Goal: Book appointment/travel/reservation

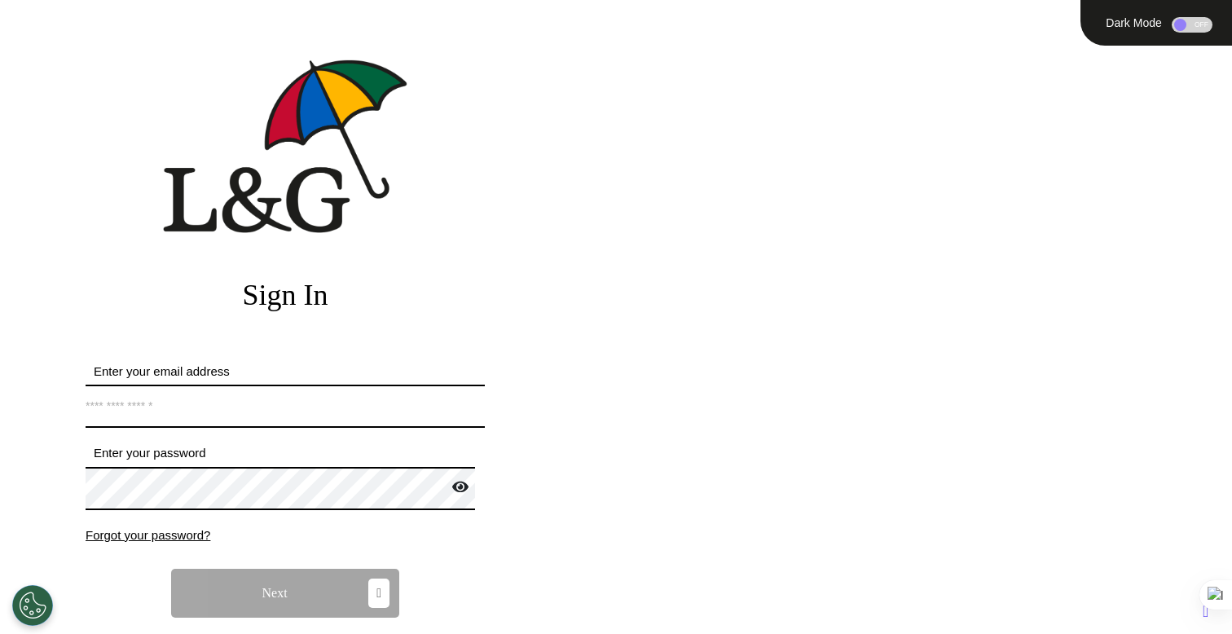
click at [268, 401] on input "Enter your email address" at bounding box center [285, 406] width 399 height 43
type input "**********"
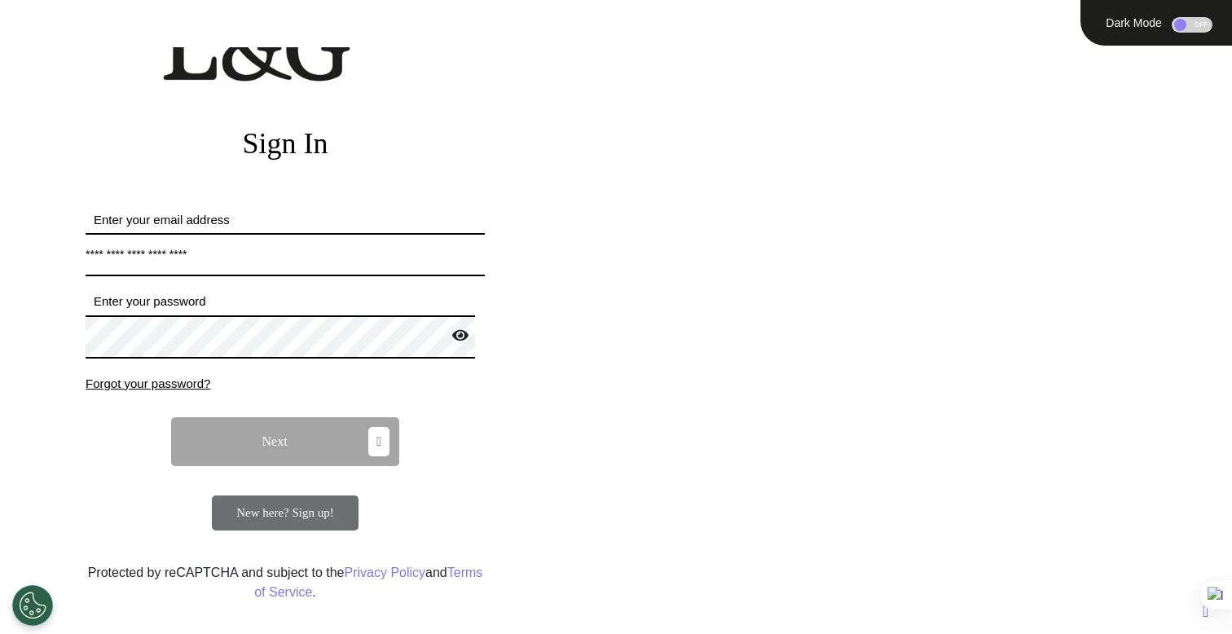
click at [303, 526] on div "New here? Sign up!" at bounding box center [285, 512] width 147 height 35
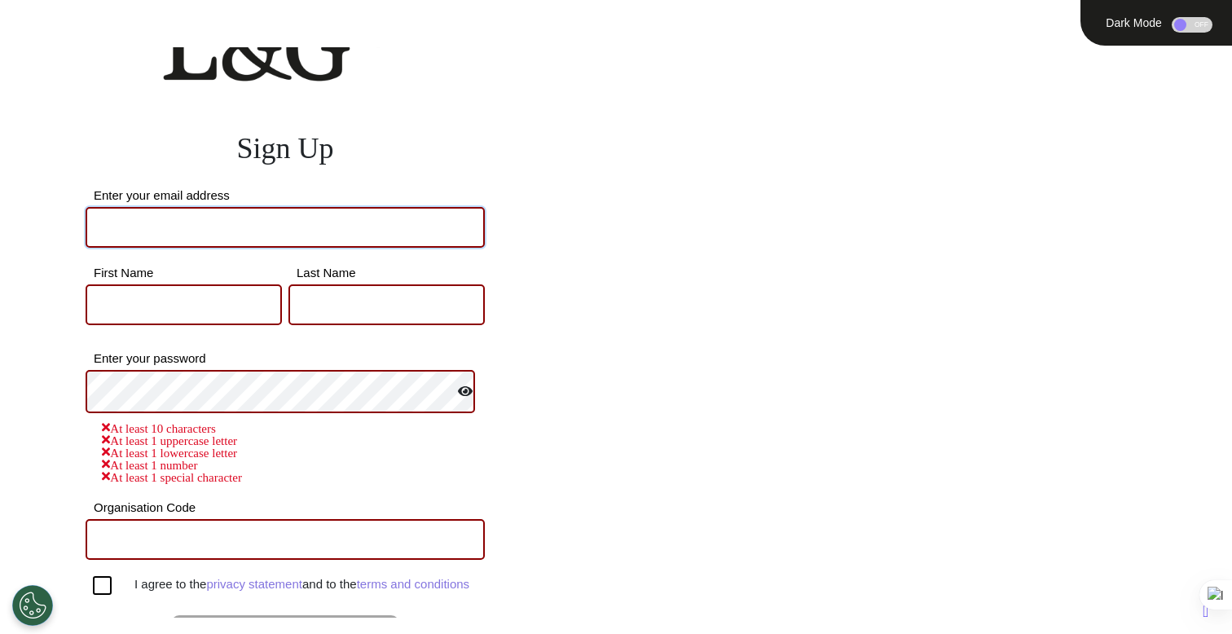
click at [307, 217] on input "Enter your email address" at bounding box center [285, 227] width 399 height 41
click at [240, 312] on input "First Name" at bounding box center [184, 304] width 196 height 41
click at [301, 219] on input "**********" at bounding box center [285, 227] width 399 height 41
click at [284, 225] on input "**********" at bounding box center [285, 227] width 399 height 41
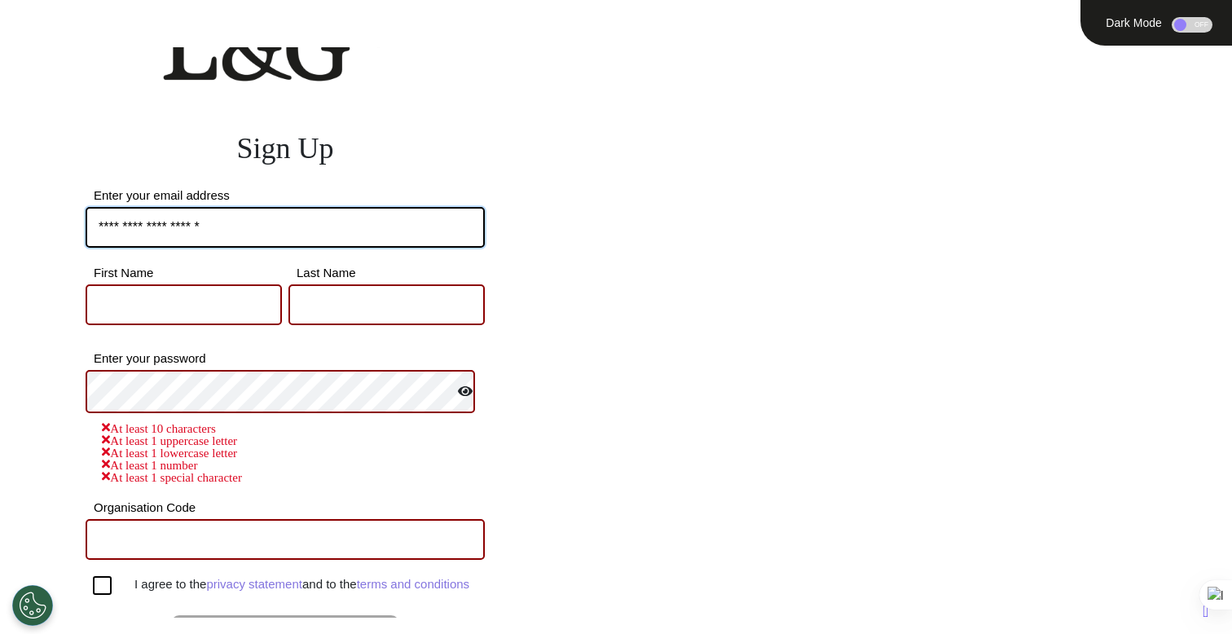
type input "**********"
click at [199, 305] on input "First Name" at bounding box center [184, 304] width 196 height 41
type input "*****"
type input "****"
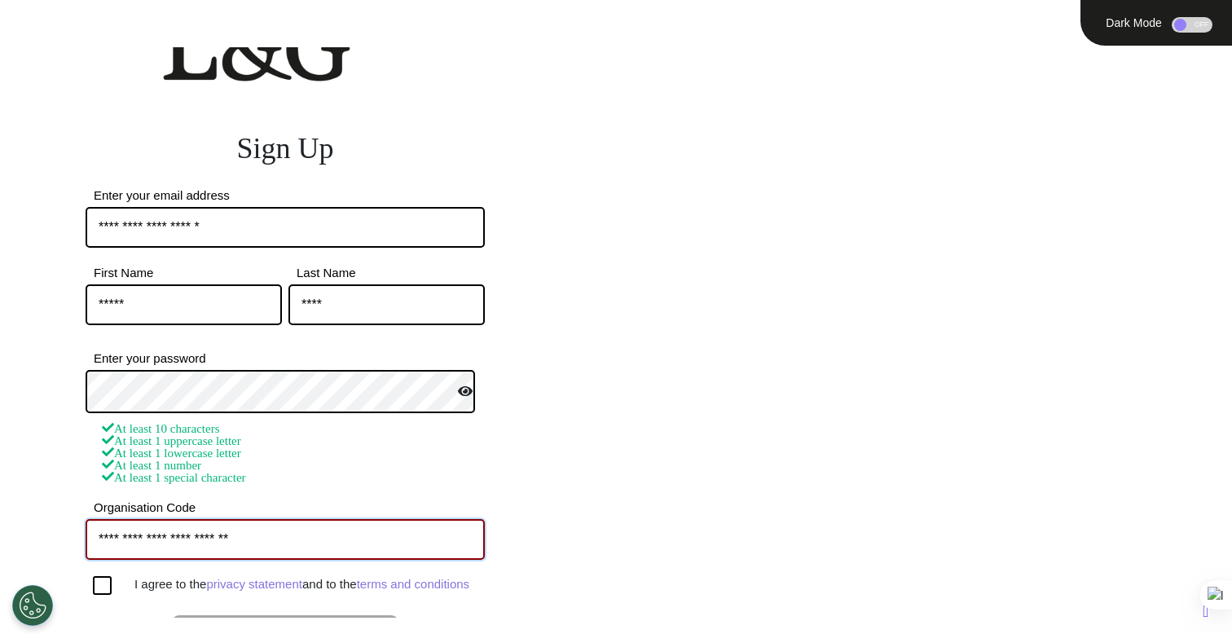
click at [216, 540] on input "**********" at bounding box center [285, 539] width 399 height 41
paste input "text"
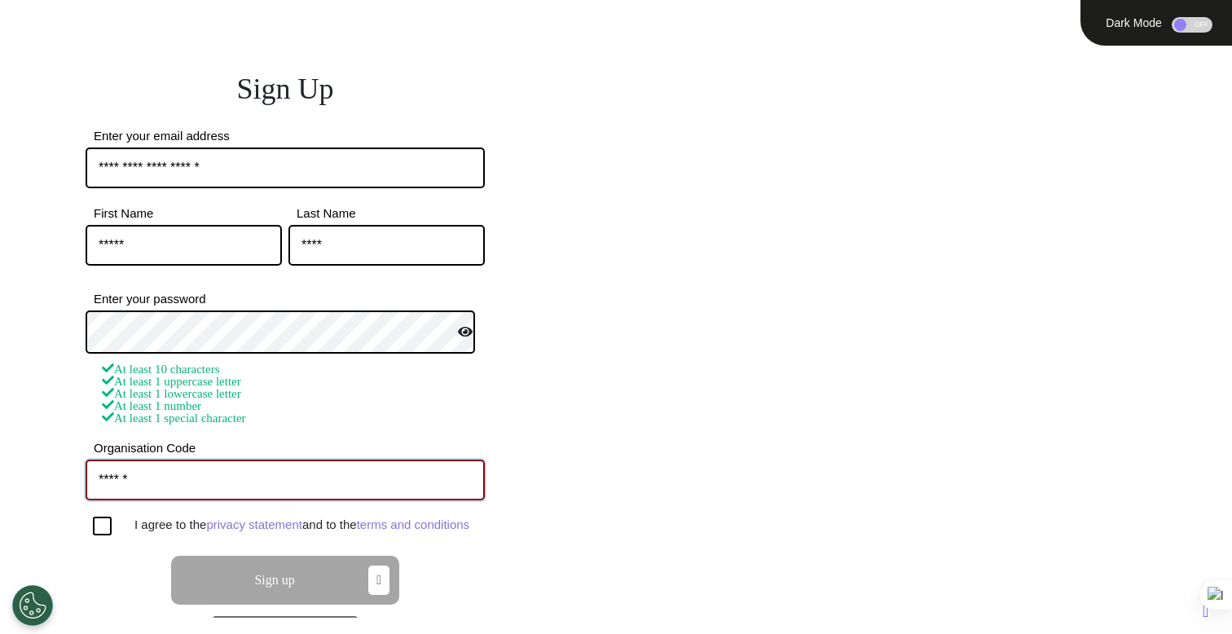
scroll to position [252, 0]
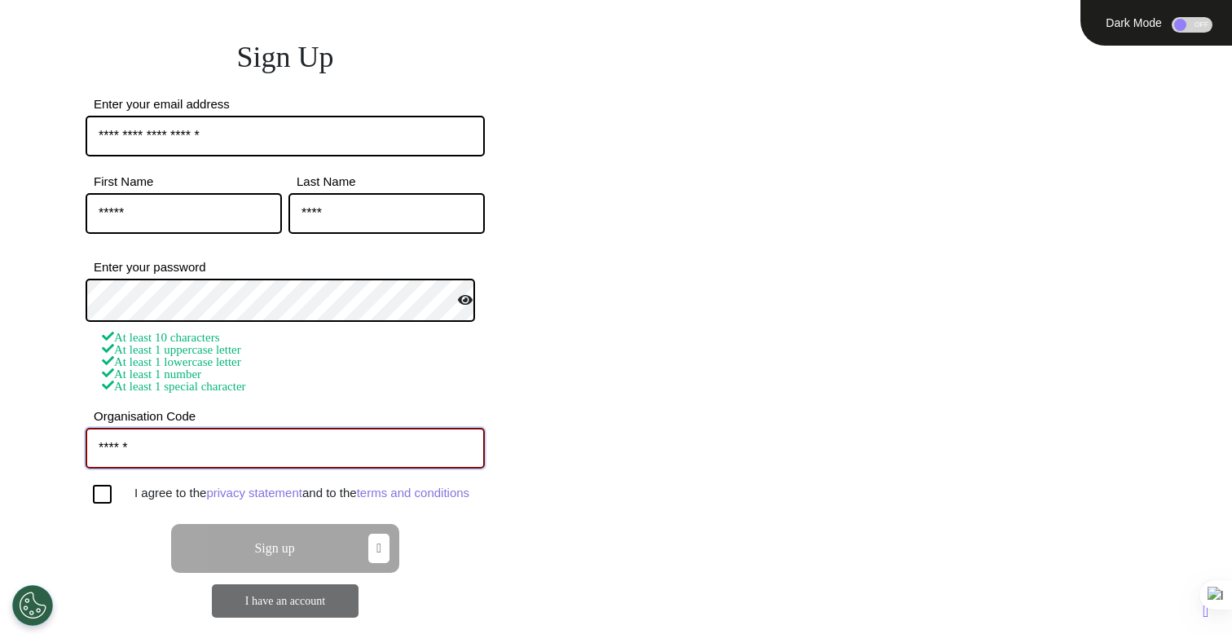
type input "******"
click at [93, 486] on div "I agree to the privacy statement and to the terms and conditions" at bounding box center [285, 494] width 399 height 19
click at [105, 504] on div at bounding box center [102, 494] width 19 height 19
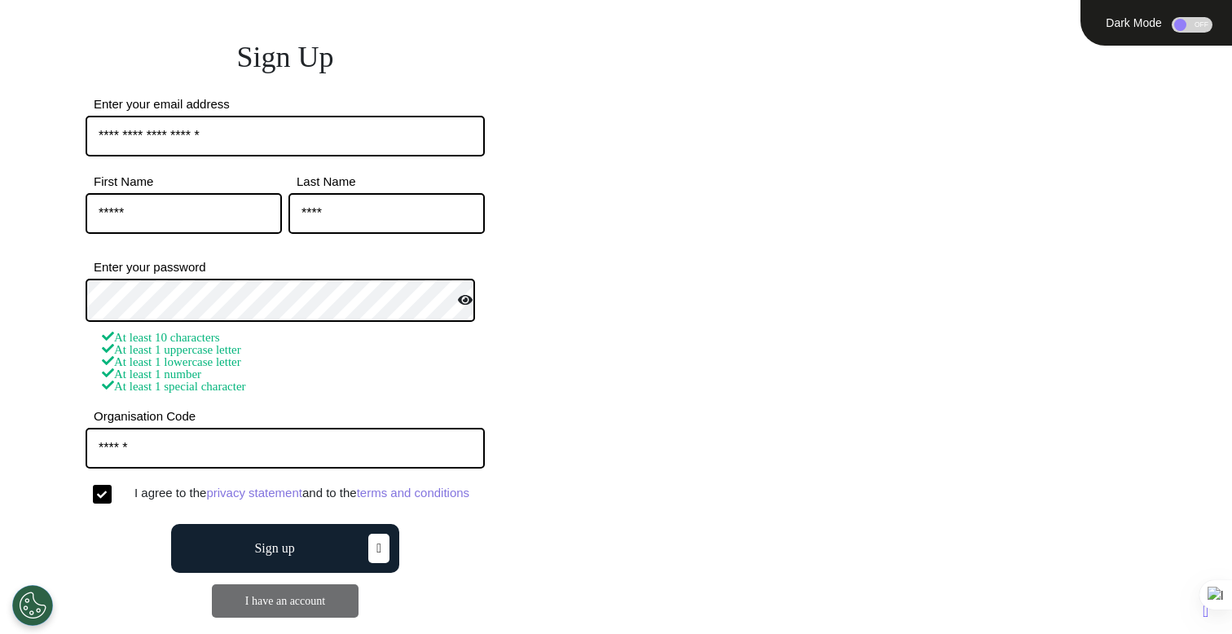
click at [143, 562] on div "Sign up" at bounding box center [285, 548] width 399 height 49
click at [230, 559] on button "Sign up" at bounding box center [285, 548] width 228 height 49
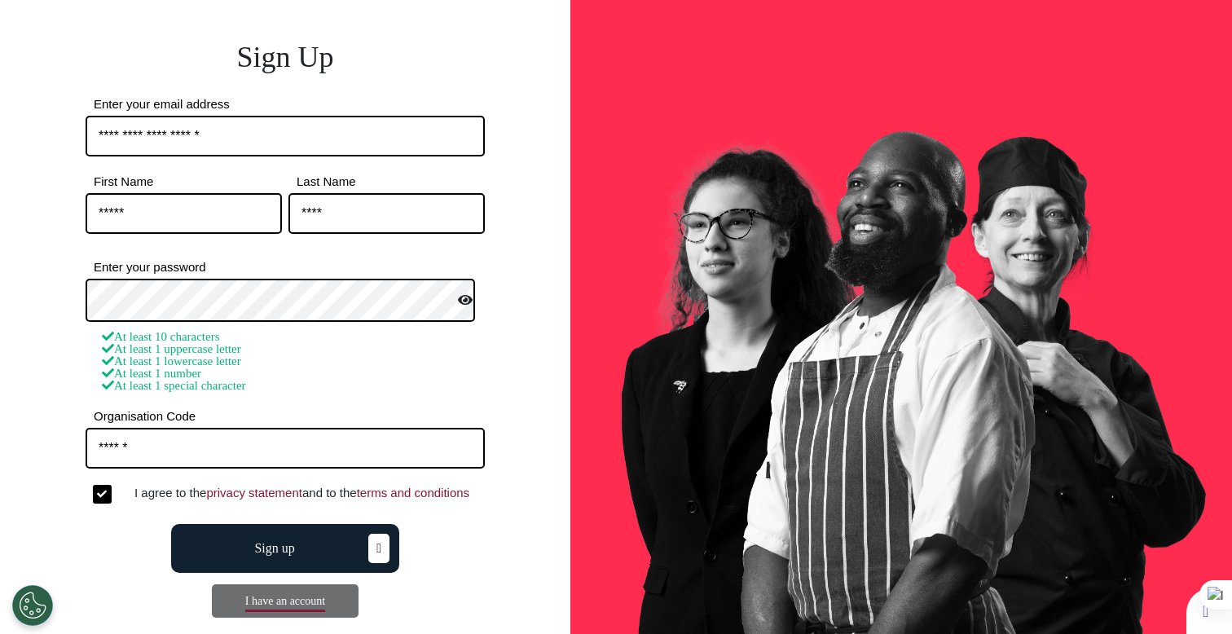
scroll to position [0, 0]
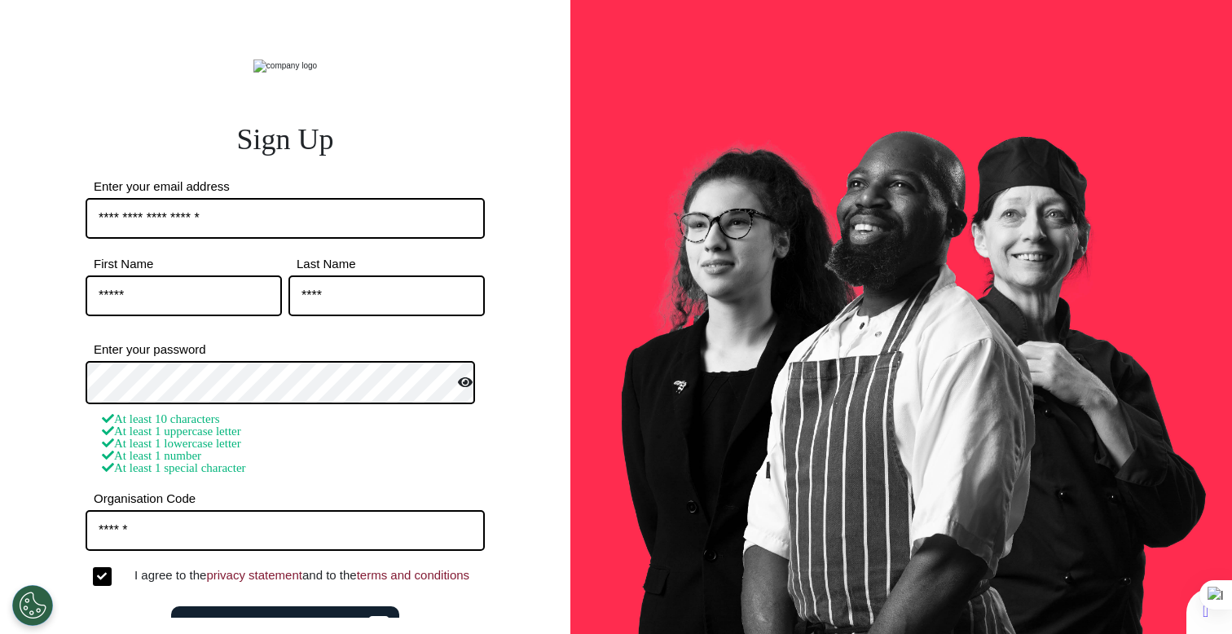
select select "**"
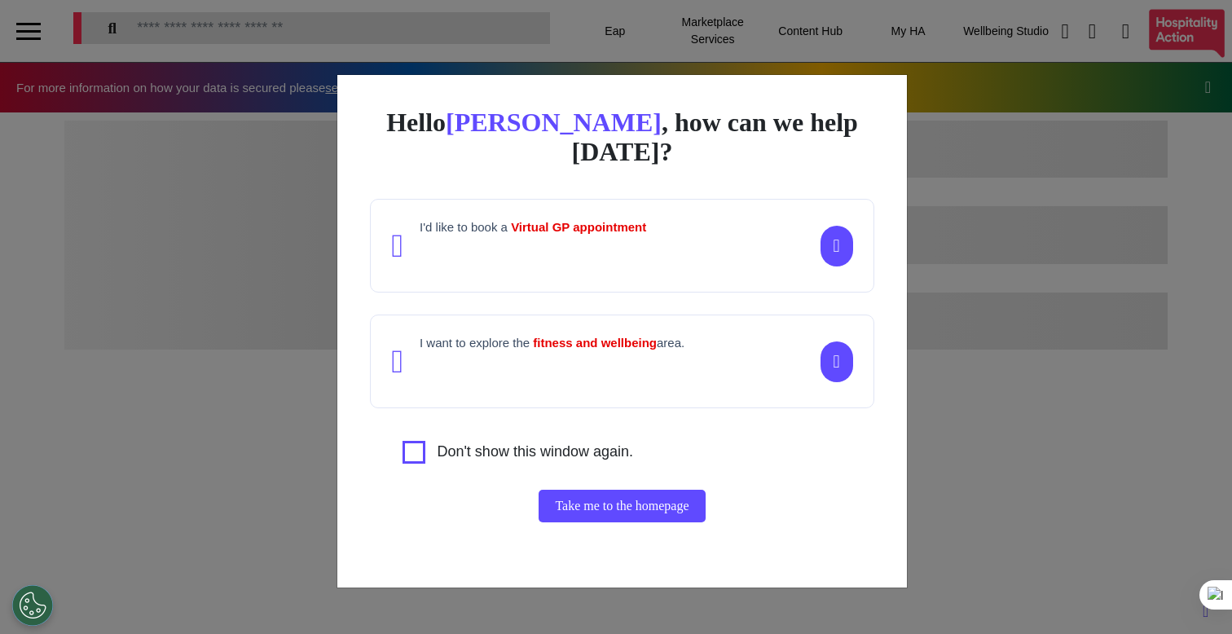
click at [1024, 384] on div "Hello Ahmed , how can we help today? I'd like to book a Virtual GP appointment …" at bounding box center [616, 317] width 1232 height 634
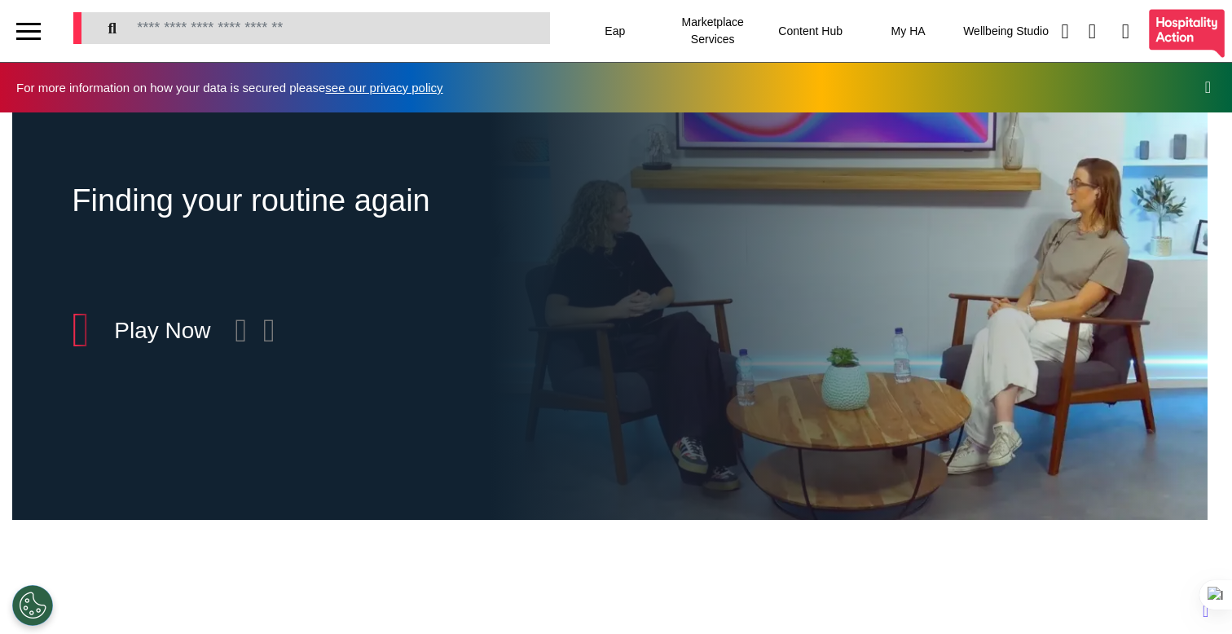
scroll to position [797, 0]
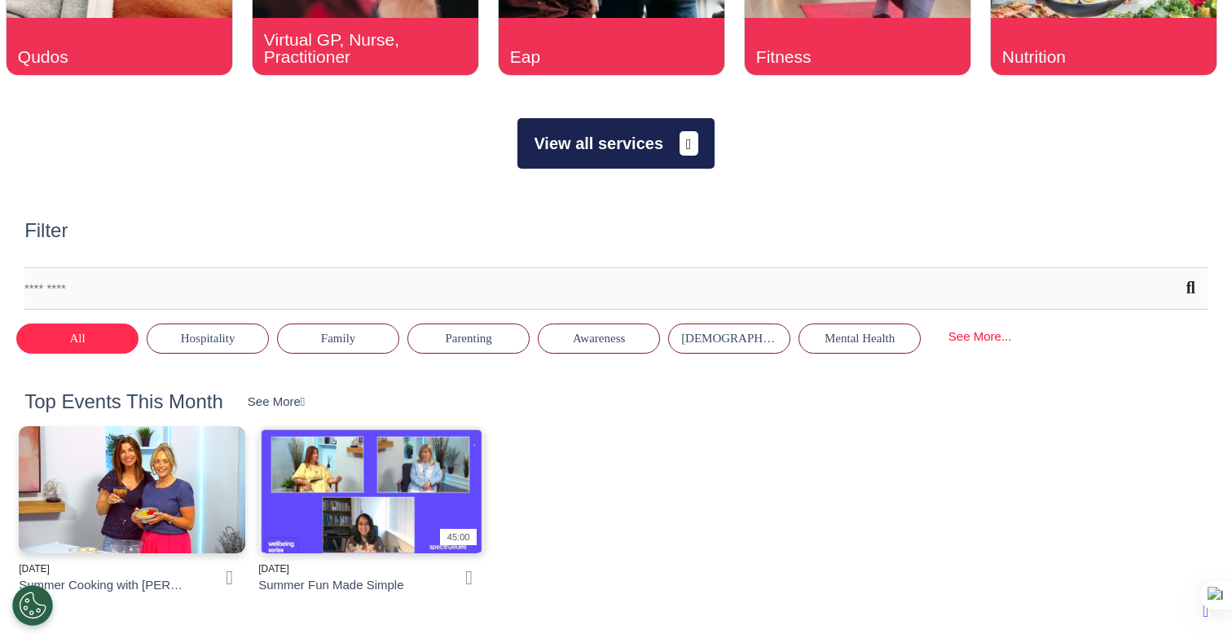
click at [660, 147] on button "View all services" at bounding box center [615, 143] width 196 height 51
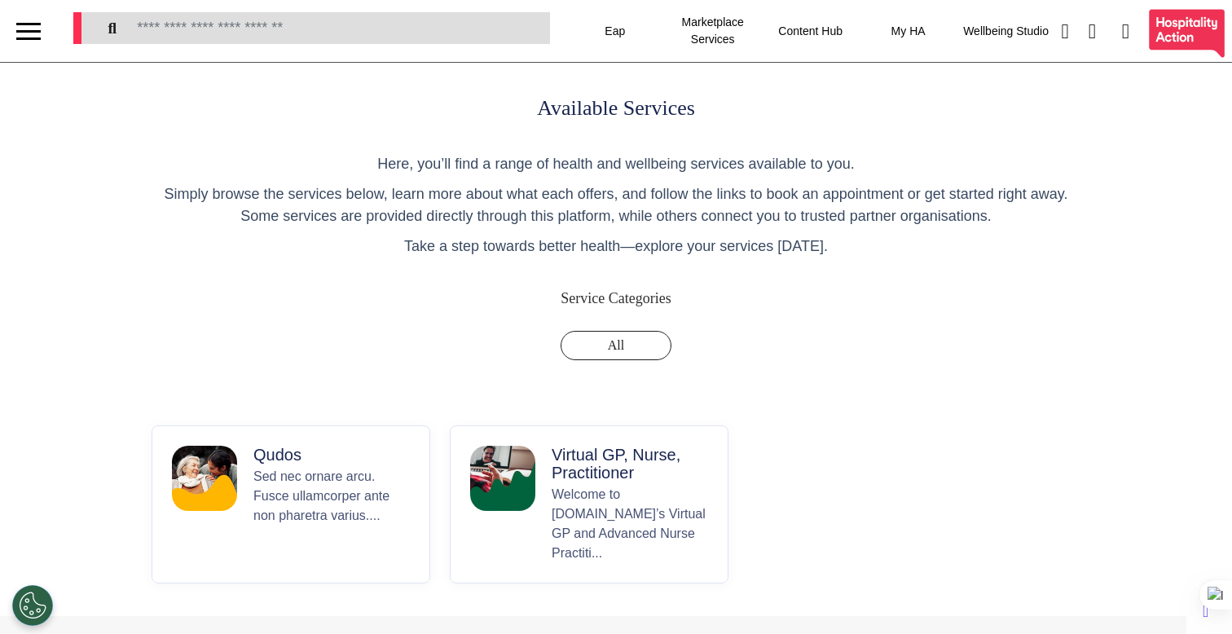
click at [560, 485] on p "Welcome to [DOMAIN_NAME]’s Virtual GP and Advanced Nurse Practiti..." at bounding box center [630, 524] width 156 height 78
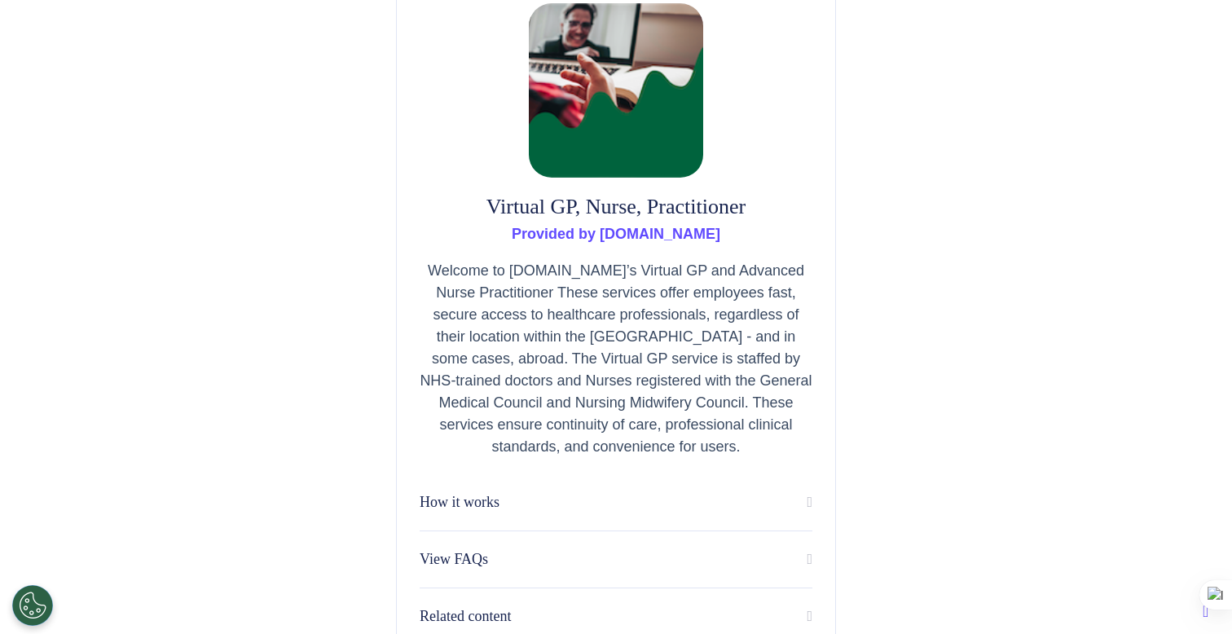
scroll to position [215, 0]
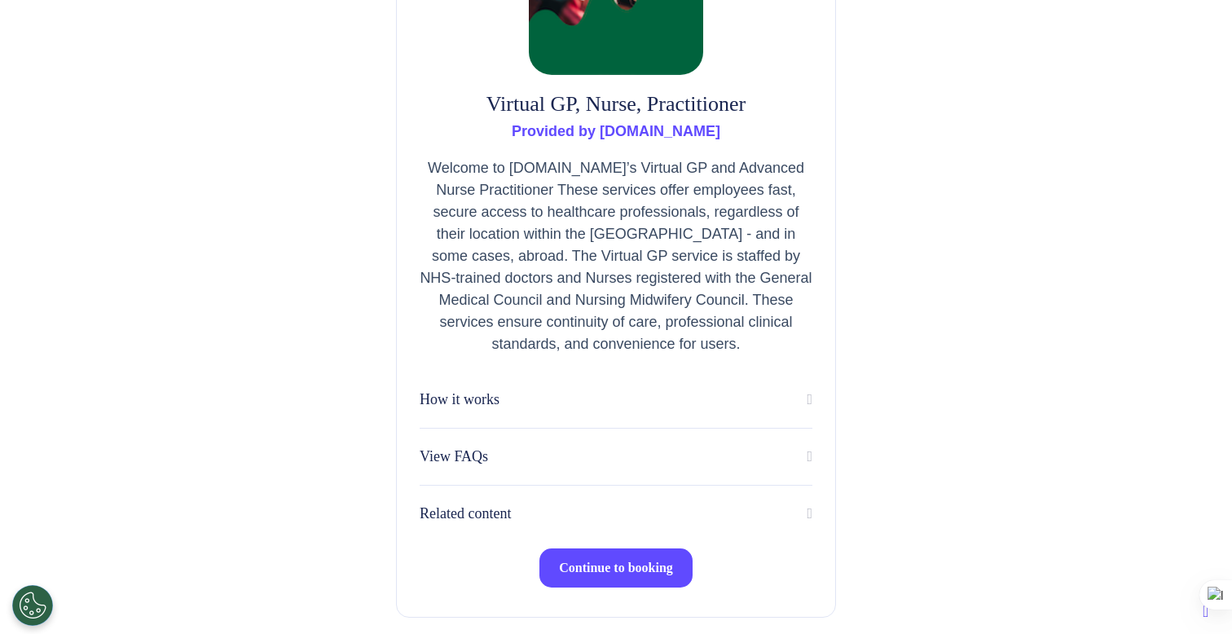
click at [604, 567] on span "Continue to booking" at bounding box center [616, 568] width 114 height 14
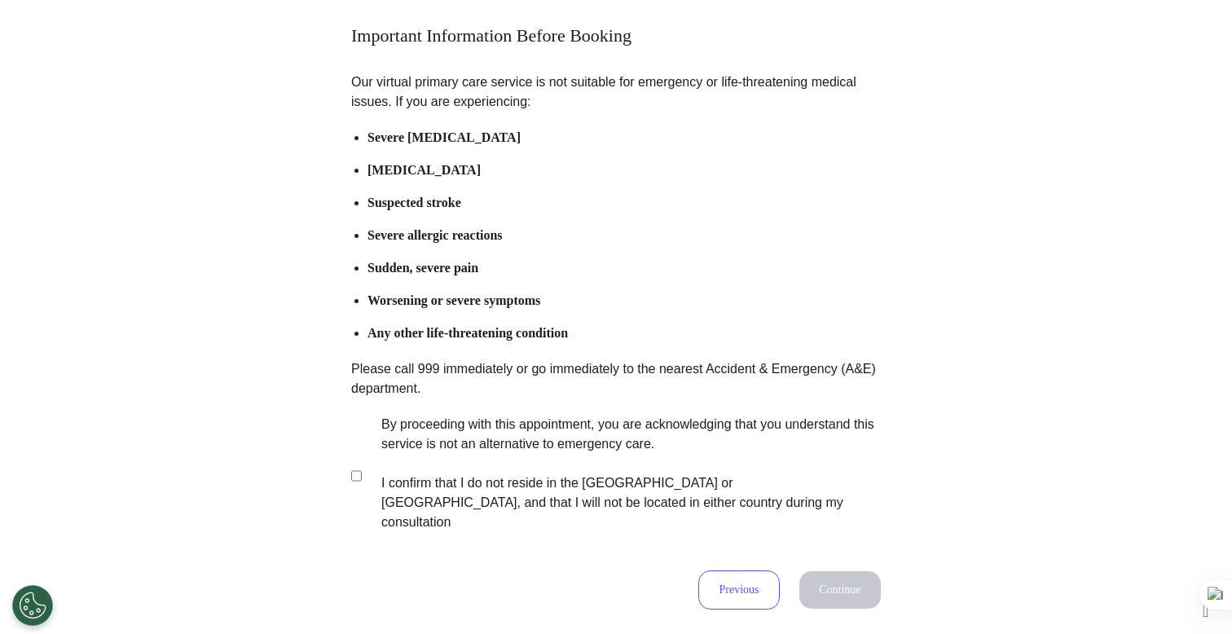
scroll to position [240, 0]
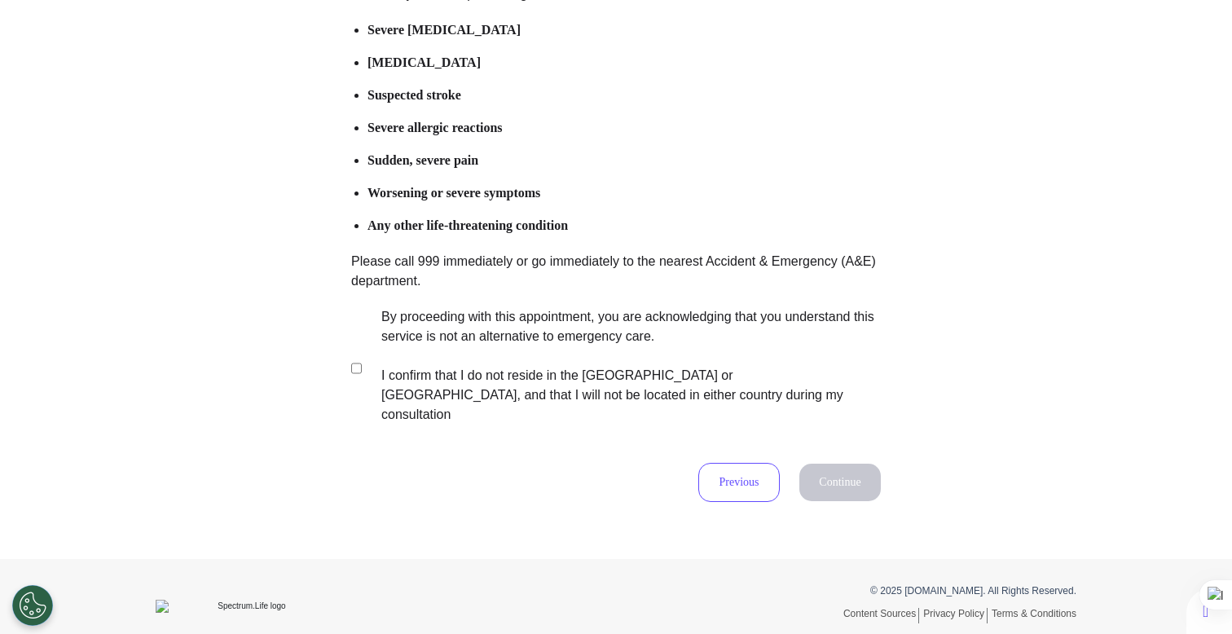
click at [568, 368] on label "By proceeding with this appointment, you are acknowledging that you understand …" at bounding box center [620, 365] width 510 height 117
click at [809, 464] on button "Continue" at bounding box center [839, 482] width 81 height 37
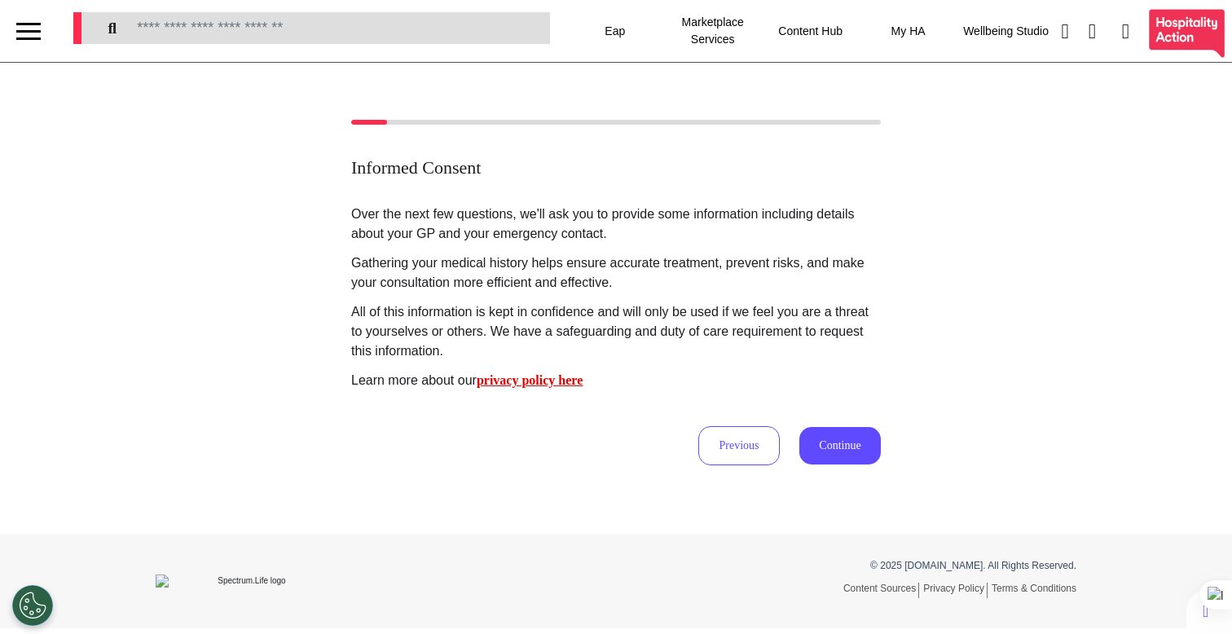
click at [838, 469] on div "Informed Consent Over the next few questions, we'll ask you to provide some inf…" at bounding box center [616, 298] width 1232 height 471
click at [839, 452] on button "Continue" at bounding box center [839, 445] width 81 height 37
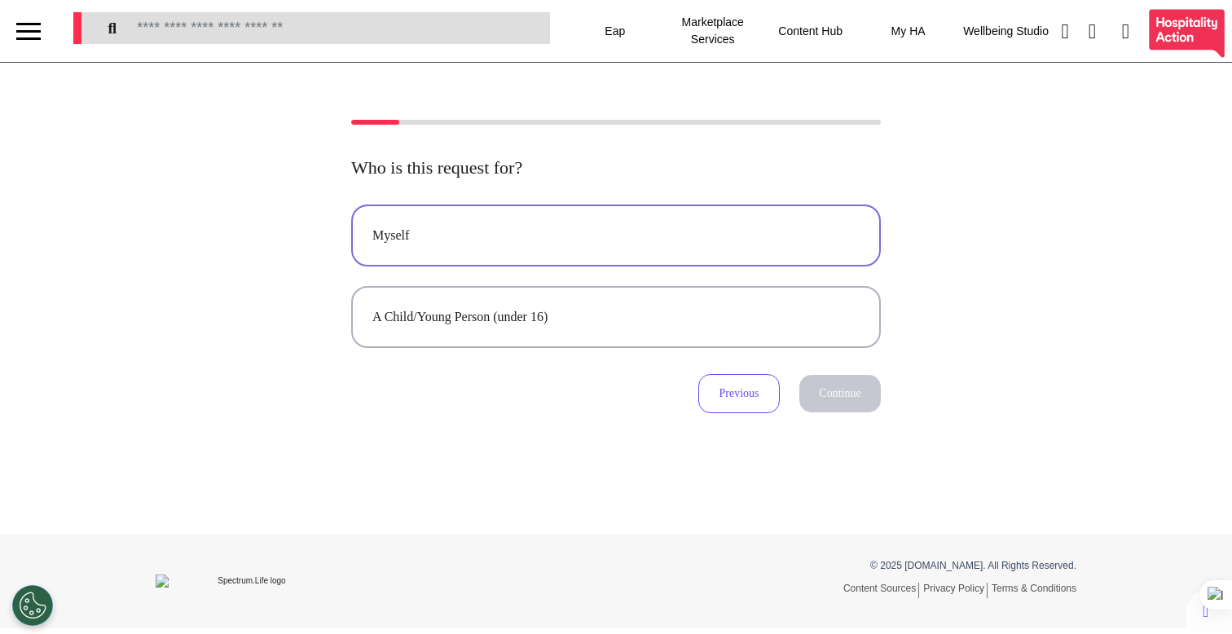
click at [674, 240] on div "Myself" at bounding box center [615, 236] width 487 height 20
click at [842, 390] on button "Continue" at bounding box center [839, 393] width 81 height 37
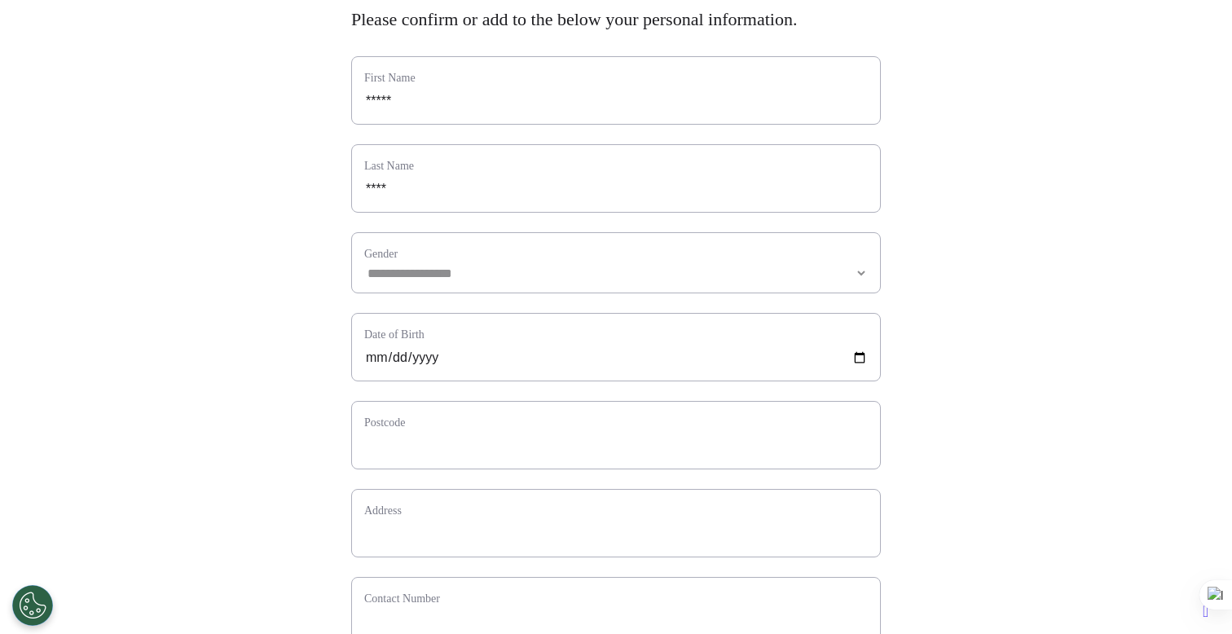
scroll to position [138, 0]
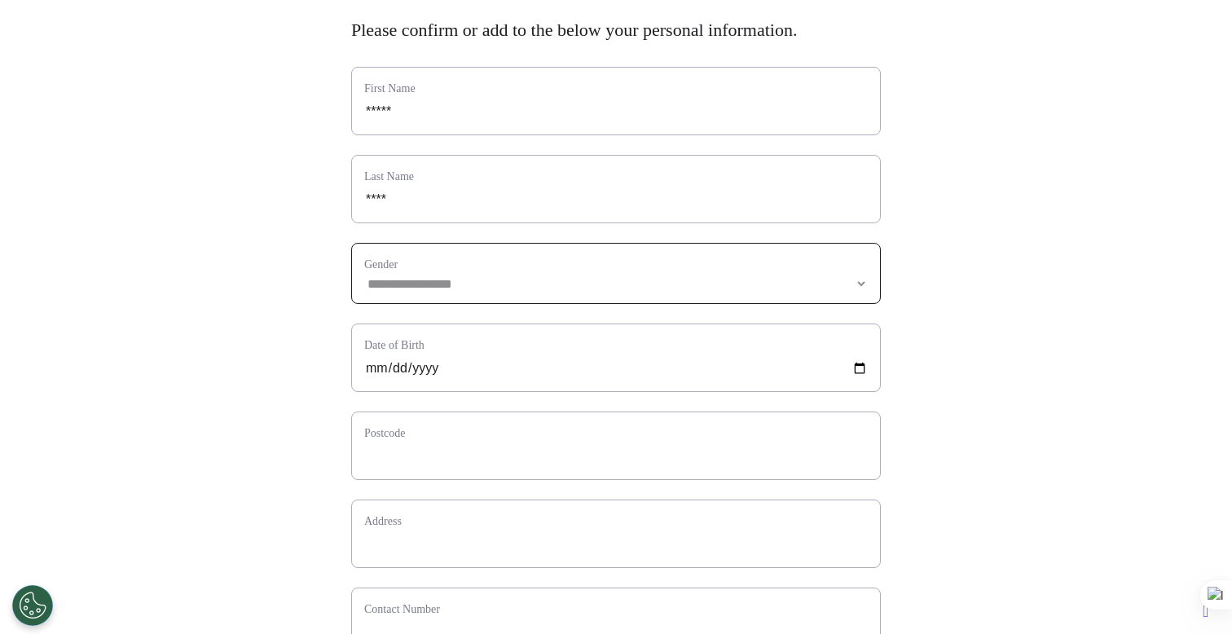
click at [579, 291] on select "**********" at bounding box center [616, 284] width 504 height 14
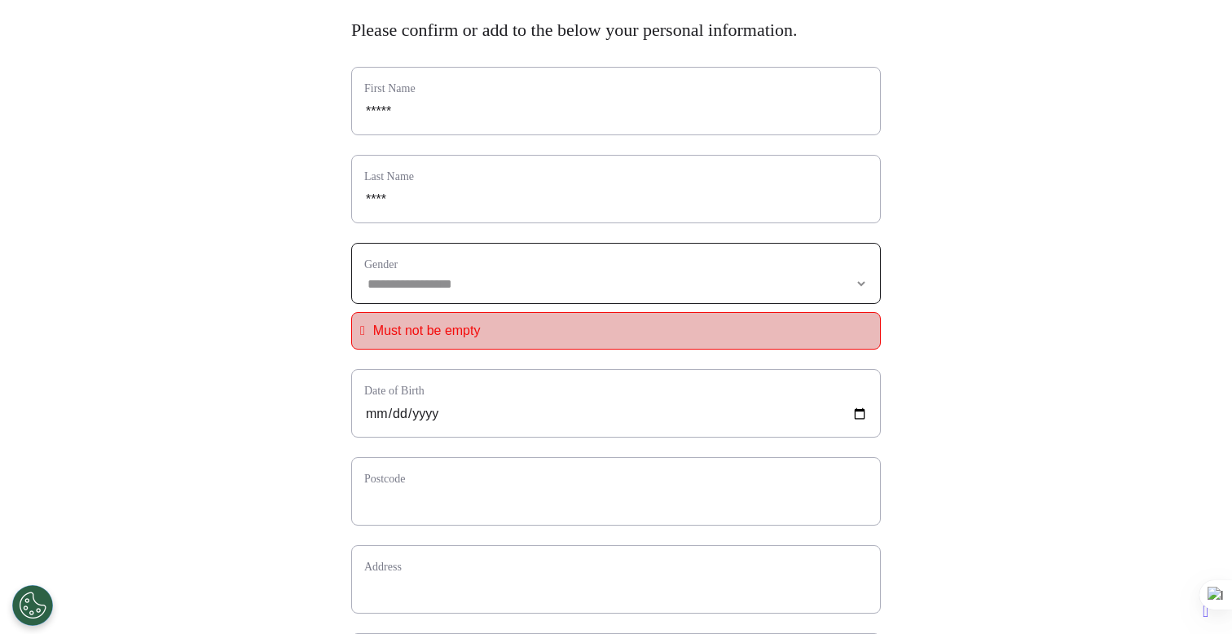
select select "******"
click at [364, 291] on select "**********" at bounding box center [616, 284] width 504 height 14
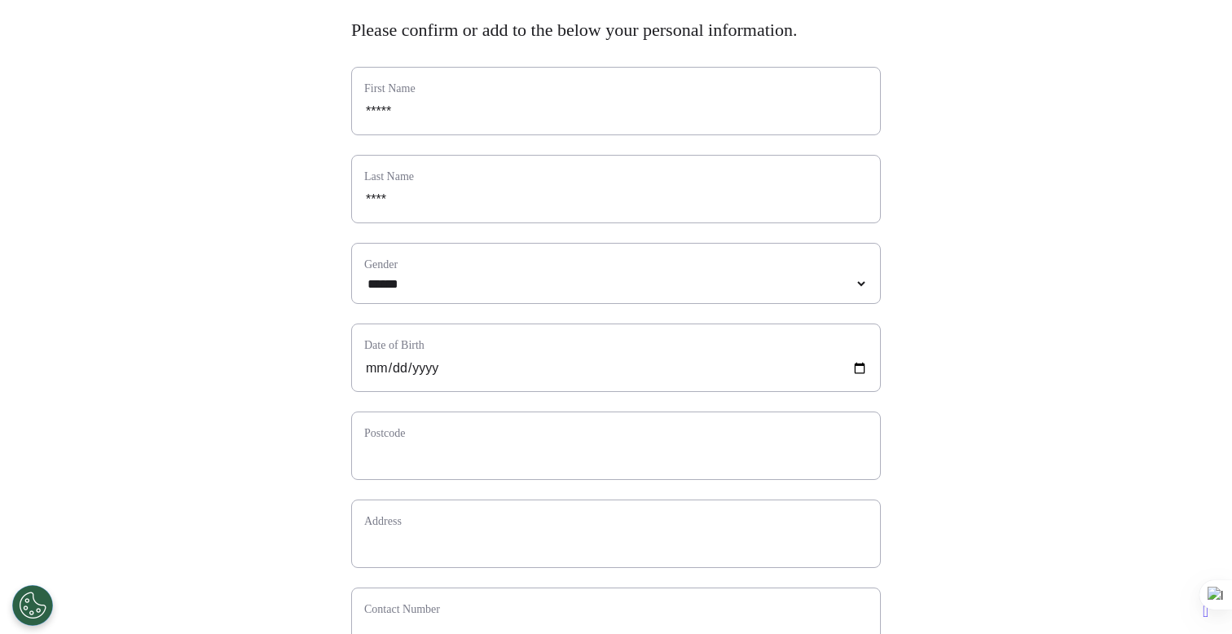
click at [356, 392] on div "Date of Birth" at bounding box center [616, 358] width 530 height 68
click at [364, 379] on input "date" at bounding box center [616, 368] width 504 height 21
type input "**********"
click at [385, 467] on input "text" at bounding box center [616, 456] width 504 height 21
type input "*"
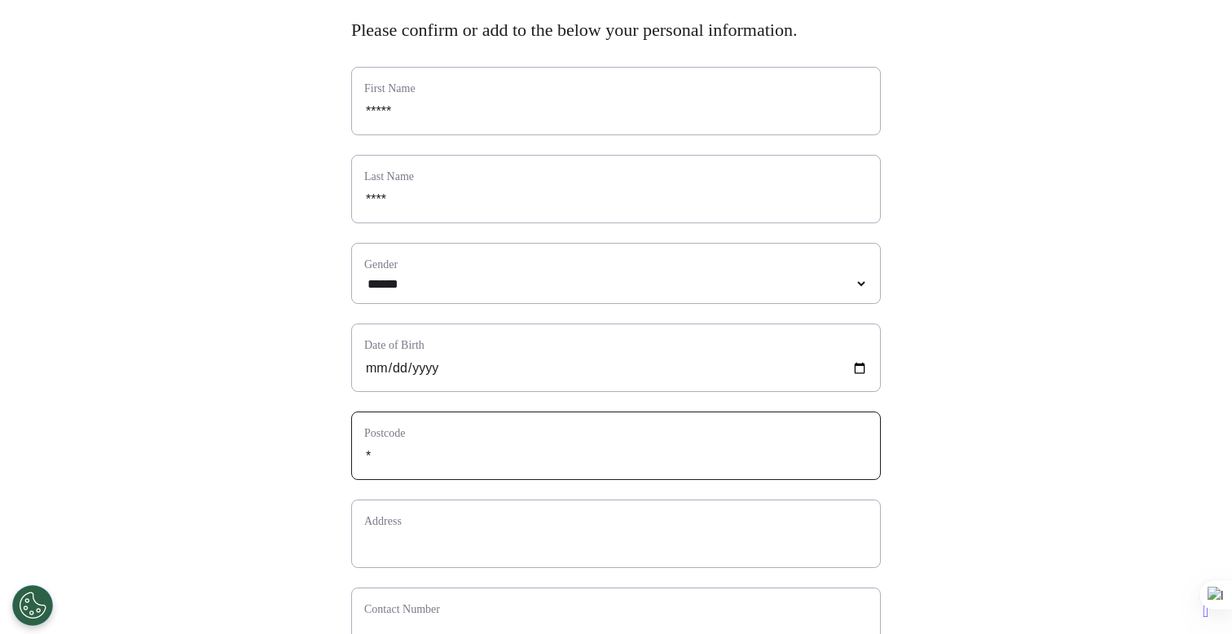
select select
type input "**"
select select
type input "***"
select select
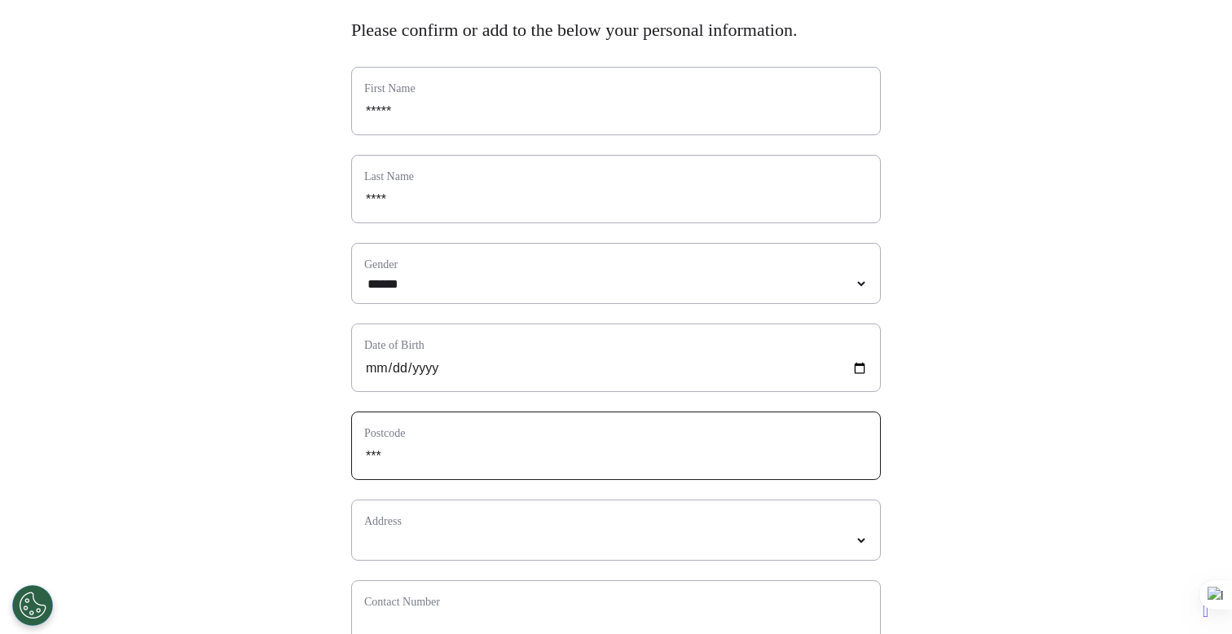
type input "****"
select select
type input "*****"
select select
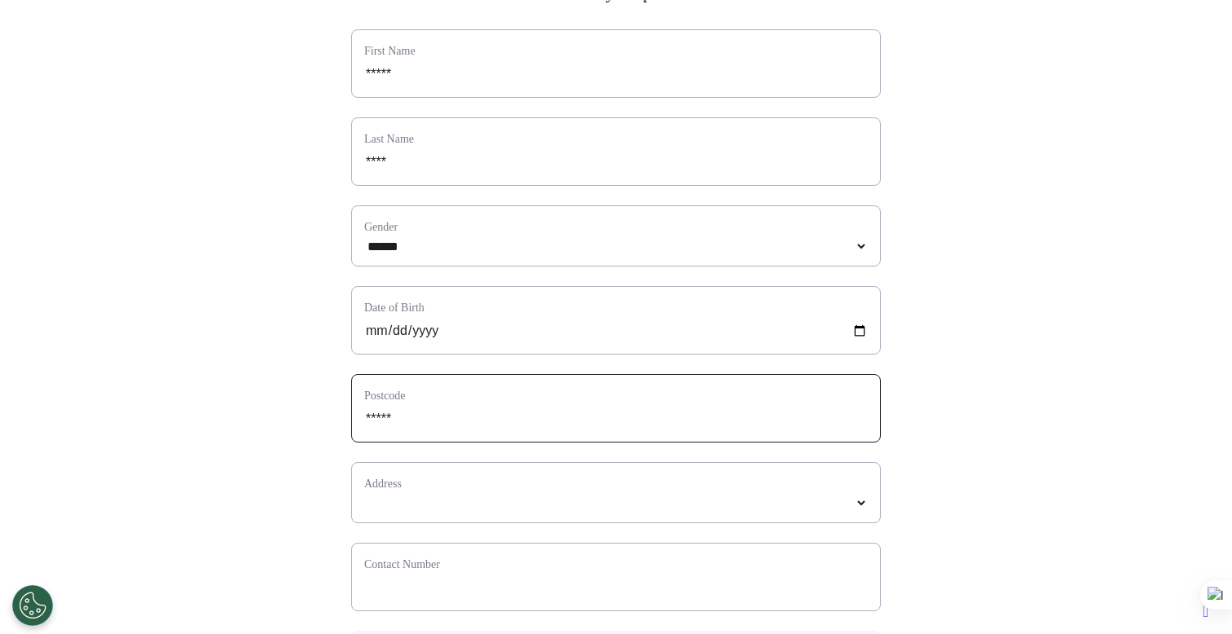
scroll to position [178, 0]
type input "*****"
click at [393, 517] on div "Address *****" at bounding box center [616, 490] width 530 height 61
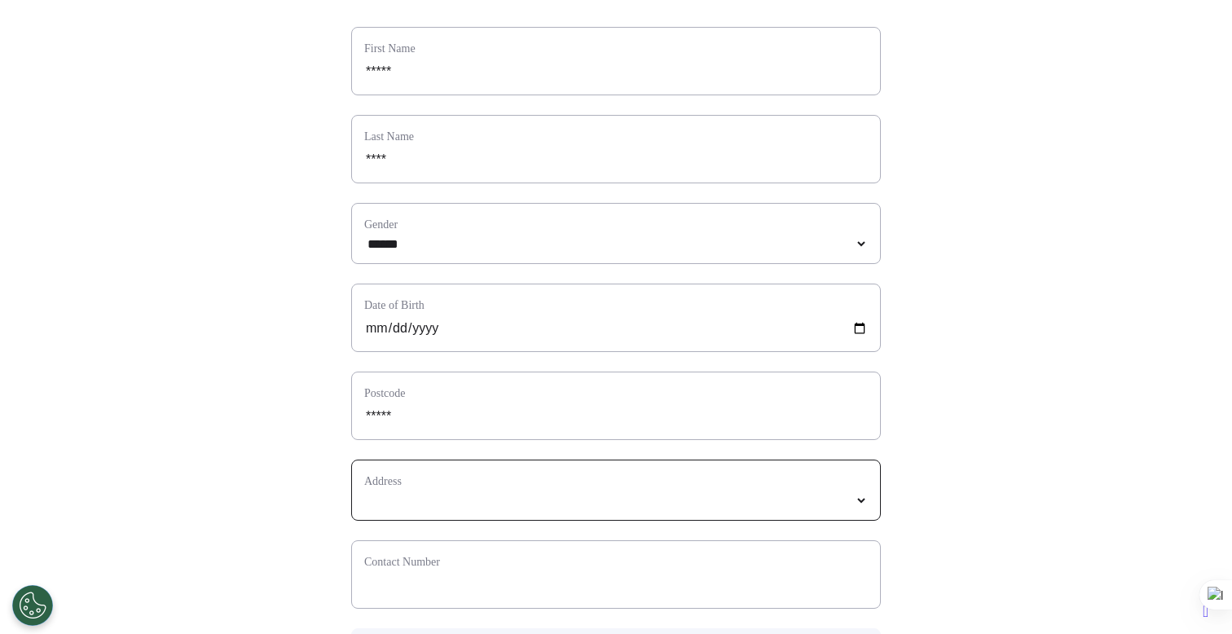
click at [473, 508] on select "*****" at bounding box center [616, 501] width 504 height 14
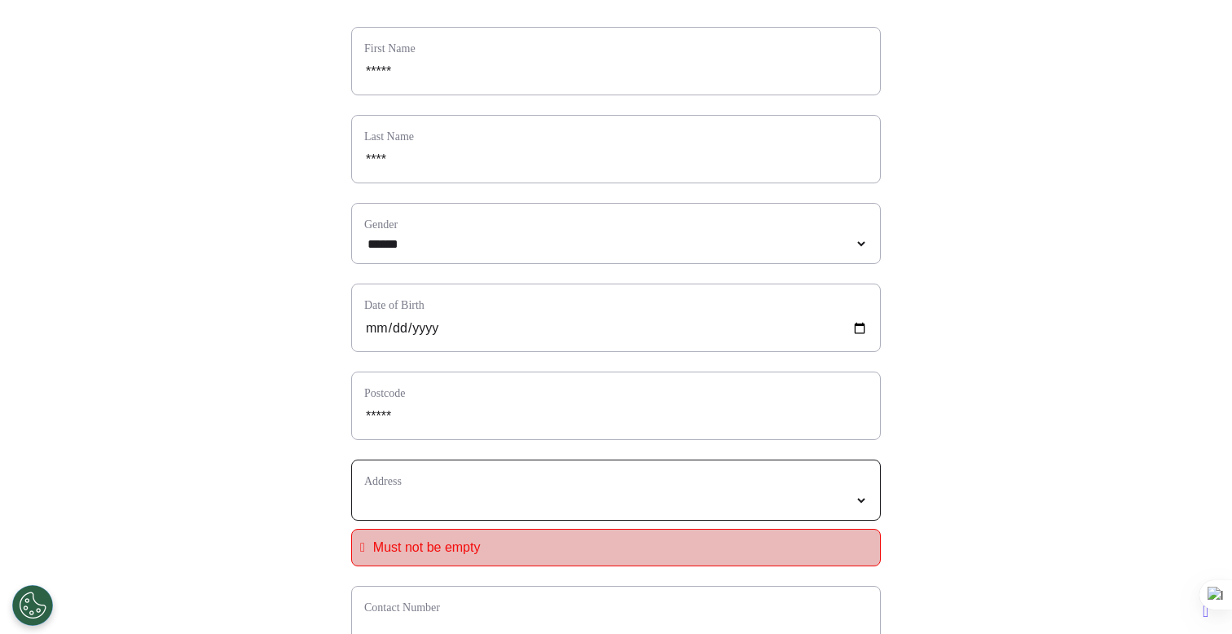
select select
click at [508, 508] on select "**********" at bounding box center [616, 501] width 504 height 14
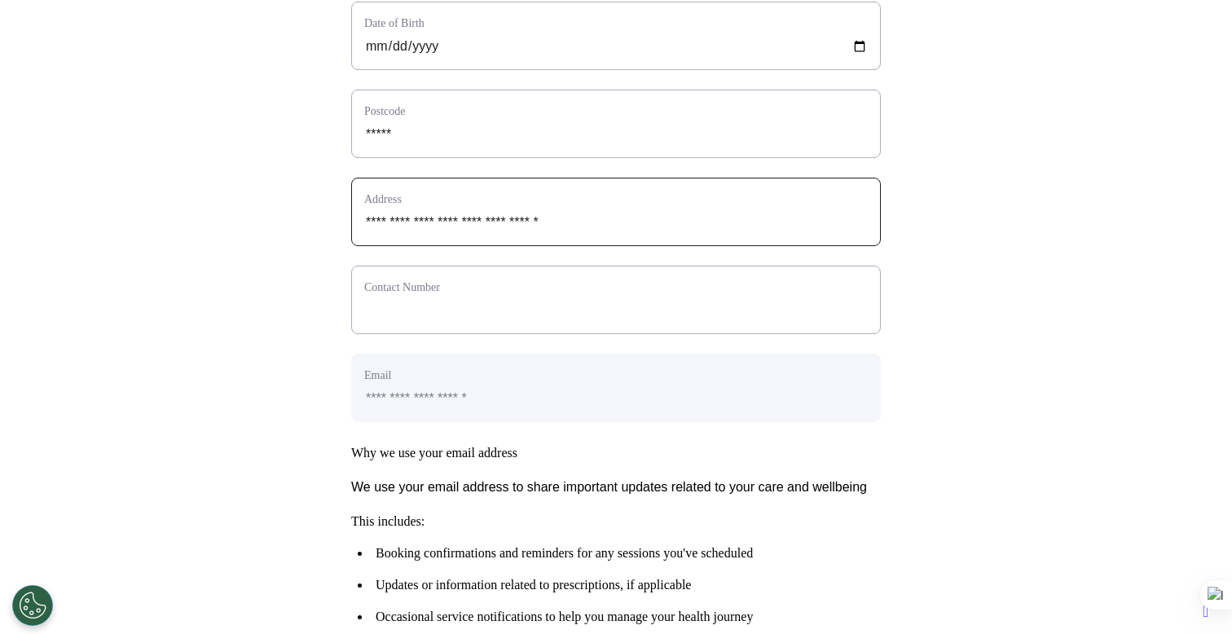
scroll to position [509, 0]
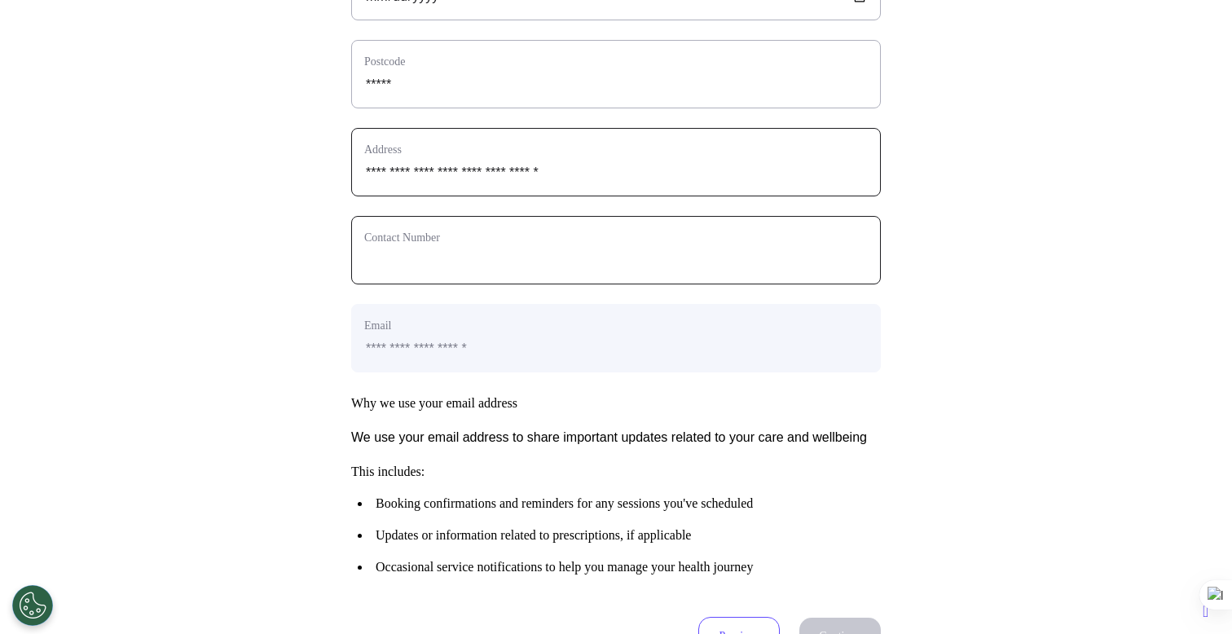
click at [531, 271] on input "phone" at bounding box center [616, 260] width 504 height 21
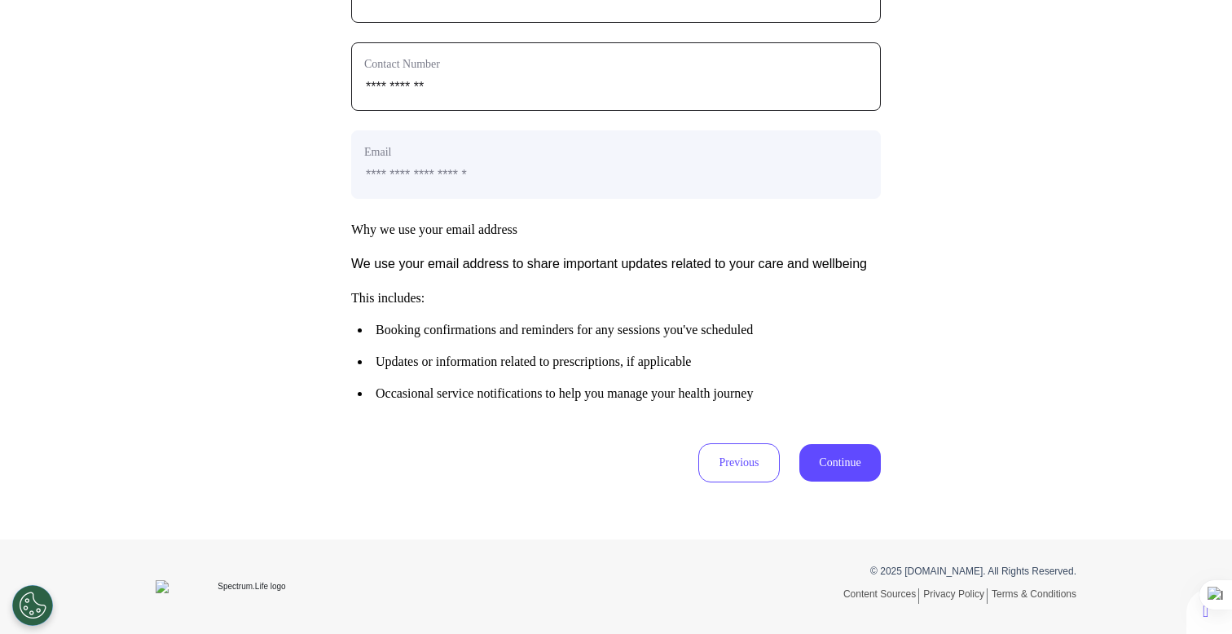
type input "**********"
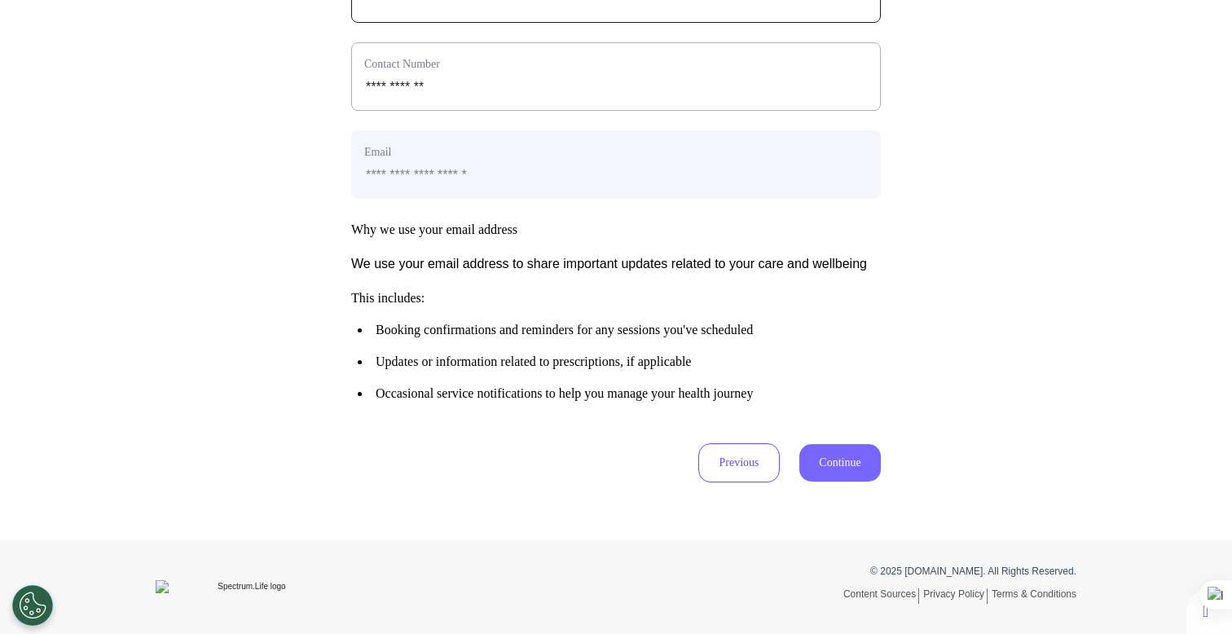
click at [823, 461] on button "Continue" at bounding box center [839, 462] width 81 height 37
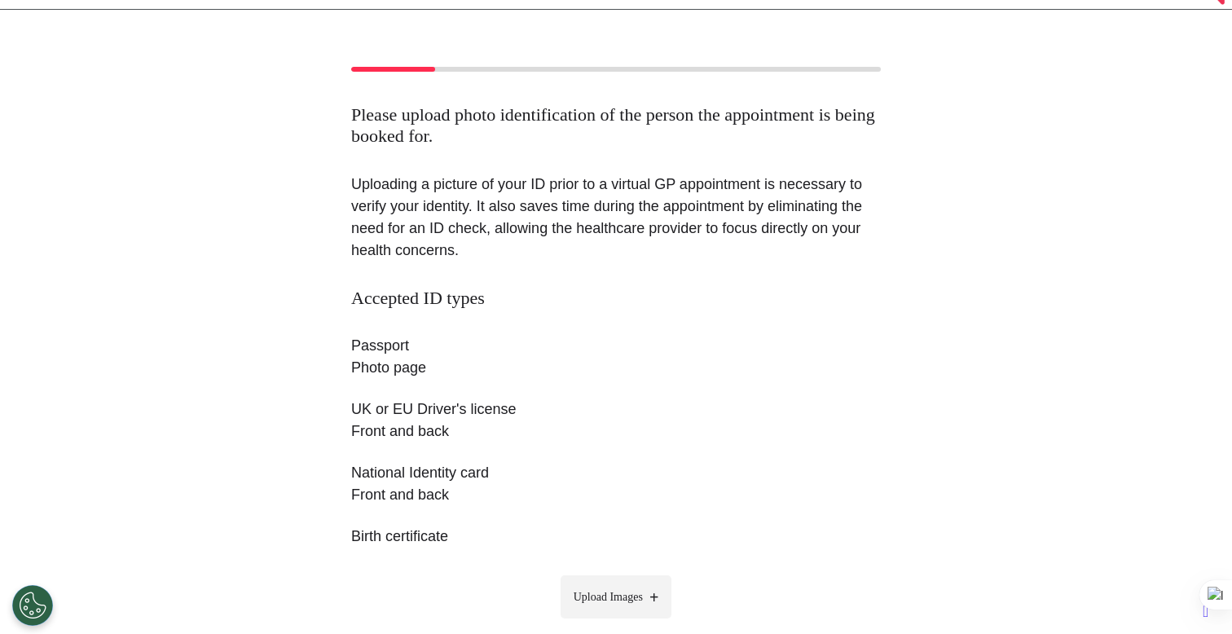
scroll to position [275, 0]
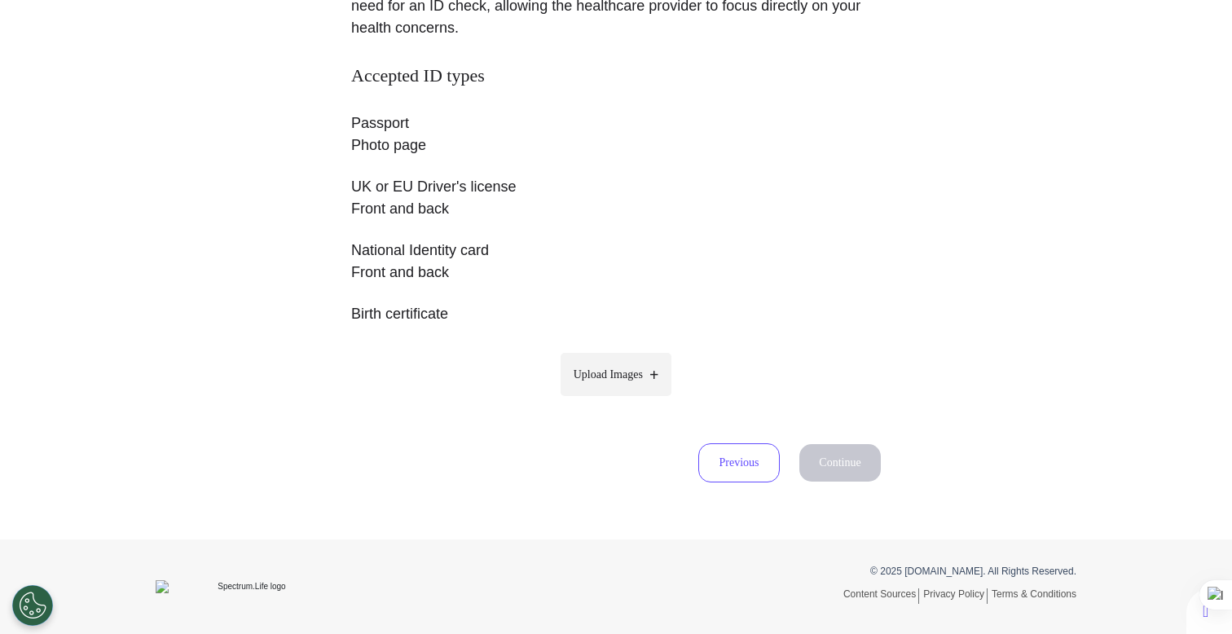
click at [634, 374] on span "Upload Images" at bounding box center [608, 374] width 69 height 17
click at [634, 400] on input "Upload Images" at bounding box center [616, 408] width 155 height 17
type input "**********"
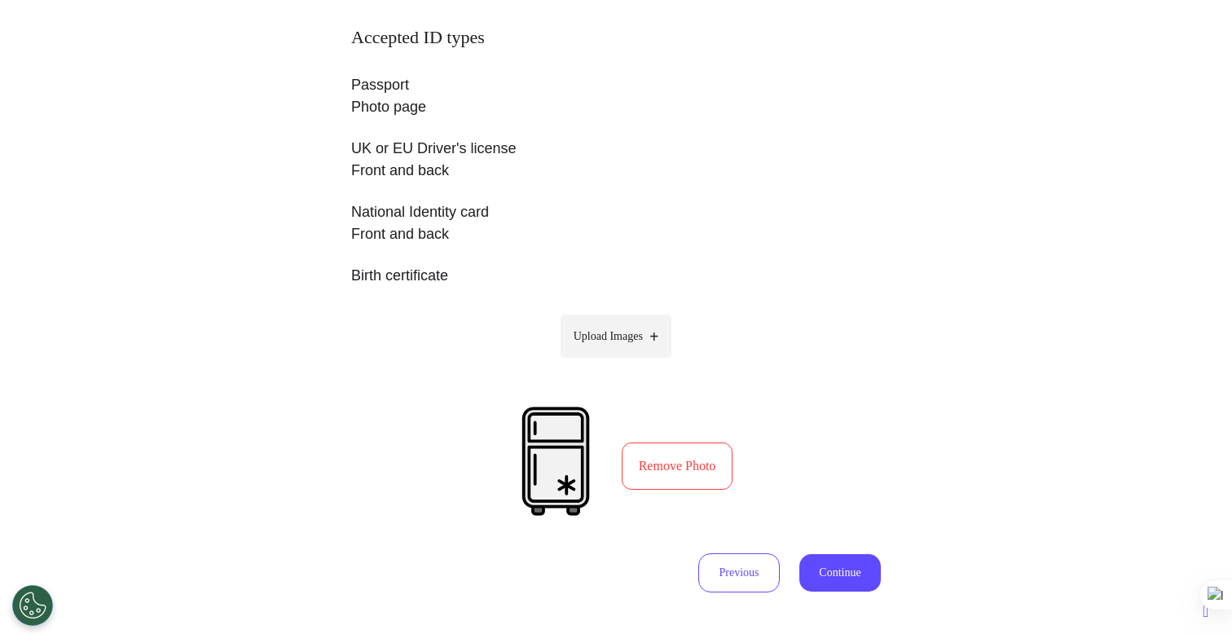
scroll to position [424, 0]
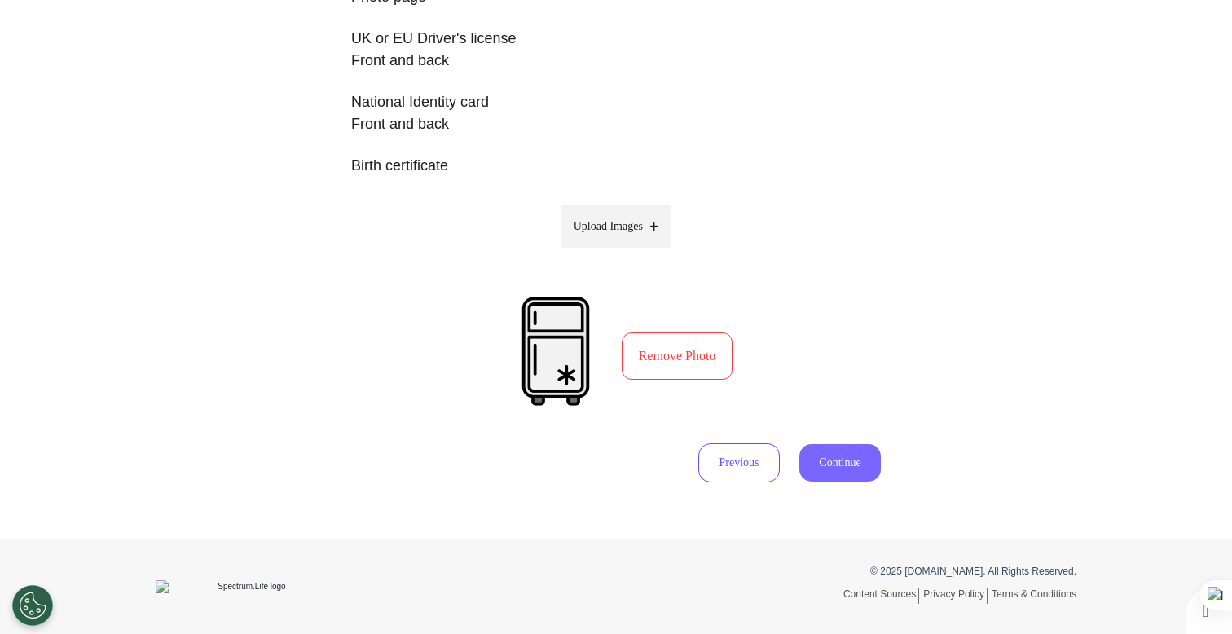
click at [843, 455] on button "Continue" at bounding box center [839, 462] width 81 height 37
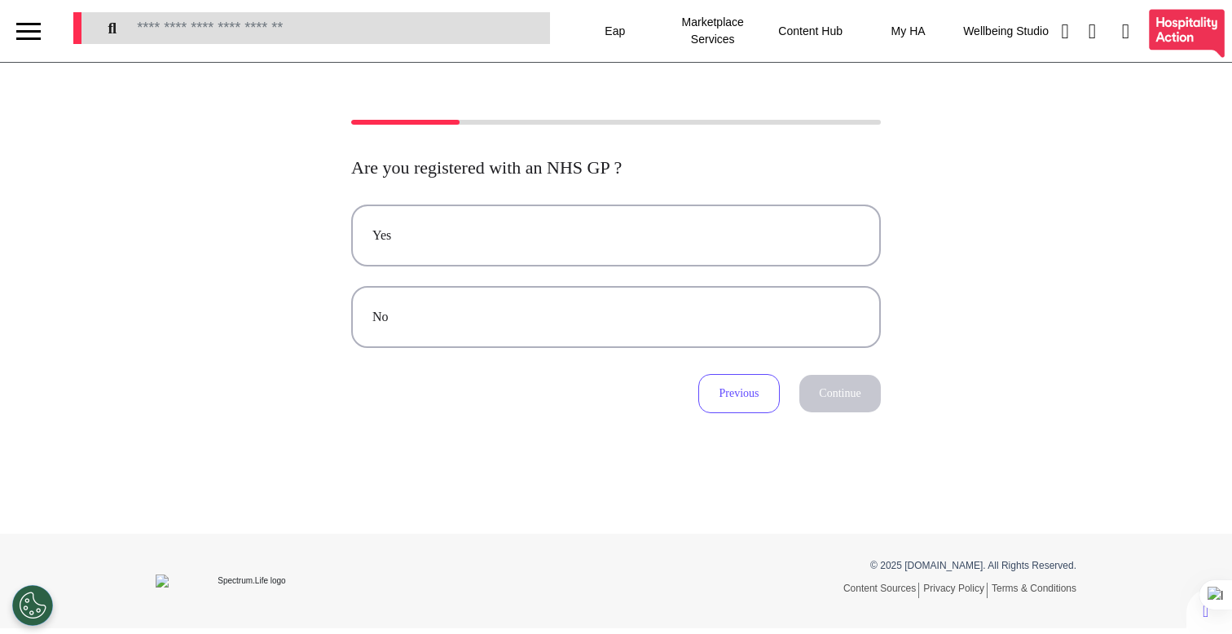
scroll to position [0, 0]
click at [576, 319] on div "No" at bounding box center [615, 317] width 487 height 20
click at [839, 405] on button "Continue" at bounding box center [839, 393] width 81 height 37
click at [711, 327] on div "No" at bounding box center [615, 317] width 487 height 20
click at [834, 435] on div "Do you have any notable medical conditions, past or present? Yes No Previous Co…" at bounding box center [616, 298] width 1232 height 471
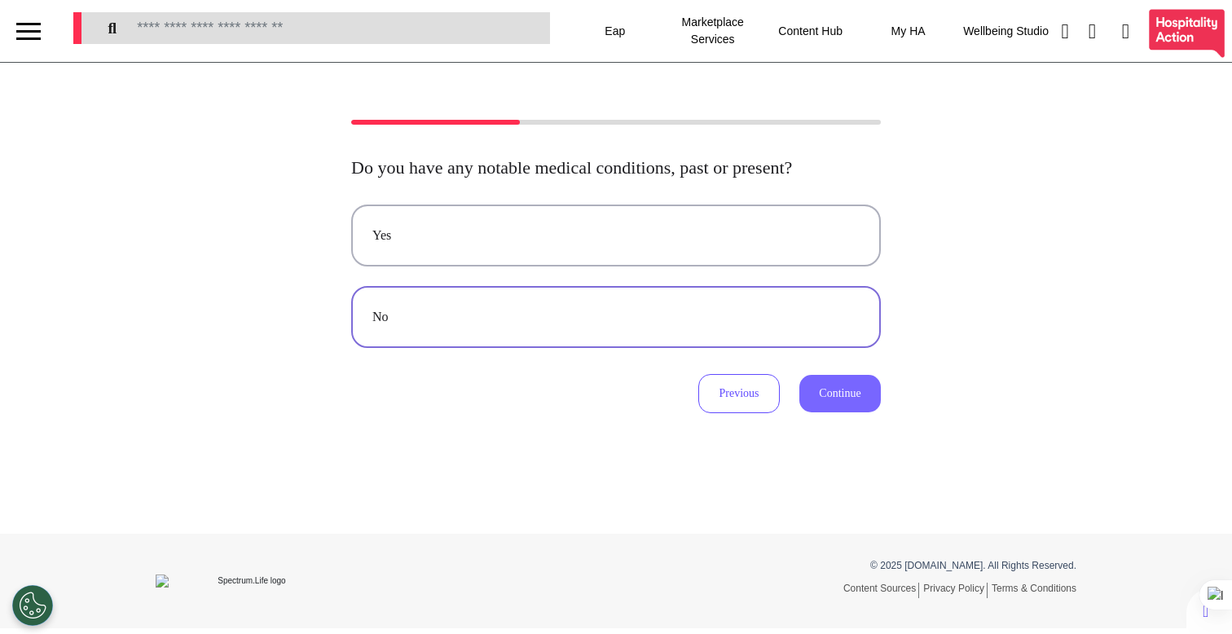
click at [834, 412] on button "Continue" at bounding box center [839, 393] width 81 height 37
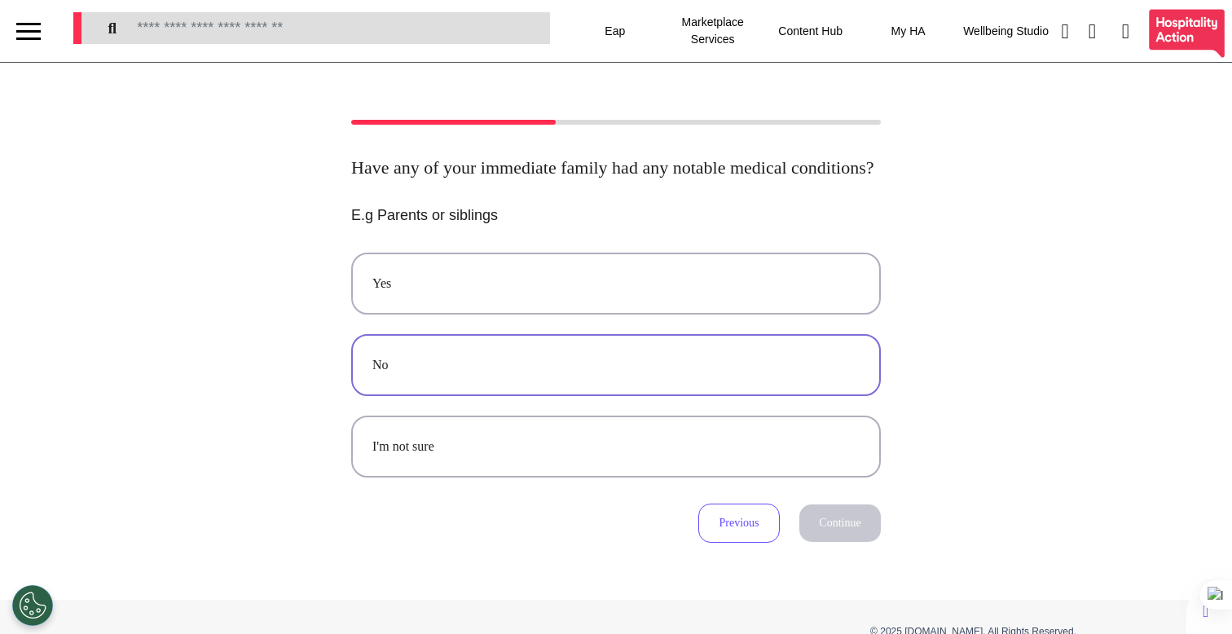
click at [737, 396] on button "No" at bounding box center [616, 365] width 530 height 62
click at [838, 542] on button "Continue" at bounding box center [839, 522] width 81 height 37
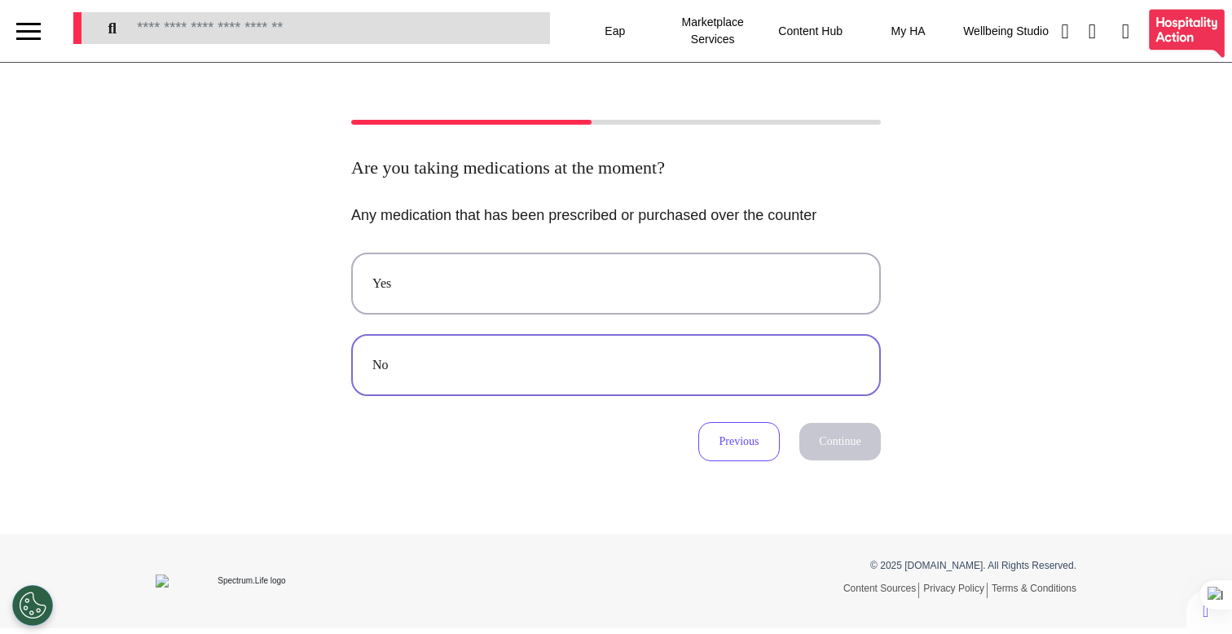
click at [752, 370] on div "No" at bounding box center [615, 365] width 487 height 20
click at [852, 450] on button "Continue" at bounding box center [839, 441] width 81 height 37
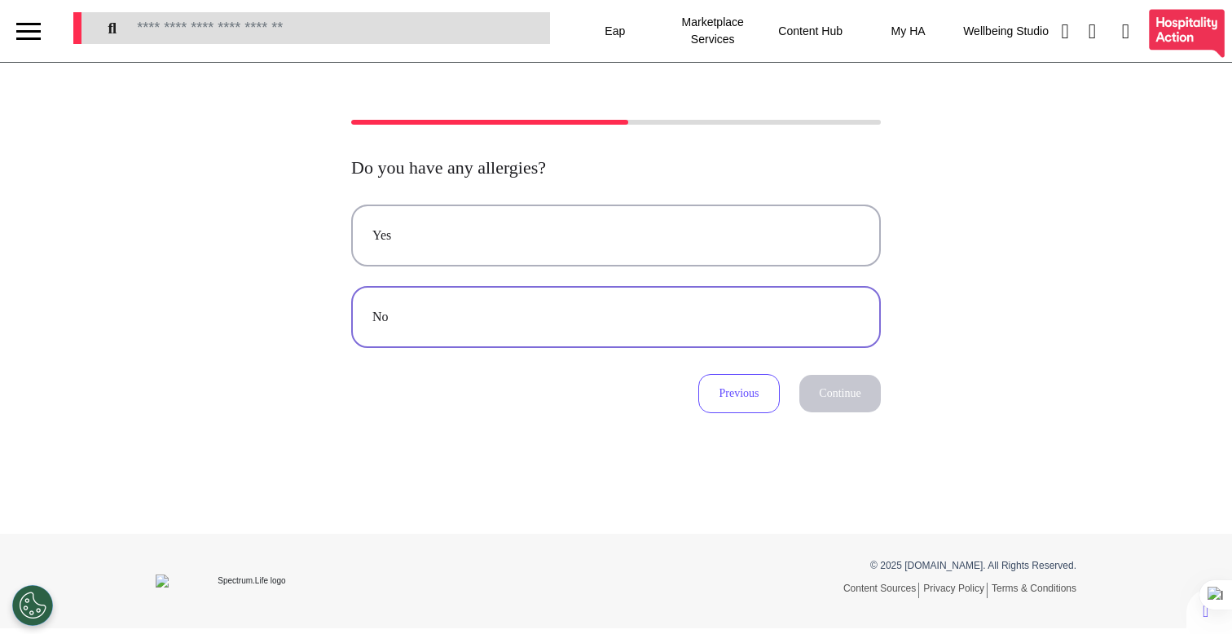
click at [570, 287] on button "No" at bounding box center [616, 317] width 530 height 62
click at [840, 393] on button "Continue" at bounding box center [839, 393] width 81 height 37
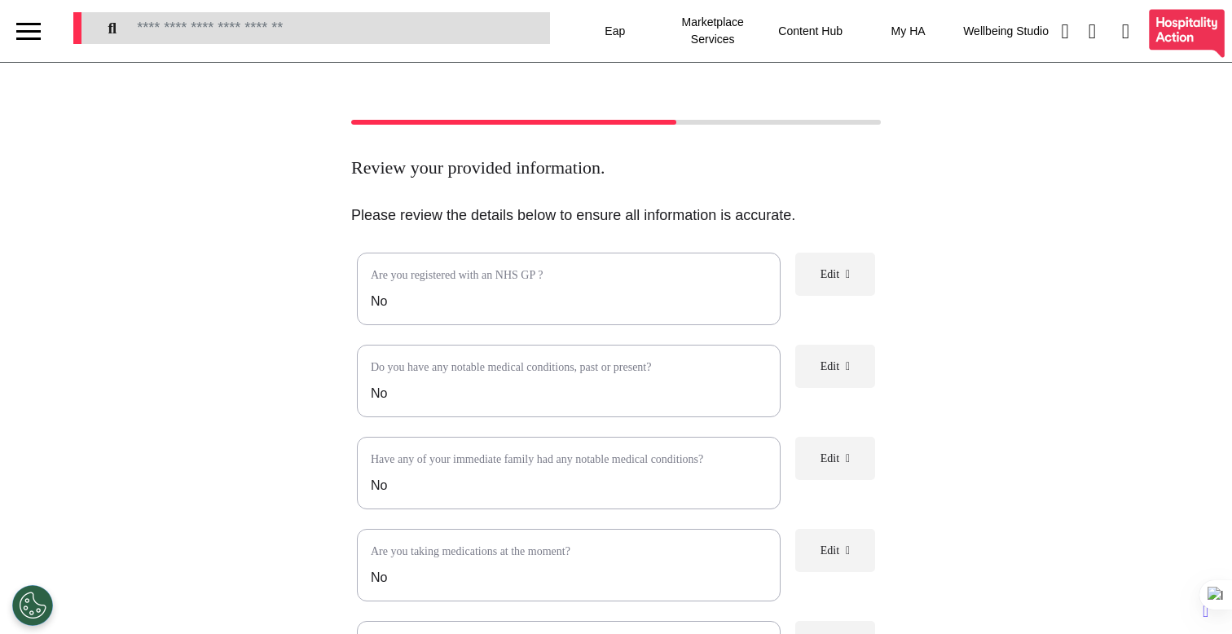
scroll to position [293, 0]
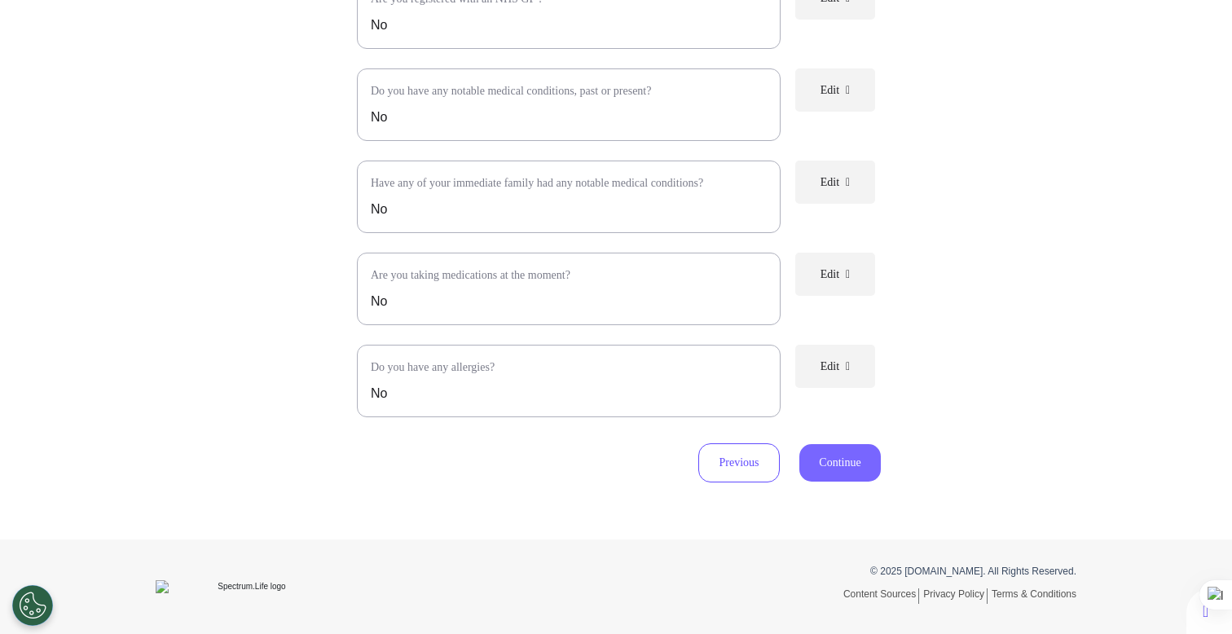
click at [821, 473] on button "Continue" at bounding box center [839, 462] width 81 height 37
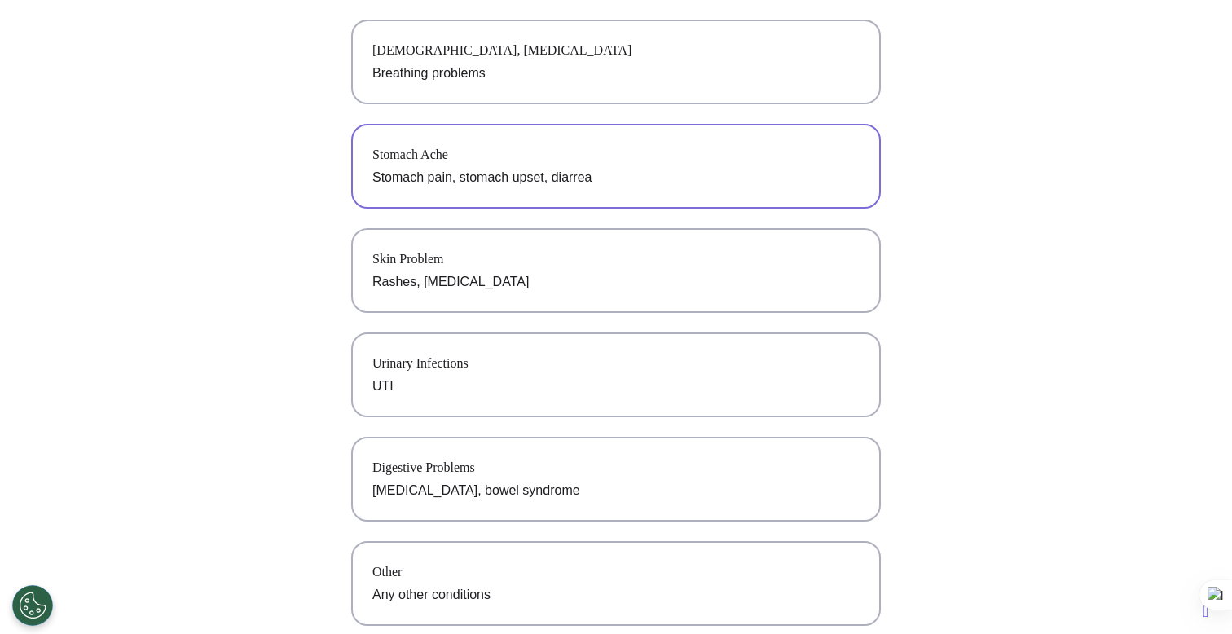
scroll to position [0, 0]
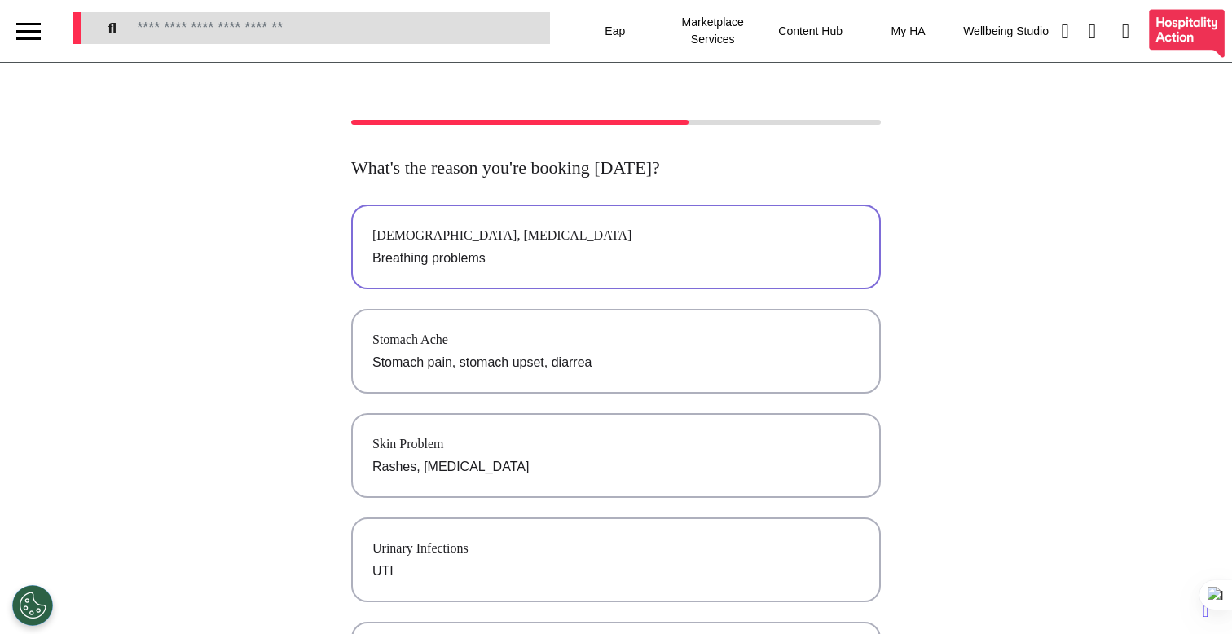
click at [563, 257] on p "Breathing problems" at bounding box center [615, 259] width 487 height 20
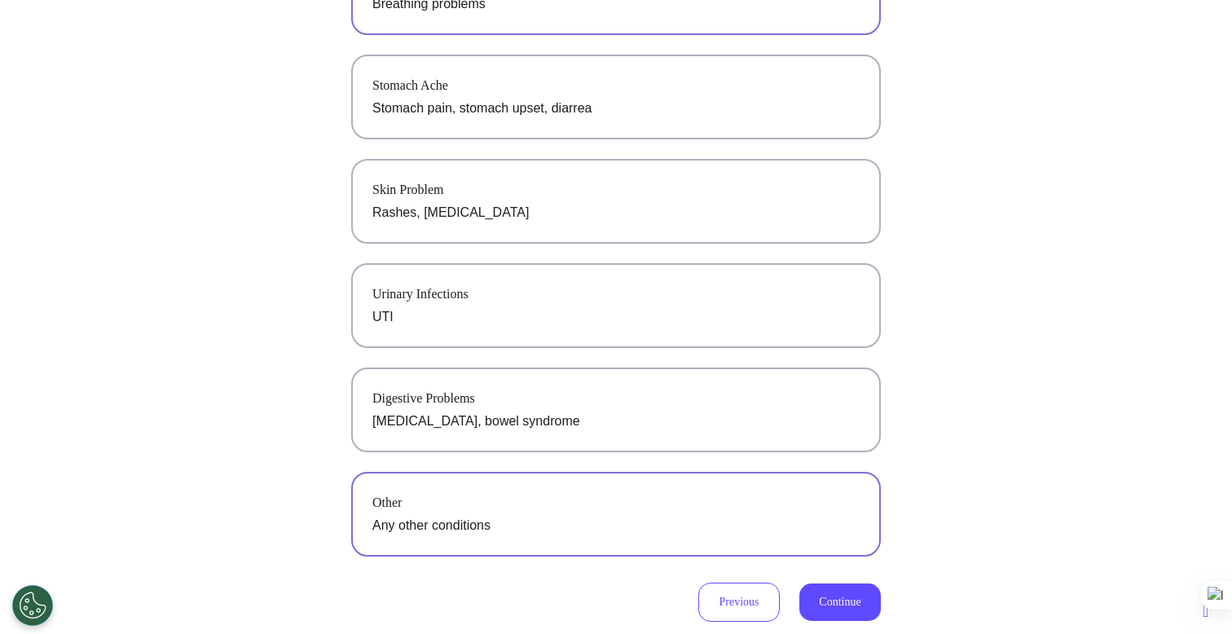
scroll to position [394, 0]
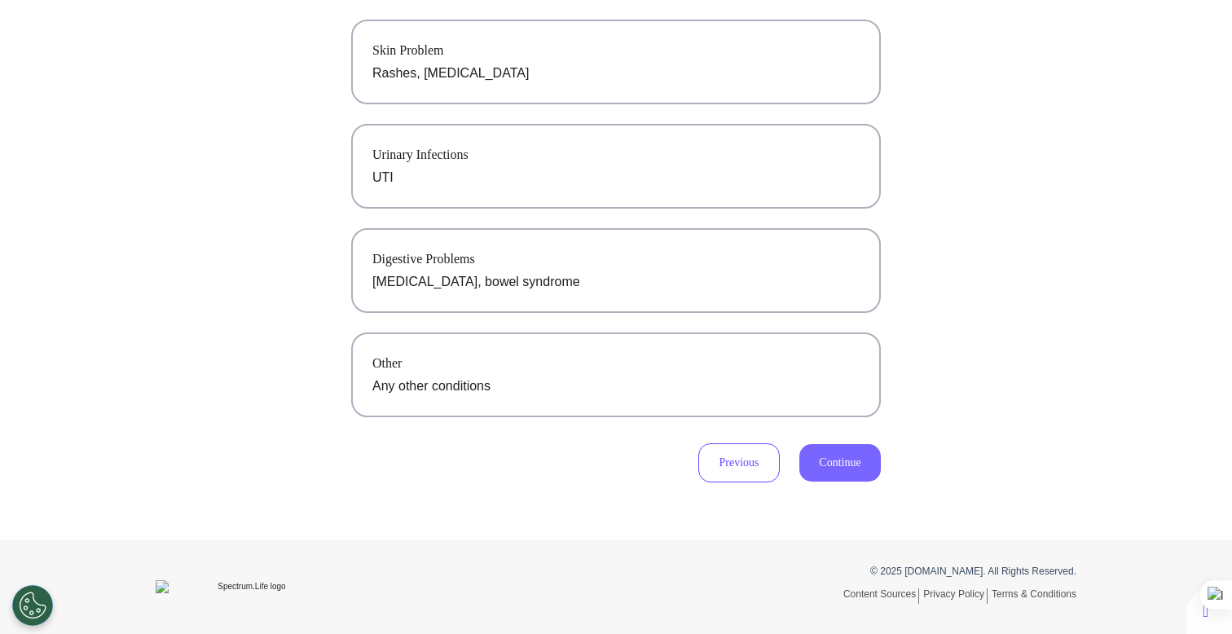
click at [831, 456] on button "Continue" at bounding box center [839, 462] width 81 height 37
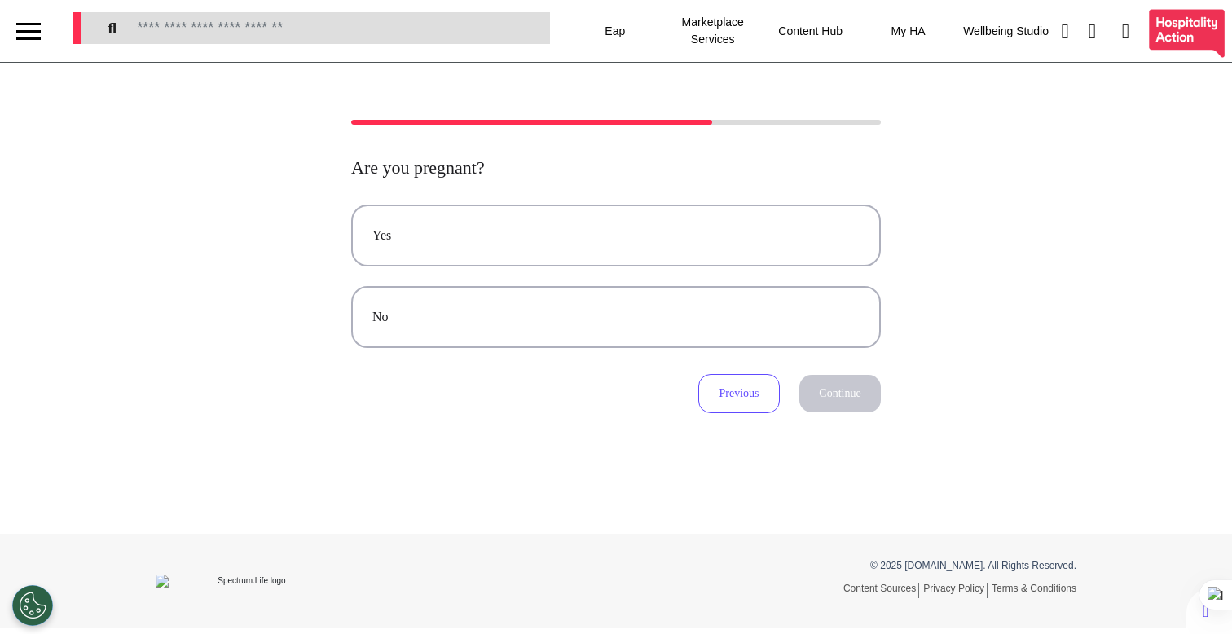
scroll to position [0, 0]
click at [586, 309] on div "No" at bounding box center [615, 317] width 487 height 20
click at [827, 400] on button "Continue" at bounding box center [839, 393] width 81 height 37
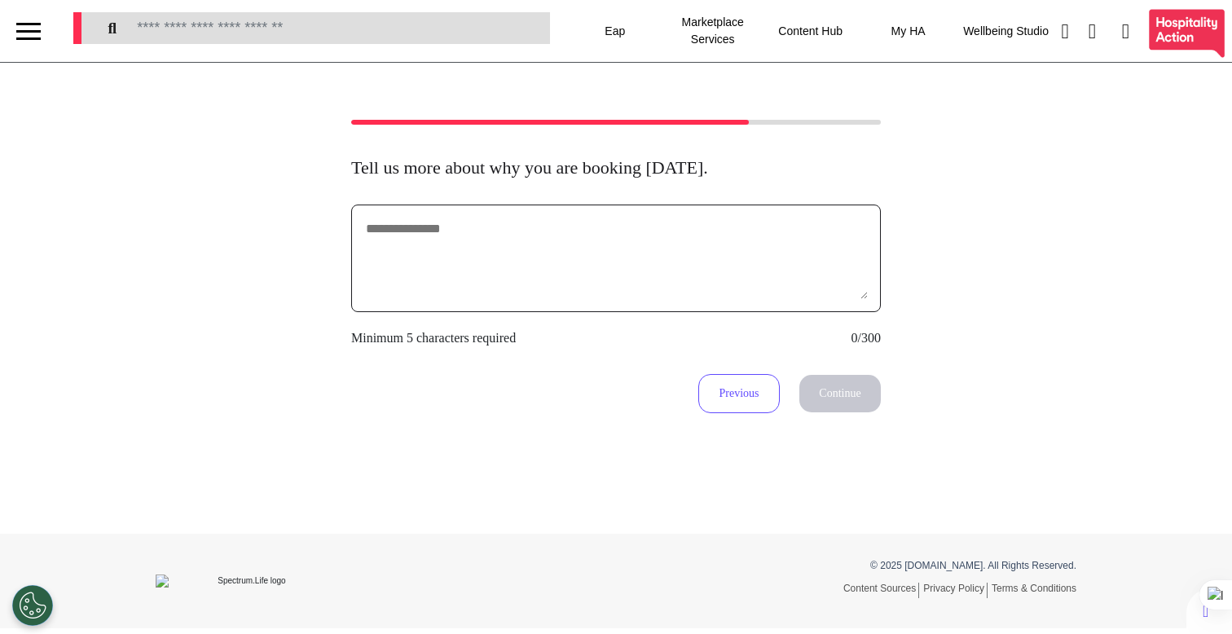
click at [760, 236] on textarea at bounding box center [616, 258] width 504 height 81
type textarea "********"
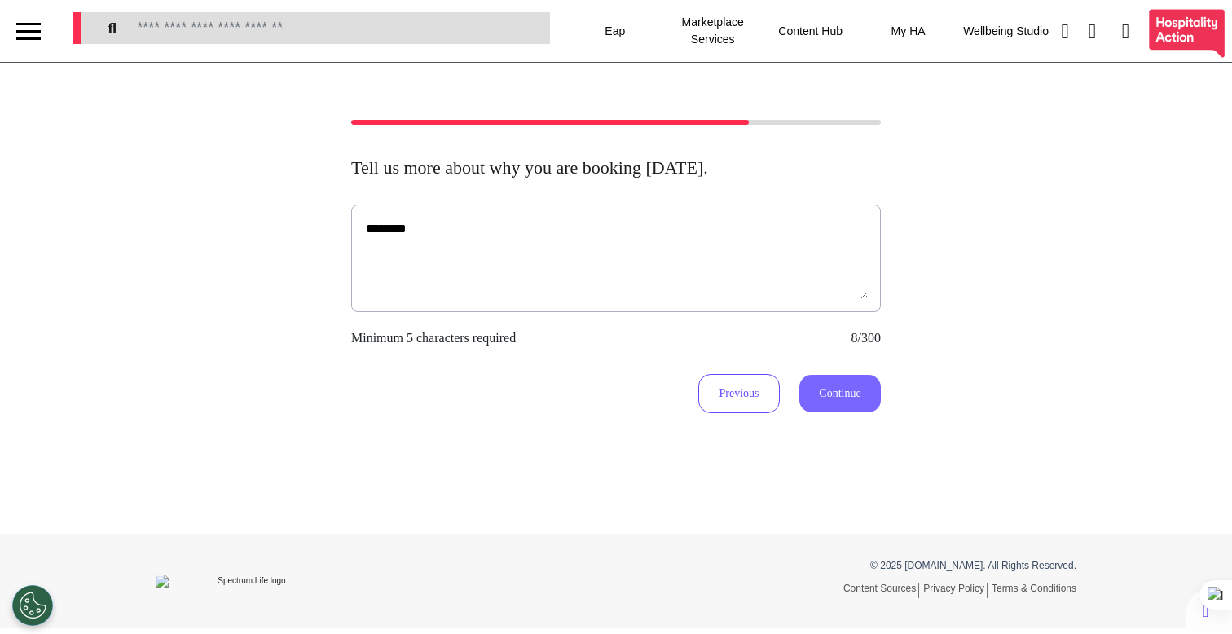
click at [847, 395] on button "Continue" at bounding box center [839, 393] width 81 height 37
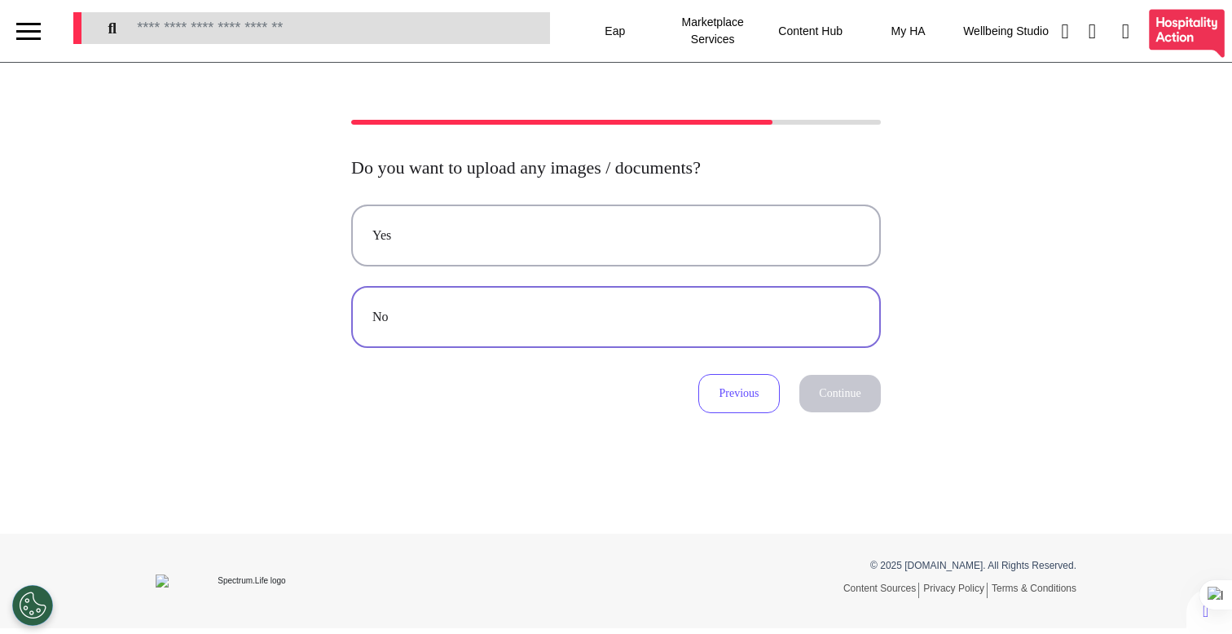
click at [759, 302] on button "No" at bounding box center [616, 317] width 530 height 62
click at [823, 393] on button "Continue" at bounding box center [839, 393] width 81 height 37
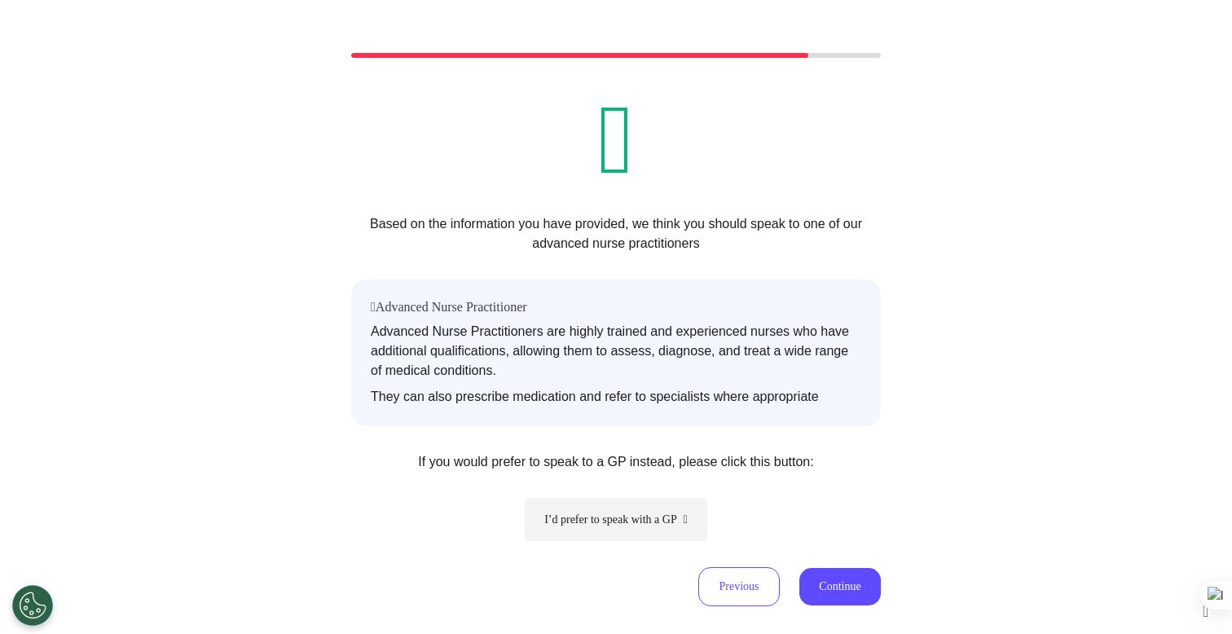
scroll to position [191, 0]
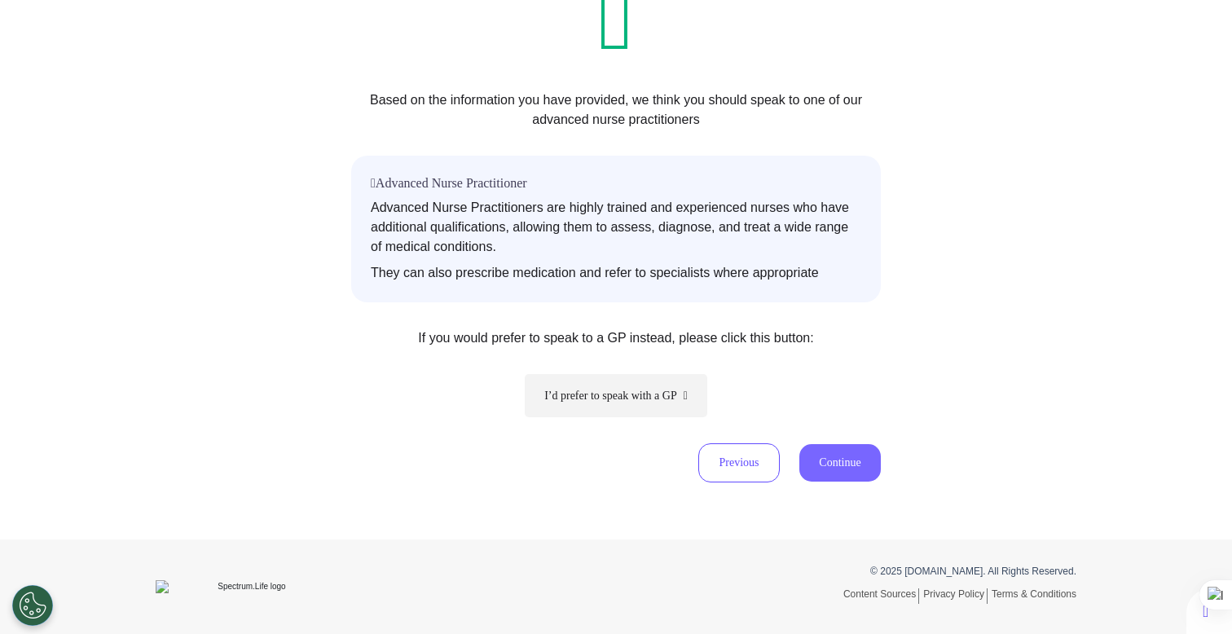
click at [829, 468] on button "Continue" at bounding box center [839, 462] width 81 height 37
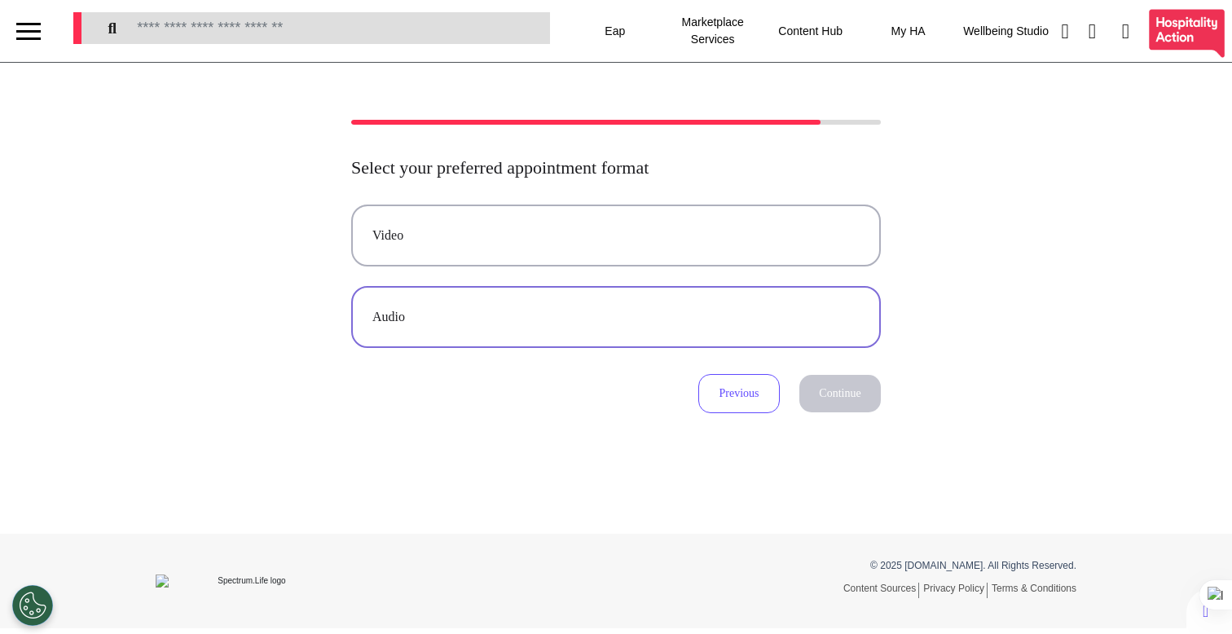
click at [733, 330] on button "Audio" at bounding box center [616, 317] width 530 height 62
click at [837, 398] on button "Continue" at bounding box center [839, 393] width 81 height 37
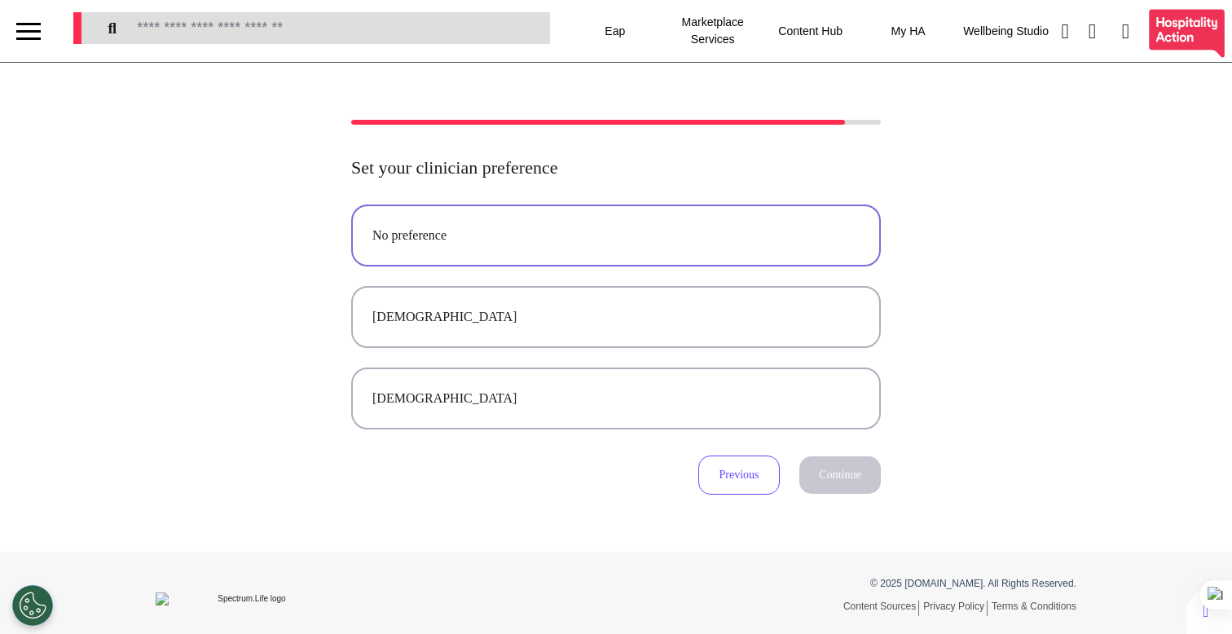
click at [709, 263] on button "No preference" at bounding box center [616, 236] width 530 height 62
click at [861, 472] on button "Continue" at bounding box center [839, 474] width 81 height 37
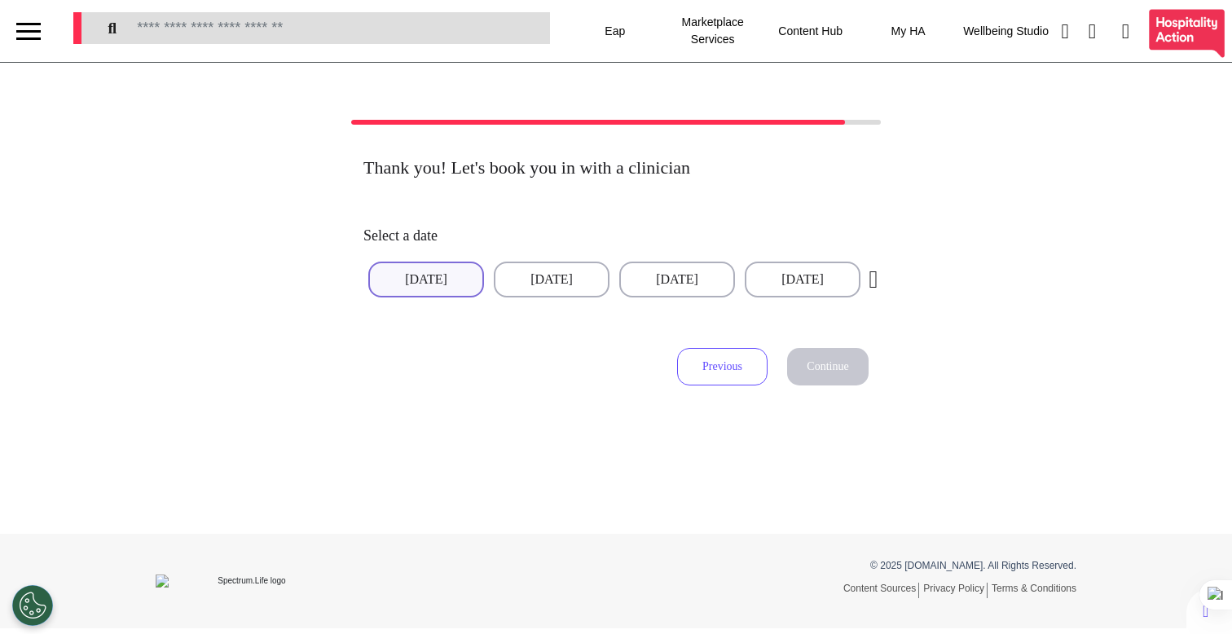
click at [454, 274] on button "[DATE]" at bounding box center [426, 280] width 116 height 36
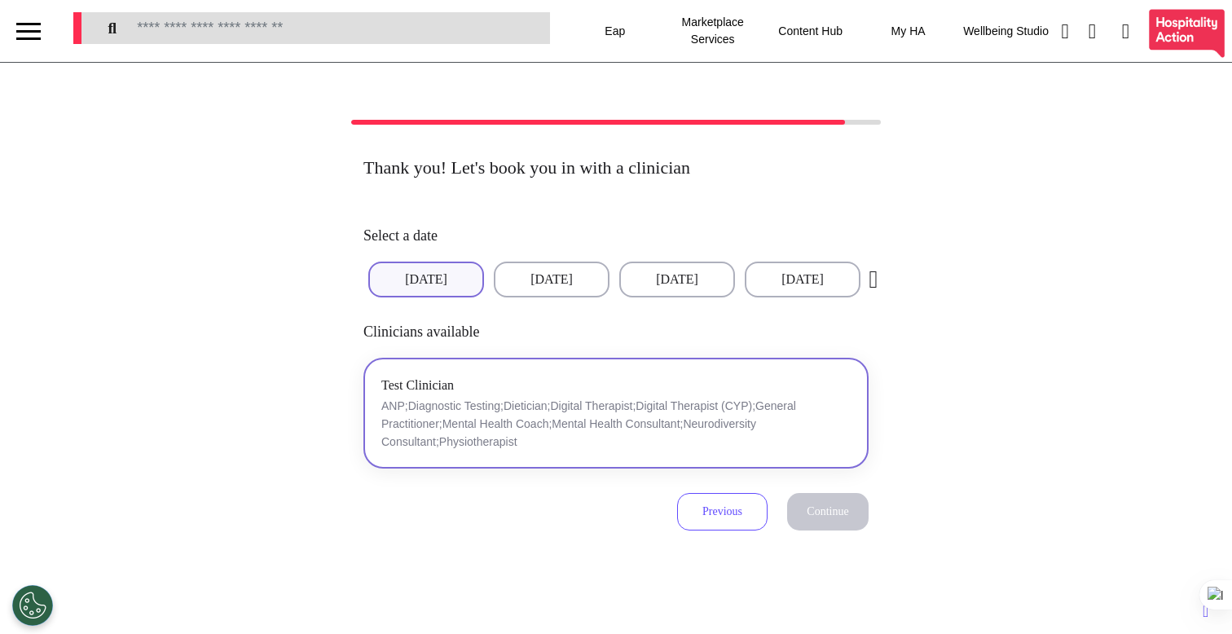
click at [569, 403] on p "ANP;Diagnostic Testing;Dietician;Digital Therapist;Digital Therapist (CYP);Gene…" at bounding box center [615, 424] width 469 height 54
click at [824, 500] on button "Continue" at bounding box center [827, 511] width 81 height 37
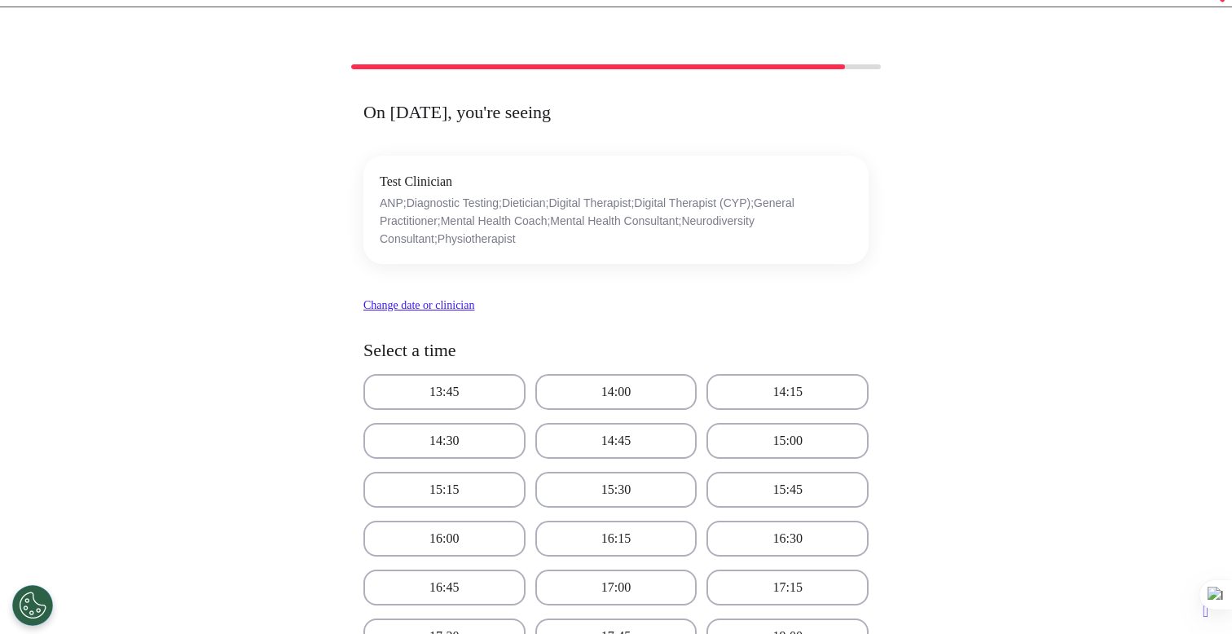
scroll to position [203, 0]
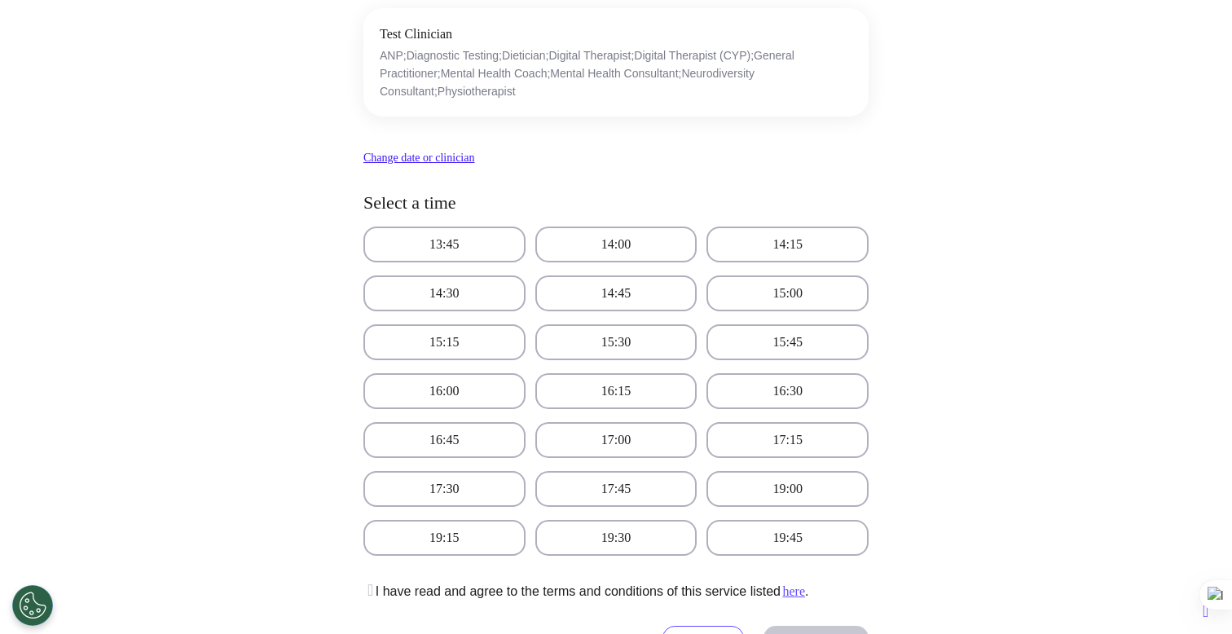
click at [629, 263] on div "13:45 14:00 14:15 14:30 14:45 15:00 15:15 15:30 15:45 16:00 16:15 16:30 16:45 1…" at bounding box center [615, 391] width 505 height 329
click at [630, 248] on button "14:00" at bounding box center [616, 245] width 162 height 36
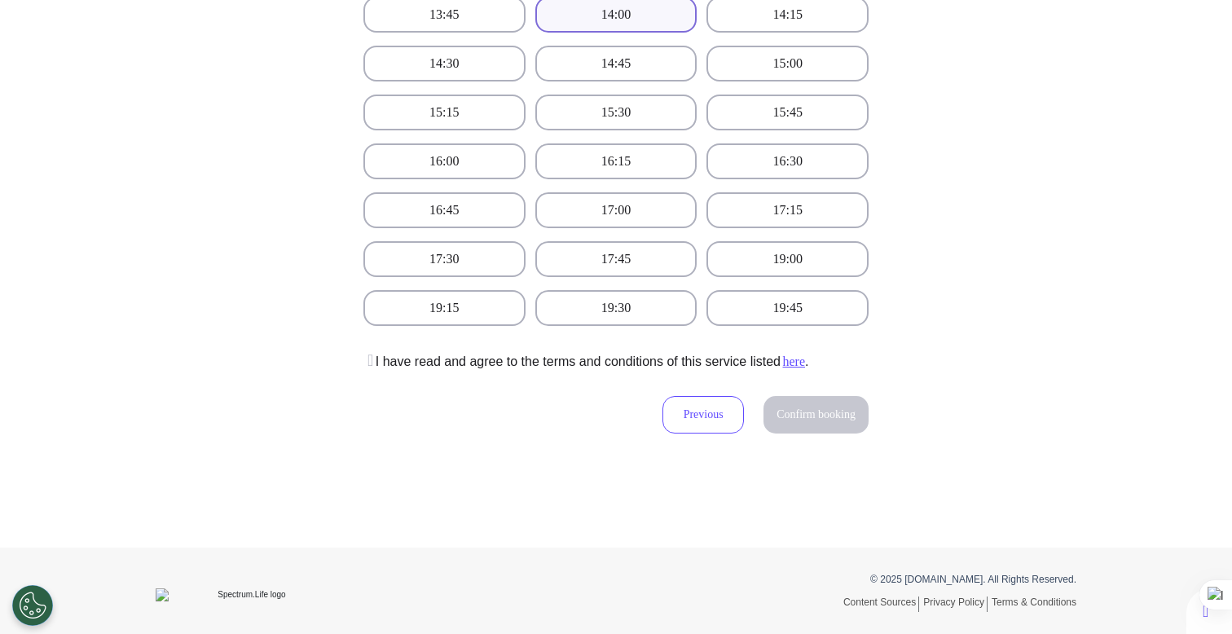
click at [369, 361] on icon at bounding box center [368, 360] width 10 height 16
click at [834, 408] on span "Confirm booking" at bounding box center [816, 414] width 79 height 12
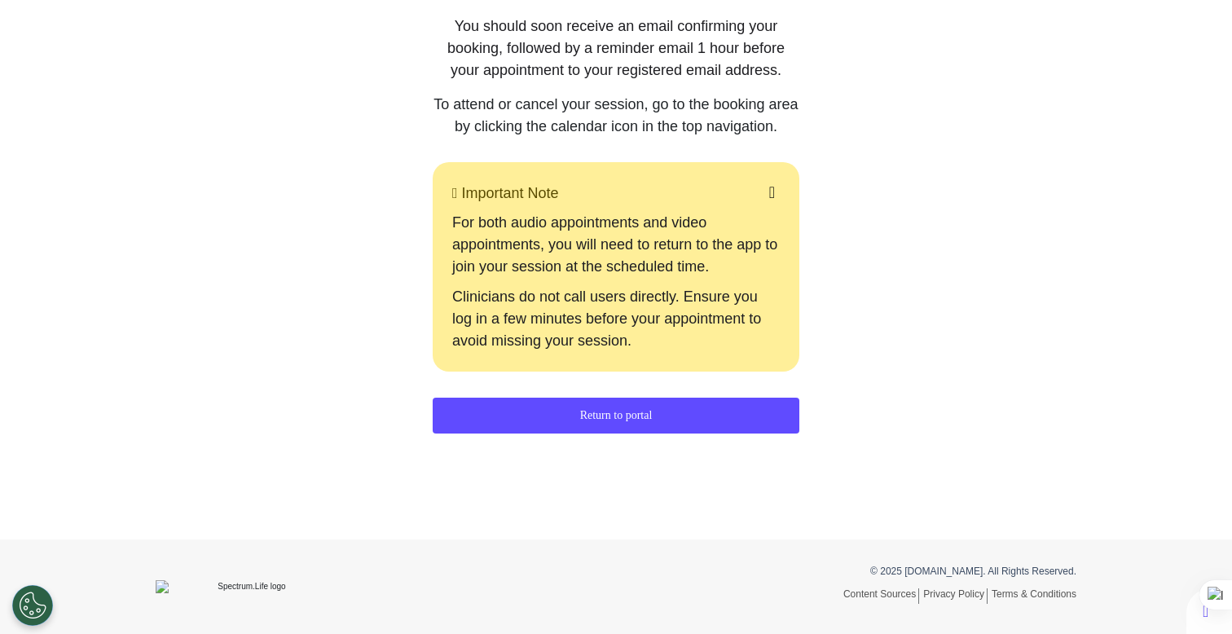
scroll to position [0, 0]
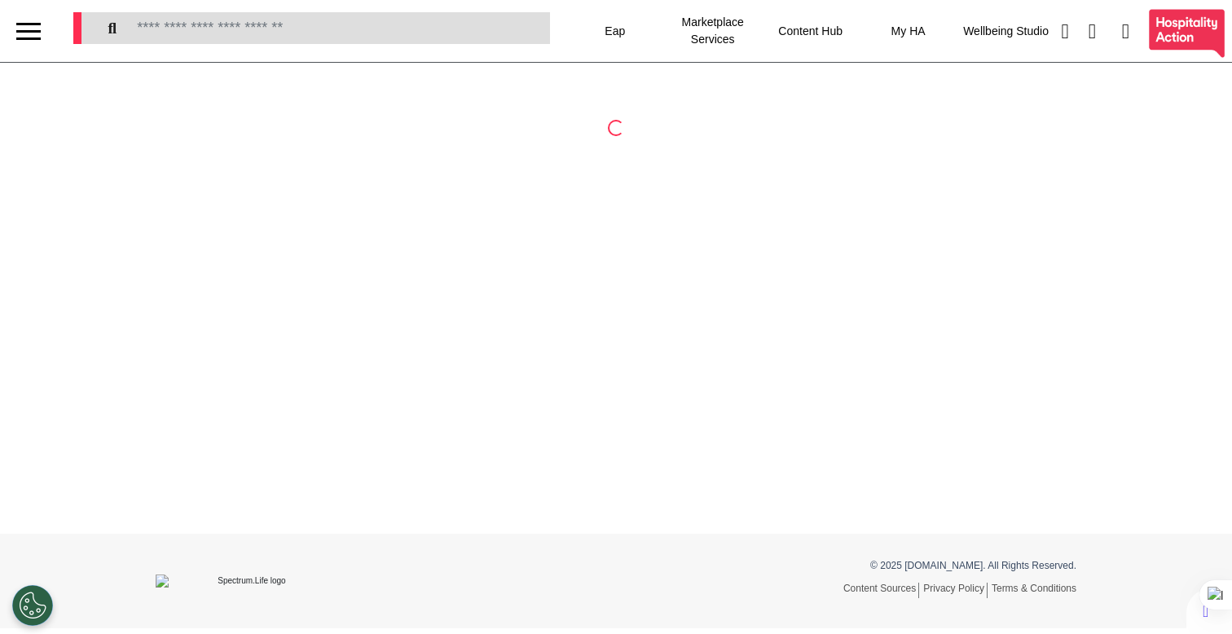
select select "**"
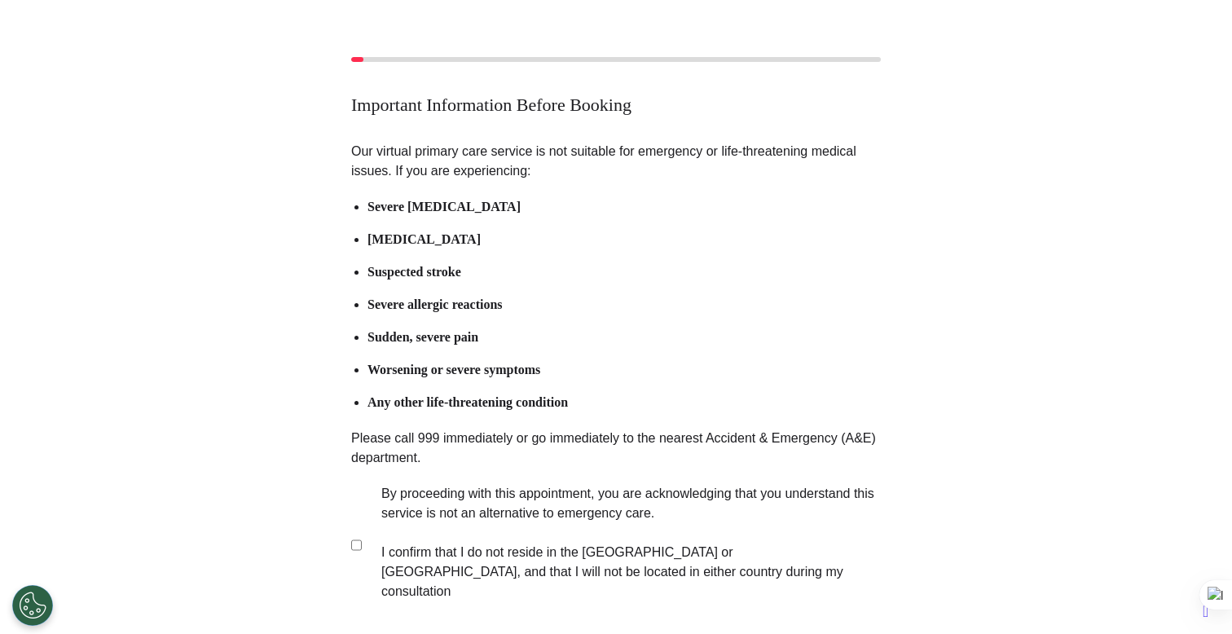
scroll to position [212, 0]
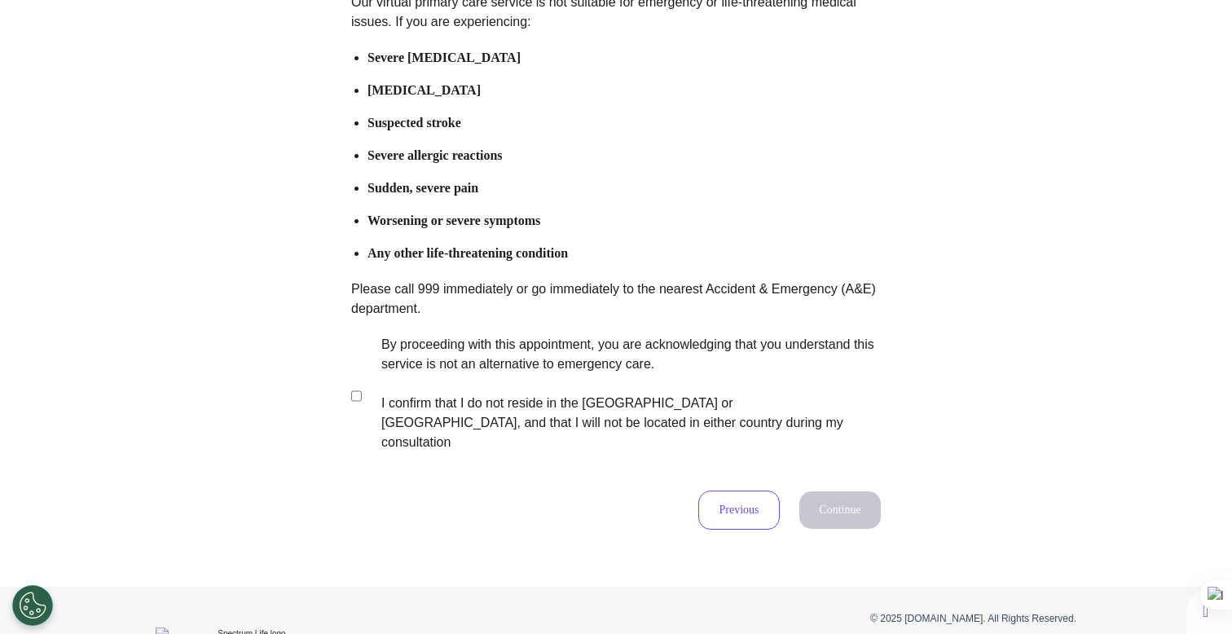
click at [491, 401] on label "By proceeding with this appointment, you are acknowledging that you understand …" at bounding box center [620, 393] width 510 height 117
click at [872, 492] on button "Continue" at bounding box center [839, 509] width 81 height 37
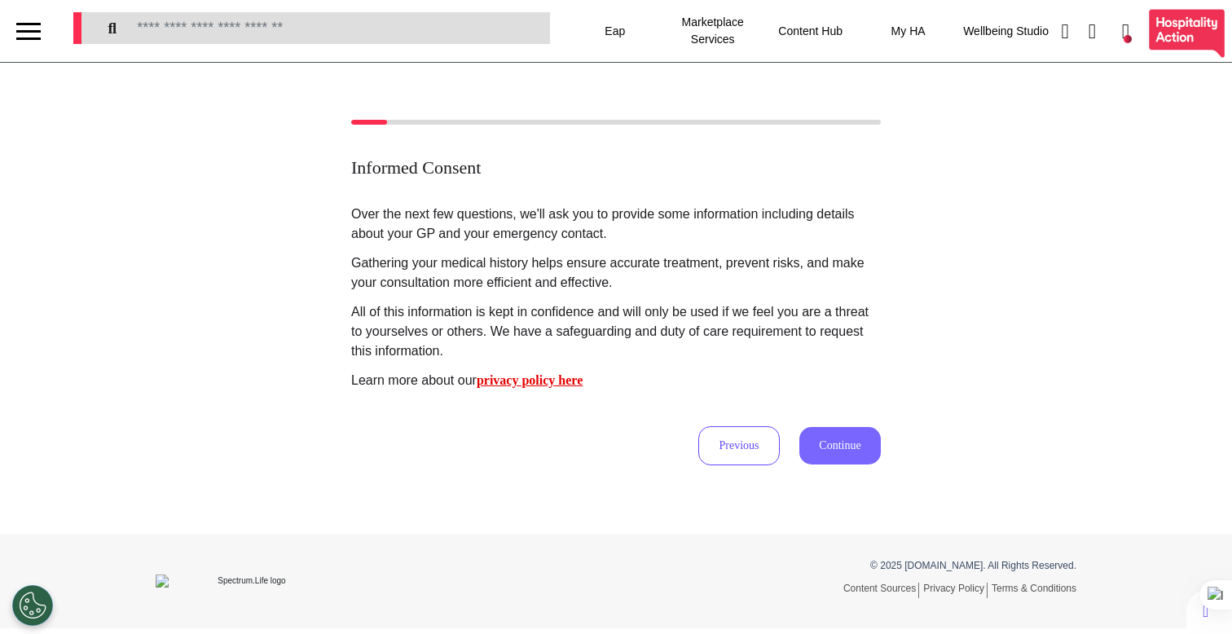
click at [861, 439] on button "Continue" at bounding box center [839, 445] width 81 height 37
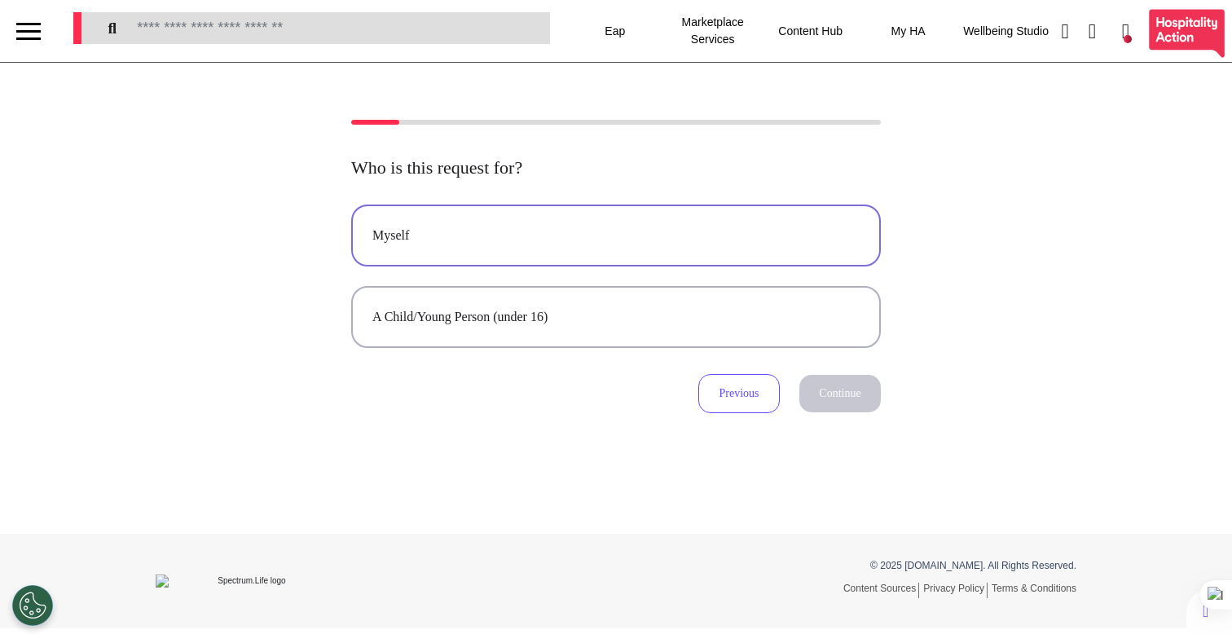
click at [731, 243] on div "Myself" at bounding box center [615, 236] width 487 height 20
click at [827, 398] on button "Continue" at bounding box center [839, 393] width 81 height 37
select select "******"
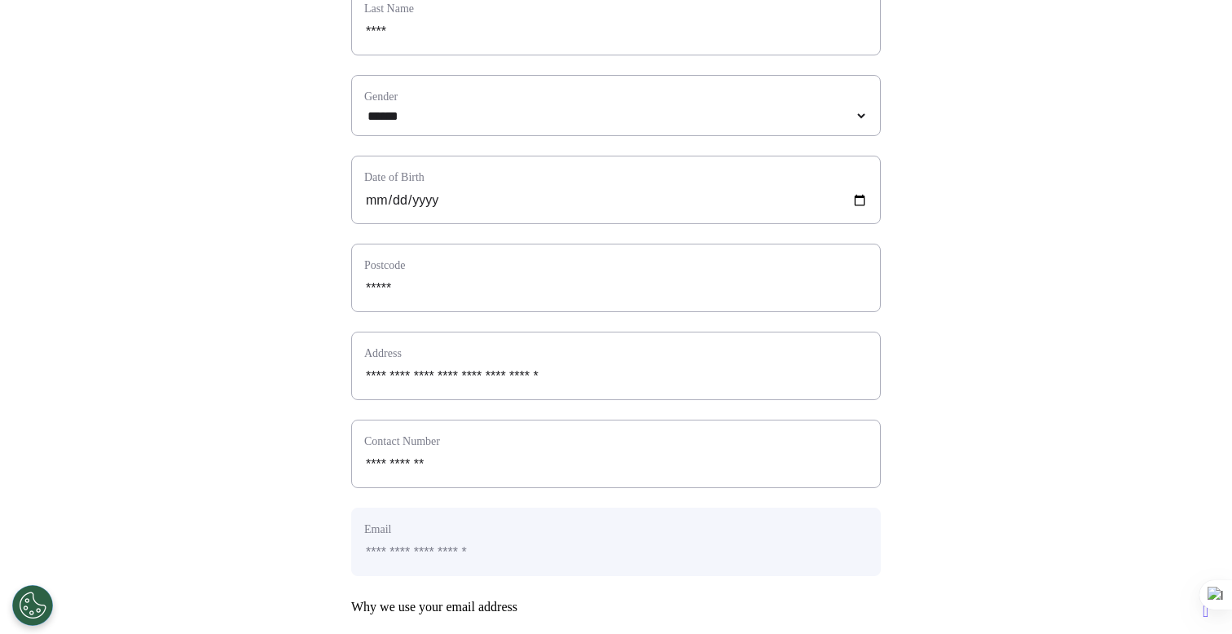
scroll to position [729, 0]
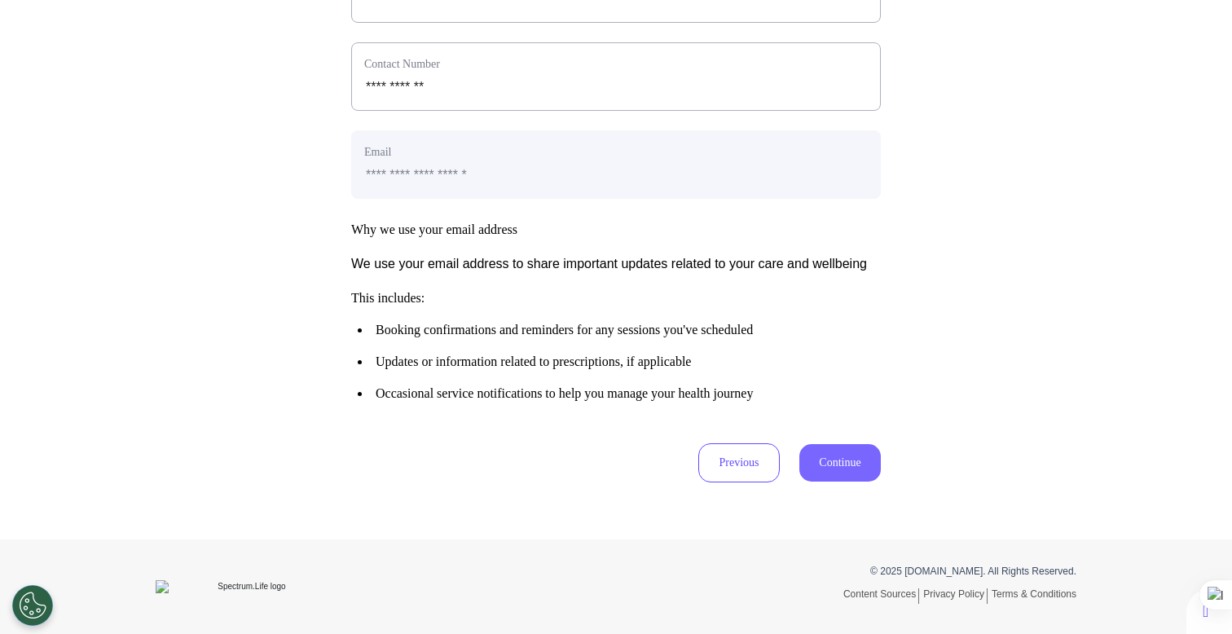
click at [857, 469] on button "Continue" at bounding box center [839, 462] width 81 height 37
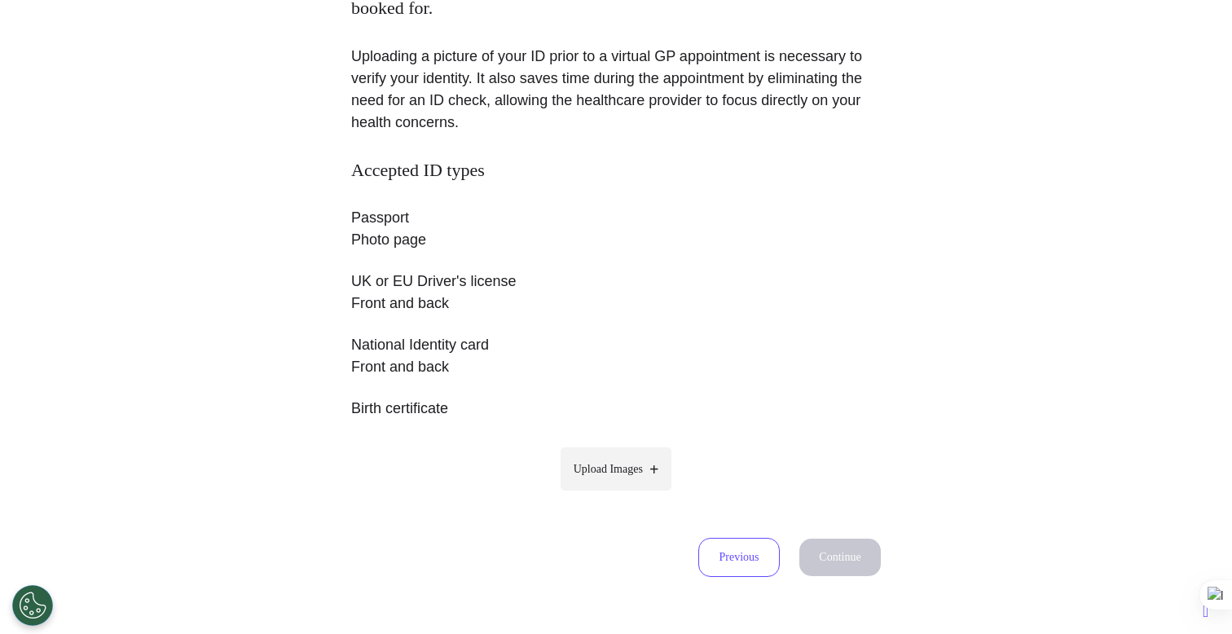
scroll to position [182, 0]
click at [614, 464] on span "Upload Images" at bounding box center [608, 468] width 69 height 17
click at [614, 494] on input "Upload Images" at bounding box center [616, 502] width 155 height 17
type input "**********"
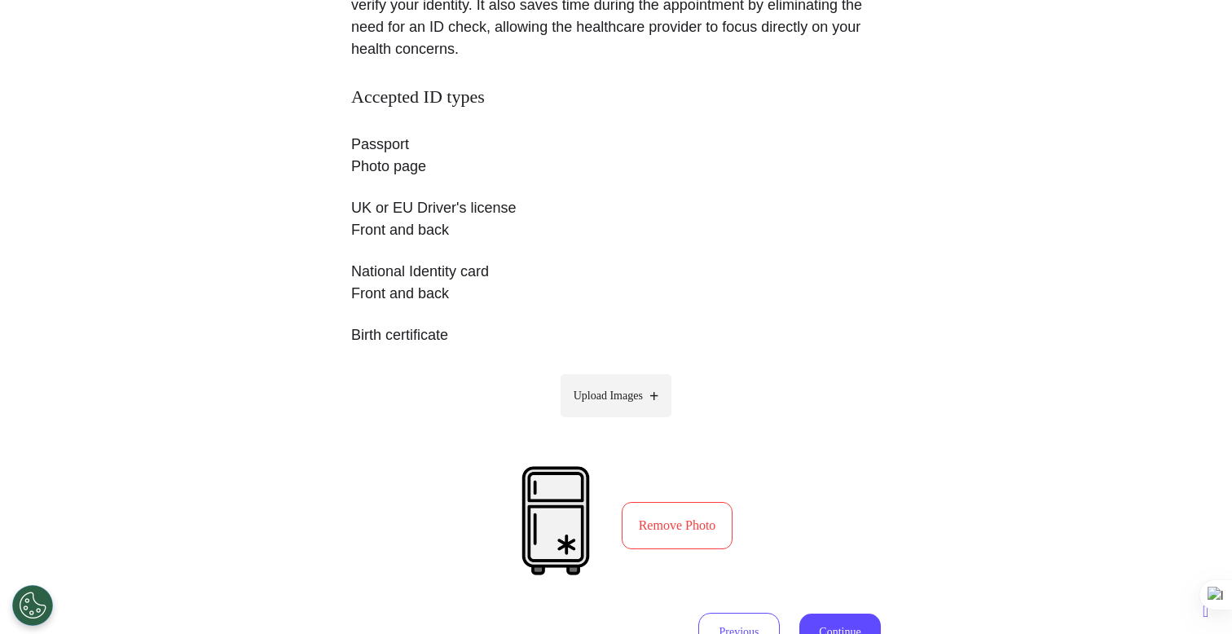
scroll to position [424, 0]
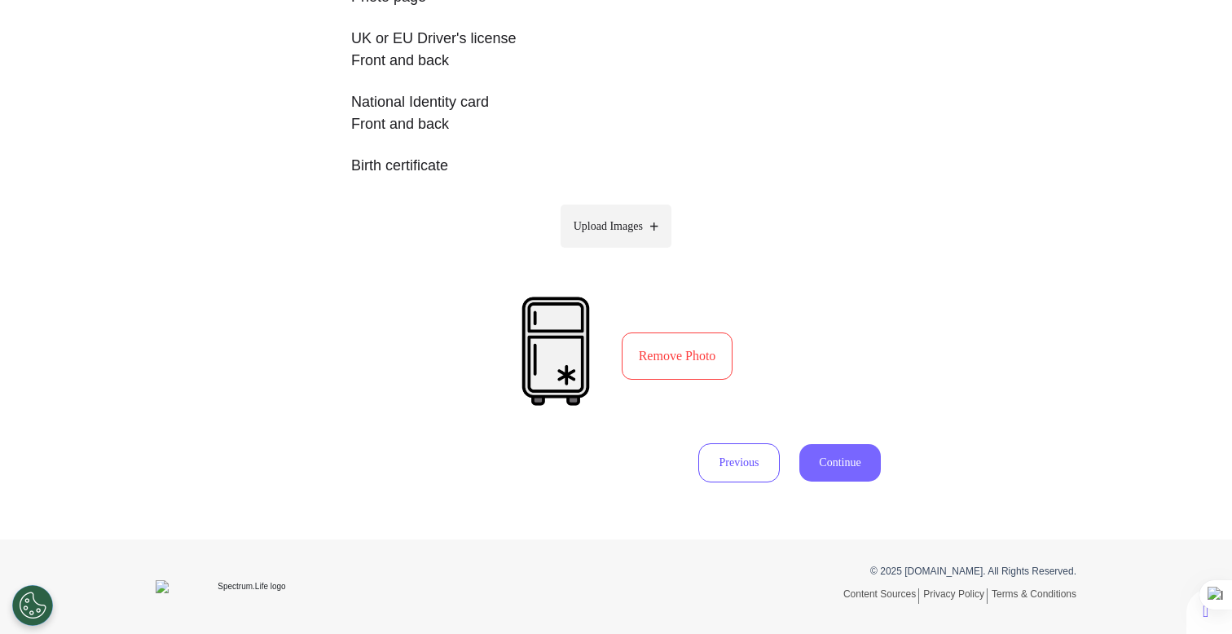
click at [842, 473] on button "Continue" at bounding box center [839, 462] width 81 height 37
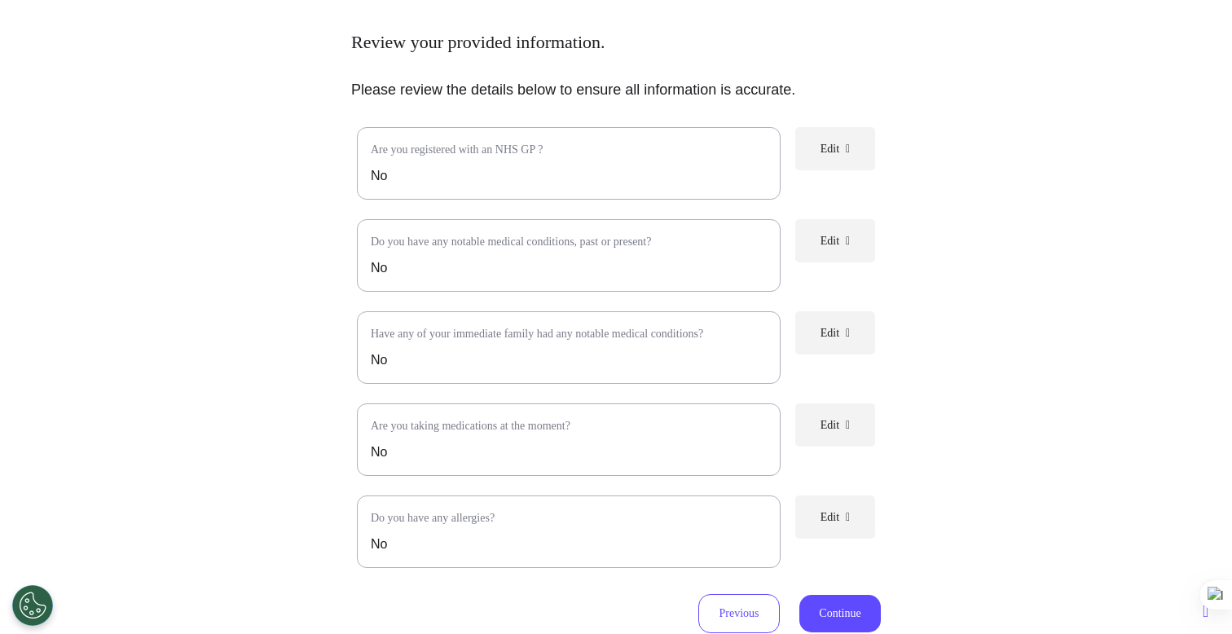
scroll to position [293, 0]
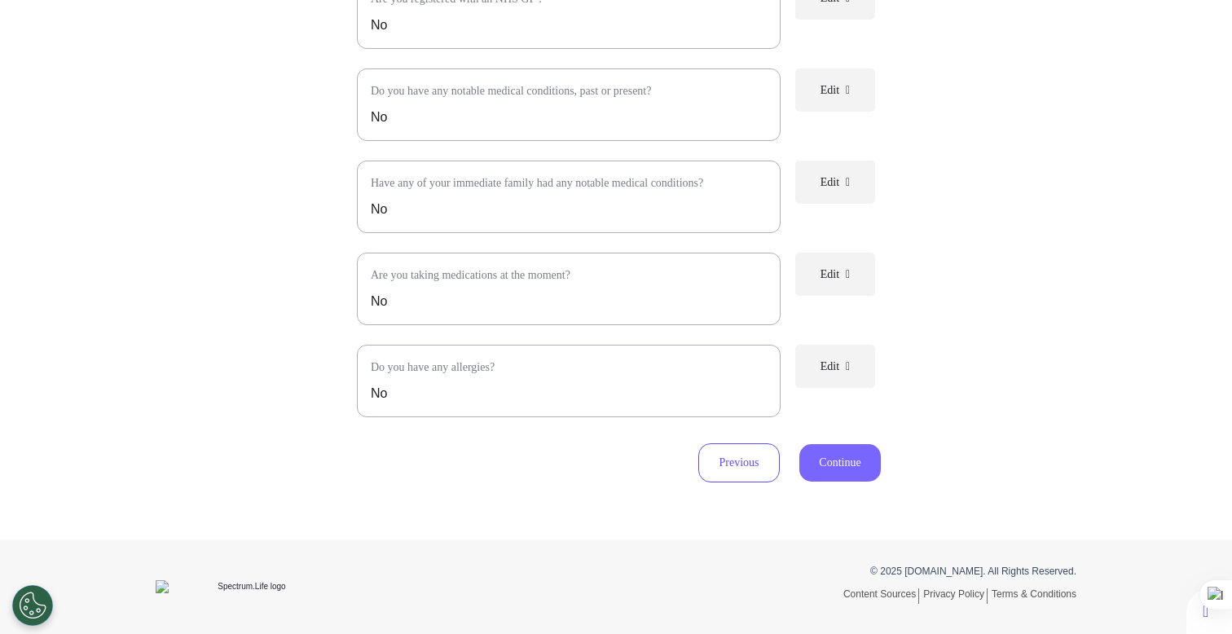
click at [849, 480] on button "Continue" at bounding box center [839, 462] width 81 height 37
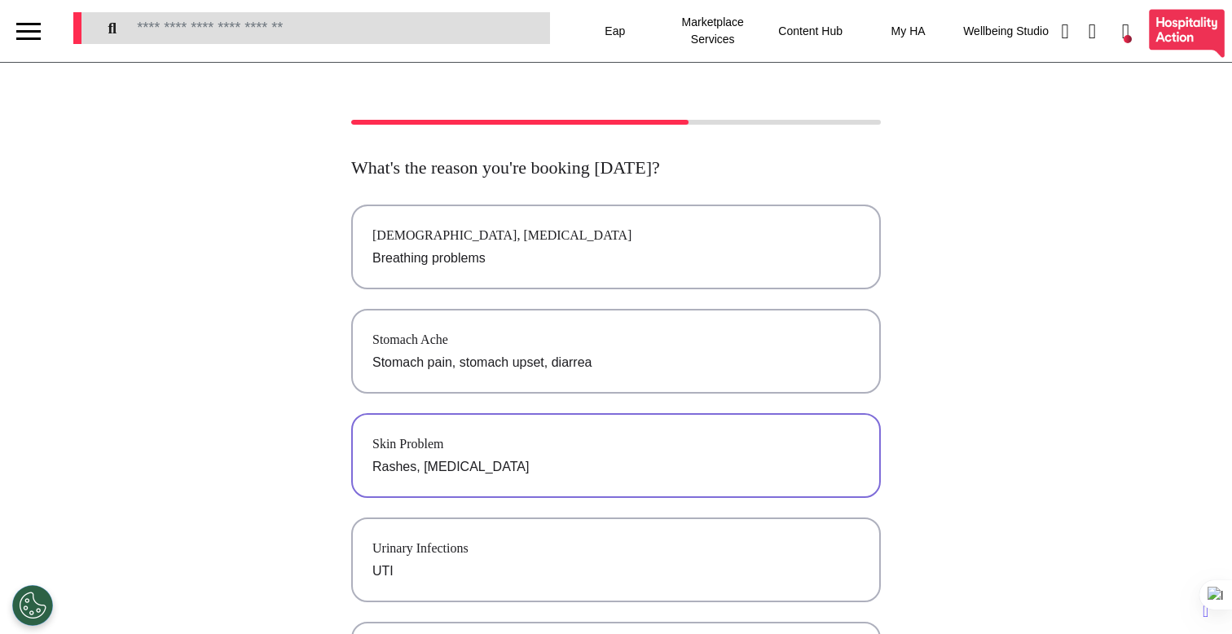
scroll to position [0, 0]
click at [644, 245] on div "[DEMOGRAPHIC_DATA], [MEDICAL_DATA]" at bounding box center [615, 236] width 487 height 20
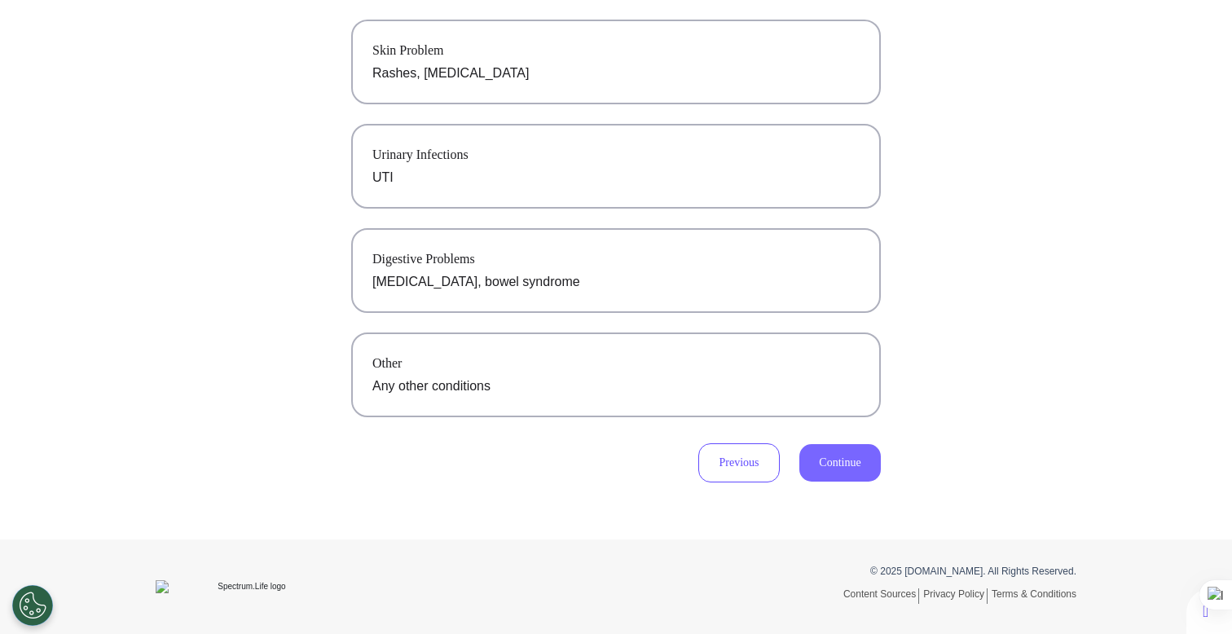
click at [833, 474] on button "Continue" at bounding box center [839, 462] width 81 height 37
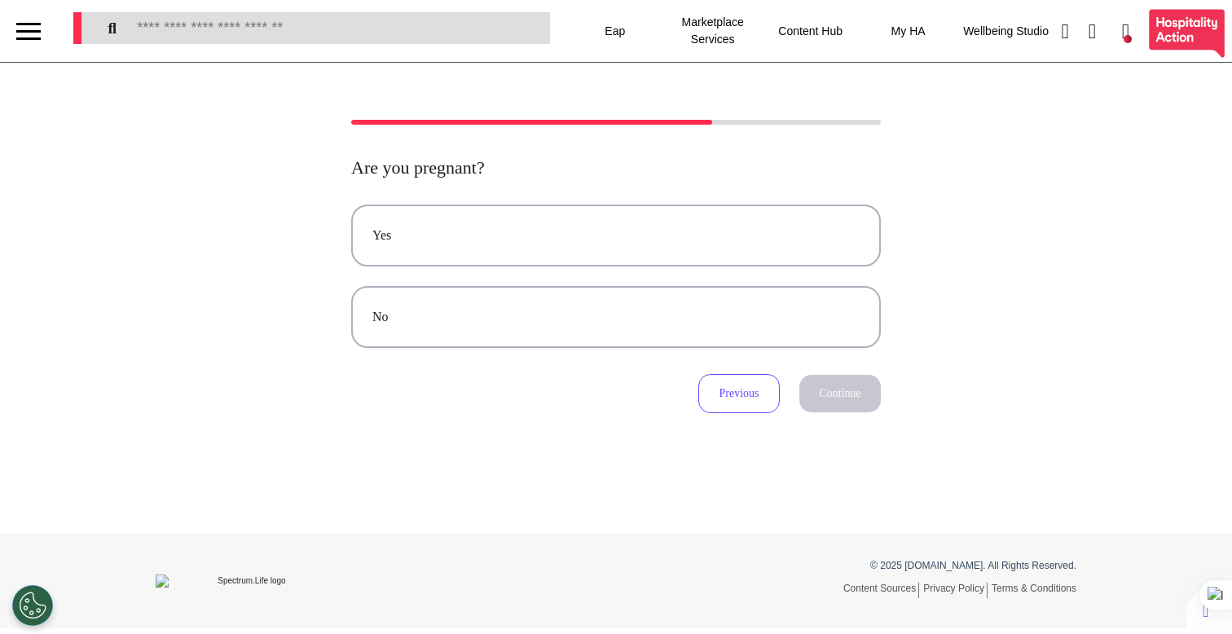
scroll to position [0, 0]
click at [664, 345] on button "No" at bounding box center [616, 317] width 530 height 62
click at [860, 397] on button "Continue" at bounding box center [839, 393] width 81 height 37
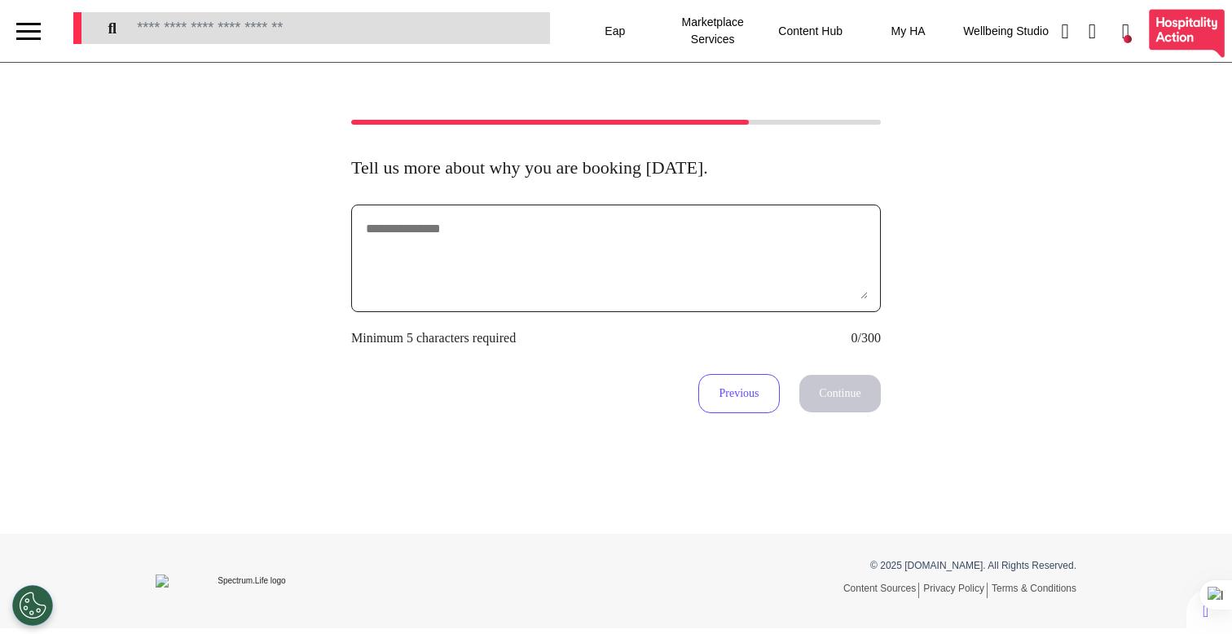
click at [744, 286] on textarea at bounding box center [616, 258] width 504 height 81
type textarea "********"
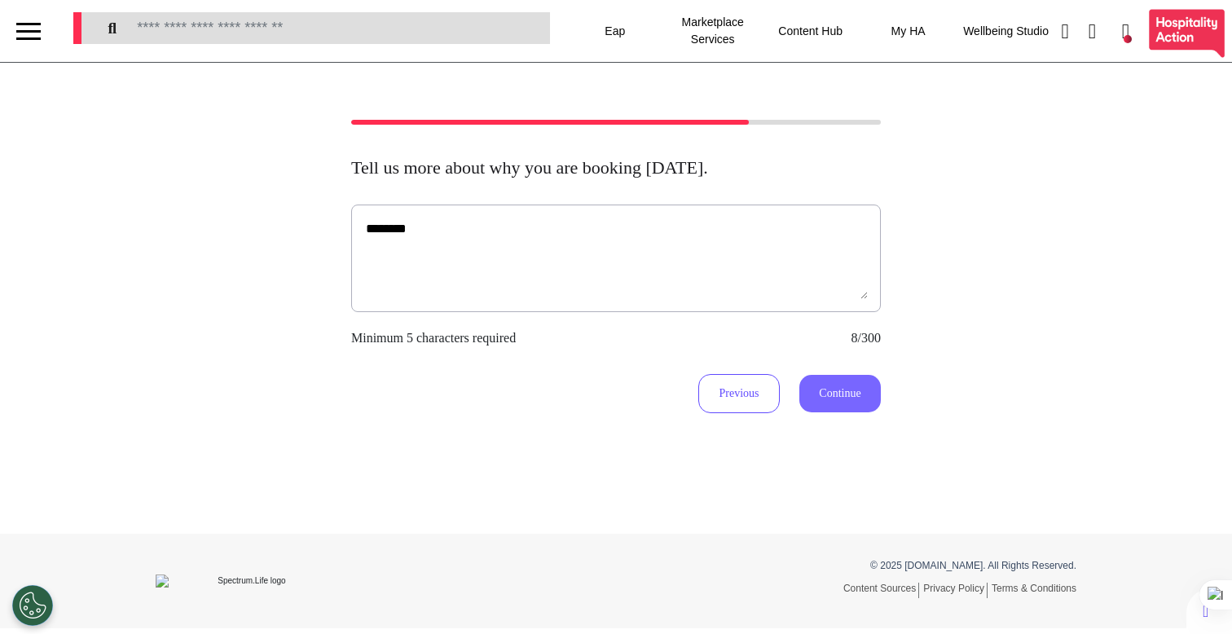
click at [835, 400] on button "Continue" at bounding box center [839, 393] width 81 height 37
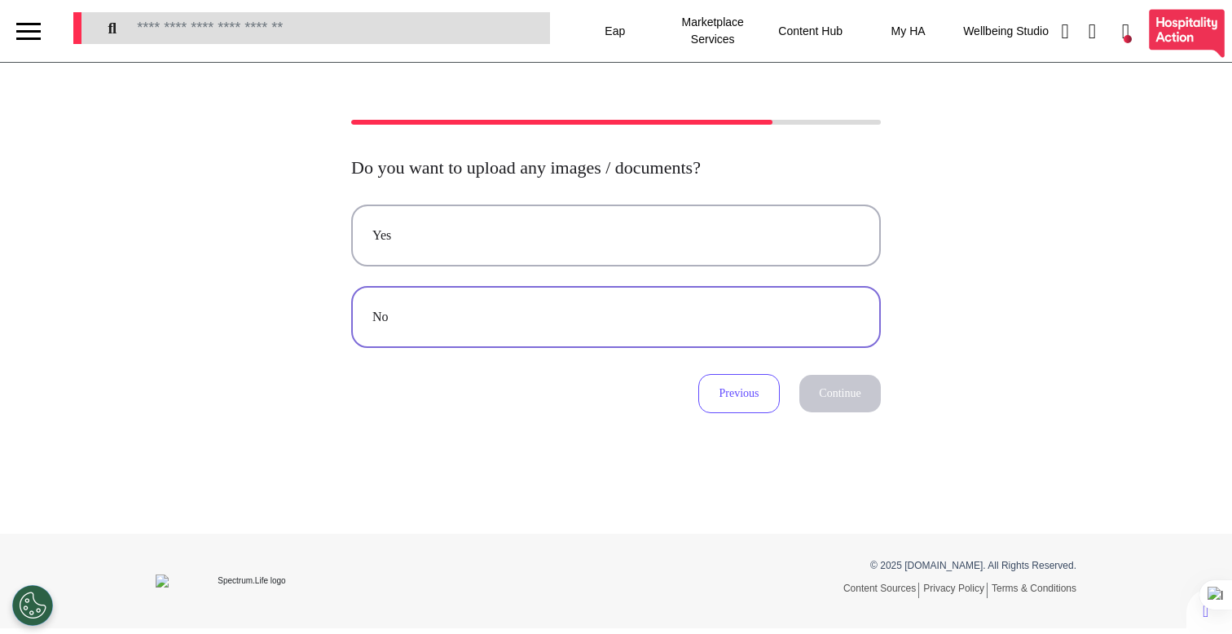
click at [811, 337] on button "No" at bounding box center [616, 317] width 530 height 62
click at [841, 391] on button "Continue" at bounding box center [839, 393] width 81 height 37
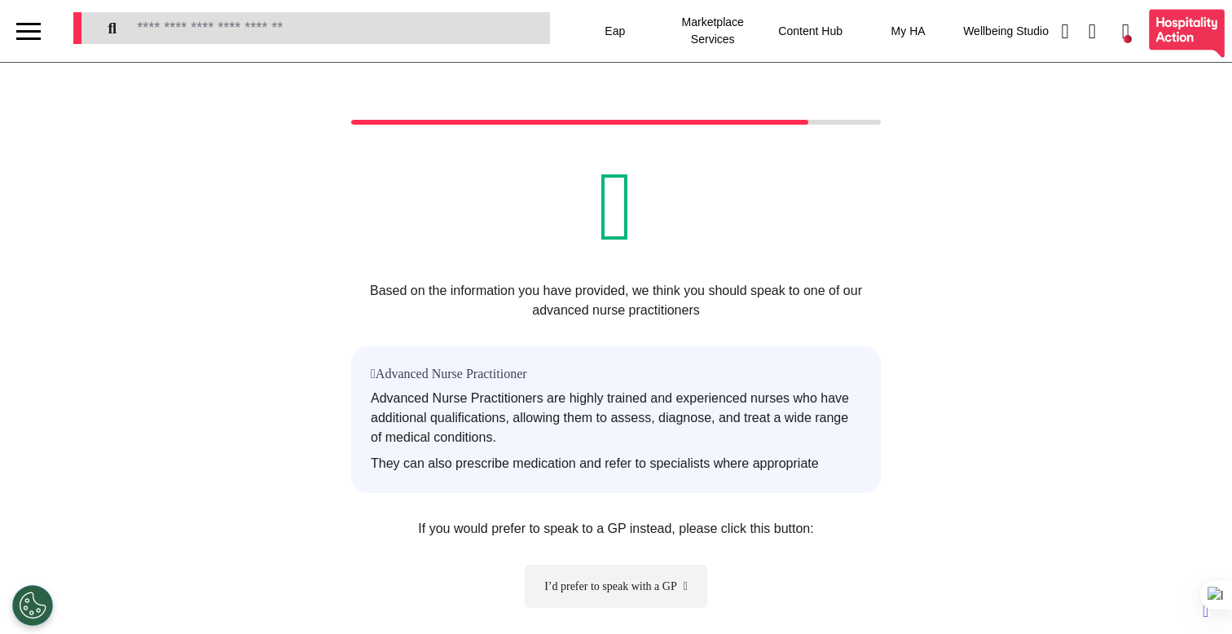
scroll to position [191, 0]
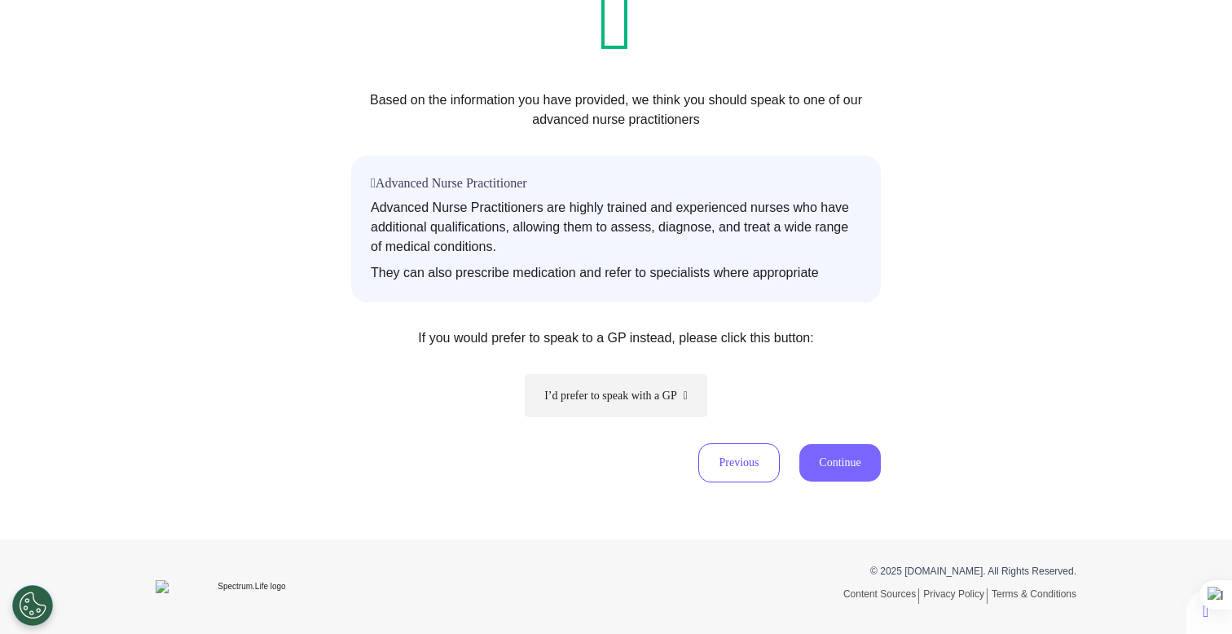
click at [818, 463] on button "Continue" at bounding box center [839, 462] width 81 height 37
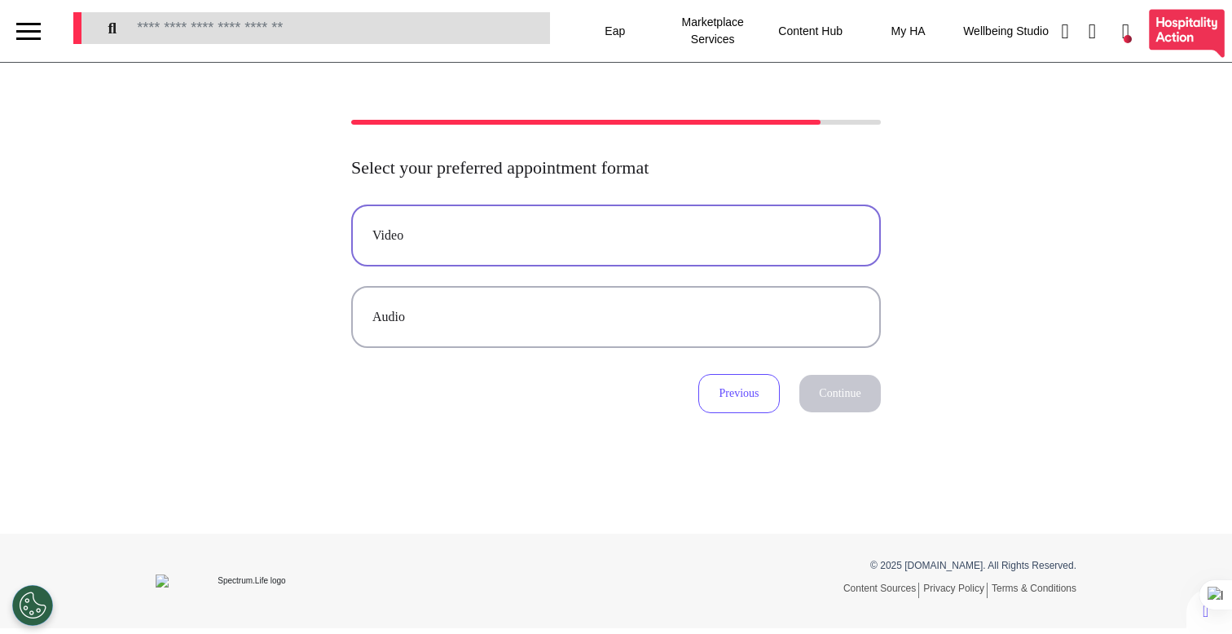
click at [769, 240] on div "Video" at bounding box center [615, 236] width 487 height 20
click at [834, 394] on button "Continue" at bounding box center [839, 393] width 81 height 37
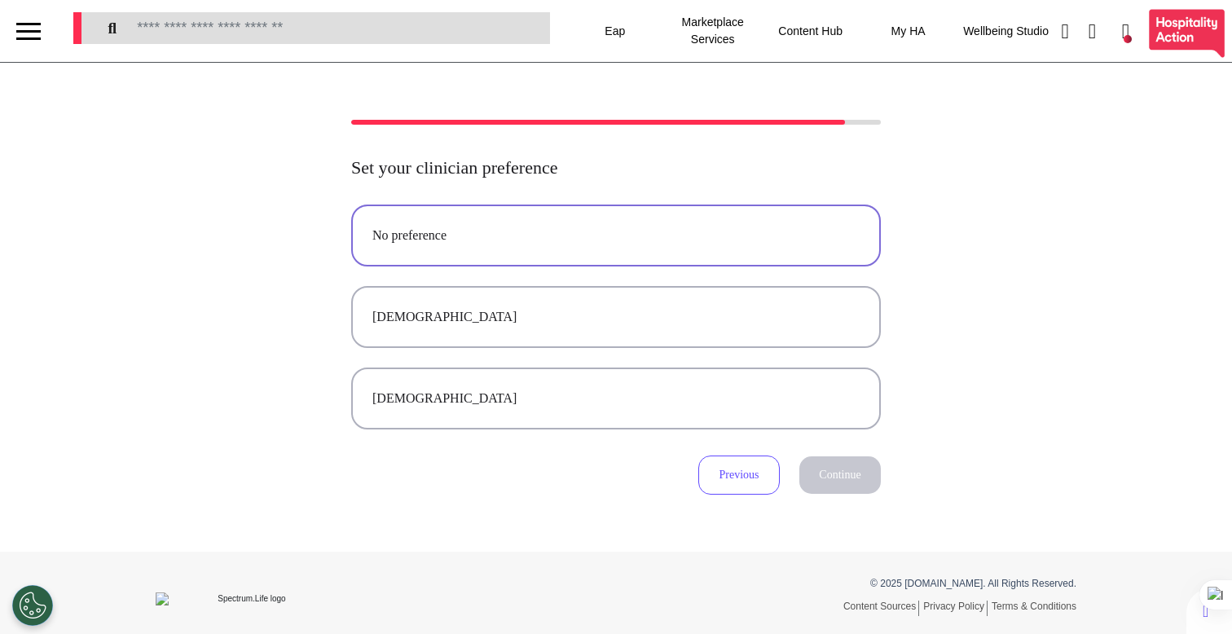
click at [696, 226] on button "No preference" at bounding box center [616, 236] width 530 height 62
click at [821, 476] on button "Continue" at bounding box center [839, 474] width 81 height 37
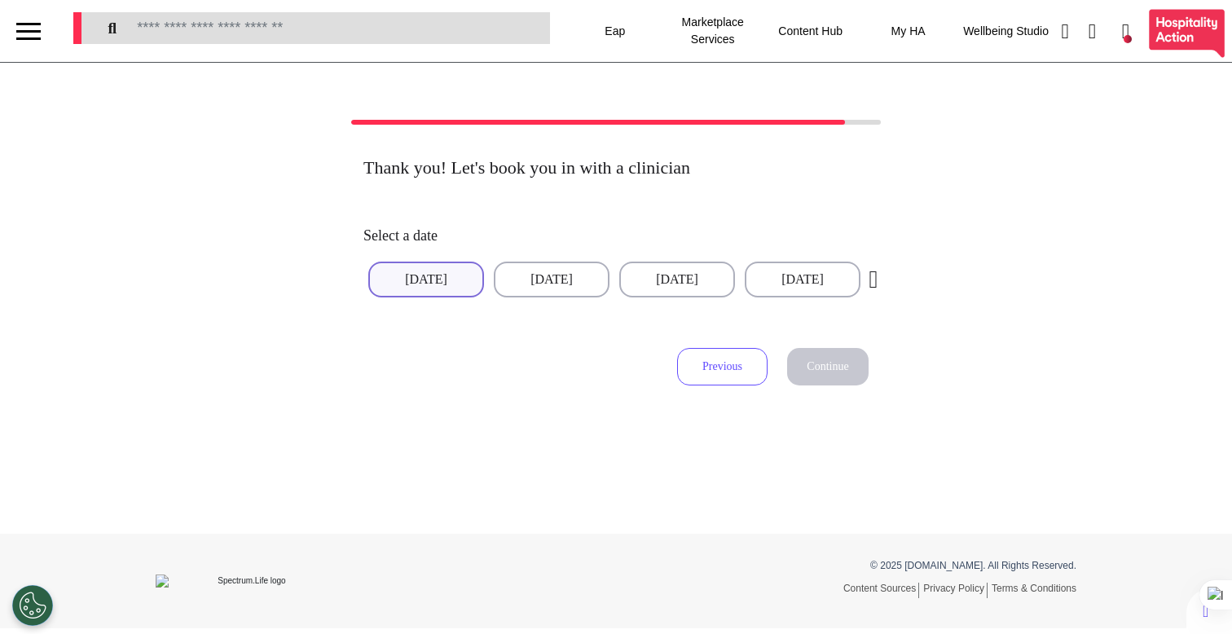
click at [442, 288] on button "[DATE]" at bounding box center [426, 280] width 116 height 36
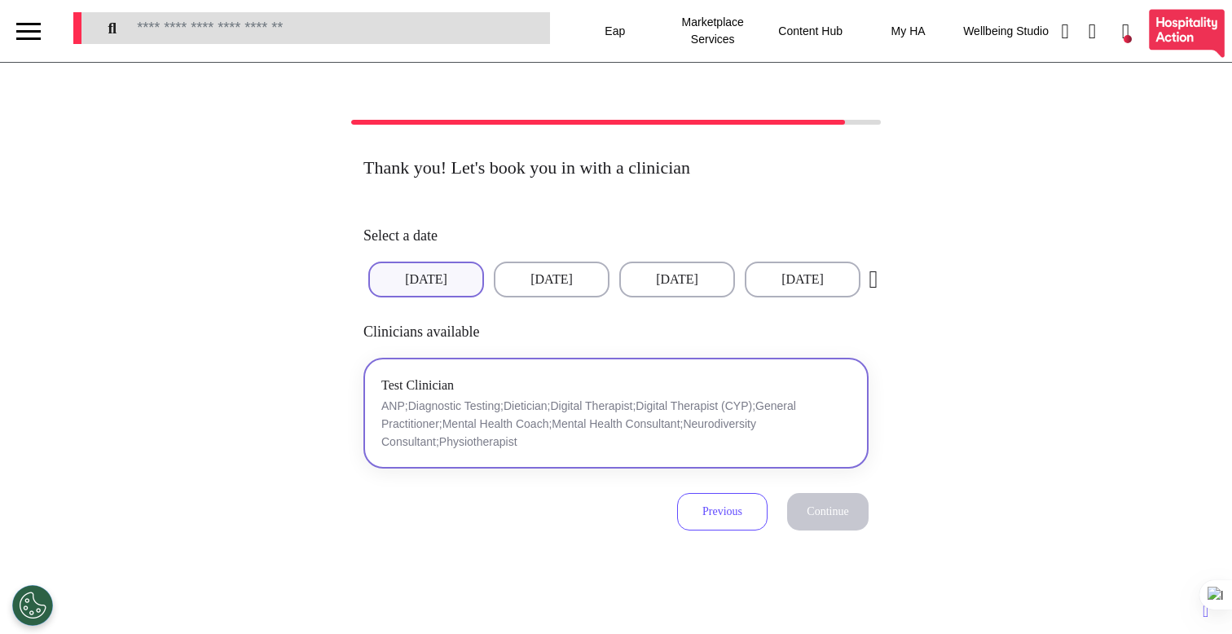
click at [498, 412] on p "ANP;Diagnostic Testing;Dietician;Digital Therapist;Digital Therapist (CYP);Gene…" at bounding box center [615, 424] width 469 height 54
click at [814, 530] on button "Continue" at bounding box center [827, 511] width 81 height 37
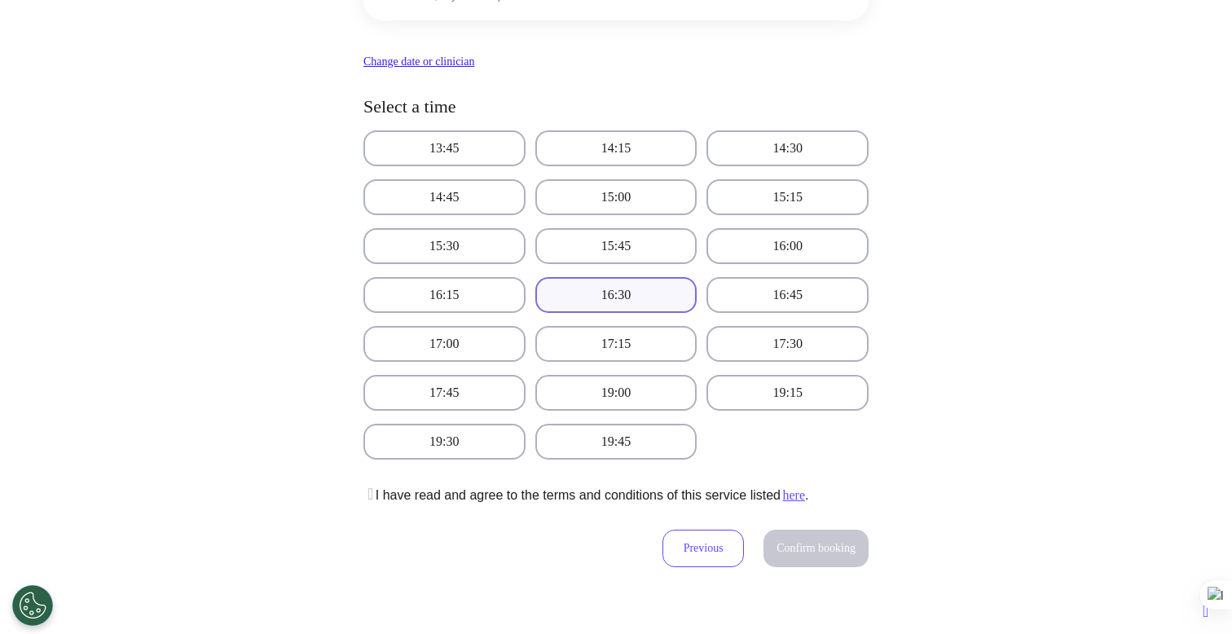
scroll to position [294, 0]
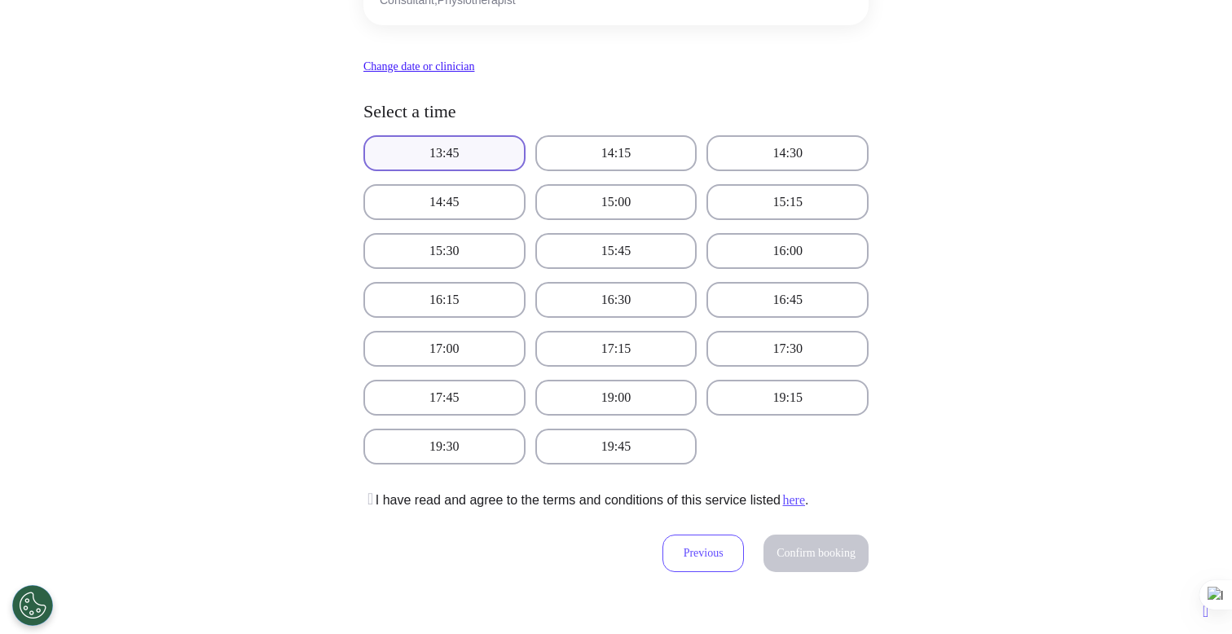
click at [479, 165] on button "13:45" at bounding box center [444, 153] width 162 height 36
click at [373, 500] on icon at bounding box center [368, 499] width 10 height 16
click at [824, 549] on span "Confirm booking" at bounding box center [816, 553] width 79 height 12
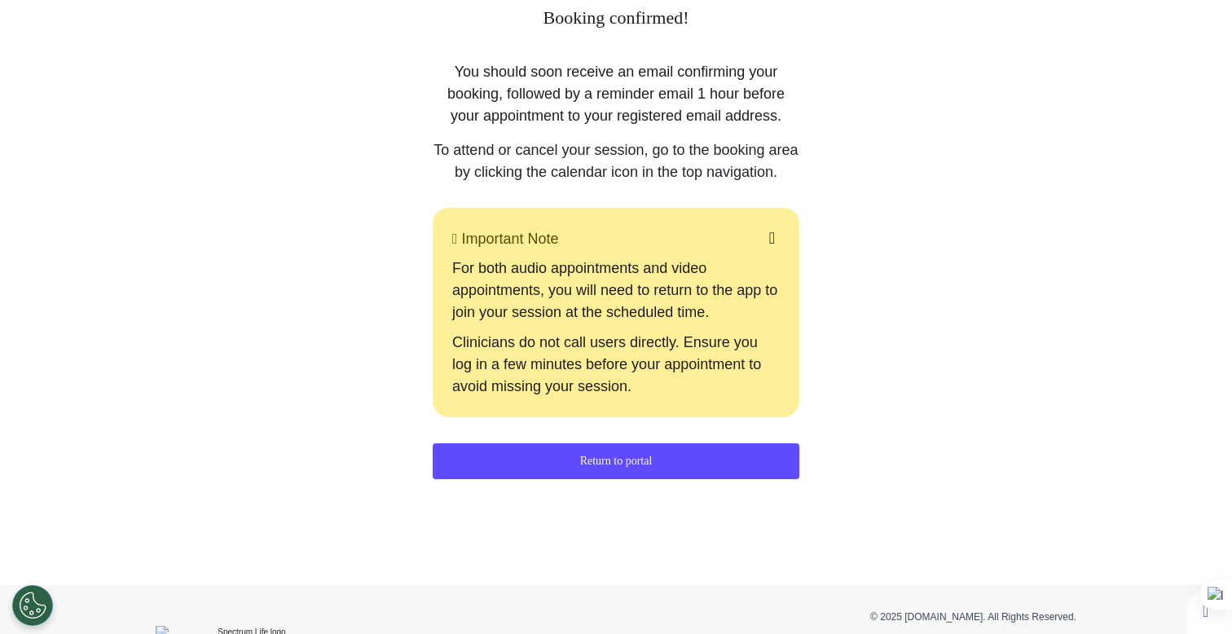
scroll to position [0, 0]
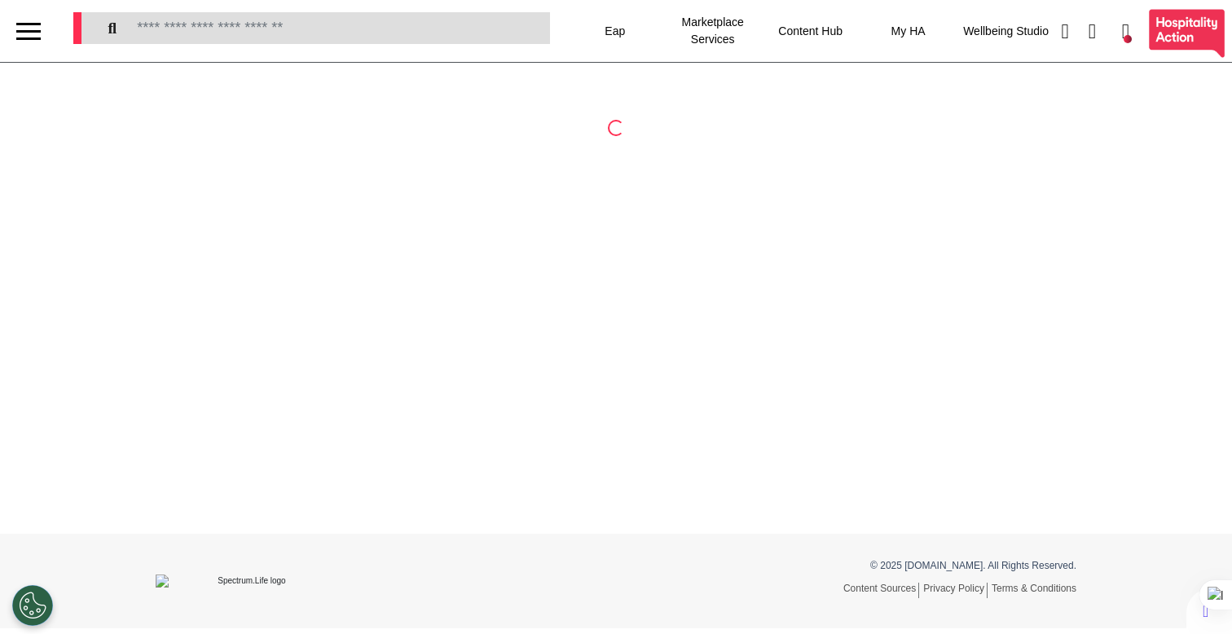
select select "**"
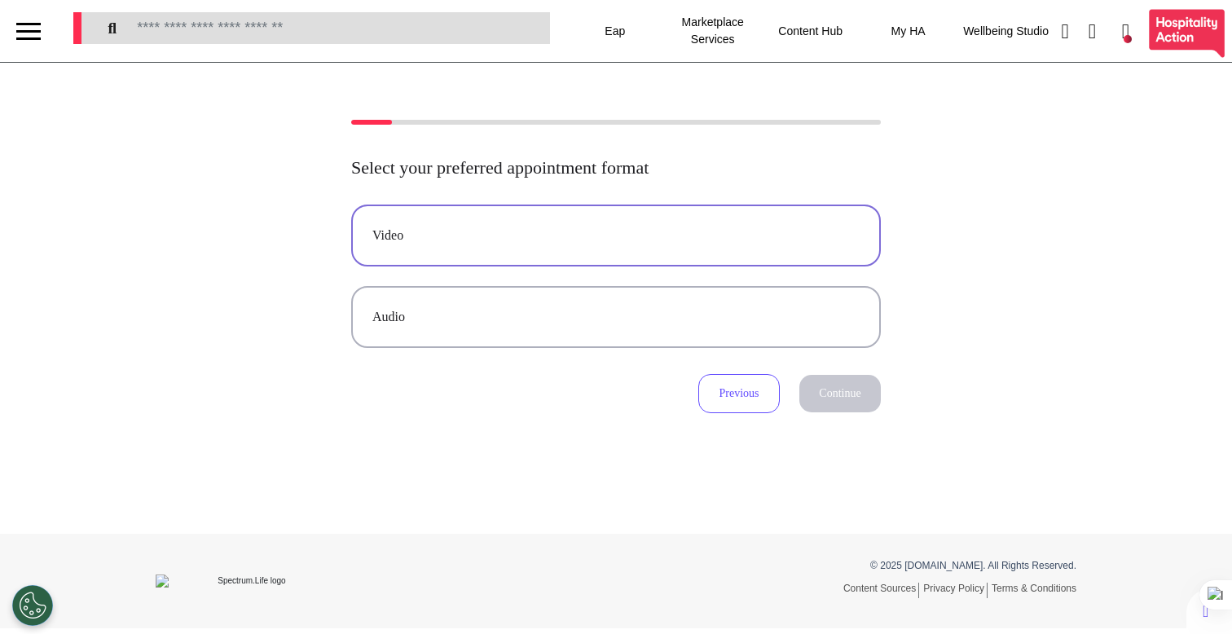
click at [681, 234] on div "Video" at bounding box center [615, 236] width 487 height 20
click at [830, 401] on button "Continue" at bounding box center [839, 393] width 81 height 37
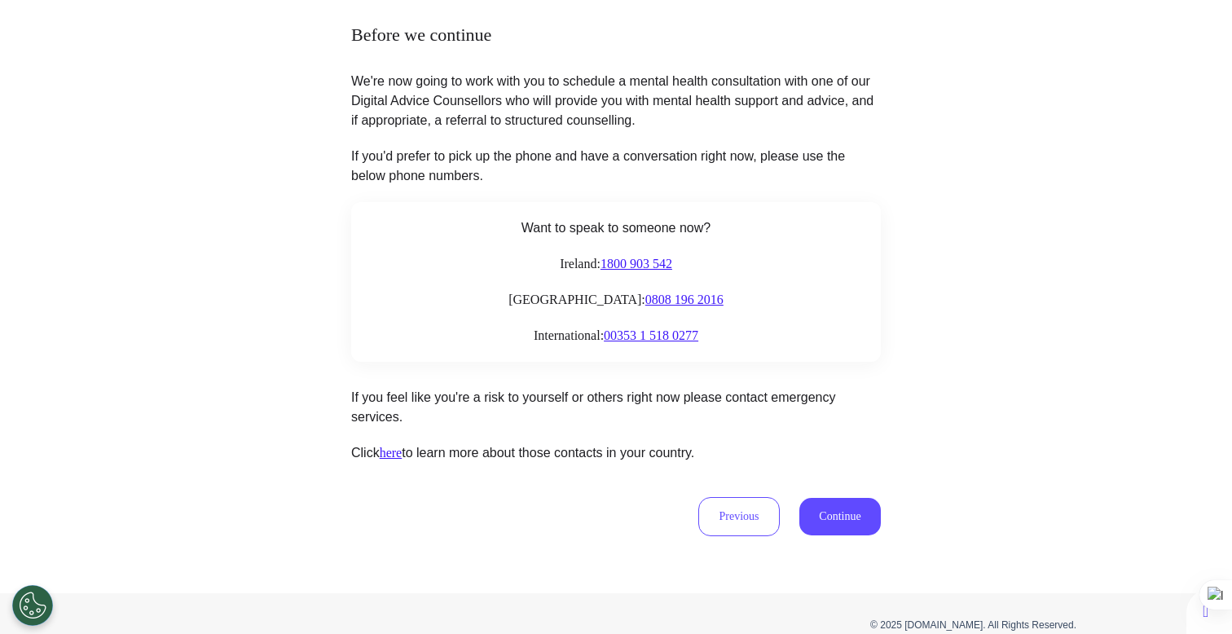
scroll to position [187, 0]
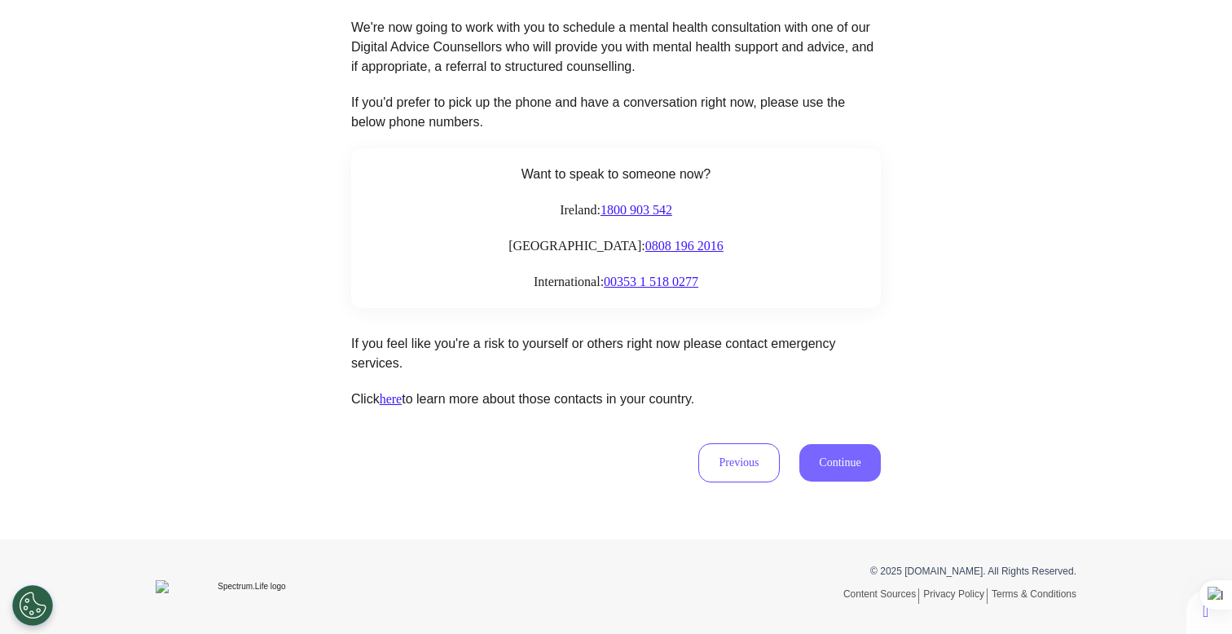
click at [831, 457] on button "Continue" at bounding box center [839, 462] width 81 height 37
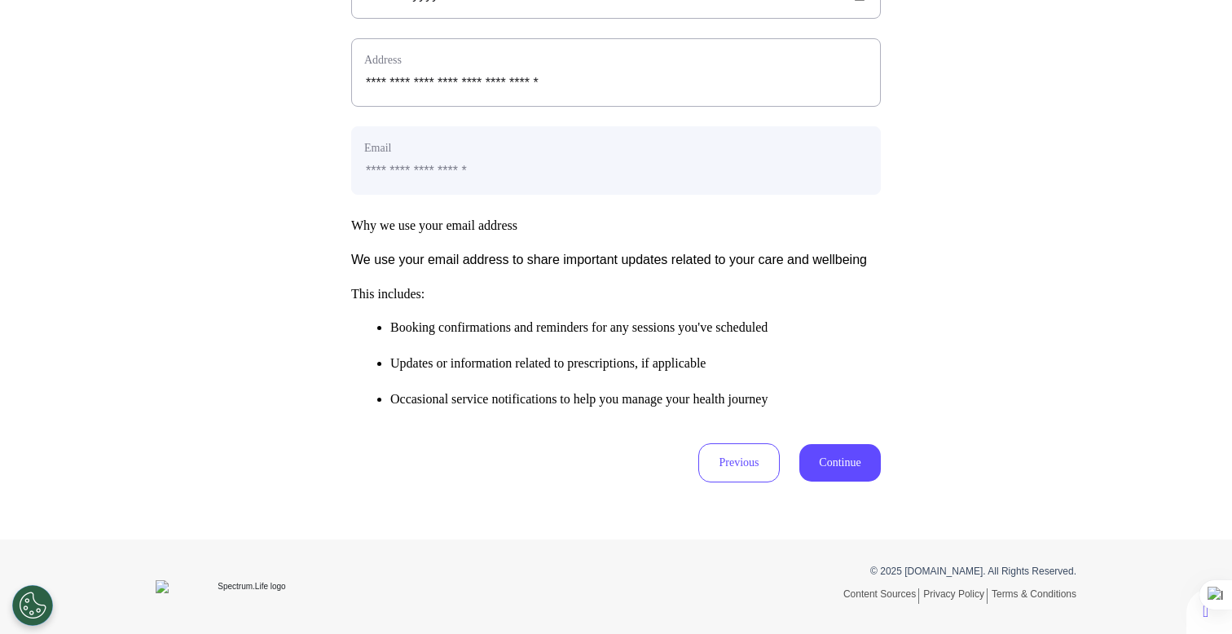
scroll to position [660, 0]
click at [858, 460] on button "Continue" at bounding box center [839, 462] width 81 height 37
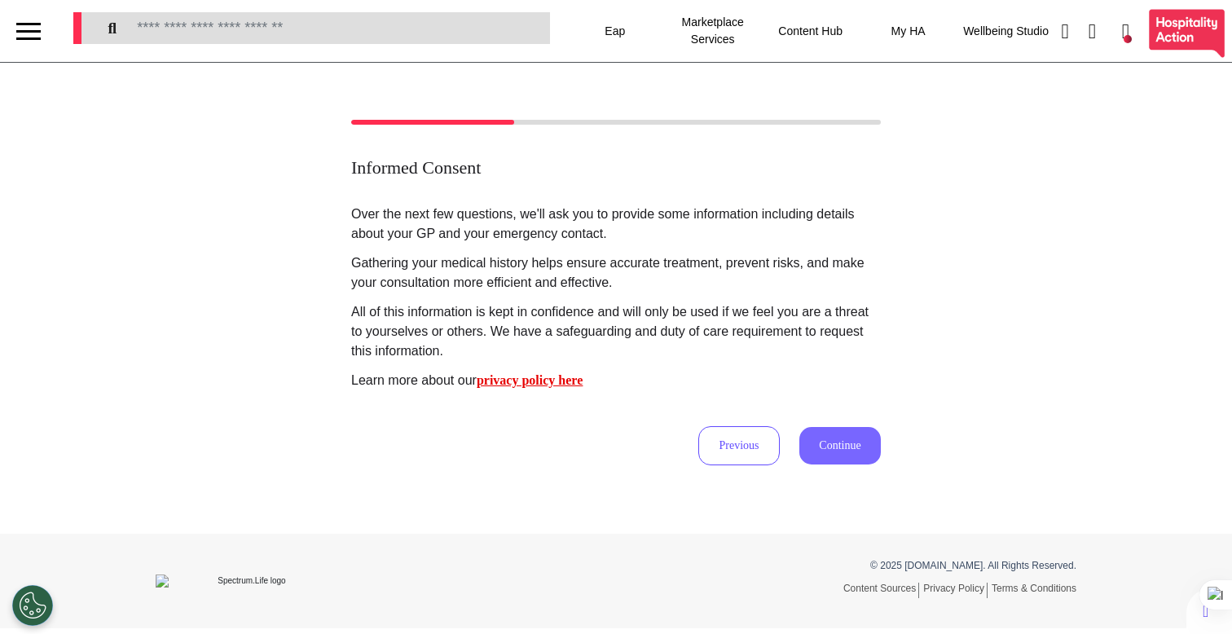
click at [850, 447] on button "Continue" at bounding box center [839, 445] width 81 height 37
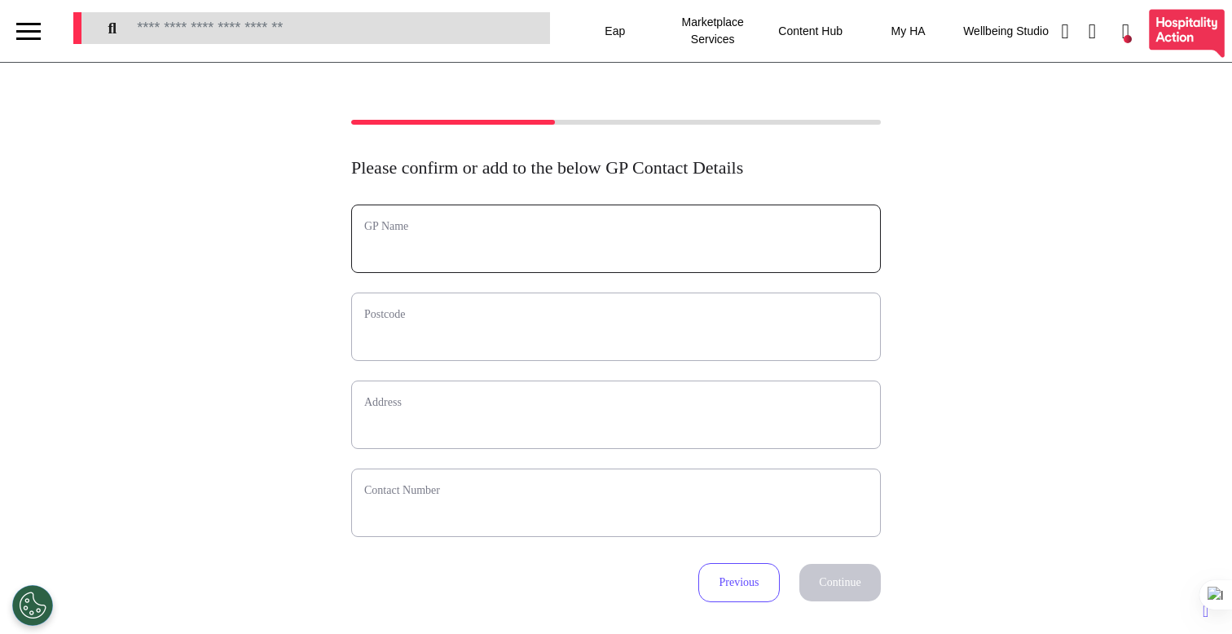
click at [682, 242] on input "text" at bounding box center [616, 249] width 504 height 21
type input "**********"
click at [602, 344] on input "text" at bounding box center [616, 337] width 504 height 21
type input "*"
select select
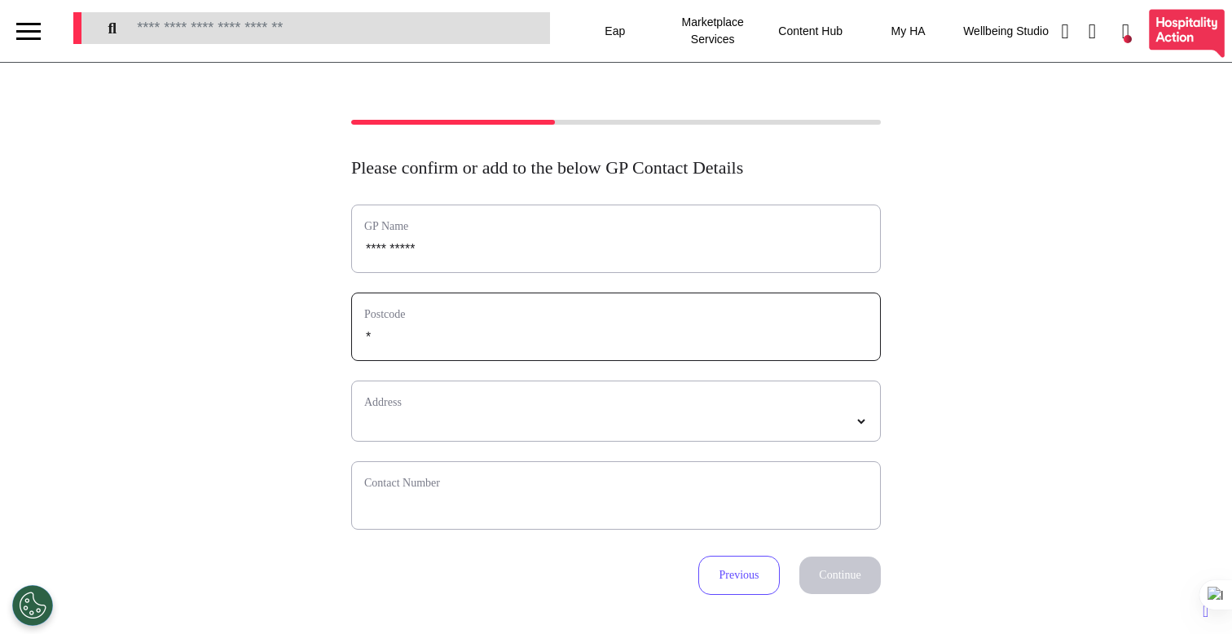
type input "**"
select select
type input "***"
select select
type input "****"
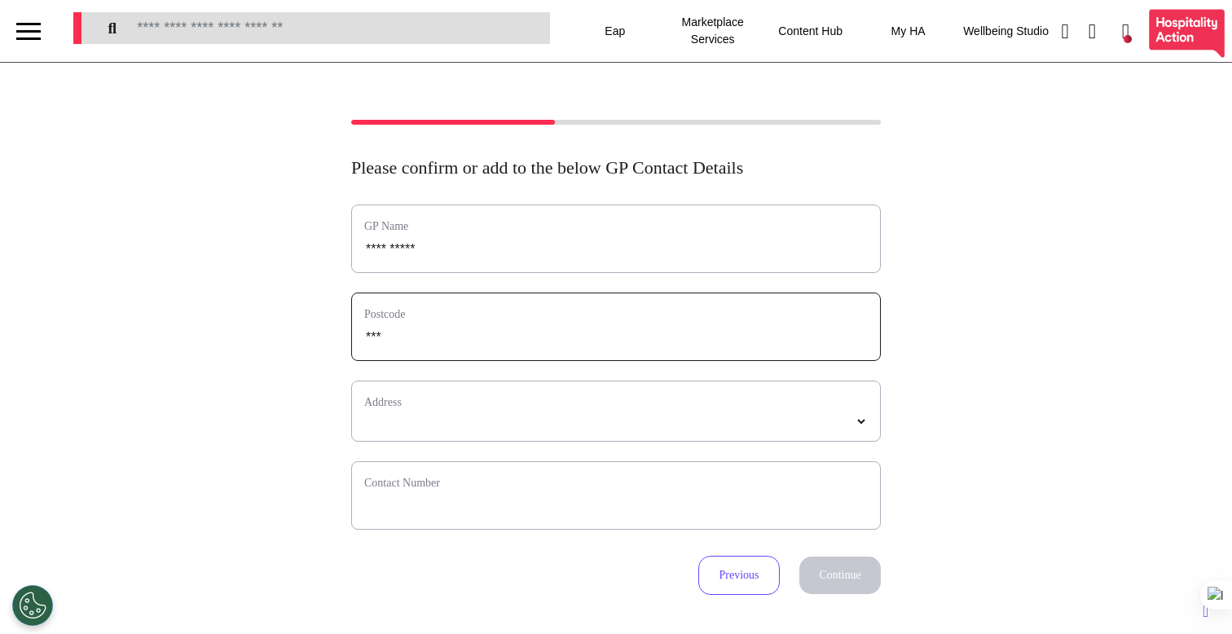
select select
type input "*****"
select select
type input "*****"
click at [669, 416] on select "*****" at bounding box center [616, 422] width 504 height 14
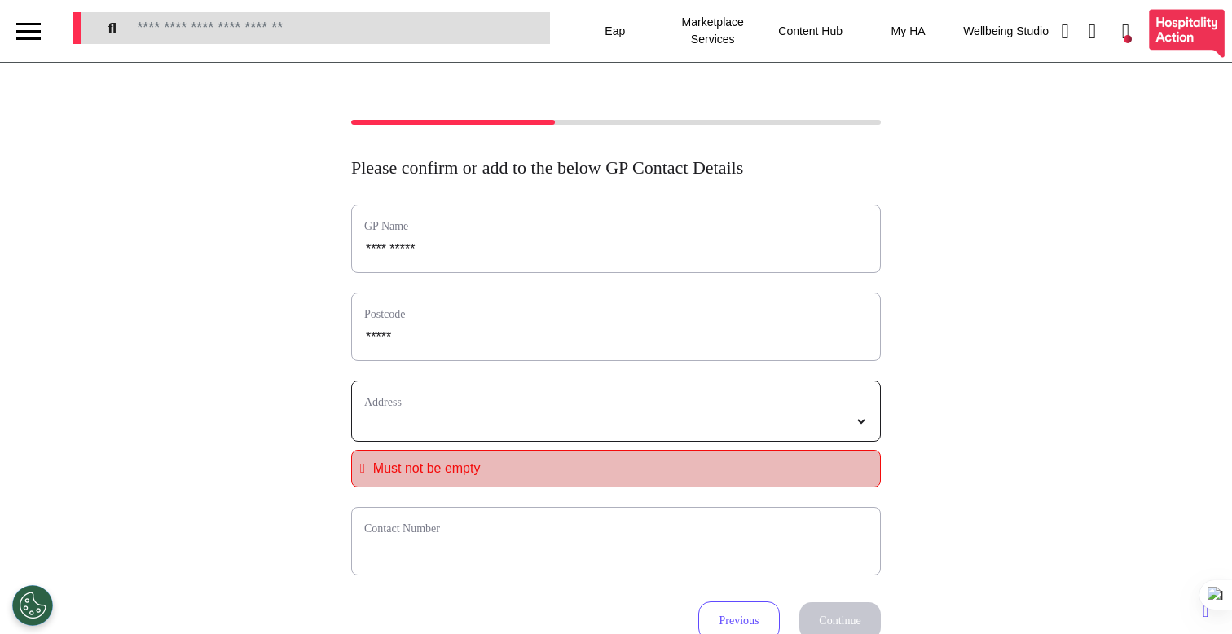
select select
click at [651, 412] on div "**********" at bounding box center [616, 411] width 530 height 61
click at [657, 407] on label "Address" at bounding box center [616, 402] width 504 height 17
click at [645, 417] on select "**********" at bounding box center [616, 422] width 504 height 14
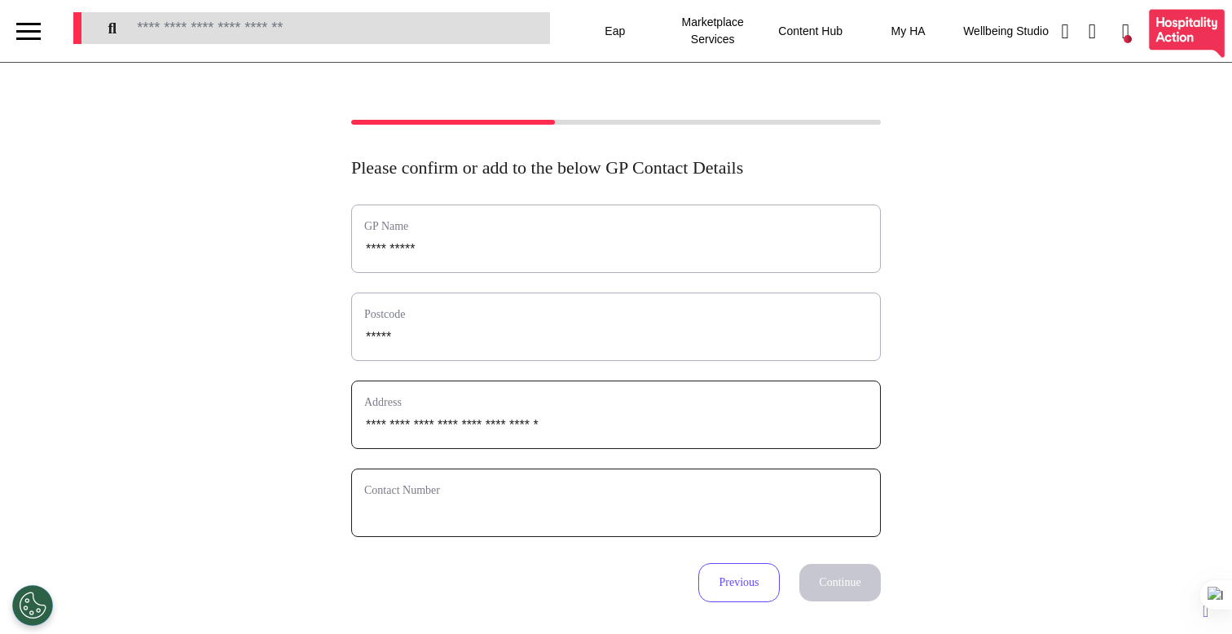
click at [523, 517] on input "phone" at bounding box center [616, 513] width 504 height 21
type input "**********"
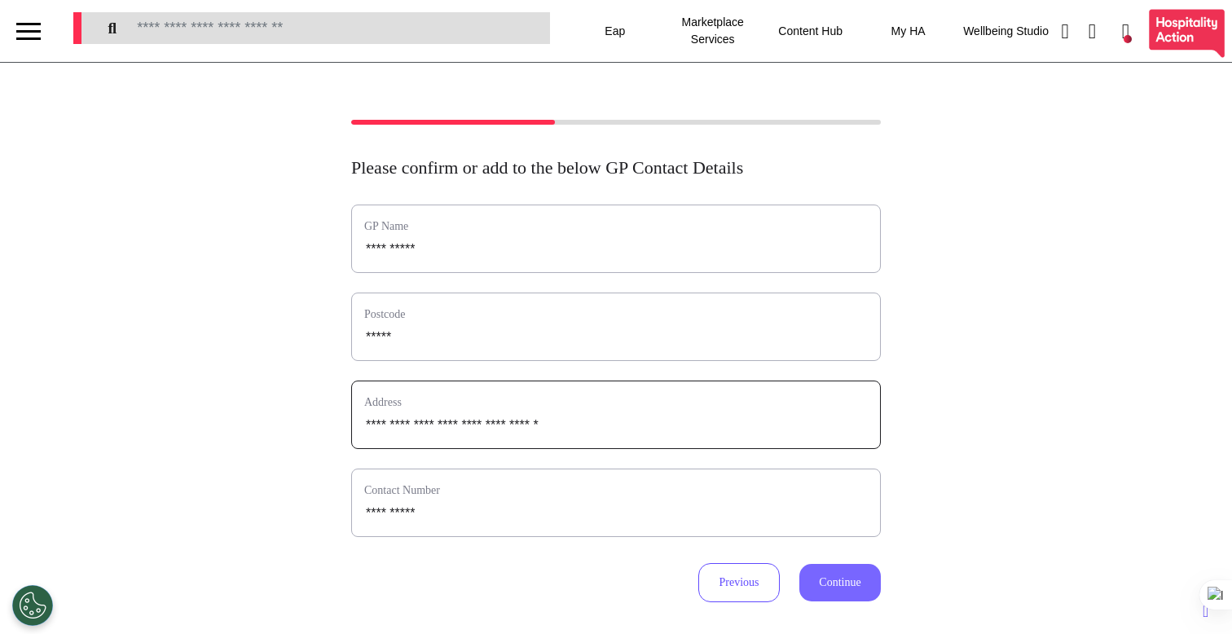
click at [808, 600] on button "Continue" at bounding box center [839, 582] width 81 height 37
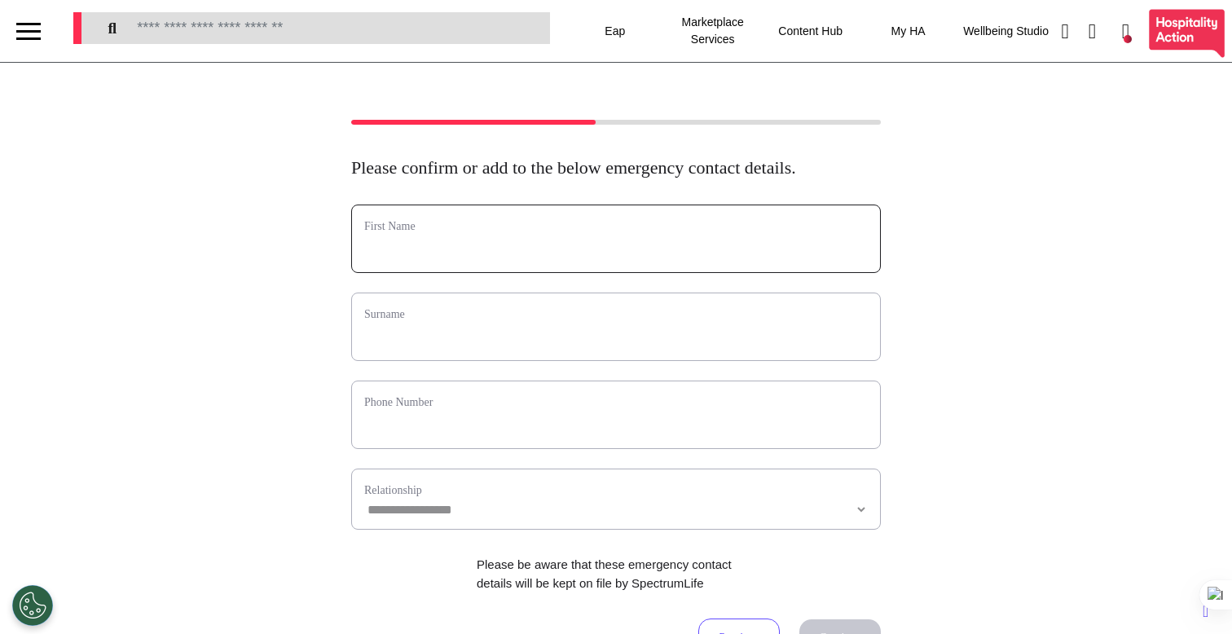
click at [572, 260] on input "text" at bounding box center [616, 249] width 504 height 21
type input "*****"
type input "****"
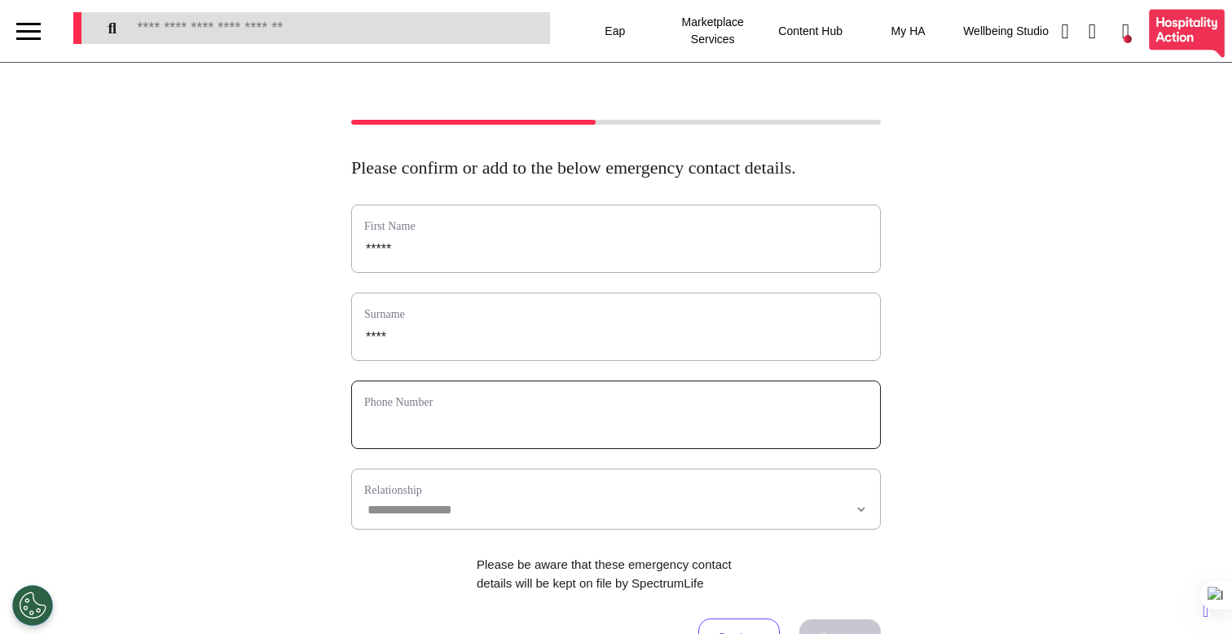
type input "**********"
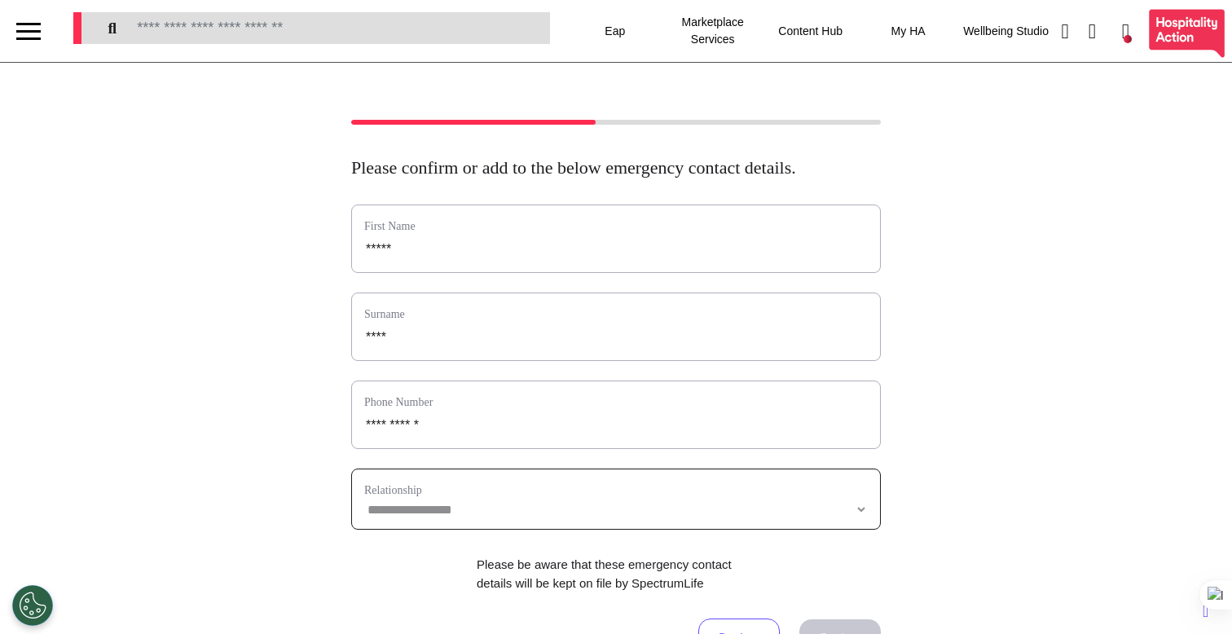
click at [508, 517] on select "**********" at bounding box center [616, 510] width 504 height 14
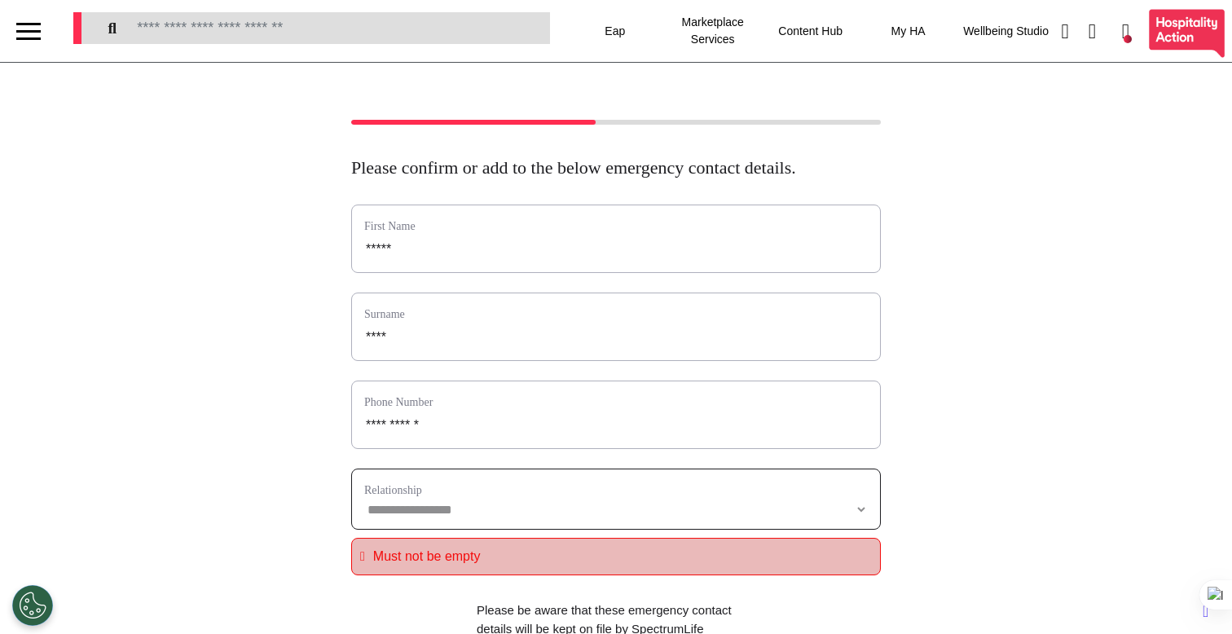
select select "**********"
click at [364, 517] on select "**********" at bounding box center [616, 510] width 504 height 14
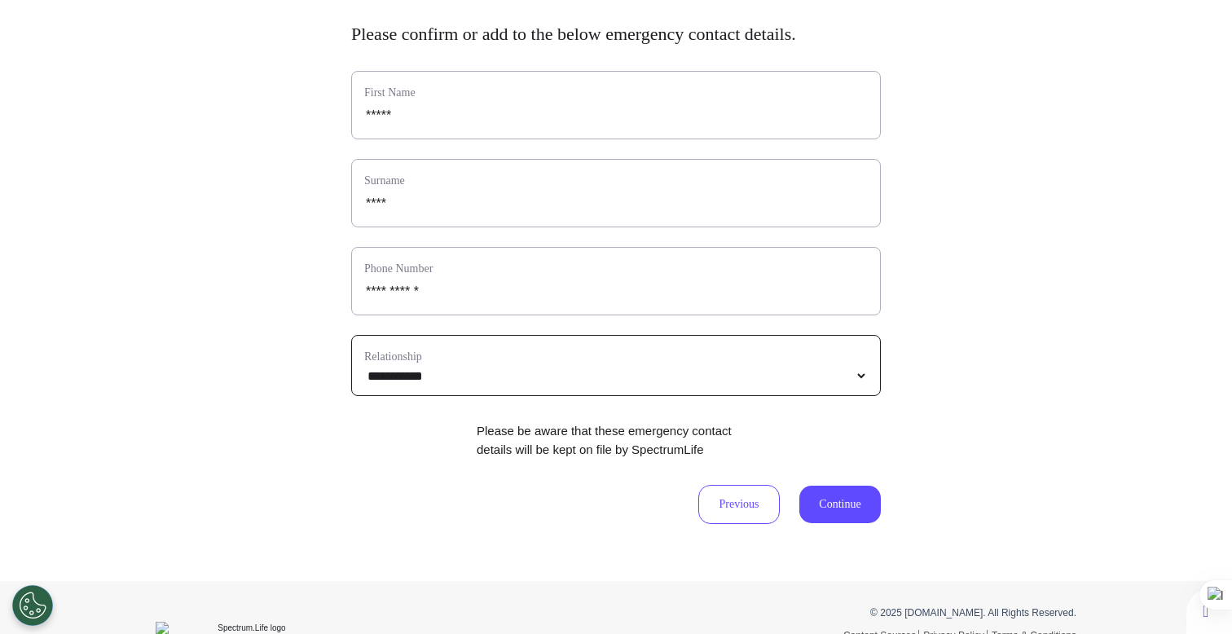
scroll to position [202, 0]
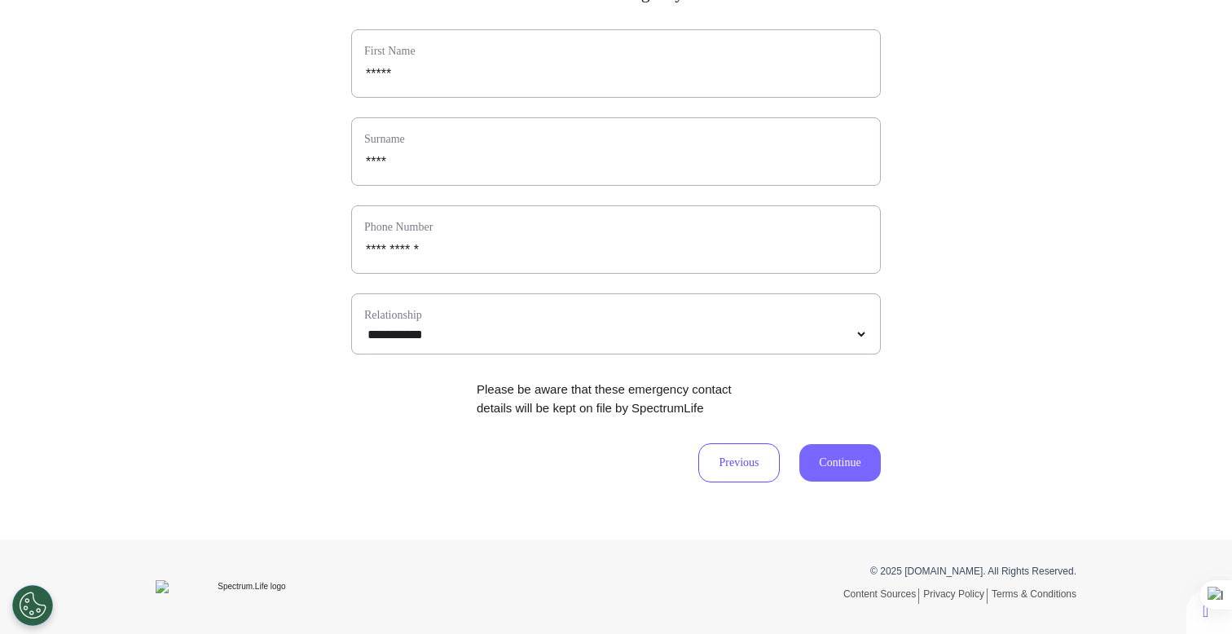
click at [830, 458] on button "Continue" at bounding box center [839, 462] width 81 height 37
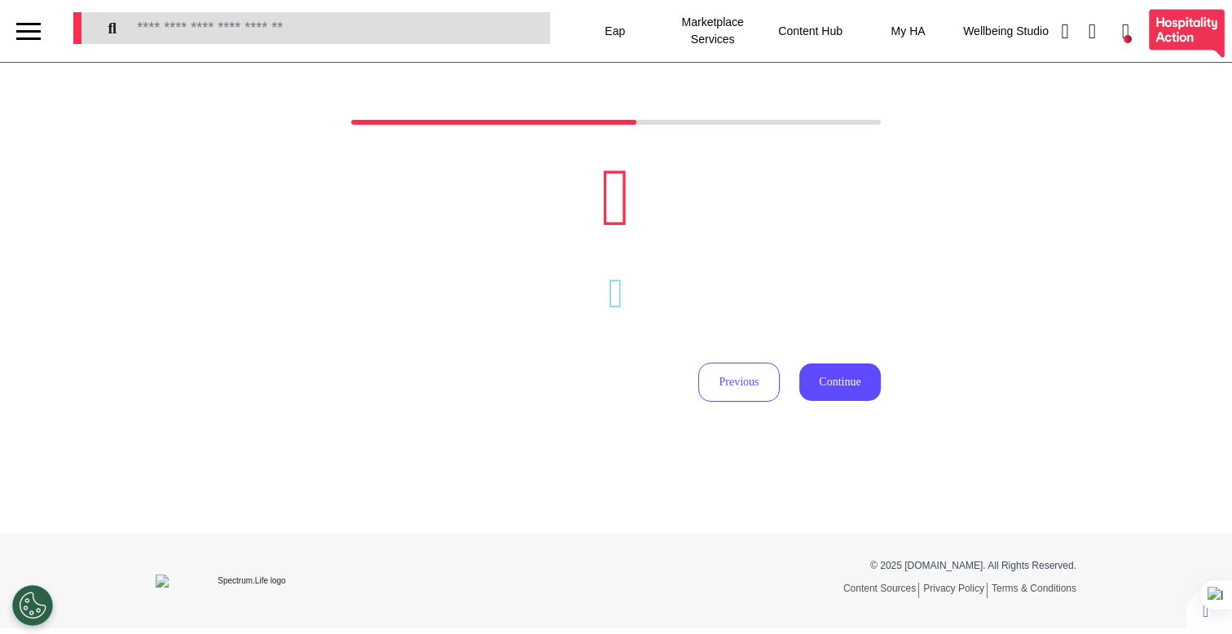
scroll to position [0, 0]
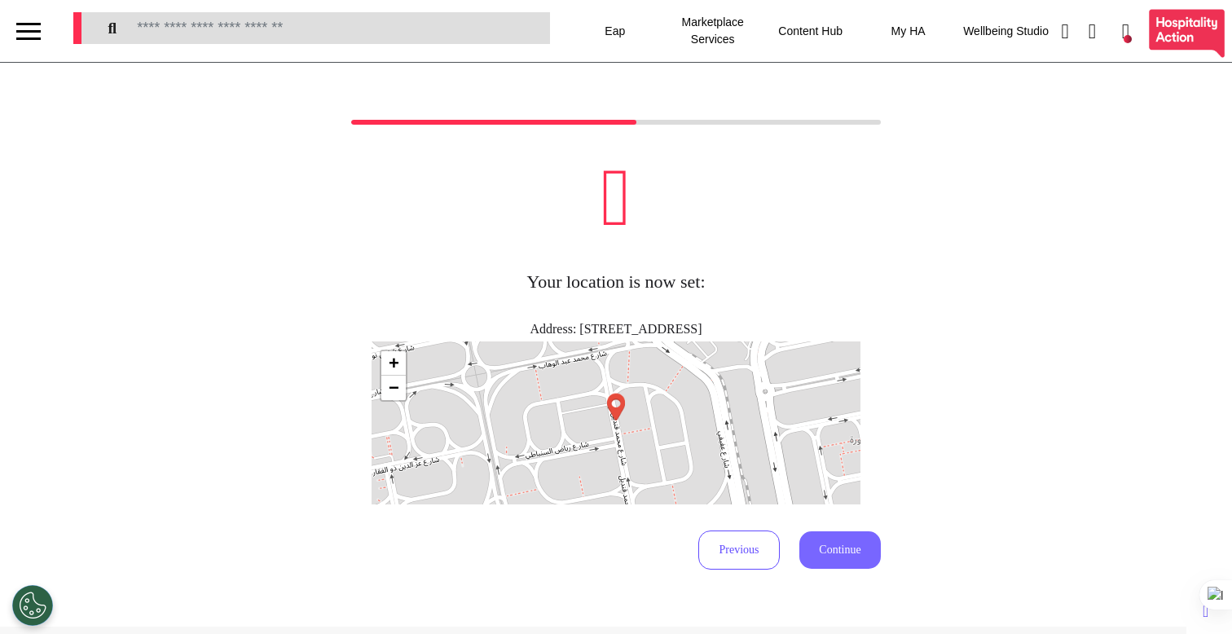
click at [852, 536] on button "Continue" at bounding box center [839, 549] width 81 height 37
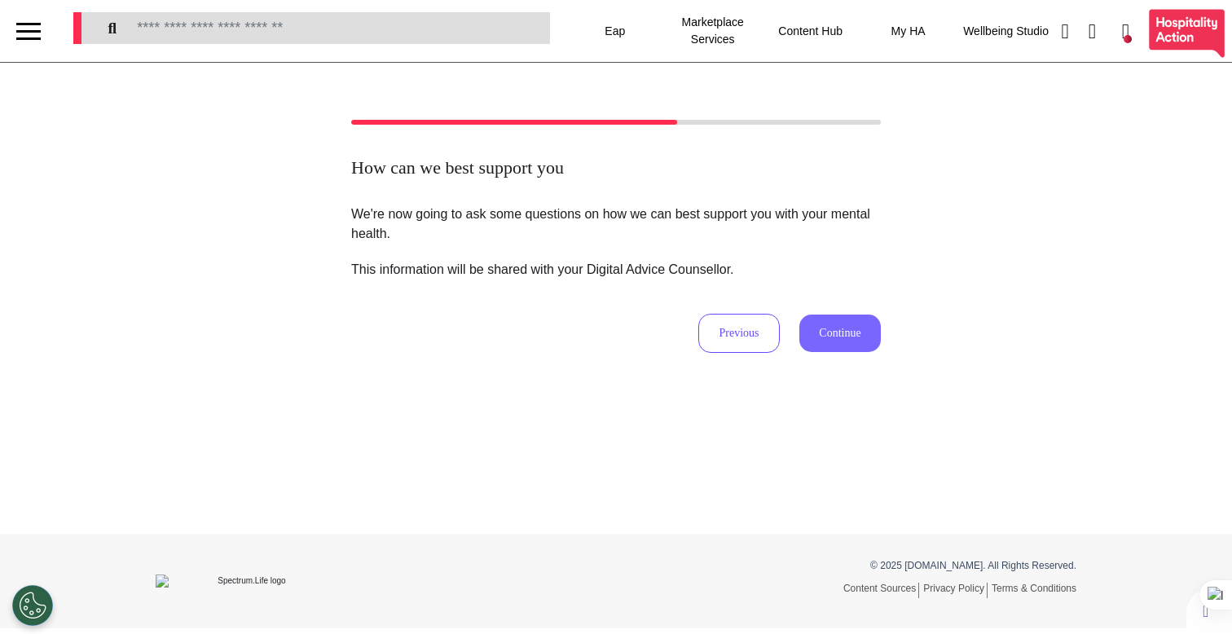
click at [846, 340] on button "Continue" at bounding box center [839, 333] width 81 height 37
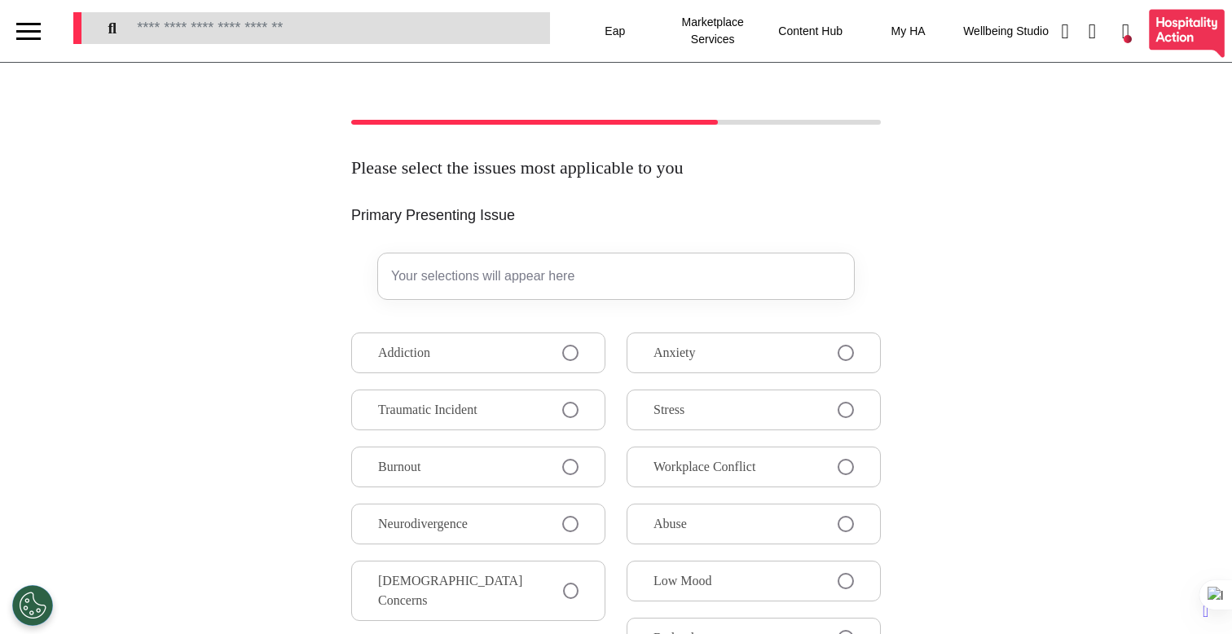
click at [786, 433] on div "Addiction Traumatic Incident Burnout Neurodivergence LGBTQIA+ Concerns Self-Est…" at bounding box center [616, 565] width 530 height 466
drag, startPoint x: 749, startPoint y: 420, endPoint x: 718, endPoint y: 419, distance: 31.0
click at [748, 420] on button "Stress" at bounding box center [754, 410] width 254 height 41
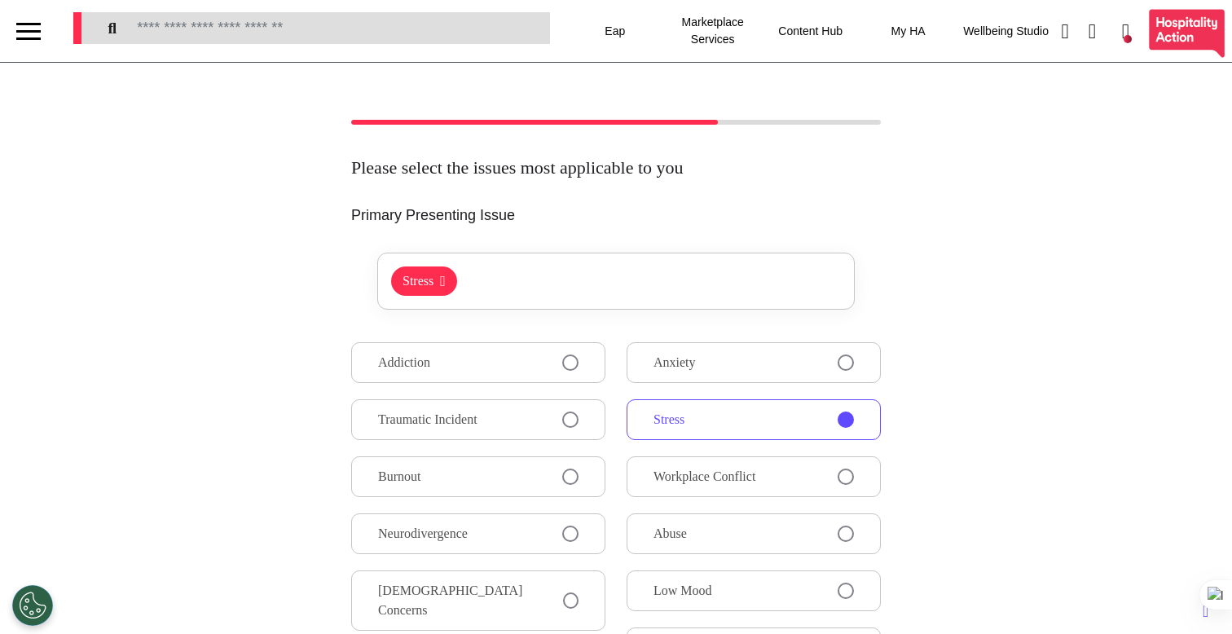
click at [517, 421] on button "Traumatic Incident" at bounding box center [478, 419] width 254 height 41
click at [557, 376] on button "Addiction" at bounding box center [478, 362] width 254 height 41
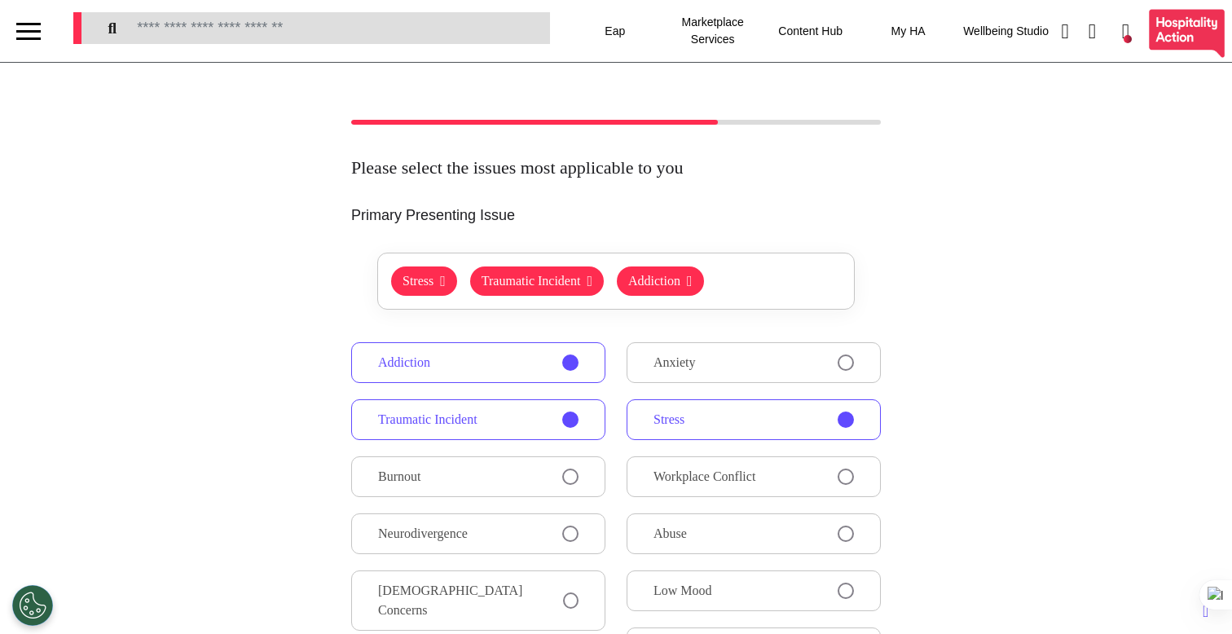
click at [751, 363] on button "Anxiety" at bounding box center [754, 362] width 254 height 41
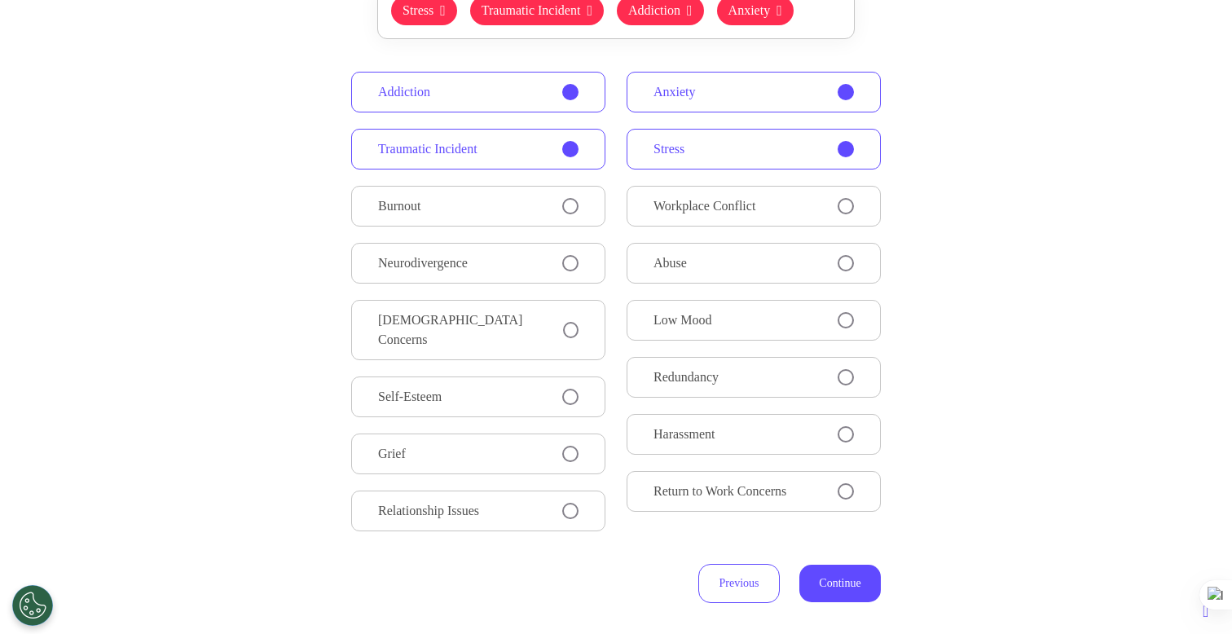
scroll to position [424, 0]
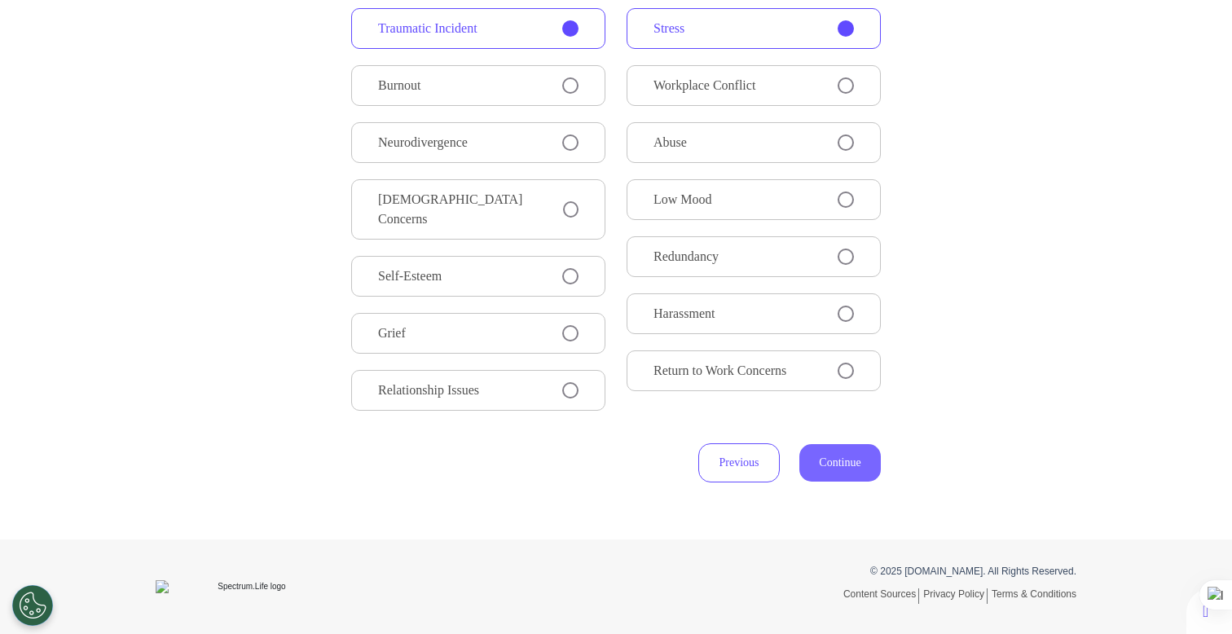
click at [822, 467] on button "Continue" at bounding box center [839, 462] width 81 height 37
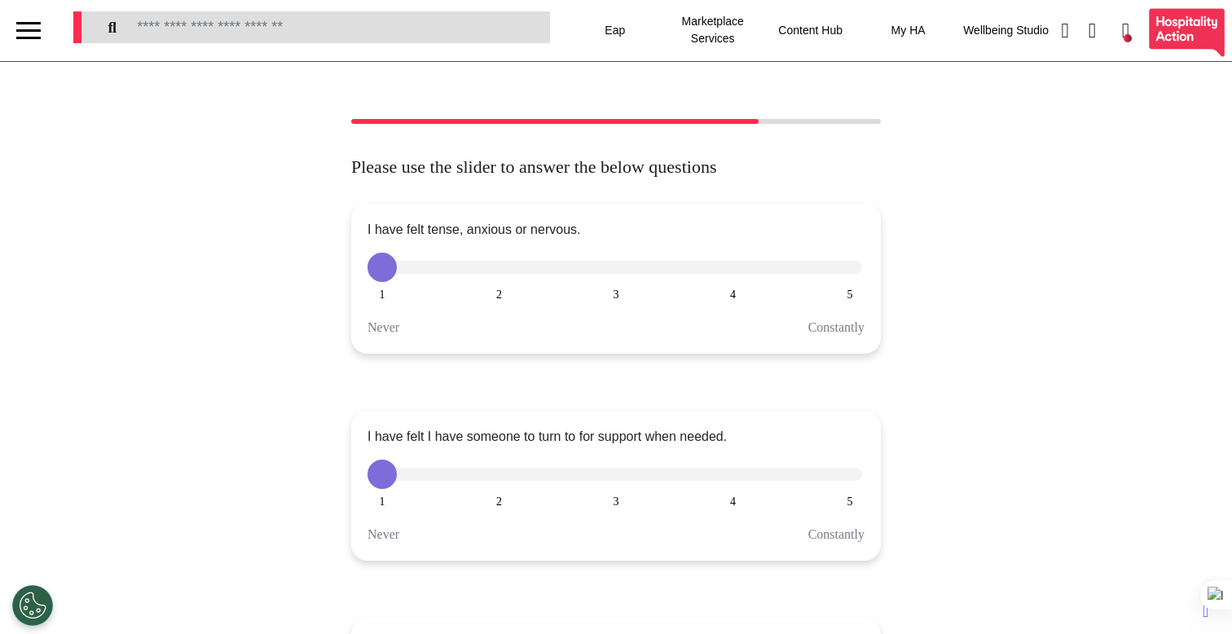
scroll to position [0, 0]
click at [500, 267] on button "2" at bounding box center [499, 267] width 29 height 29
click at [616, 488] on div "1 2 3 4 5" at bounding box center [616, 474] width 497 height 29
click at [614, 476] on button "3" at bounding box center [615, 474] width 29 height 29
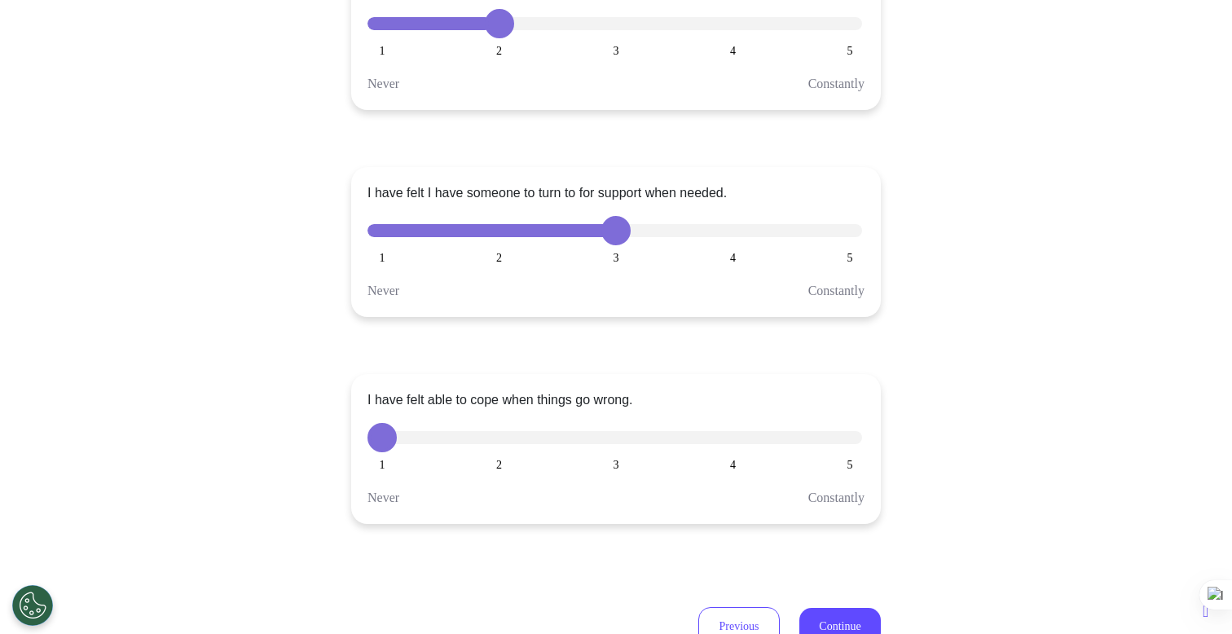
click at [849, 448] on button "5" at bounding box center [849, 437] width 29 height 29
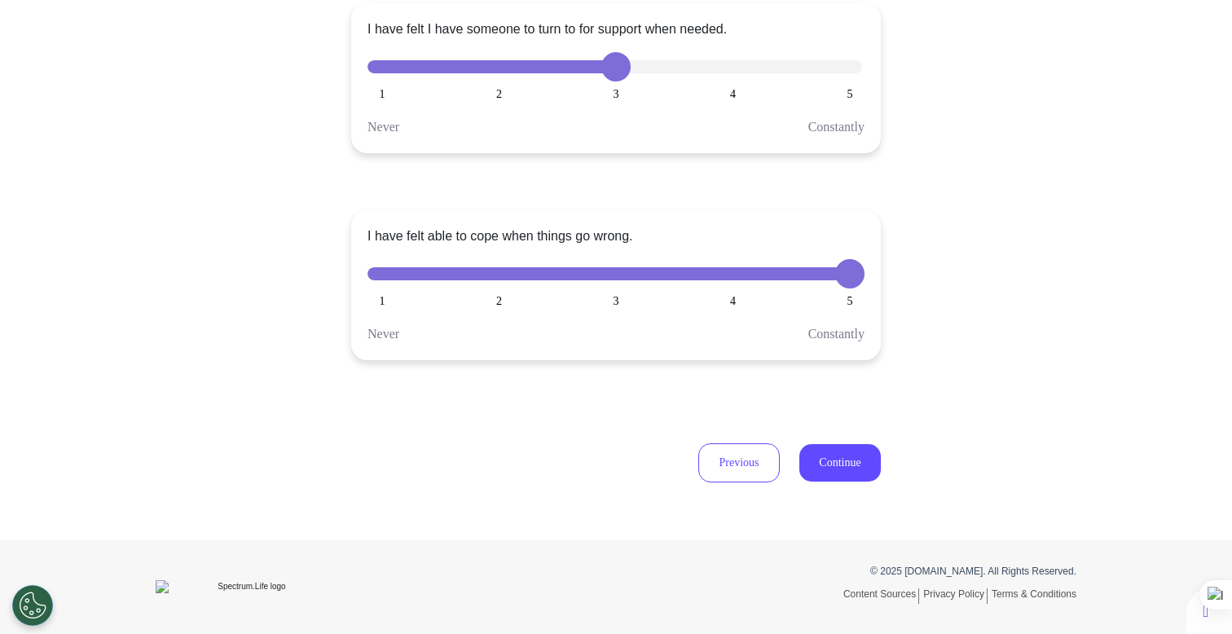
scroll to position [408, 0]
click at [834, 472] on button "Continue" at bounding box center [839, 462] width 81 height 37
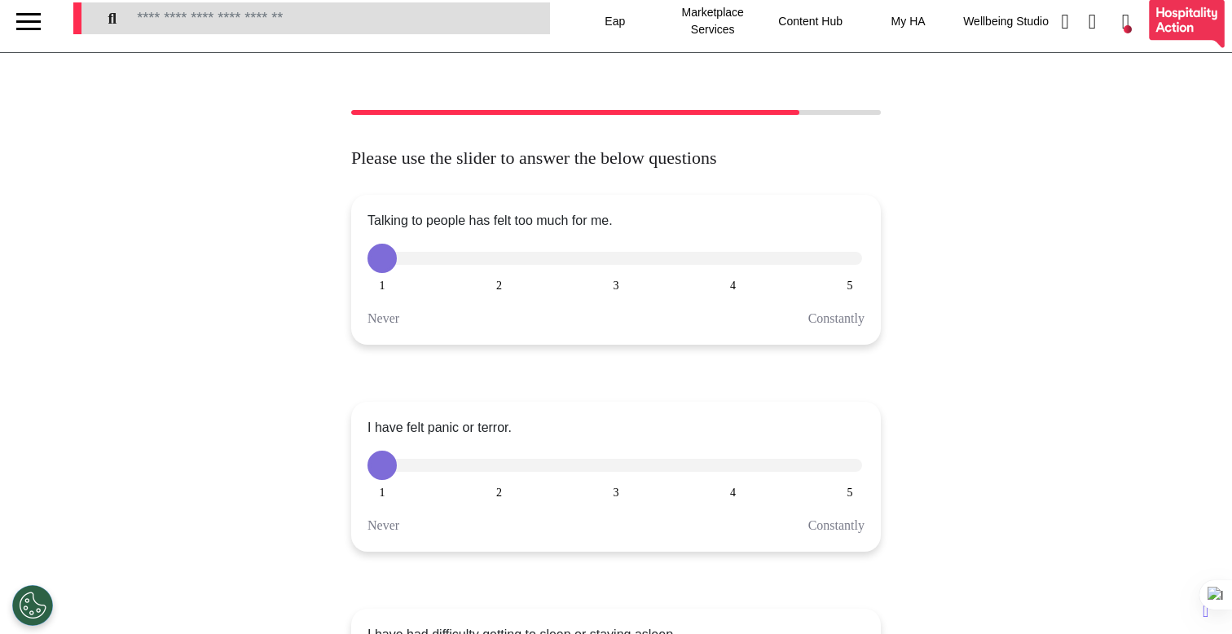
scroll to position [0, 0]
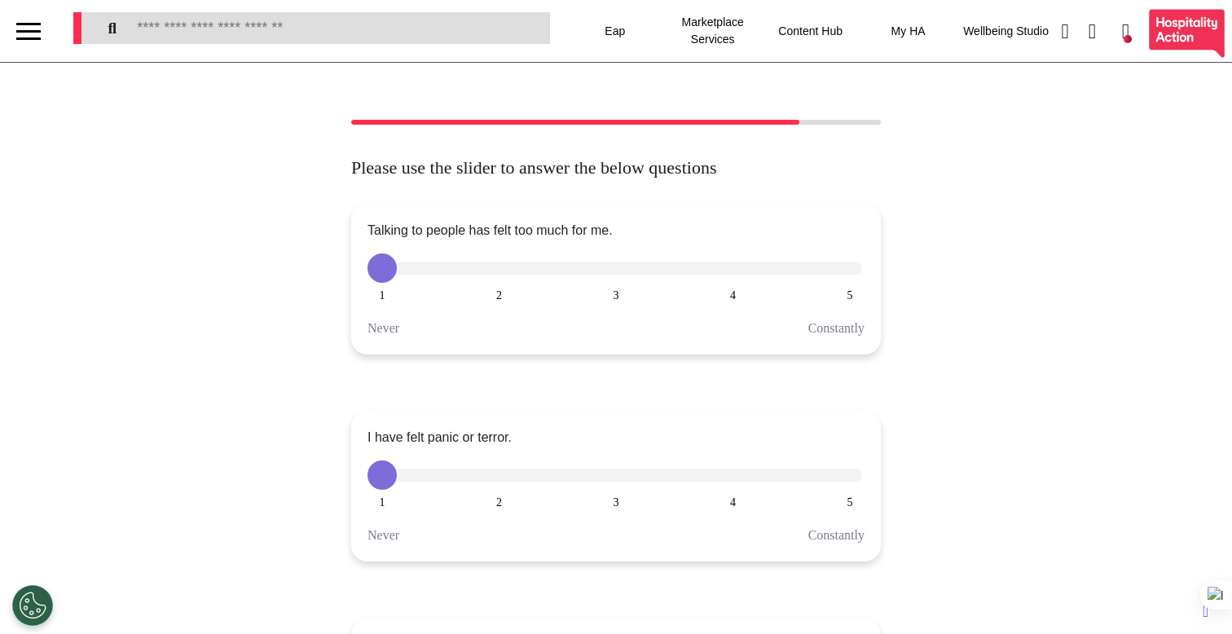
click at [608, 482] on button "3" at bounding box center [615, 474] width 29 height 29
click at [721, 276] on button "4" at bounding box center [733, 267] width 29 height 29
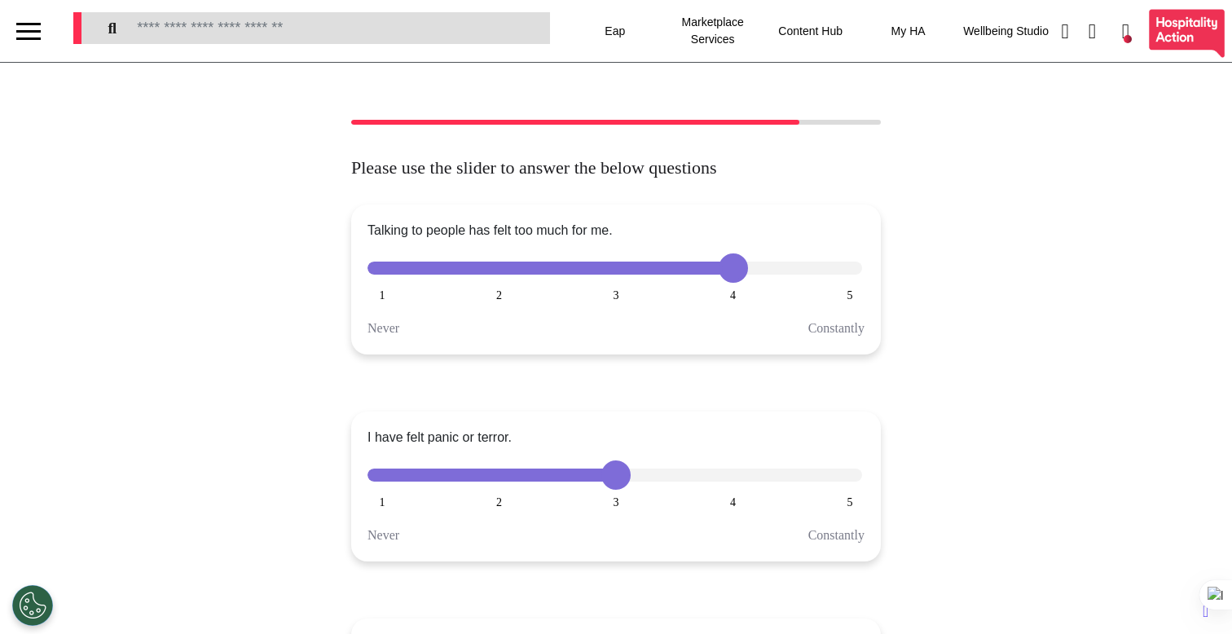
scroll to position [408, 0]
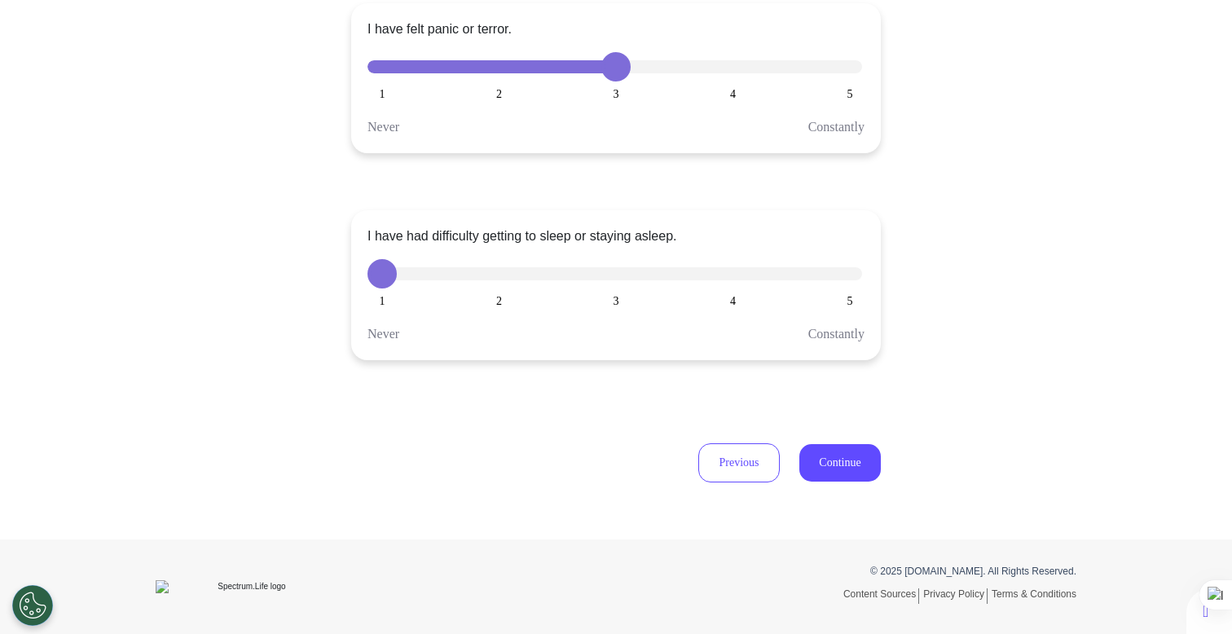
click at [506, 275] on button "2" at bounding box center [499, 273] width 29 height 29
click at [854, 467] on button "Continue" at bounding box center [839, 462] width 81 height 37
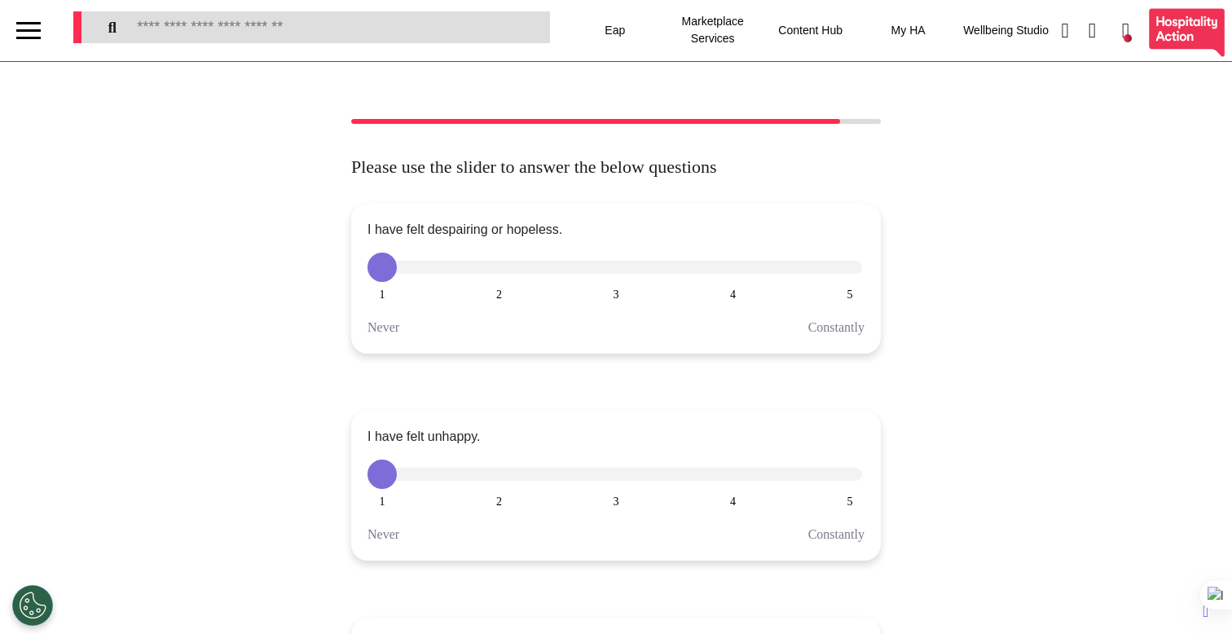
scroll to position [0, 0]
click at [733, 478] on button "4" at bounding box center [733, 474] width 29 height 29
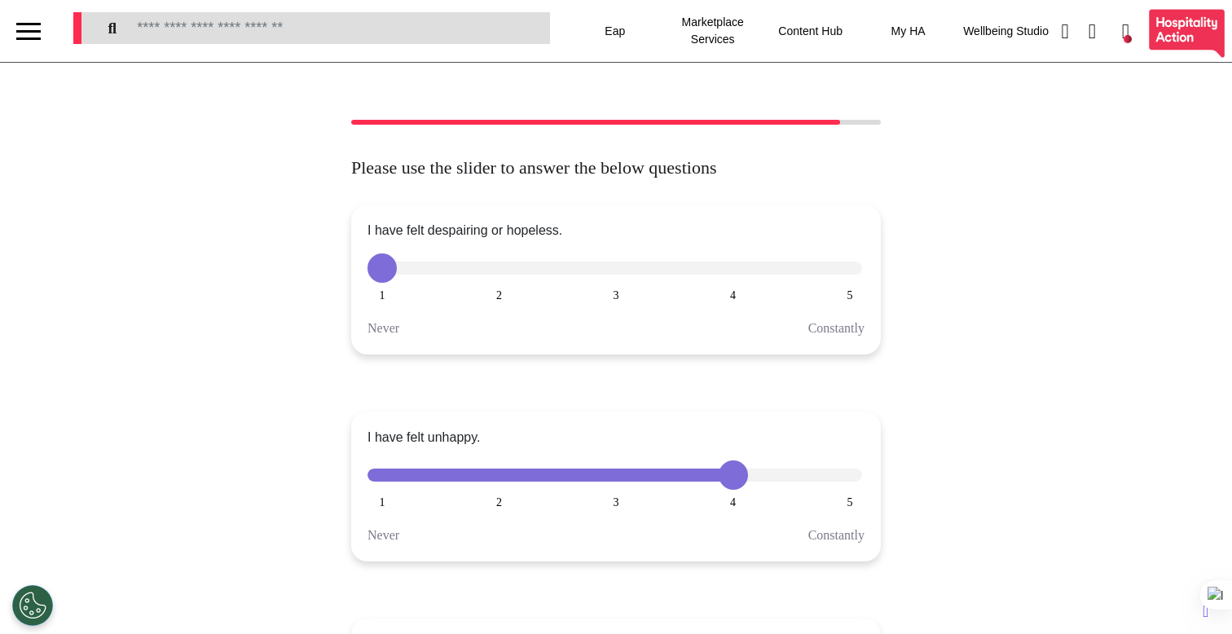
click at [615, 262] on button "3" at bounding box center [615, 267] width 29 height 29
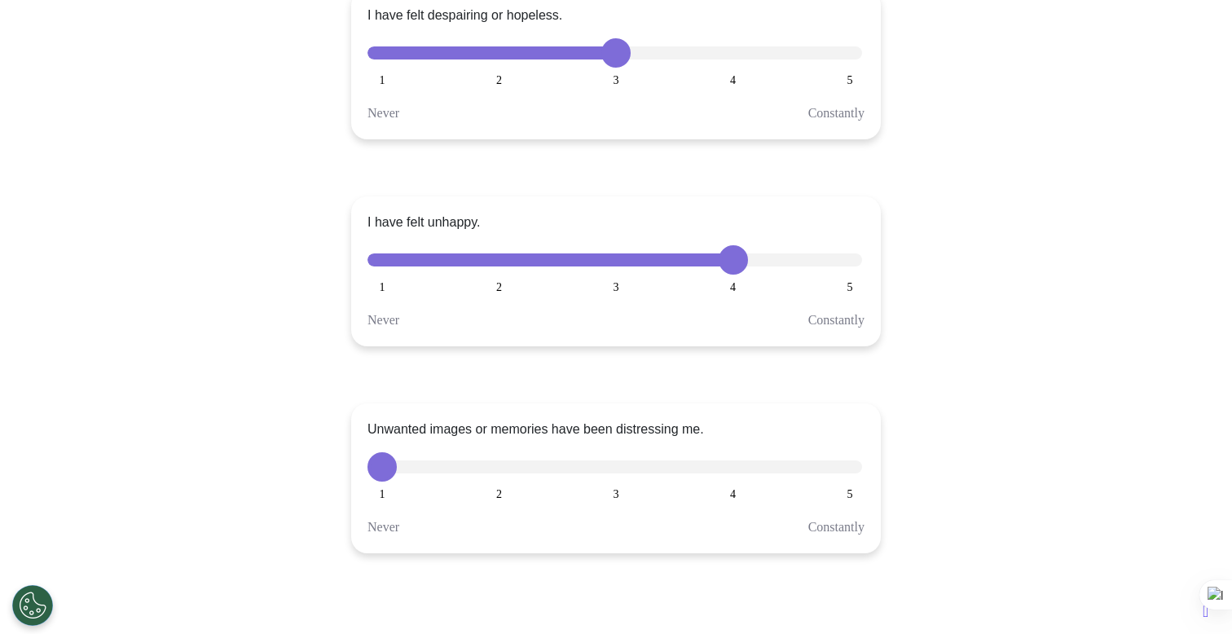
scroll to position [408, 0]
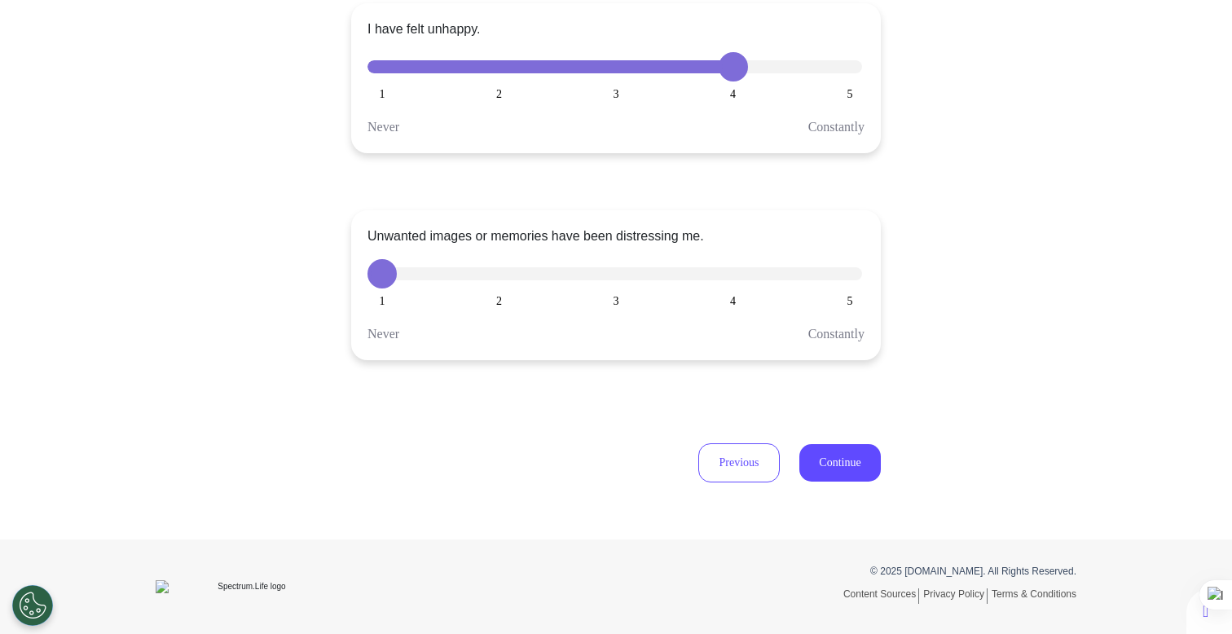
click at [493, 269] on button "2" at bounding box center [499, 273] width 29 height 29
click at [872, 462] on div "Please use the slider to answer the below questions I have felt despairing or h…" at bounding box center [616, 97] width 1232 height 771
click at [843, 468] on button "Continue" at bounding box center [839, 462] width 81 height 37
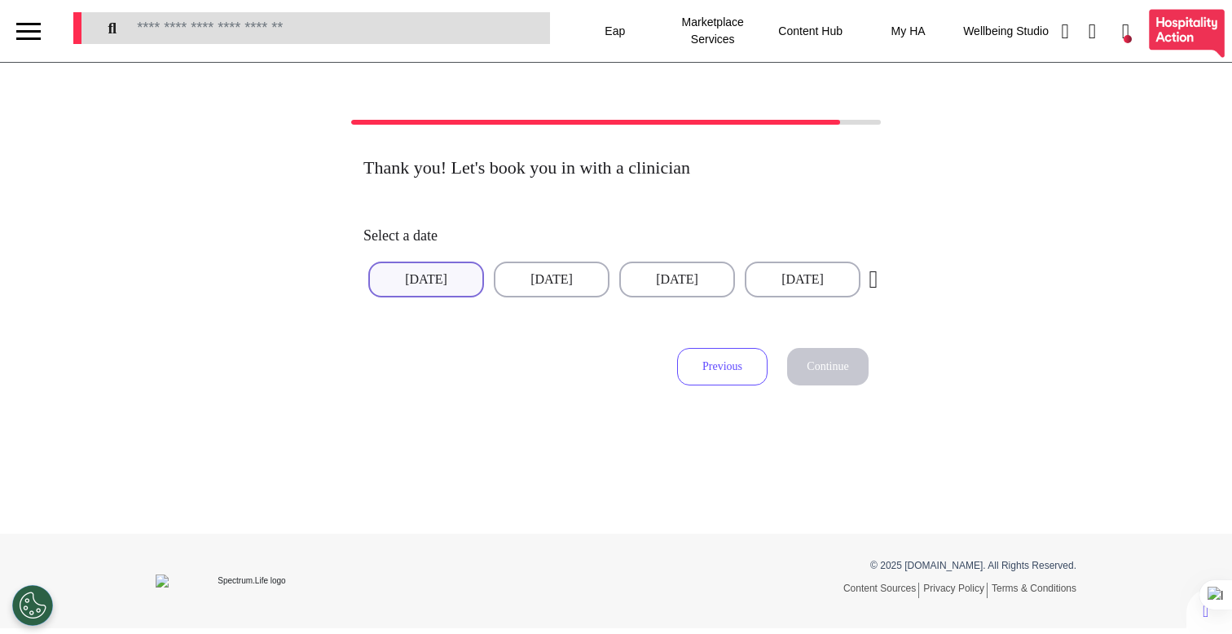
click at [428, 287] on button "[DATE]" at bounding box center [426, 280] width 116 height 36
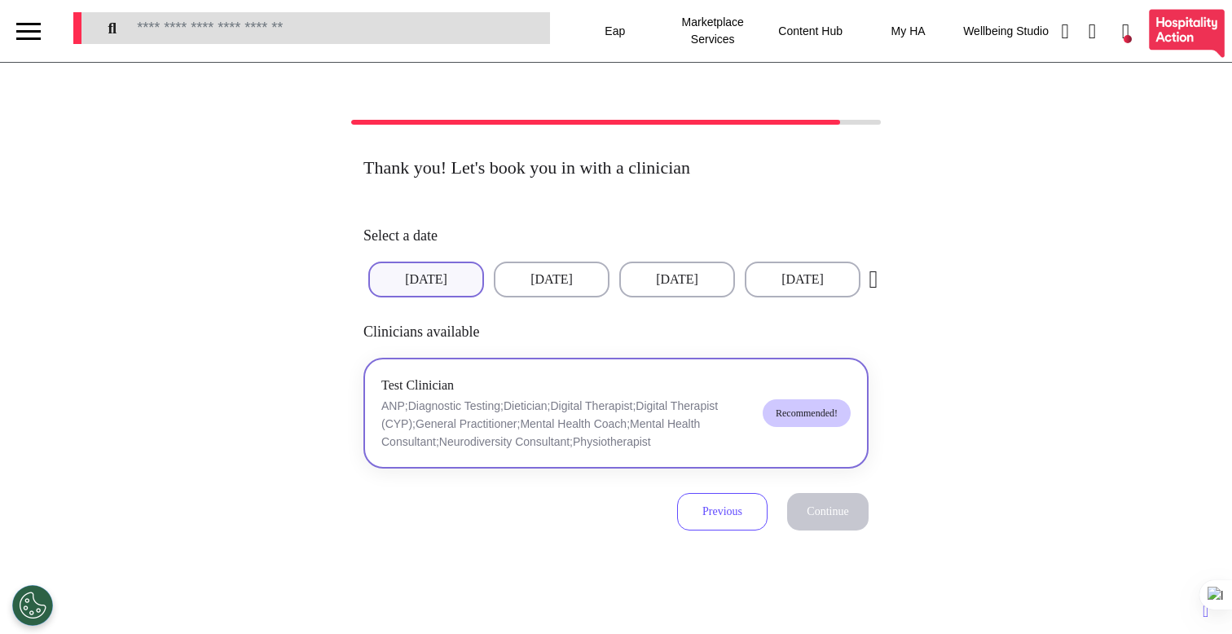
click at [580, 409] on p "ANP;Diagnostic Testing;Dietician;Digital Therapist;Digital Therapist (CYP);Gene…" at bounding box center [565, 424] width 368 height 54
click at [826, 517] on span "Continue" at bounding box center [828, 511] width 42 height 12
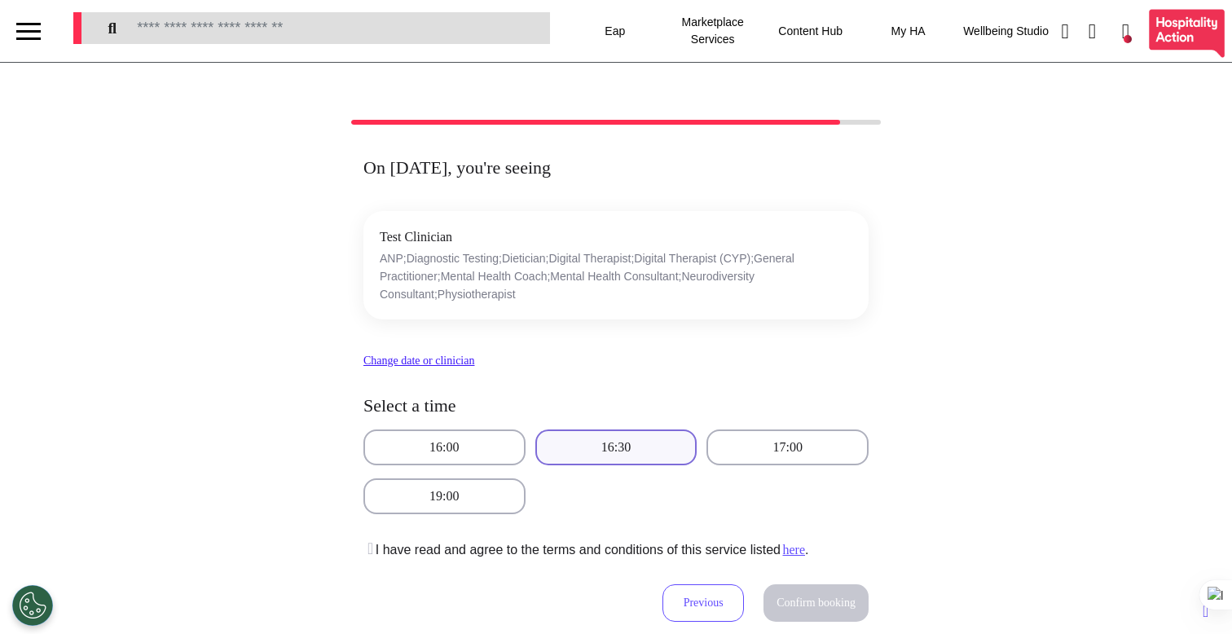
click at [614, 457] on button "16:30" at bounding box center [616, 447] width 162 height 36
click at [372, 553] on icon at bounding box center [368, 548] width 10 height 16
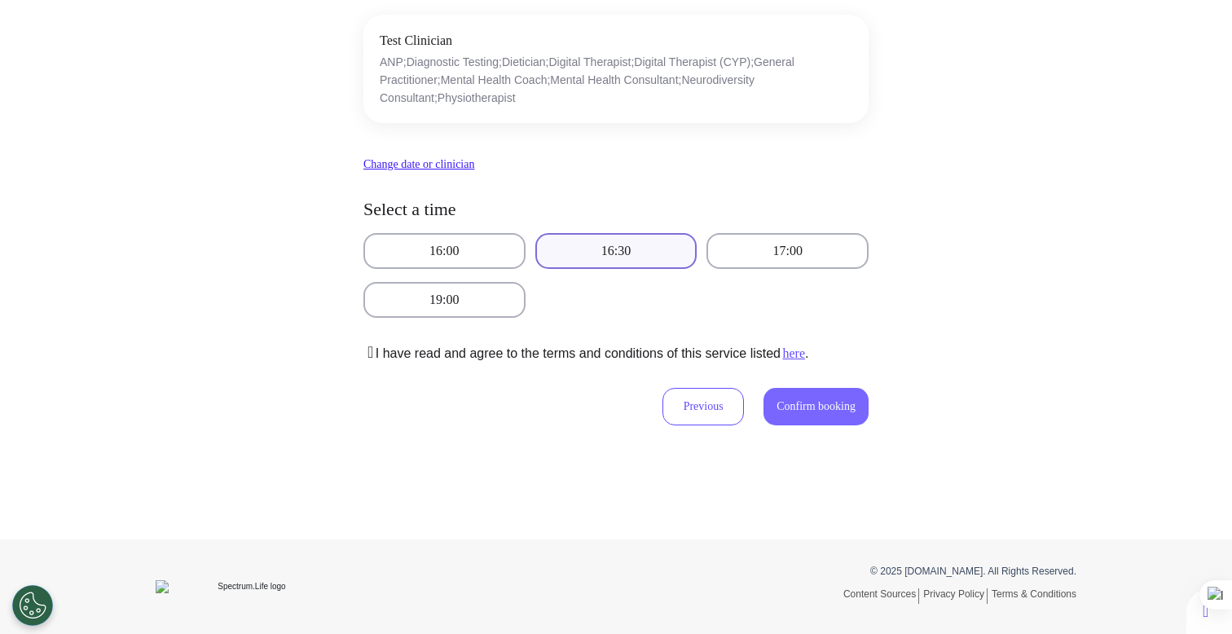
click at [788, 407] on span "Confirm booking" at bounding box center [816, 406] width 79 height 12
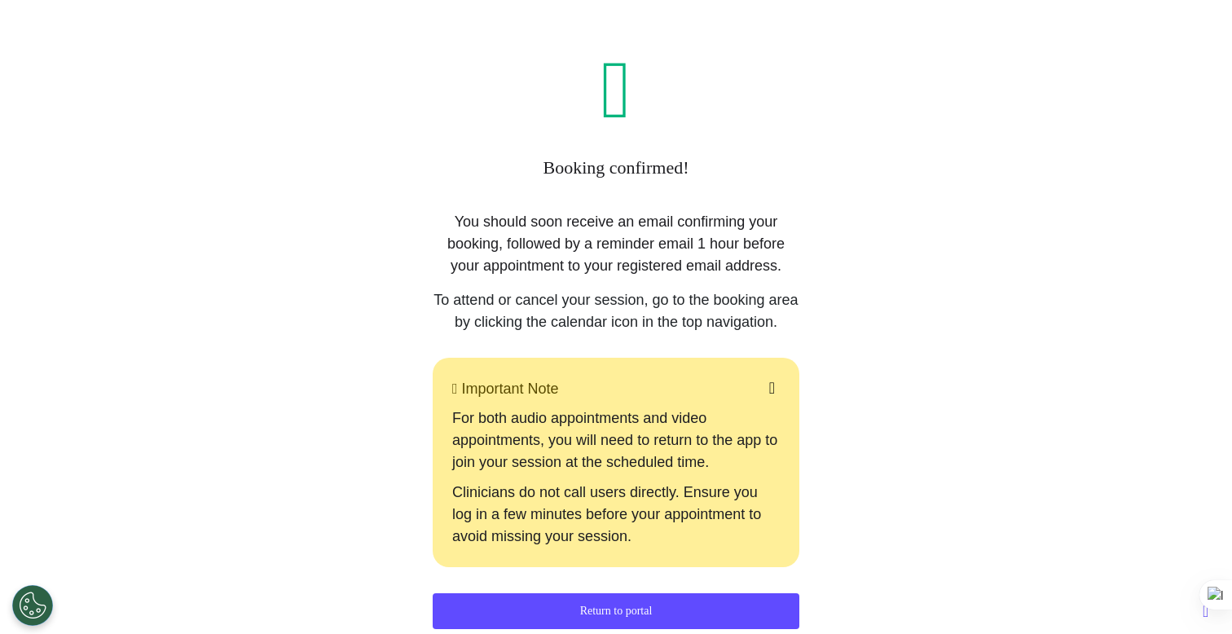
scroll to position [0, 0]
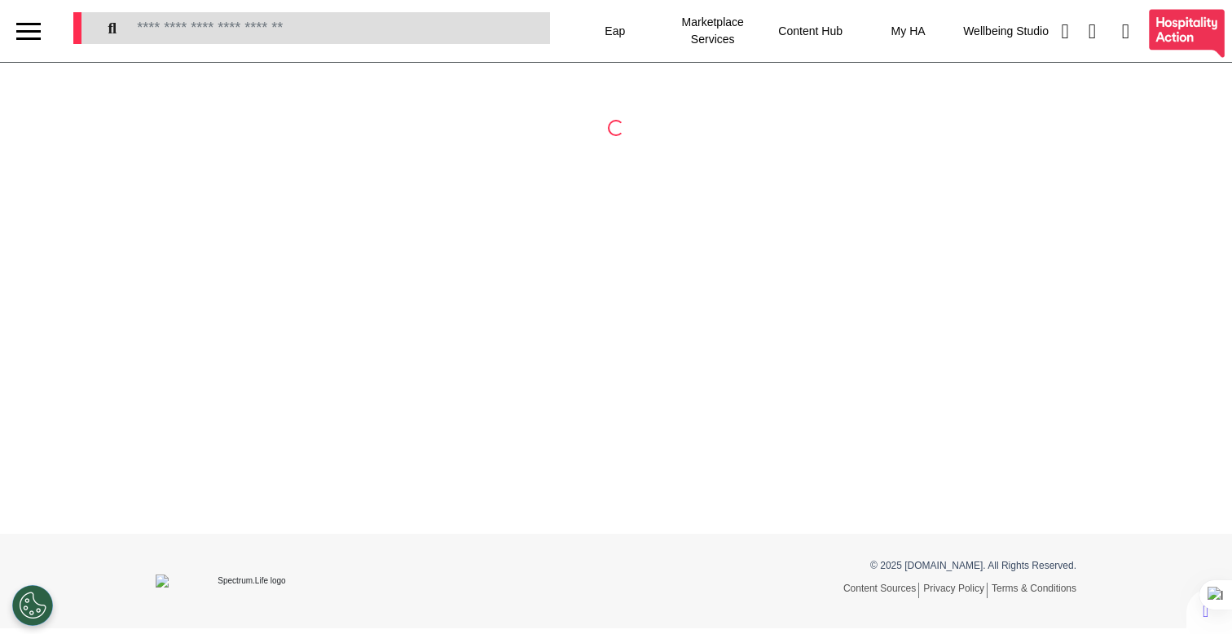
select select "**"
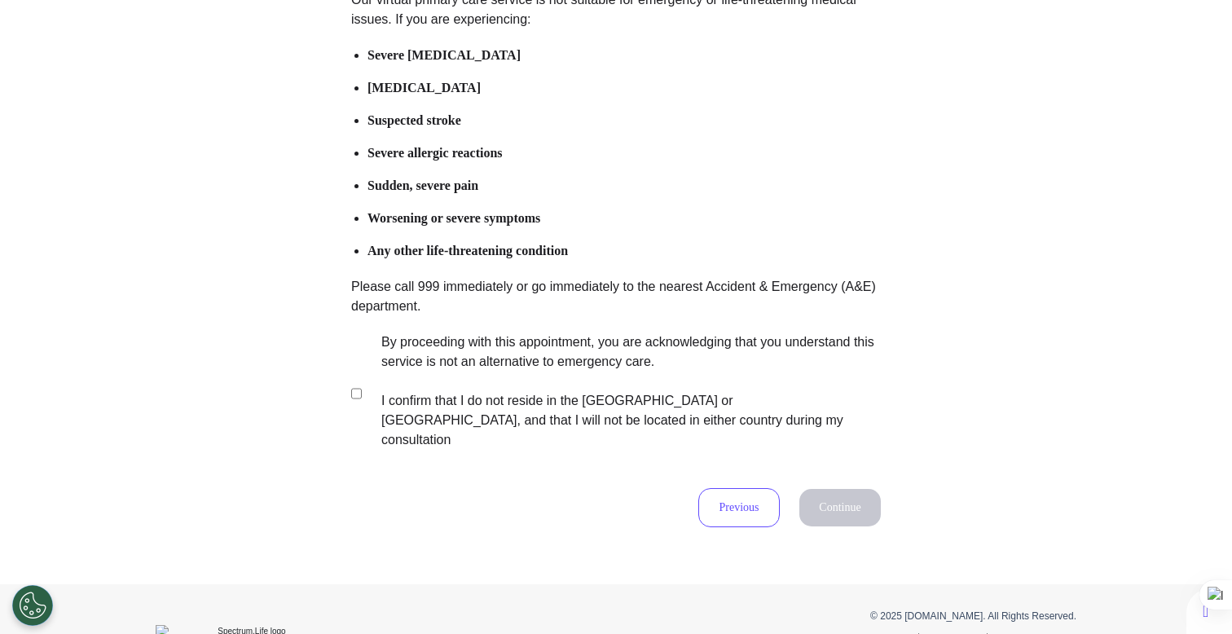
scroll to position [240, 0]
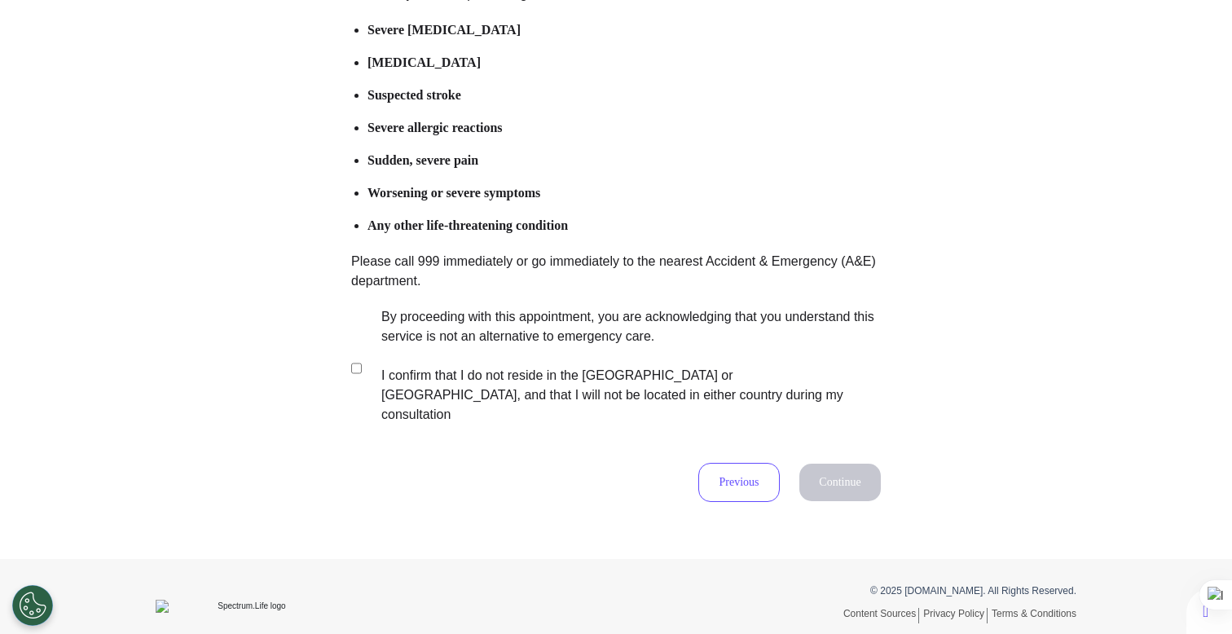
drag, startPoint x: 425, startPoint y: 321, endPoint x: 484, endPoint y: 362, distance: 71.4
click at [426, 321] on label "By proceeding with this appointment, you are acknowledging that you understand …" at bounding box center [620, 365] width 510 height 117
click at [859, 464] on button "Continue" at bounding box center [839, 482] width 81 height 37
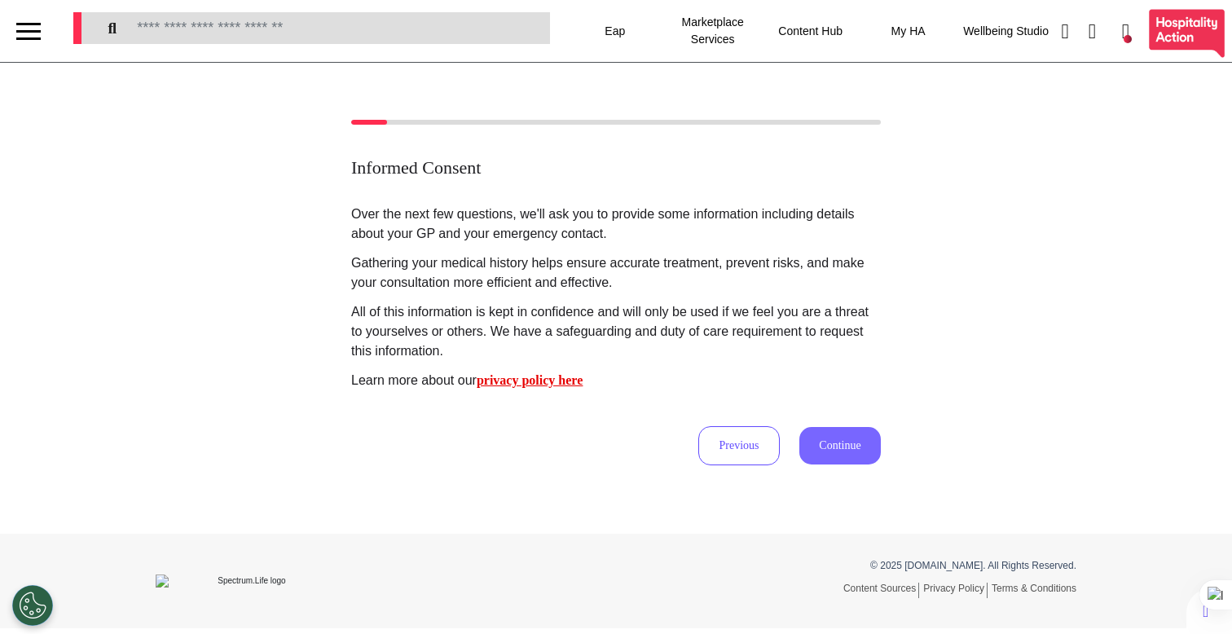
click at [841, 460] on button "Continue" at bounding box center [839, 445] width 81 height 37
select select "******"
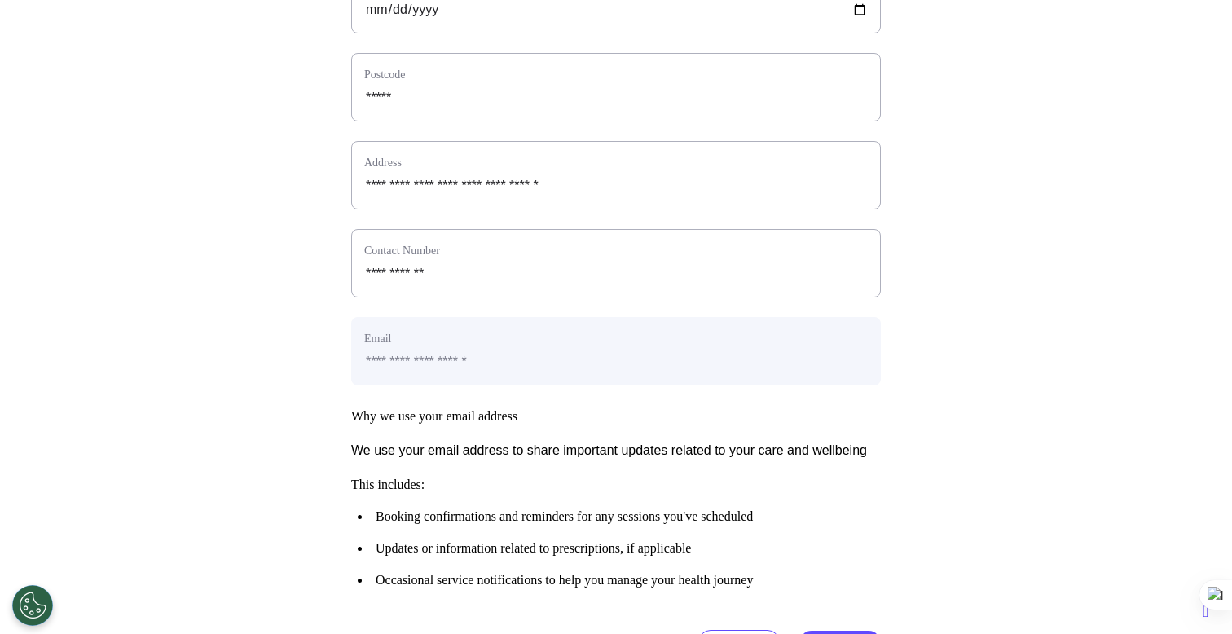
scroll to position [729, 0]
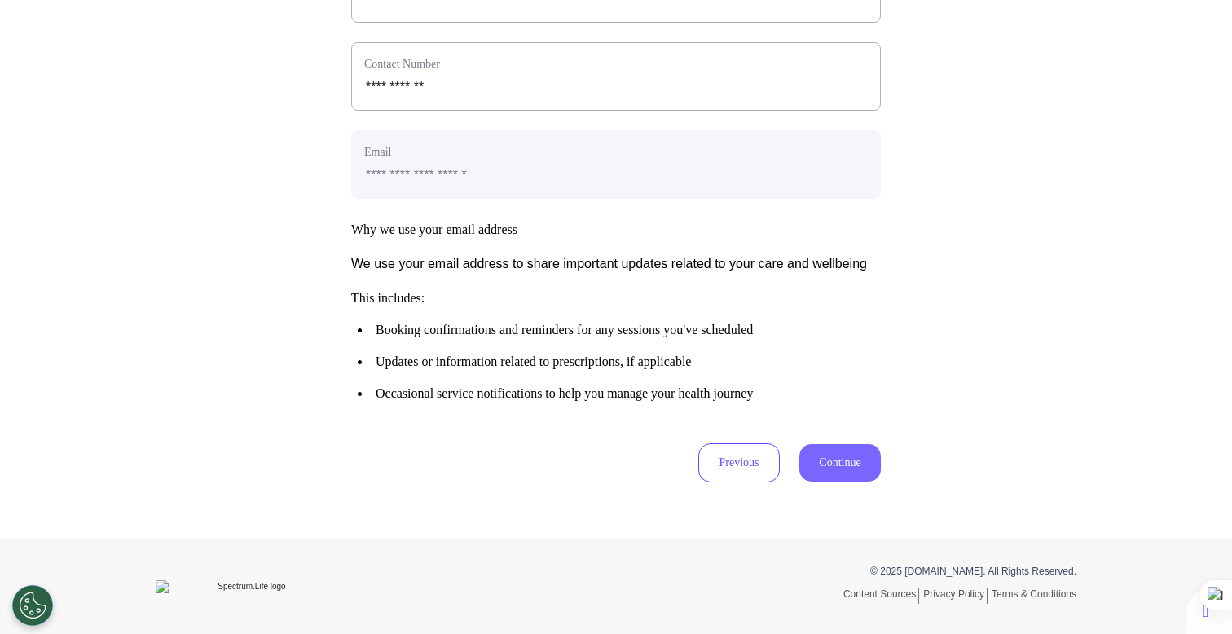
click at [830, 460] on button "Continue" at bounding box center [839, 462] width 81 height 37
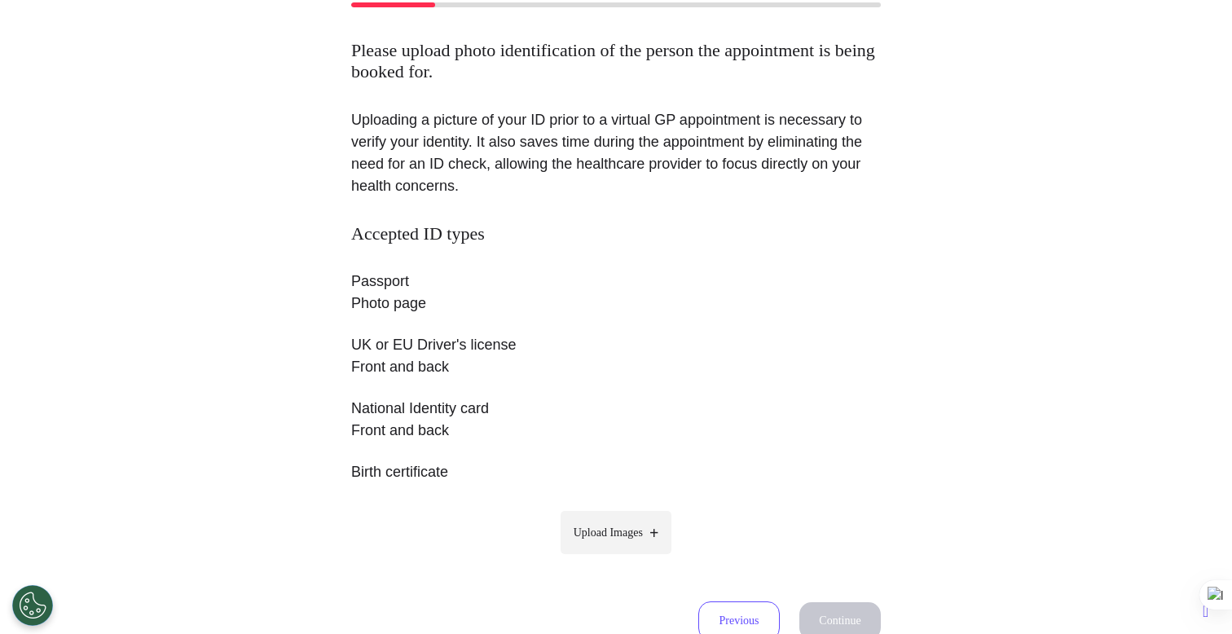
scroll to position [275, 0]
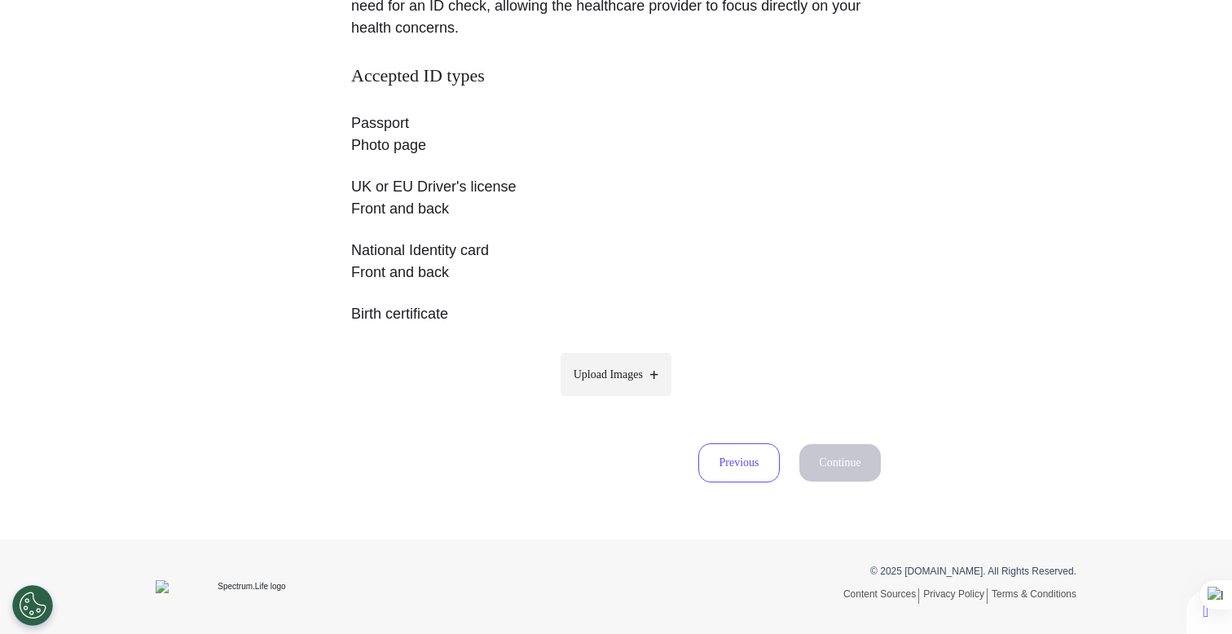
drag, startPoint x: 605, startPoint y: 374, endPoint x: 605, endPoint y: 384, distance: 9.8
click at [605, 383] on label "Upload Images" at bounding box center [617, 374] width 112 height 43
click at [588, 376] on span "Upload Images" at bounding box center [608, 374] width 69 height 17
click at [588, 400] on input "Upload Images" at bounding box center [616, 408] width 155 height 17
type input "**********"
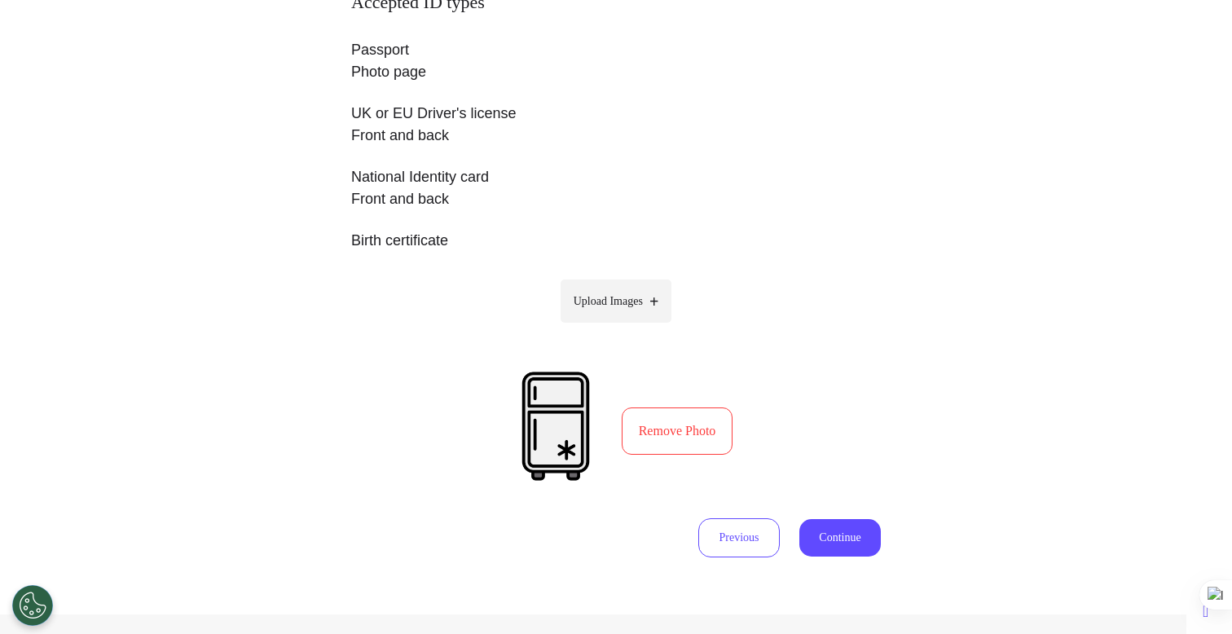
scroll to position [424, 0]
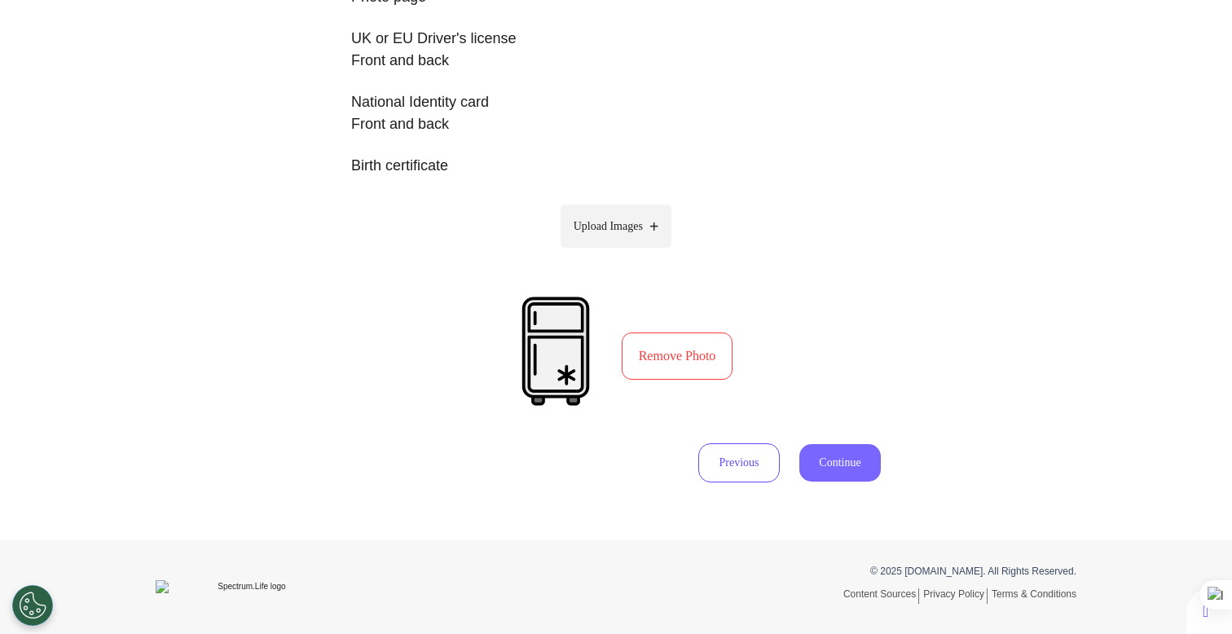
click at [833, 467] on button "Continue" at bounding box center [839, 462] width 81 height 37
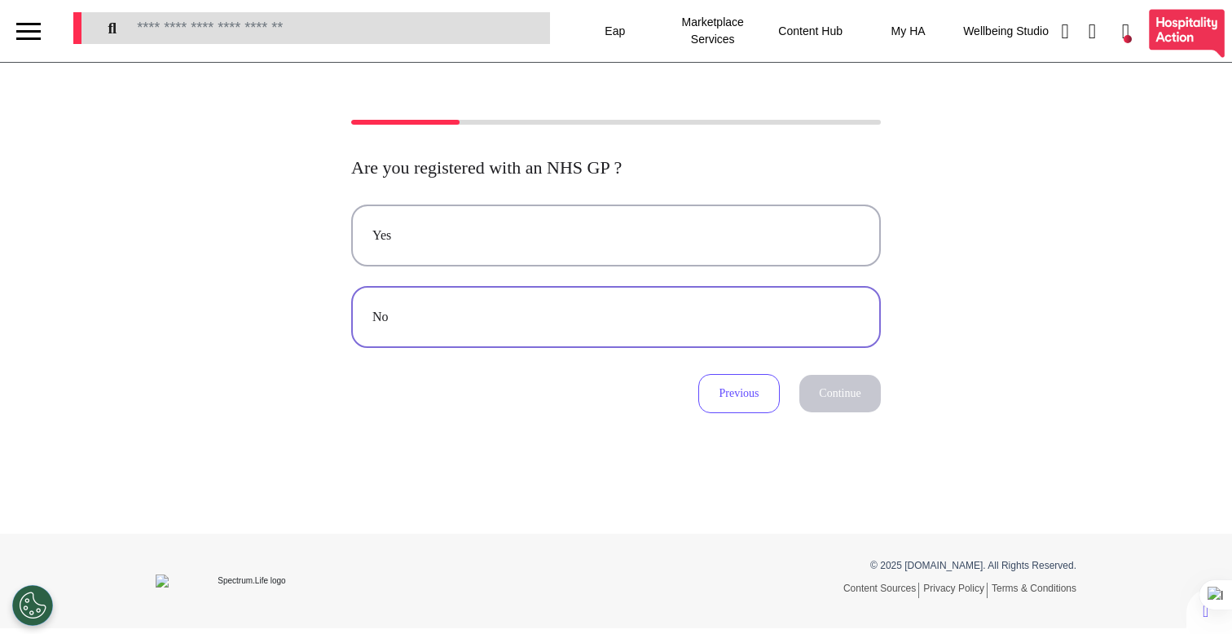
click at [713, 336] on button "No" at bounding box center [616, 317] width 530 height 62
click at [846, 393] on button "Continue" at bounding box center [839, 393] width 81 height 37
click at [812, 327] on div "No" at bounding box center [615, 317] width 487 height 20
click at [841, 412] on button "Continue" at bounding box center [839, 393] width 81 height 37
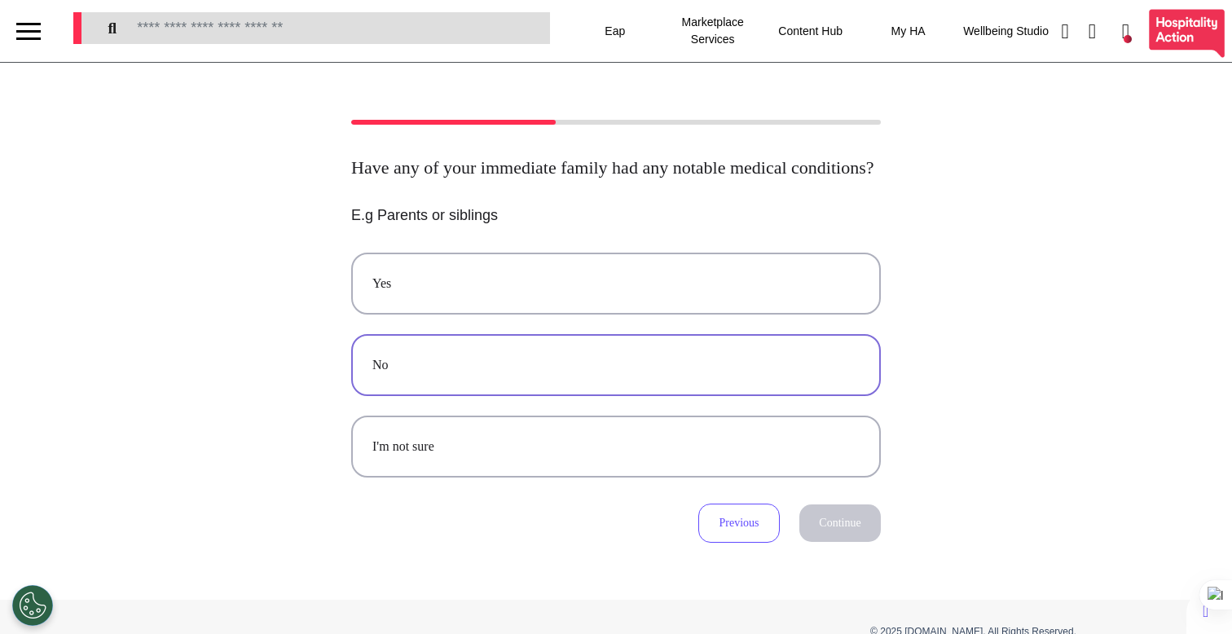
click at [749, 396] on button "No" at bounding box center [616, 365] width 530 height 62
click at [825, 542] on button "Continue" at bounding box center [839, 522] width 81 height 37
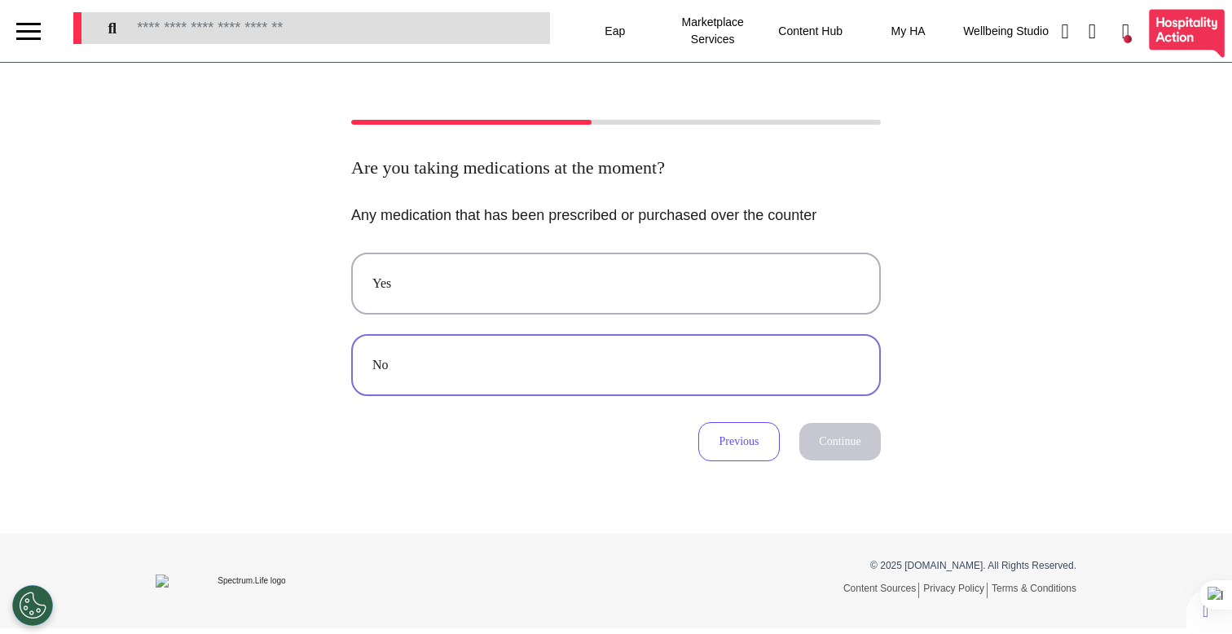
click at [653, 376] on button "No" at bounding box center [616, 365] width 530 height 62
click at [848, 456] on button "Continue" at bounding box center [839, 441] width 81 height 37
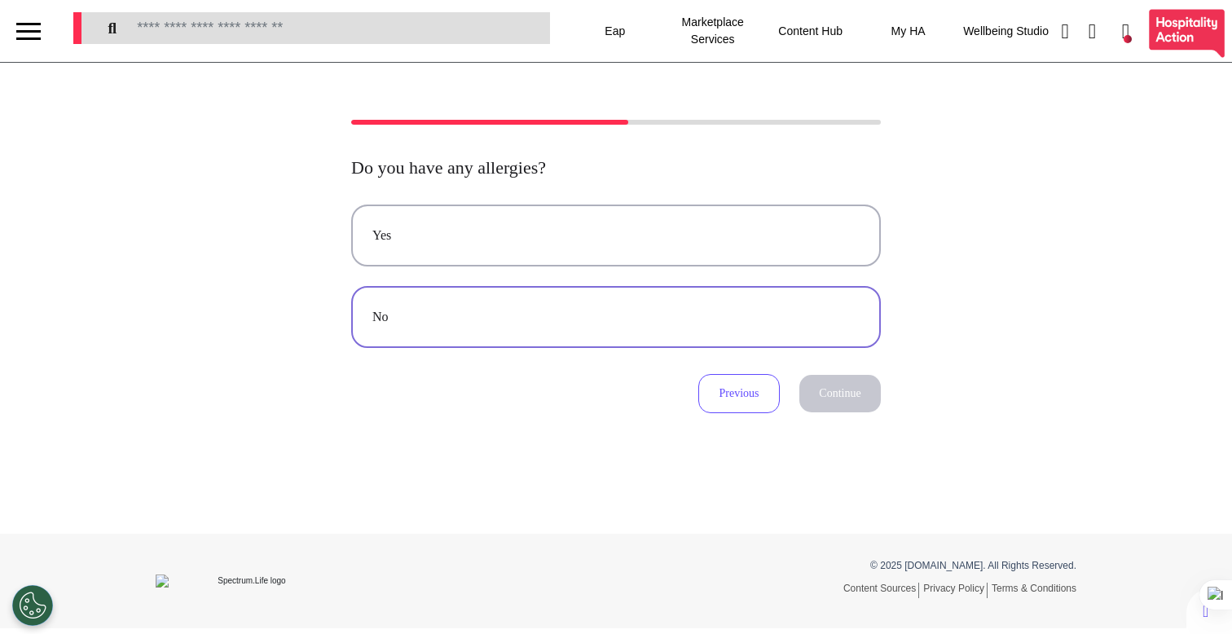
click at [771, 305] on button "No" at bounding box center [616, 317] width 530 height 62
click at [847, 392] on button "Continue" at bounding box center [839, 393] width 81 height 37
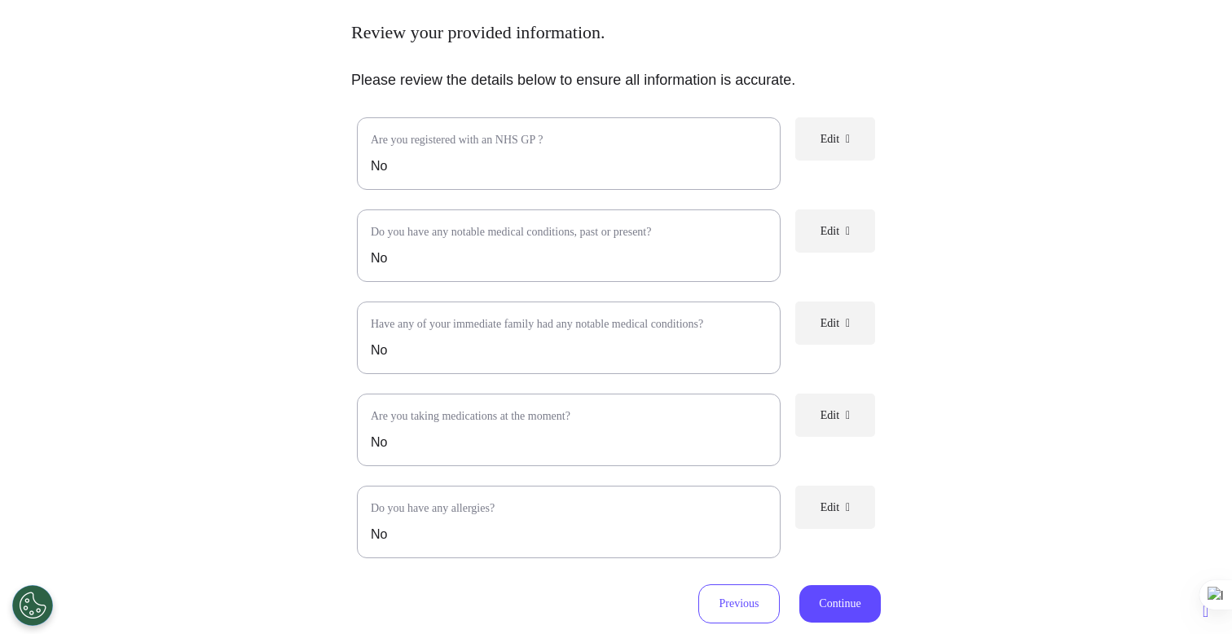
scroll to position [293, 0]
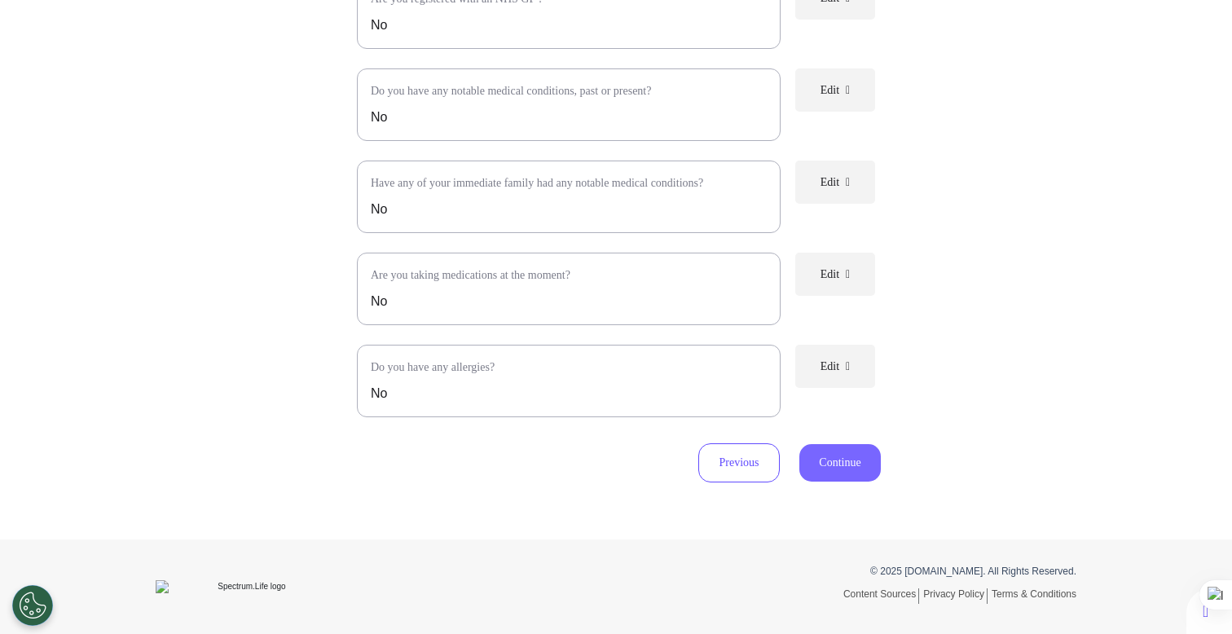
click at [836, 464] on button "Continue" at bounding box center [839, 462] width 81 height 37
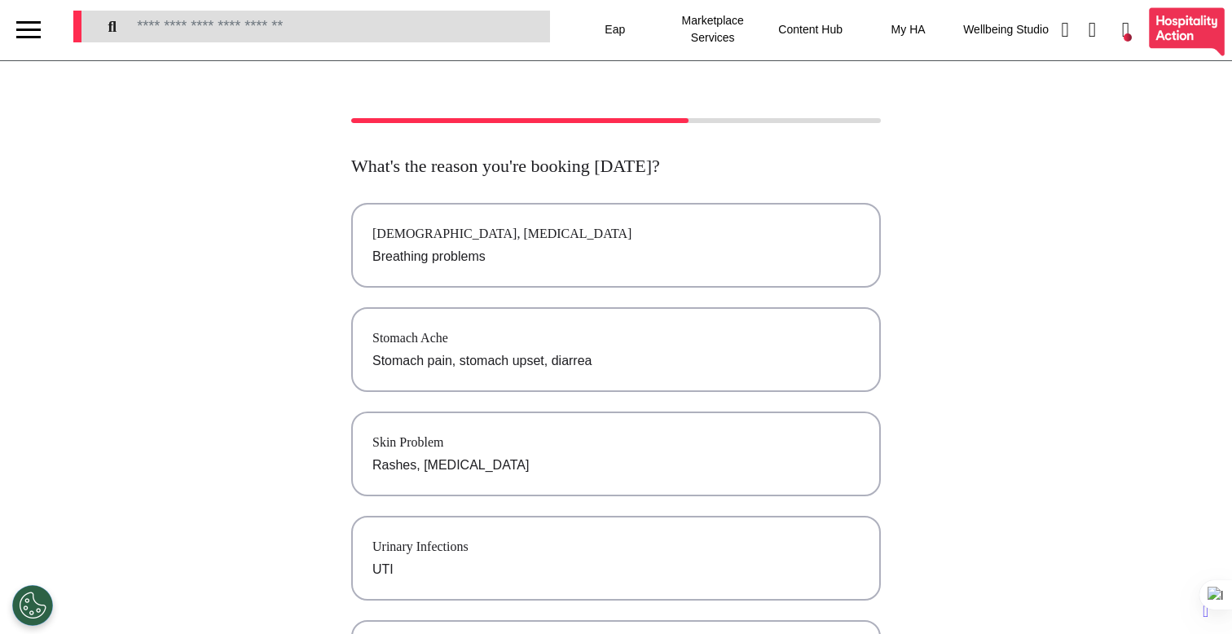
scroll to position [0, 0]
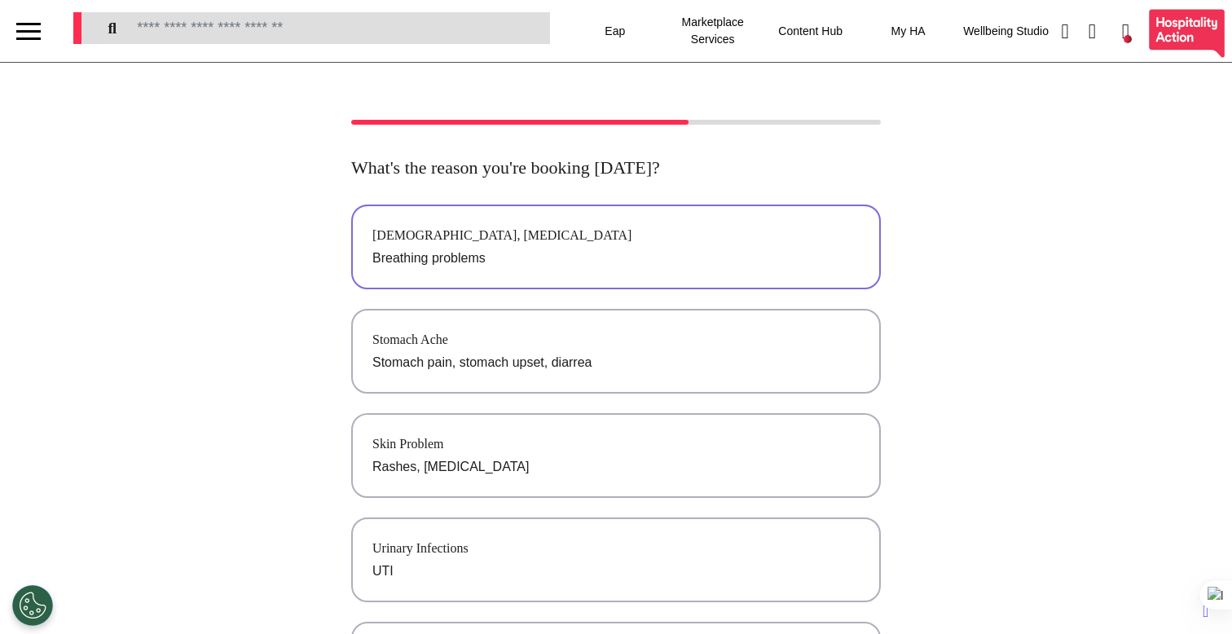
click at [704, 271] on button "[DEMOGRAPHIC_DATA], [MEDICAL_DATA] Breathing problems" at bounding box center [616, 247] width 530 height 85
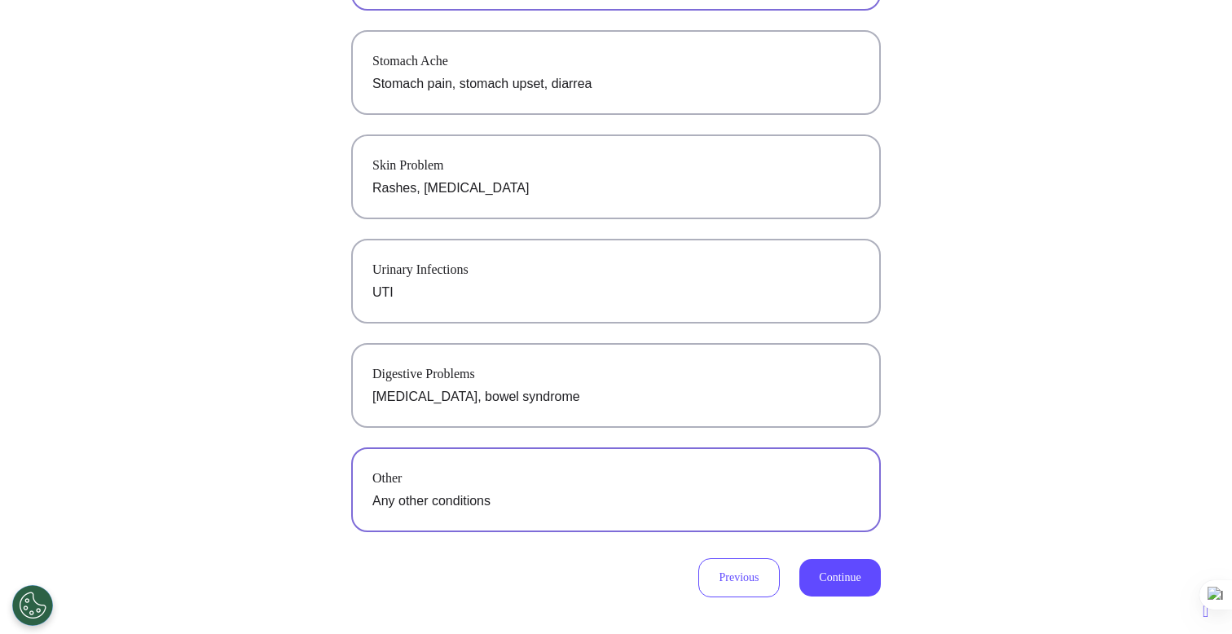
scroll to position [394, 0]
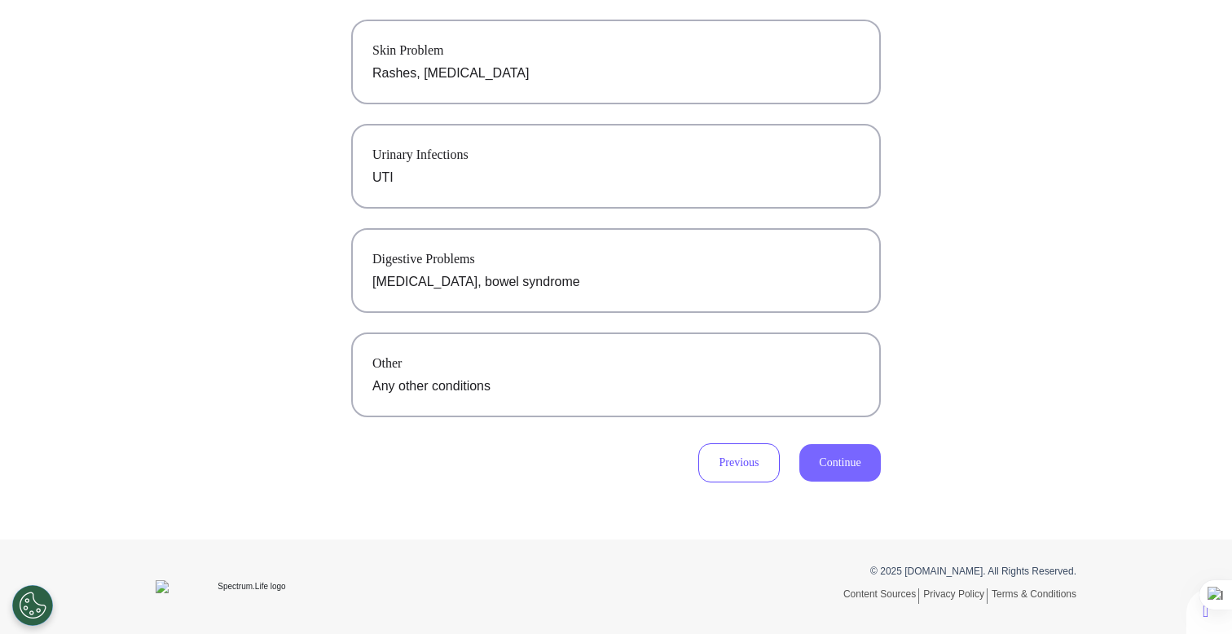
click at [822, 462] on button "Continue" at bounding box center [839, 462] width 81 height 37
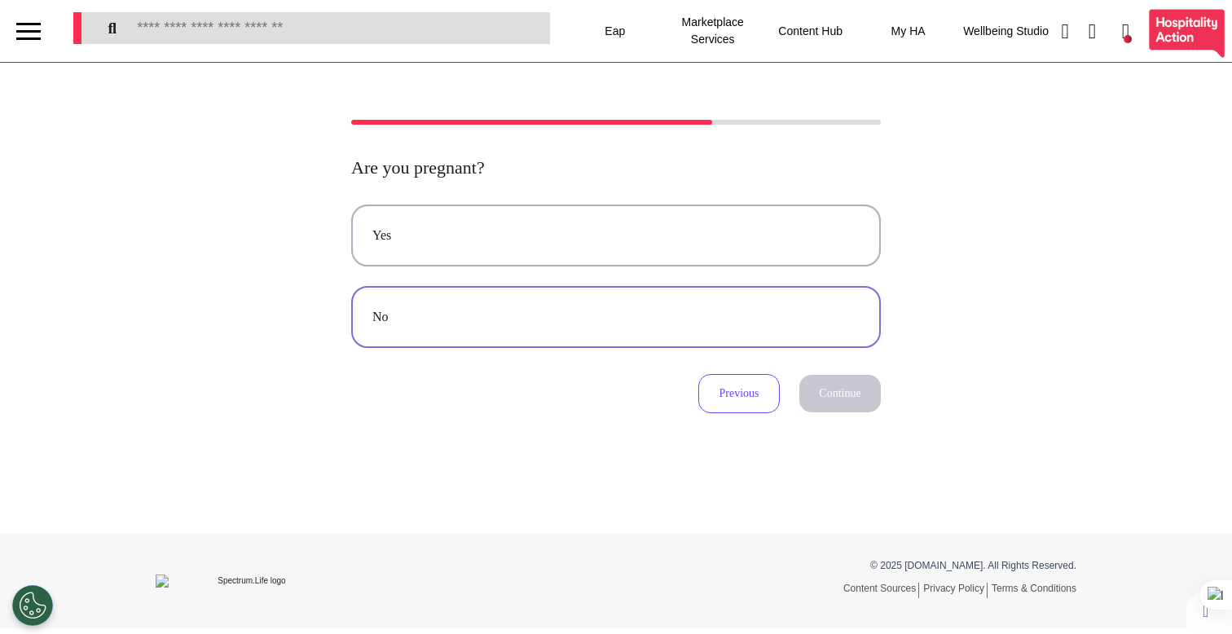
click at [802, 315] on div "No" at bounding box center [615, 317] width 487 height 20
click at [842, 407] on button "Continue" at bounding box center [839, 393] width 81 height 37
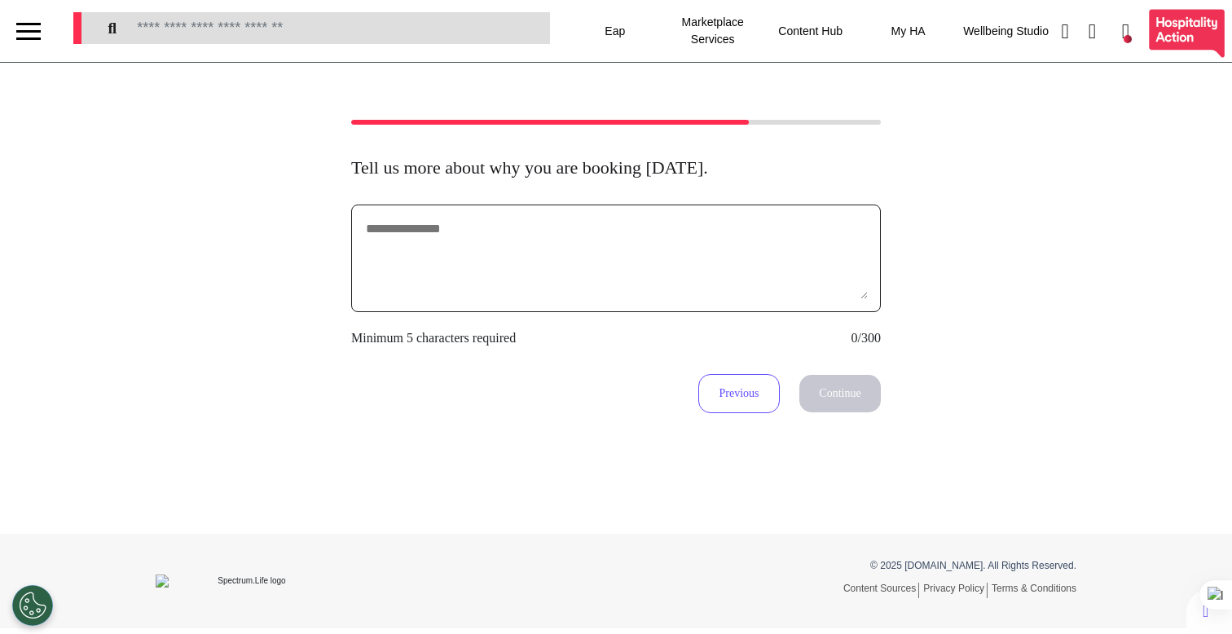
click at [752, 289] on textarea at bounding box center [616, 258] width 504 height 81
type textarea "********"
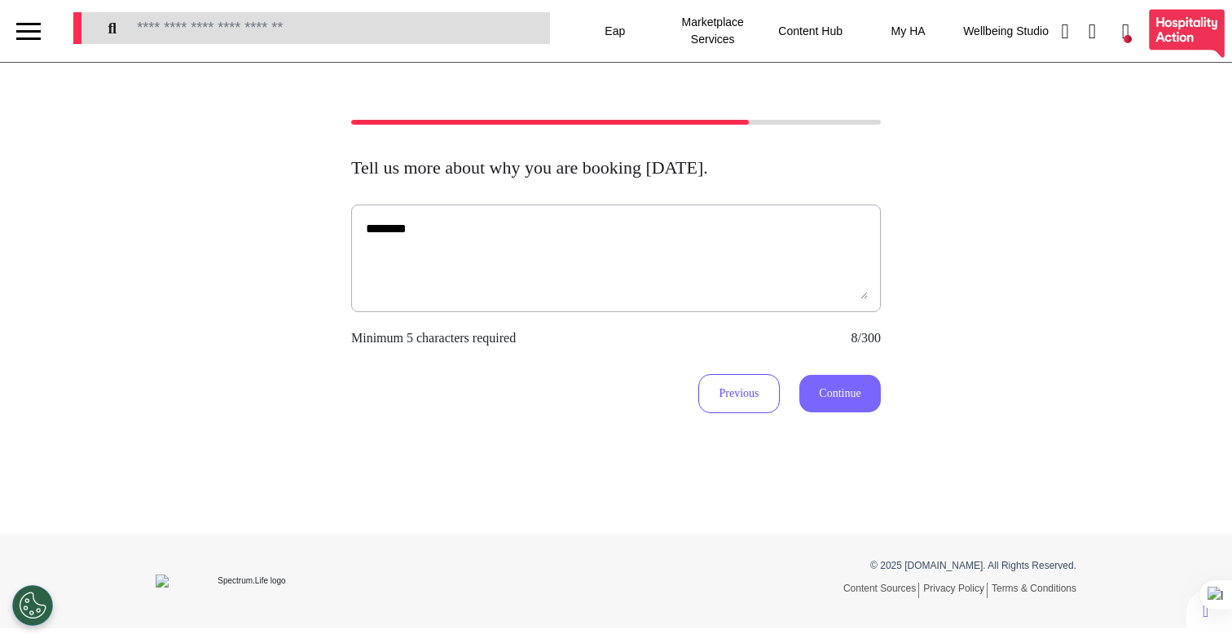
click at [856, 394] on button "Continue" at bounding box center [839, 393] width 81 height 37
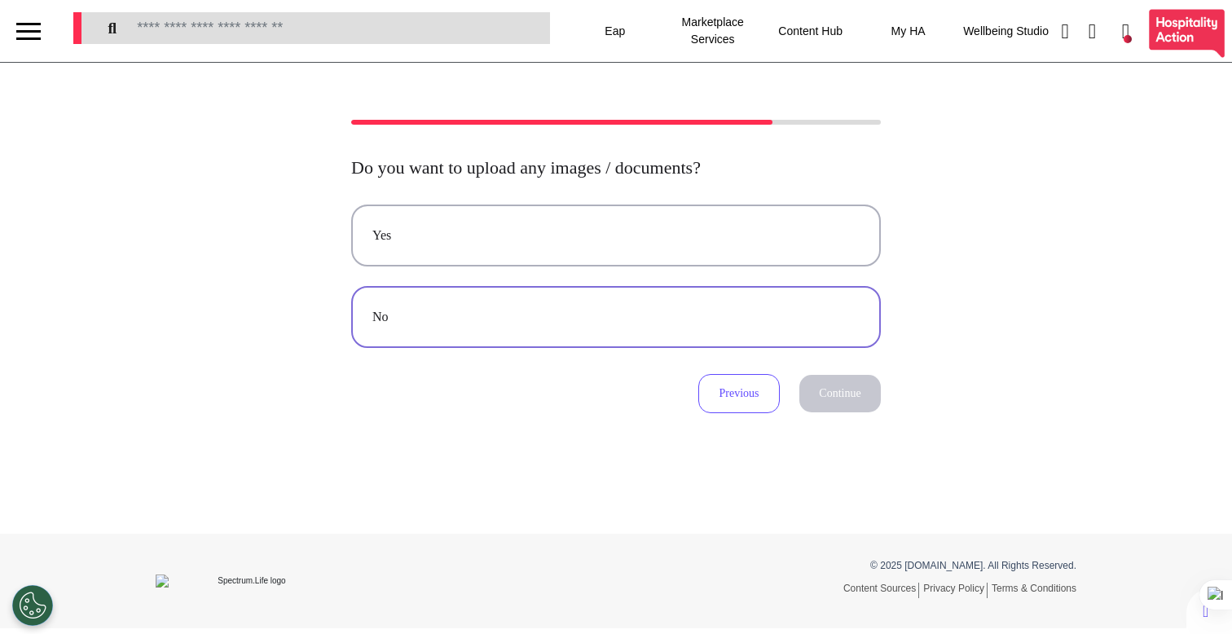
click at [696, 337] on button "No" at bounding box center [616, 317] width 530 height 62
click at [830, 420] on div "Do you want to upload any images / documents? Yes No Previous Continue" at bounding box center [616, 298] width 1232 height 471
click at [834, 400] on button "Continue" at bounding box center [839, 393] width 81 height 37
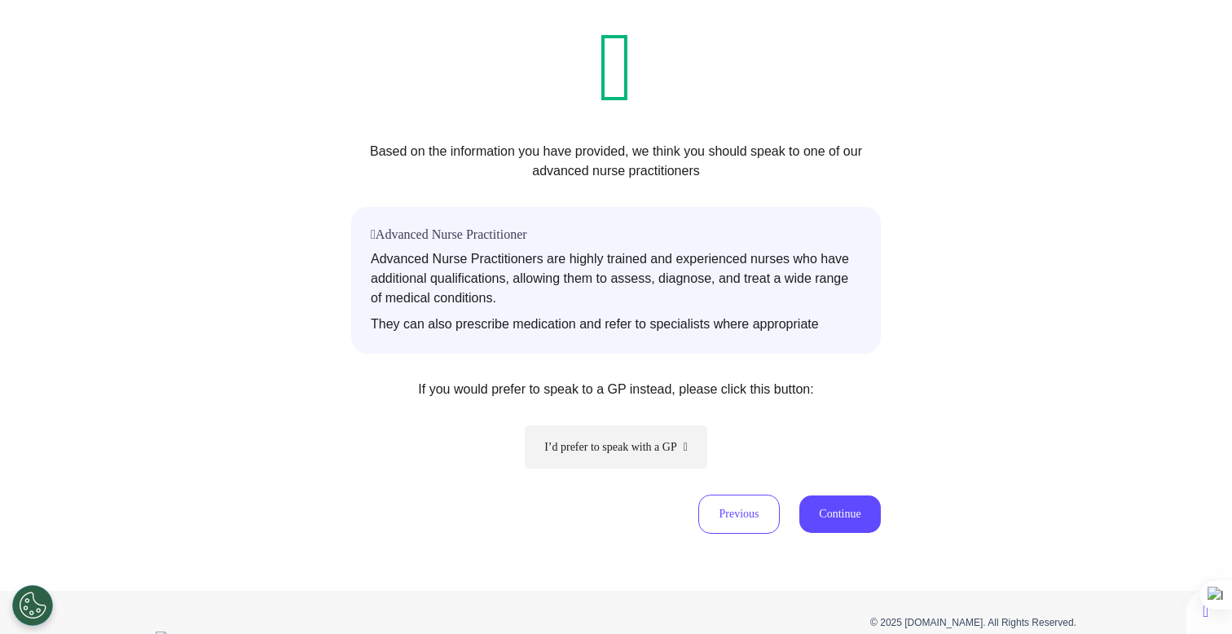
scroll to position [191, 0]
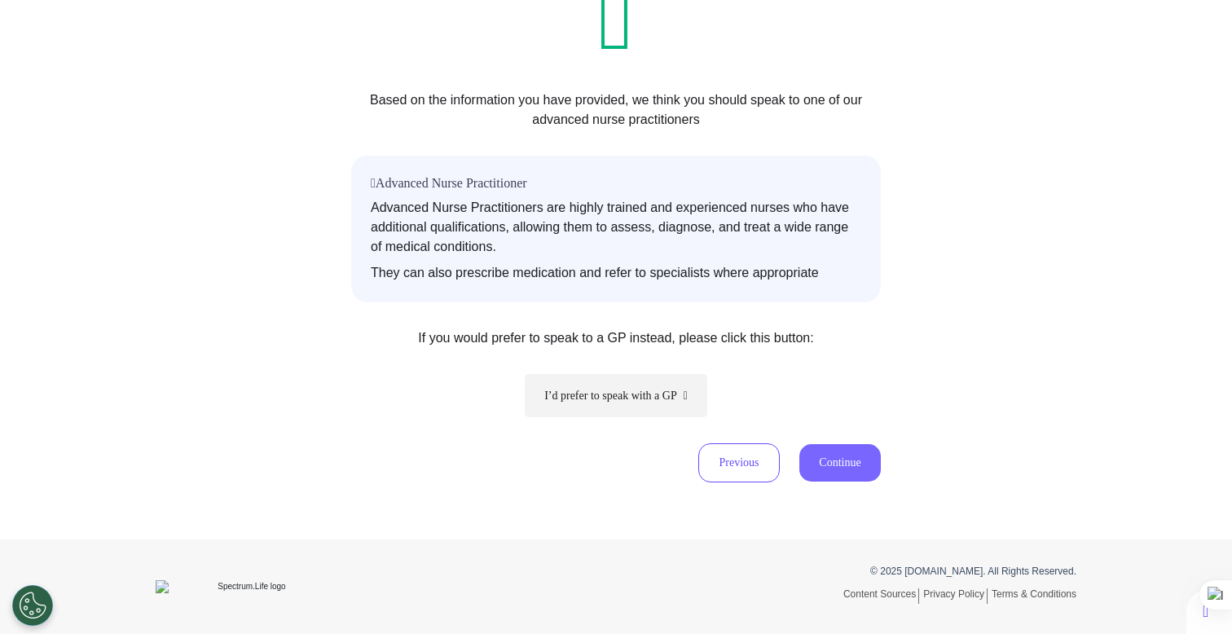
click at [839, 456] on button "Continue" at bounding box center [839, 462] width 81 height 37
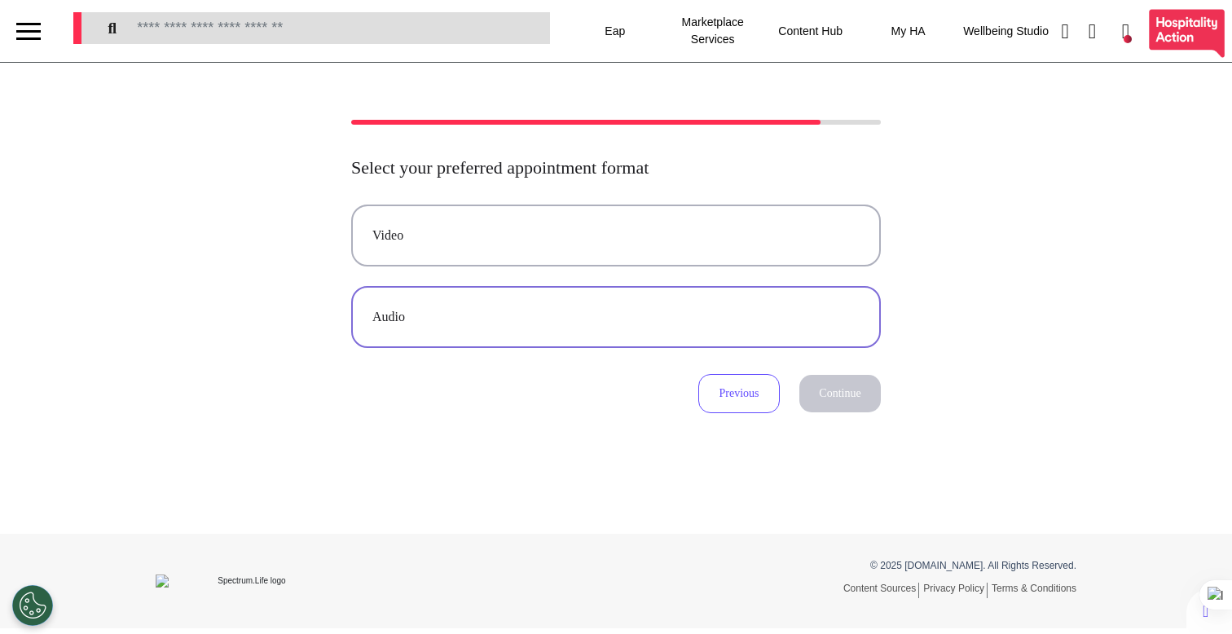
click at [747, 325] on div "Audio" at bounding box center [615, 317] width 487 height 20
click at [823, 409] on button "Continue" at bounding box center [839, 393] width 81 height 37
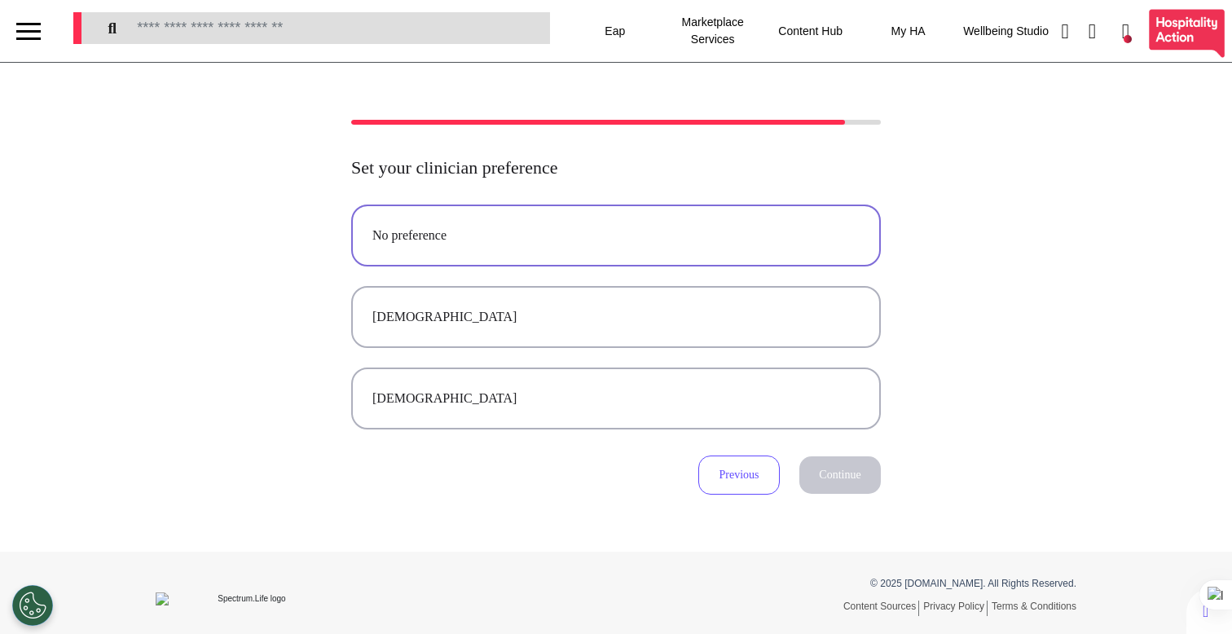
click at [734, 244] on div "No preference" at bounding box center [615, 236] width 487 height 20
click at [843, 478] on button "Continue" at bounding box center [839, 474] width 81 height 37
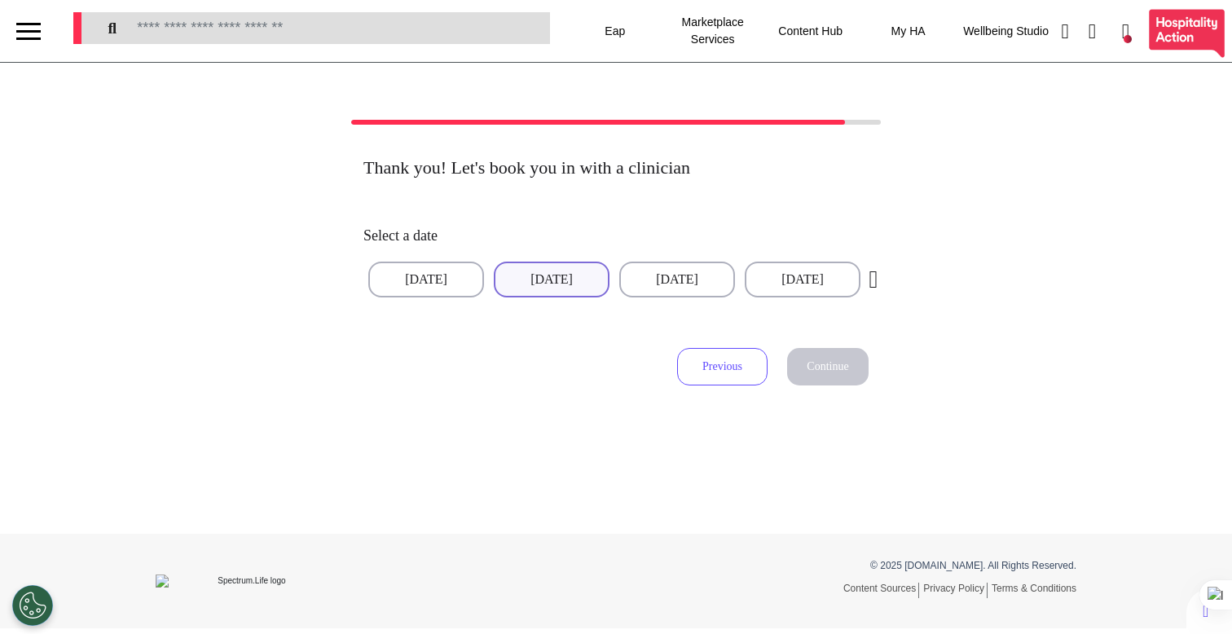
click at [565, 275] on button "[DATE]" at bounding box center [552, 280] width 116 height 36
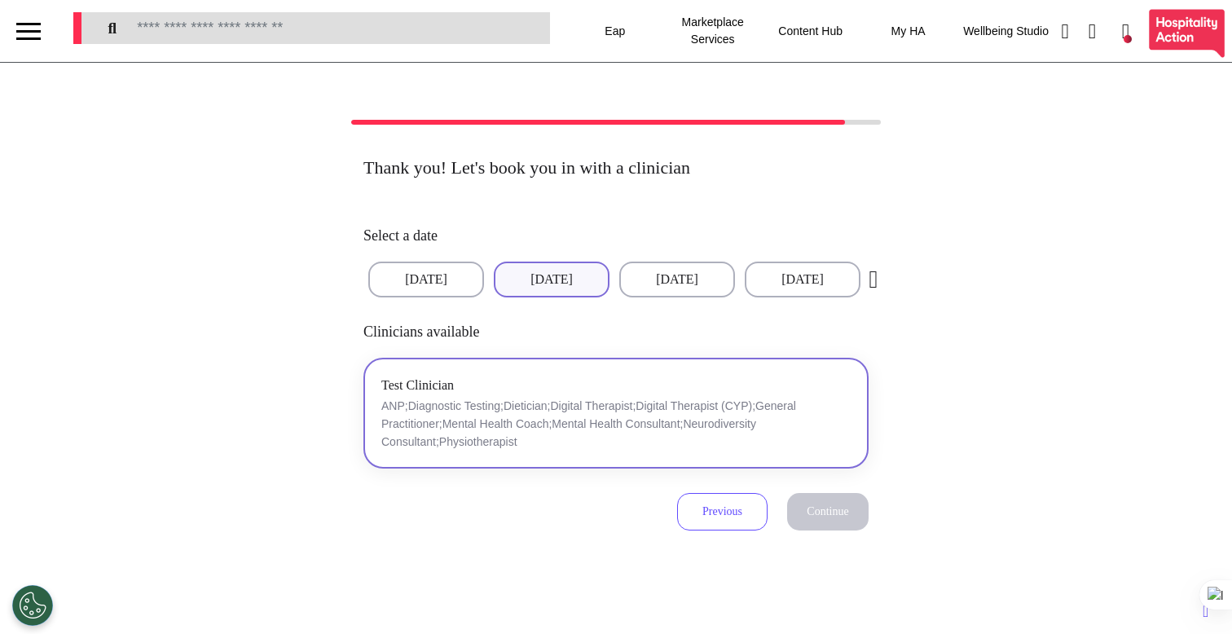
click at [699, 418] on p "ANP;Diagnostic Testing;Dietician;Digital Therapist;Digital Therapist (CYP);Gene…" at bounding box center [615, 424] width 469 height 54
click at [811, 513] on span "Continue" at bounding box center [828, 511] width 42 height 12
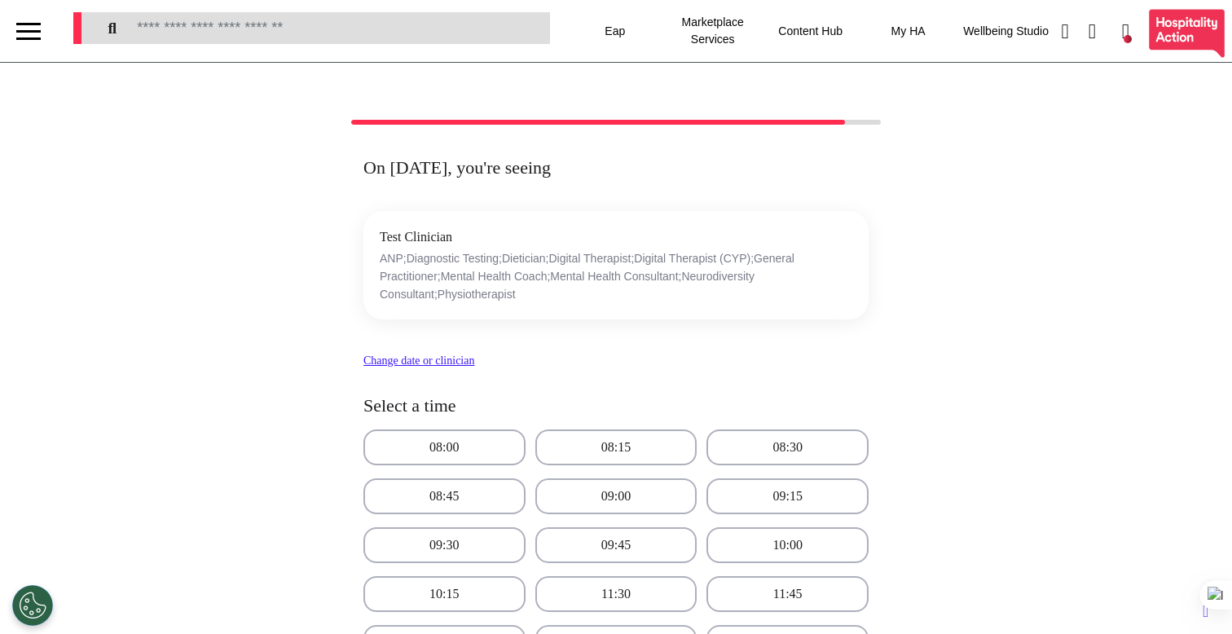
scroll to position [783, 0]
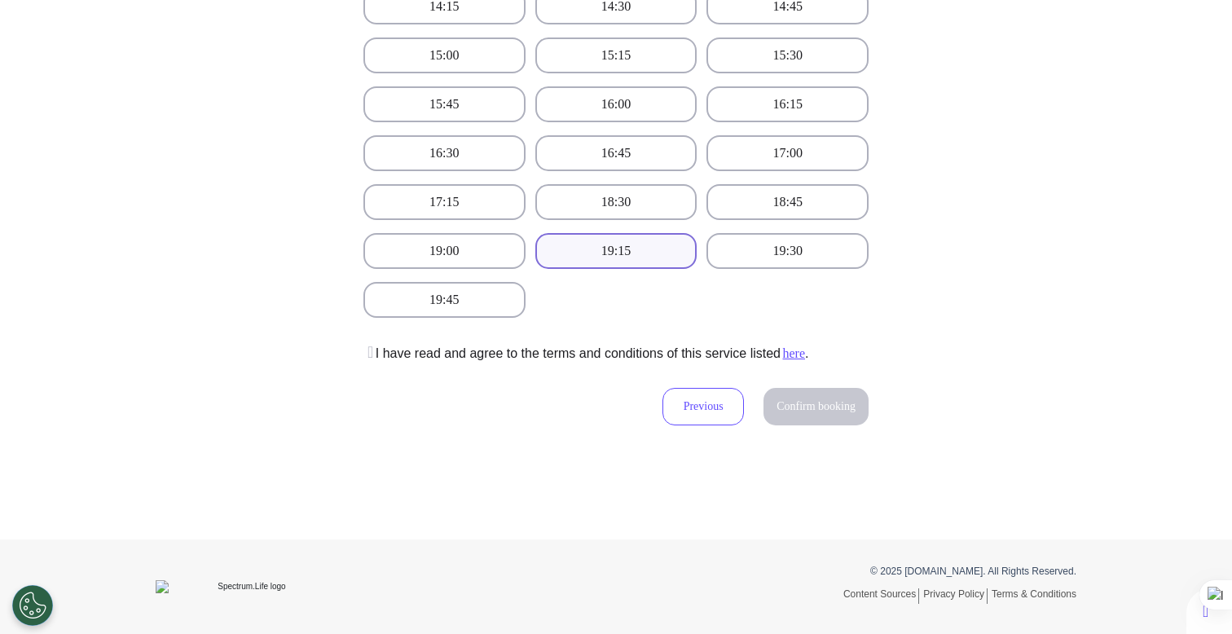
click at [636, 243] on button "19:15" at bounding box center [616, 251] width 162 height 36
click at [370, 357] on icon at bounding box center [368, 352] width 10 height 16
click at [810, 414] on button "Confirm booking" at bounding box center [816, 406] width 105 height 37
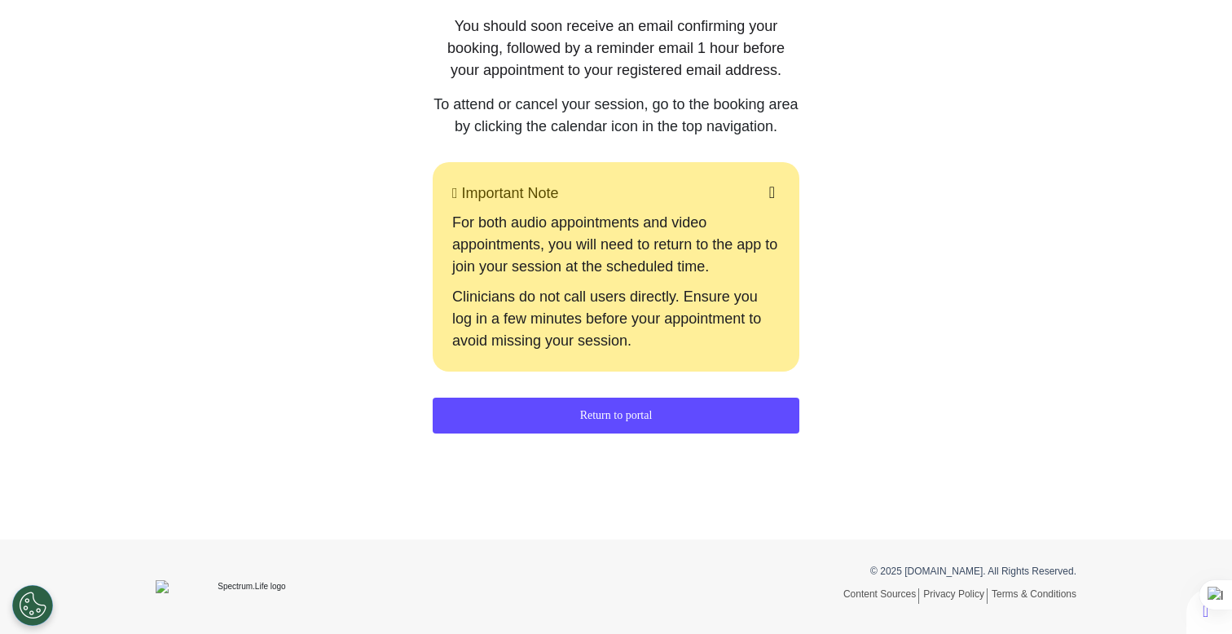
scroll to position [0, 0]
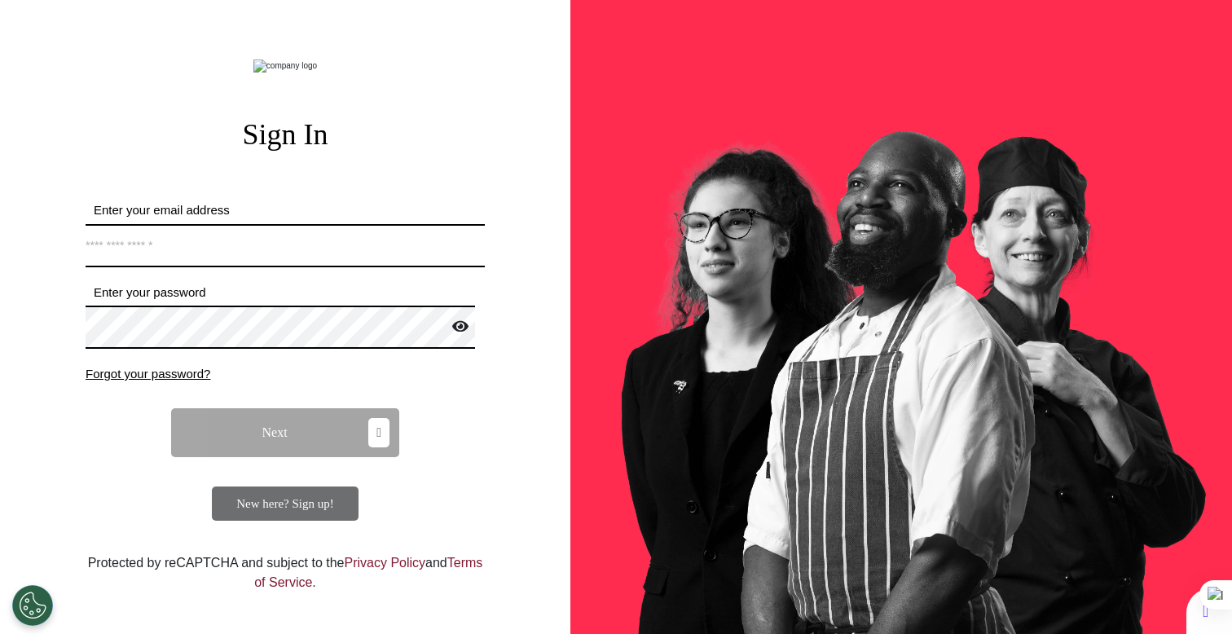
click at [404, 265] on input "Enter your email address" at bounding box center [285, 245] width 399 height 43
type input "**********"
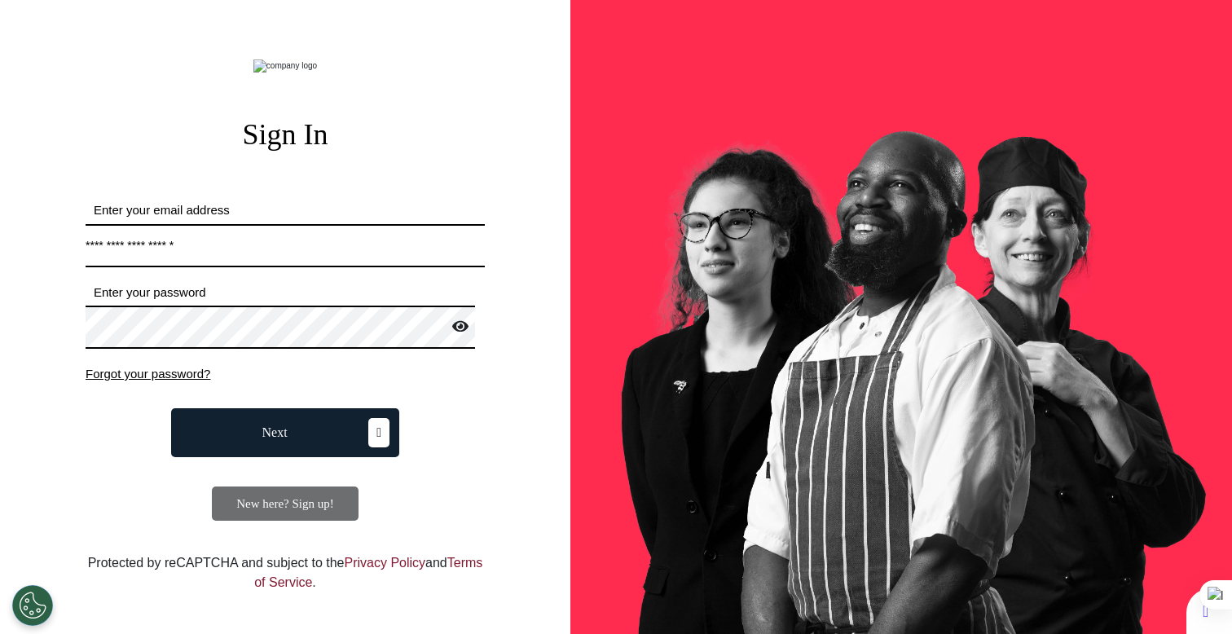
click at [284, 457] on button "Next" at bounding box center [285, 432] width 228 height 49
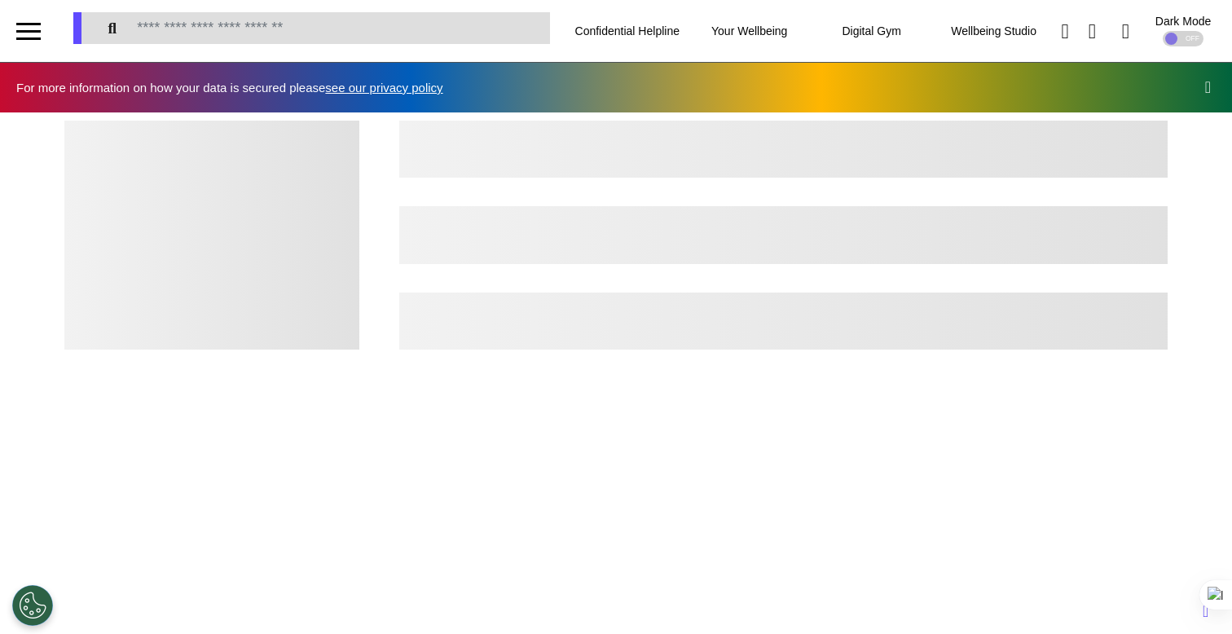
scroll to position [0, 615]
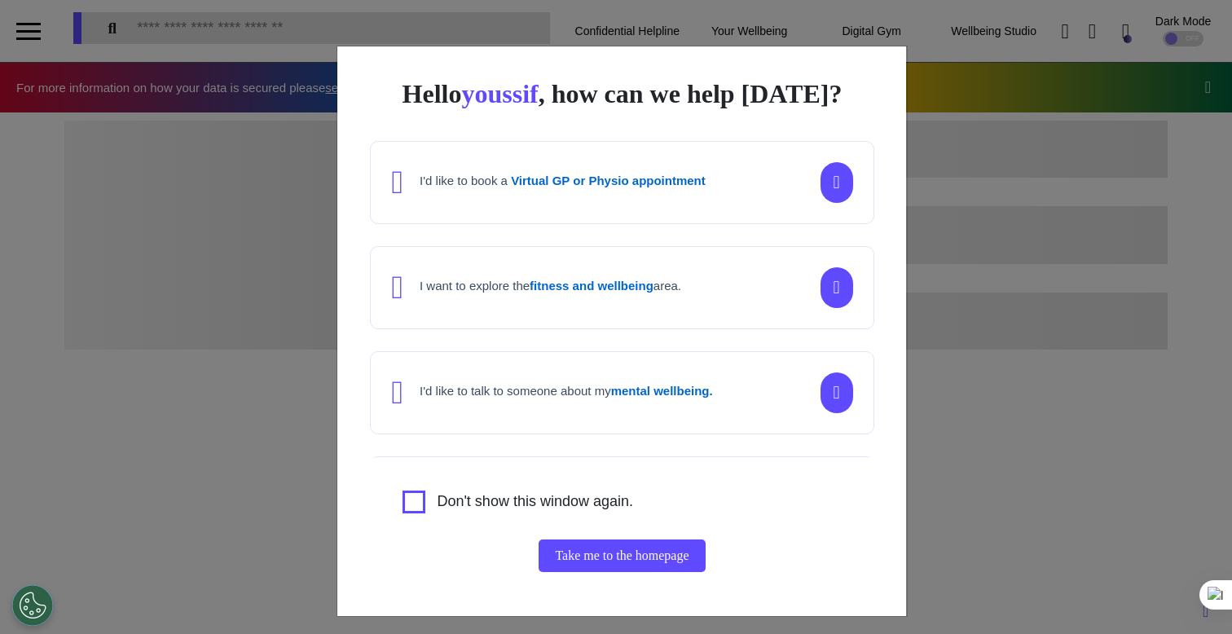
click at [234, 434] on div "Hello youssif , how can we help [DATE]? I'd like to book a Virtual GP or Physio…" at bounding box center [616, 317] width 1232 height 634
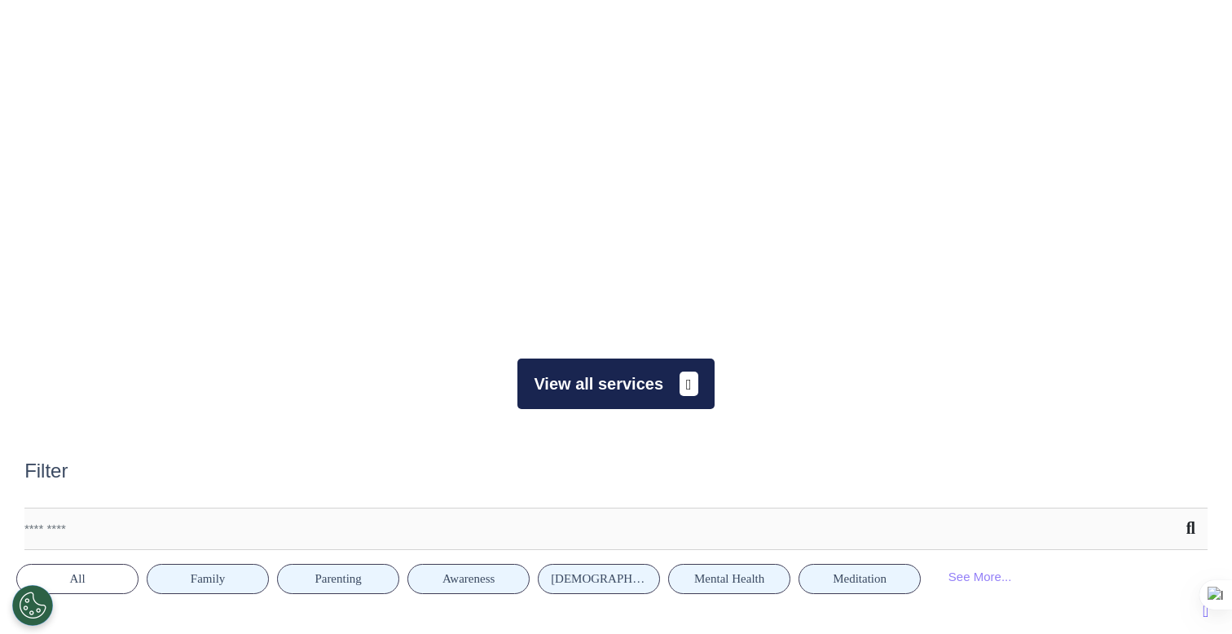
scroll to position [803, 0]
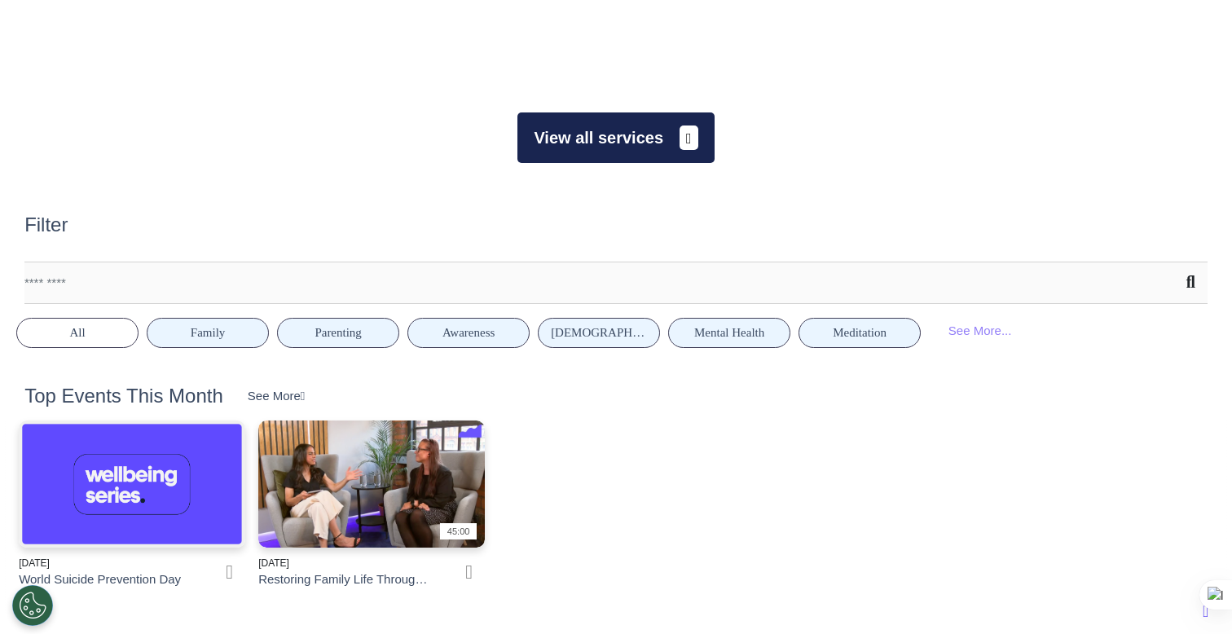
click at [680, 139] on span at bounding box center [689, 137] width 19 height 24
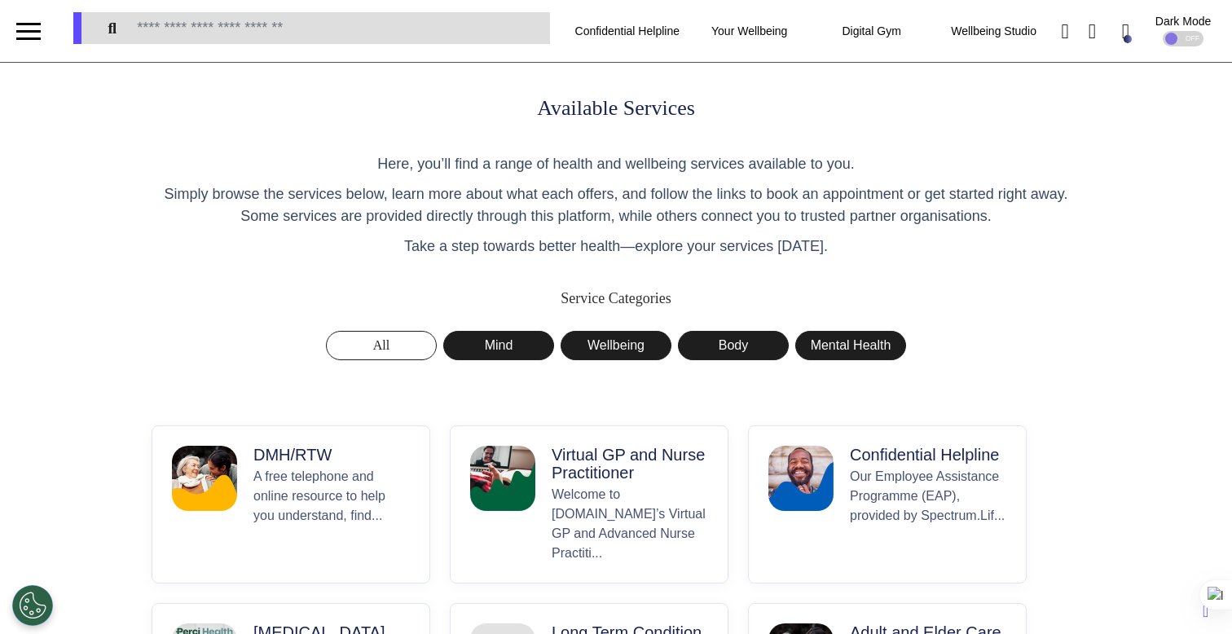
click at [557, 470] on p "Virtual GP and Nurse Practitioner" at bounding box center [630, 464] width 156 height 36
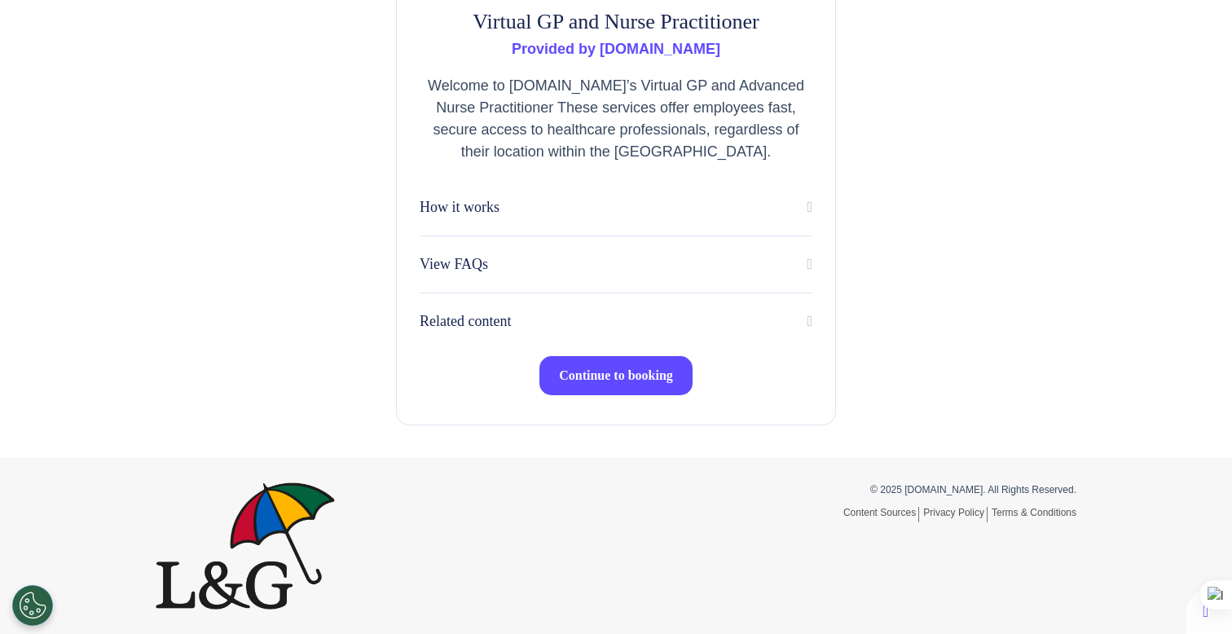
click at [615, 384] on button "Continue to booking" at bounding box center [615, 375] width 153 height 39
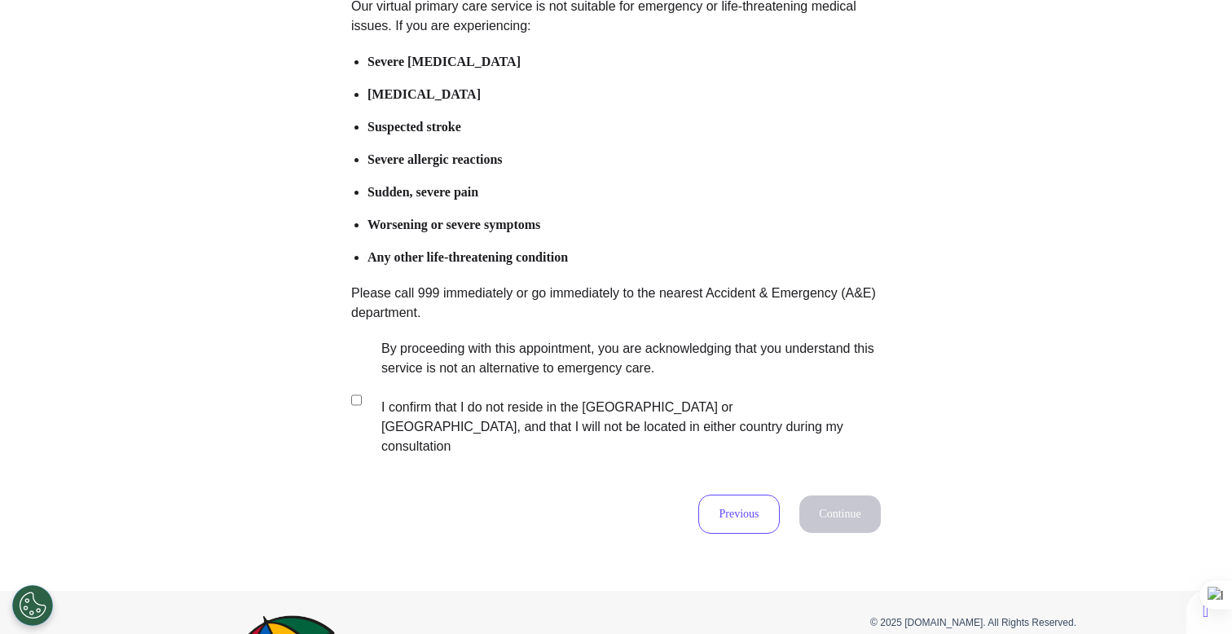
scroll to position [322, 0]
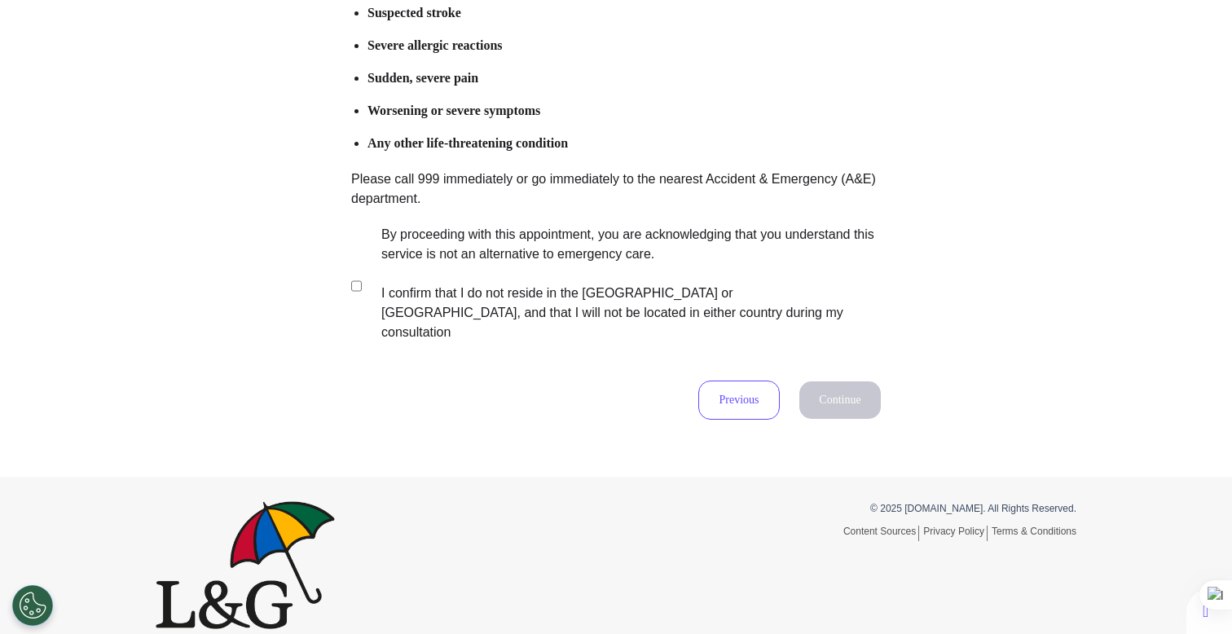
click at [555, 261] on label "By proceeding with this appointment, you are acknowledging that you understand …" at bounding box center [620, 283] width 510 height 117
click at [833, 385] on button "Continue" at bounding box center [839, 399] width 81 height 37
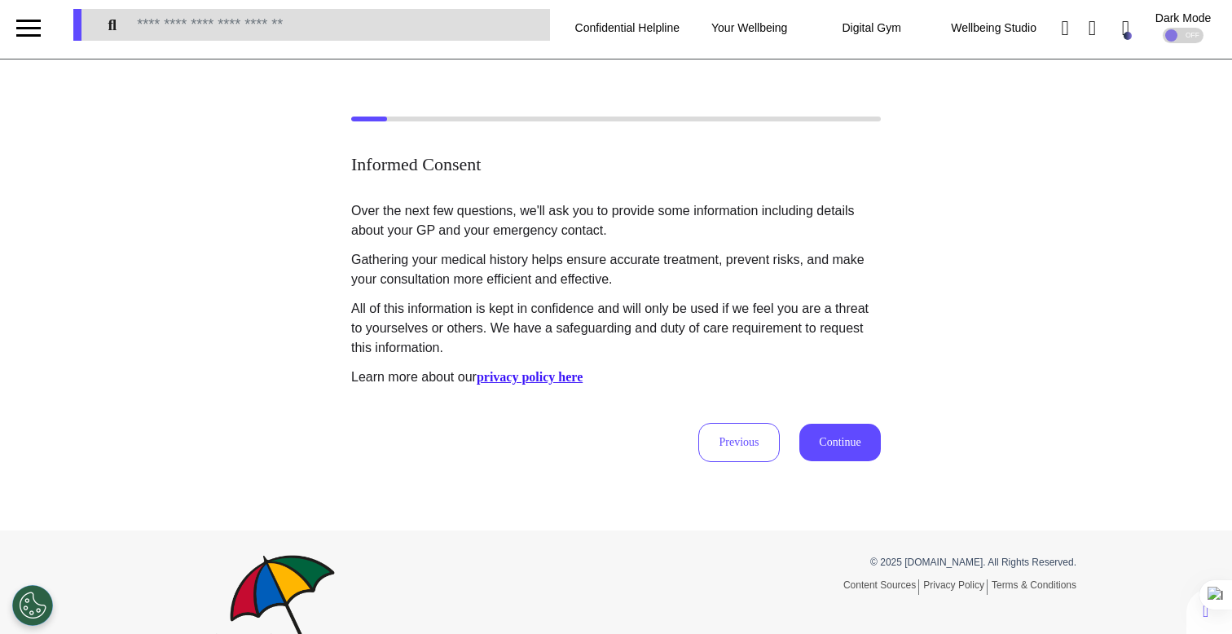
scroll to position [0, 0]
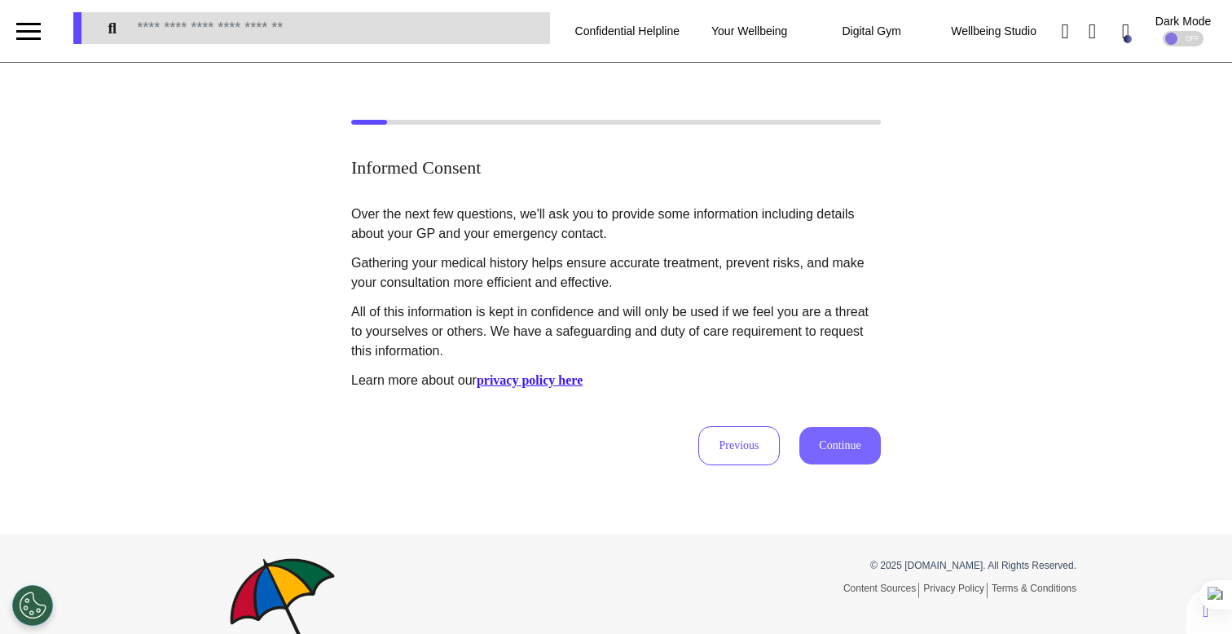
click at [856, 442] on button "Continue" at bounding box center [839, 445] width 81 height 37
select select "****"
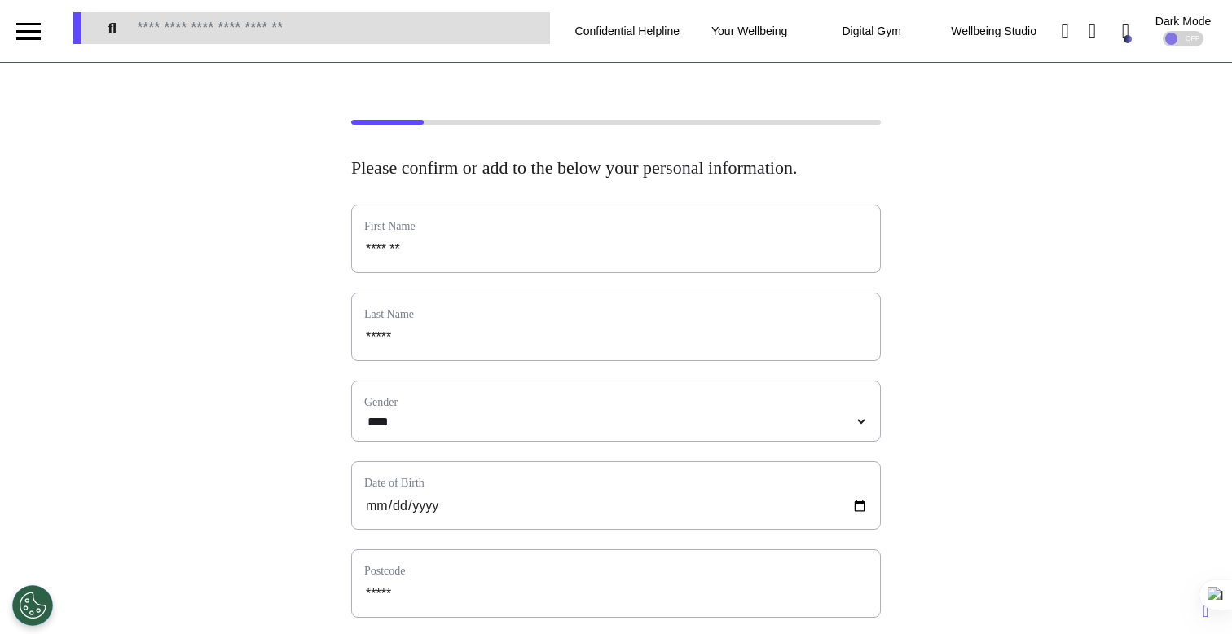
scroll to position [811, 0]
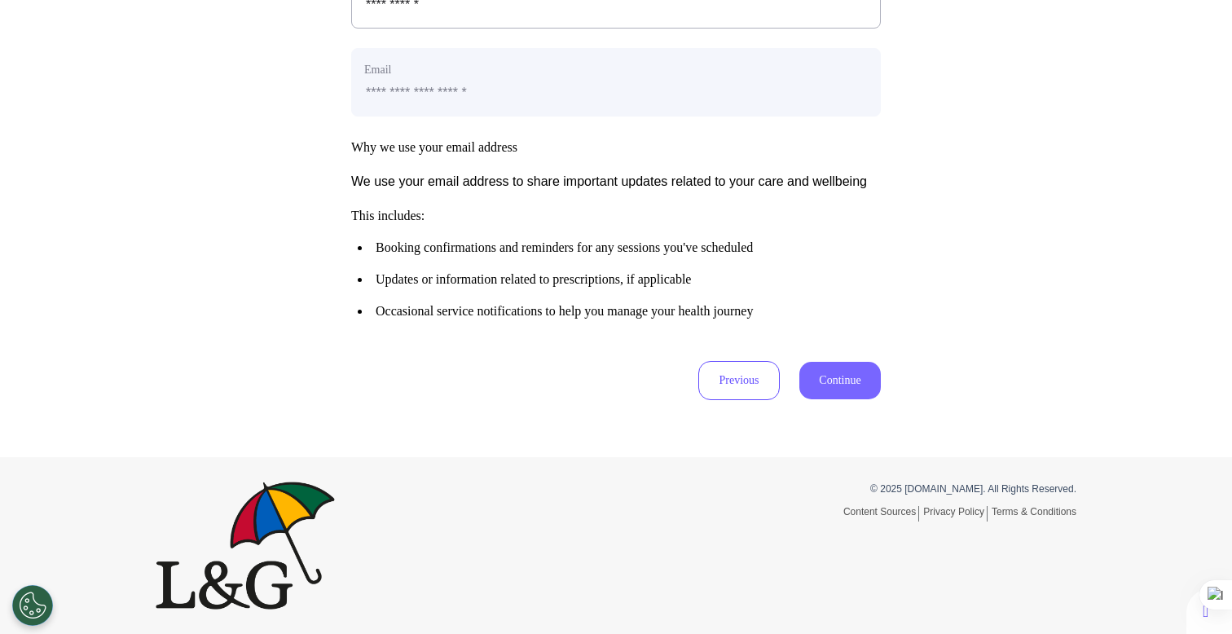
click at [844, 388] on button "Continue" at bounding box center [839, 380] width 81 height 37
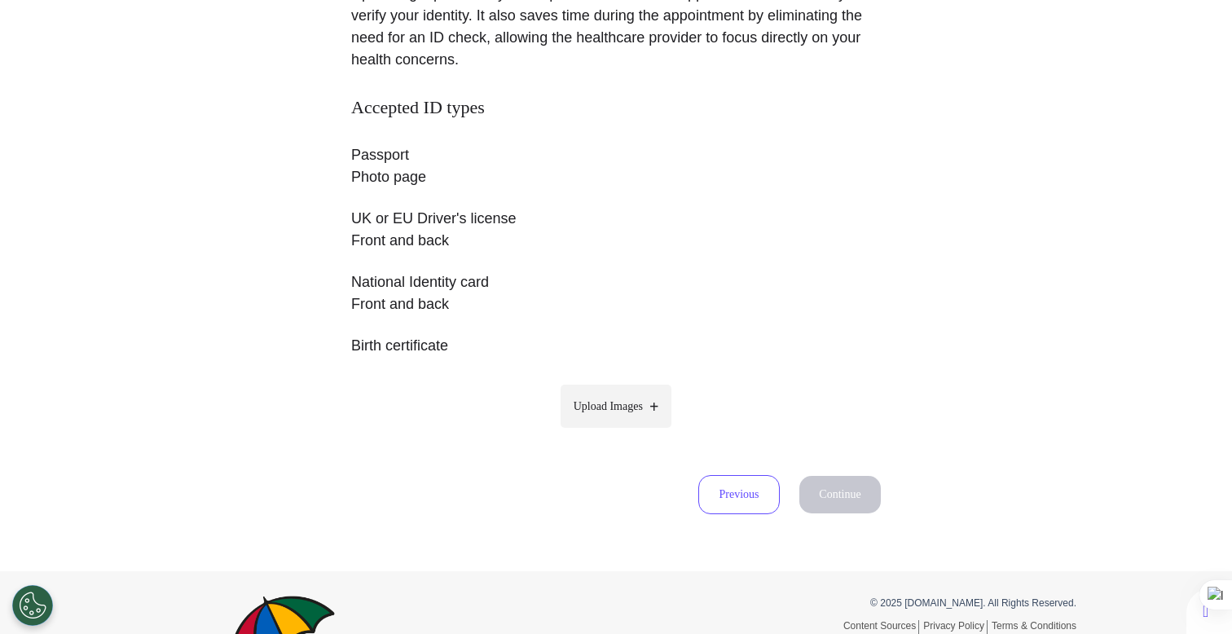
scroll to position [357, 0]
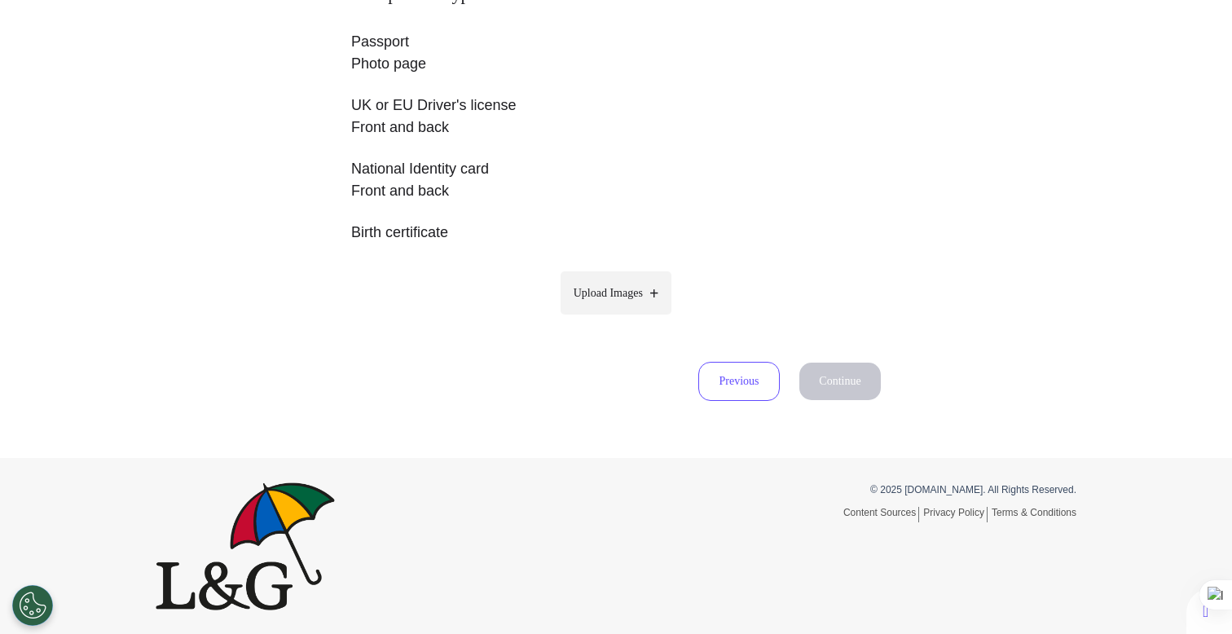
click at [639, 294] on span "Upload Images" at bounding box center [608, 292] width 69 height 17
click at [639, 319] on input "Upload Images" at bounding box center [616, 327] width 155 height 17
type input "**********"
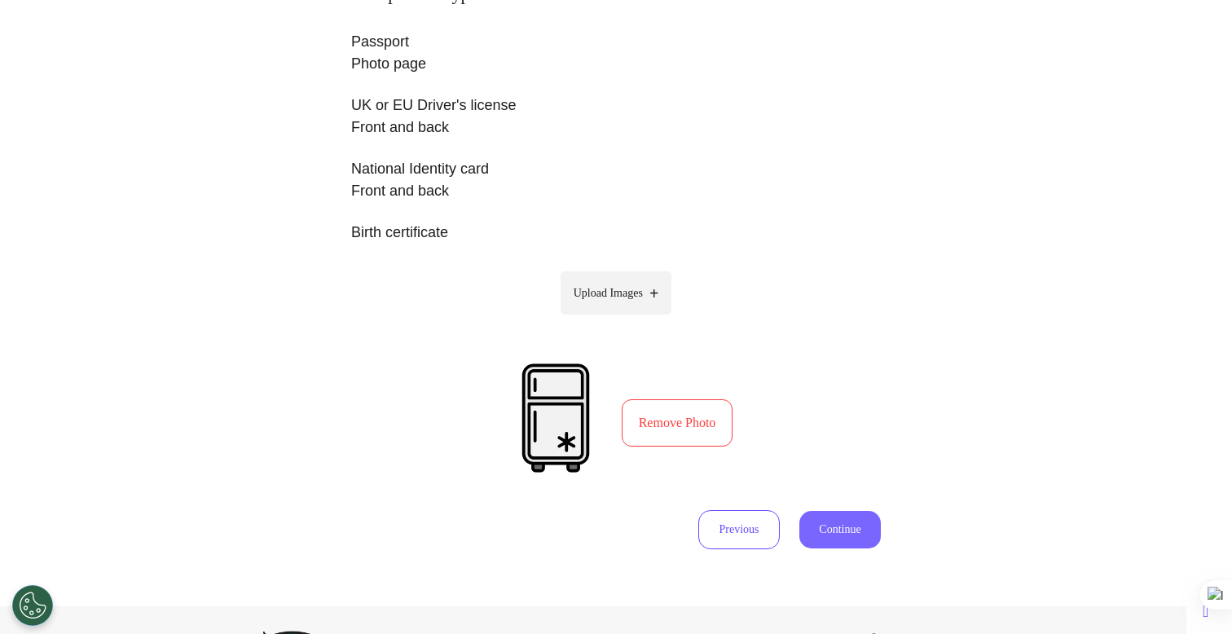
click at [847, 537] on button "Continue" at bounding box center [839, 529] width 81 height 37
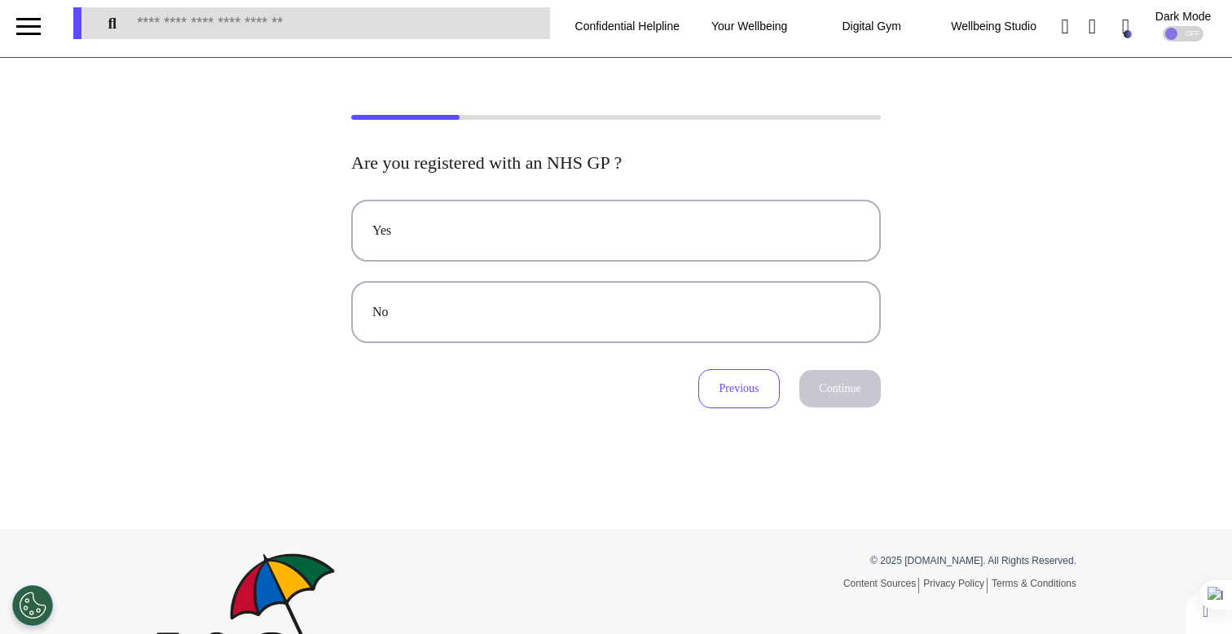
scroll to position [0, 0]
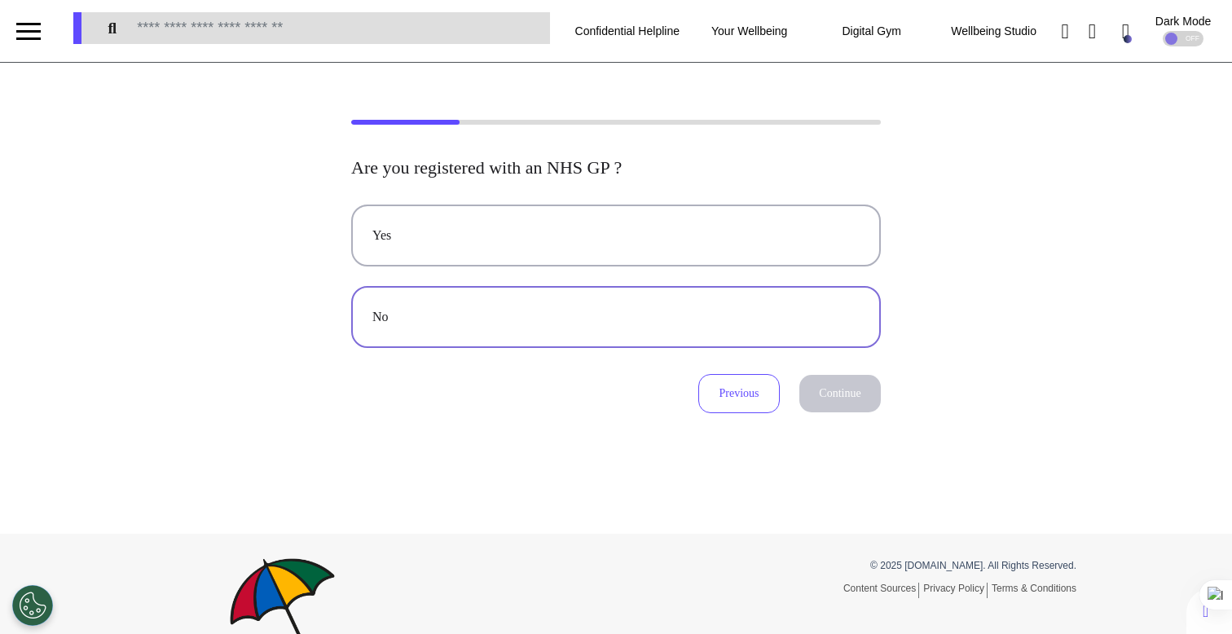
click at [731, 325] on div "No" at bounding box center [615, 317] width 487 height 20
click at [821, 400] on button "Continue" at bounding box center [839, 393] width 81 height 37
click at [657, 327] on div "No" at bounding box center [615, 317] width 487 height 20
click at [840, 409] on button "Continue" at bounding box center [839, 393] width 81 height 37
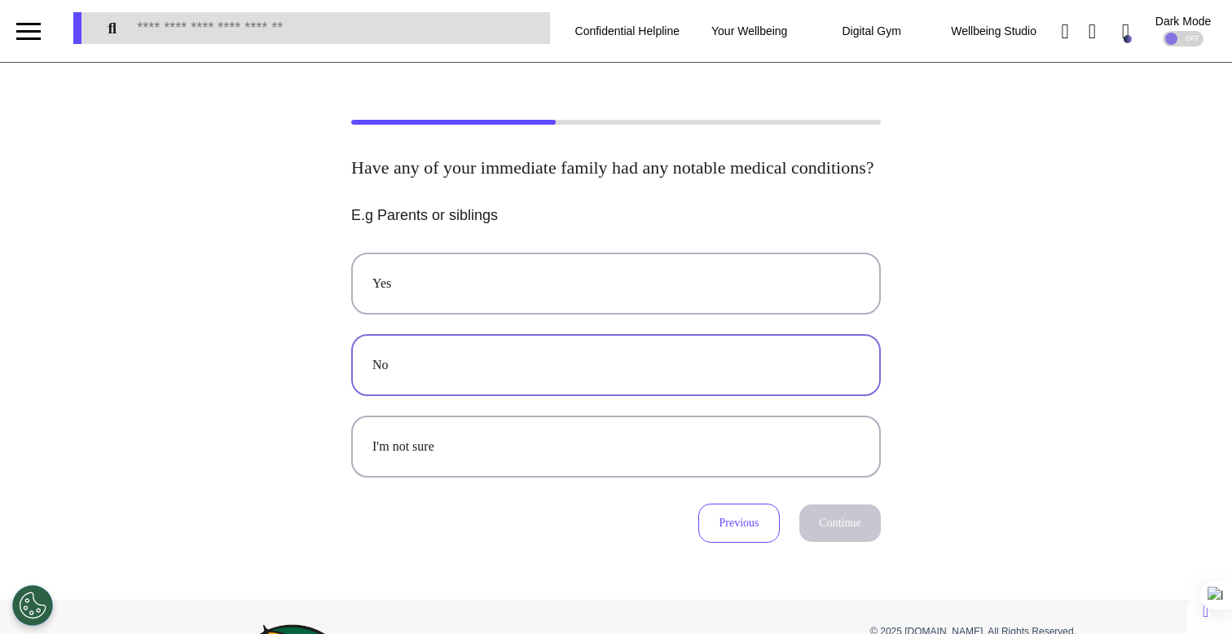
click at [649, 372] on button "No" at bounding box center [616, 365] width 530 height 62
click at [847, 534] on button "Continue" at bounding box center [839, 522] width 81 height 37
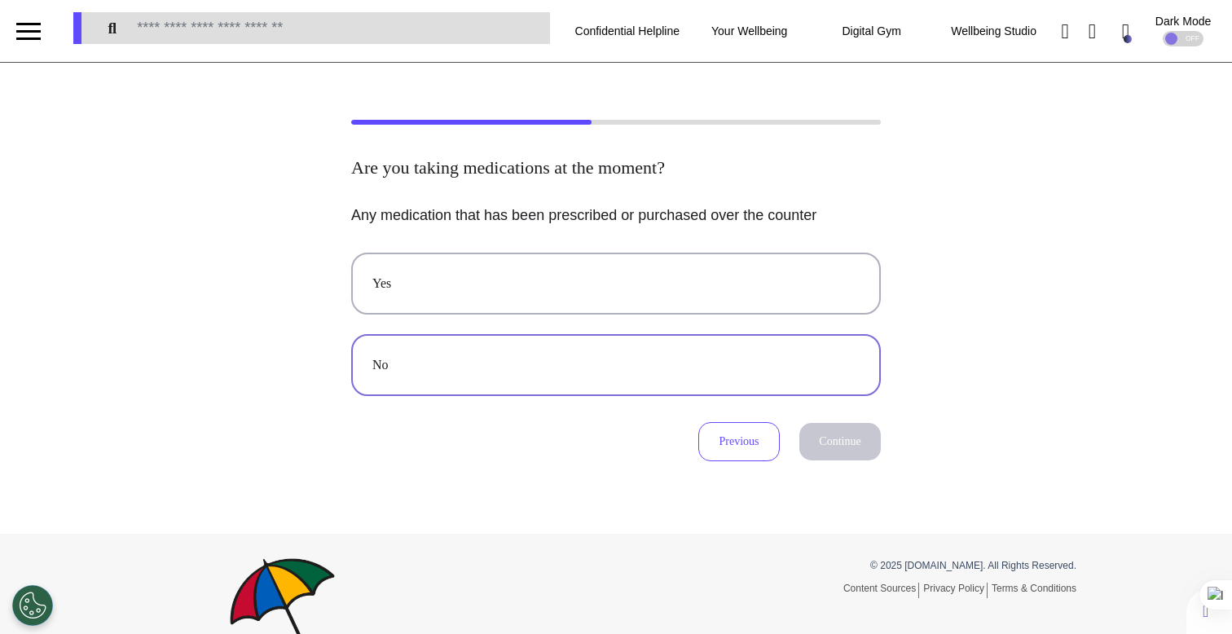
click at [752, 367] on div "No" at bounding box center [615, 365] width 487 height 20
click at [833, 443] on button "Continue" at bounding box center [839, 441] width 81 height 37
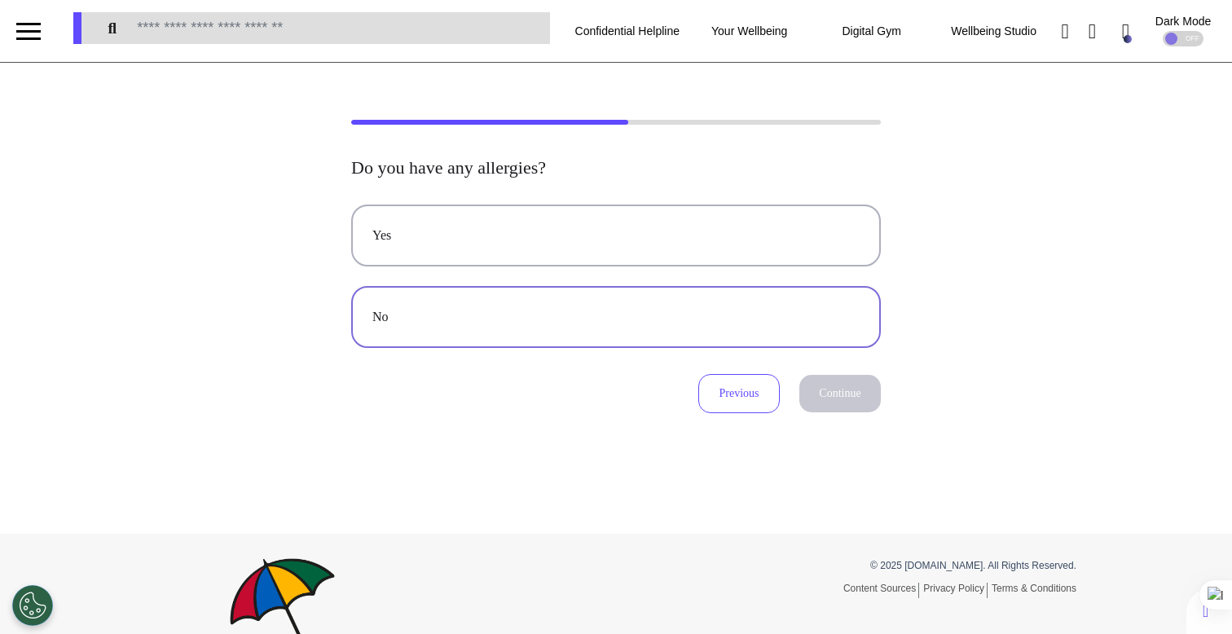
click at [705, 305] on button "No" at bounding box center [616, 317] width 530 height 62
click at [829, 390] on button "Continue" at bounding box center [839, 393] width 81 height 37
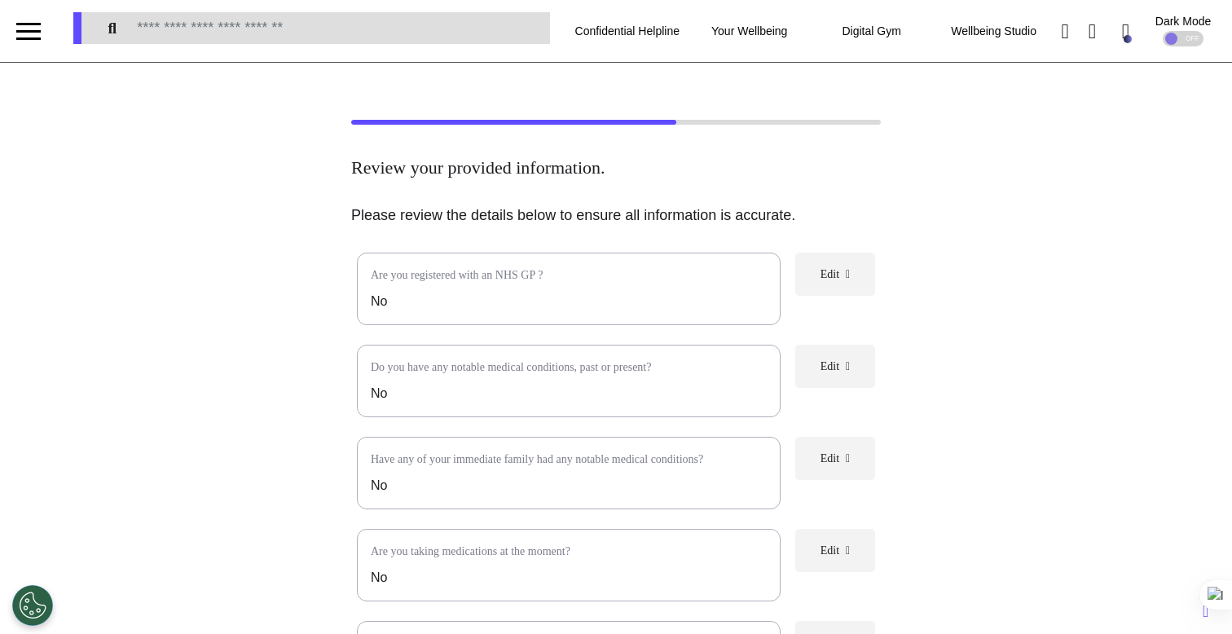
scroll to position [376, 0]
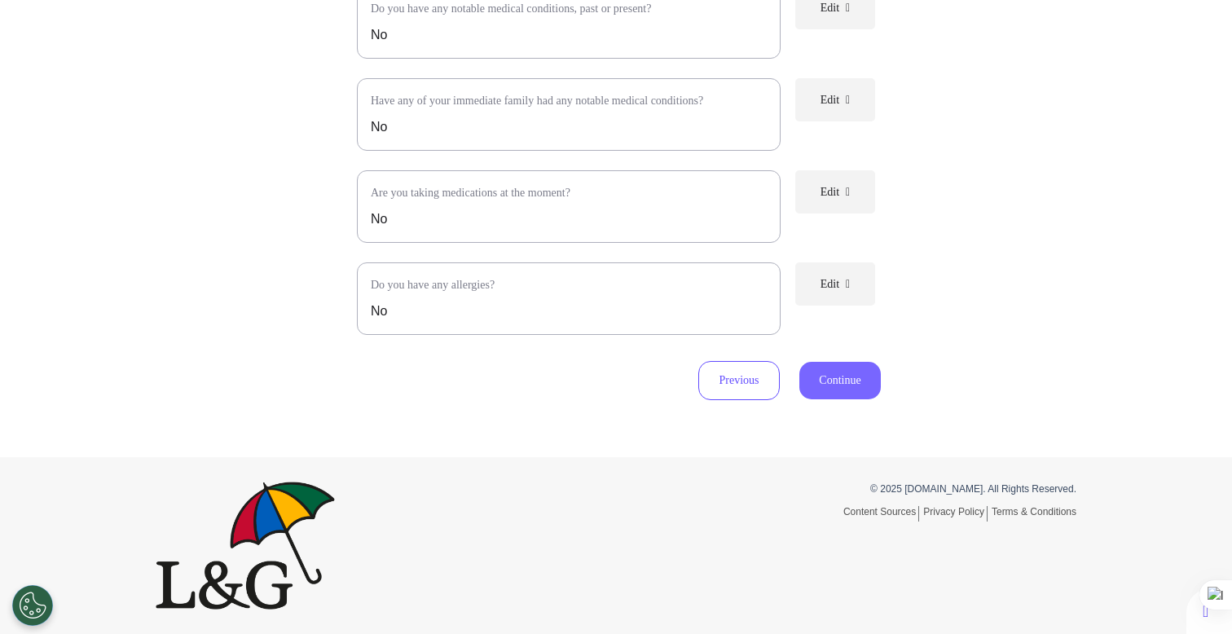
click at [844, 392] on button "Continue" at bounding box center [839, 380] width 81 height 37
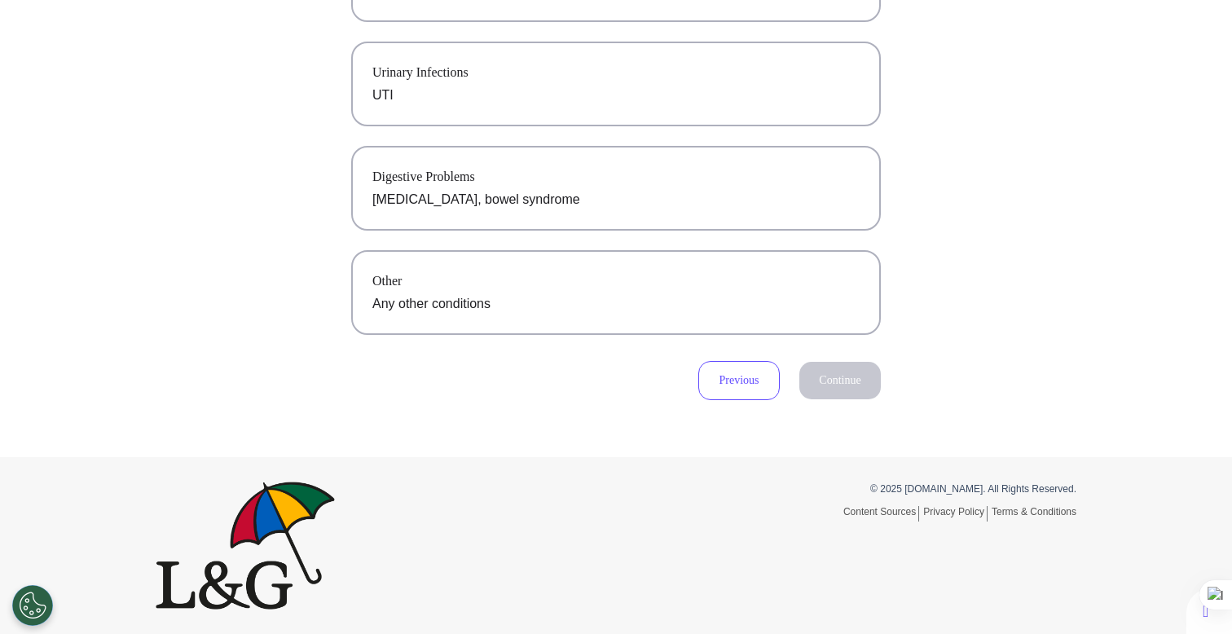
scroll to position [0, 0]
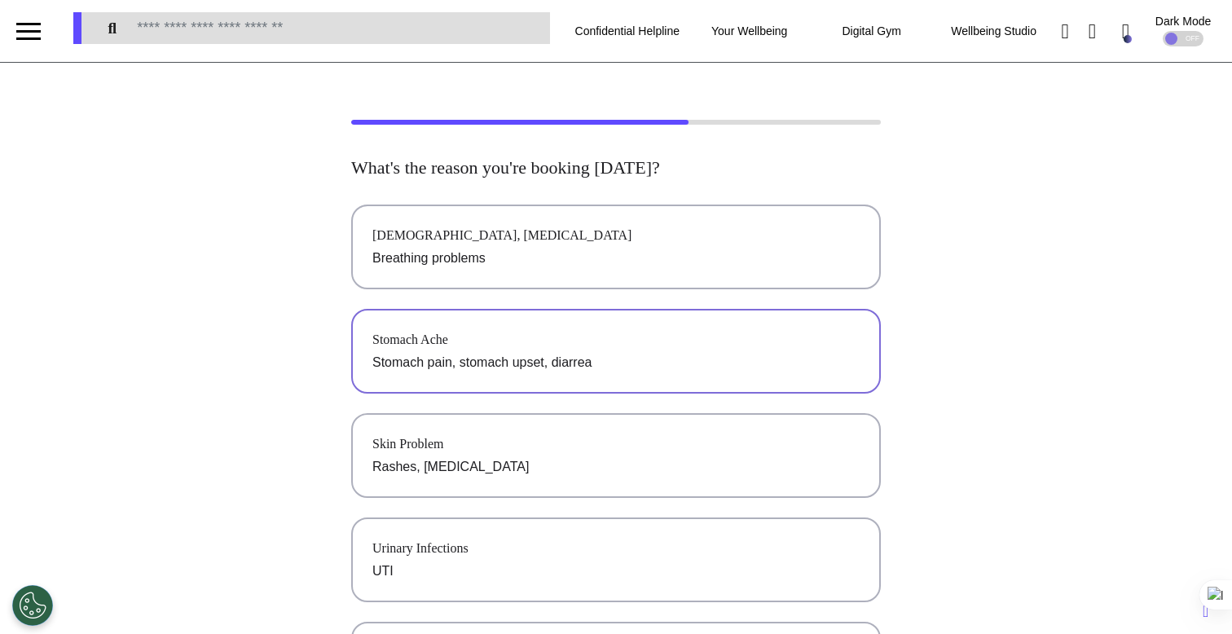
click at [653, 367] on p "Stomach pain, stomach upset, diarrea" at bounding box center [615, 363] width 487 height 20
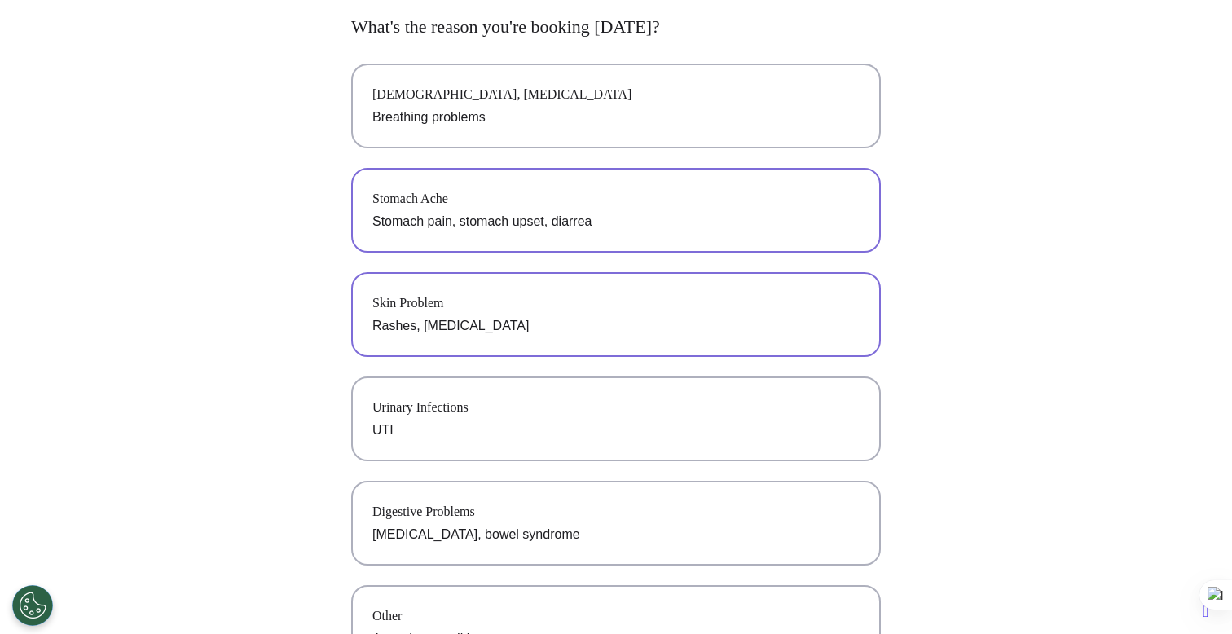
scroll to position [476, 0]
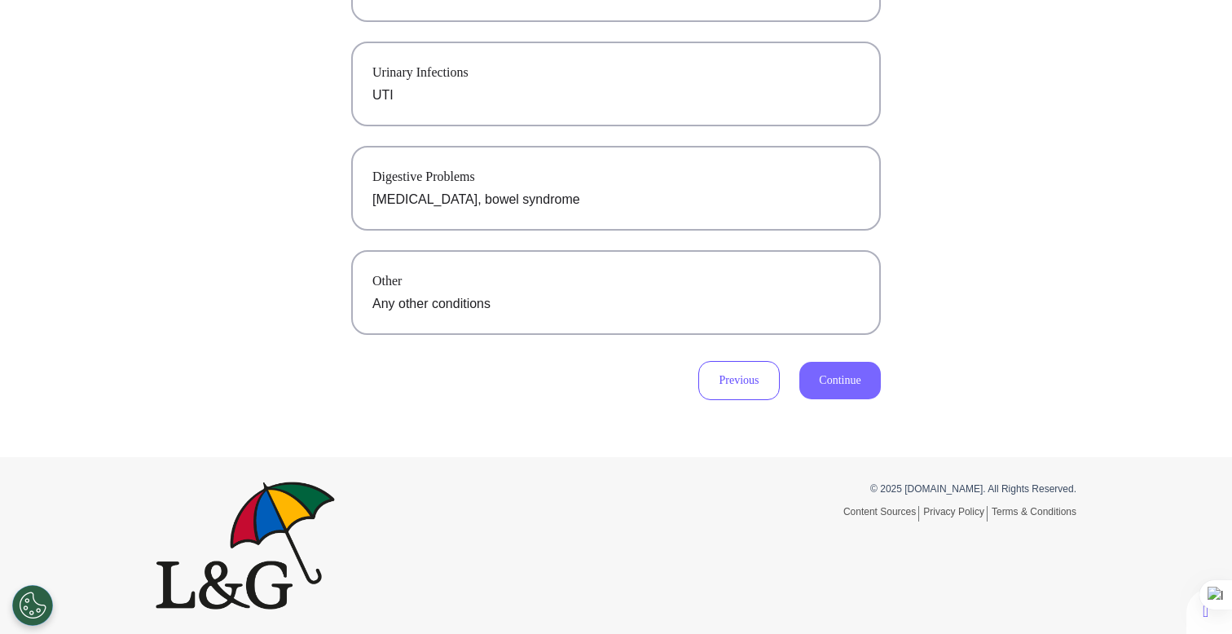
click at [857, 377] on button "Continue" at bounding box center [839, 380] width 81 height 37
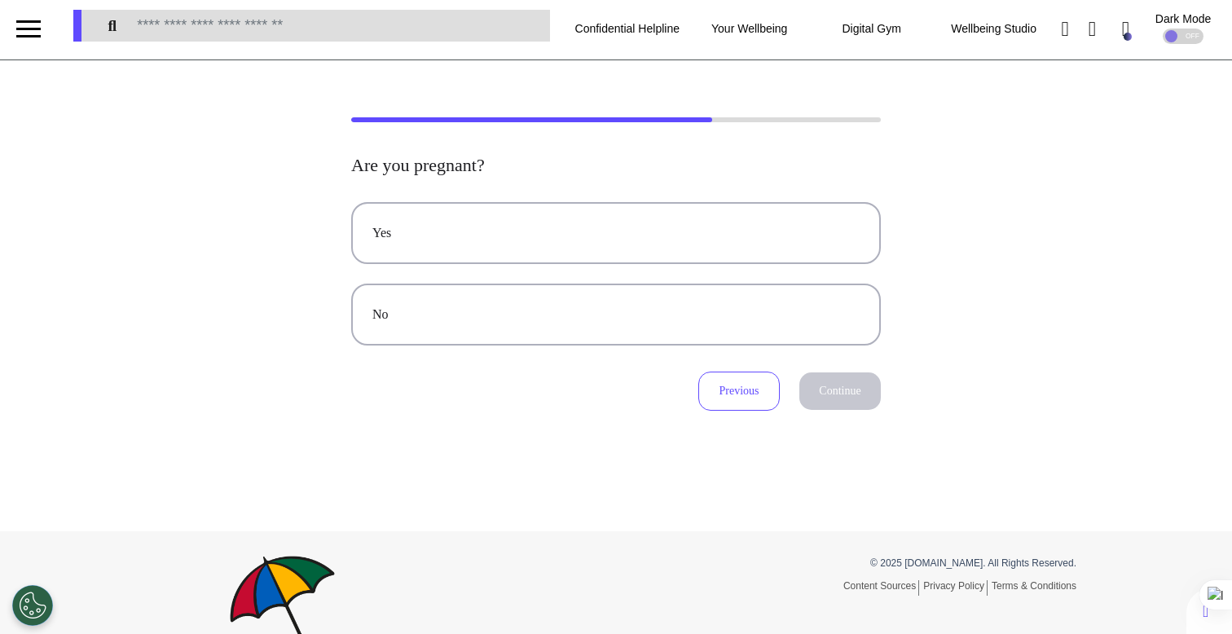
scroll to position [0, 0]
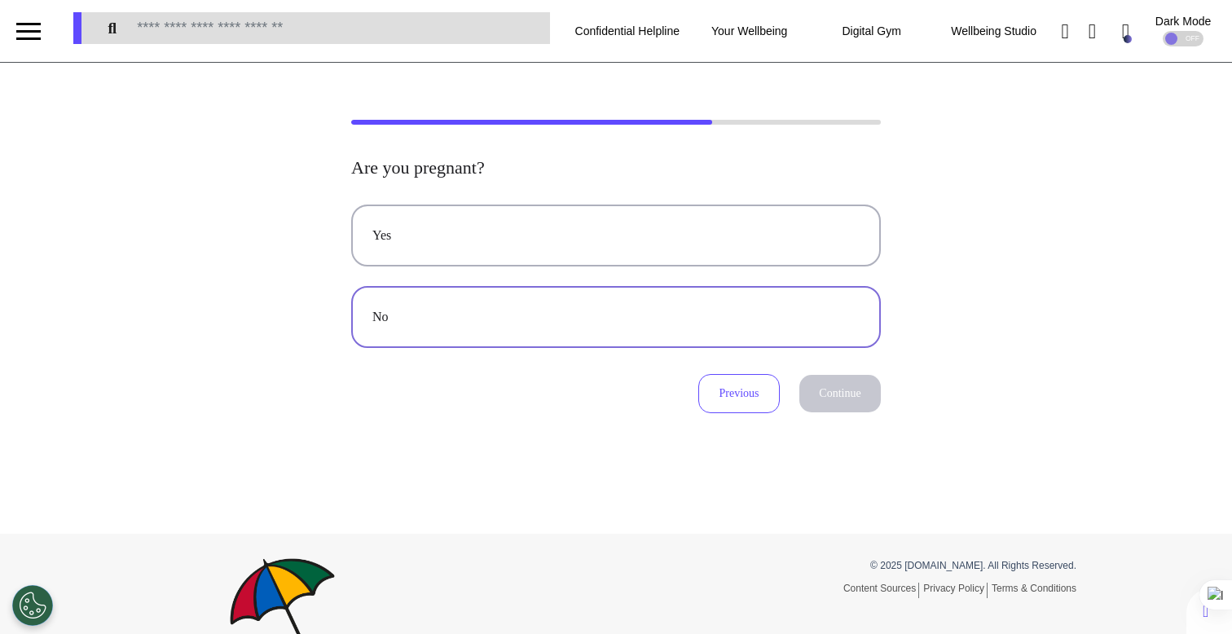
click at [733, 328] on button "No" at bounding box center [616, 317] width 530 height 62
click at [831, 390] on button "Continue" at bounding box center [839, 393] width 81 height 37
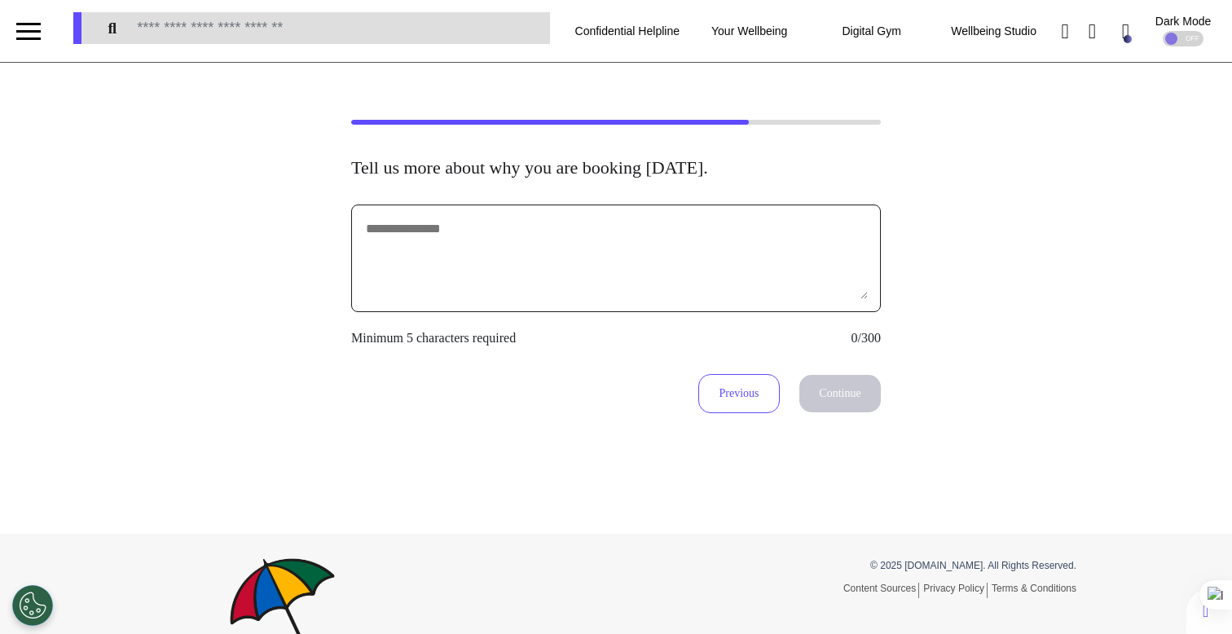
click at [706, 282] on textarea at bounding box center [616, 258] width 504 height 81
type textarea "******"
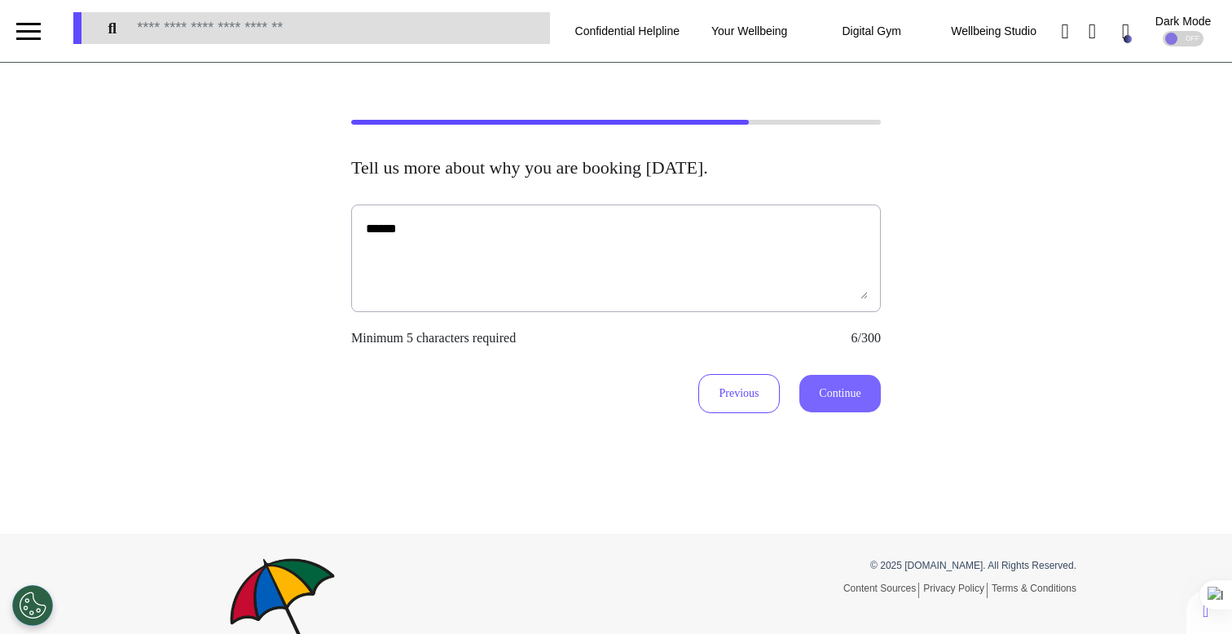
click at [834, 402] on button "Continue" at bounding box center [839, 393] width 81 height 37
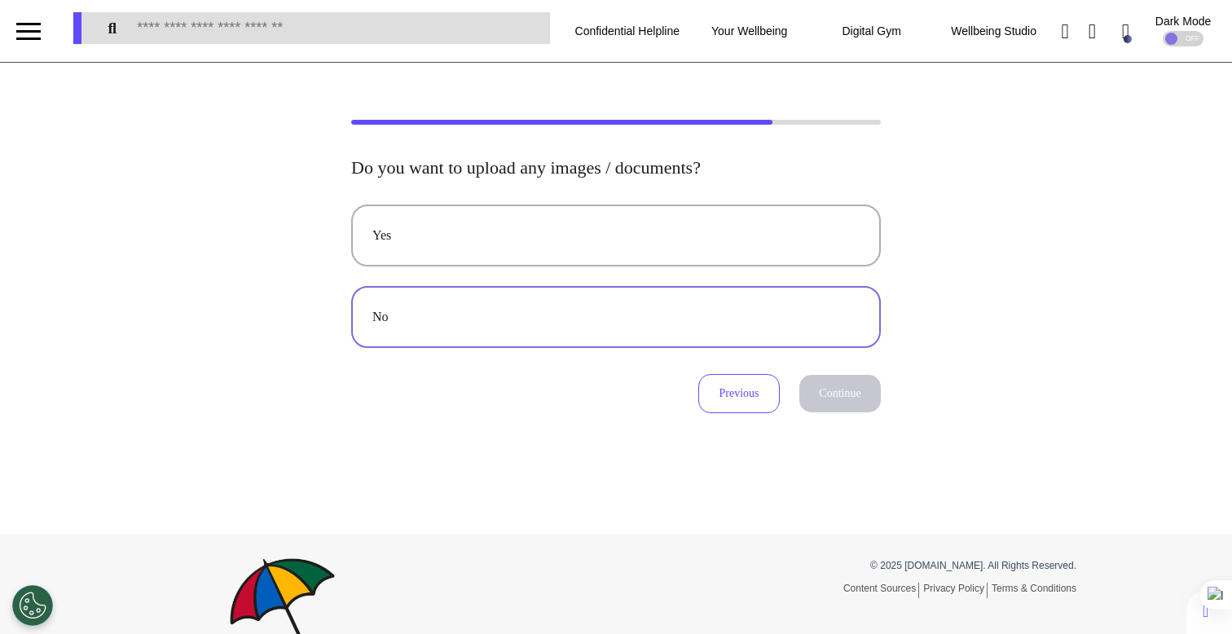
click at [721, 307] on div "No" at bounding box center [615, 317] width 487 height 20
click at [848, 401] on button "Continue" at bounding box center [839, 393] width 81 height 37
click at [837, 327] on button "Audio" at bounding box center [616, 317] width 530 height 62
click at [837, 389] on button "Continue" at bounding box center [839, 393] width 81 height 37
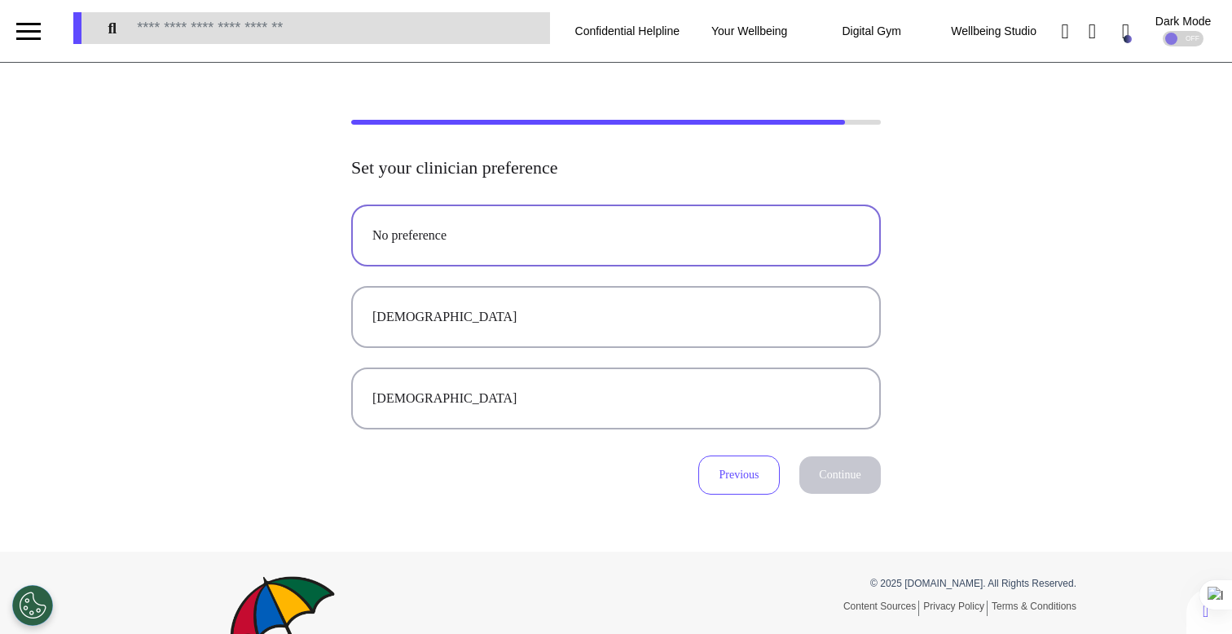
click at [747, 245] on button "No preference" at bounding box center [616, 236] width 530 height 62
click at [813, 468] on button "Continue" at bounding box center [839, 474] width 81 height 37
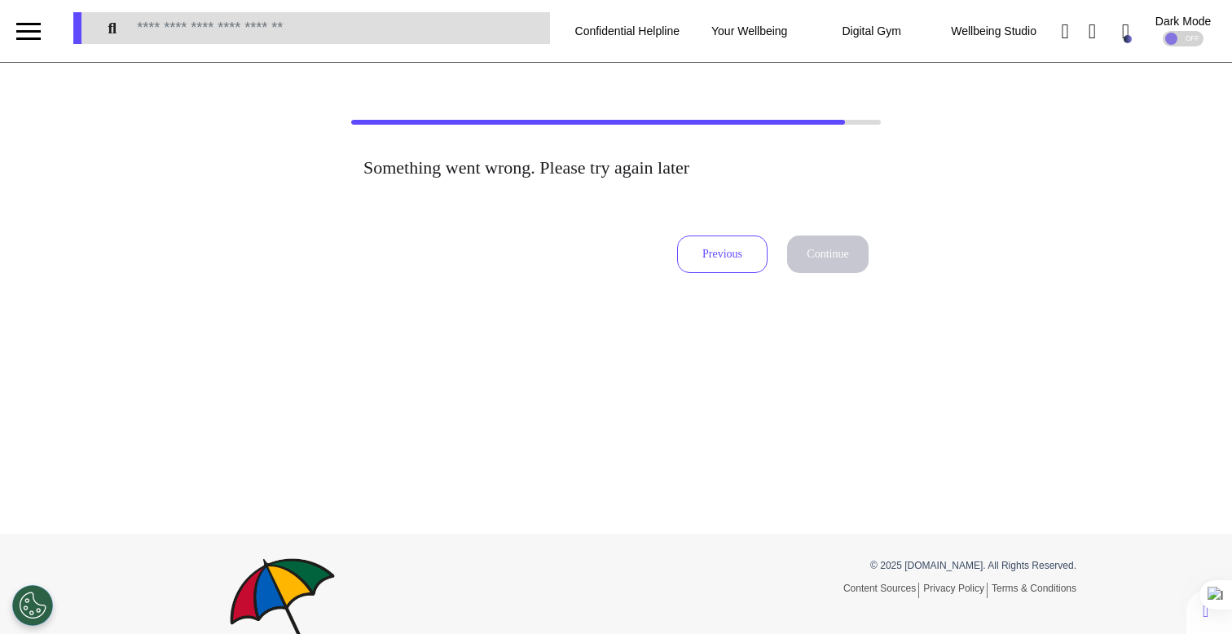
click at [715, 272] on button "Previous" at bounding box center [722, 254] width 90 height 37
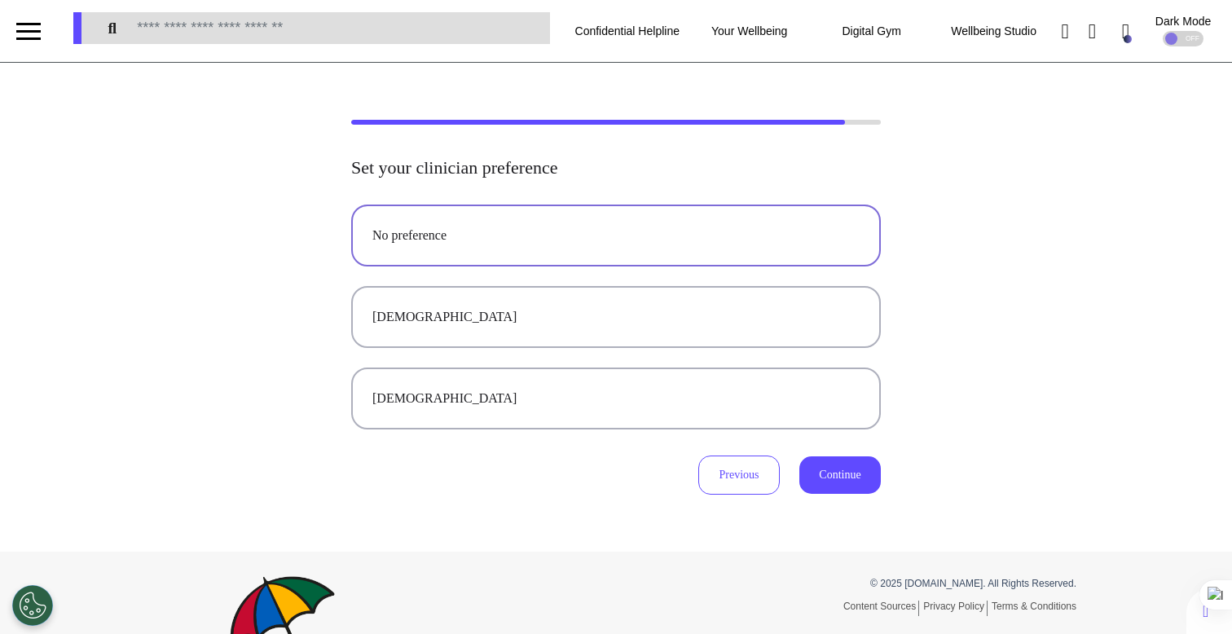
click at [673, 258] on button "No preference" at bounding box center [616, 236] width 530 height 62
click at [830, 481] on button "Continue" at bounding box center [839, 474] width 81 height 37
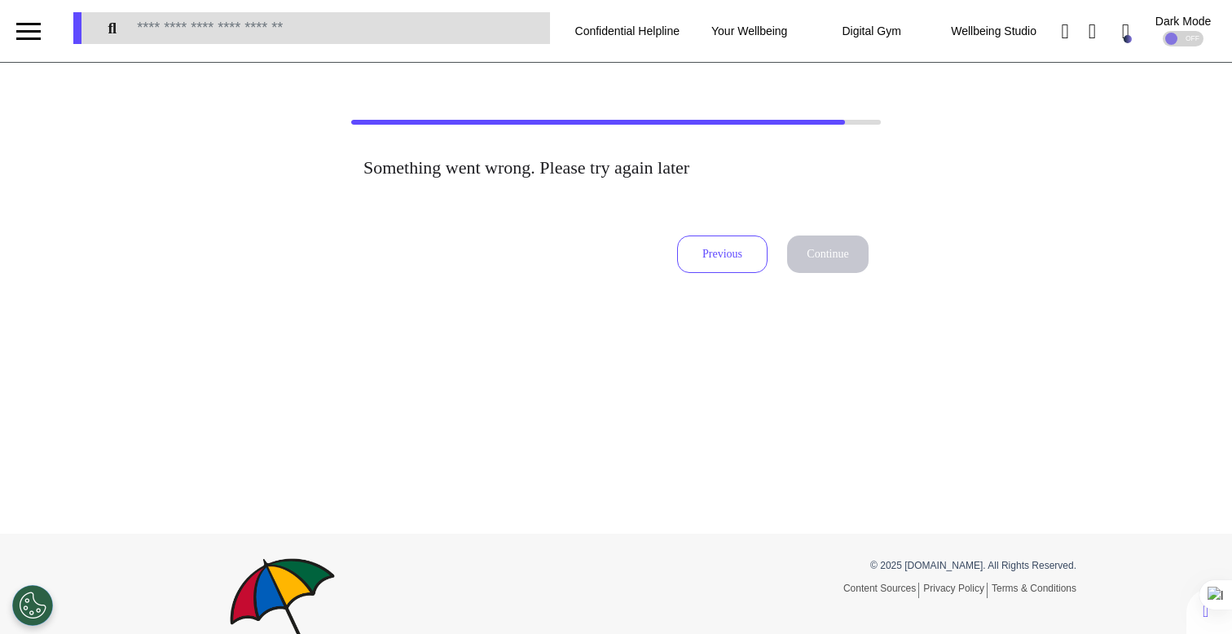
click at [677, 255] on button "Previous" at bounding box center [722, 254] width 90 height 37
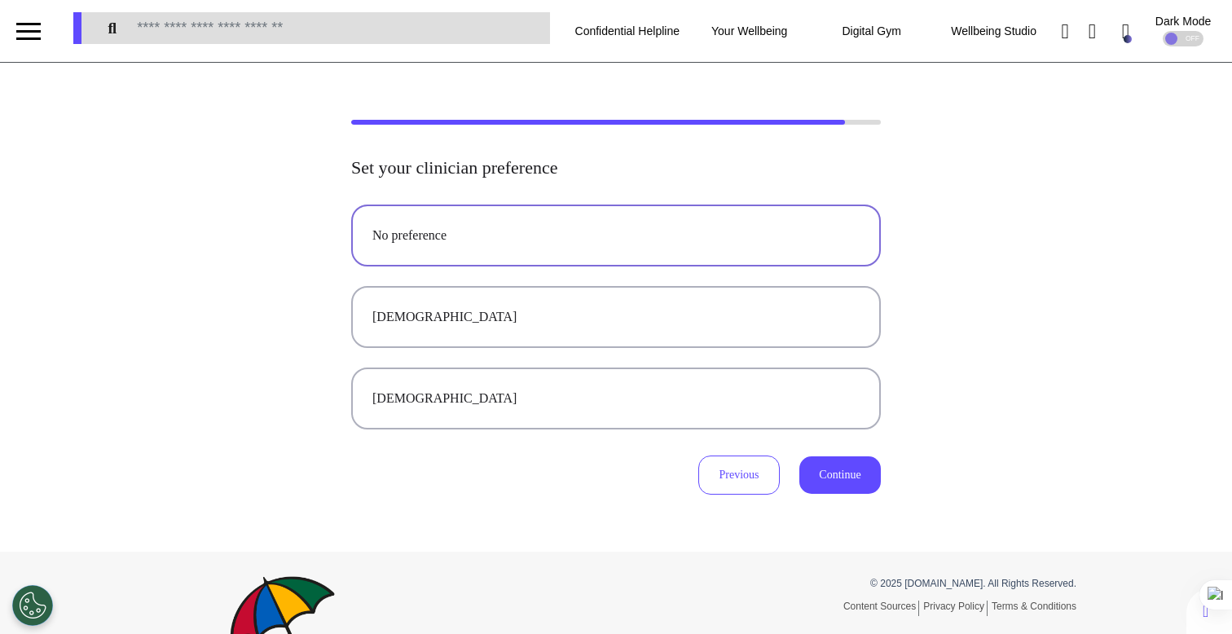
click at [685, 343] on button "[DEMOGRAPHIC_DATA]" at bounding box center [616, 317] width 530 height 62
click at [838, 471] on button "Continue" at bounding box center [839, 474] width 81 height 37
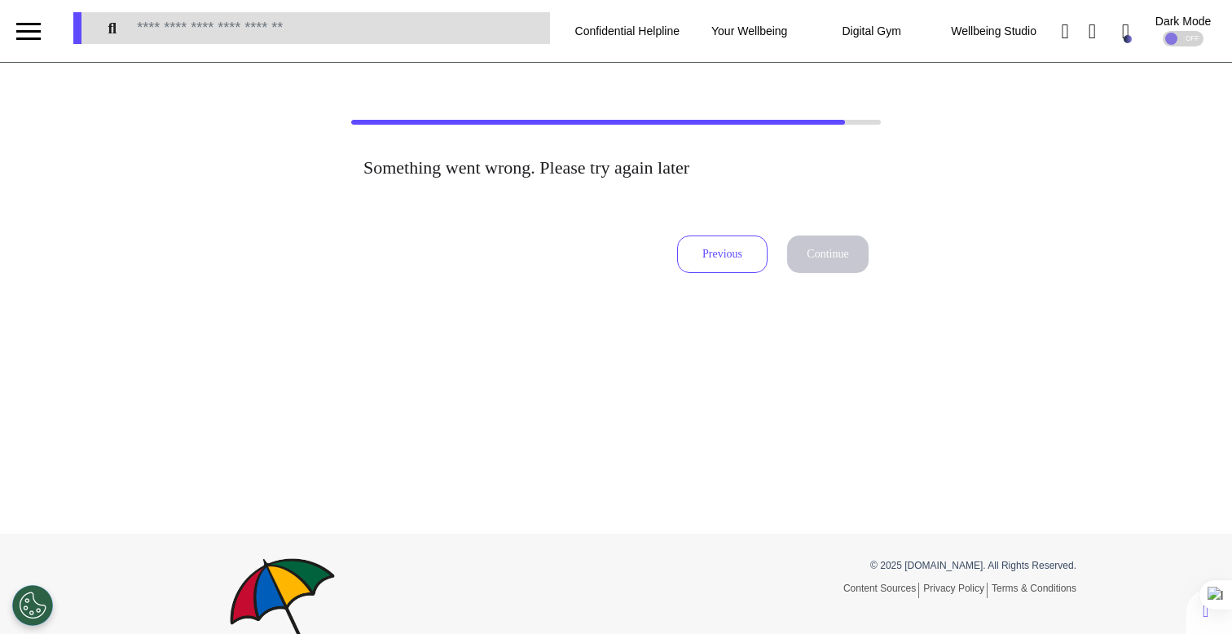
click at [746, 245] on button "Previous" at bounding box center [722, 254] width 90 height 37
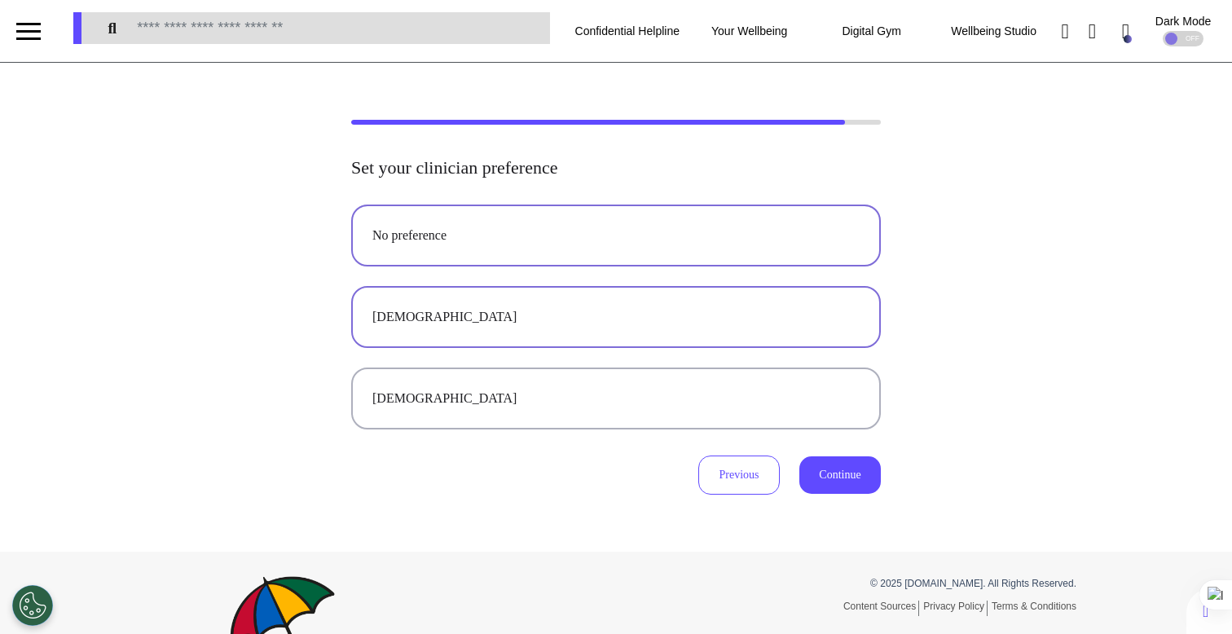
click at [535, 258] on button "No preference" at bounding box center [616, 236] width 530 height 62
click at [831, 473] on button "Continue" at bounding box center [839, 474] width 81 height 37
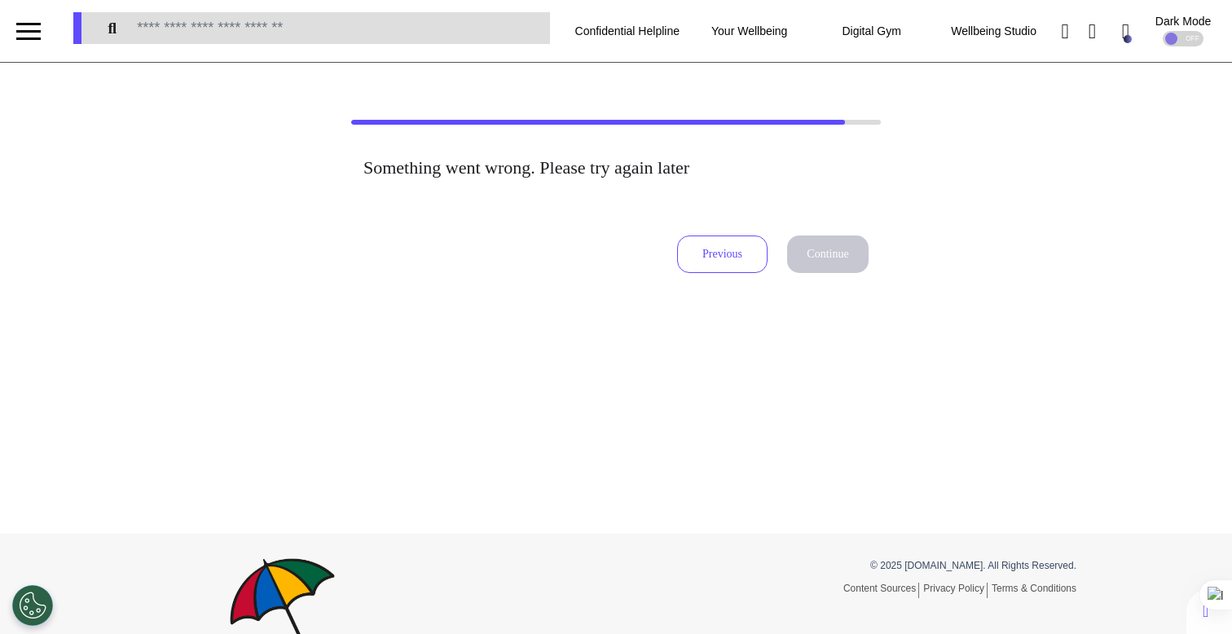
click at [731, 262] on button "Previous" at bounding box center [722, 254] width 90 height 37
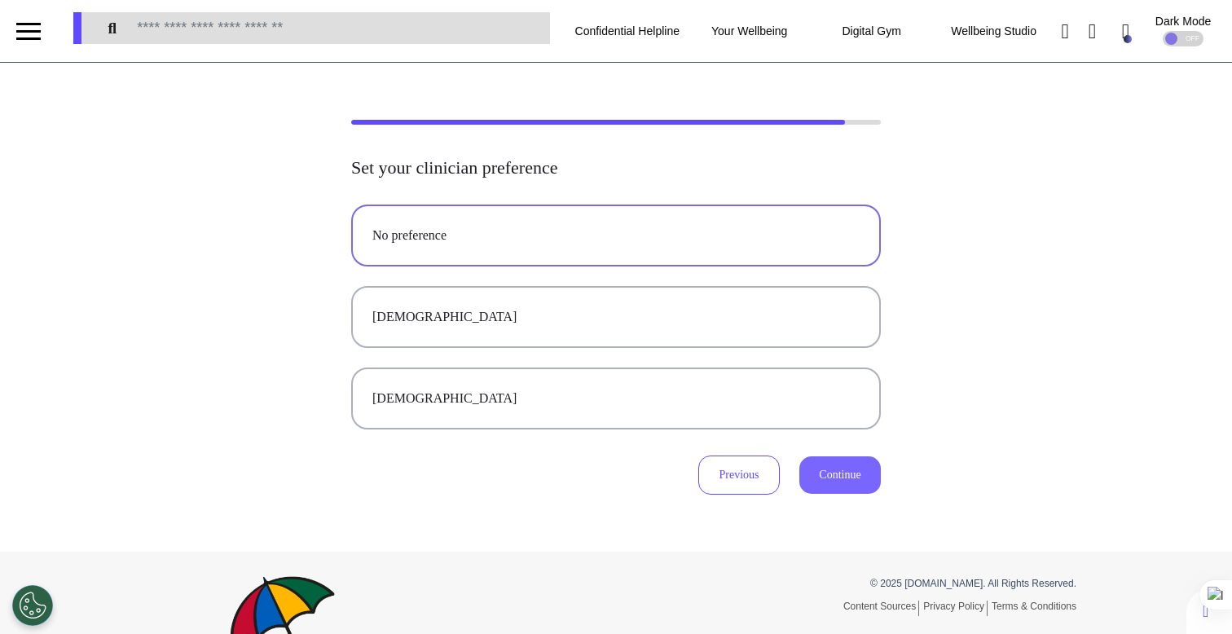
click at [826, 468] on button "Continue" at bounding box center [839, 474] width 81 height 37
click at [689, 324] on div "[DEMOGRAPHIC_DATA]" at bounding box center [615, 317] width 487 height 20
click at [841, 478] on button "Continue" at bounding box center [839, 474] width 81 height 37
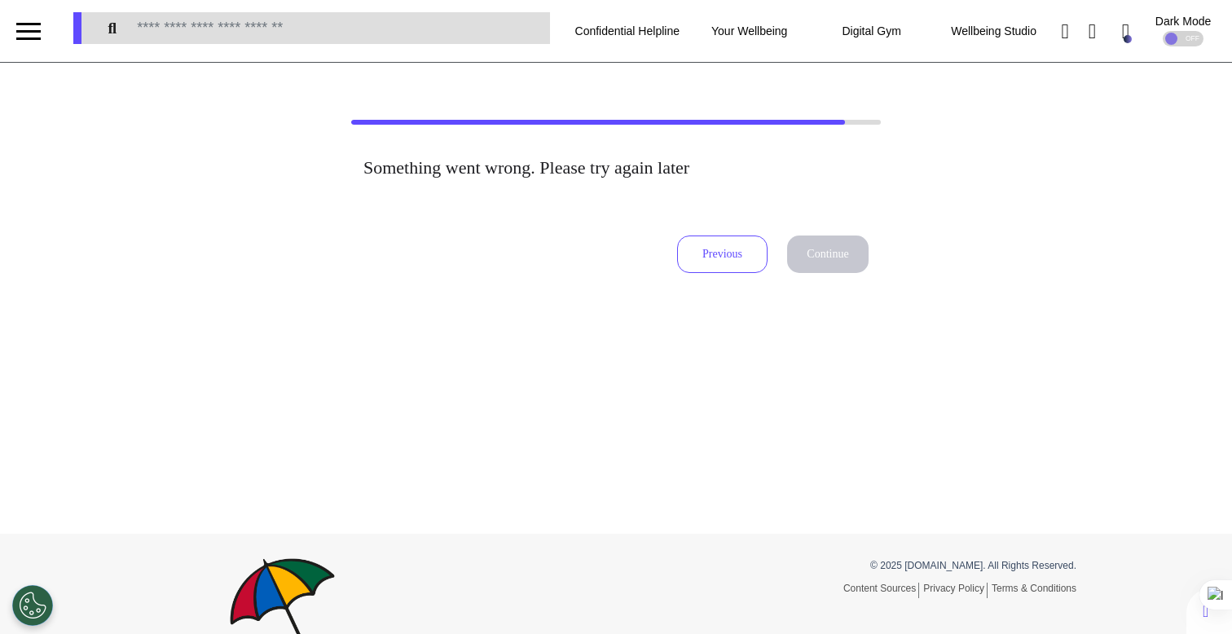
click at [686, 244] on button "Previous" at bounding box center [722, 254] width 90 height 37
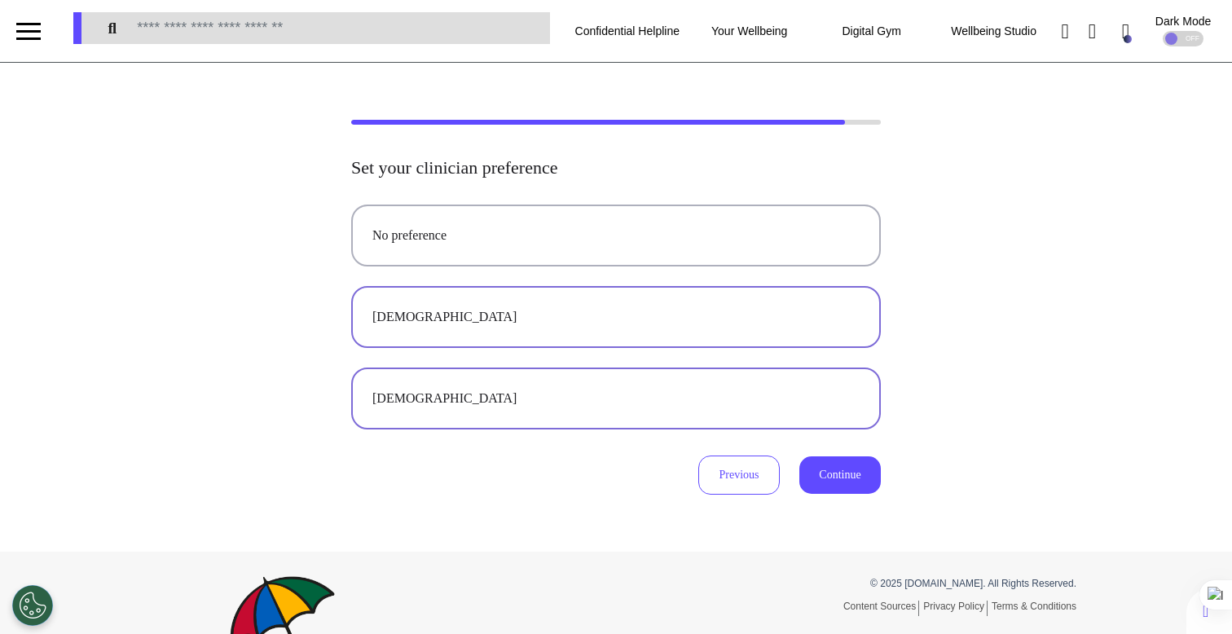
click at [654, 425] on button "[DEMOGRAPHIC_DATA]" at bounding box center [616, 399] width 530 height 62
click at [848, 473] on button "Continue" at bounding box center [839, 474] width 81 height 37
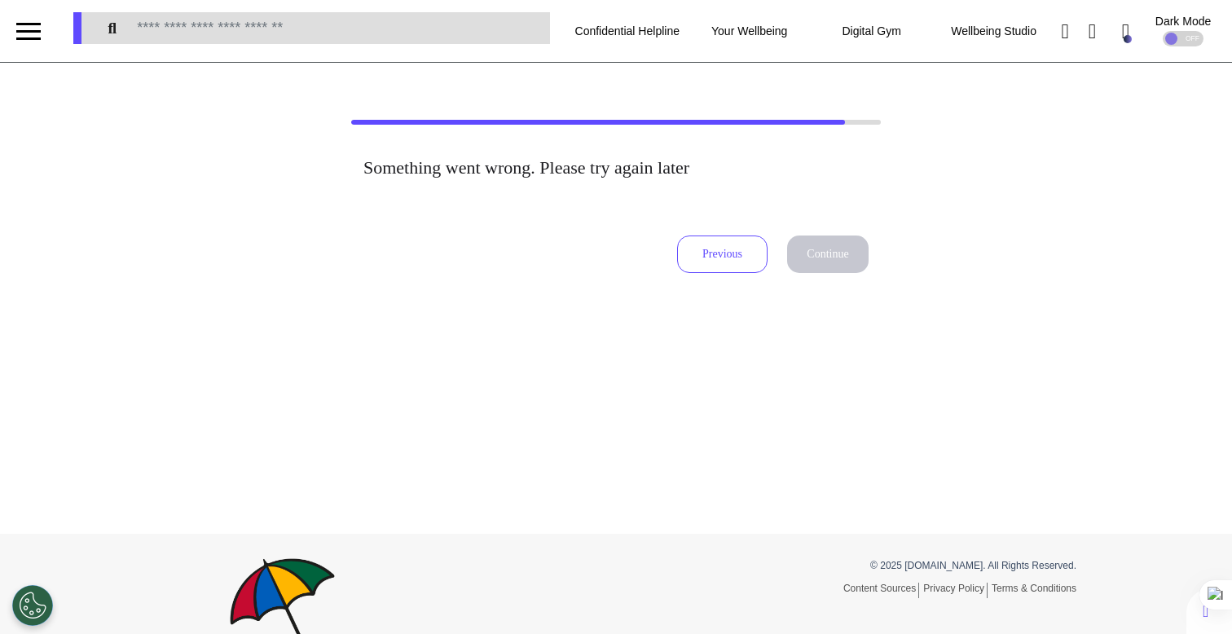
click at [705, 273] on div "Previous Continue" at bounding box center [773, 246] width 192 height 70
click at [723, 261] on button "Previous" at bounding box center [722, 254] width 90 height 37
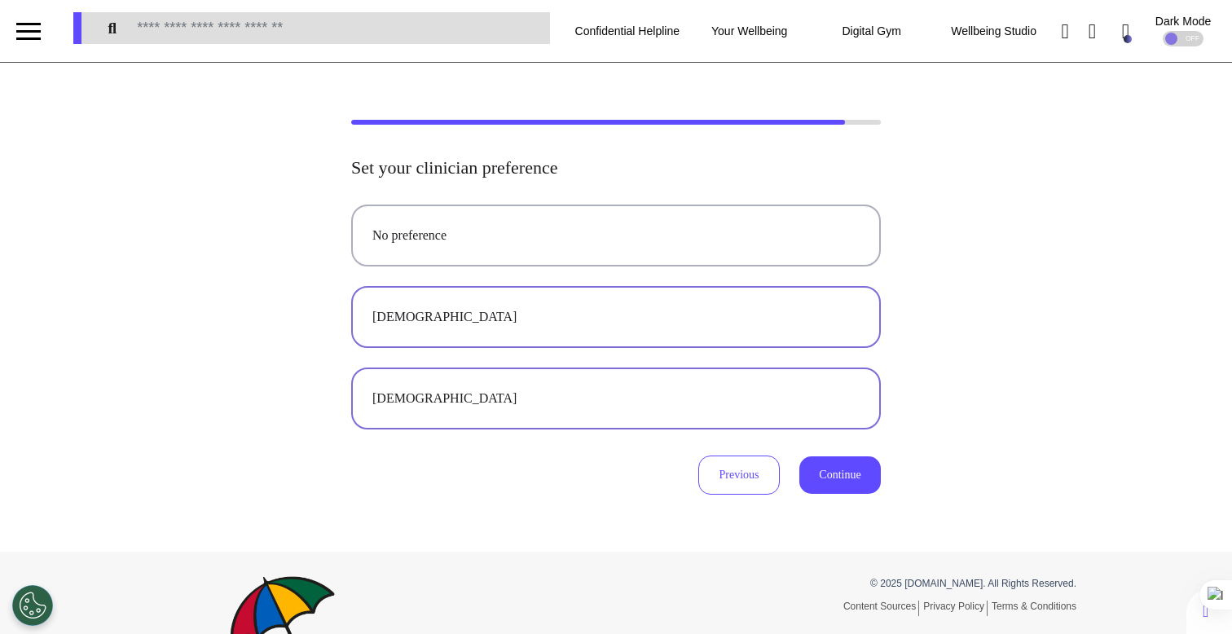
click at [634, 324] on div "[DEMOGRAPHIC_DATA]" at bounding box center [615, 317] width 487 height 20
click at [827, 467] on button "Continue" at bounding box center [839, 474] width 81 height 37
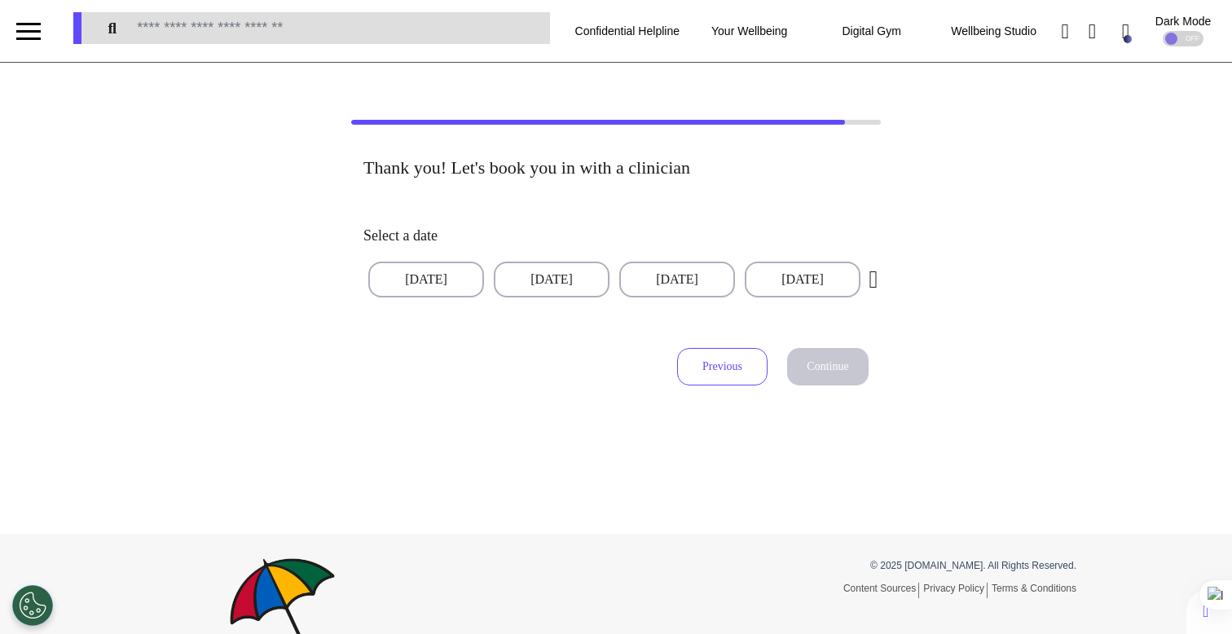
click at [507, 297] on div "Select a date 30 Sep 2025 01 Oct 2025 02 Oct 2025 03 Oct 2025 06 Oct 2025 07 Oc…" at bounding box center [615, 262] width 505 height 103
click at [546, 277] on button "[DATE]" at bounding box center [552, 280] width 116 height 36
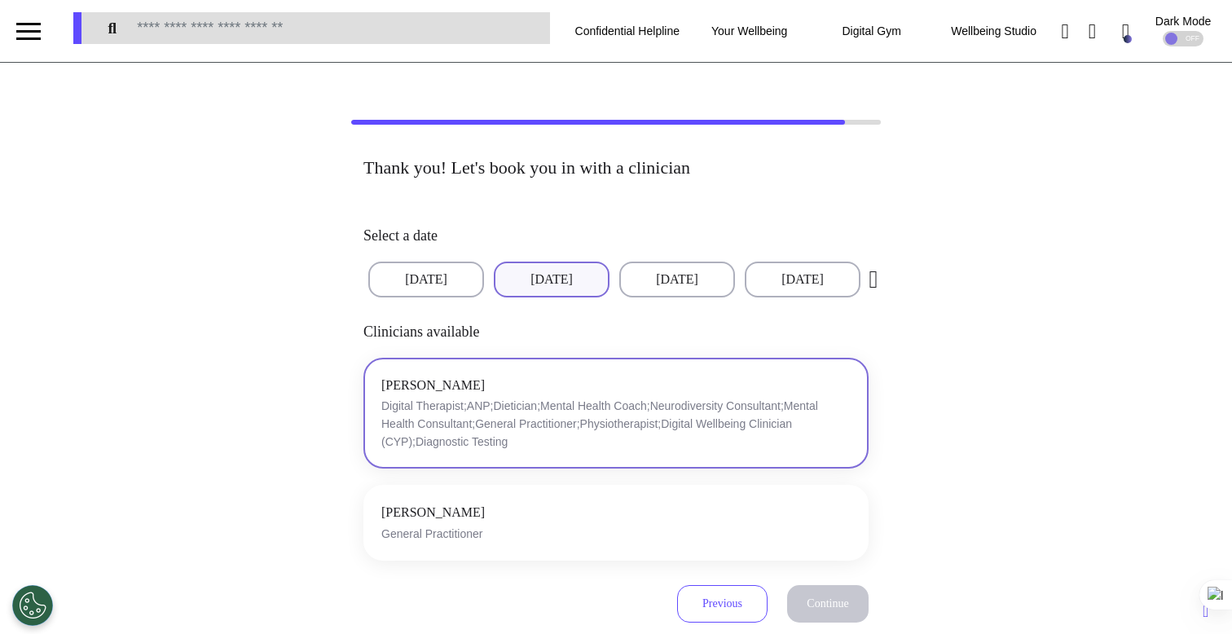
click at [702, 404] on p "Digital Therapist;ANP;Dietician;Mental Health Coach;Neurodiversity Consultant;M…" at bounding box center [615, 424] width 469 height 54
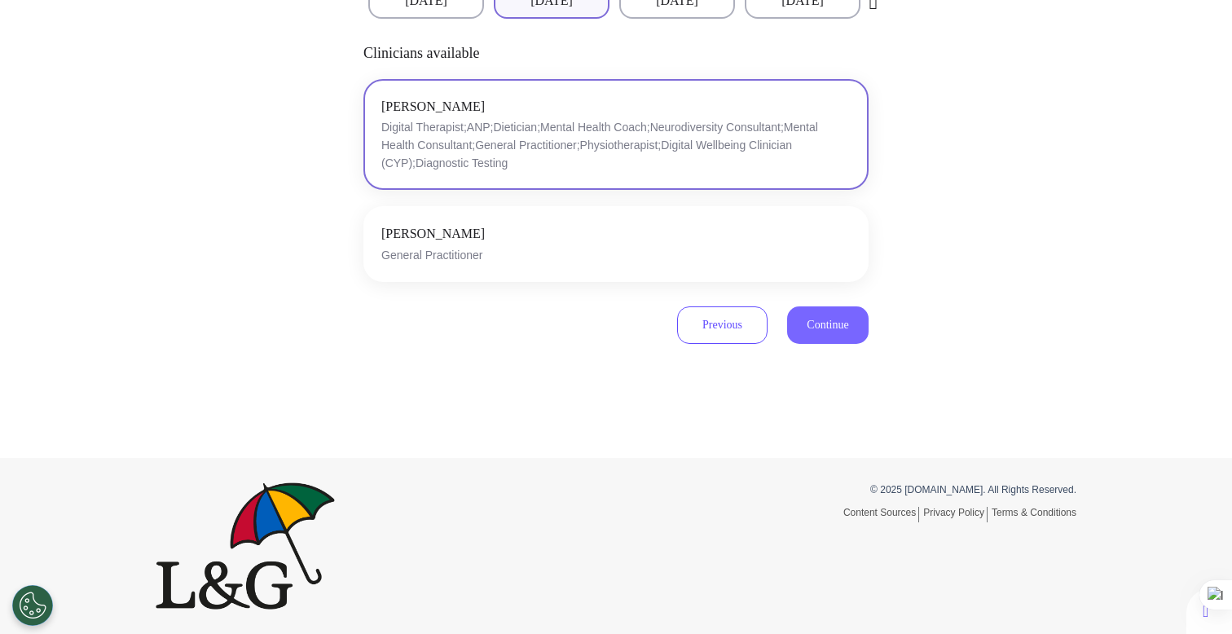
click at [839, 321] on span "Continue" at bounding box center [828, 325] width 42 height 12
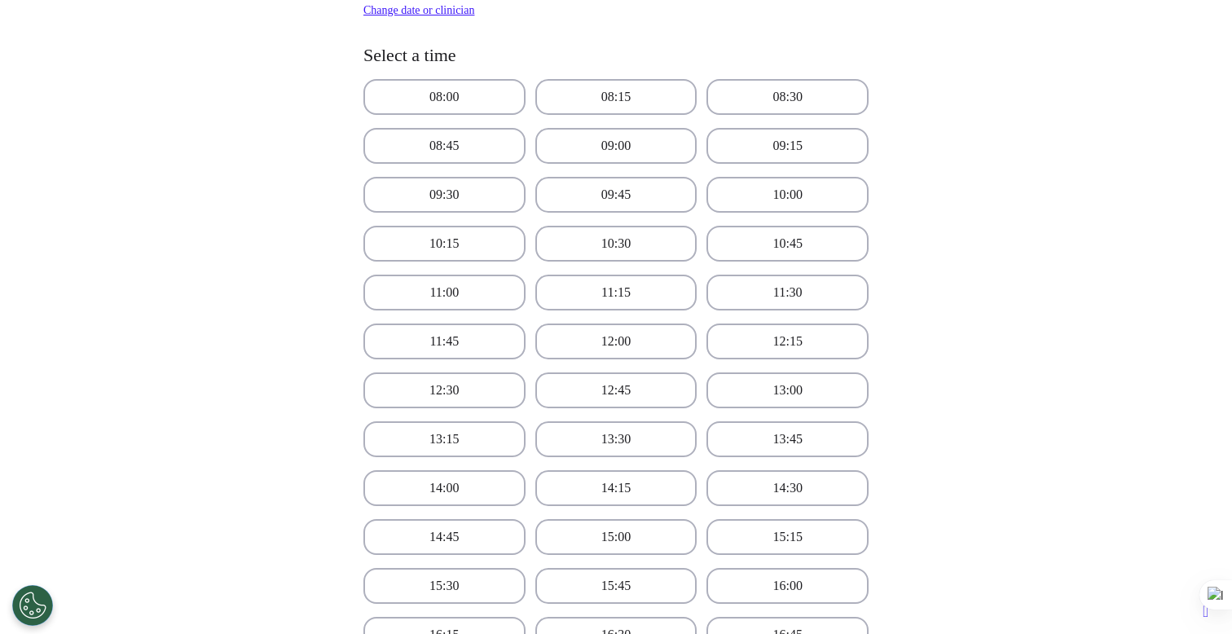
scroll to position [1208, 0]
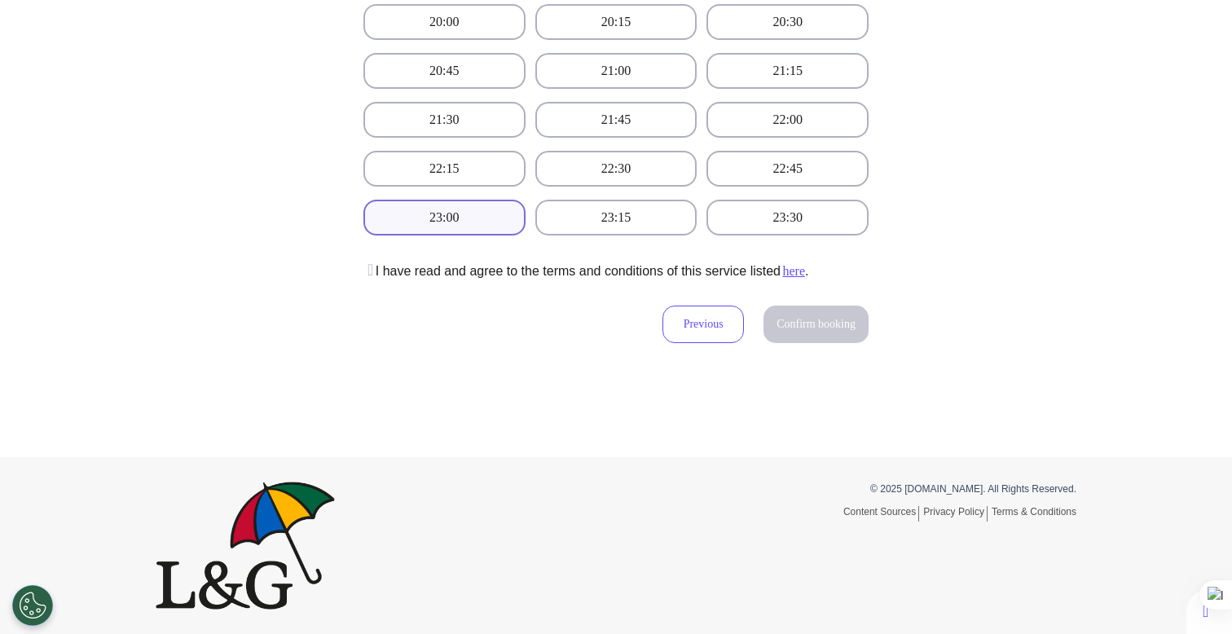
click at [434, 223] on button "23:00" at bounding box center [444, 218] width 162 height 36
click at [366, 280] on button at bounding box center [369, 272] width 12 height 20
click at [830, 346] on div "Previous Confirm booking" at bounding box center [766, 316] width 206 height 70
click at [837, 334] on button "Confirm booking" at bounding box center [816, 324] width 105 height 37
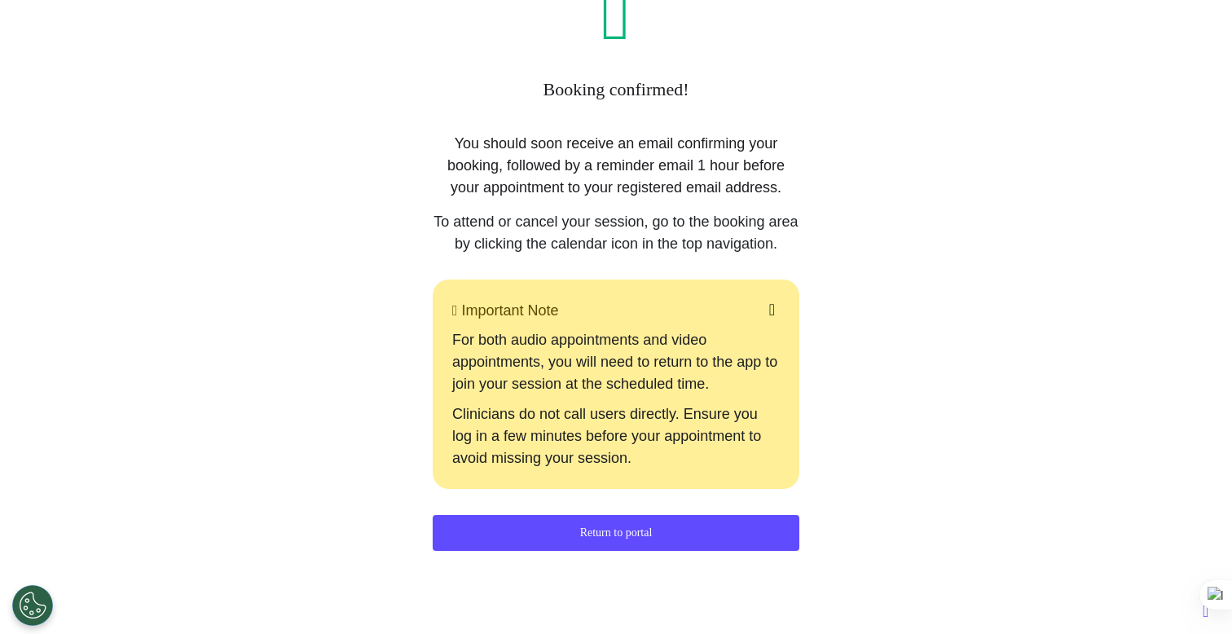
scroll to position [0, 0]
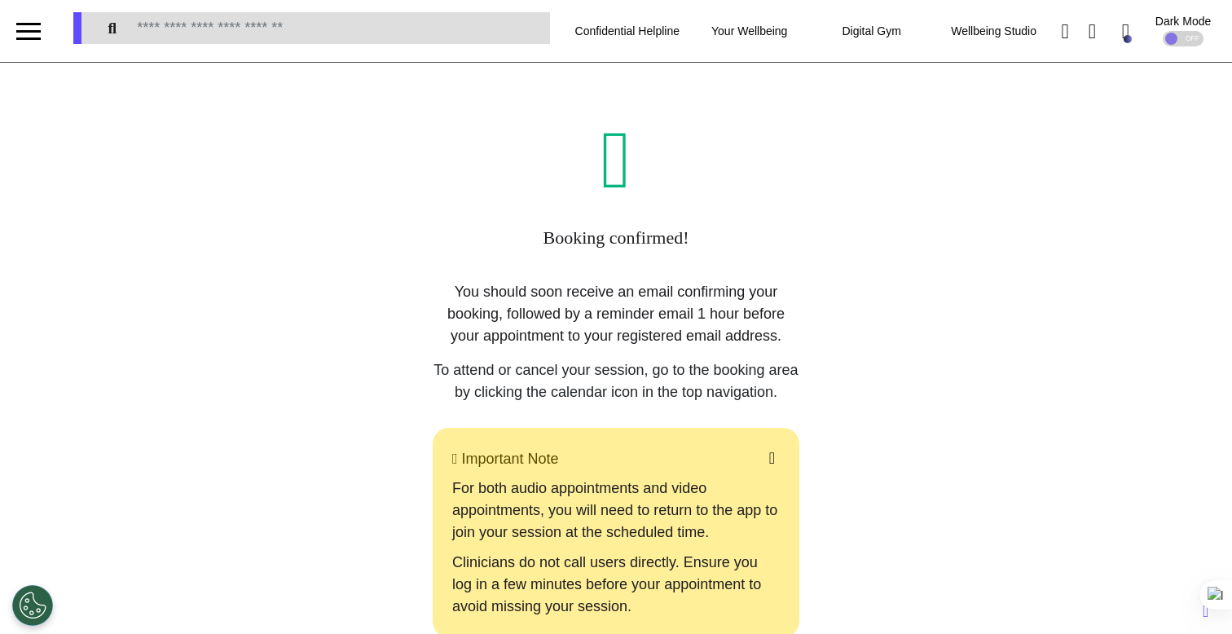
click at [37, 35] on div at bounding box center [28, 31] width 24 height 27
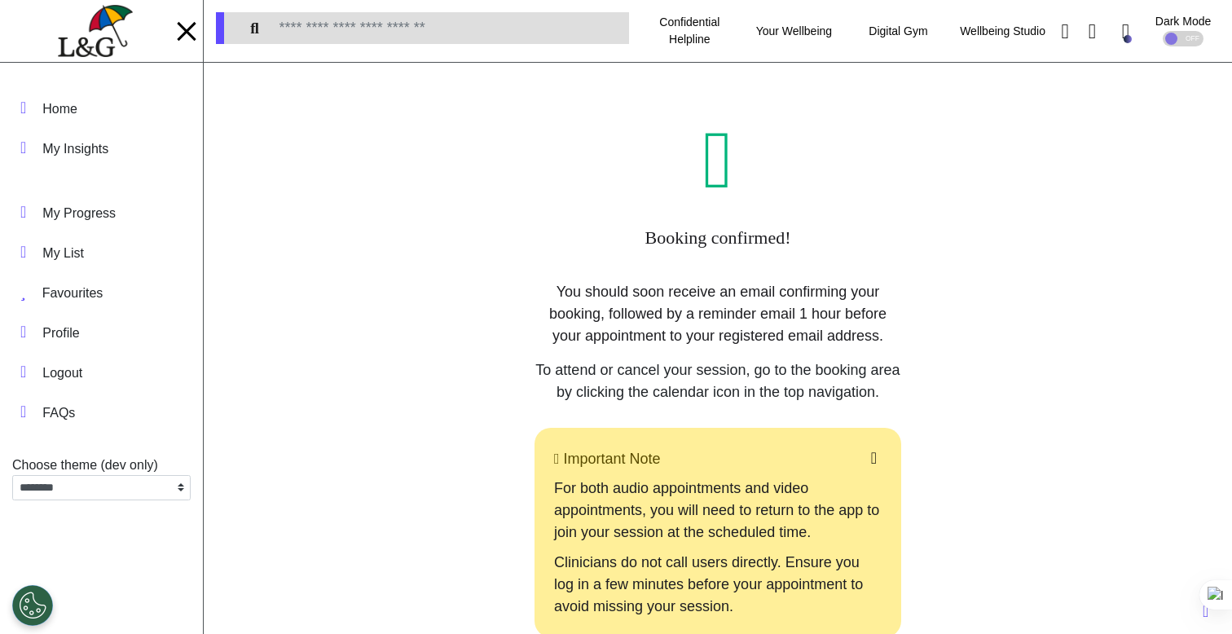
click at [99, 32] on img at bounding box center [95, 31] width 74 height 53
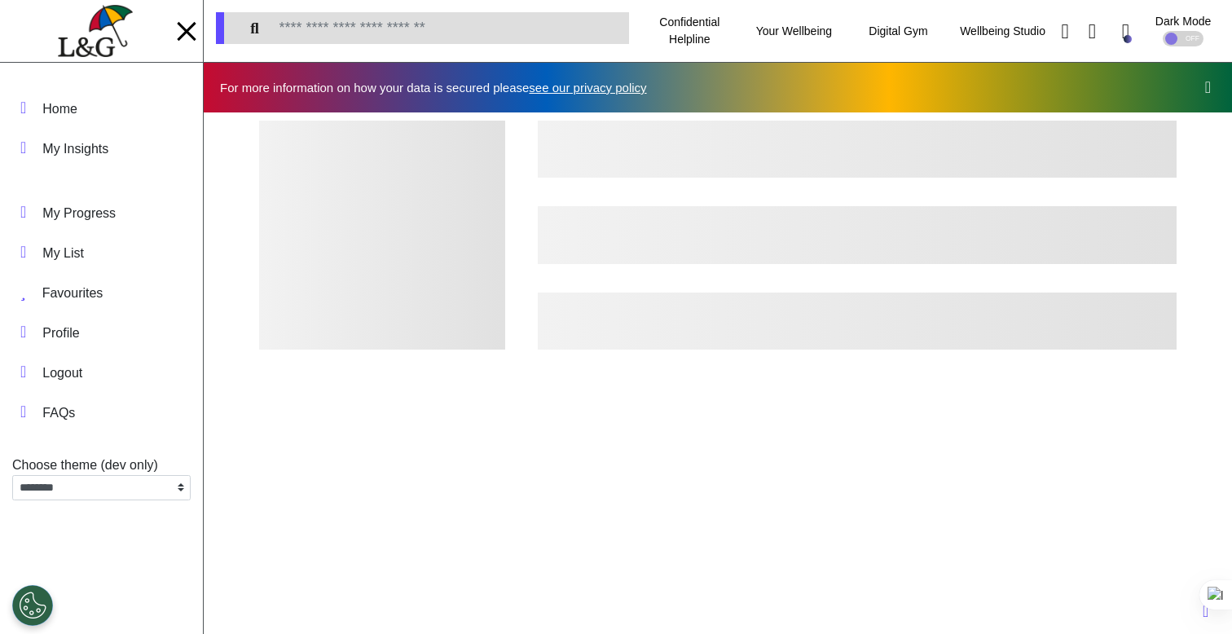
click at [1205, 91] on icon at bounding box center [1208, 87] width 6 height 16
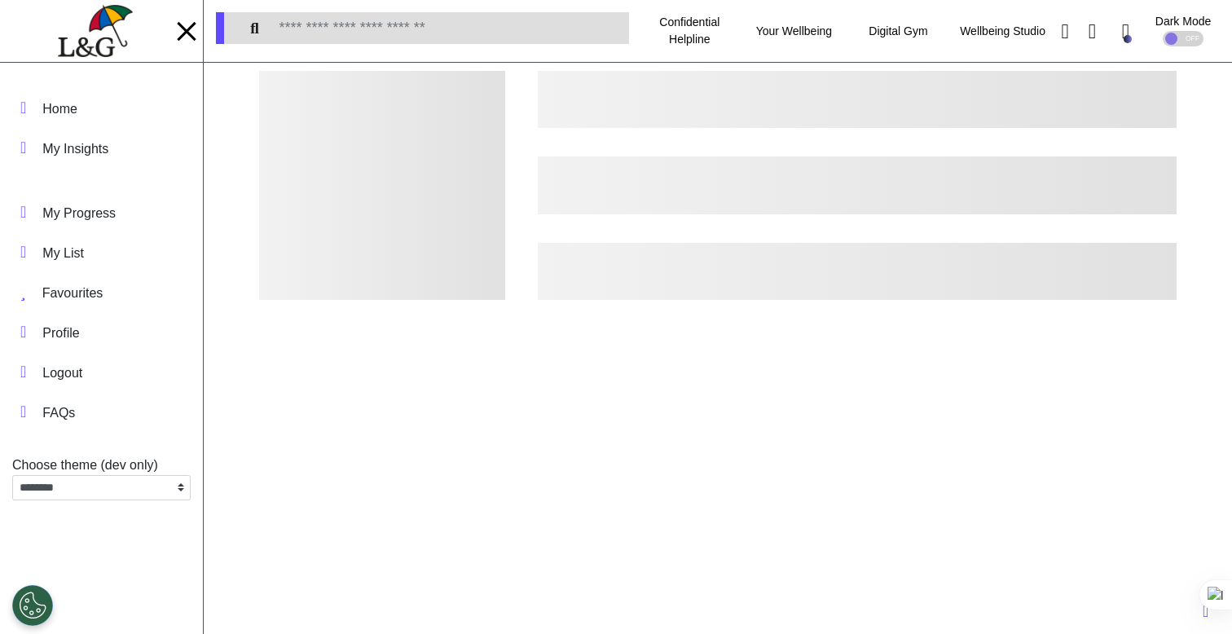
scroll to position [0, 615]
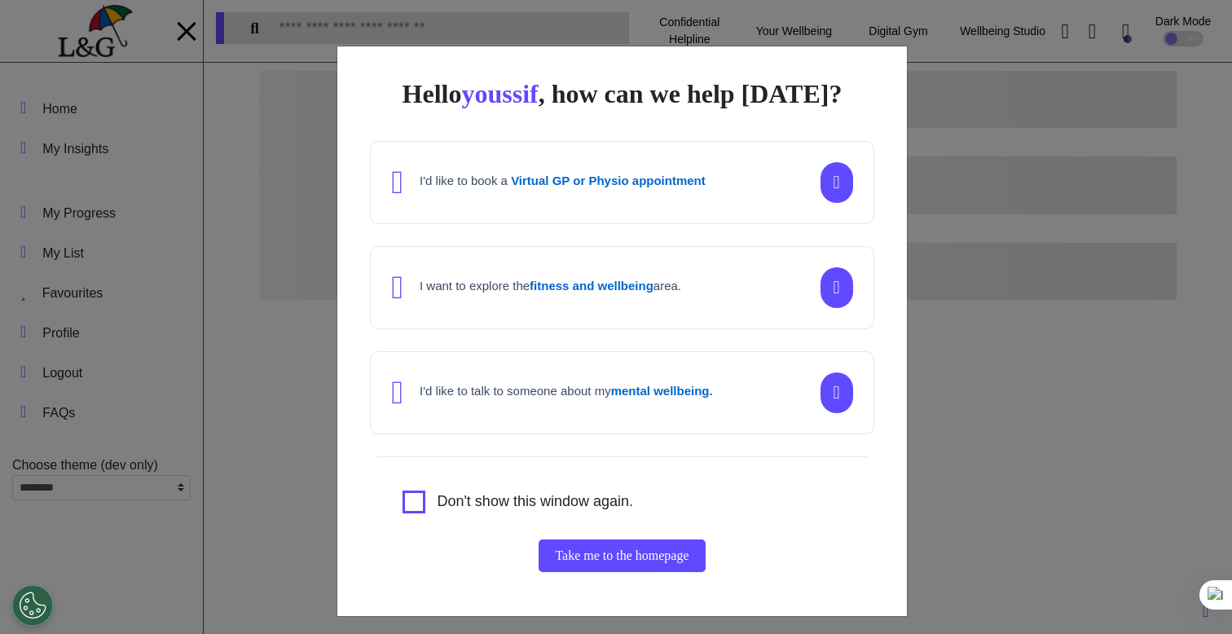
click at [1002, 284] on div "Hello youssif , how can we help [DATE]? I'd like to book a Virtual GP or Physio…" at bounding box center [616, 317] width 1232 height 634
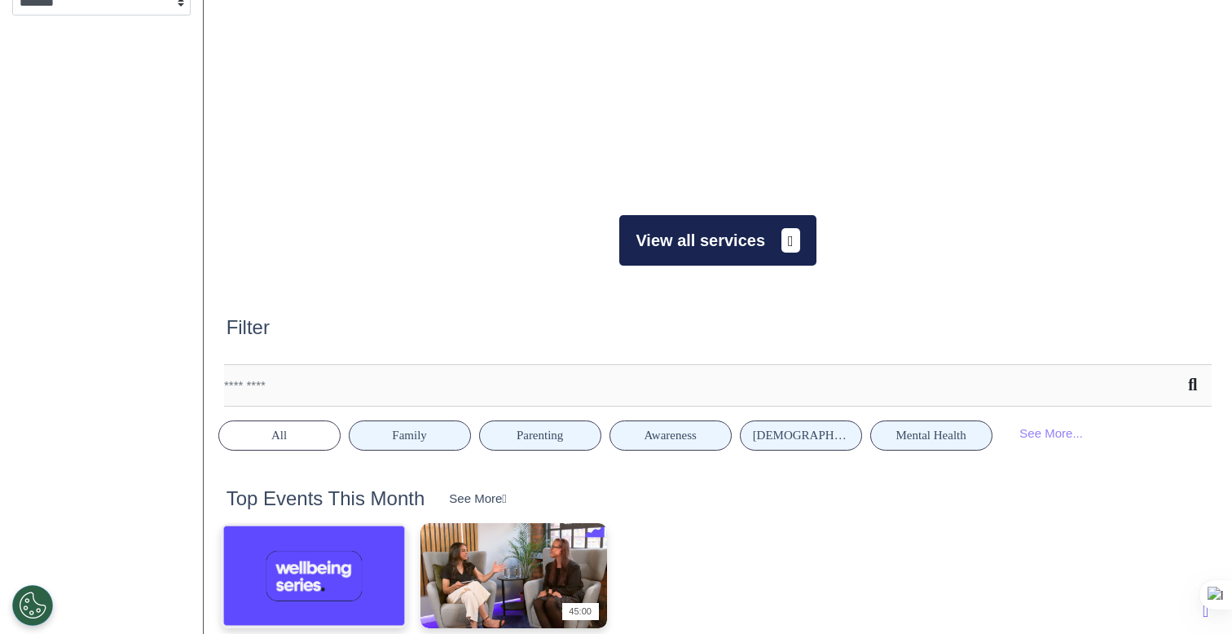
scroll to position [299, 0]
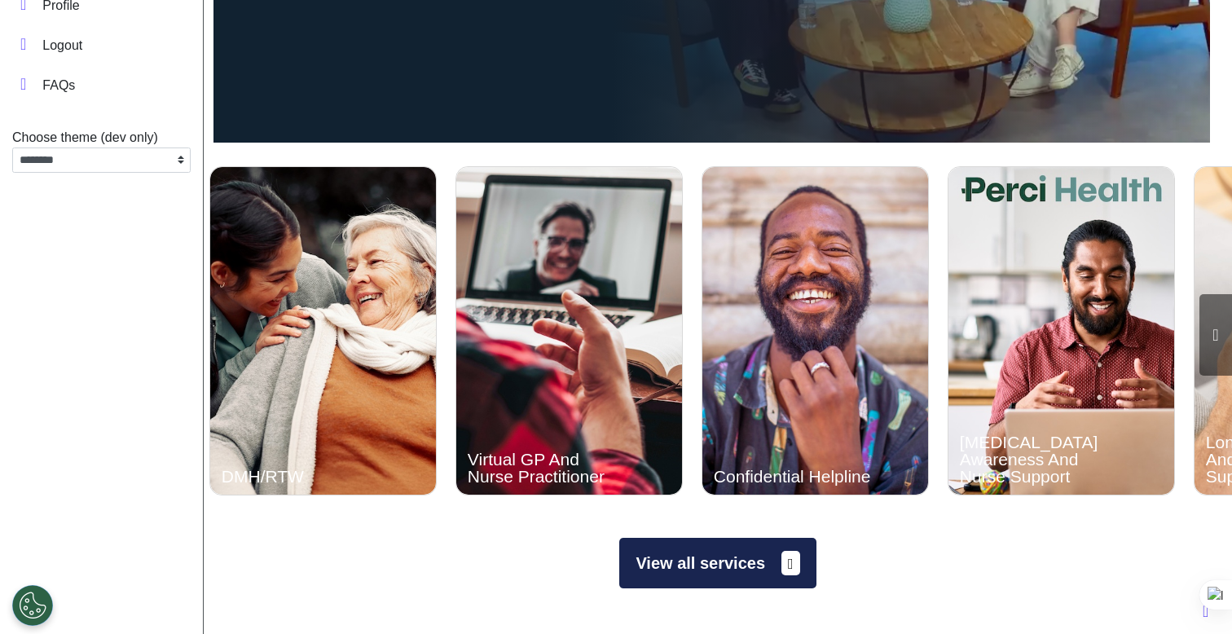
click at [720, 557] on button "View all services" at bounding box center [717, 563] width 196 height 51
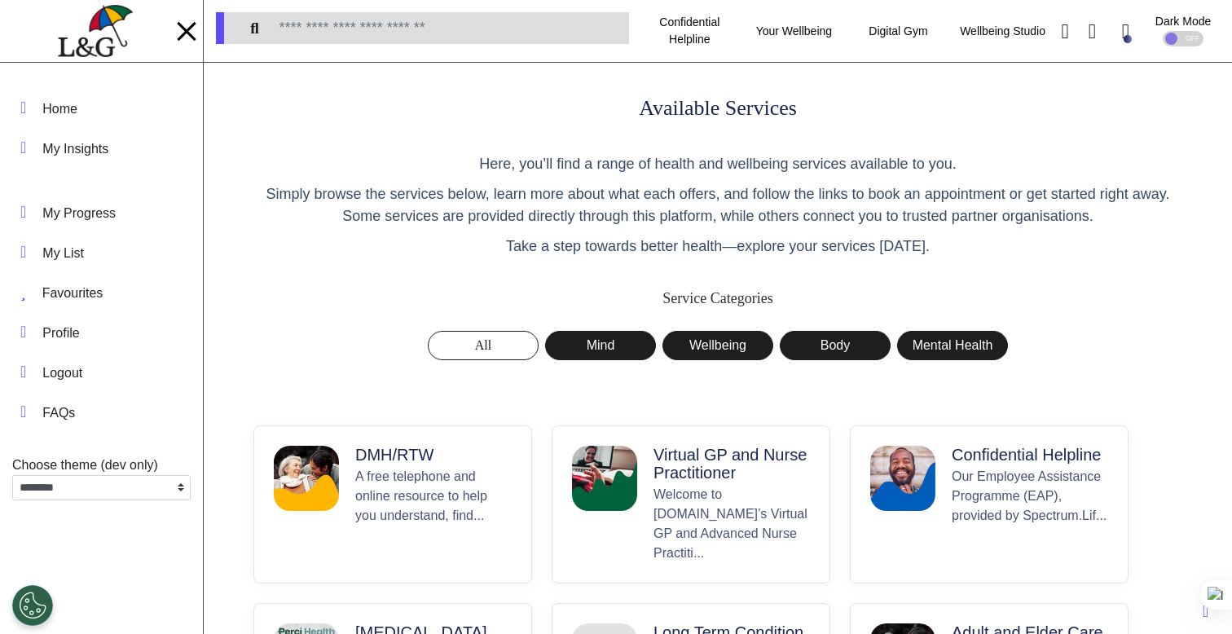
click at [682, 456] on p "Virtual GP and Nurse Practitioner" at bounding box center [732, 464] width 156 height 36
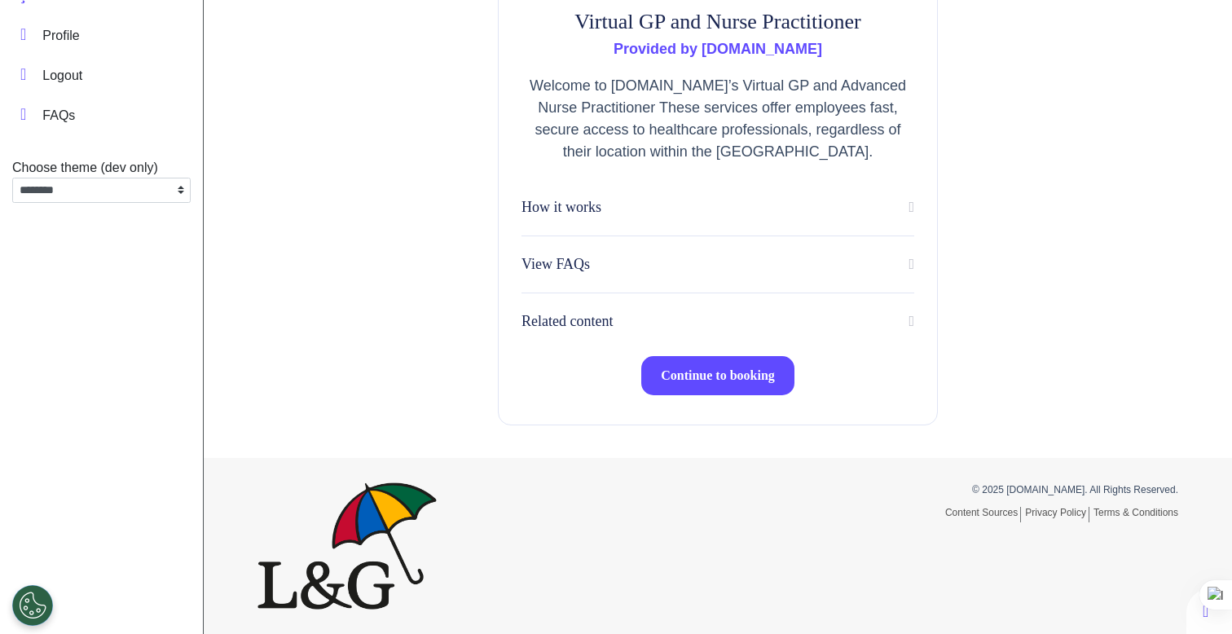
click at [687, 377] on span "Continue to booking" at bounding box center [718, 375] width 114 height 14
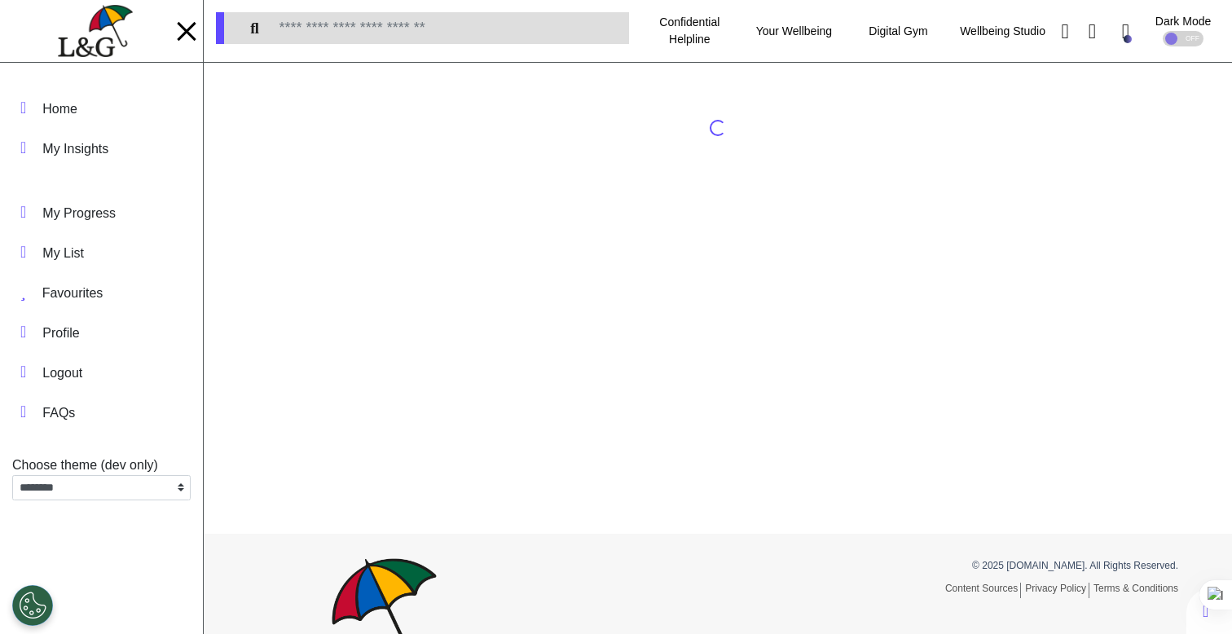
click at [187, 37] on div at bounding box center [186, 31] width 24 height 27
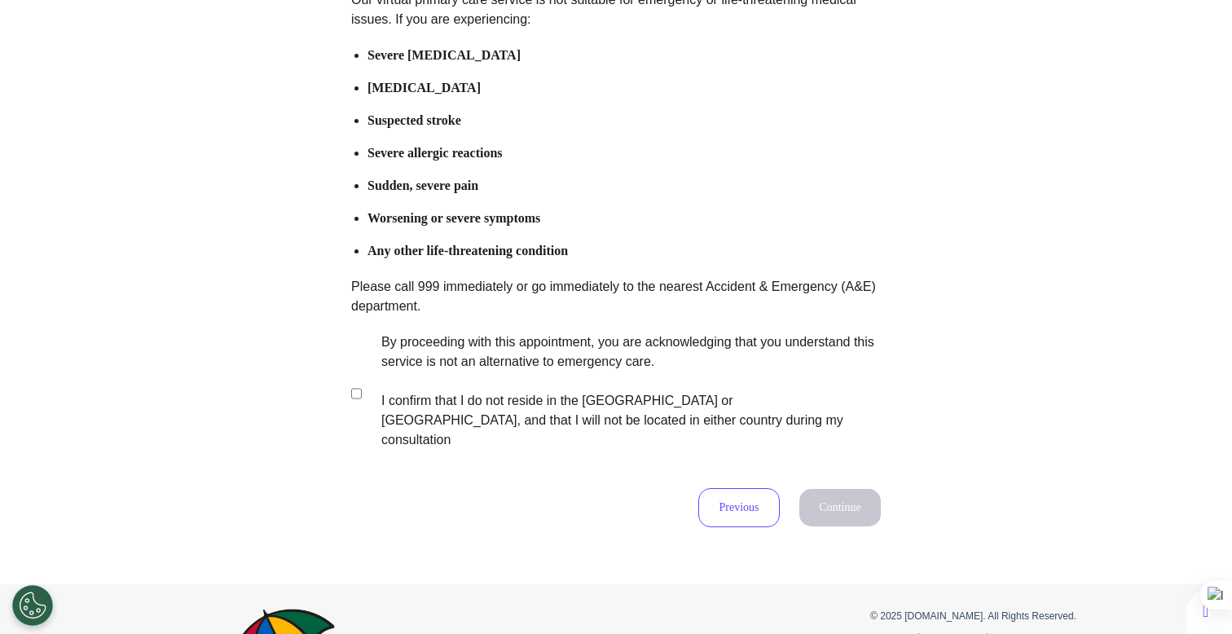
scroll to position [322, 0]
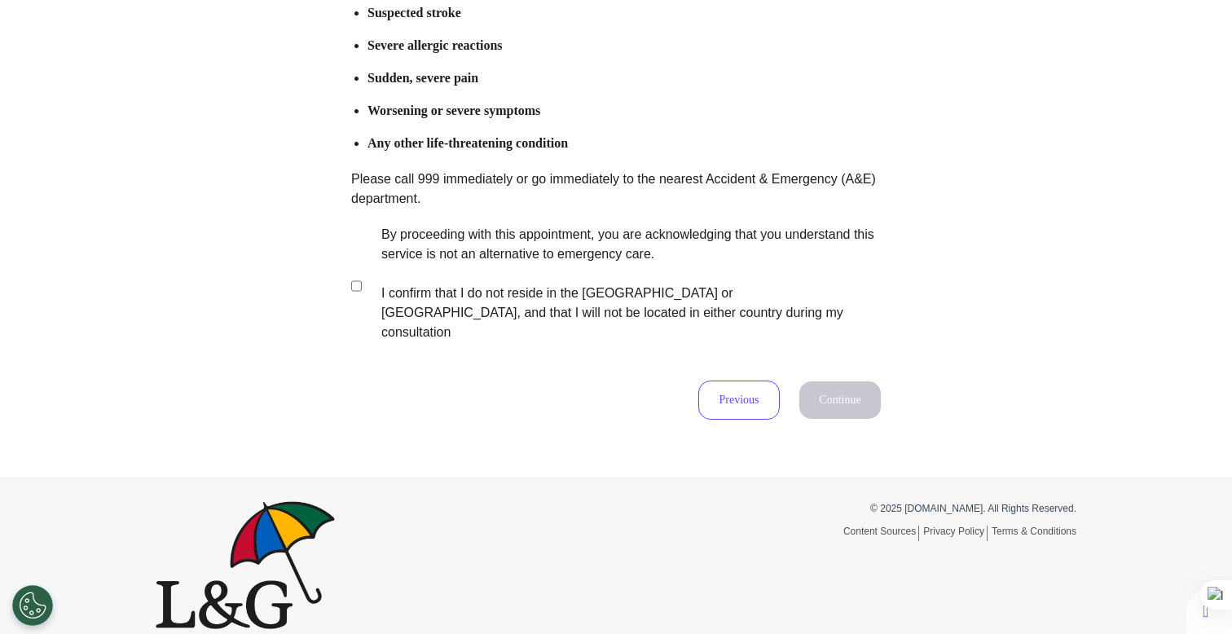
click at [487, 240] on label "By proceeding with this appointment, you are acknowledging that you understand …" at bounding box center [620, 283] width 510 height 117
click at [799, 381] on button "Continue" at bounding box center [839, 399] width 81 height 37
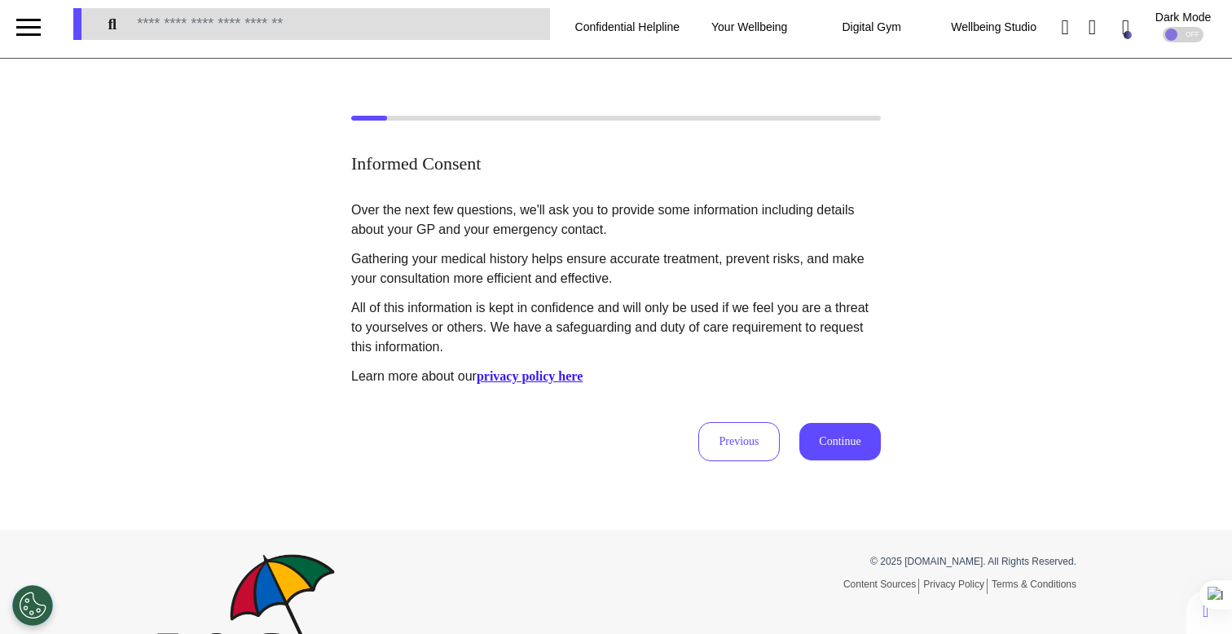
scroll to position [0, 0]
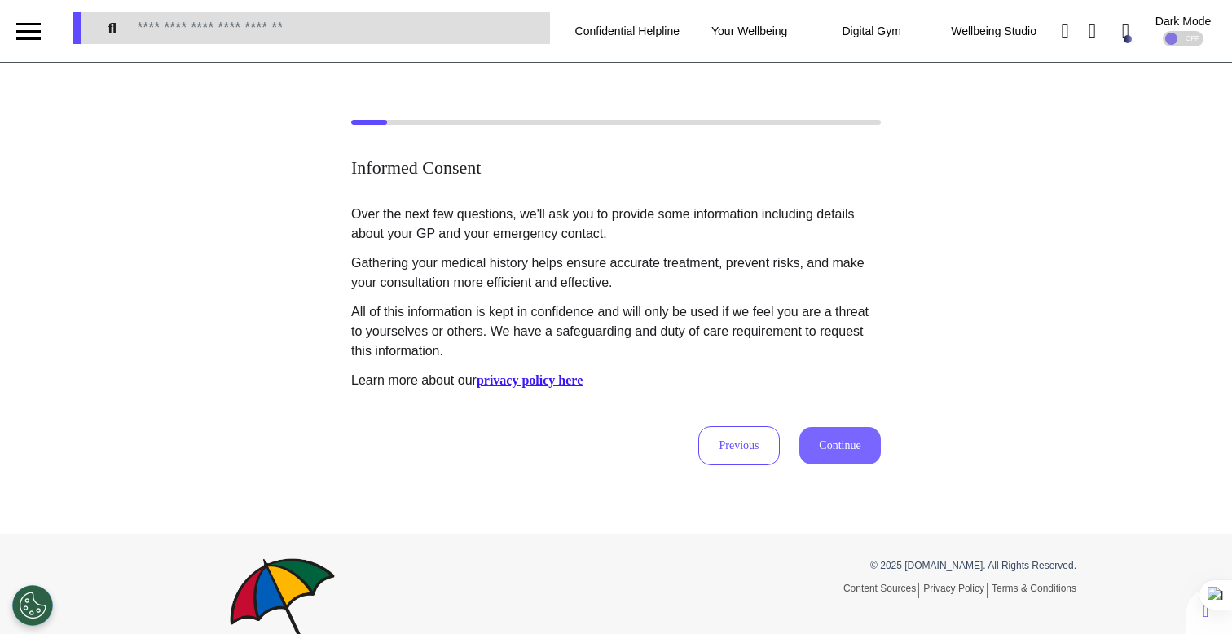
click at [847, 460] on button "Continue" at bounding box center [839, 445] width 81 height 37
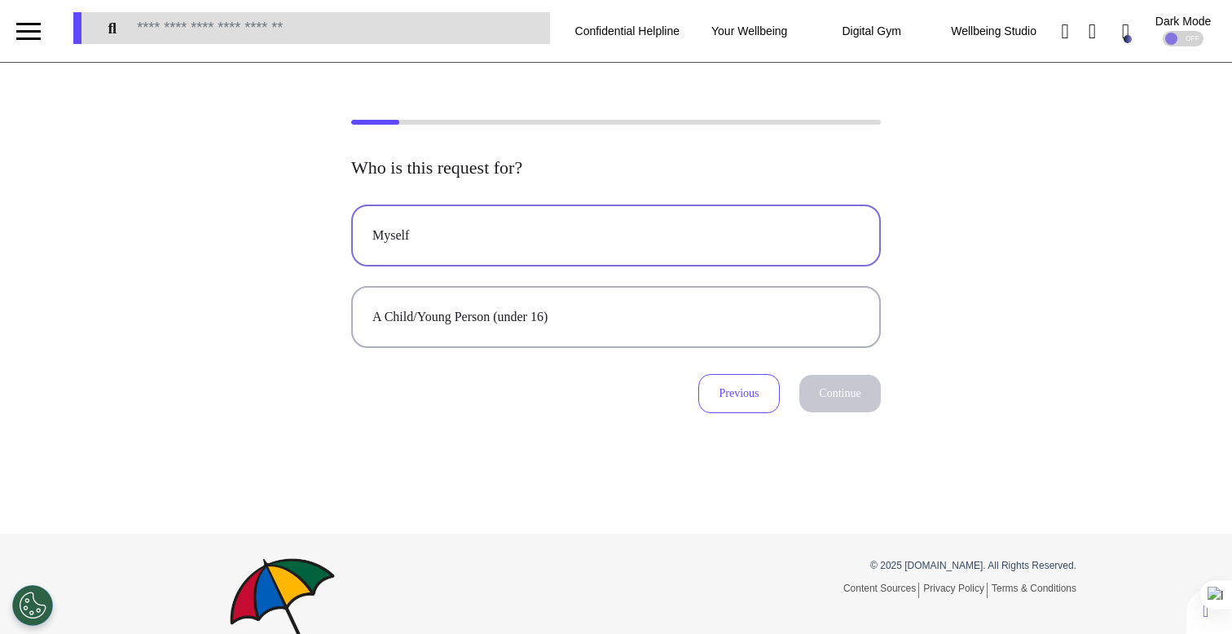
click at [693, 237] on div "Myself" at bounding box center [615, 236] width 487 height 20
click at [820, 390] on button "Continue" at bounding box center [839, 393] width 81 height 37
select select "****"
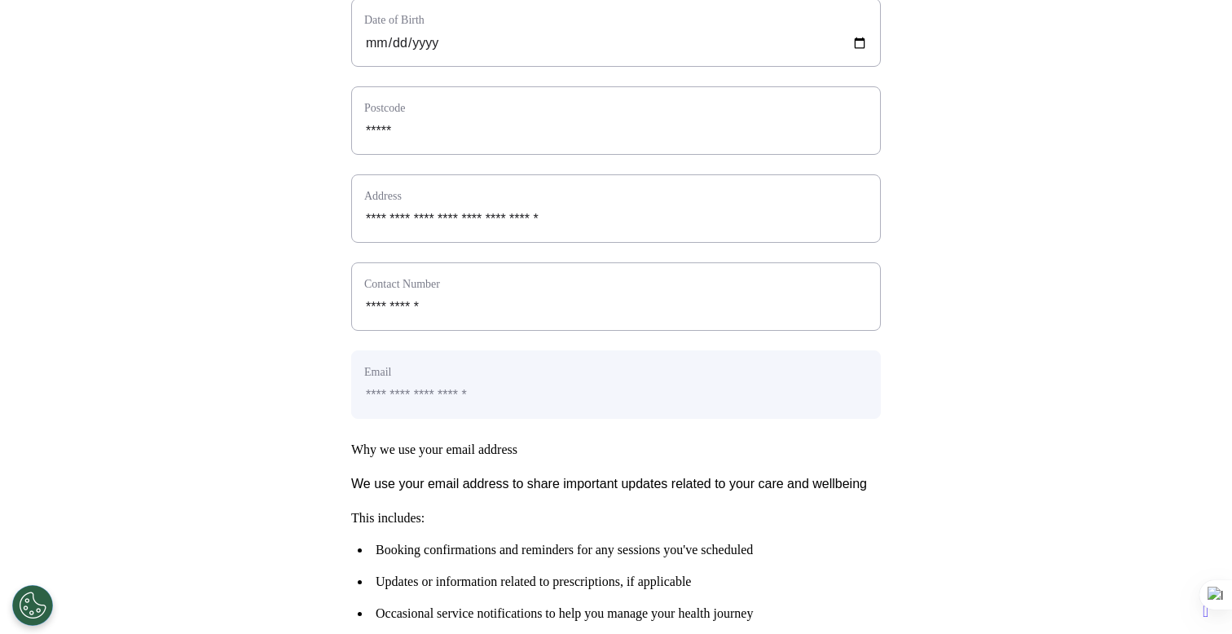
scroll to position [811, 0]
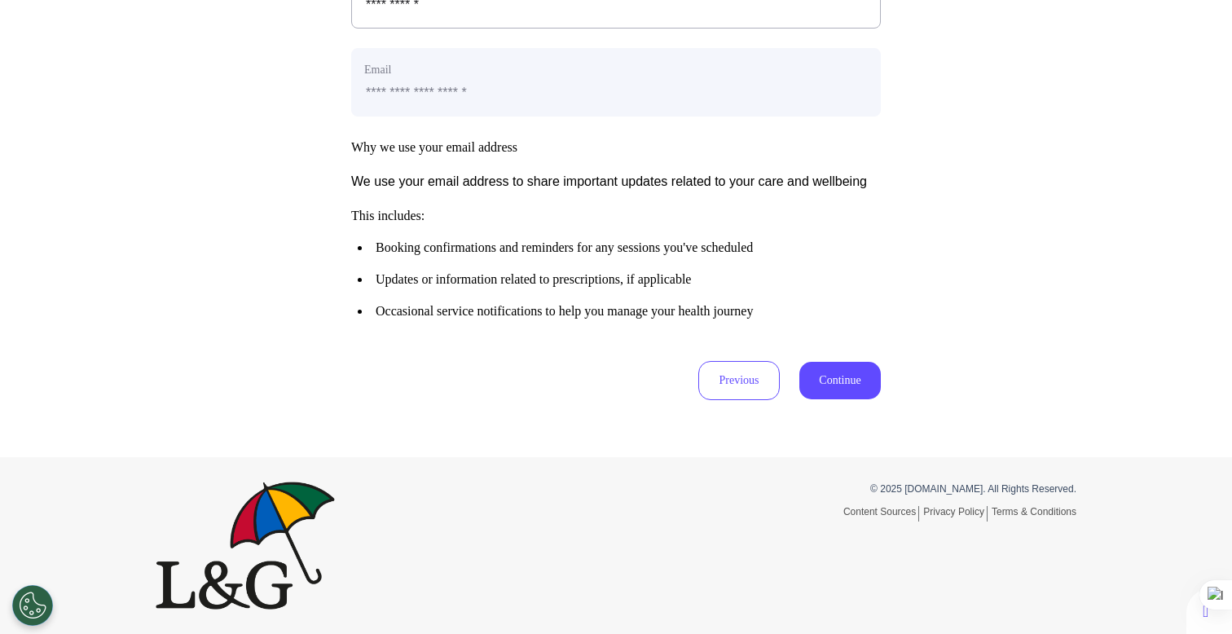
click at [842, 385] on button "Continue" at bounding box center [839, 380] width 81 height 37
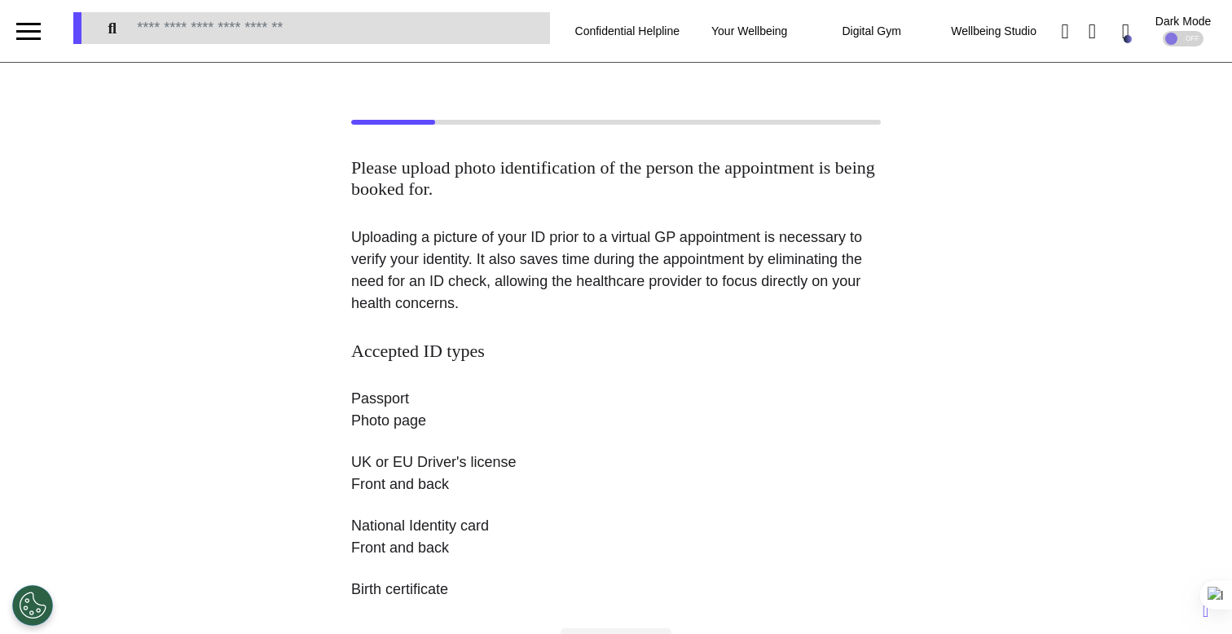
scroll to position [357, 0]
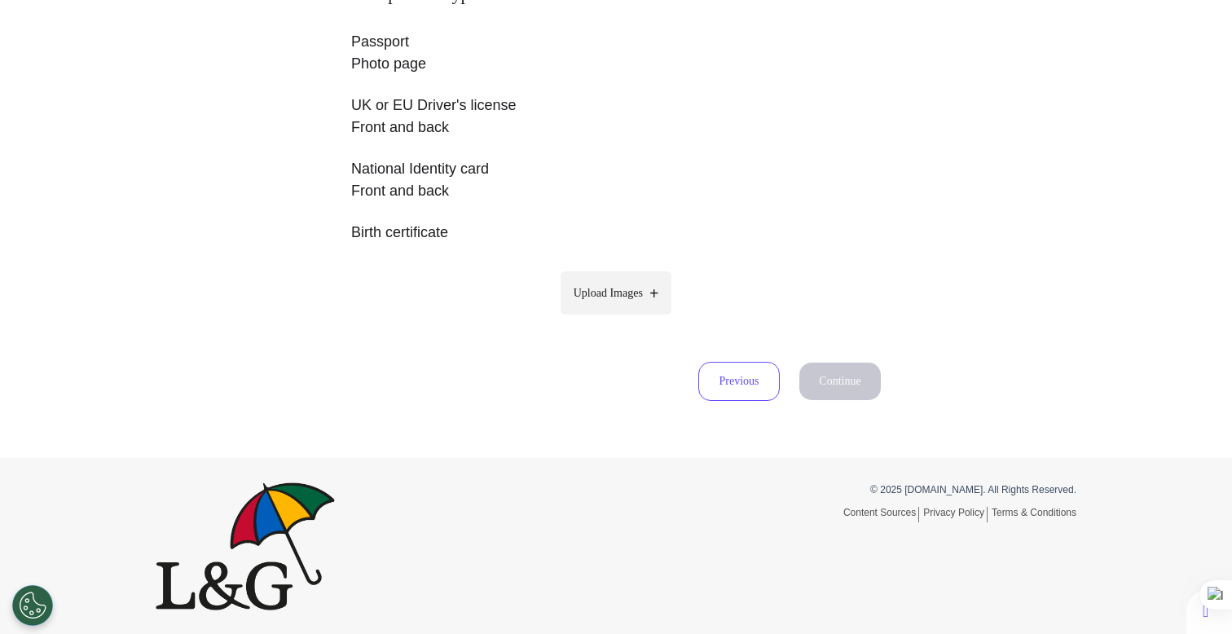
click at [616, 289] on span "Upload Images" at bounding box center [608, 292] width 69 height 17
click at [616, 319] on input "Upload Images" at bounding box center [616, 327] width 155 height 17
type input "**********"
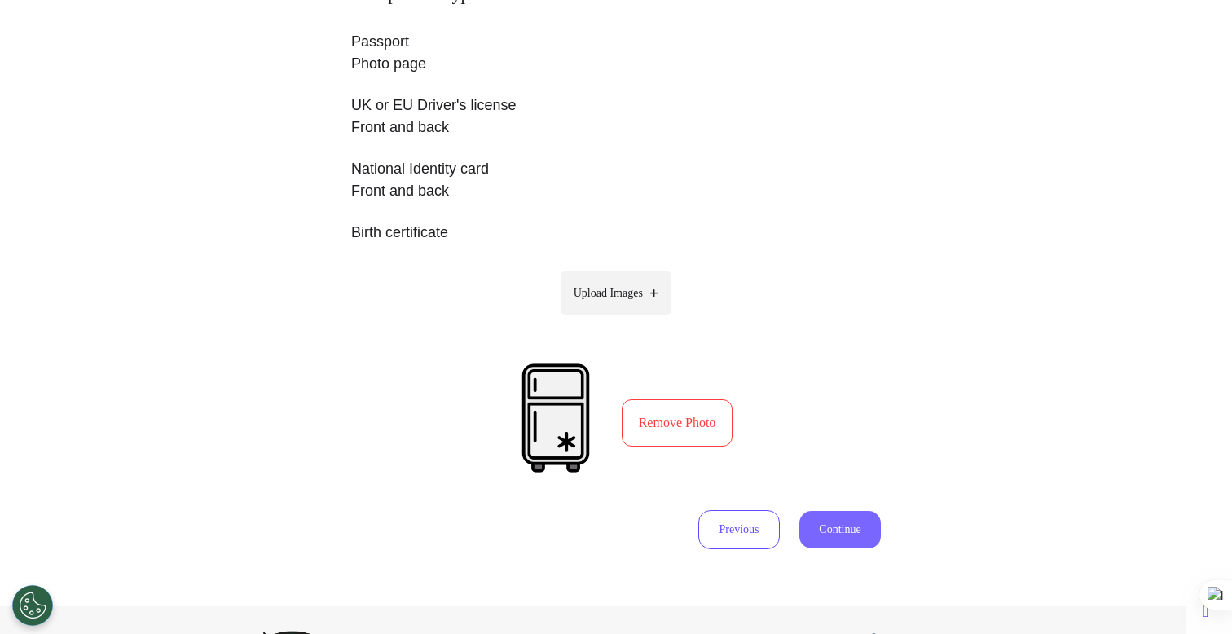
click at [839, 537] on button "Continue" at bounding box center [839, 529] width 81 height 37
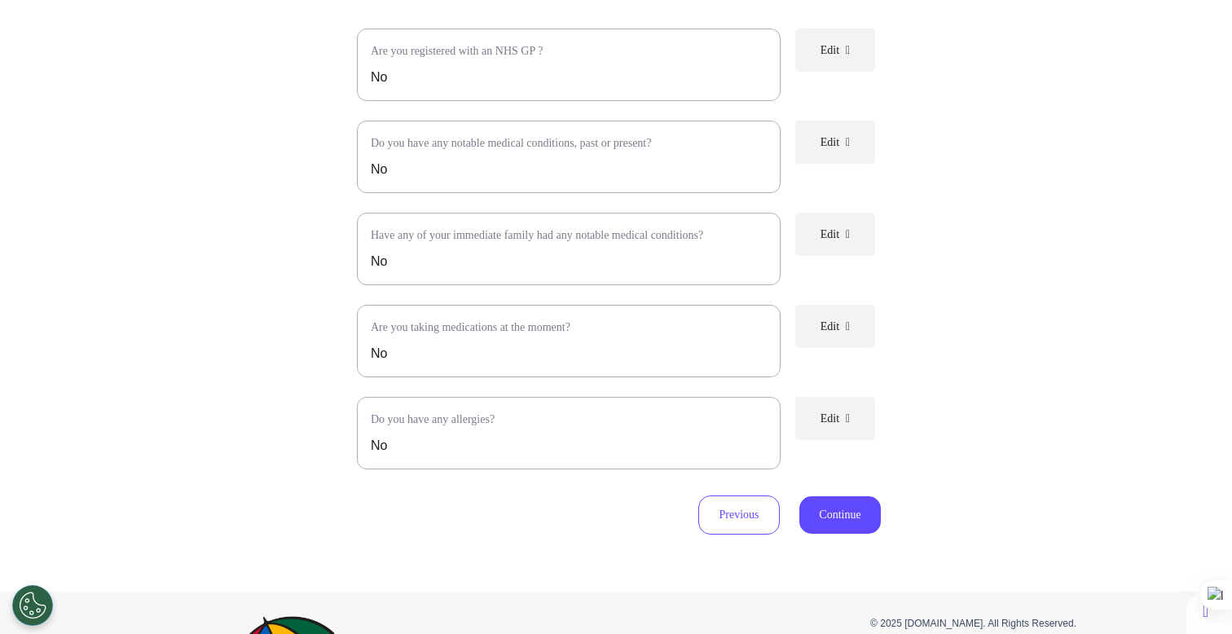
scroll to position [196, 0]
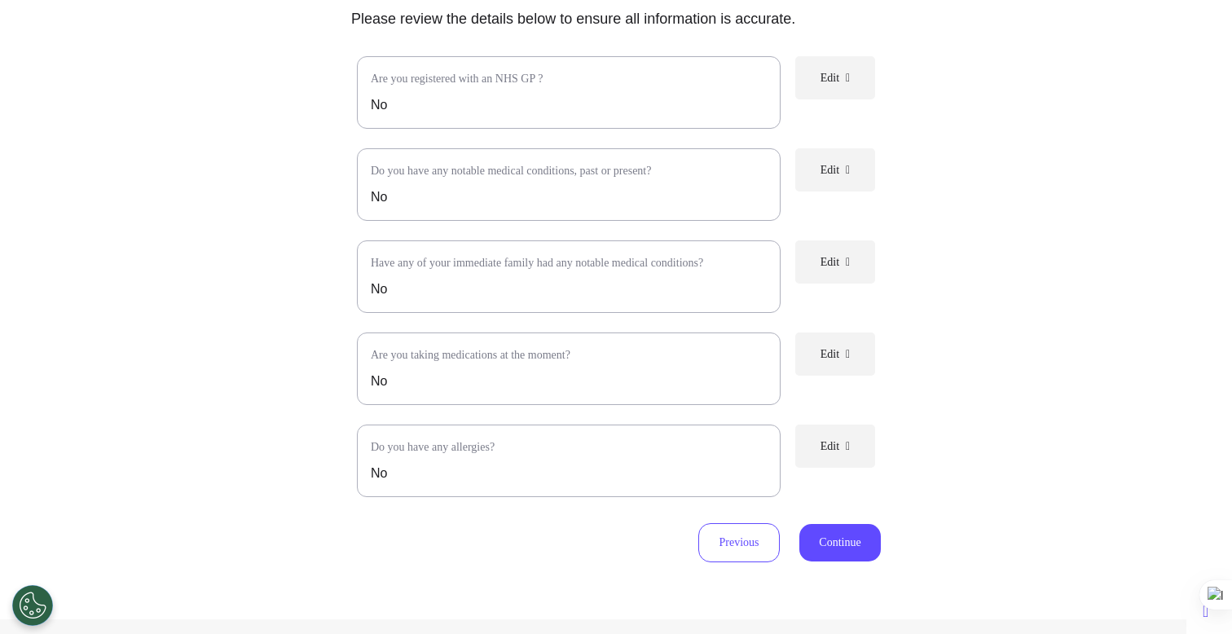
click at [821, 452] on span "Edit" at bounding box center [830, 446] width 19 height 12
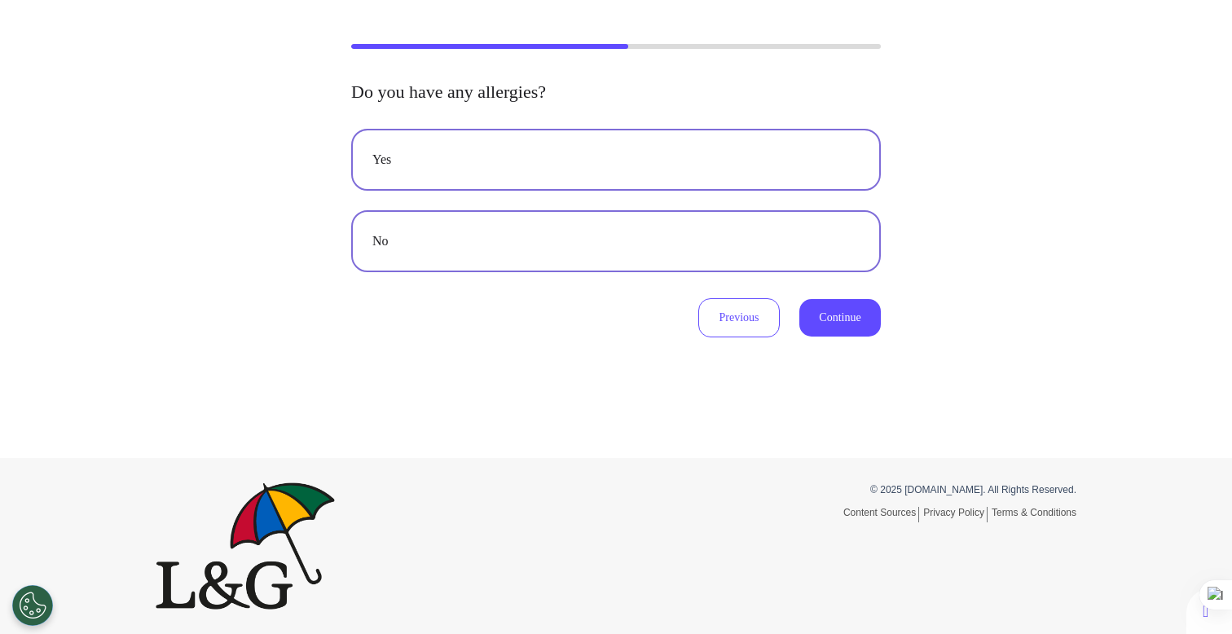
click at [582, 174] on button "Yes" at bounding box center [616, 160] width 530 height 62
click at [841, 330] on button "Continue" at bounding box center [839, 317] width 81 height 37
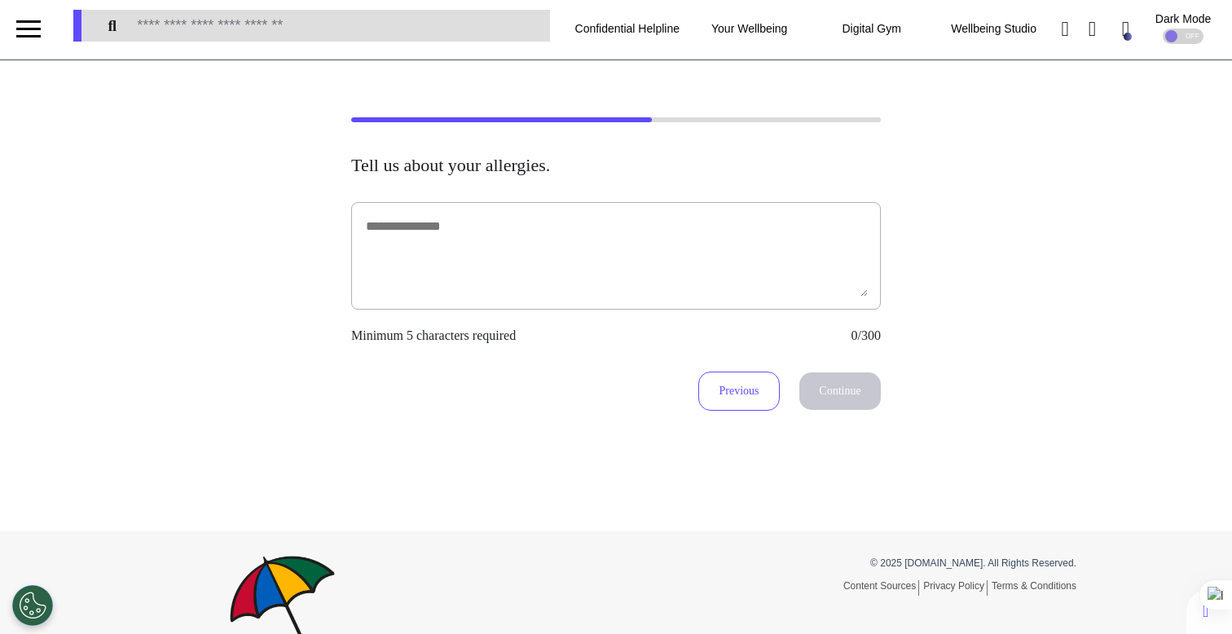
scroll to position [0, 0]
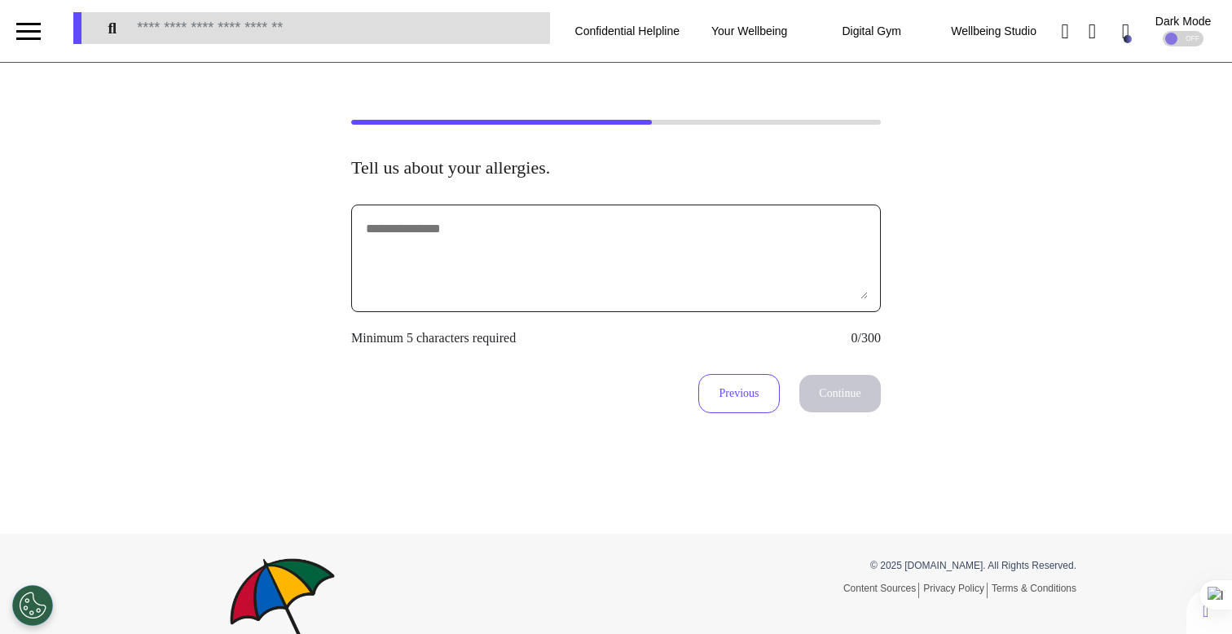
click at [553, 288] on textarea at bounding box center [616, 258] width 504 height 81
type textarea "*******"
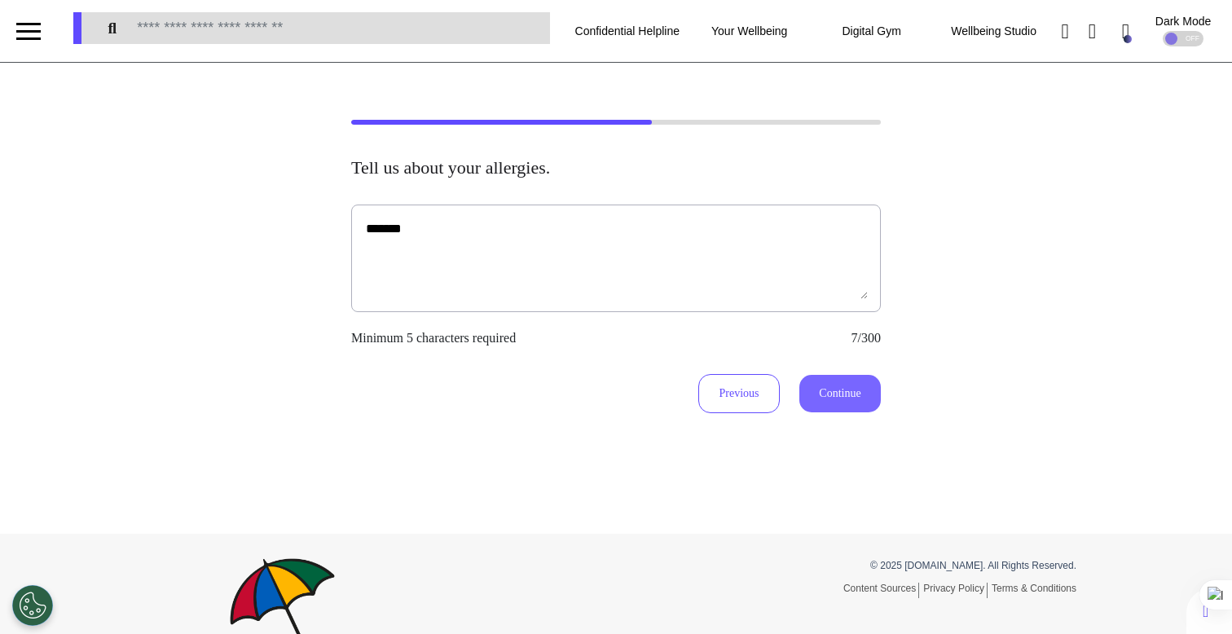
click at [815, 399] on button "Continue" at bounding box center [839, 393] width 81 height 37
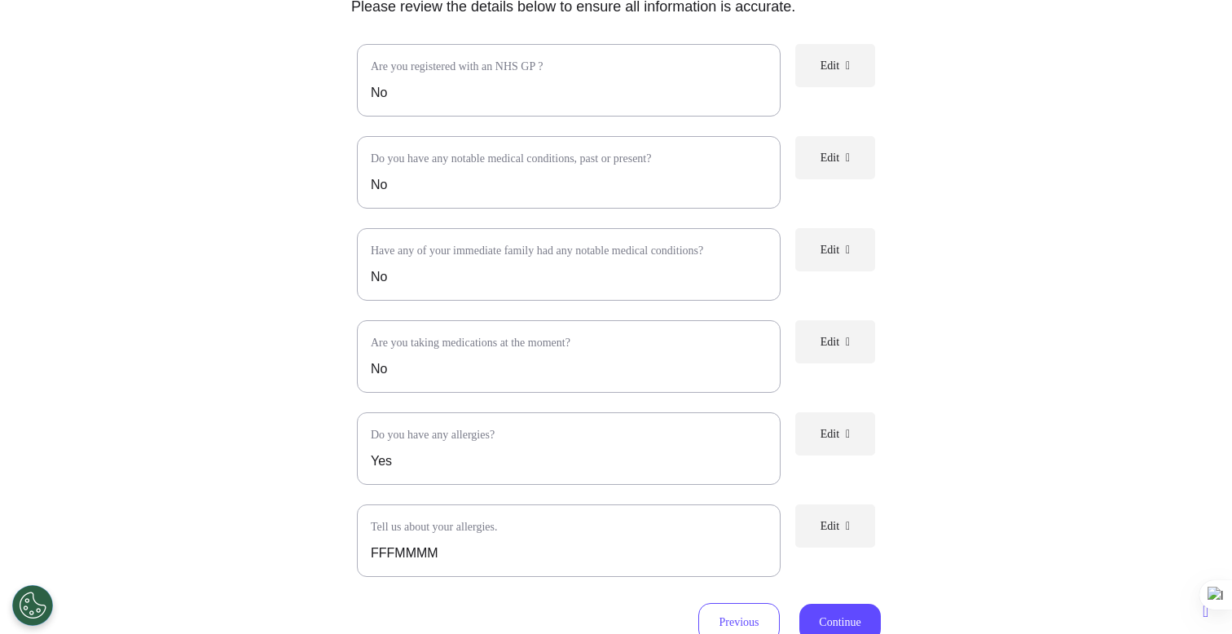
scroll to position [218, 0]
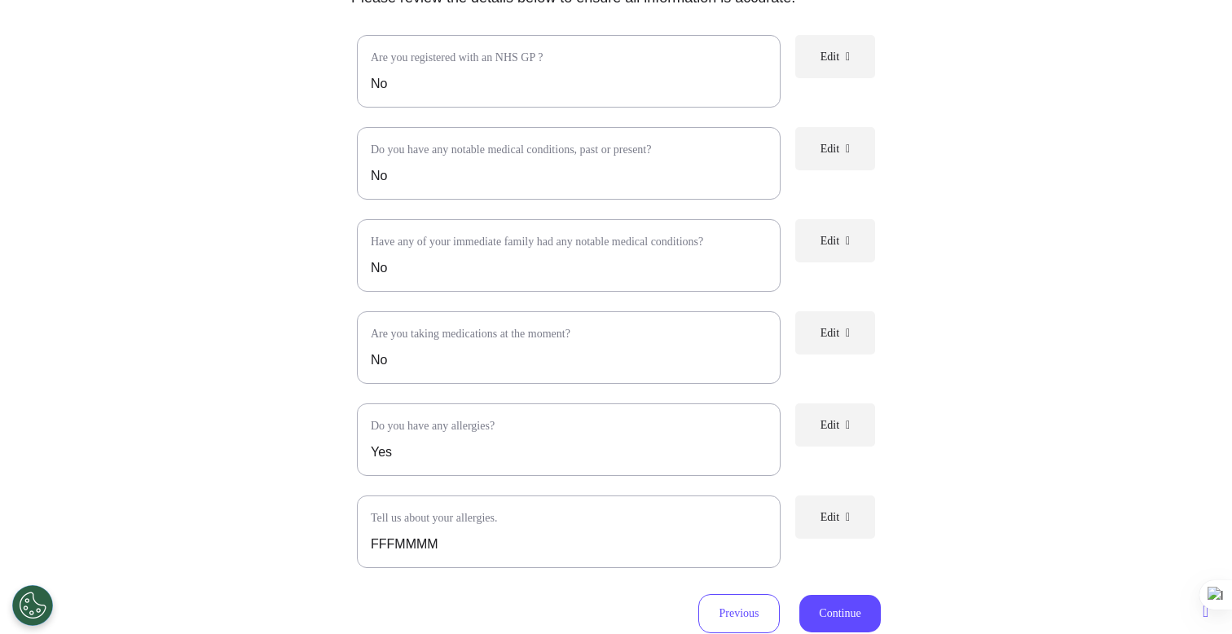
click at [833, 346] on button "Edit" at bounding box center [835, 332] width 80 height 43
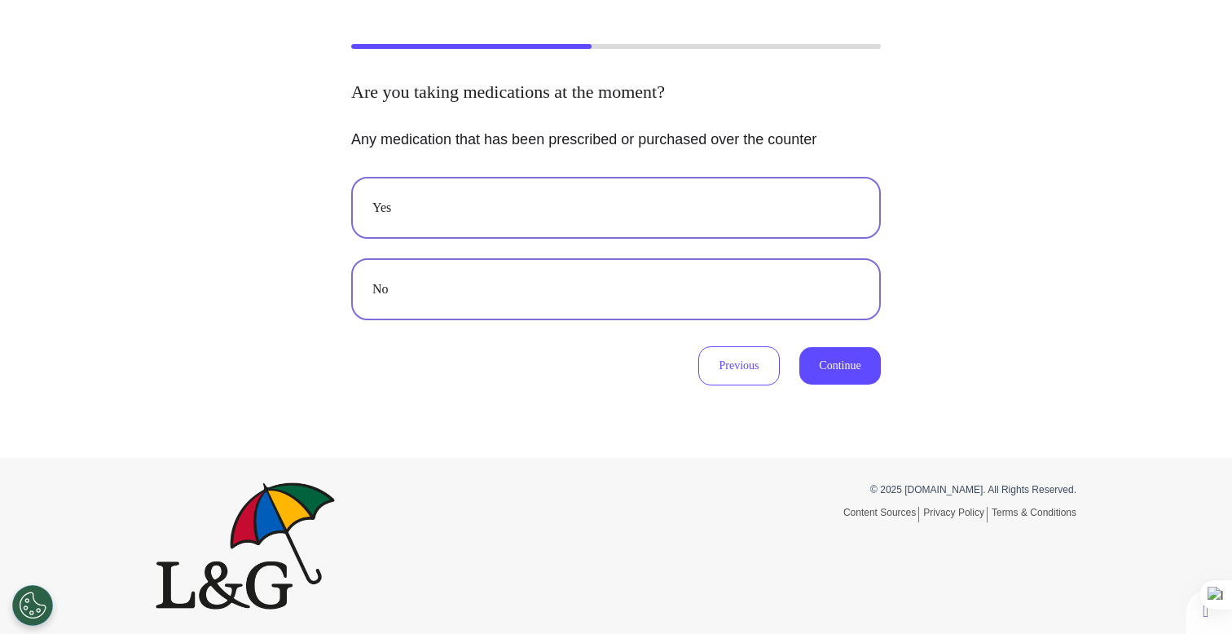
click at [579, 220] on button "Yes" at bounding box center [616, 208] width 530 height 62
click at [816, 356] on button "Continue" at bounding box center [839, 365] width 81 height 37
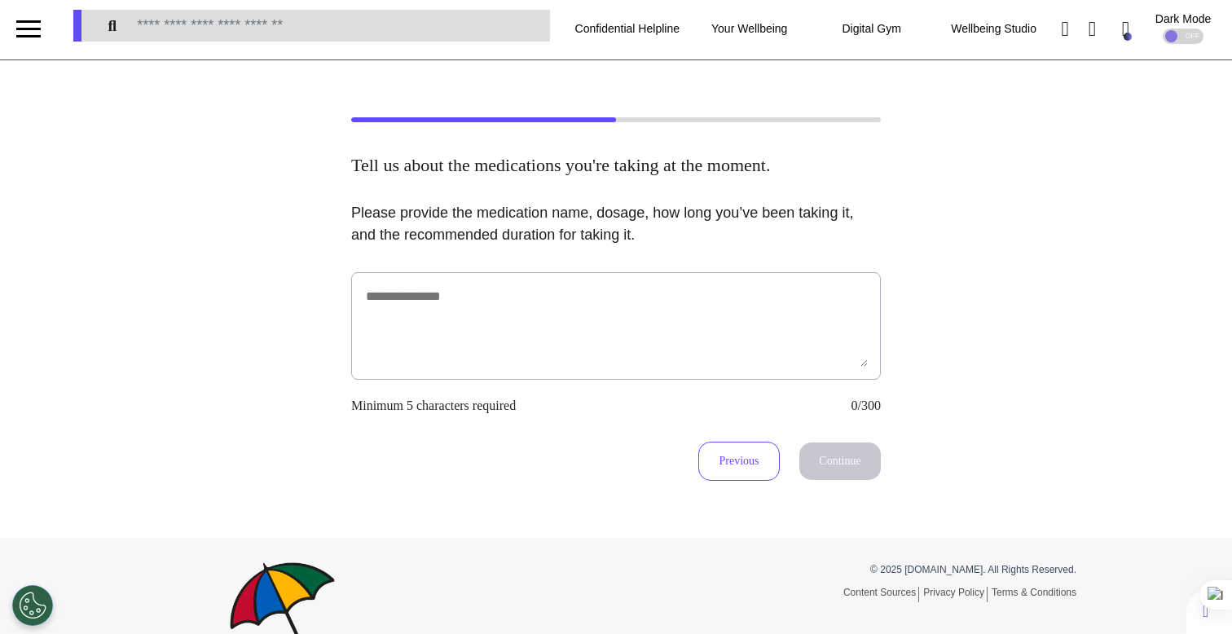
scroll to position [0, 0]
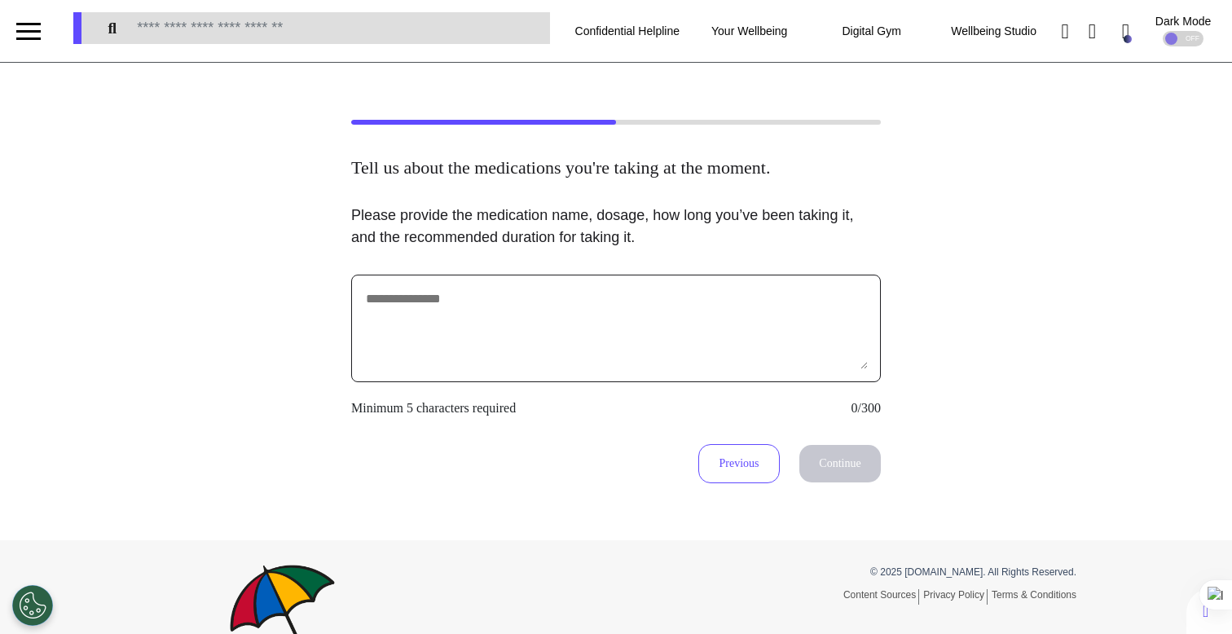
click at [610, 330] on textarea at bounding box center [616, 328] width 504 height 81
type textarea "*********"
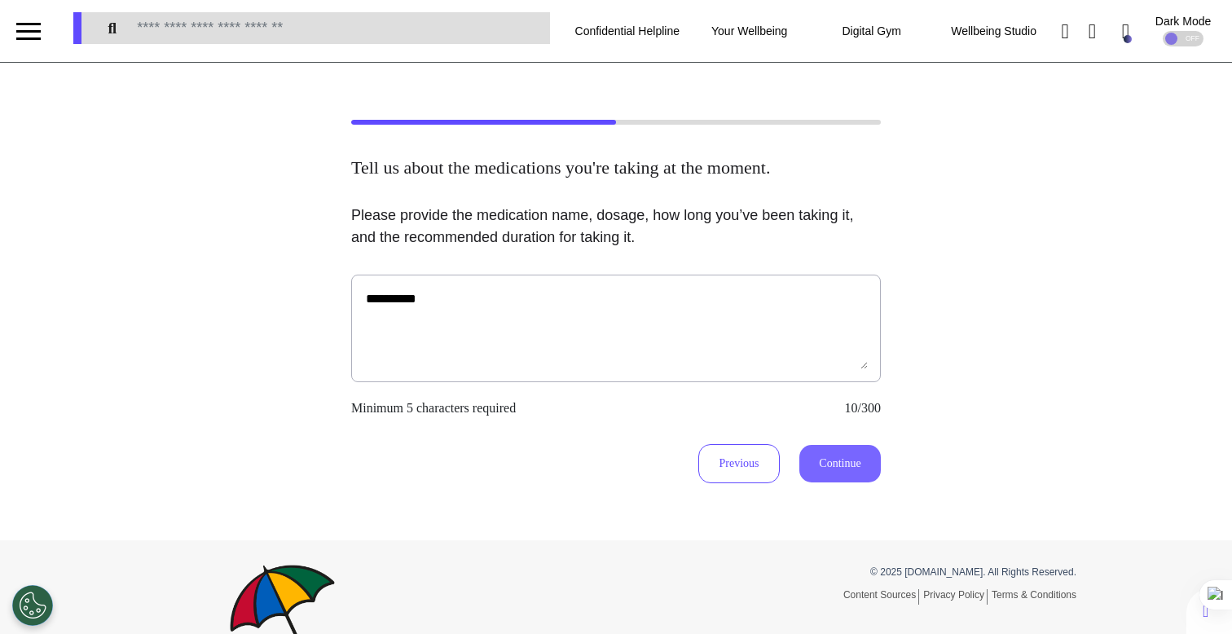
click at [817, 479] on button "Continue" at bounding box center [839, 463] width 81 height 37
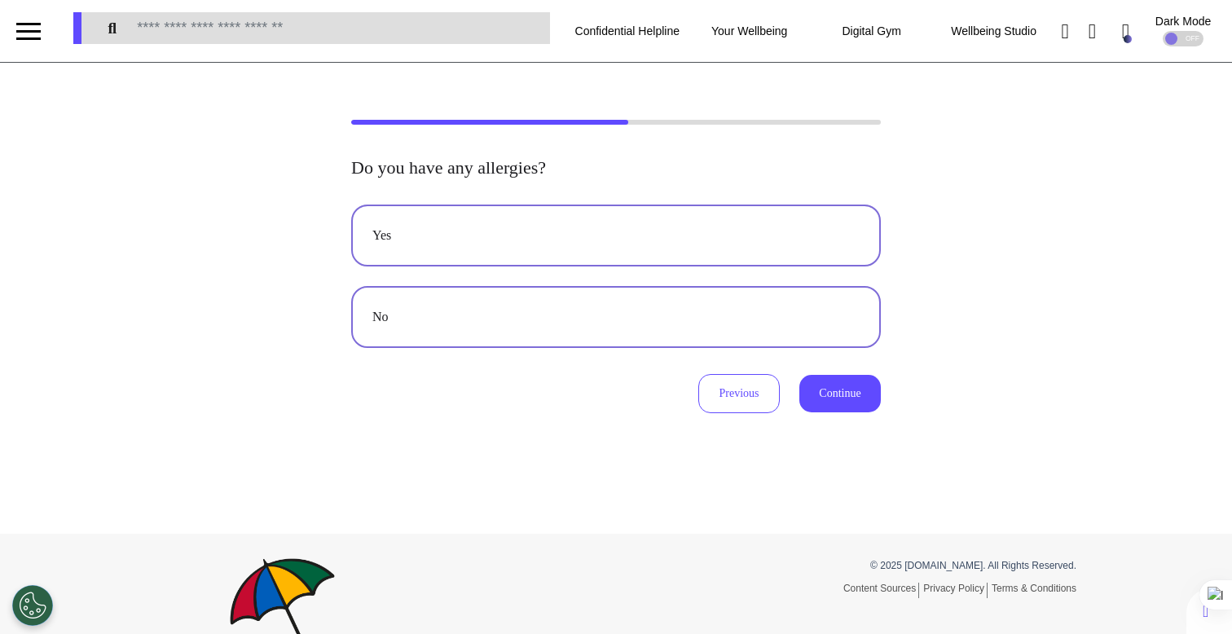
click at [590, 304] on button "No" at bounding box center [616, 317] width 530 height 62
click at [845, 395] on button "Continue" at bounding box center [839, 393] width 81 height 37
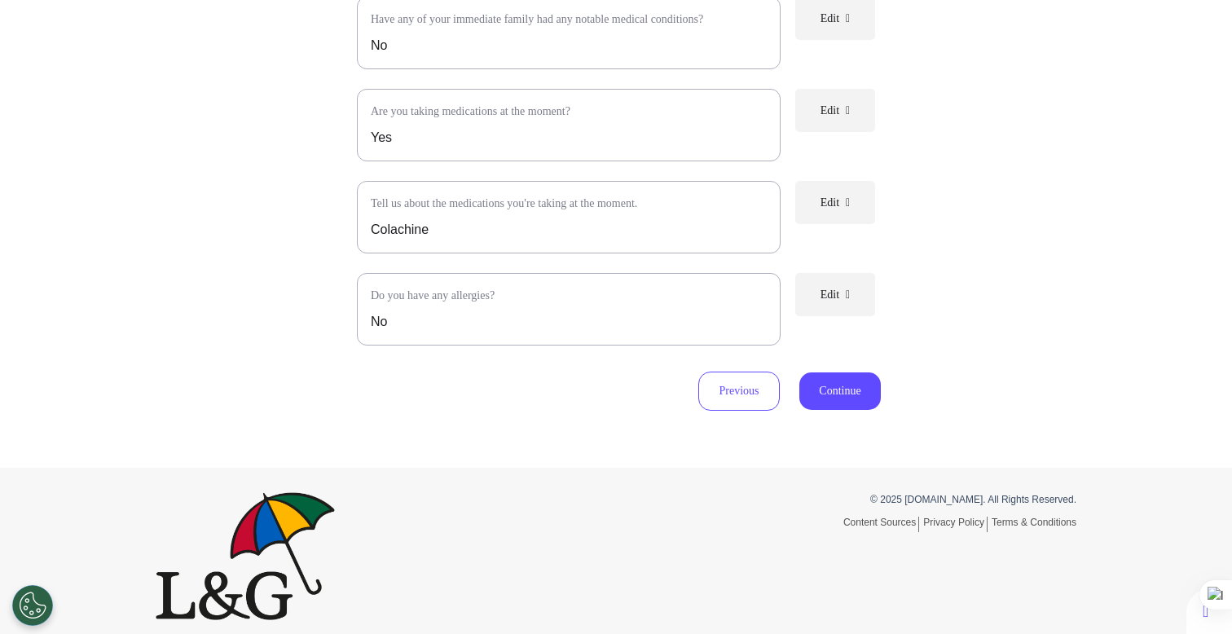
scroll to position [468, 0]
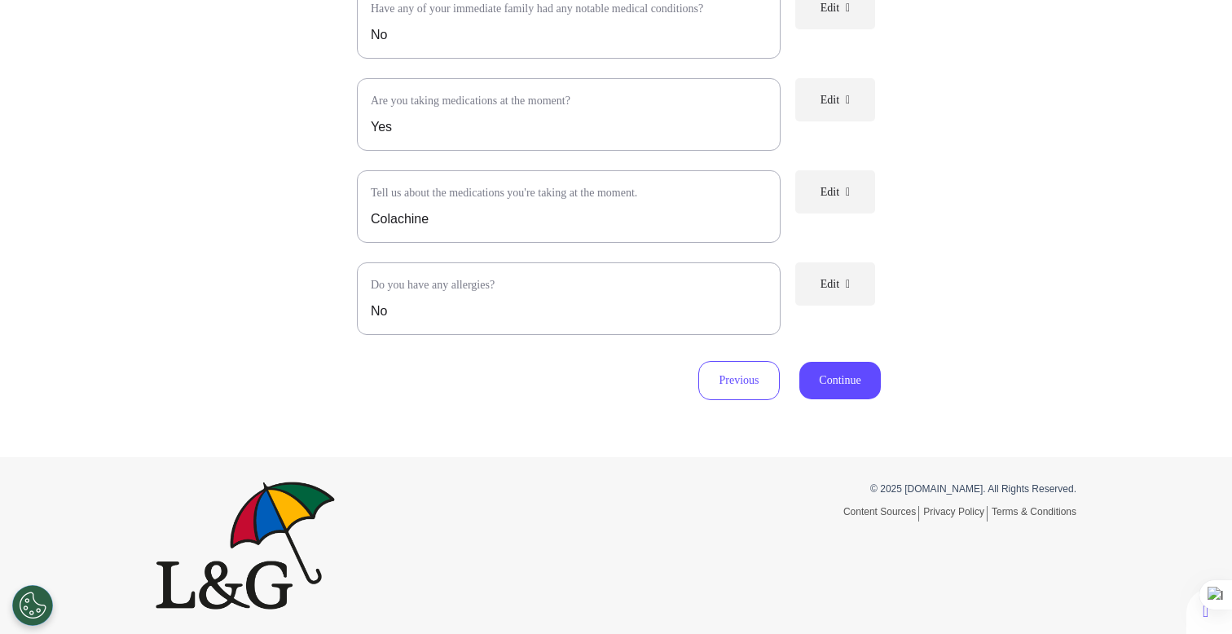
click at [851, 290] on button "Edit" at bounding box center [835, 283] width 80 height 43
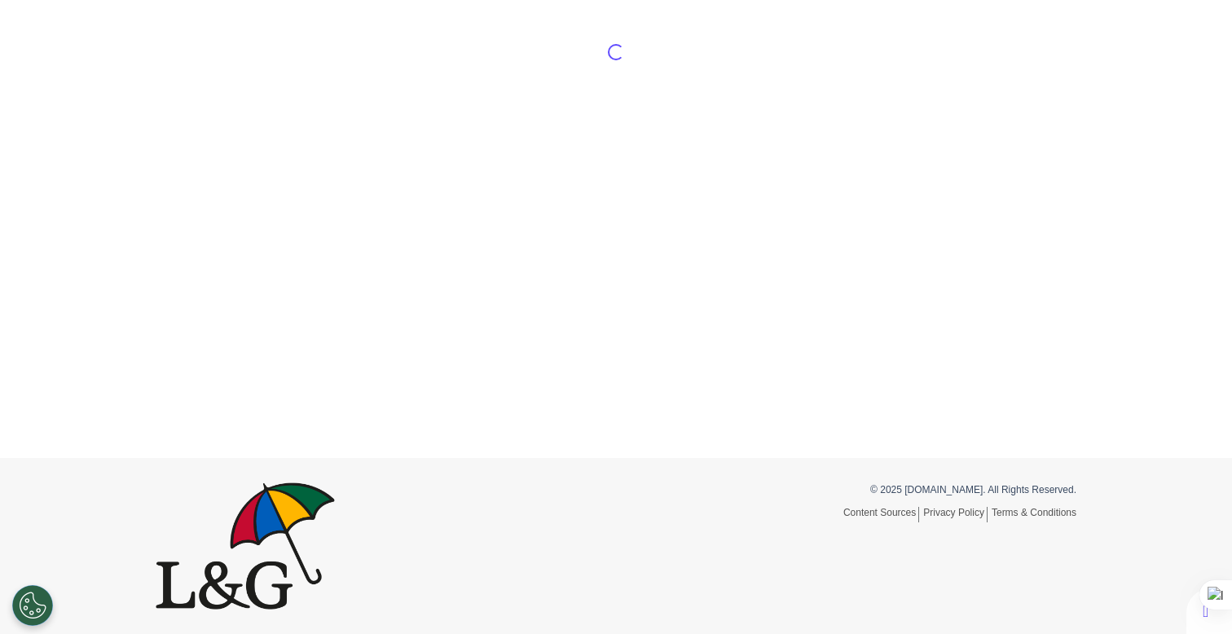
scroll to position [76, 0]
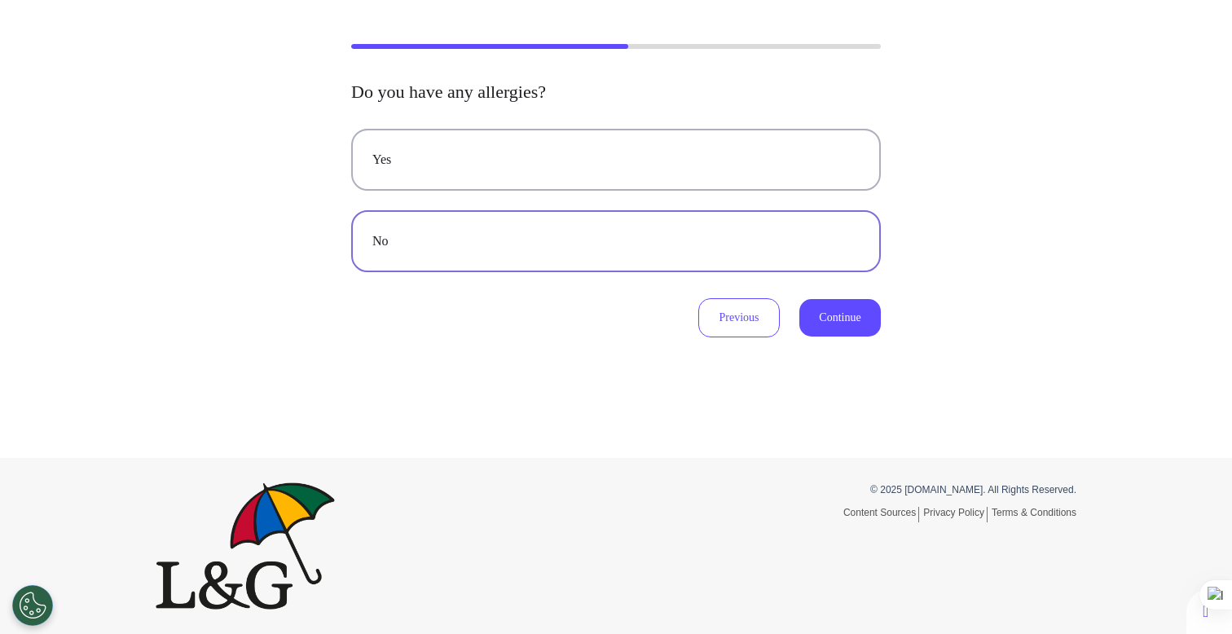
click at [456, 236] on div "No" at bounding box center [615, 241] width 487 height 20
click at [676, 180] on button "Yes" at bounding box center [616, 160] width 530 height 62
click at [834, 295] on div "Yes No Previous Continue" at bounding box center [616, 233] width 530 height 209
click at [834, 311] on button "Continue" at bounding box center [839, 317] width 81 height 37
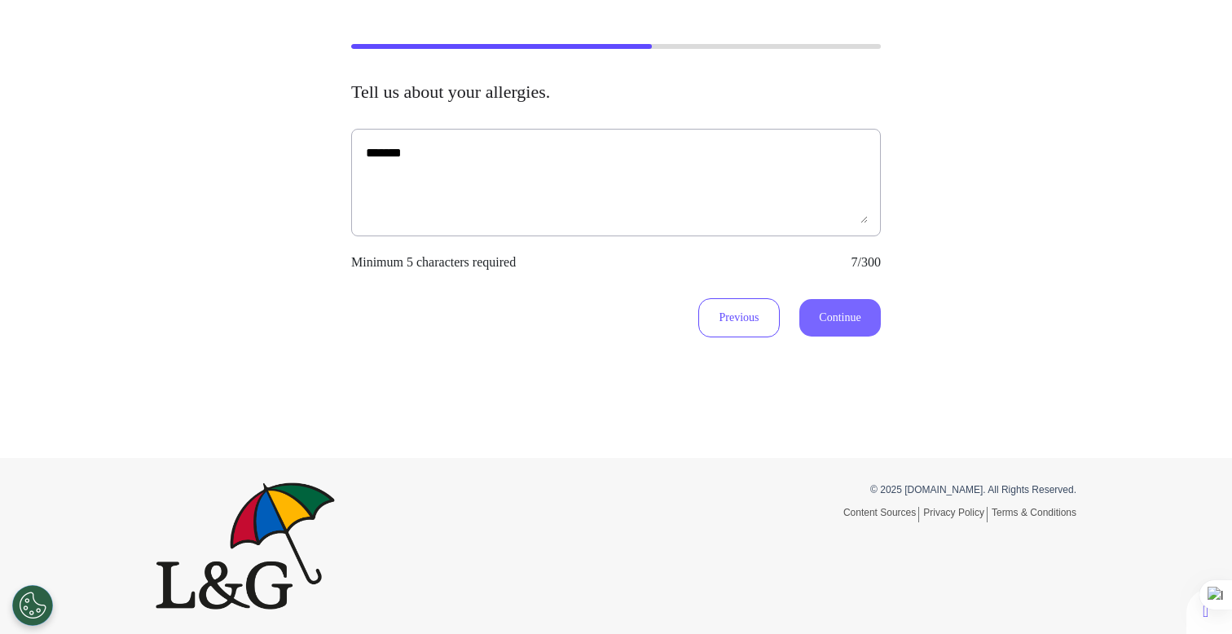
click at [838, 315] on button "Continue" at bounding box center [839, 317] width 81 height 37
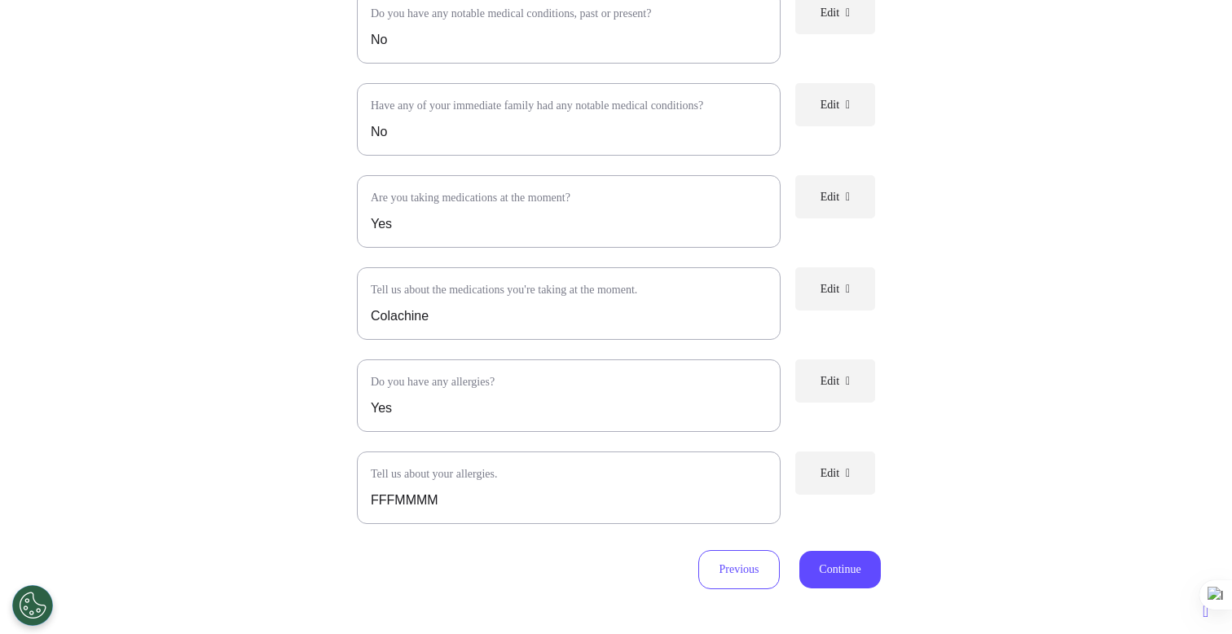
scroll to position [560, 0]
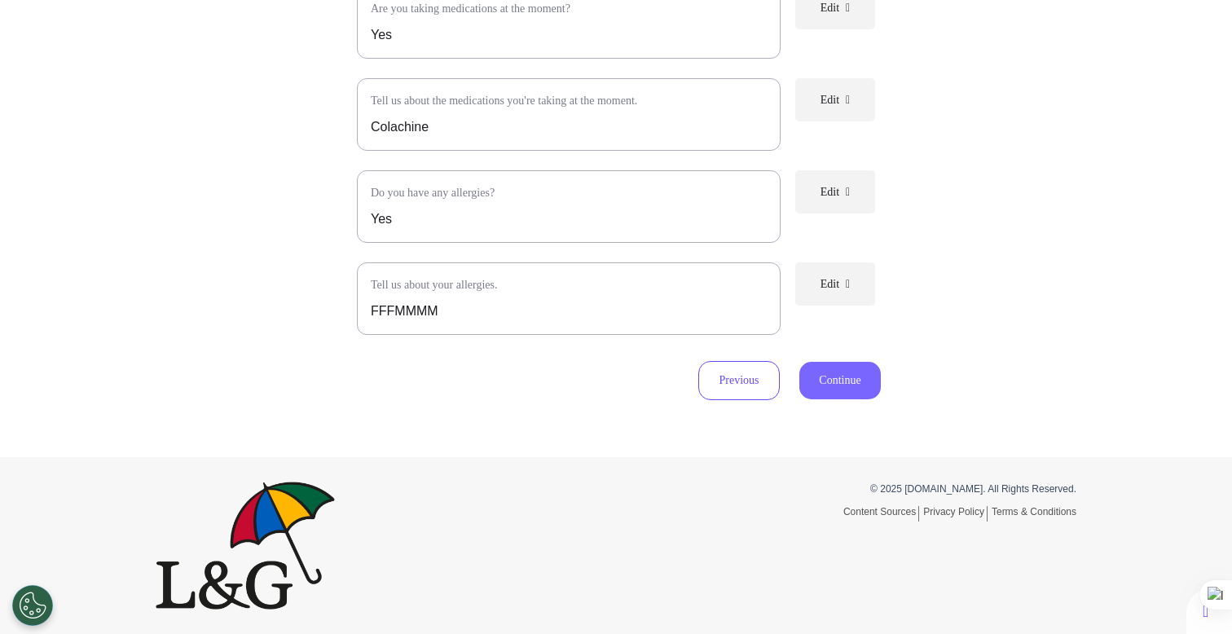
click at [839, 387] on button "Continue" at bounding box center [839, 380] width 81 height 37
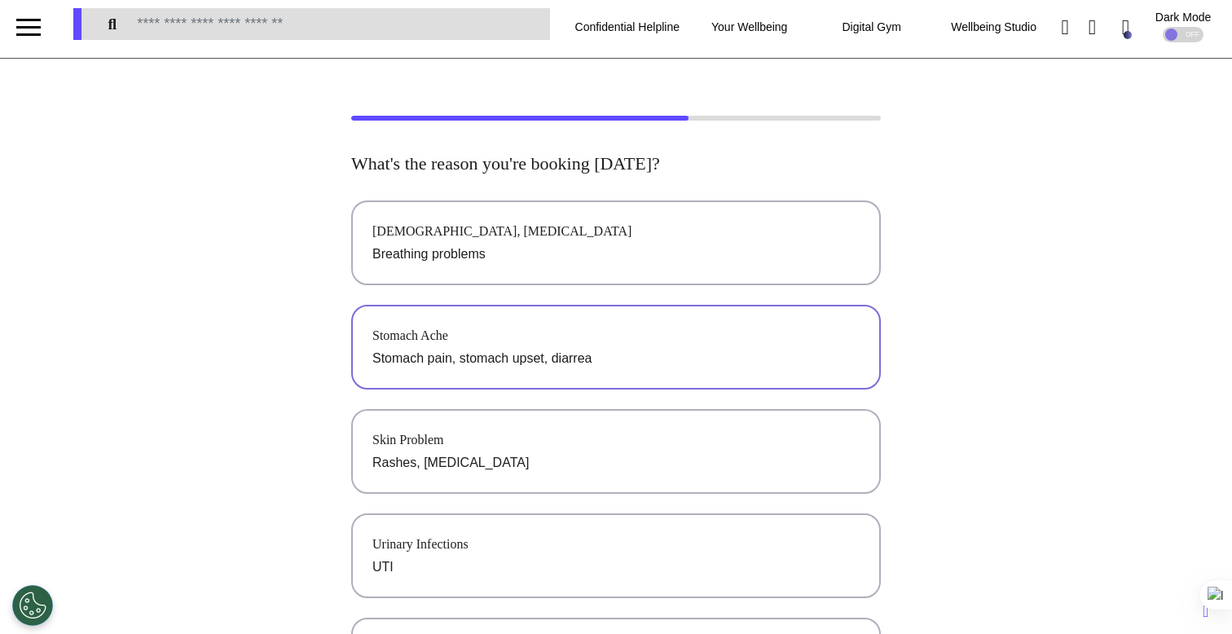
scroll to position [0, 0]
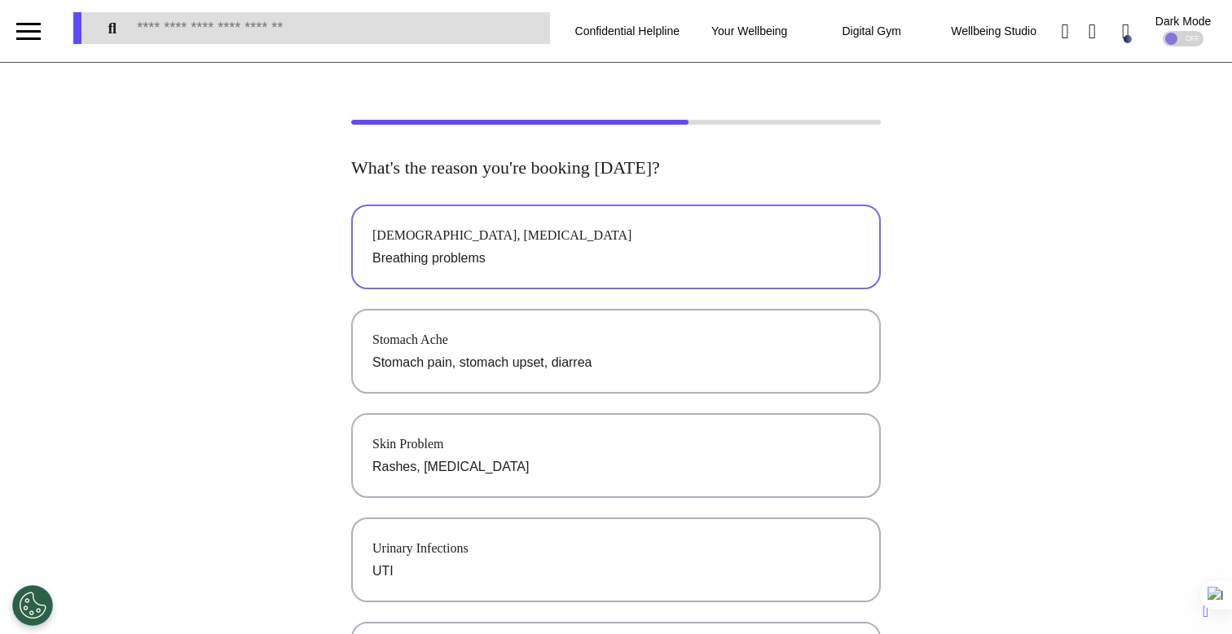
click at [605, 262] on p "Breathing problems" at bounding box center [615, 259] width 487 height 20
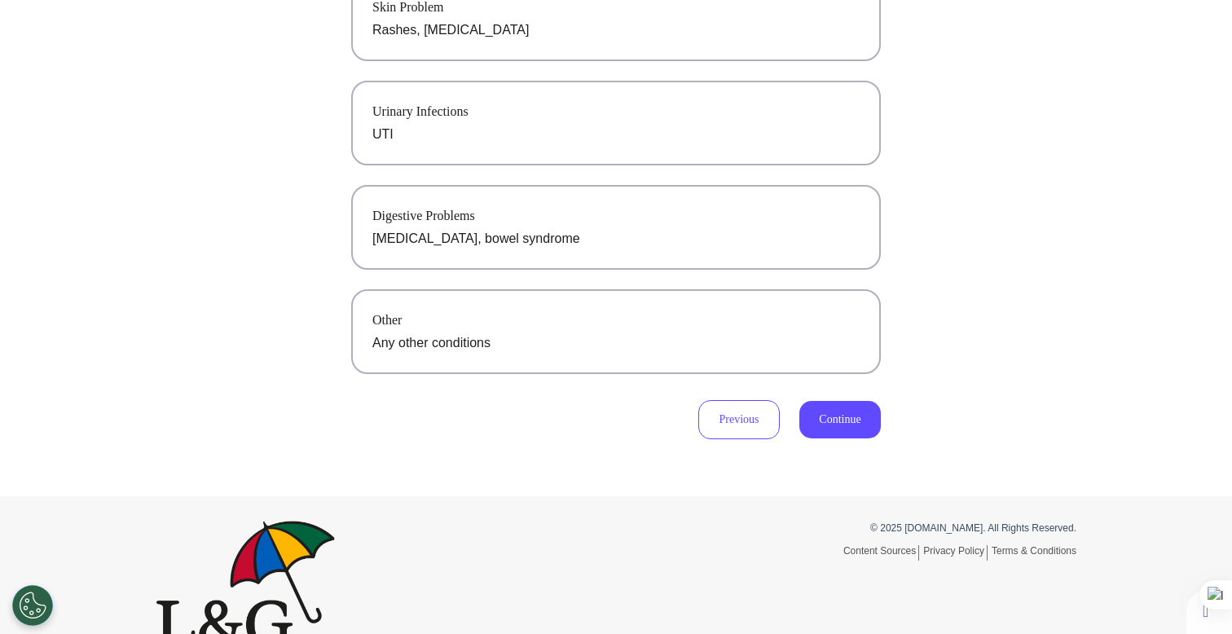
scroll to position [443, 0]
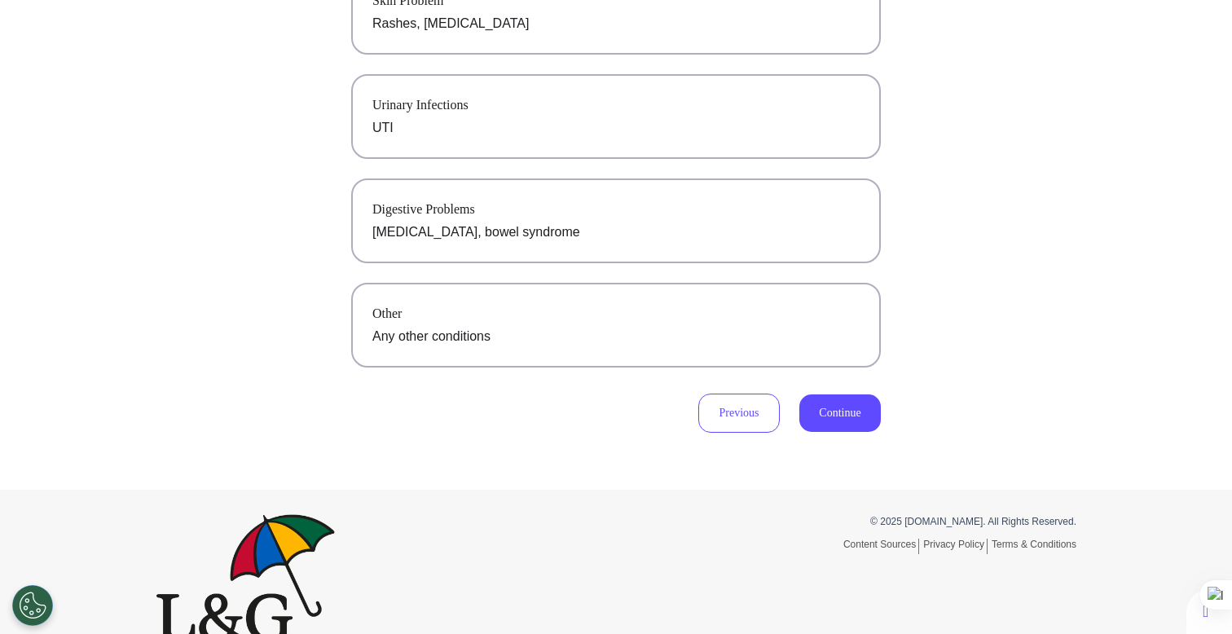
click at [887, 415] on div "What's the reason you're booking today? Asthma, Cold and Flu Breathing problems…" at bounding box center [616, 54] width 1232 height 756
click at [849, 420] on button "Continue" at bounding box center [839, 412] width 81 height 37
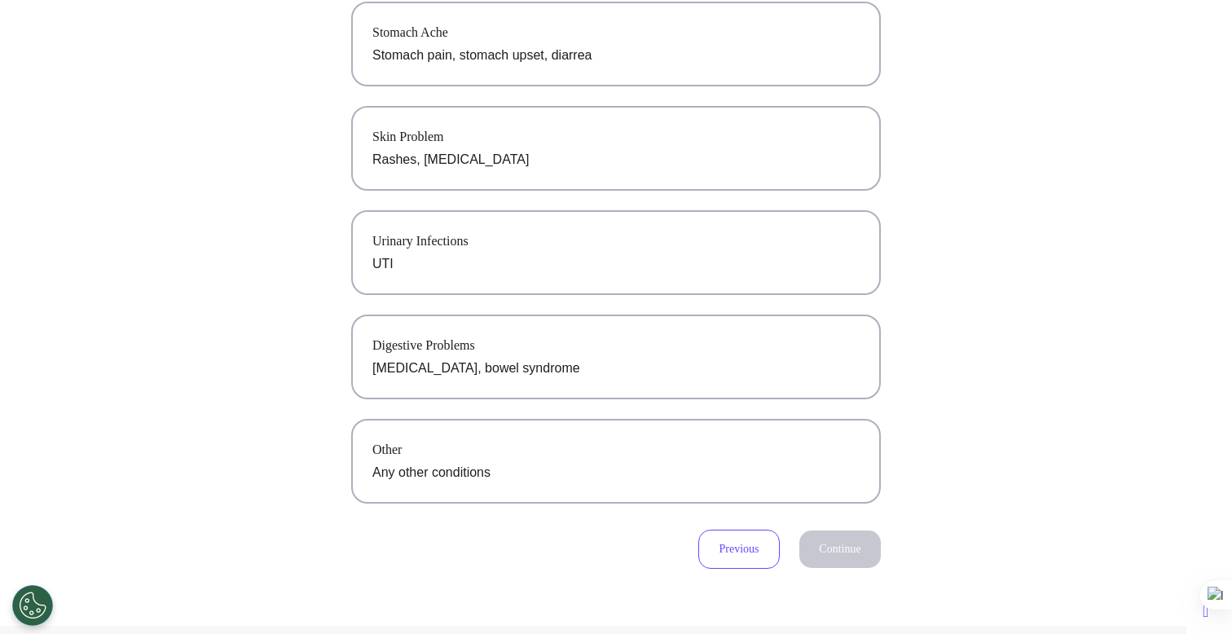
scroll to position [0, 0]
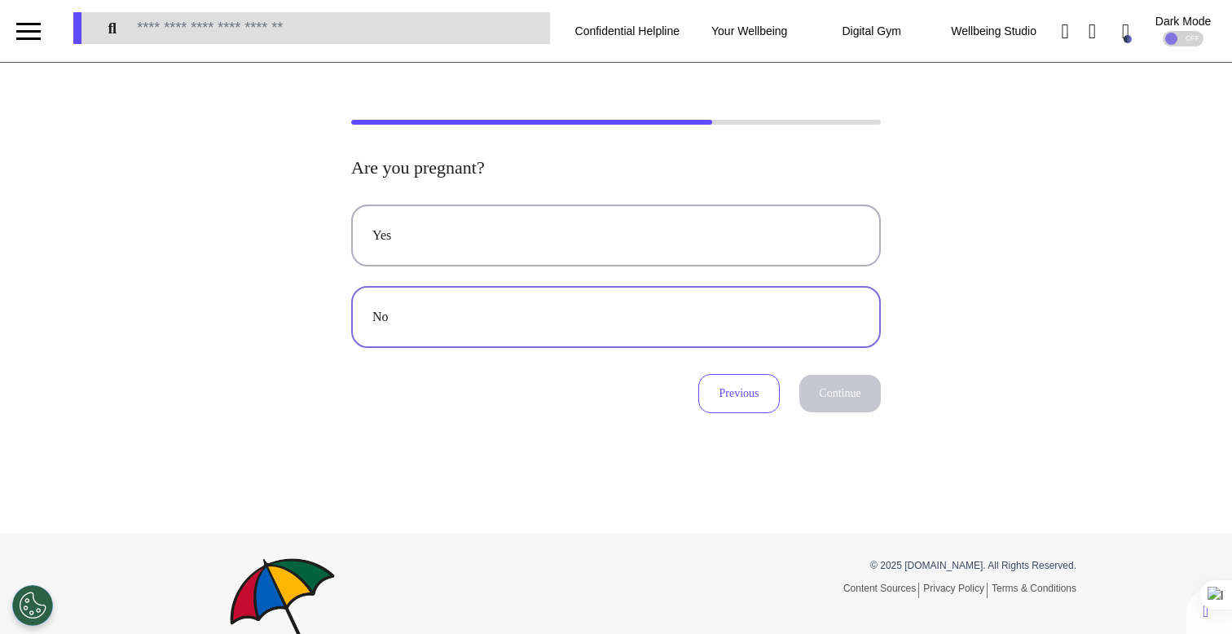
click at [603, 318] on div "No" at bounding box center [615, 317] width 487 height 20
click at [836, 400] on button "Continue" at bounding box center [839, 393] width 81 height 37
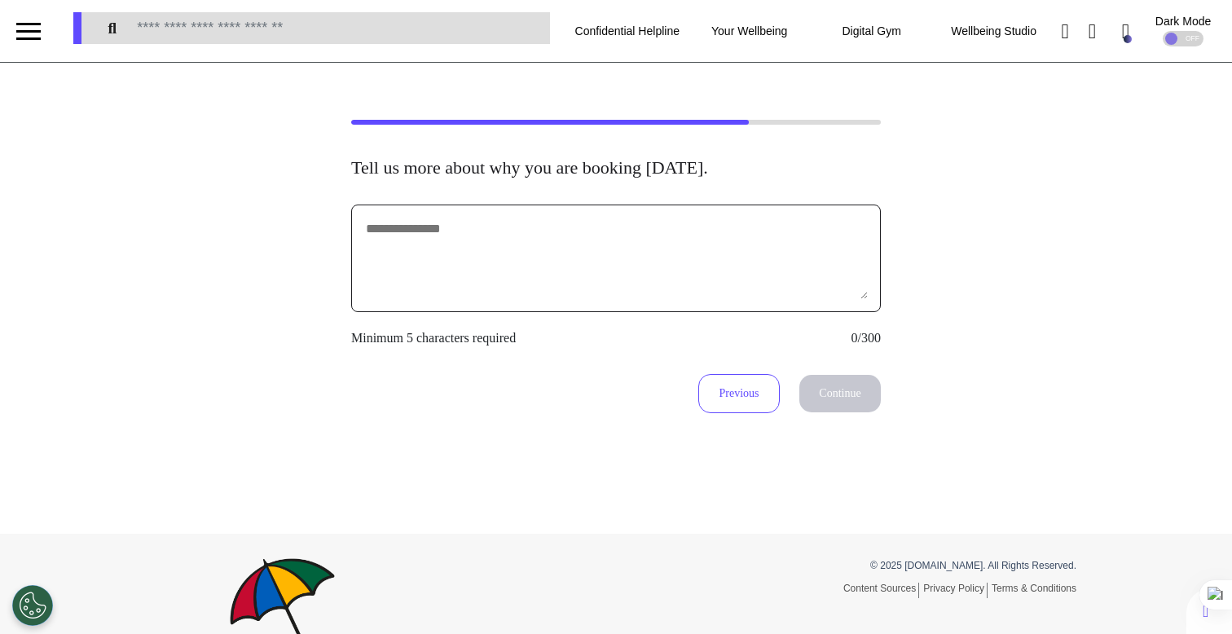
click at [693, 265] on textarea at bounding box center [616, 258] width 504 height 81
type textarea "*******"
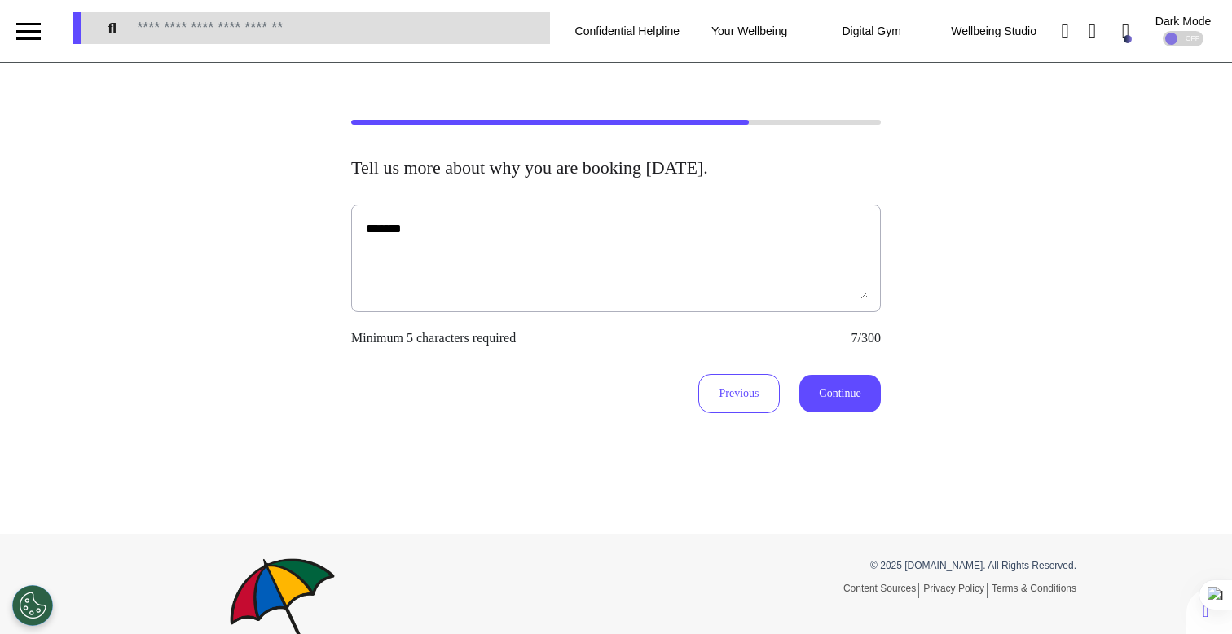
click at [811, 412] on div "Previous Continue" at bounding box center [616, 393] width 530 height 39
click at [820, 399] on button "Continue" at bounding box center [839, 393] width 81 height 37
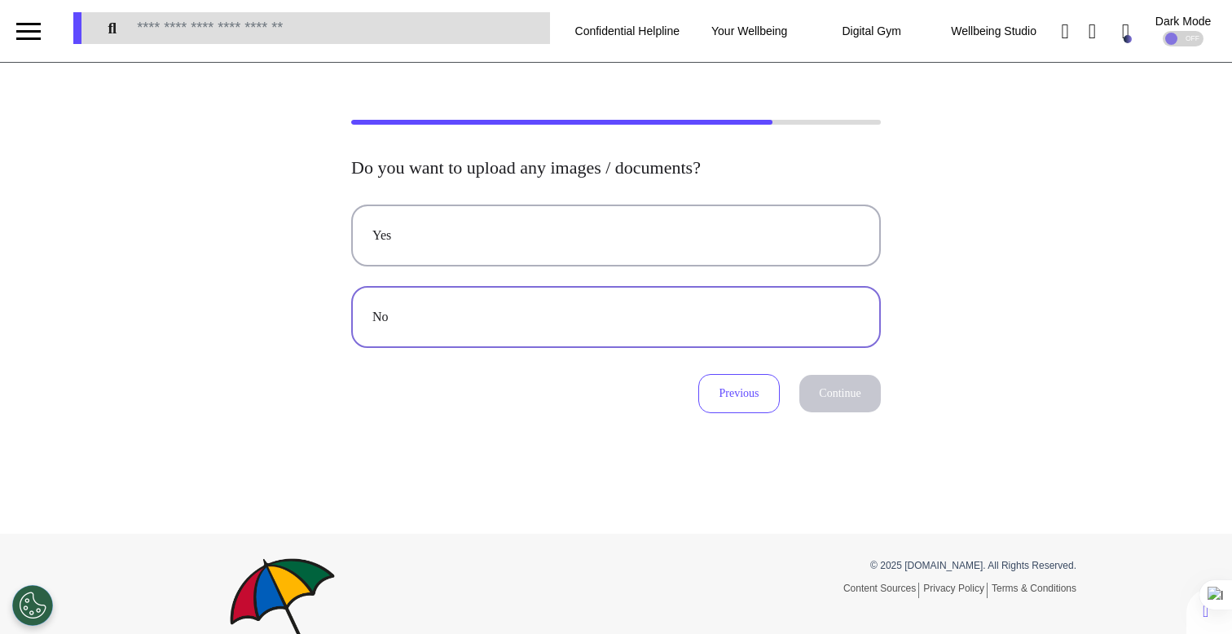
click at [798, 348] on button "No" at bounding box center [616, 317] width 530 height 62
click at [866, 425] on div "Do you want to upload any images / documents? Yes No Previous Continue" at bounding box center [616, 298] width 1232 height 471
click at [858, 398] on button "Continue" at bounding box center [839, 393] width 81 height 37
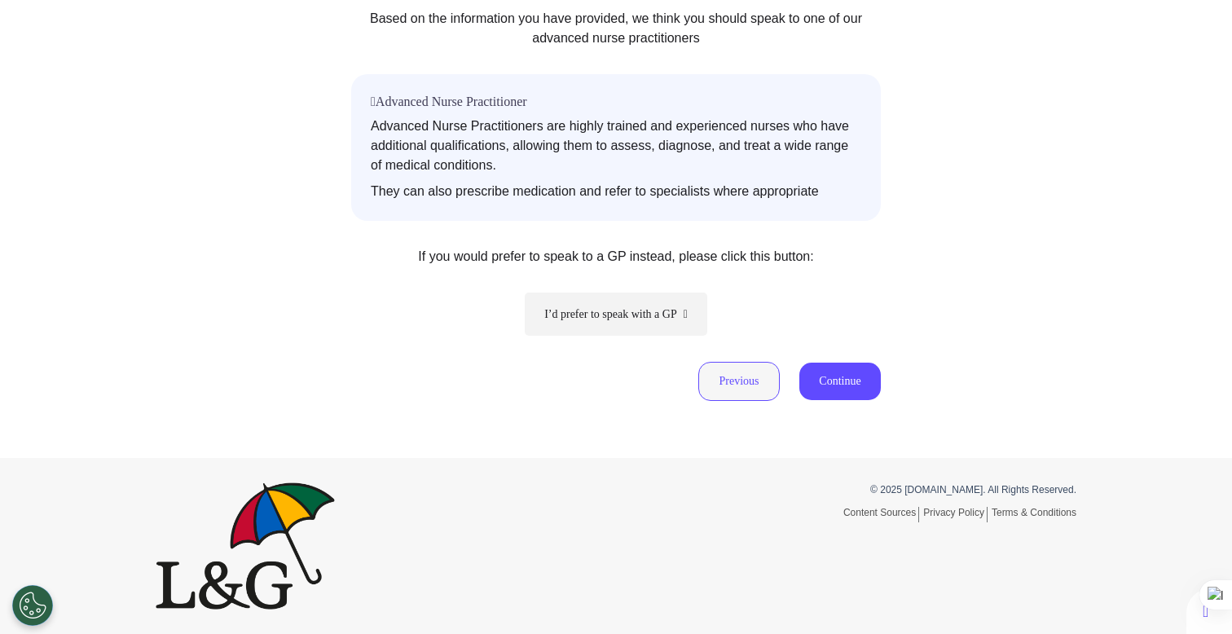
click at [736, 394] on button "Previous" at bounding box center [738, 381] width 81 height 39
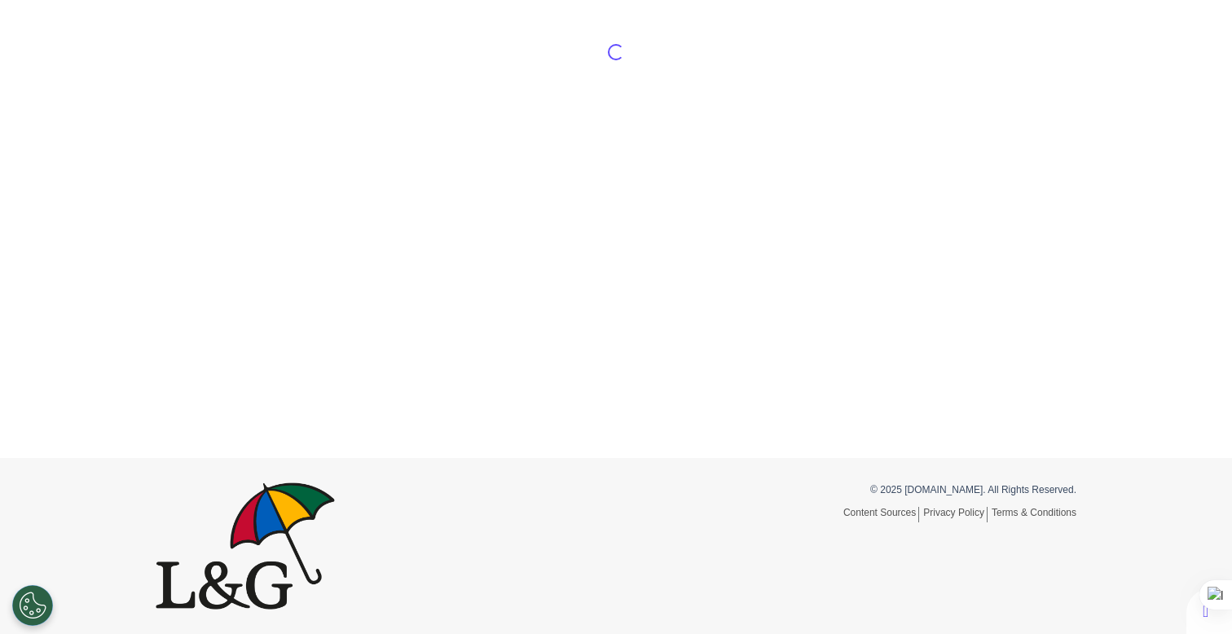
scroll to position [76, 0]
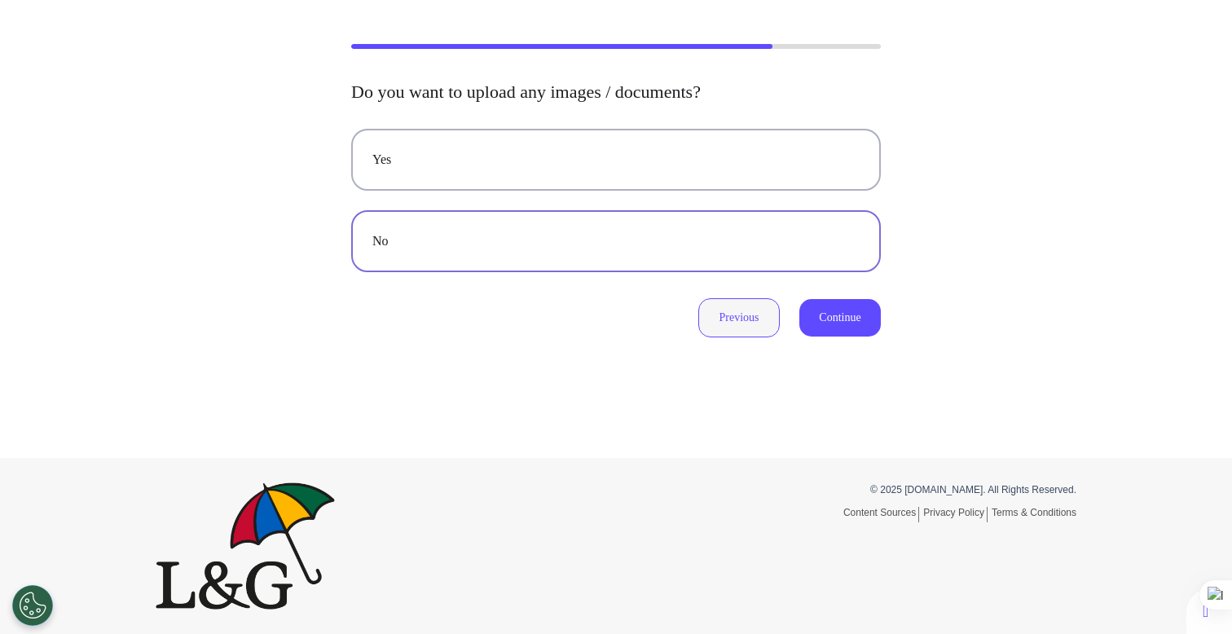
click at [736, 327] on button "Previous" at bounding box center [738, 317] width 81 height 39
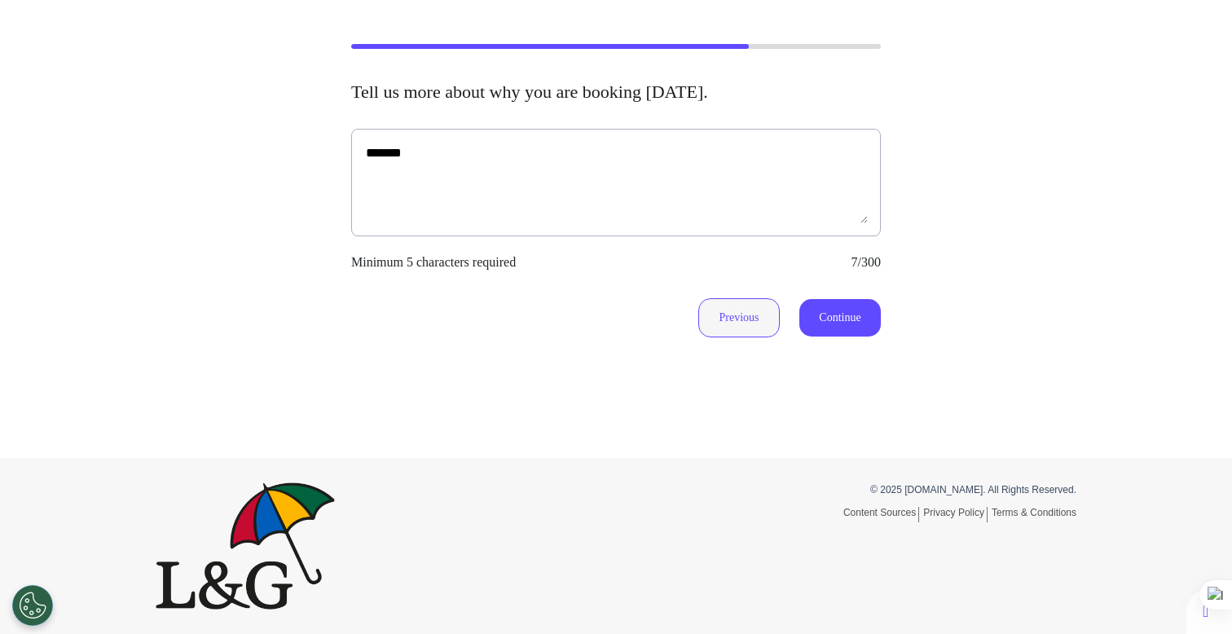
click at [737, 327] on button "Previous" at bounding box center [738, 317] width 81 height 39
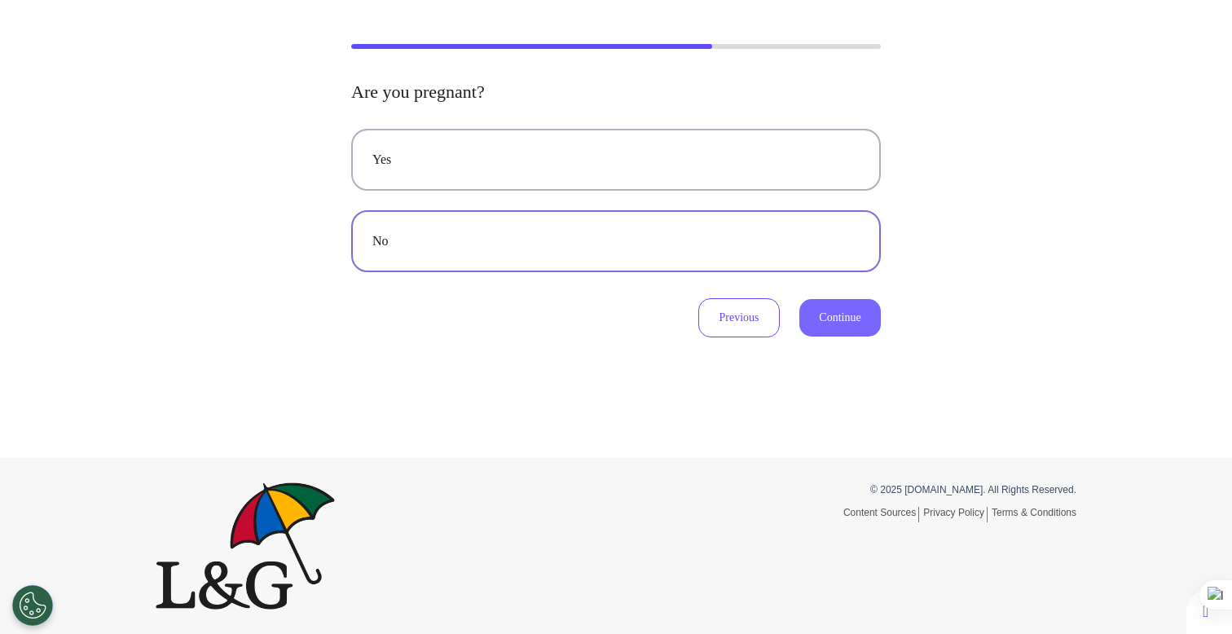
click at [816, 311] on button "Continue" at bounding box center [839, 317] width 81 height 37
click at [736, 328] on button "Previous" at bounding box center [738, 317] width 81 height 39
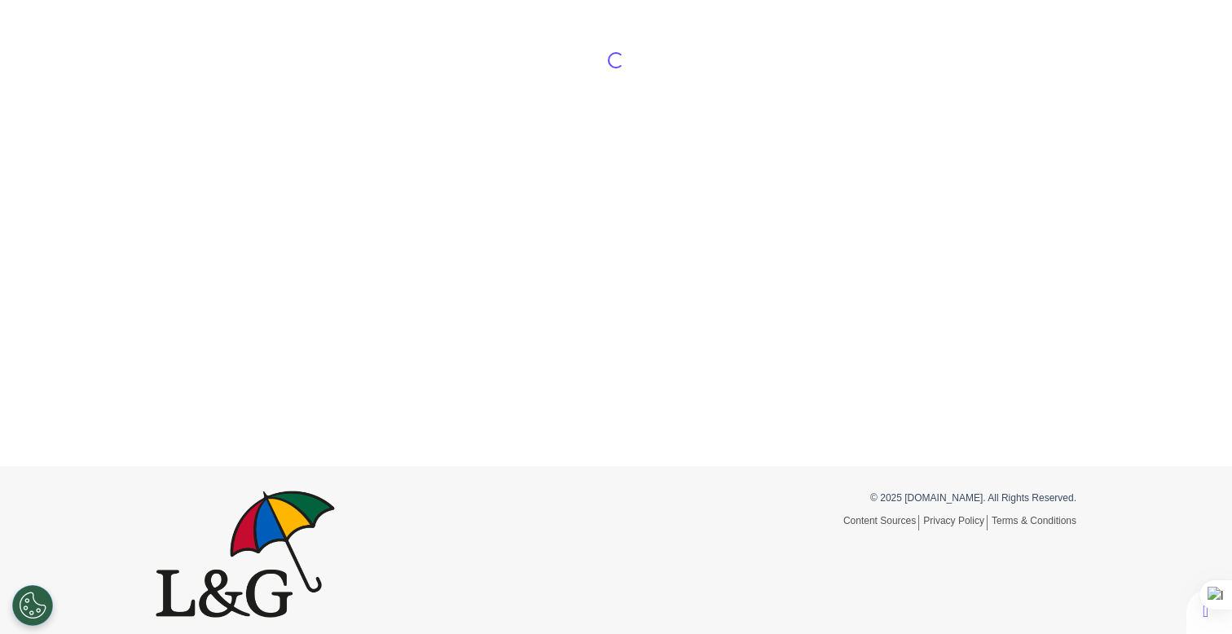
scroll to position [0, 0]
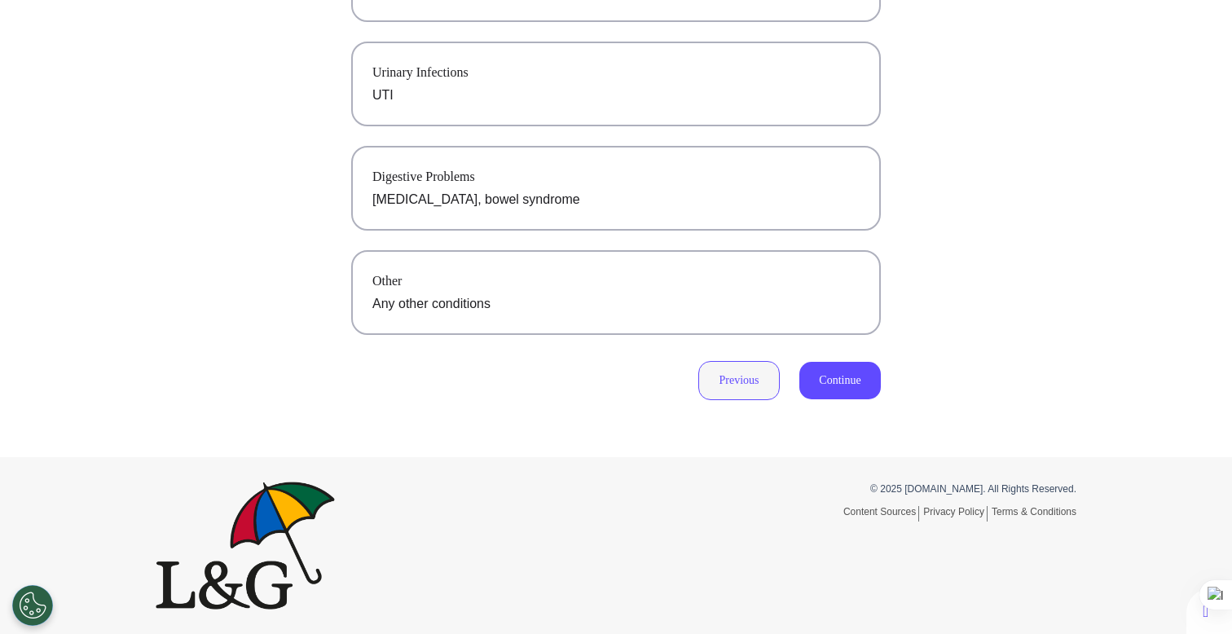
click at [737, 386] on button "Previous" at bounding box center [738, 380] width 81 height 39
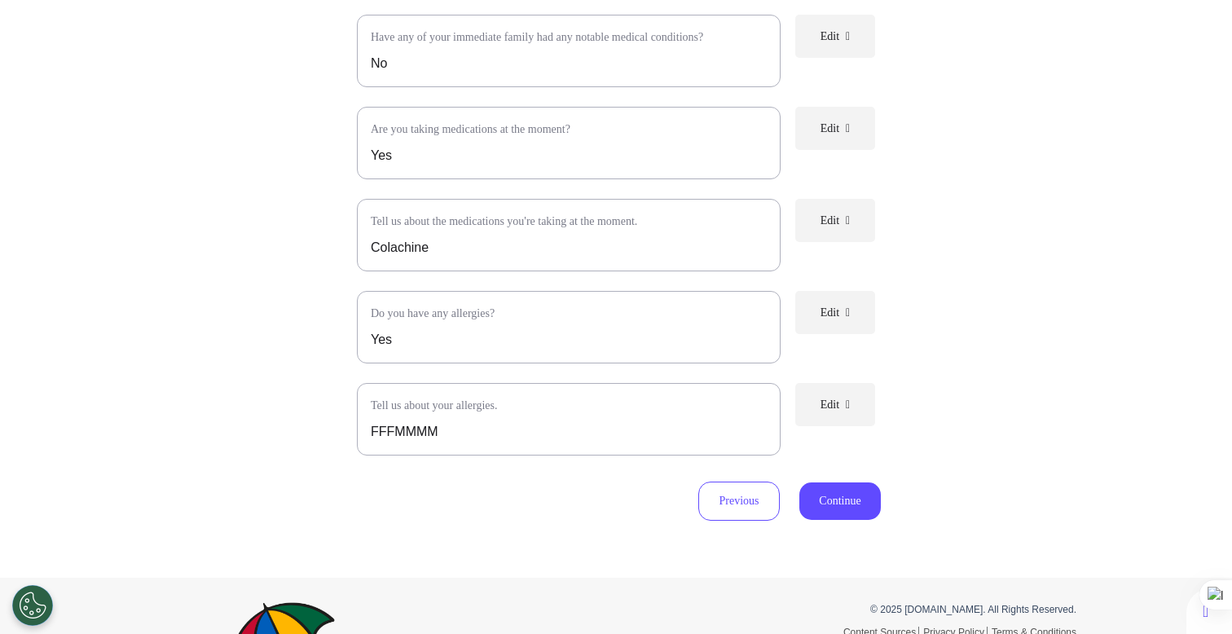
scroll to position [194, 0]
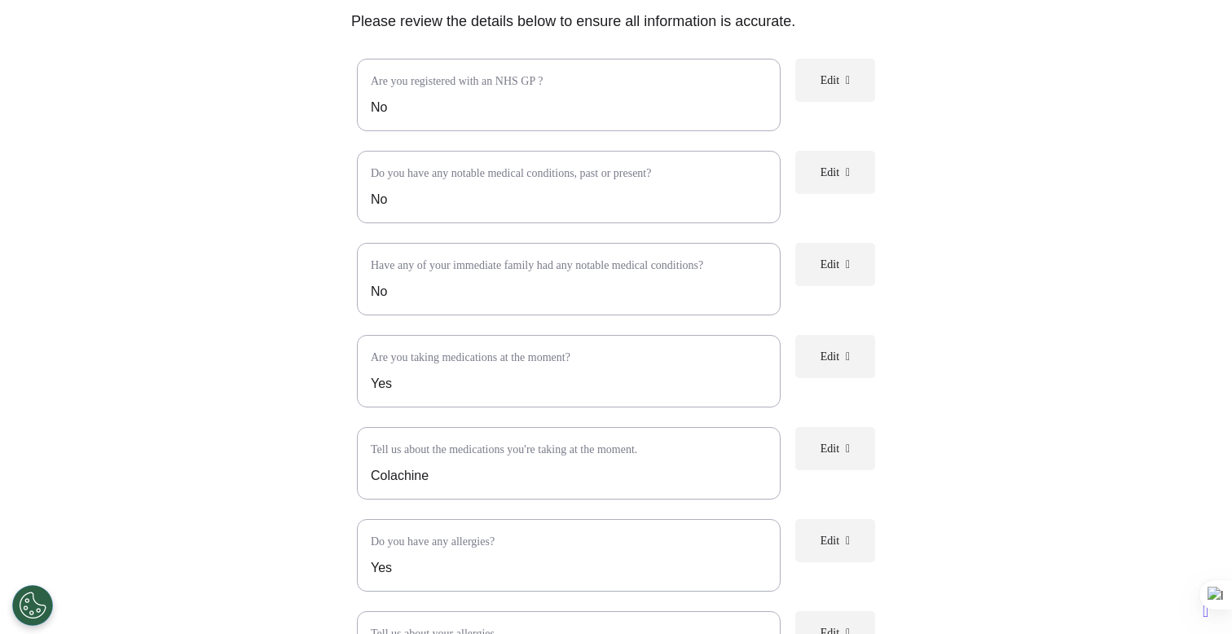
click at [856, 378] on button "Edit" at bounding box center [835, 356] width 80 height 43
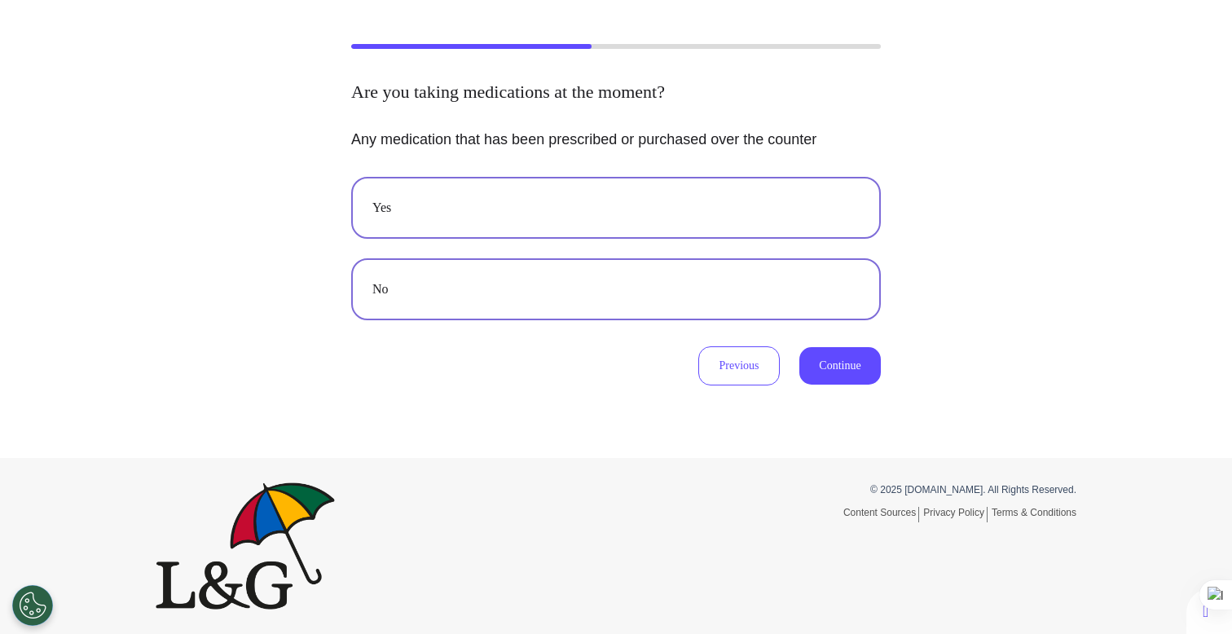
click at [626, 298] on div "No" at bounding box center [615, 290] width 487 height 20
click at [844, 374] on button "Continue" at bounding box center [839, 365] width 81 height 37
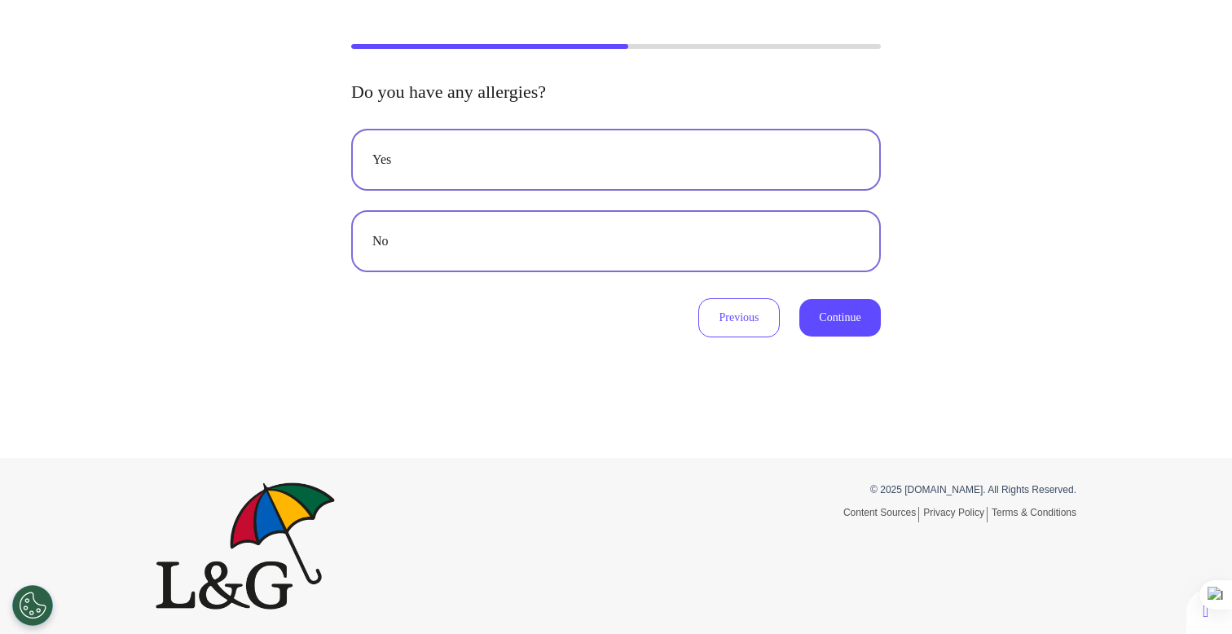
click at [598, 263] on button "No" at bounding box center [616, 241] width 530 height 62
click at [852, 322] on button "Continue" at bounding box center [839, 317] width 81 height 37
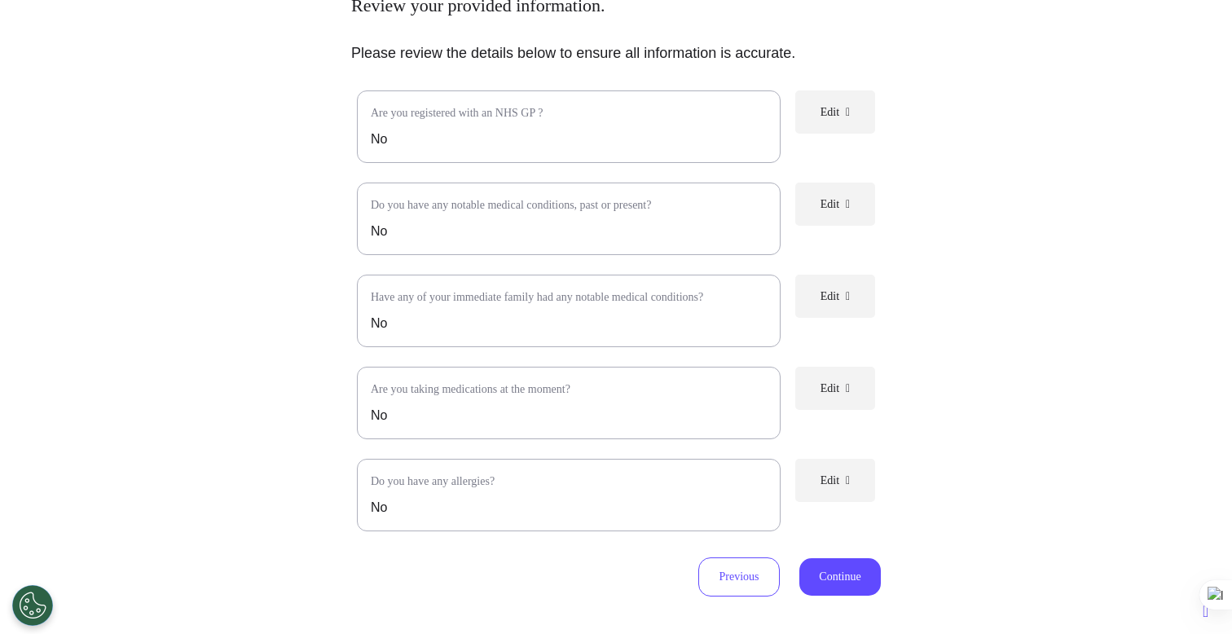
scroll to position [154, 0]
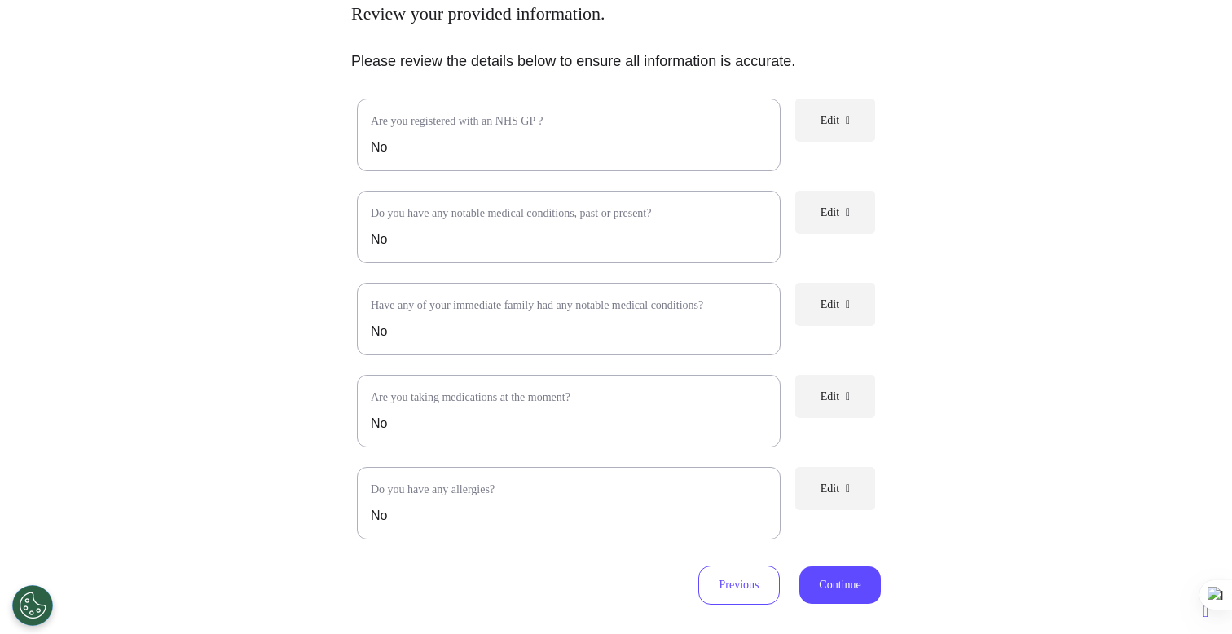
click at [823, 510] on button "Edit" at bounding box center [835, 488] width 80 height 43
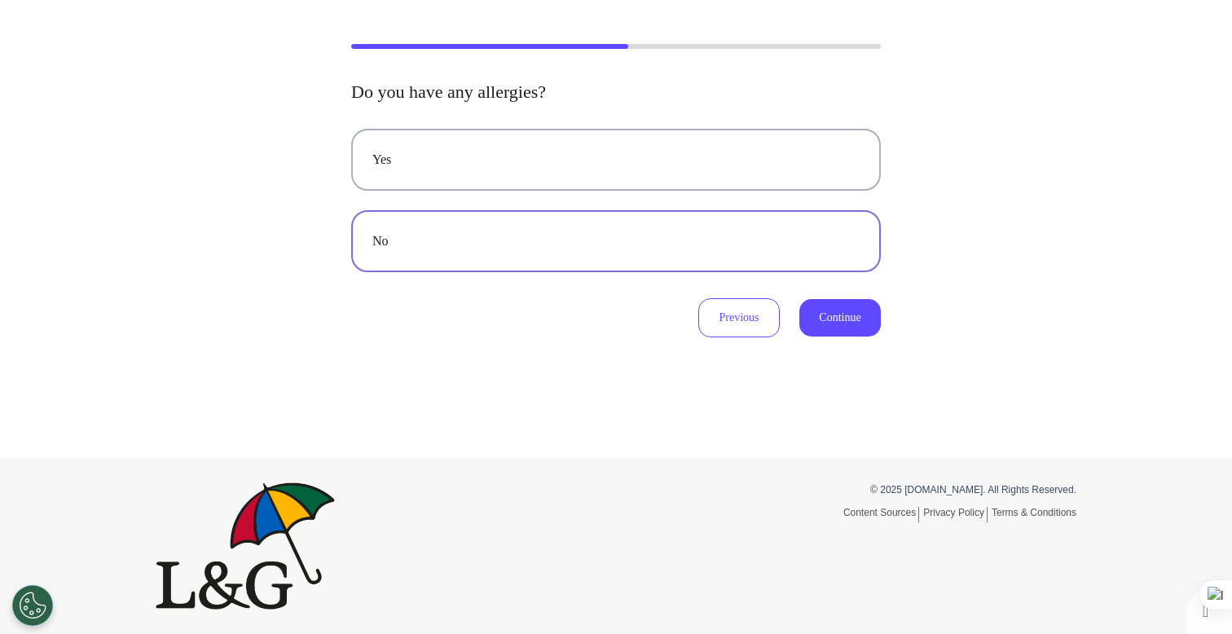
drag, startPoint x: 721, startPoint y: 165, endPoint x: 736, endPoint y: 193, distance: 32.1
click at [721, 165] on div "Yes" at bounding box center [615, 160] width 487 height 20
click at [830, 310] on button "Continue" at bounding box center [839, 317] width 81 height 37
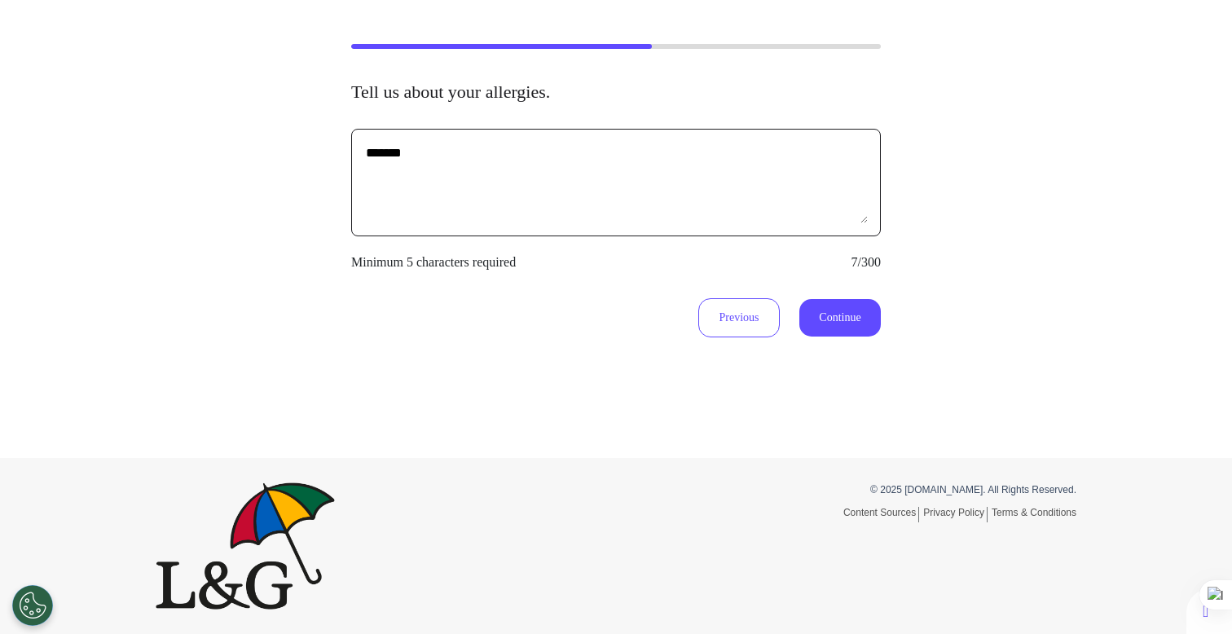
click at [511, 222] on textarea "*******" at bounding box center [616, 182] width 504 height 81
type textarea "*********"
click at [822, 315] on button "Continue" at bounding box center [839, 317] width 81 height 37
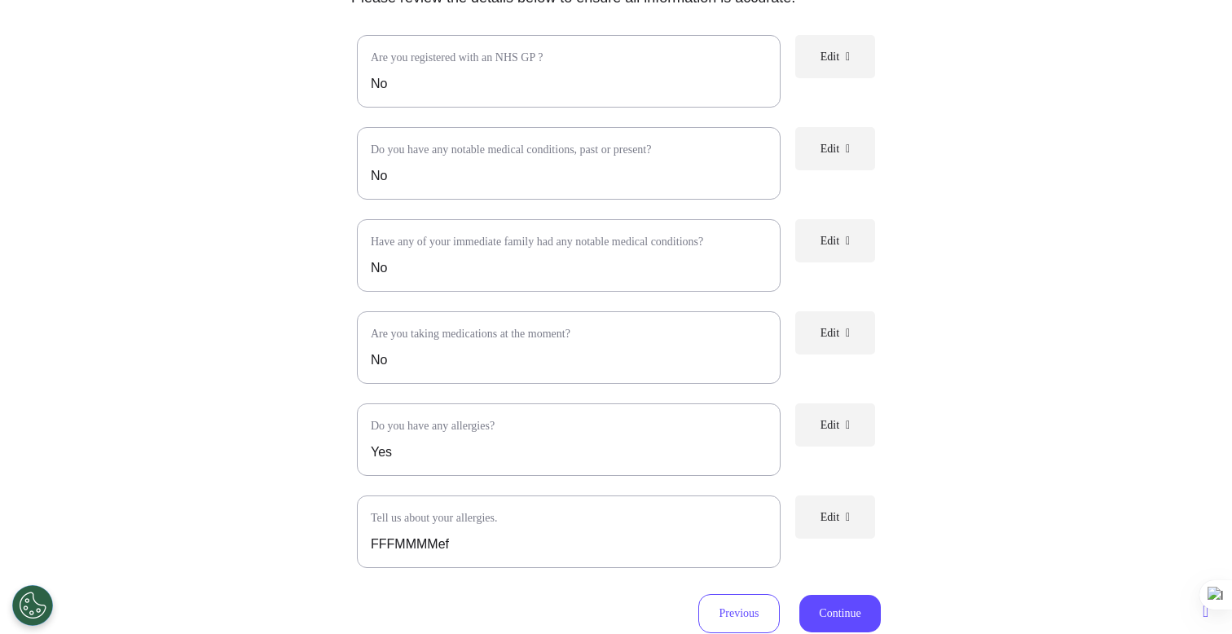
scroll to position [196, 0]
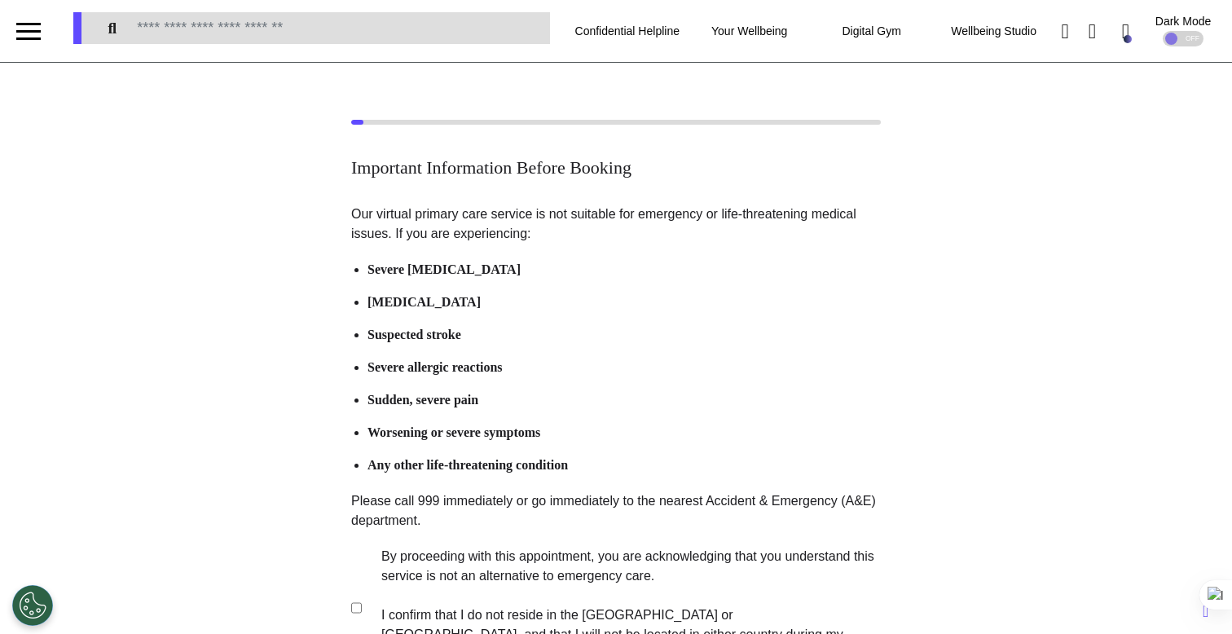
scroll to position [322, 0]
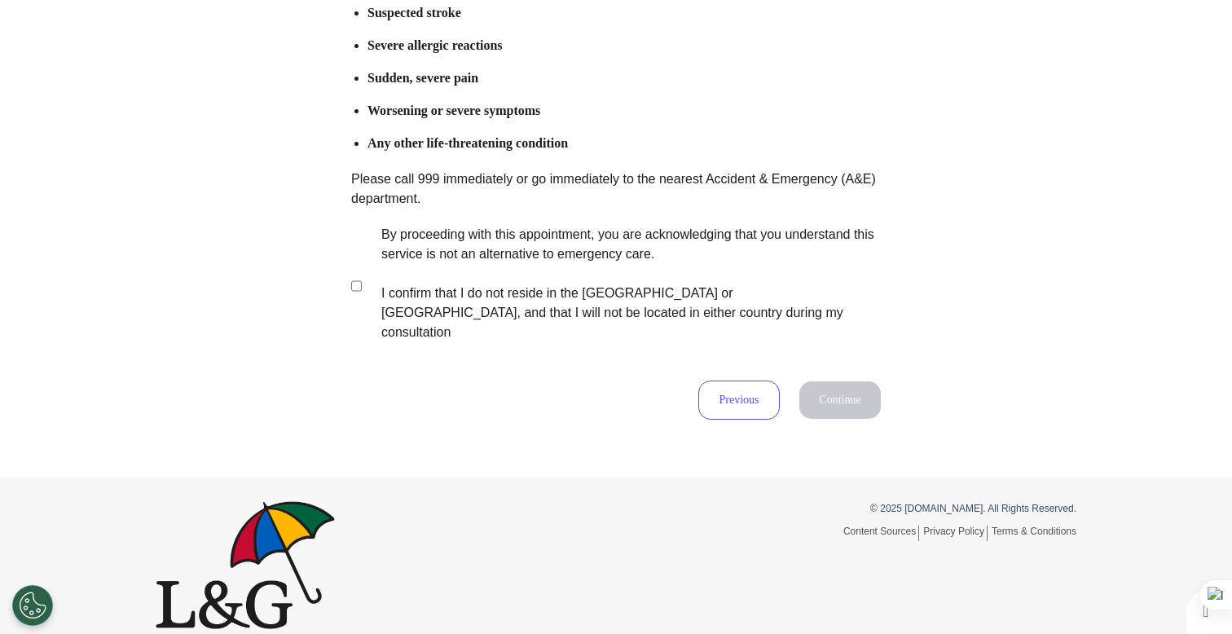
click at [626, 250] on label "By proceeding with this appointment, you are acknowledging that you understand …" at bounding box center [620, 283] width 510 height 117
click at [852, 381] on button "Continue" at bounding box center [839, 399] width 81 height 37
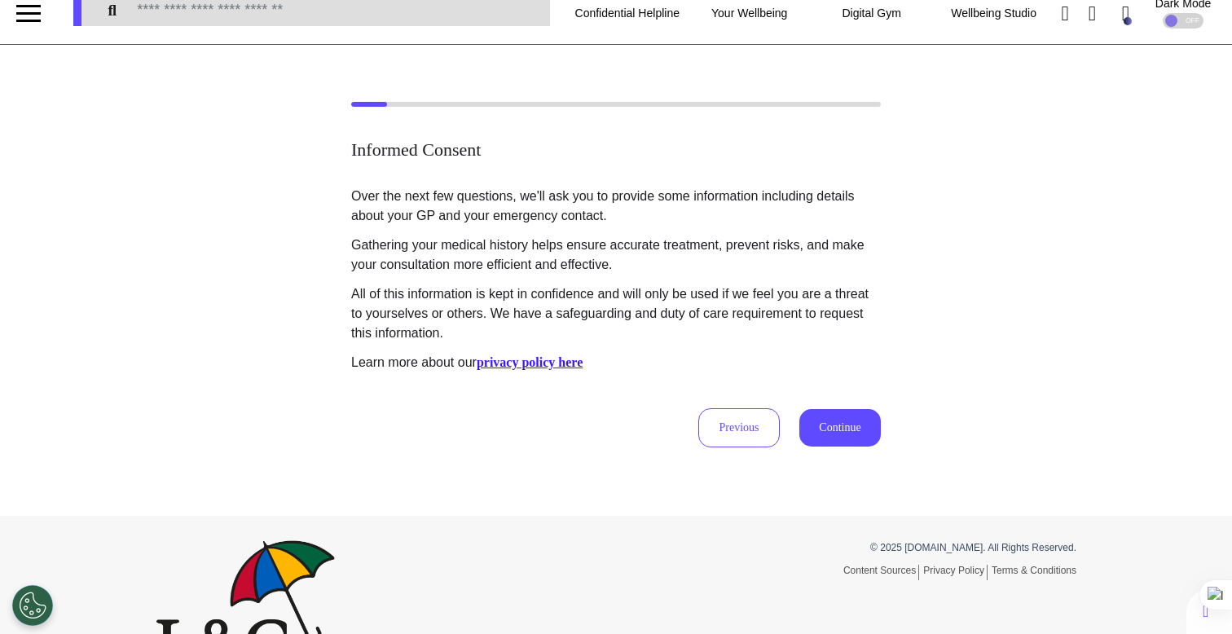
scroll to position [0, 0]
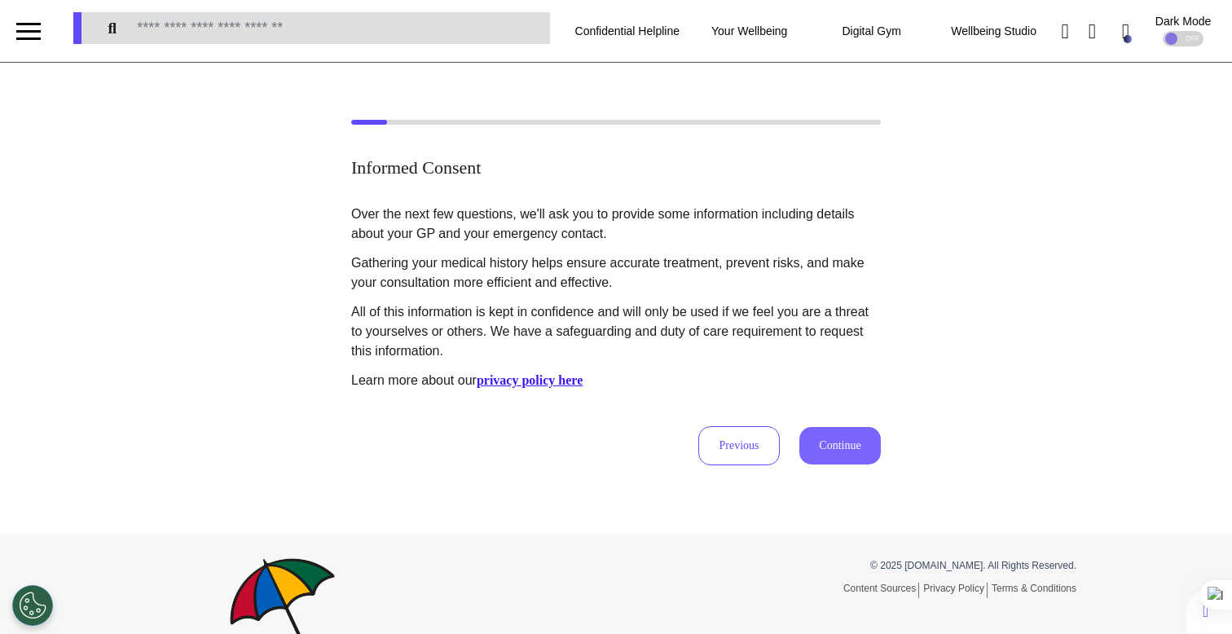
click at [819, 446] on button "Continue" at bounding box center [839, 445] width 81 height 37
select select "****"
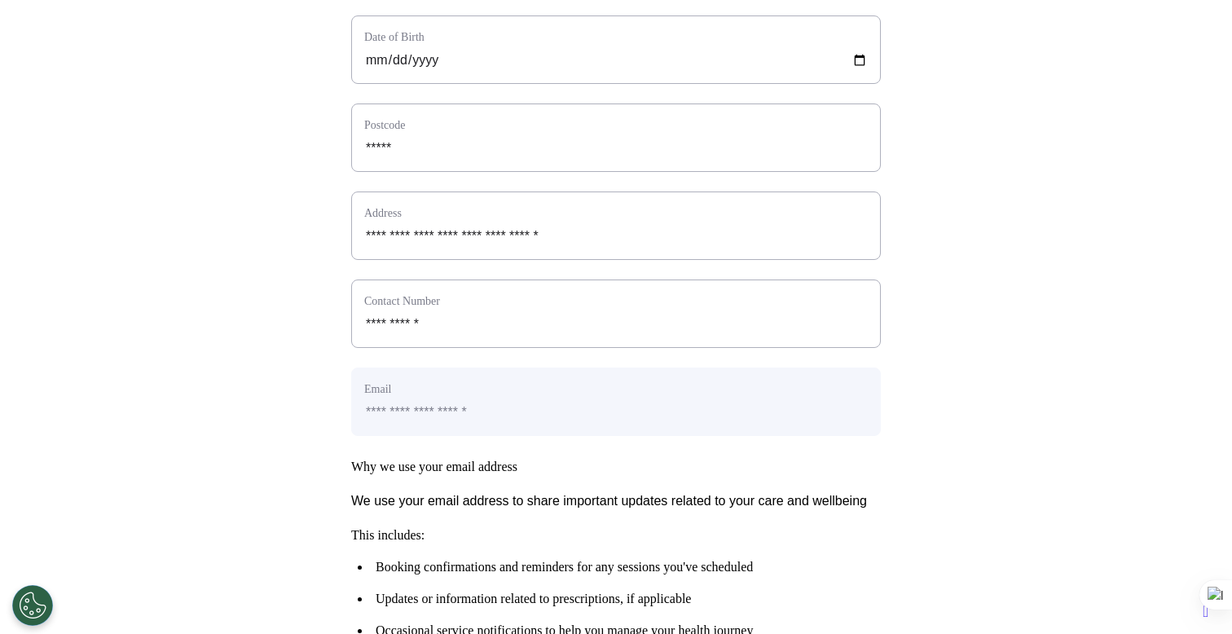
scroll to position [811, 0]
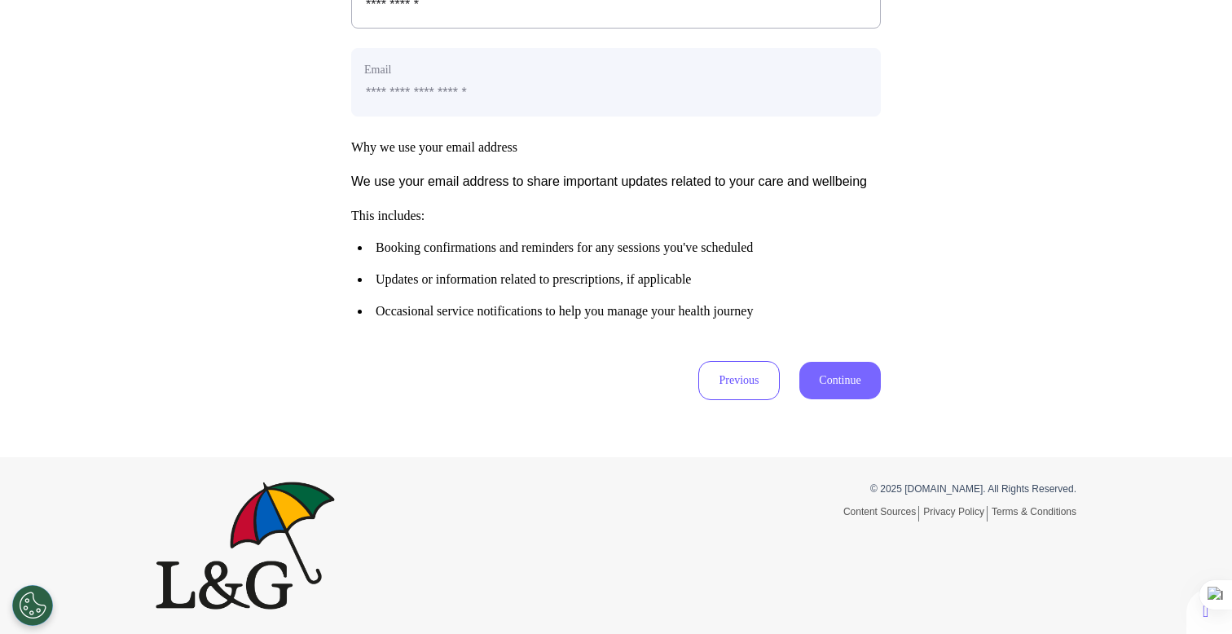
click at [833, 394] on button "Continue" at bounding box center [839, 380] width 81 height 37
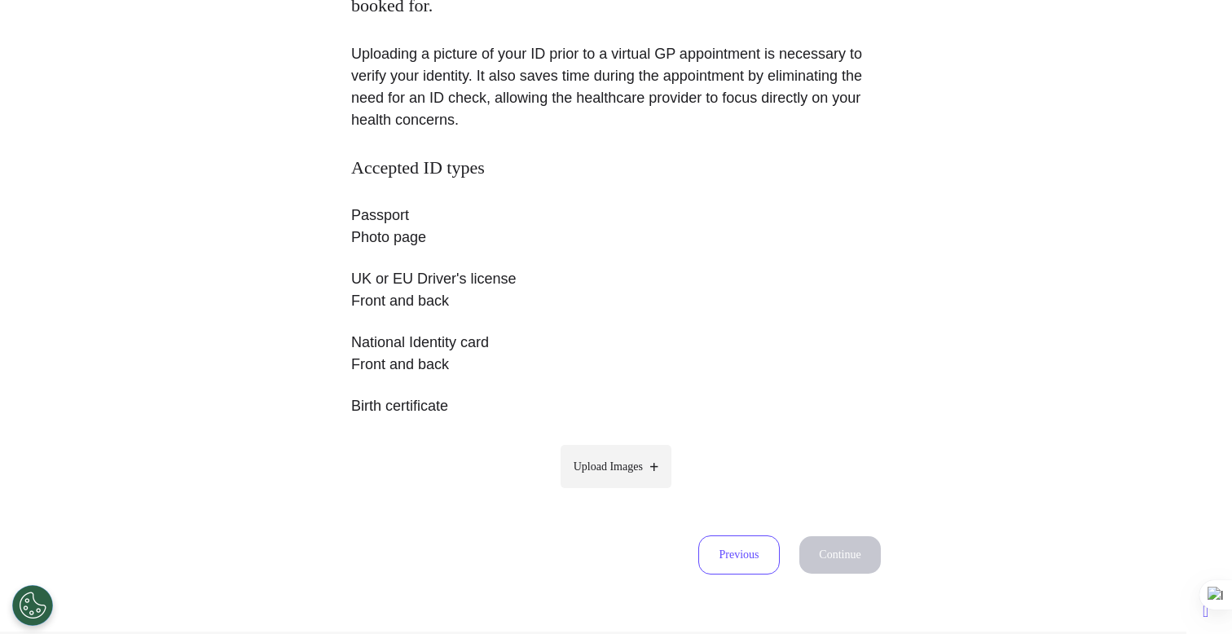
scroll to position [357, 0]
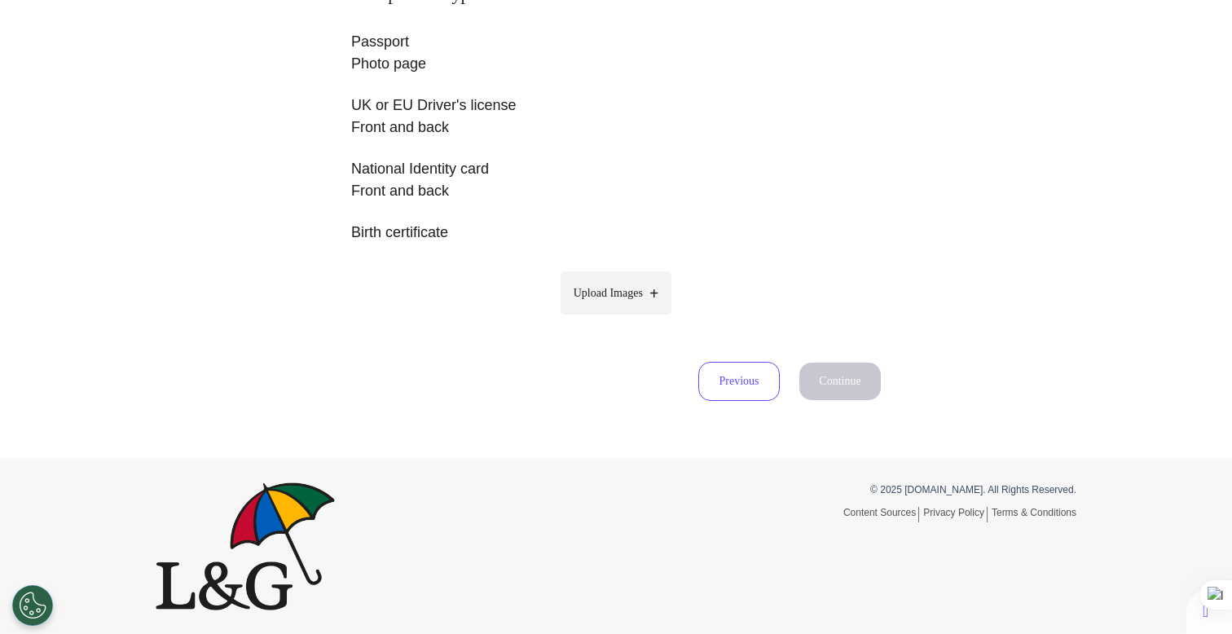
click at [638, 290] on span "Upload Images" at bounding box center [608, 292] width 69 height 17
click at [638, 319] on input "Upload Images" at bounding box center [616, 327] width 155 height 17
type input "**********"
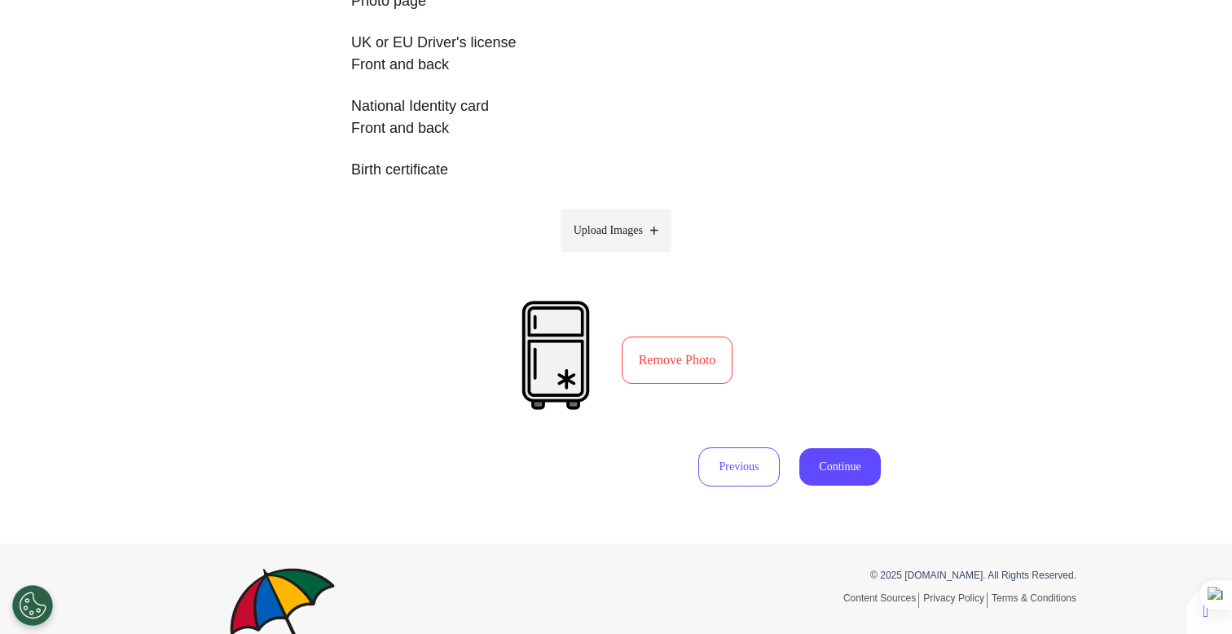
scroll to position [505, 0]
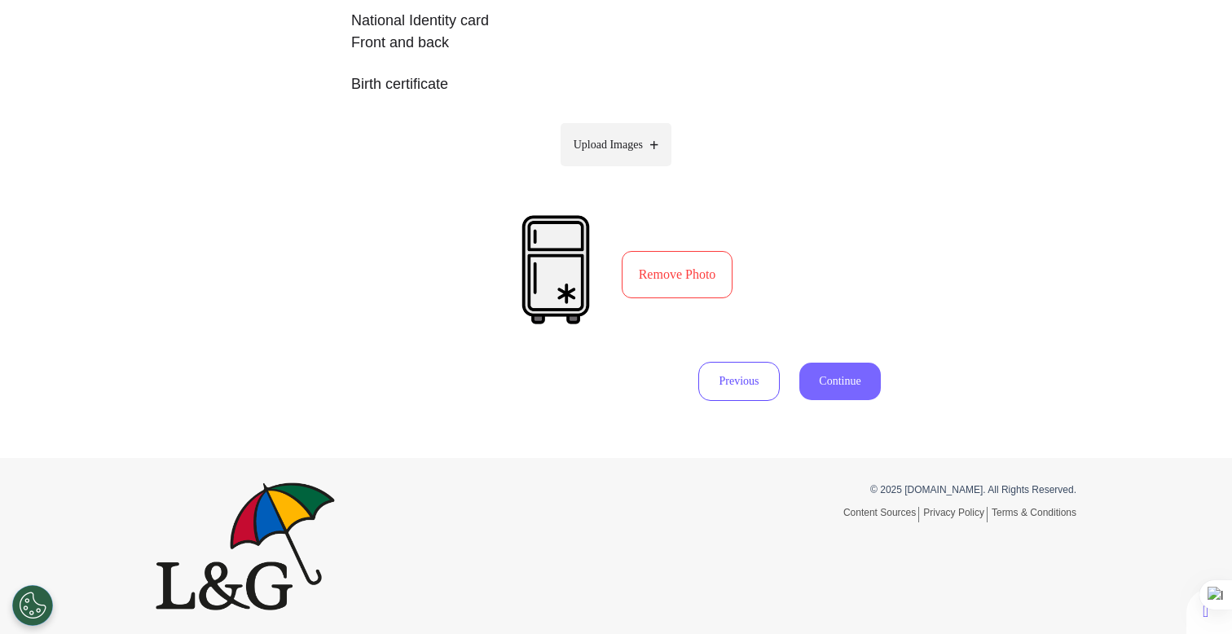
click at [828, 376] on button "Continue" at bounding box center [839, 381] width 81 height 37
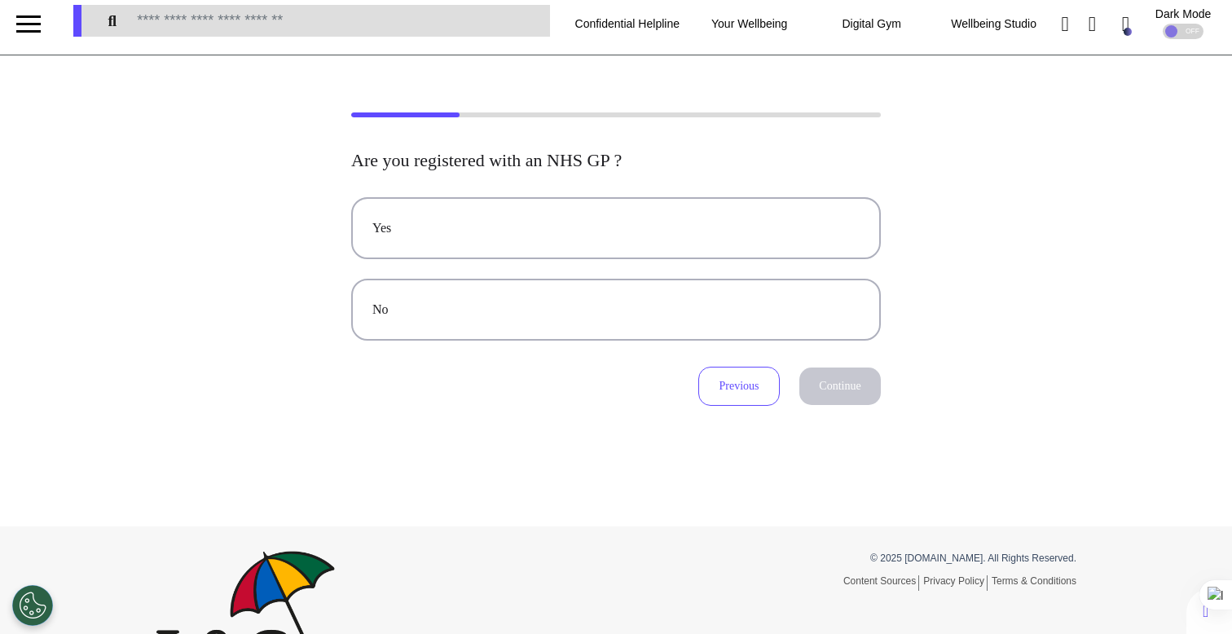
scroll to position [0, 0]
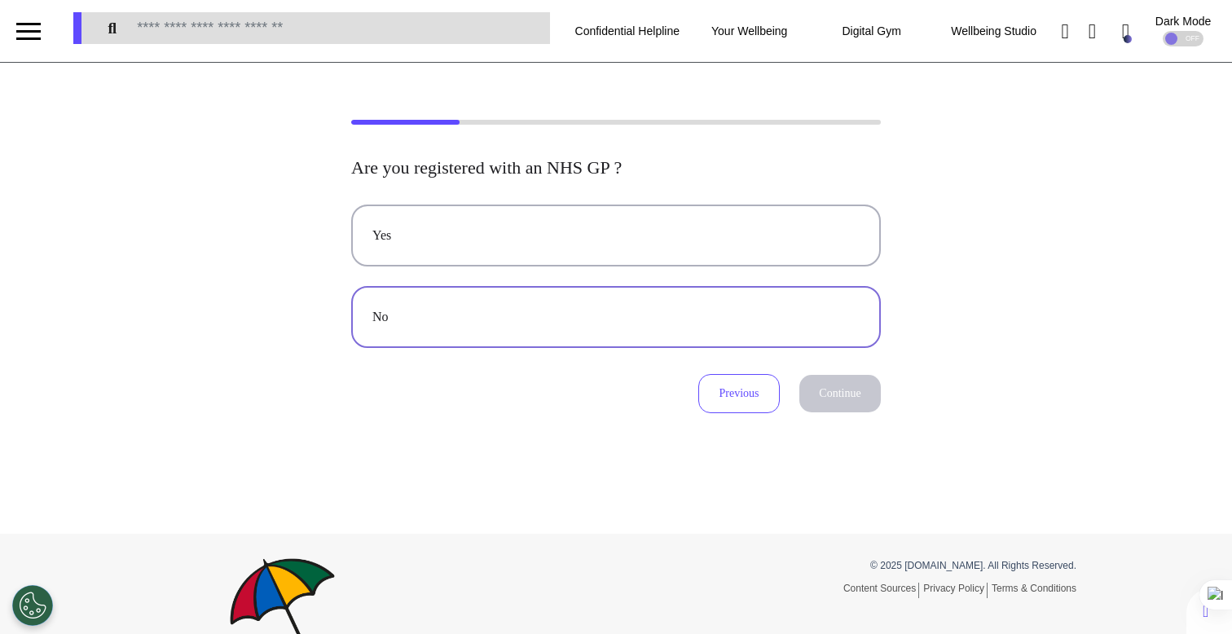
click at [729, 315] on div "No" at bounding box center [615, 317] width 487 height 20
click at [822, 381] on button "Continue" at bounding box center [839, 393] width 81 height 37
click at [643, 327] on div "No" at bounding box center [615, 317] width 487 height 20
click at [837, 412] on button "Continue" at bounding box center [839, 393] width 81 height 37
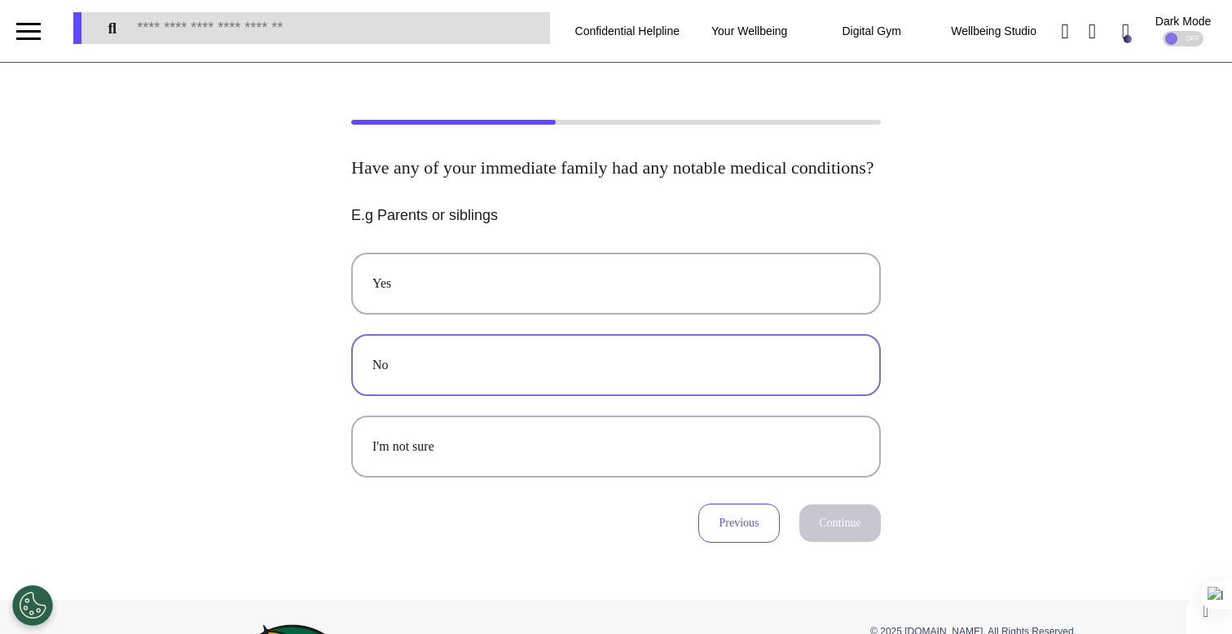
click at [707, 396] on button "No" at bounding box center [616, 365] width 530 height 62
click at [833, 525] on div "Previous Continue" at bounding box center [616, 523] width 530 height 39
click at [836, 540] on button "Continue" at bounding box center [839, 522] width 81 height 37
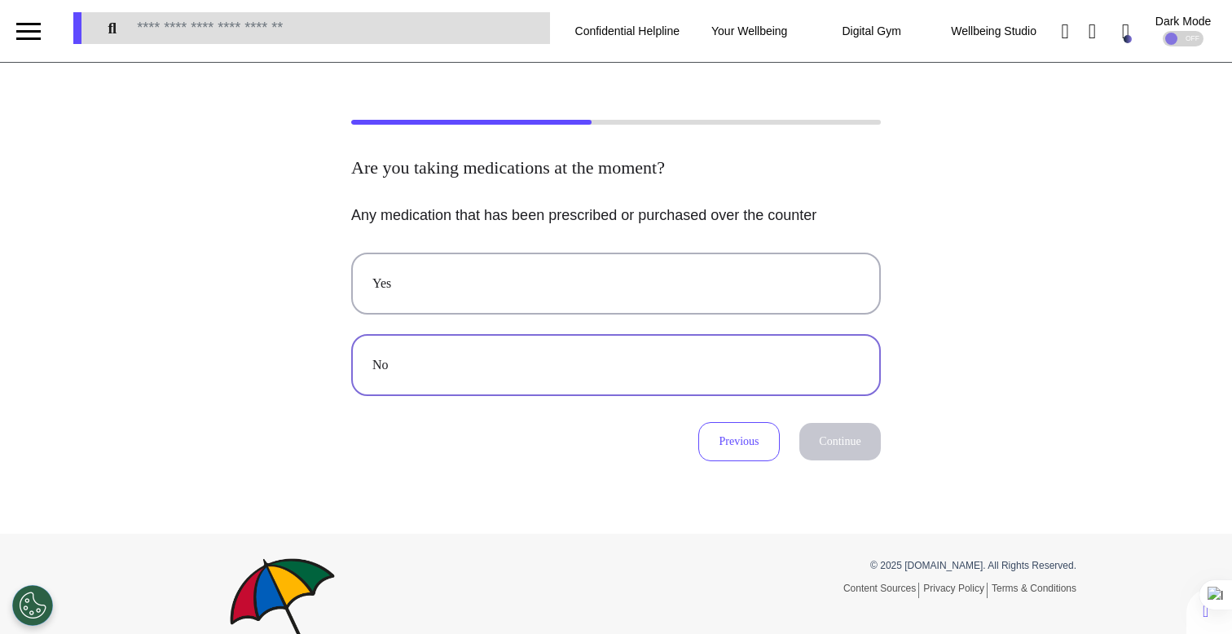
click at [723, 372] on div "No" at bounding box center [615, 365] width 487 height 20
drag, startPoint x: 852, startPoint y: 433, endPoint x: 844, endPoint y: 442, distance: 11.6
click at [852, 433] on button "Continue" at bounding box center [839, 441] width 81 height 37
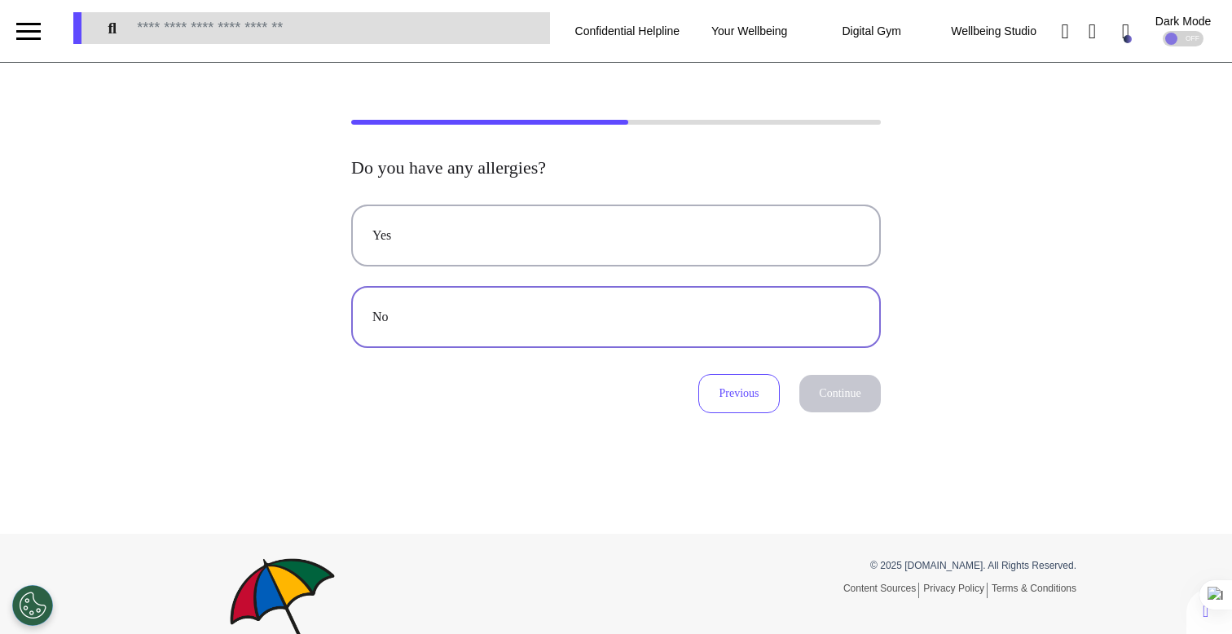
click at [541, 328] on button "No" at bounding box center [616, 317] width 530 height 62
click at [832, 401] on button "Continue" at bounding box center [839, 393] width 81 height 37
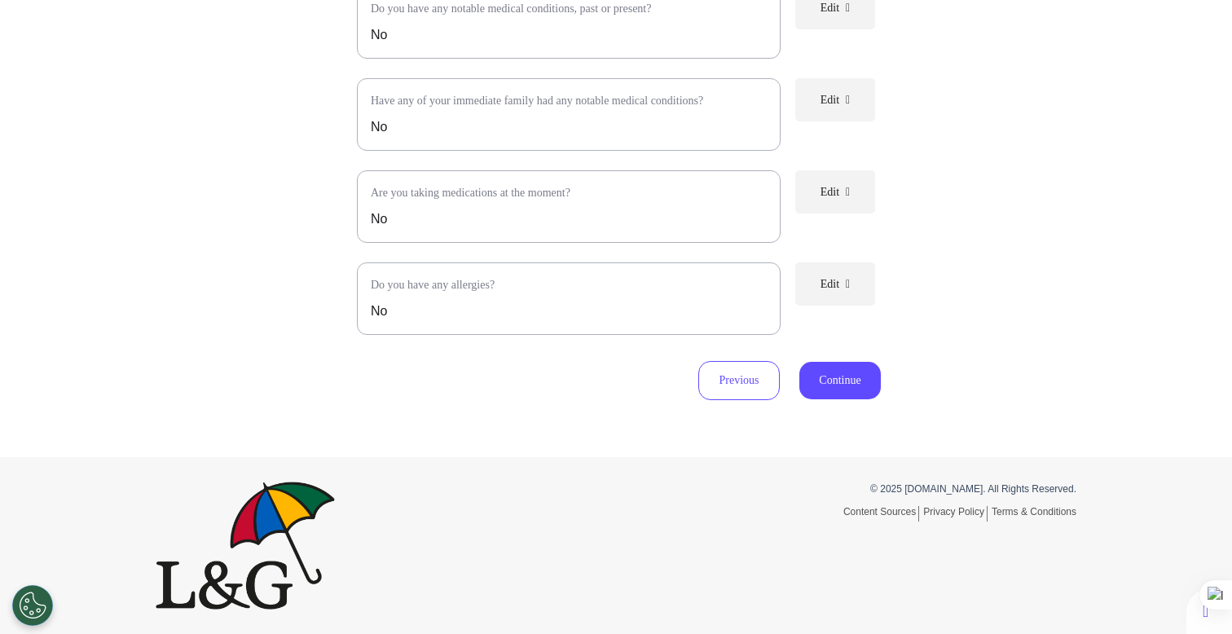
scroll to position [376, 0]
click at [881, 374] on div "Review your provided information. Please review the details below to ensure all…" at bounding box center [616, 80] width 1232 height 639
click at [864, 383] on button "Continue" at bounding box center [839, 380] width 81 height 37
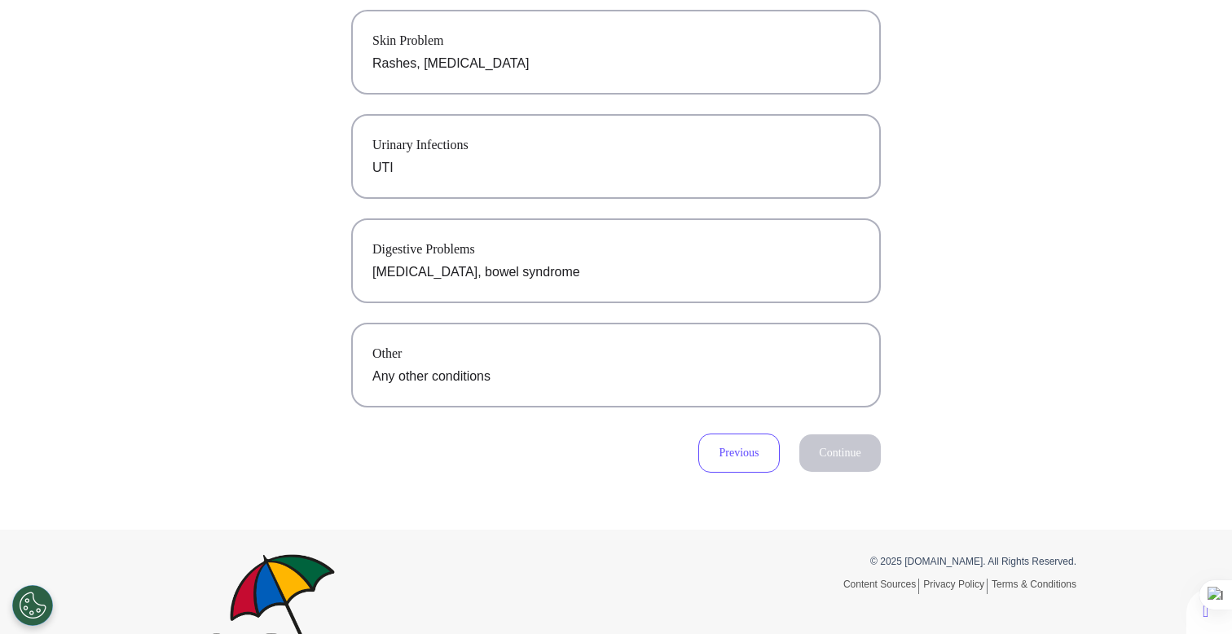
scroll to position [439, 0]
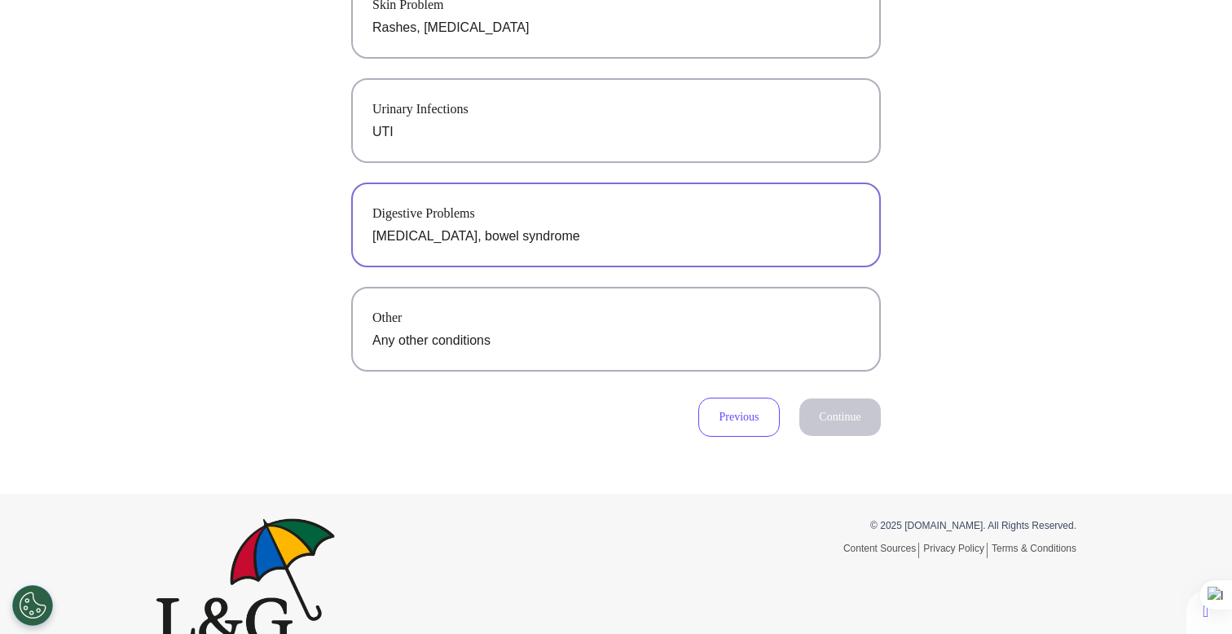
click at [666, 233] on p "[MEDICAL_DATA], bowel syndrome" at bounding box center [615, 237] width 487 height 20
click at [750, 429] on button "Previous" at bounding box center [738, 417] width 81 height 39
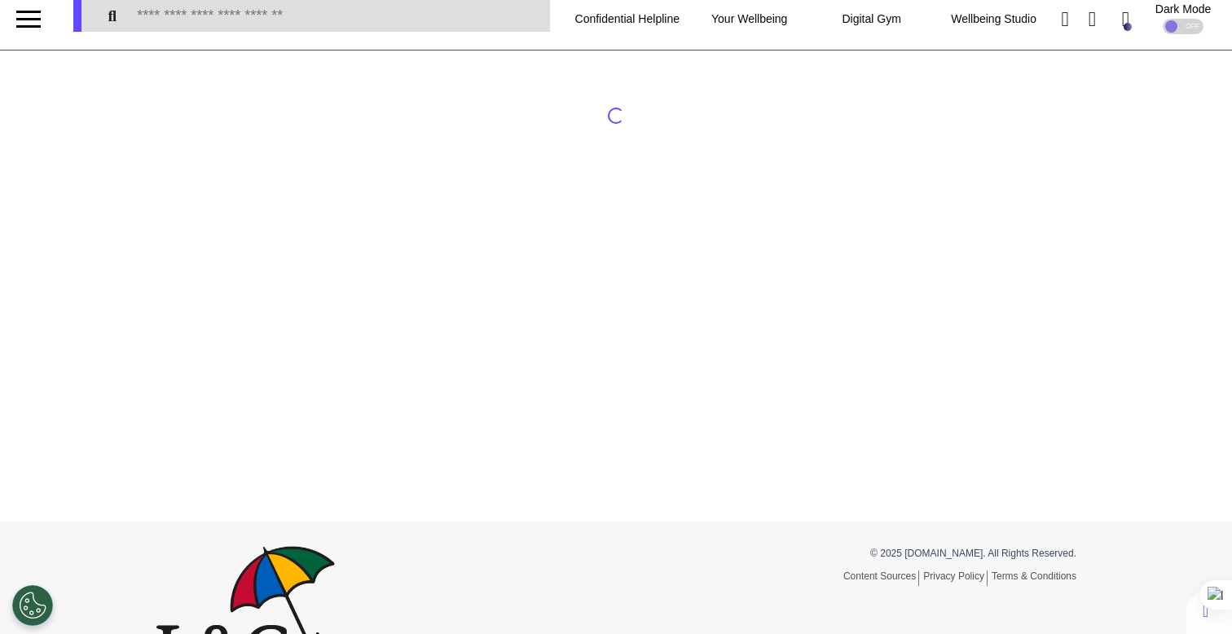
scroll to position [0, 0]
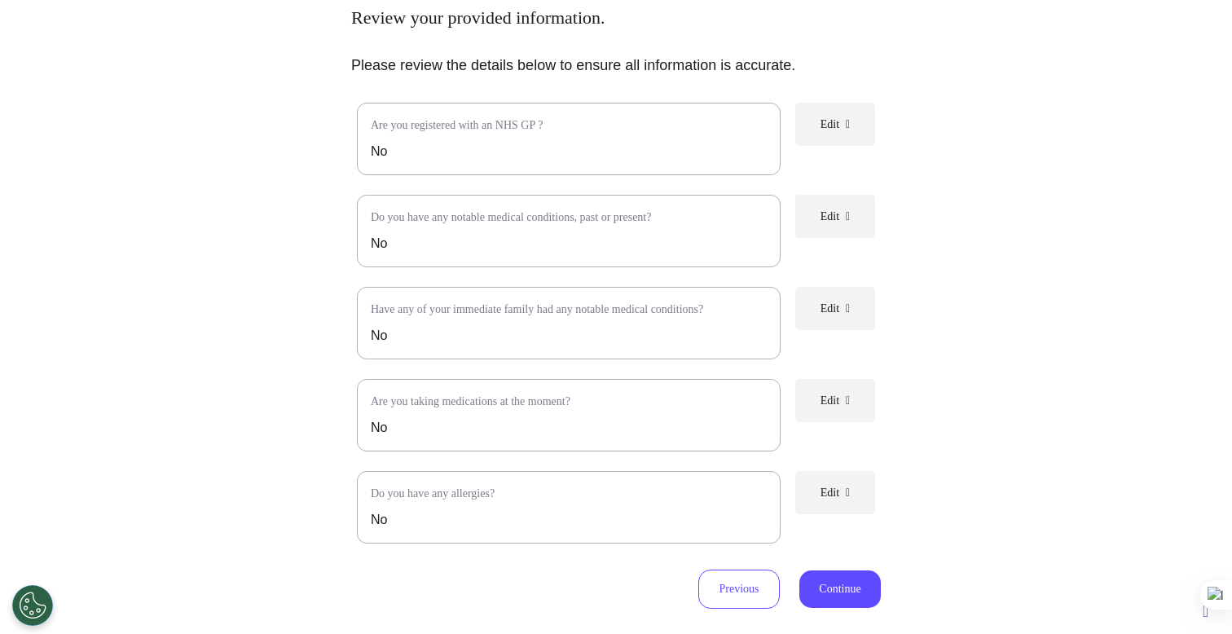
click at [846, 499] on icon at bounding box center [848, 492] width 4 height 11
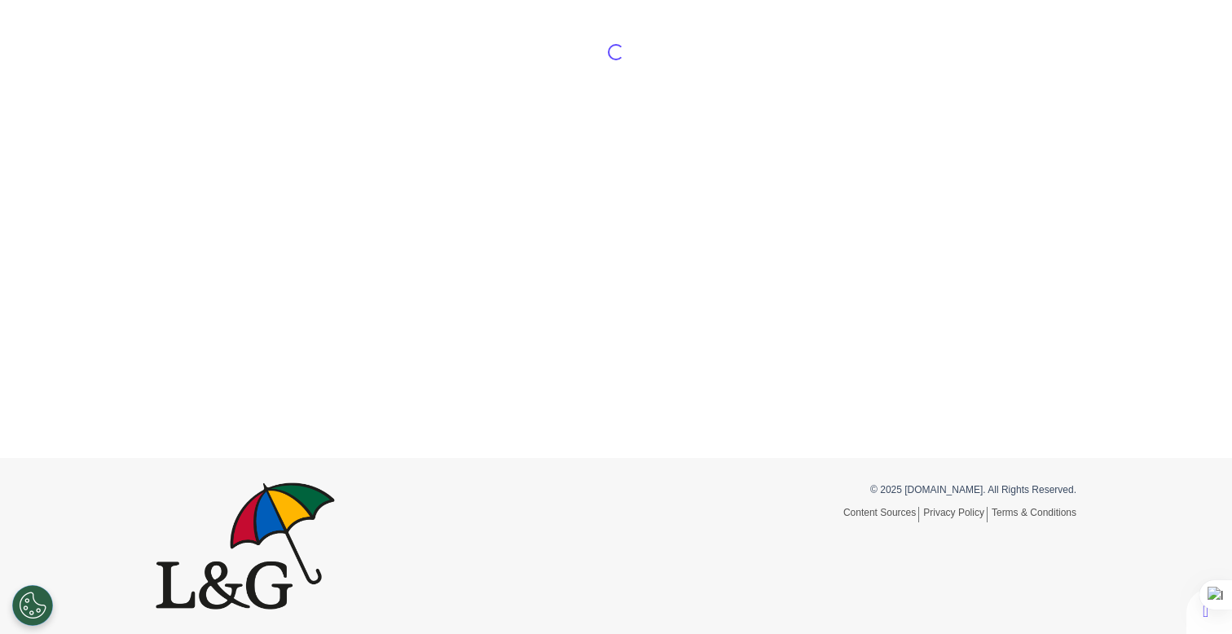
scroll to position [76, 0]
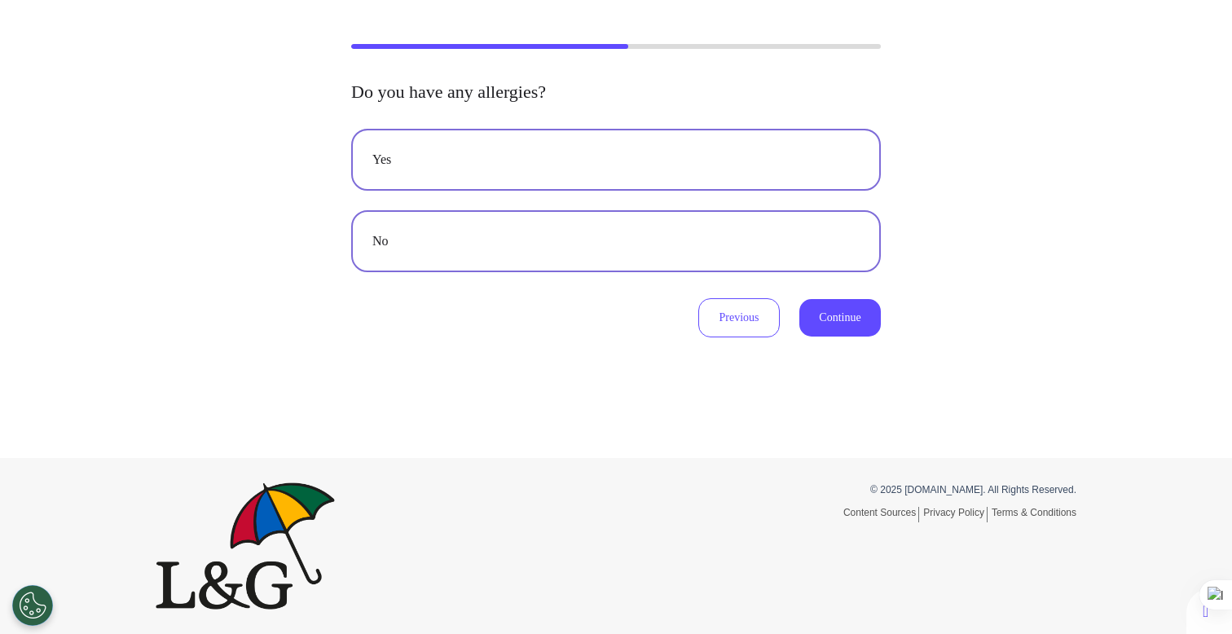
click at [620, 160] on div "Yes" at bounding box center [615, 160] width 487 height 20
click at [834, 314] on button "Continue" at bounding box center [839, 317] width 81 height 37
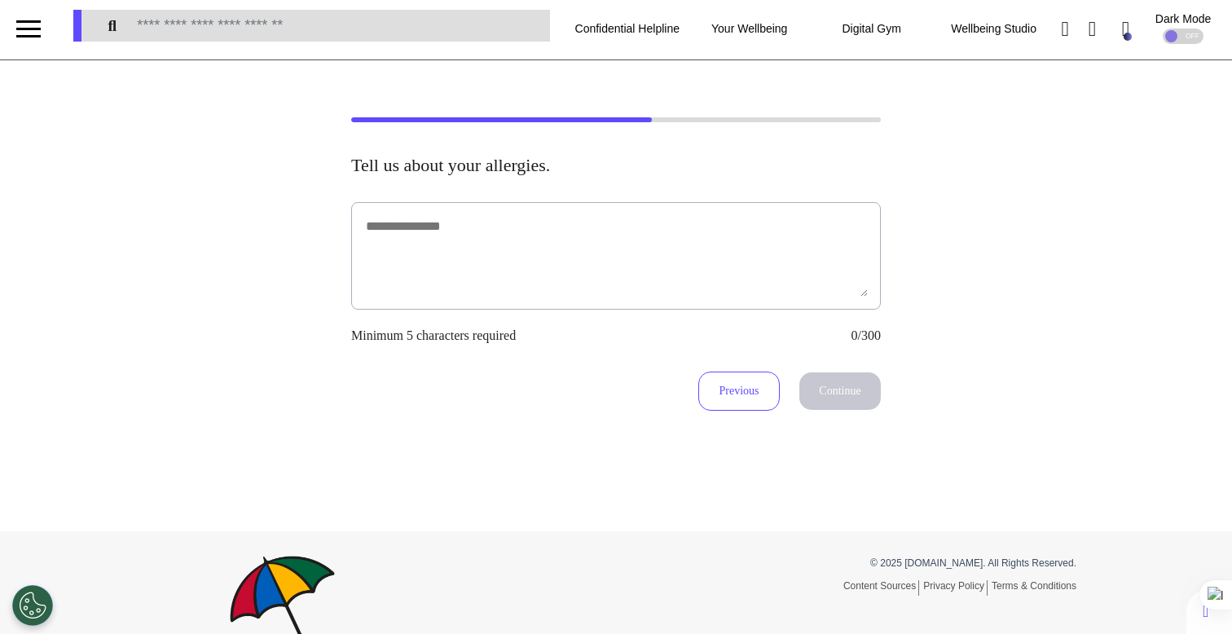
scroll to position [0, 0]
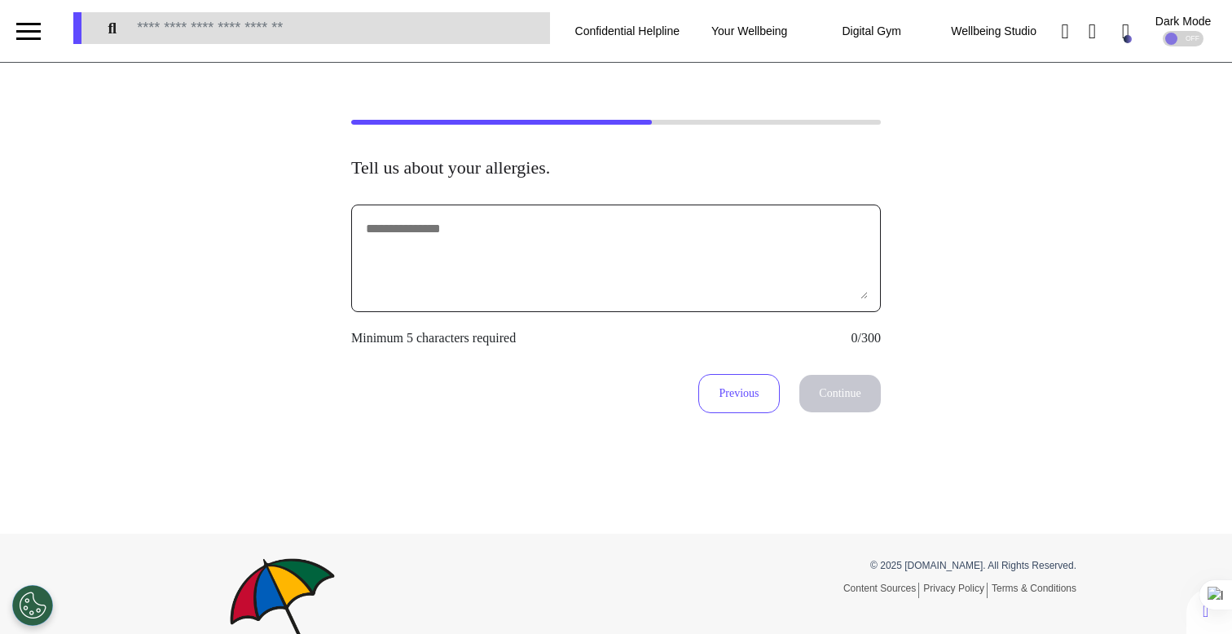
click at [489, 236] on textarea at bounding box center [616, 258] width 504 height 81
type textarea "********"
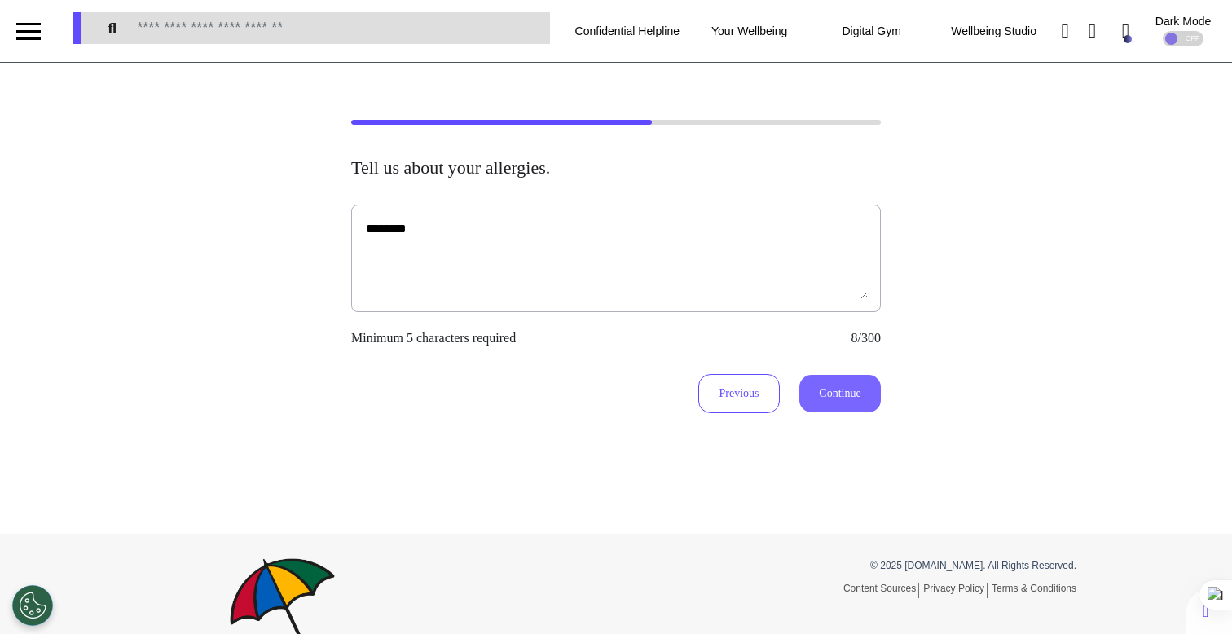
click at [844, 385] on button "Continue" at bounding box center [839, 393] width 81 height 37
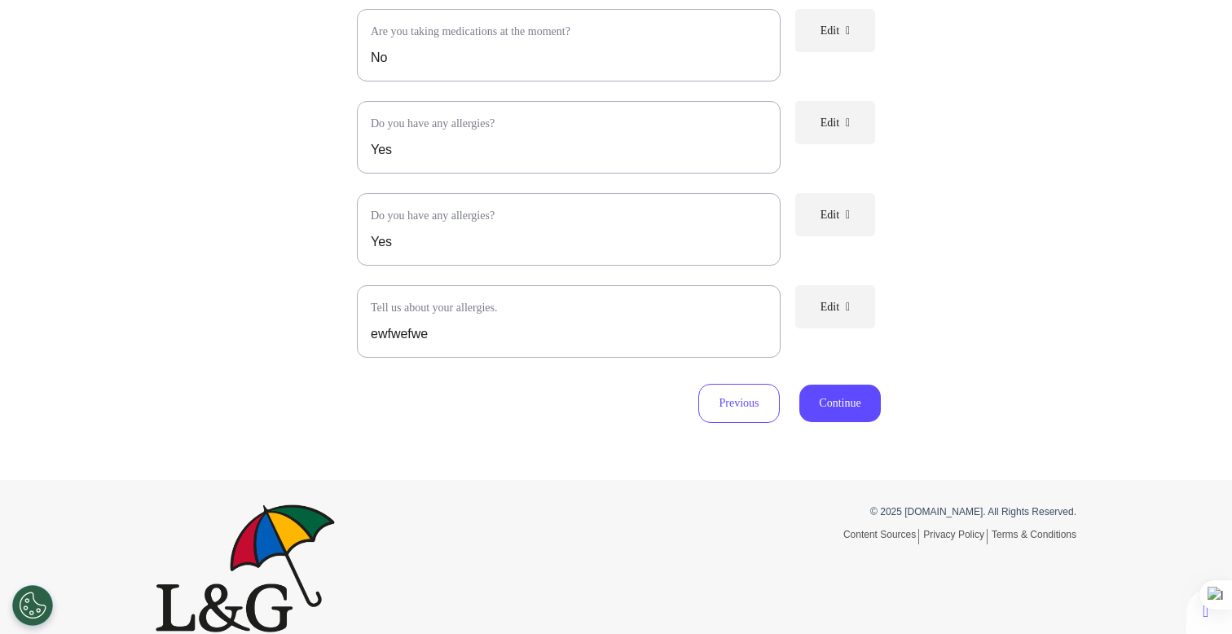
scroll to position [501, 0]
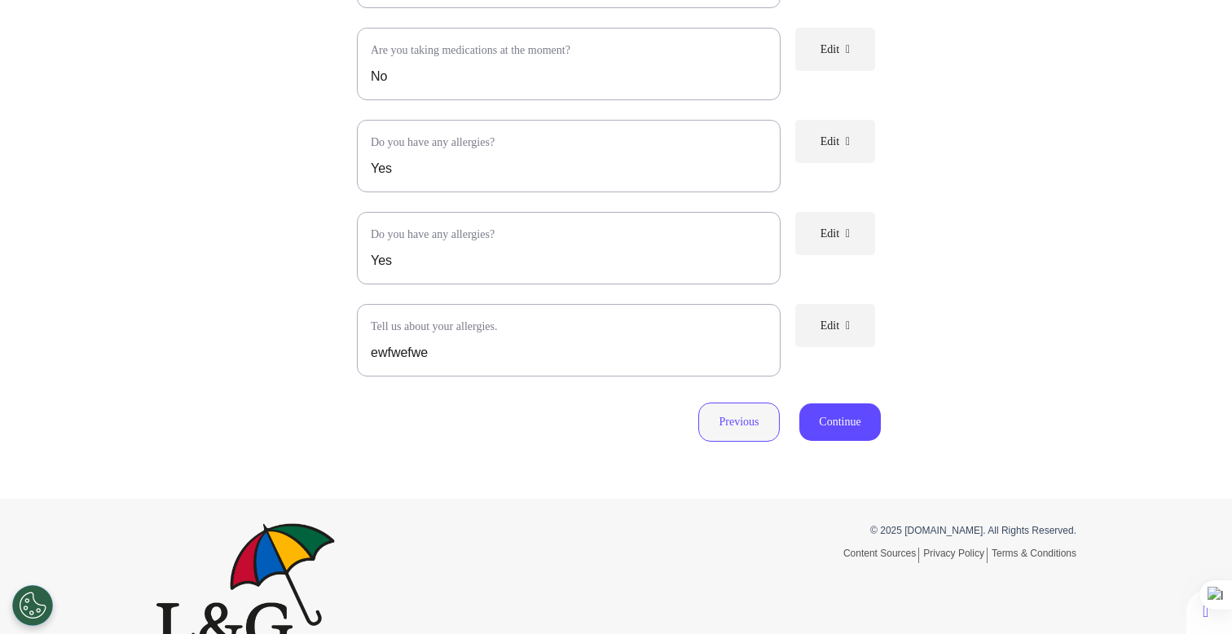
click at [740, 442] on button "Previous" at bounding box center [738, 422] width 81 height 39
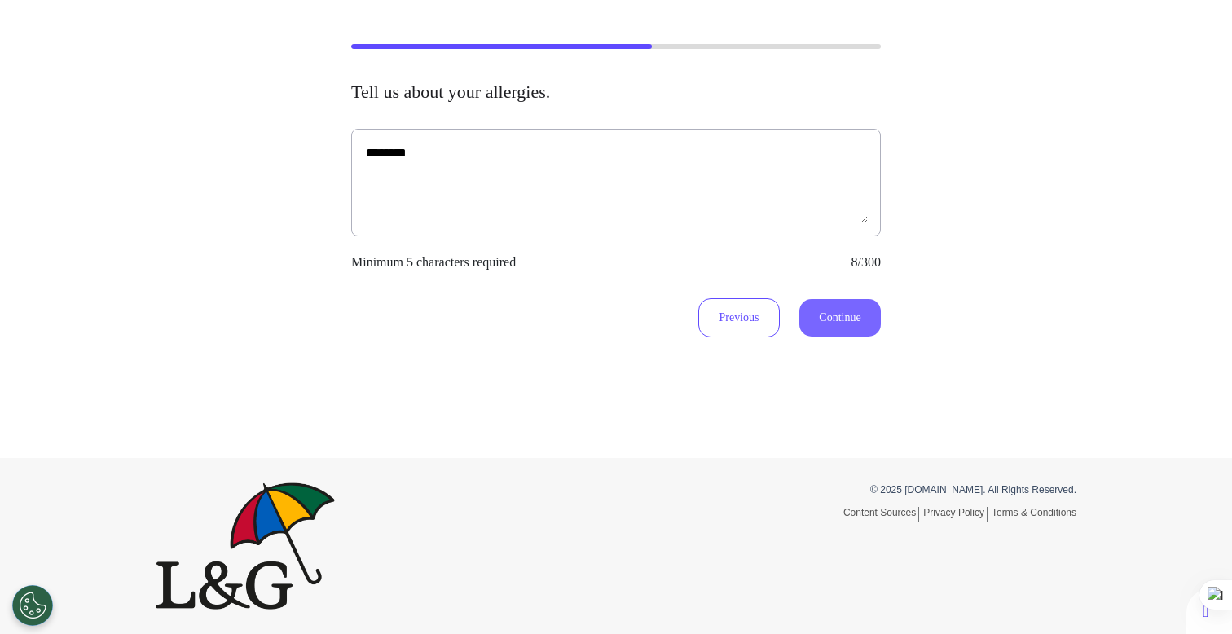
click at [821, 334] on button "Continue" at bounding box center [839, 317] width 81 height 37
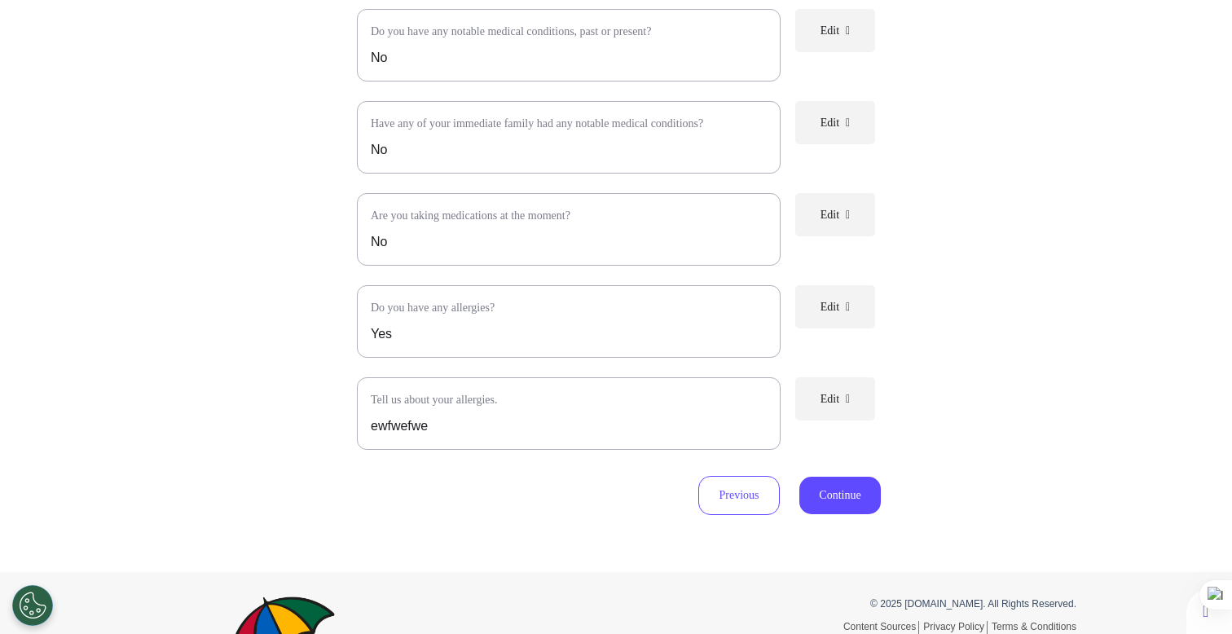
scroll to position [335, 0]
click at [863, 511] on button "Continue" at bounding box center [839, 496] width 81 height 37
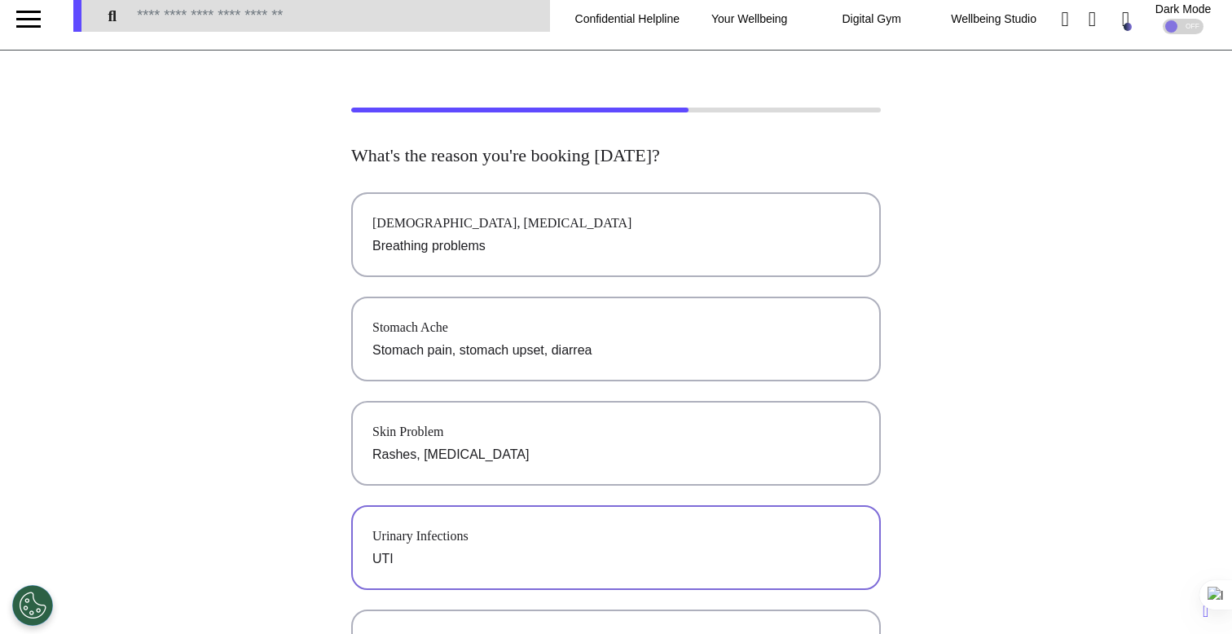
scroll to position [0, 0]
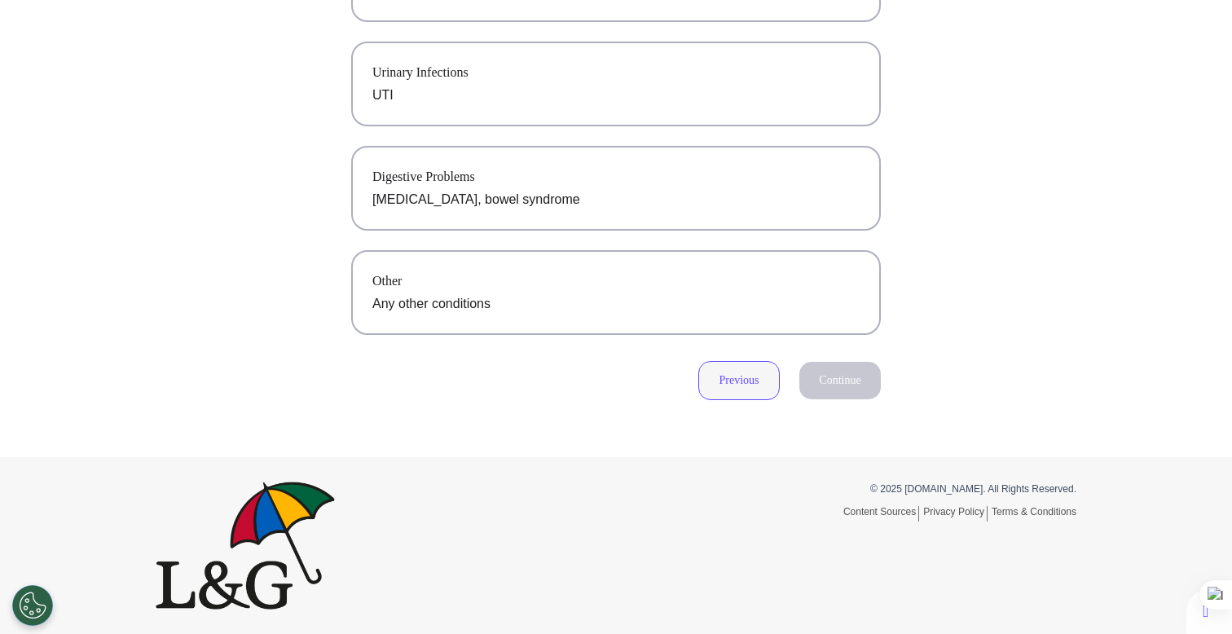
click at [759, 387] on button "Previous" at bounding box center [738, 380] width 81 height 39
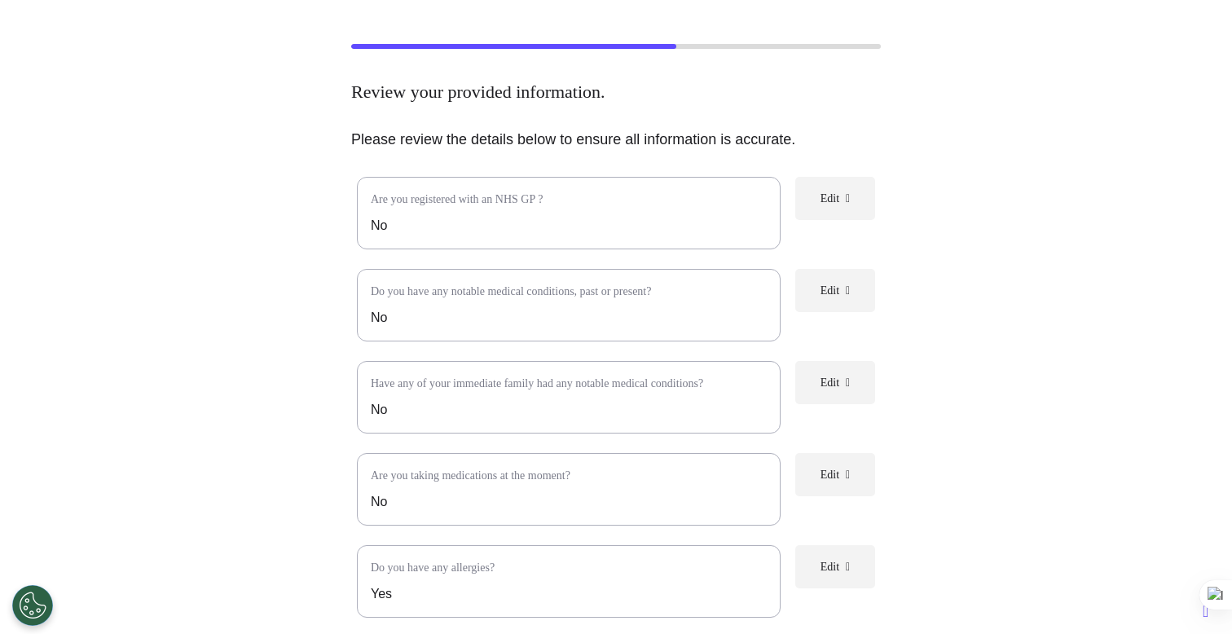
scroll to position [468, 0]
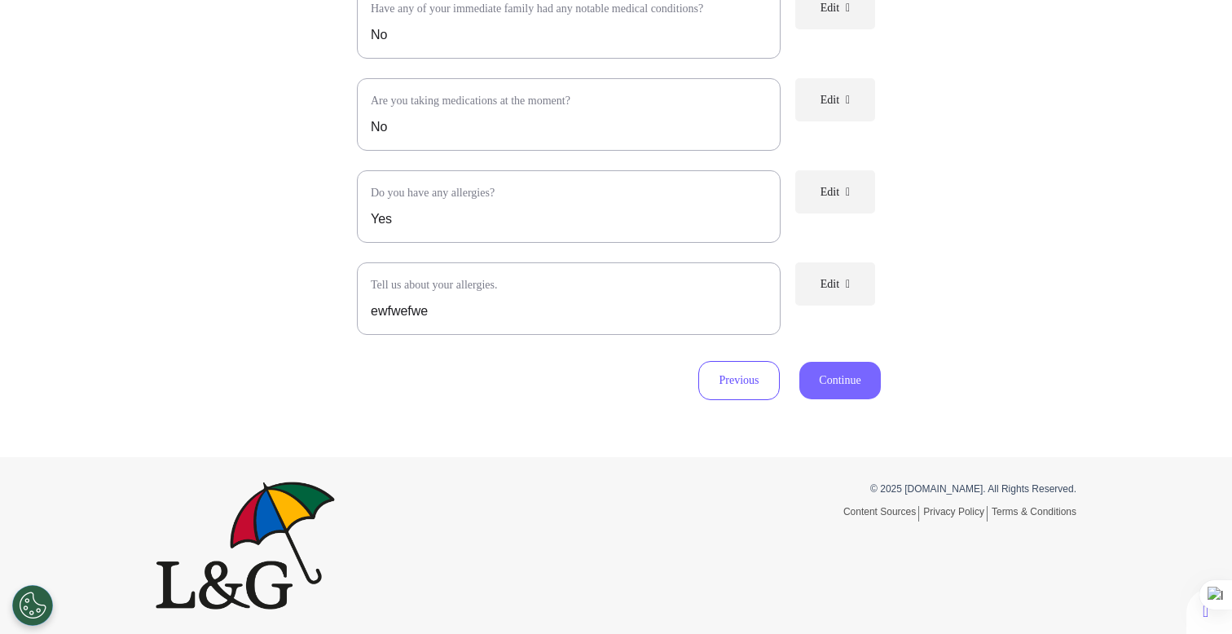
click at [821, 386] on button "Continue" at bounding box center [839, 380] width 81 height 37
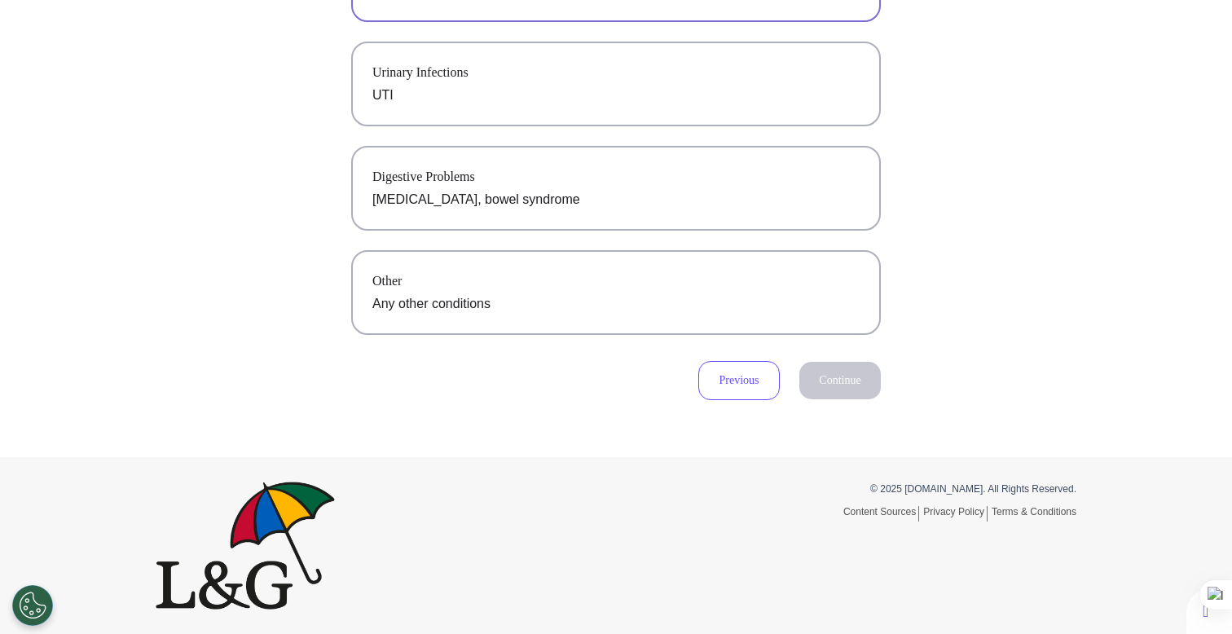
scroll to position [0, 0]
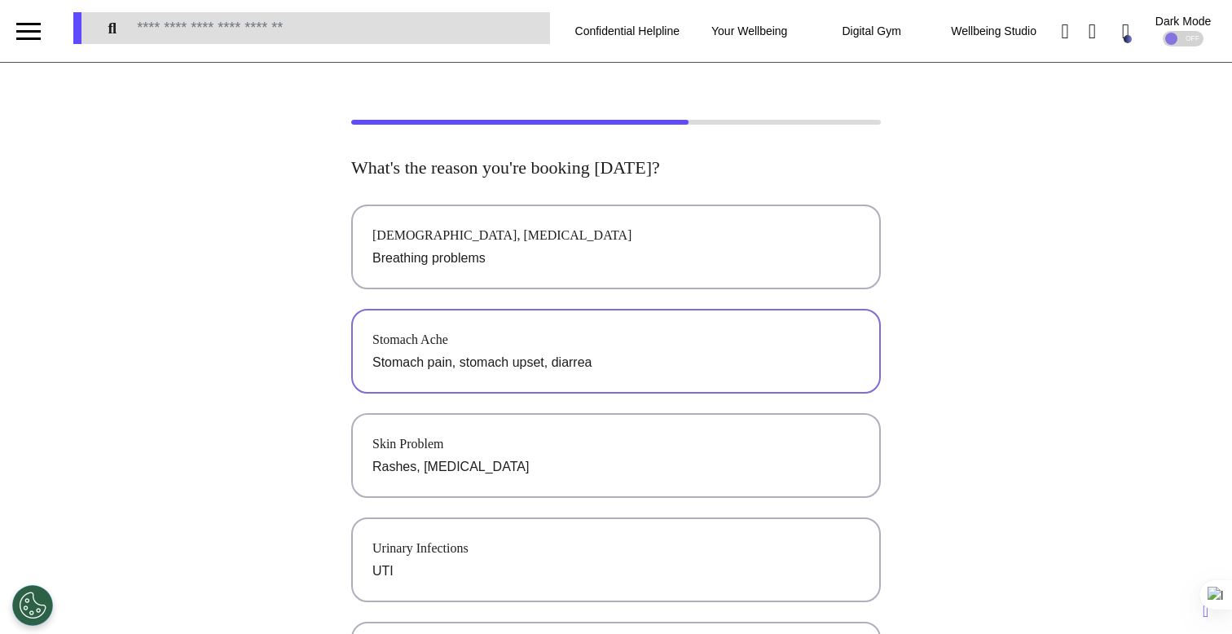
click at [503, 368] on p "Stomach pain, stomach upset, diarrea" at bounding box center [615, 363] width 487 height 20
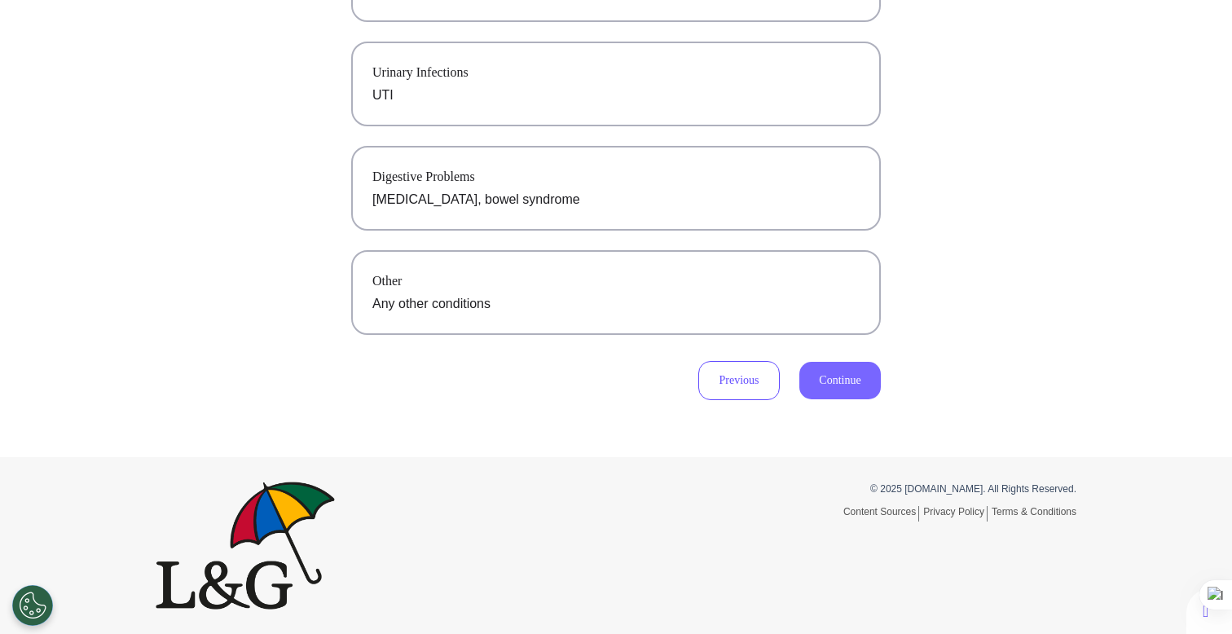
click at [834, 390] on button "Continue" at bounding box center [839, 380] width 81 height 37
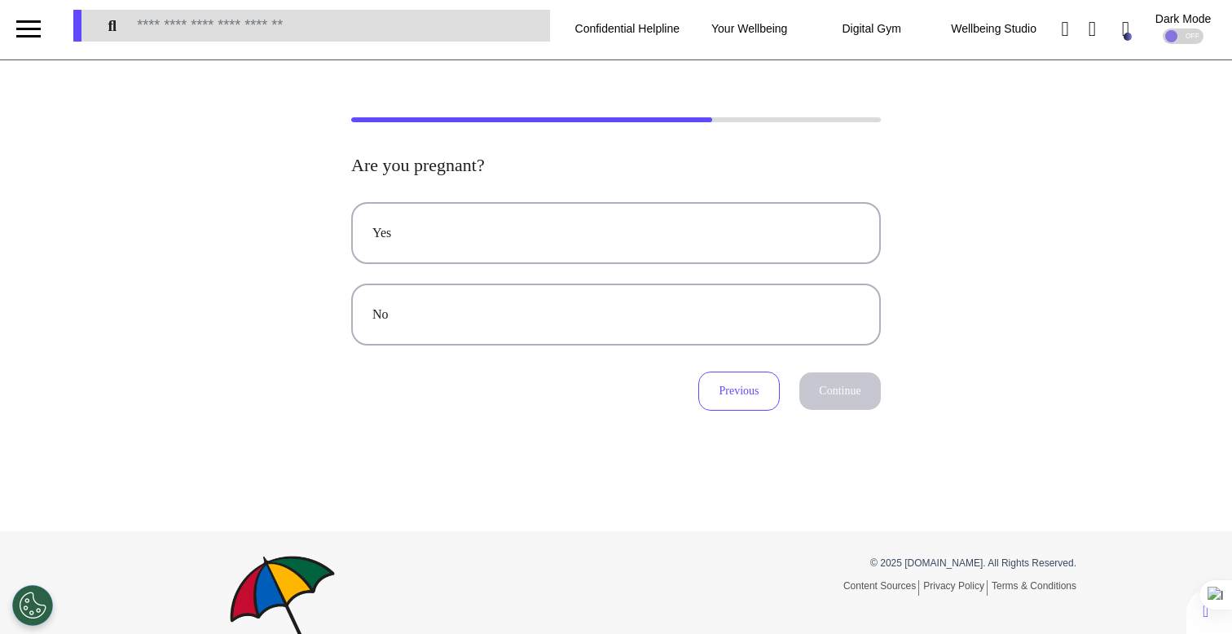
scroll to position [0, 0]
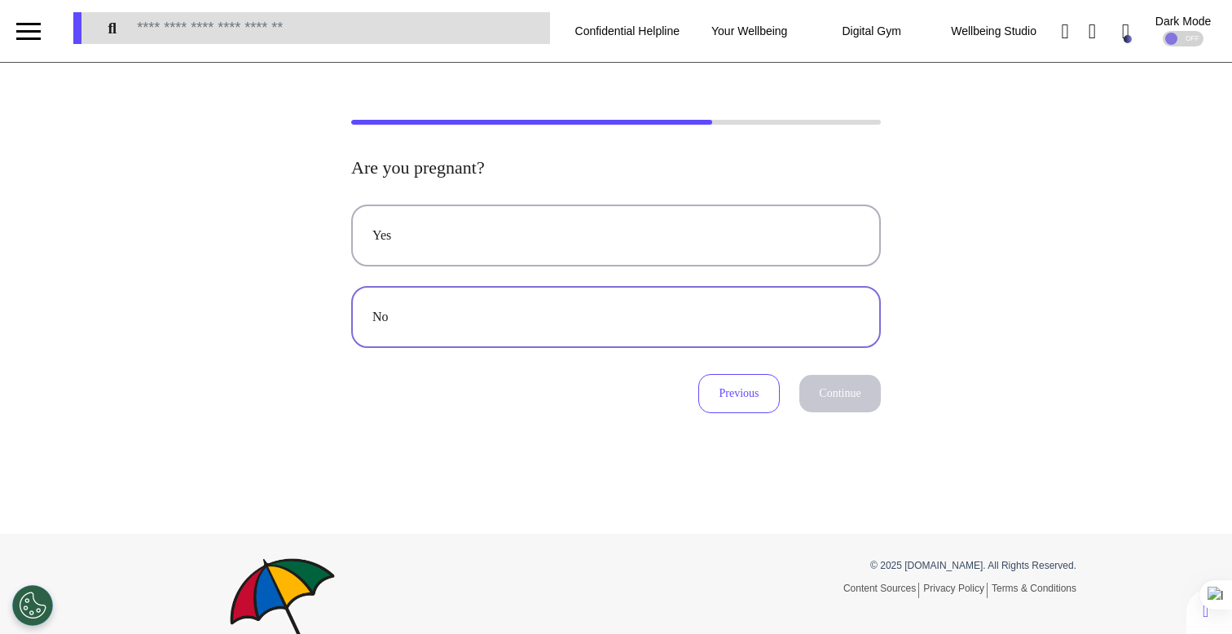
click at [630, 330] on button "No" at bounding box center [616, 317] width 530 height 62
click at [864, 390] on button "Continue" at bounding box center [839, 393] width 81 height 37
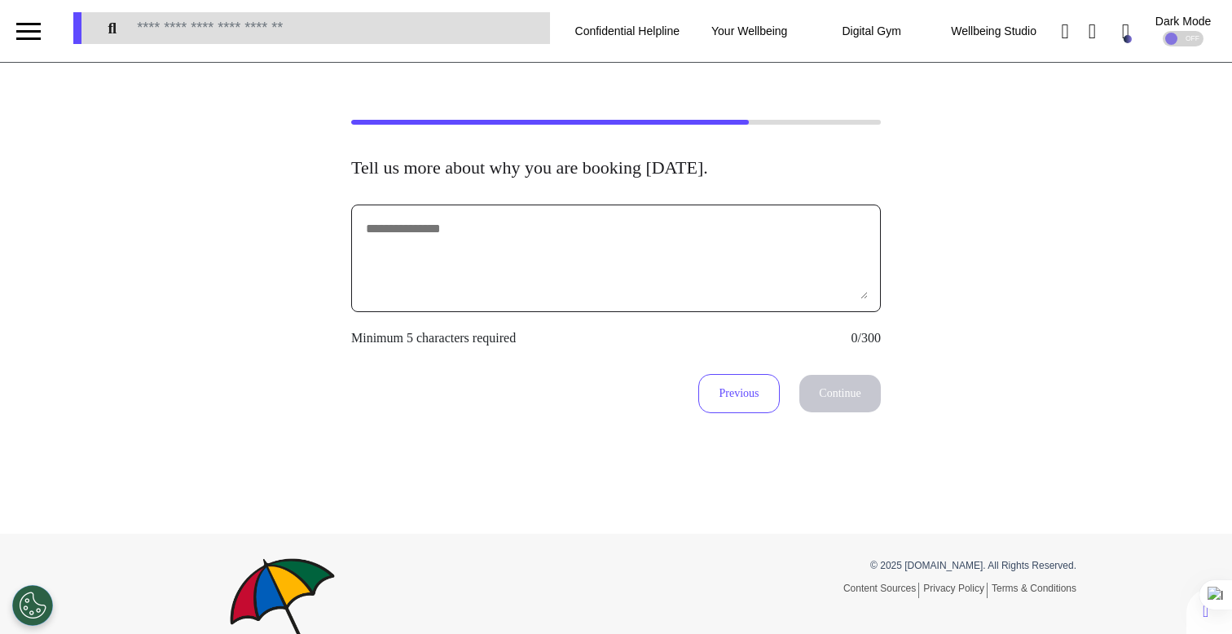
click at [633, 258] on textarea at bounding box center [616, 258] width 504 height 81
type textarea "*********"
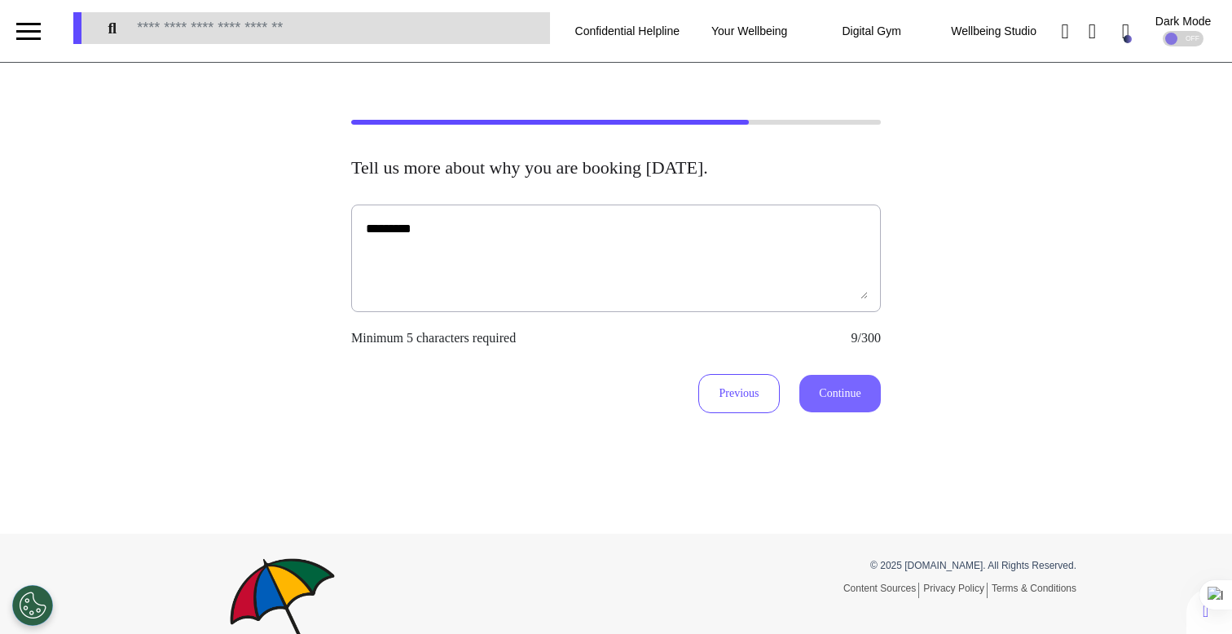
click at [827, 400] on button "Continue" at bounding box center [839, 393] width 81 height 37
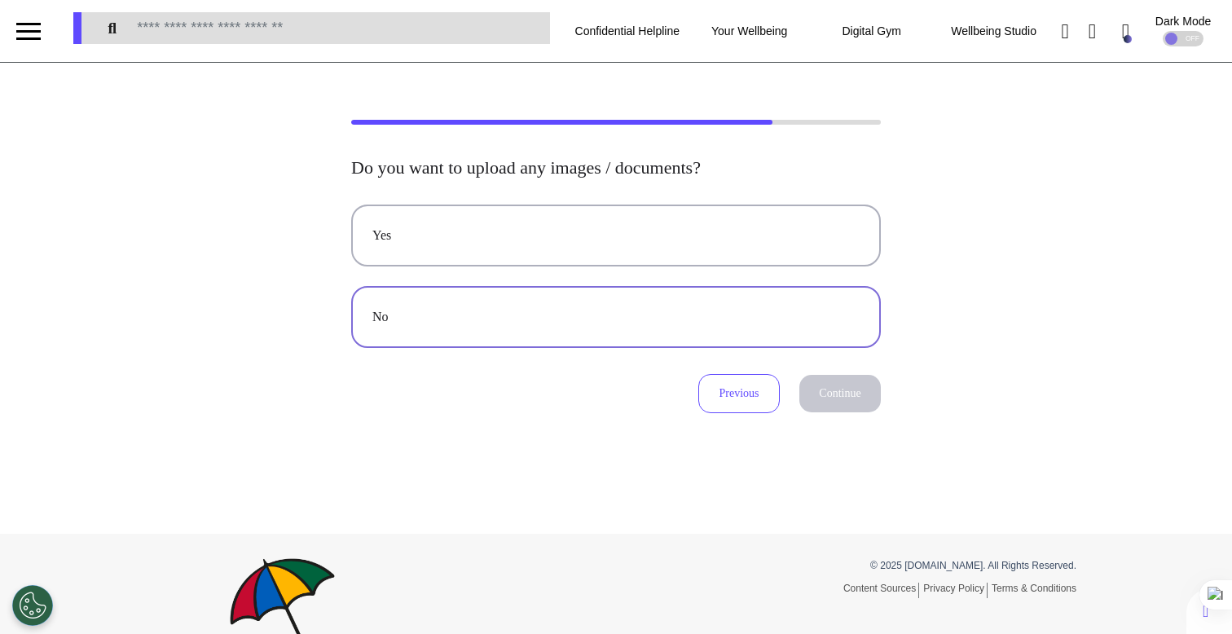
click at [676, 307] on div "No" at bounding box center [615, 317] width 487 height 20
click at [808, 386] on button "Continue" at bounding box center [839, 393] width 81 height 37
click at [707, 326] on div "Audio" at bounding box center [615, 317] width 487 height 20
click at [830, 396] on button "Continue" at bounding box center [839, 393] width 81 height 37
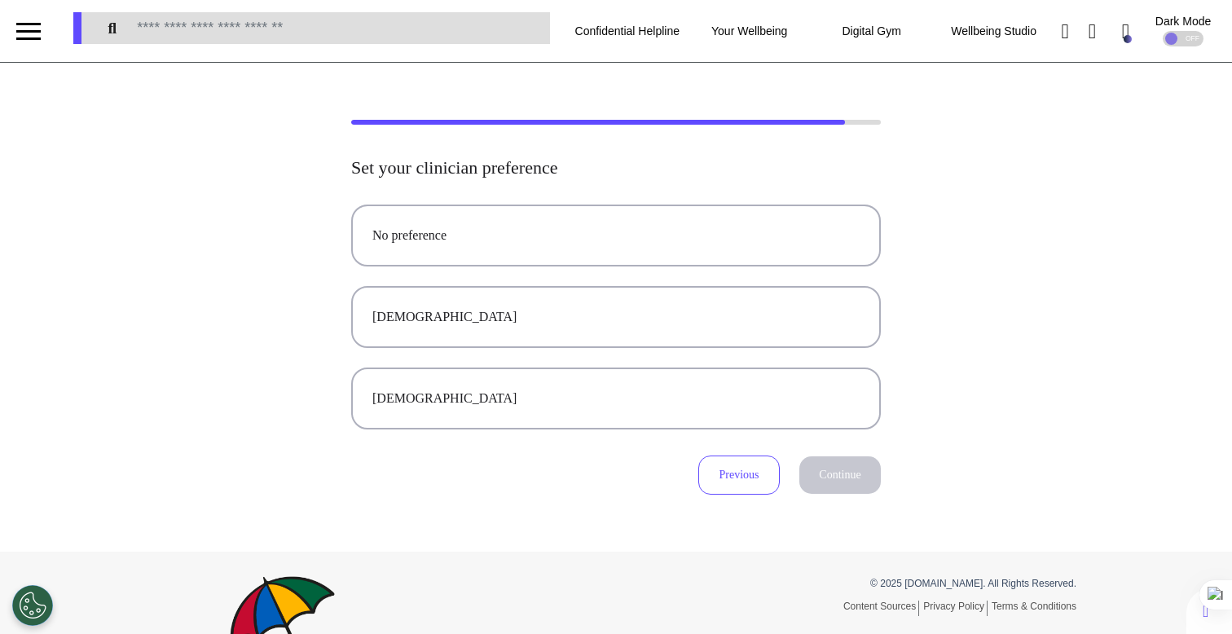
click at [629, 270] on div "No preference [DEMOGRAPHIC_DATA] [DEMOGRAPHIC_DATA]" at bounding box center [616, 317] width 530 height 225
click at [645, 255] on button "No preference" at bounding box center [616, 236] width 530 height 62
click at [834, 467] on button "Continue" at bounding box center [839, 474] width 81 height 37
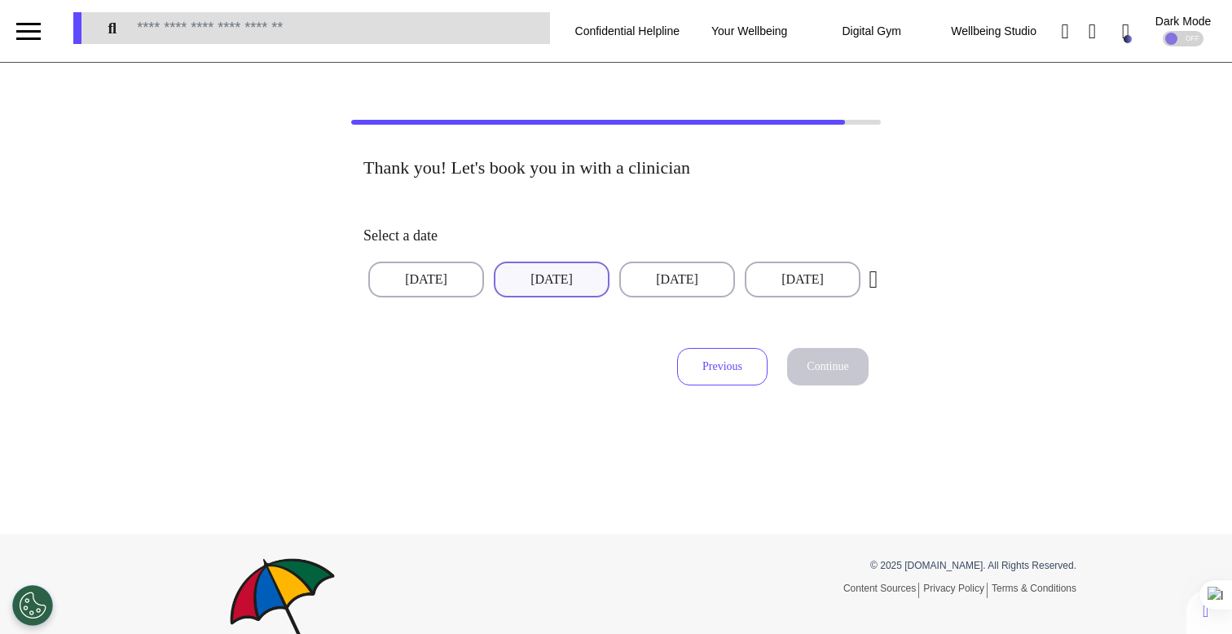
click at [575, 293] on button "[DATE]" at bounding box center [552, 280] width 116 height 36
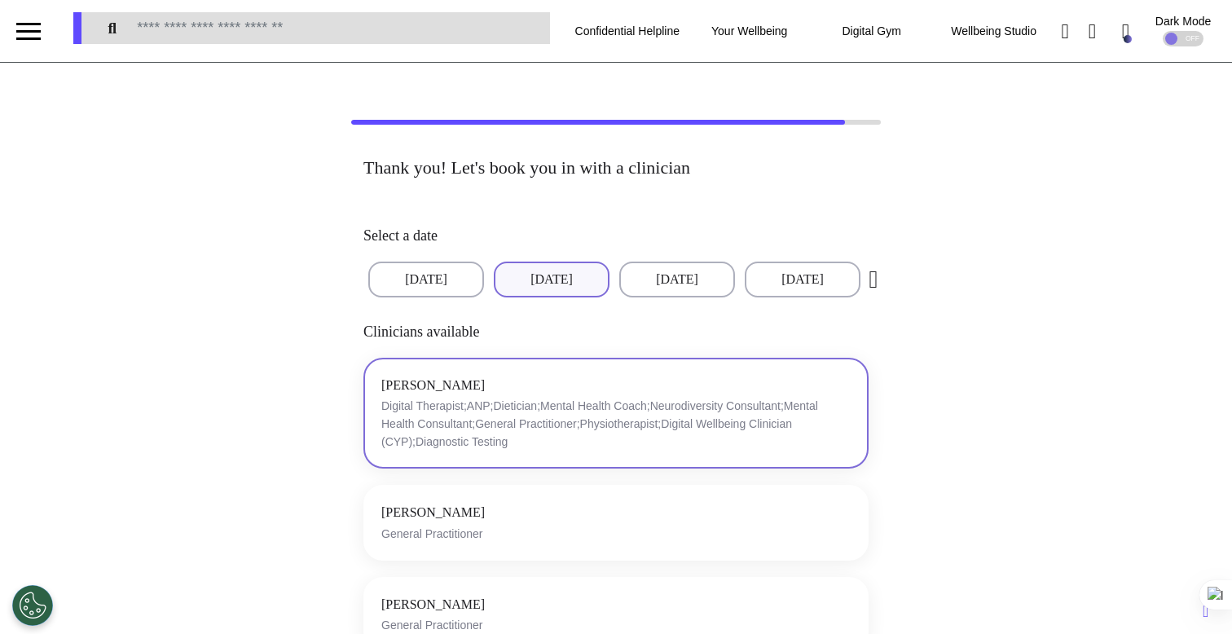
click at [663, 392] on div "[PERSON_NAME] Digital Therapist;ANP;Dietician;Mental Health Coach;Neurodiversit…" at bounding box center [615, 414] width 469 height 76
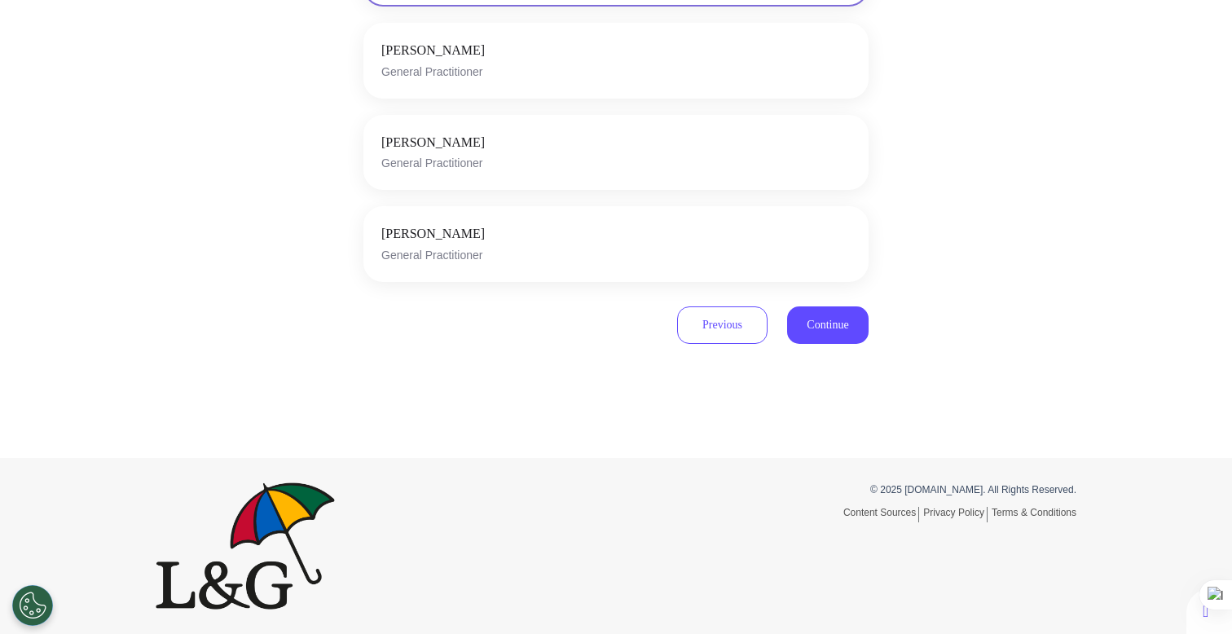
click at [825, 348] on div "Previous Continue" at bounding box center [773, 317] width 192 height 70
click at [826, 332] on button "Continue" at bounding box center [827, 324] width 81 height 37
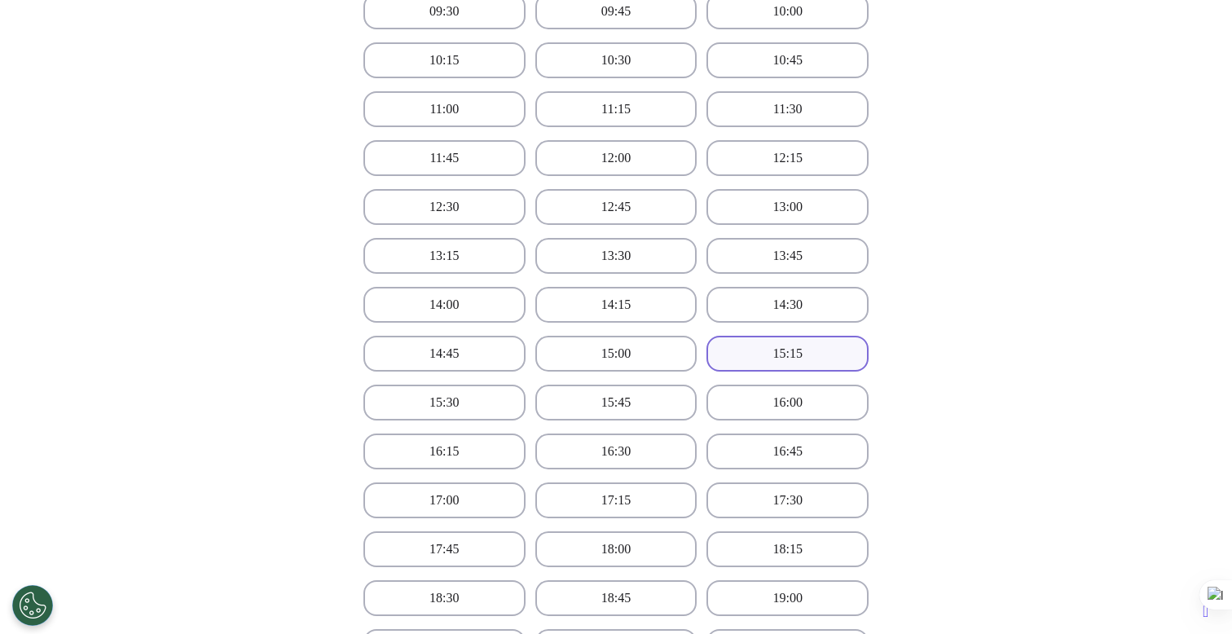
click at [787, 354] on button "15:15" at bounding box center [788, 354] width 162 height 36
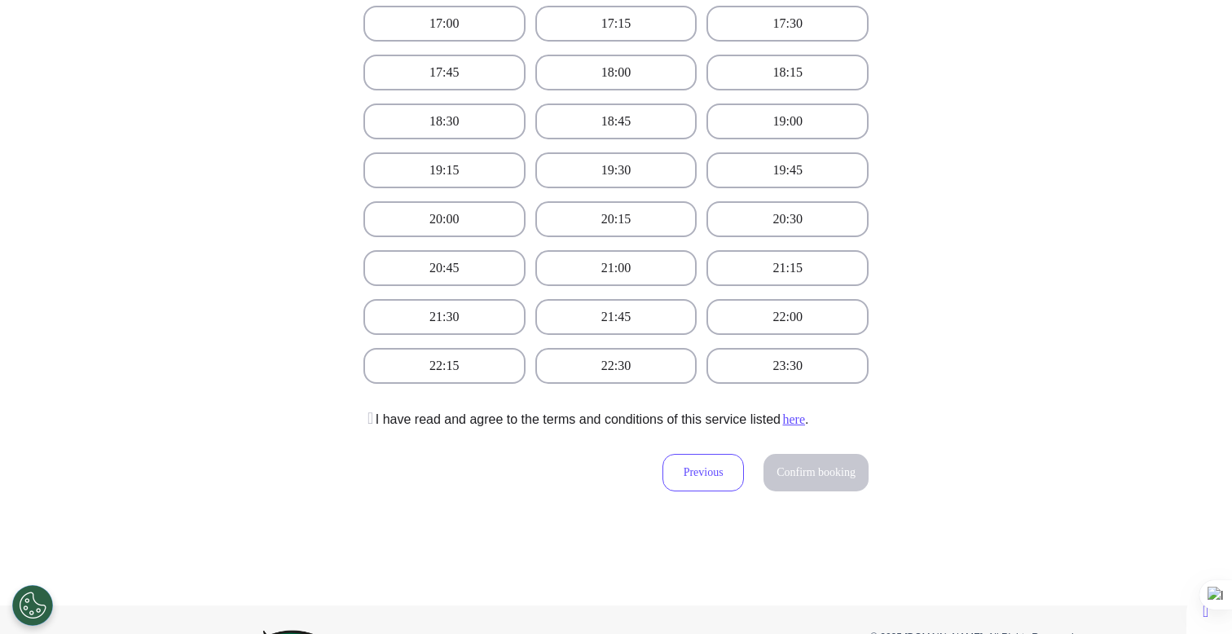
scroll to position [1159, 0]
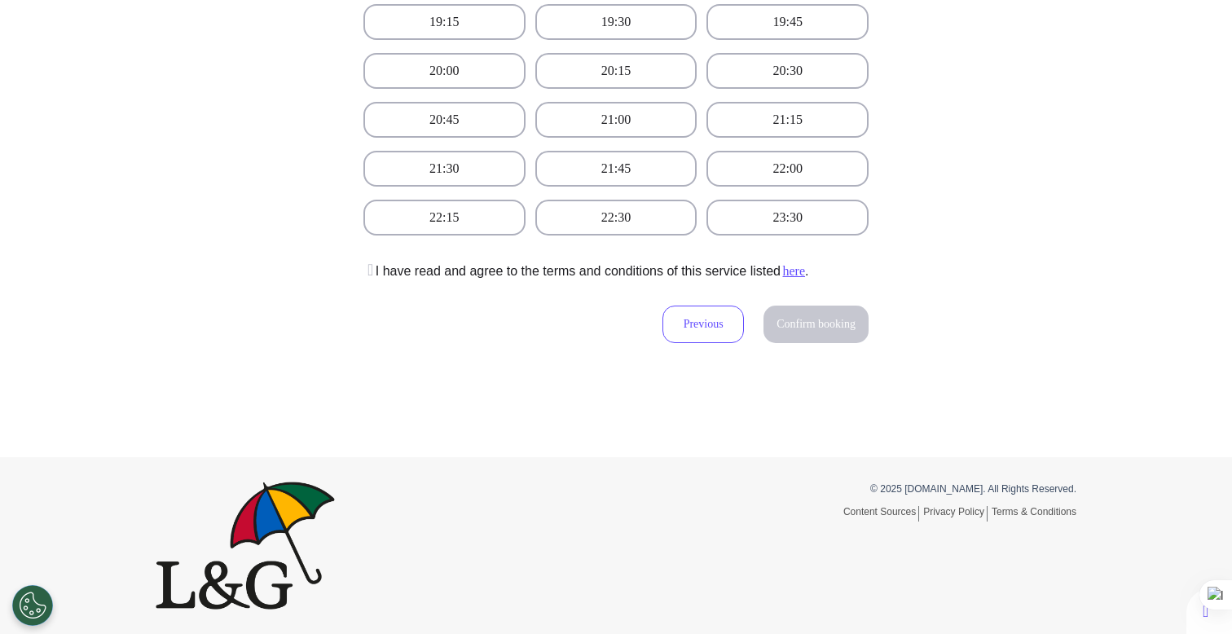
click at [370, 271] on icon at bounding box center [368, 270] width 10 height 16
click at [795, 328] on span "Confirm booking" at bounding box center [816, 324] width 79 height 12
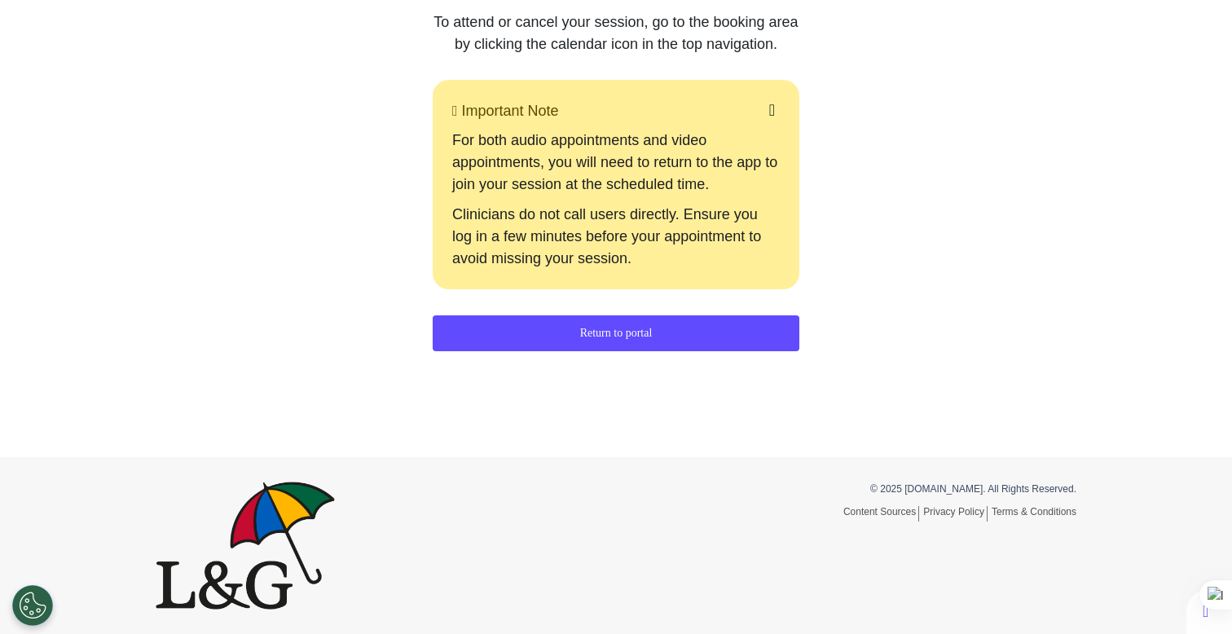
scroll to position [370, 0]
click at [504, 494] on div "© 2025 [DOMAIN_NAME]. All Rights Reserved. Content Sources Privacy Policy Terms…" at bounding box center [615, 545] width 945 height 127
click at [596, 325] on button "Return to portal" at bounding box center [616, 333] width 367 height 36
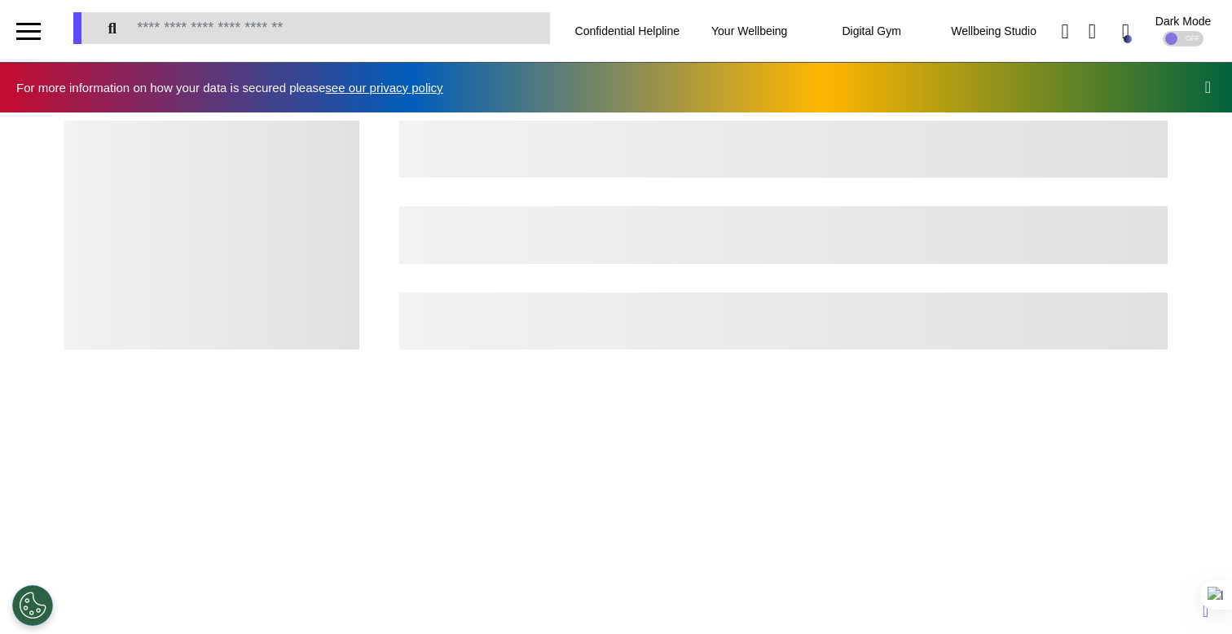
scroll to position [0, 615]
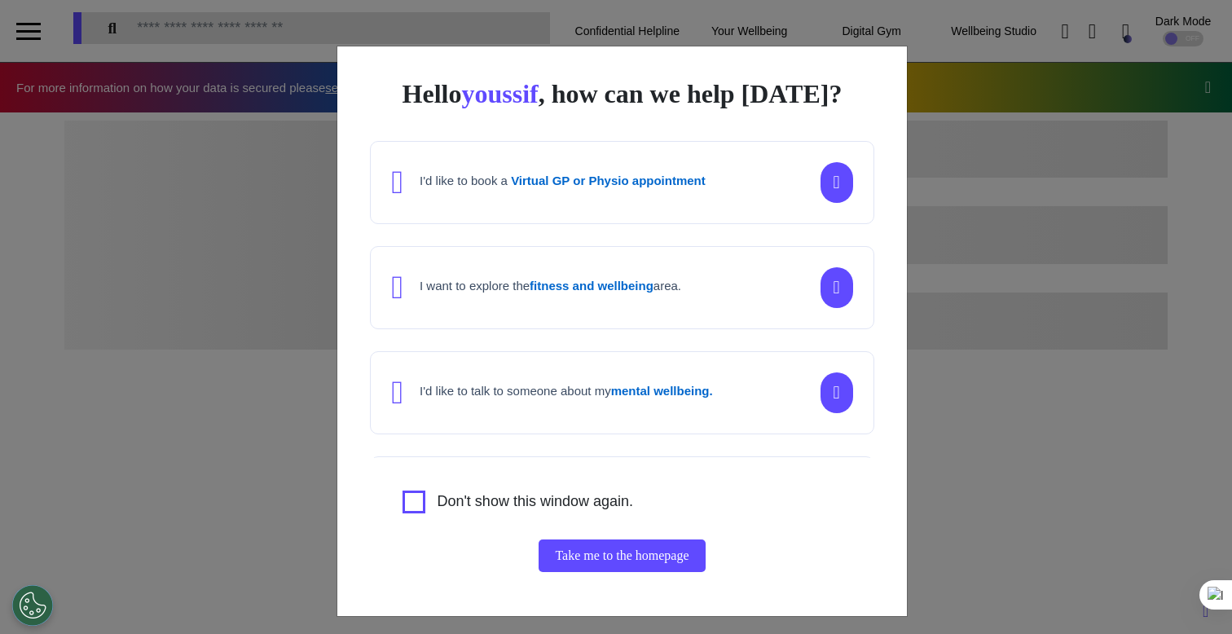
click at [1121, 444] on div "Hello youssif , how can we help [DATE]? I'd like to book a Virtual GP or Physio…" at bounding box center [616, 317] width 1232 height 634
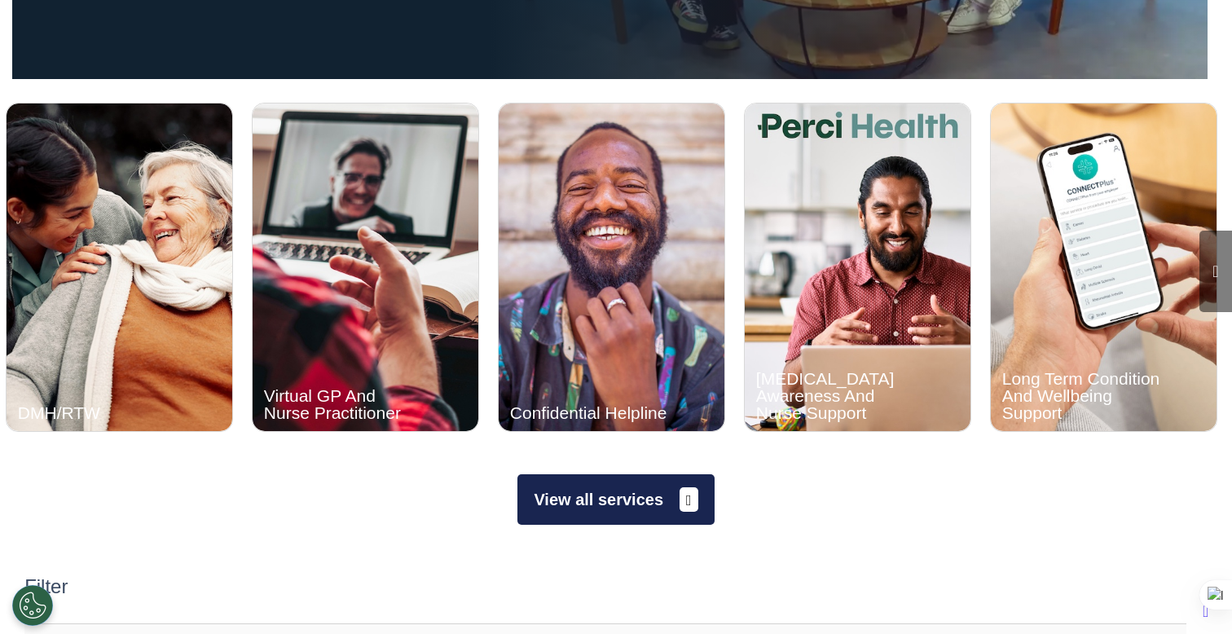
click at [605, 491] on button "View all services" at bounding box center [615, 499] width 196 height 51
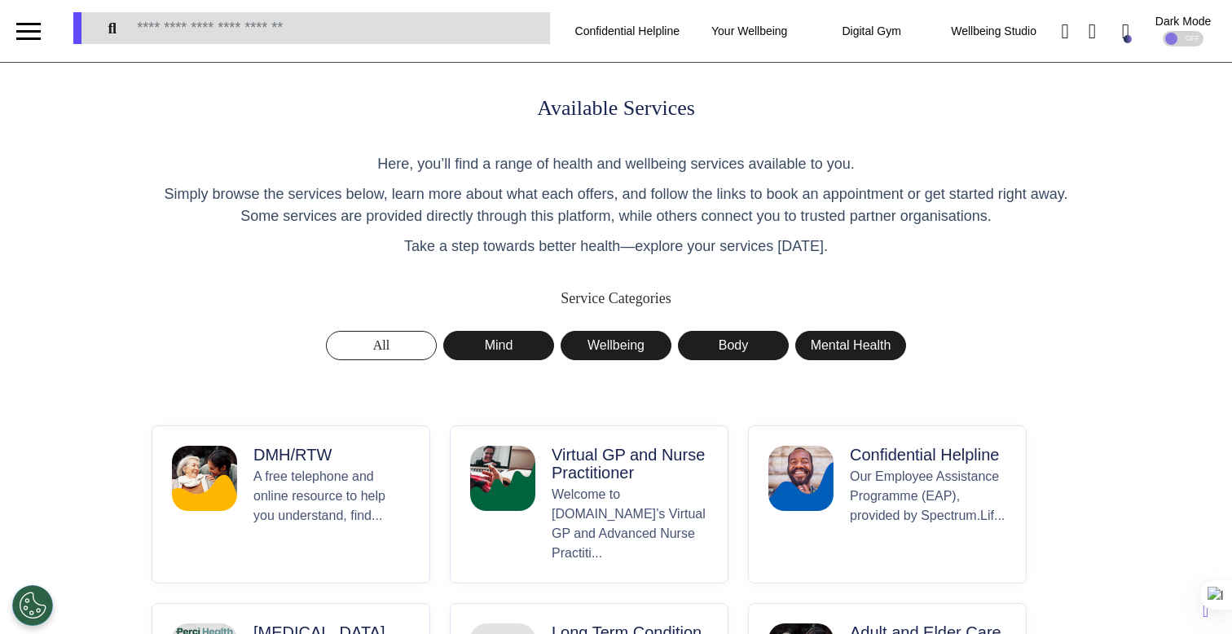
scroll to position [3, 0]
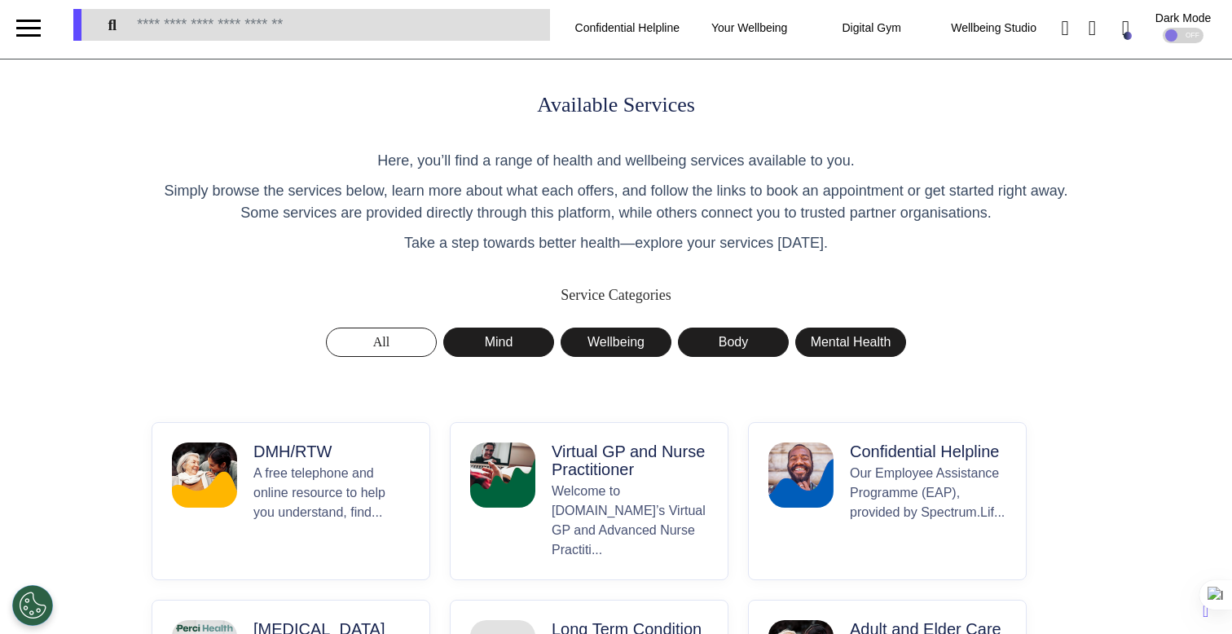
click at [661, 481] on div "Virtual GP and Nurse Practitioner Welcome to [DOMAIN_NAME]’s Virtual GP and Adv…" at bounding box center [630, 500] width 156 height 117
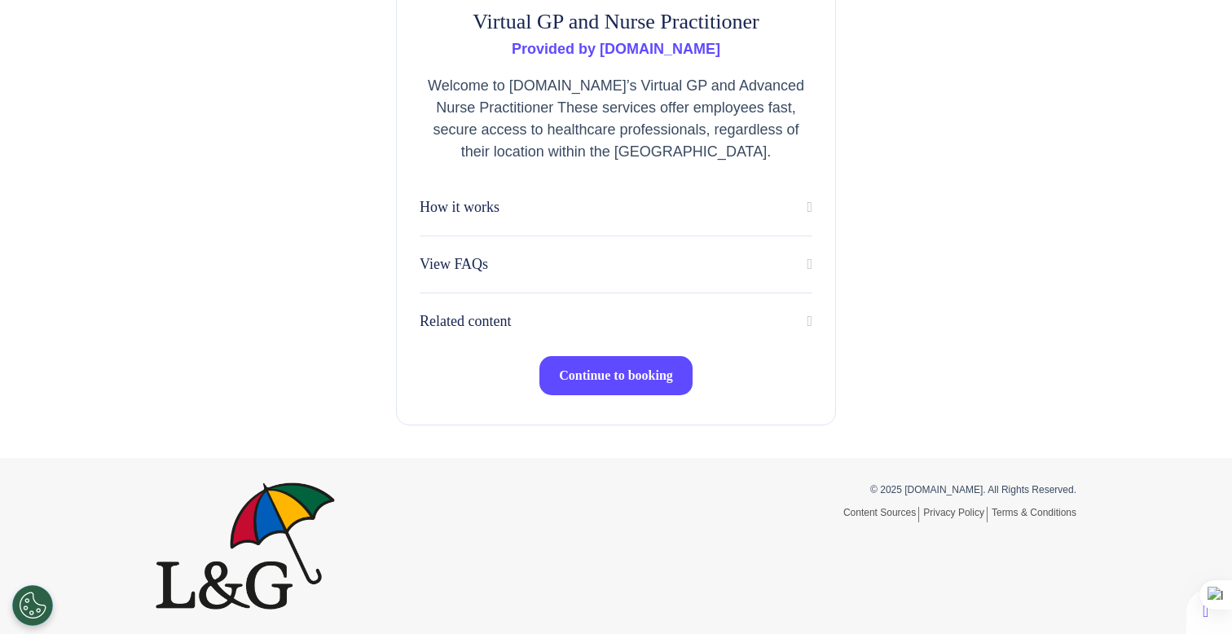
click at [654, 385] on button "Continue to booking" at bounding box center [615, 375] width 153 height 39
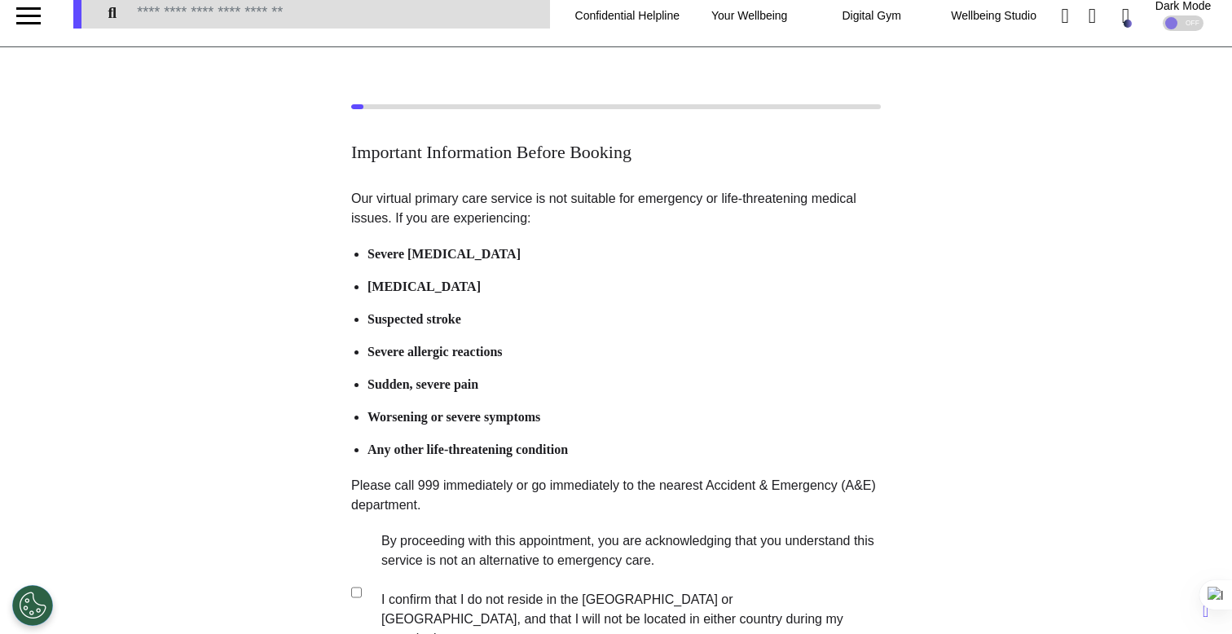
scroll to position [137, 0]
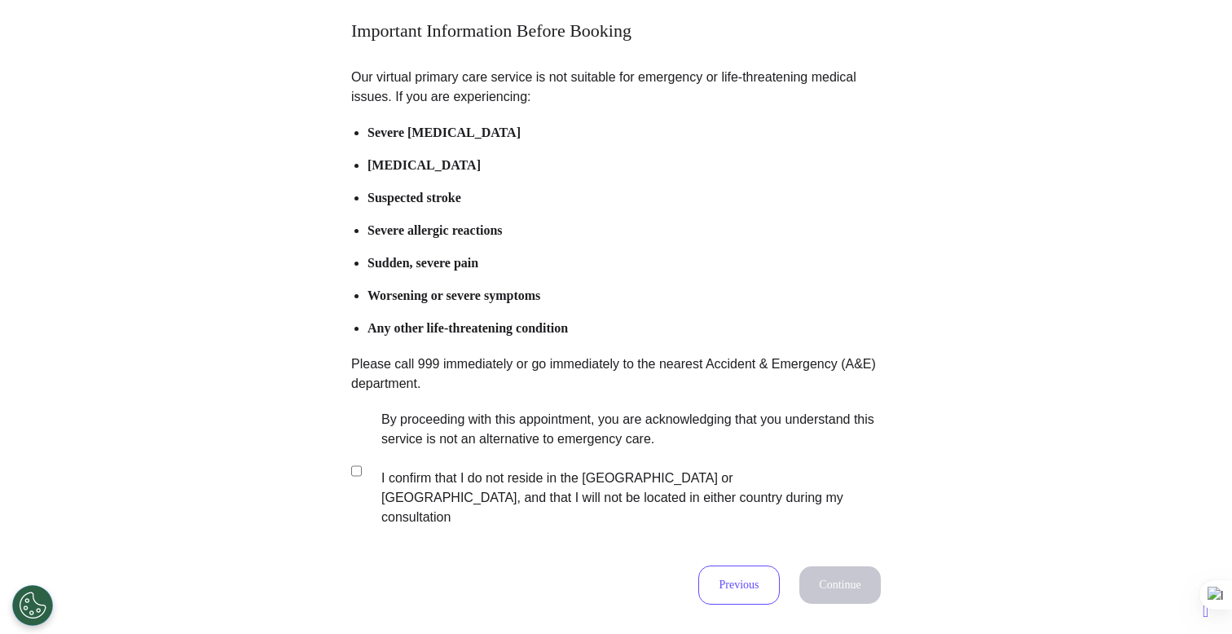
click at [495, 461] on label "By proceeding with this appointment, you are acknowledging that you understand …" at bounding box center [620, 468] width 510 height 117
click at [833, 567] on button "Continue" at bounding box center [839, 584] width 81 height 37
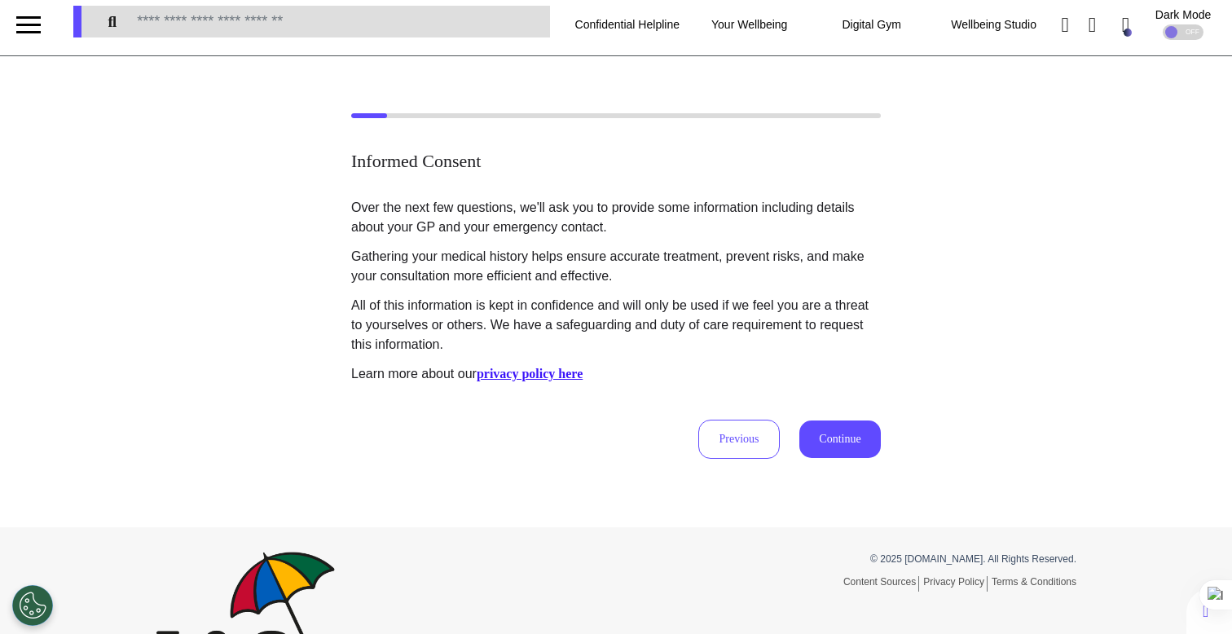
scroll to position [0, 0]
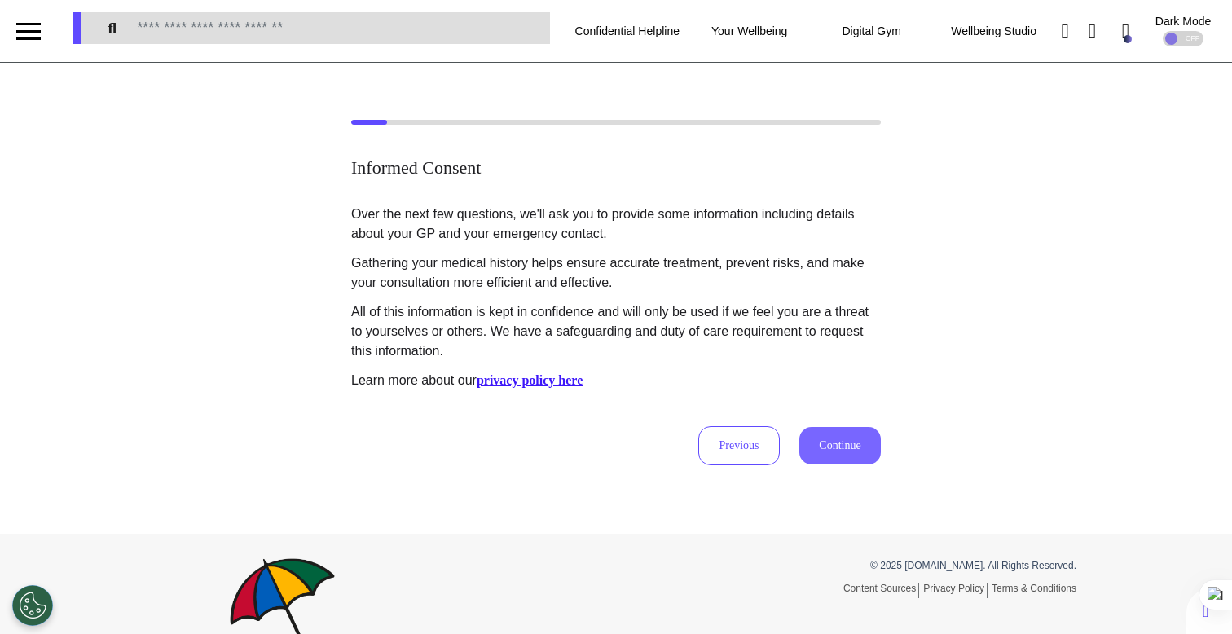
click at [867, 445] on button "Continue" at bounding box center [839, 445] width 81 height 37
select select "****"
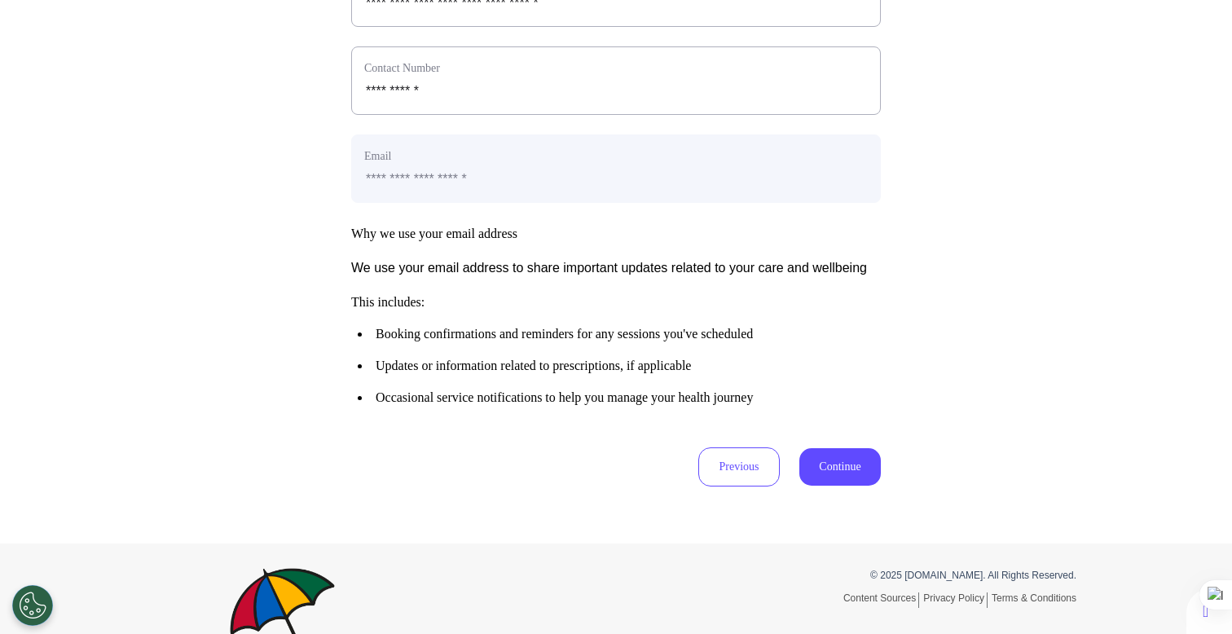
scroll to position [786, 0]
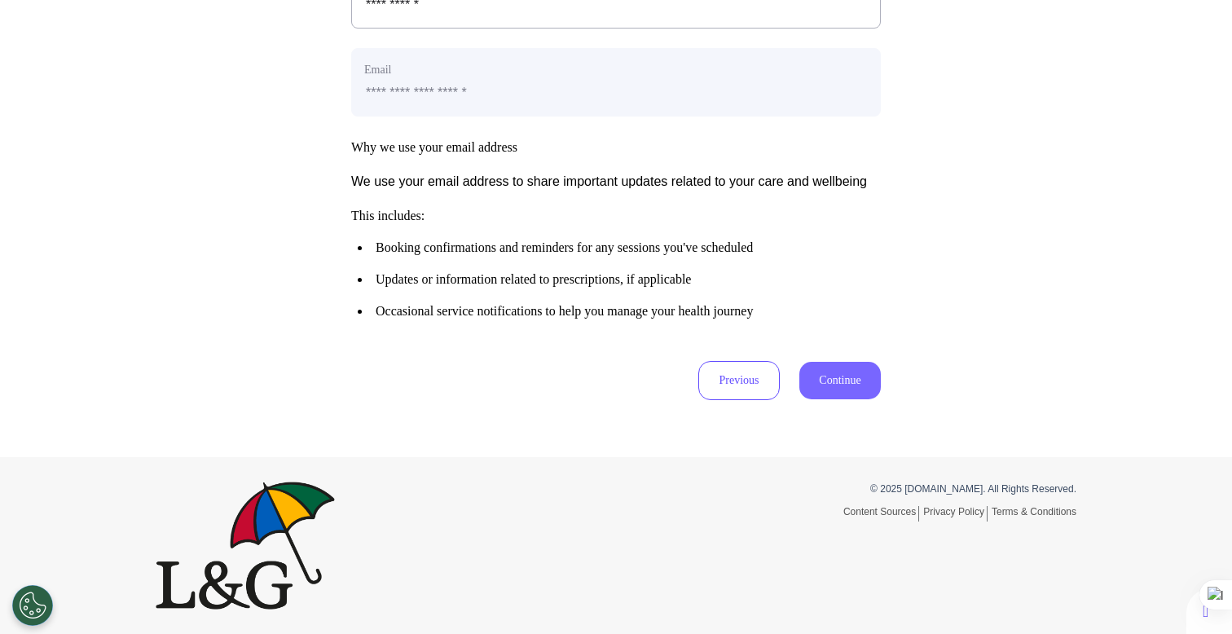
click at [832, 398] on button "Continue" at bounding box center [839, 380] width 81 height 37
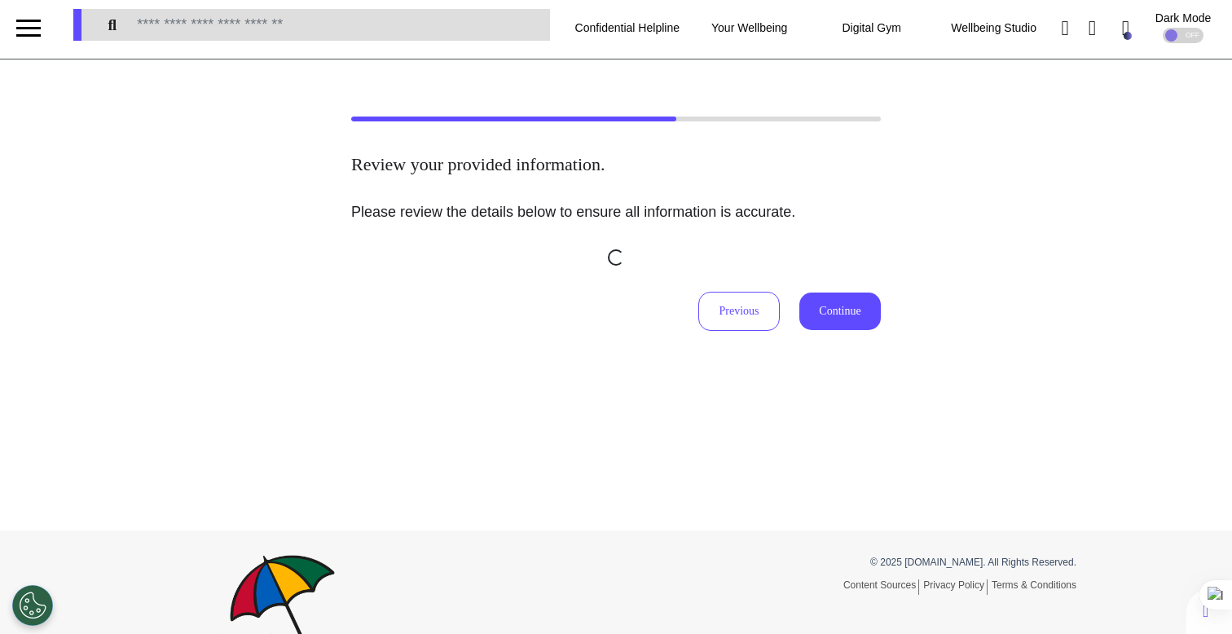
scroll to position [0, 0]
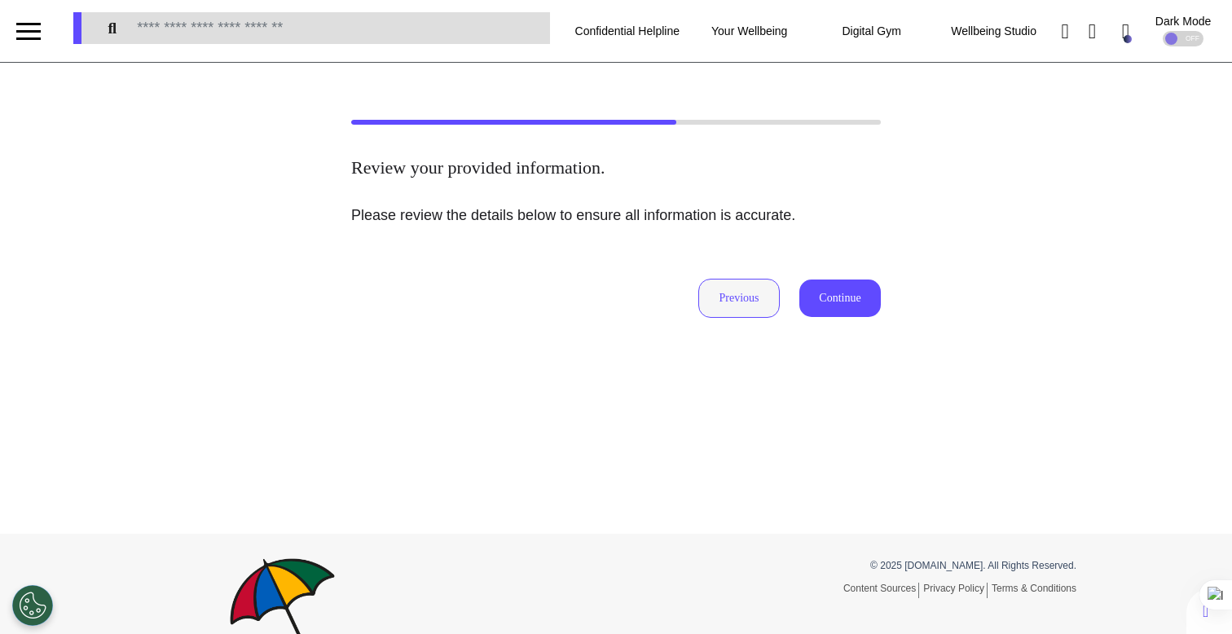
click at [709, 306] on button "Previous" at bounding box center [738, 298] width 81 height 39
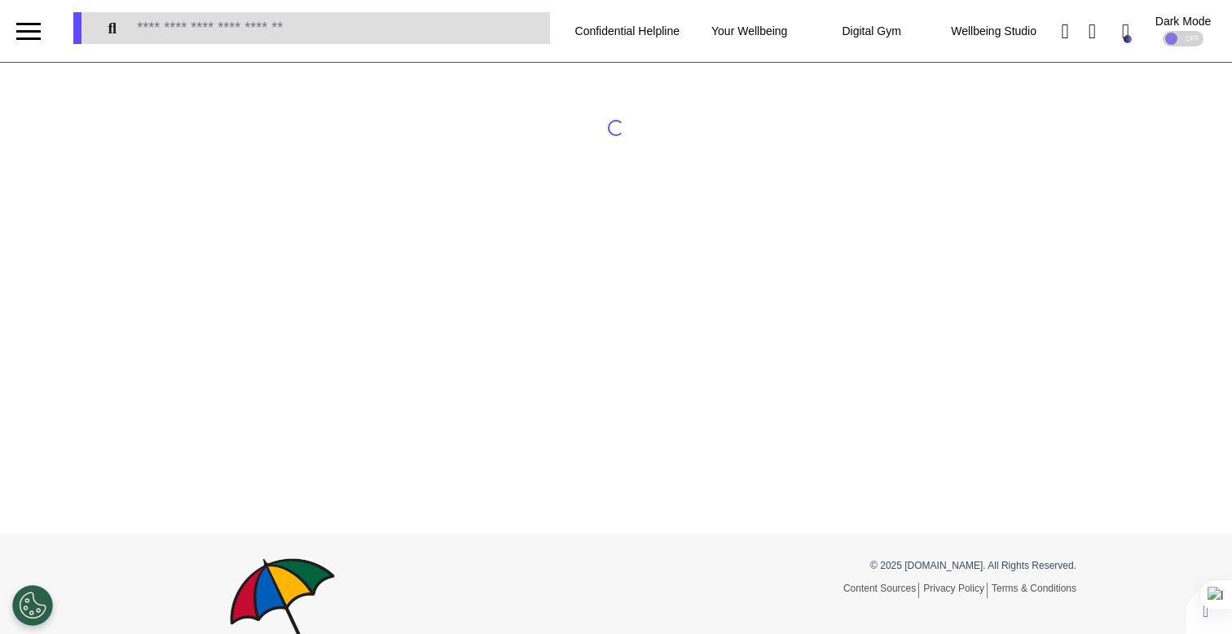
select select "****"
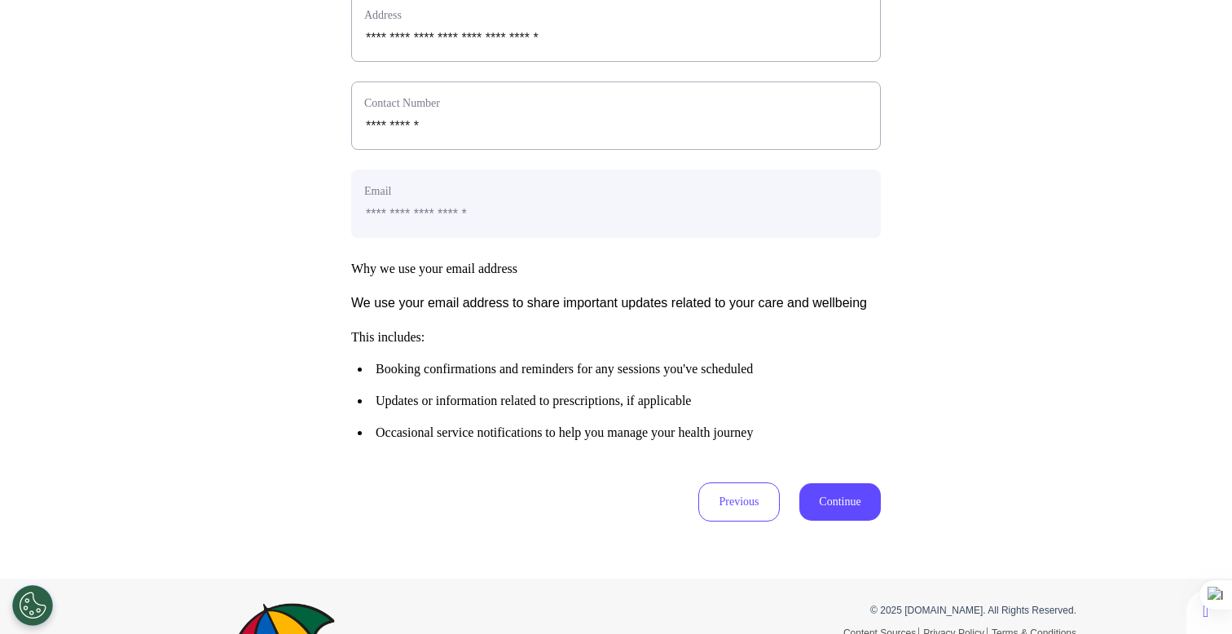
scroll to position [709, 0]
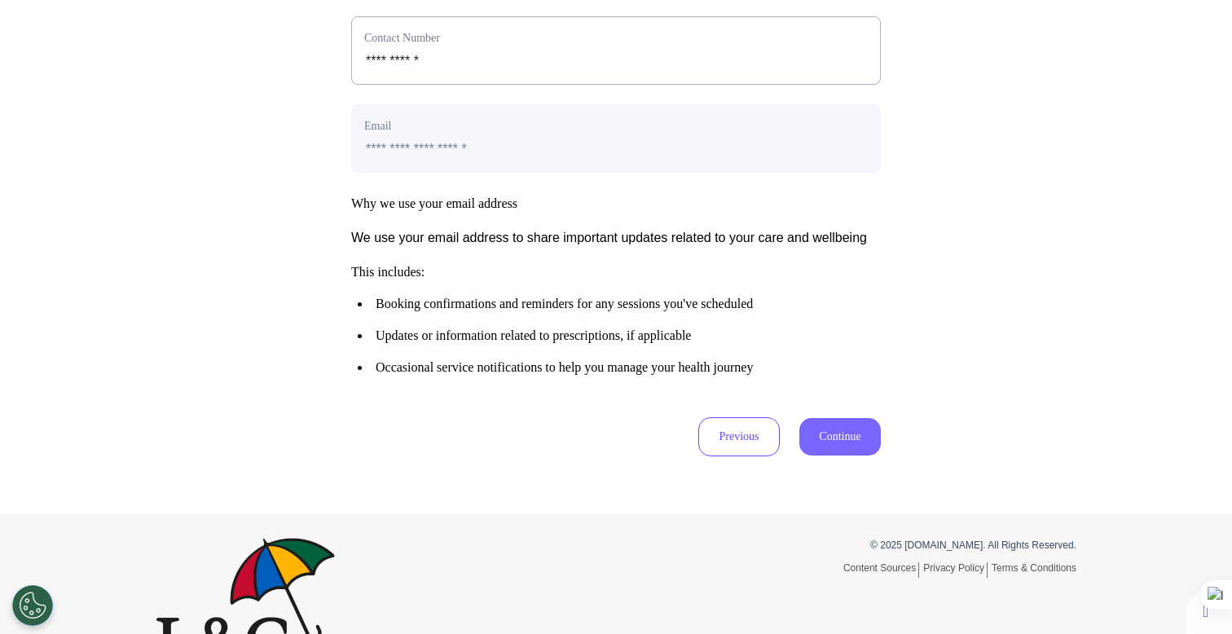
click at [844, 456] on button "Continue" at bounding box center [839, 436] width 81 height 37
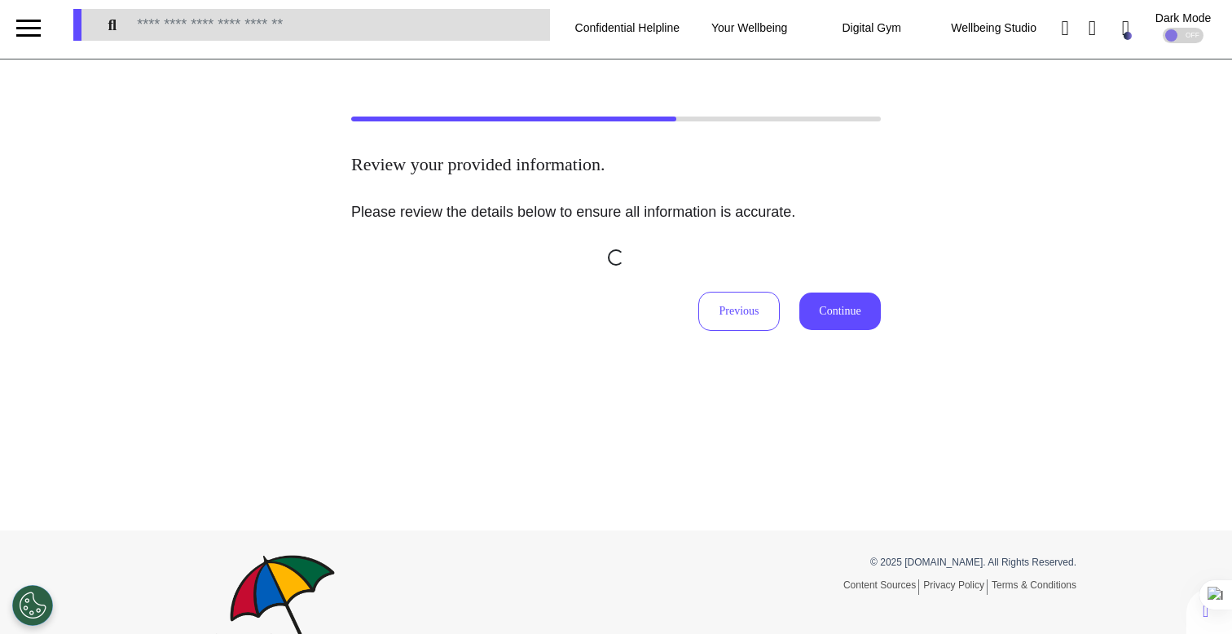
scroll to position [0, 0]
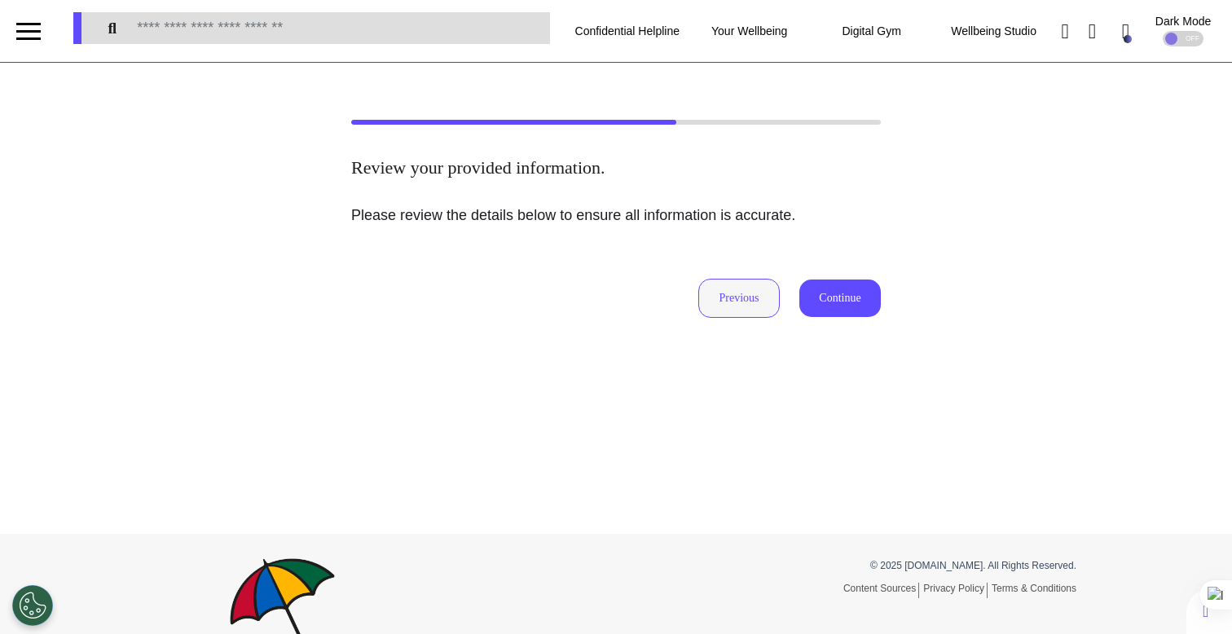
click at [748, 290] on button "Previous" at bounding box center [738, 298] width 81 height 39
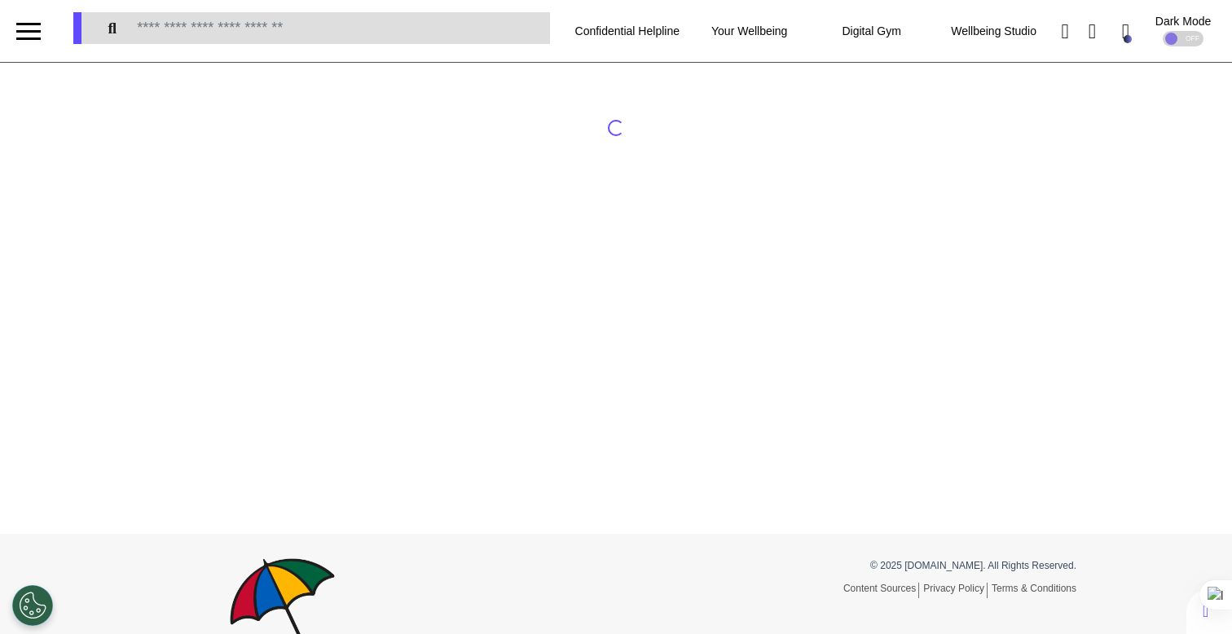
select select "****"
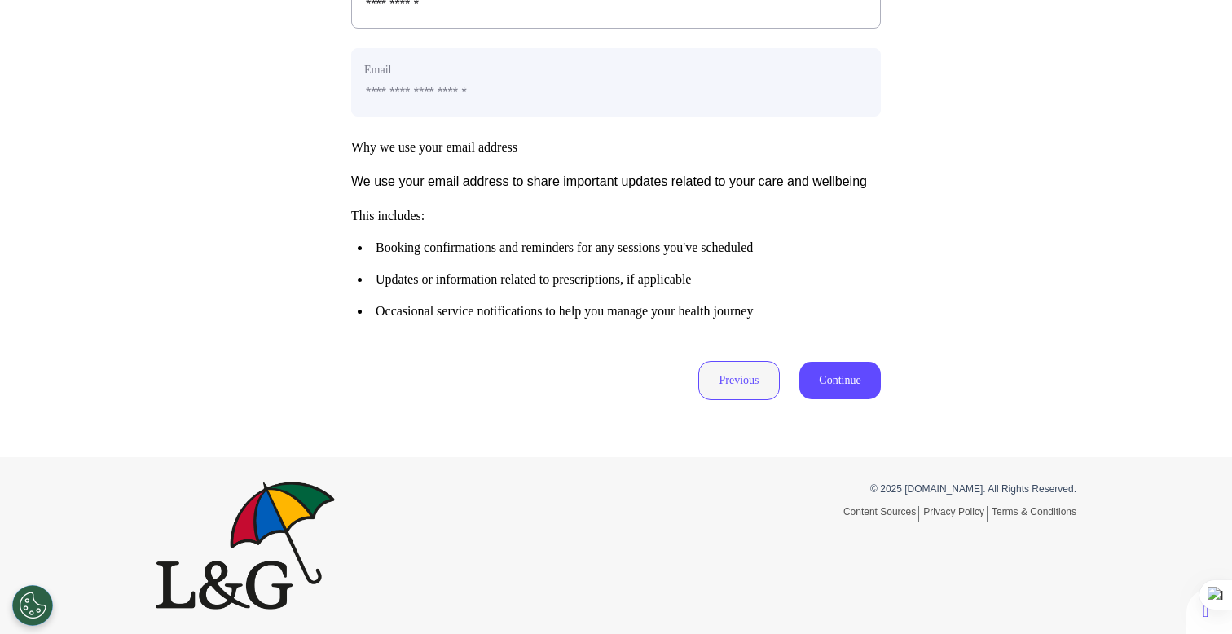
click at [751, 376] on button "Previous" at bounding box center [738, 380] width 81 height 39
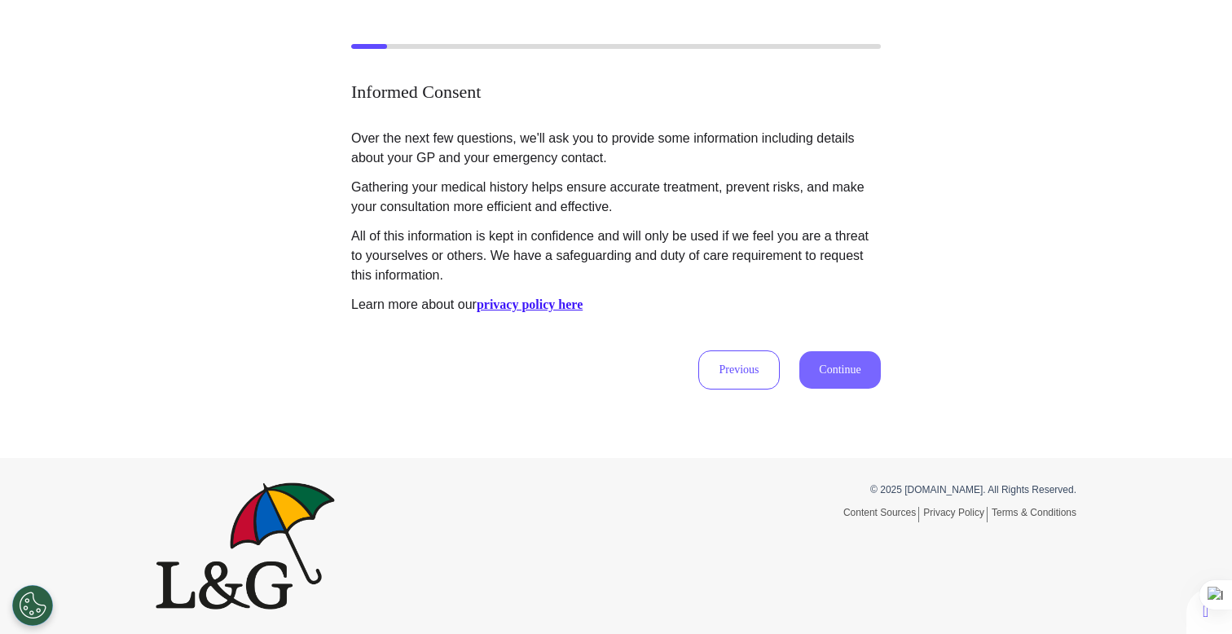
click at [874, 370] on button "Continue" at bounding box center [839, 369] width 81 height 37
select select "****"
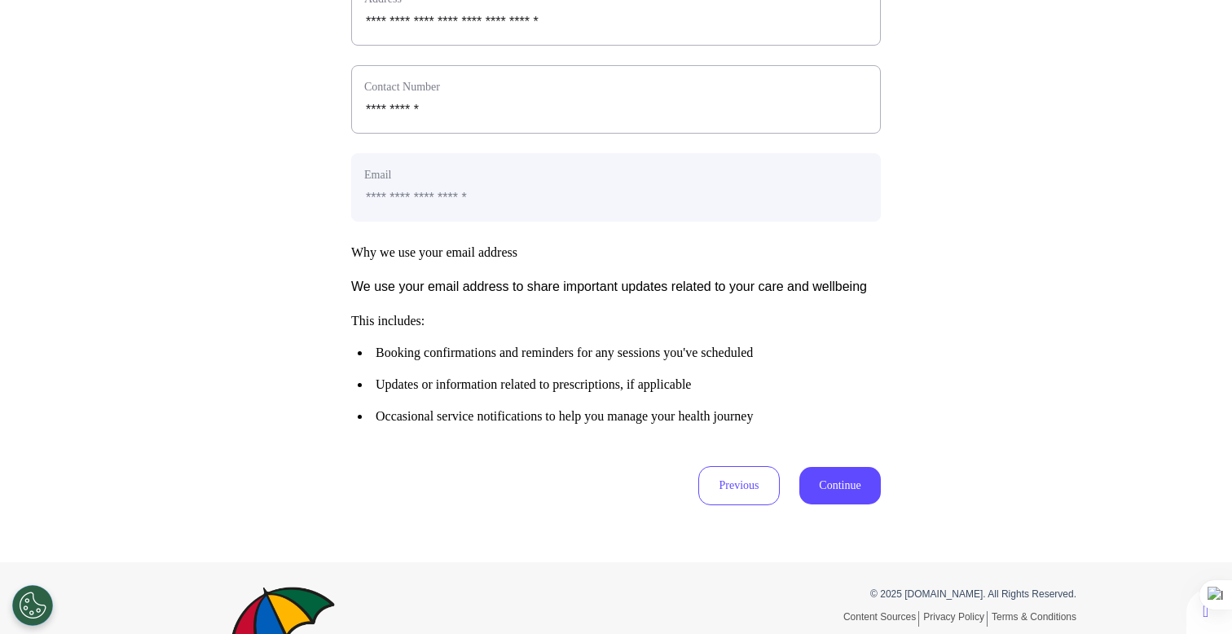
scroll to position [665, 0]
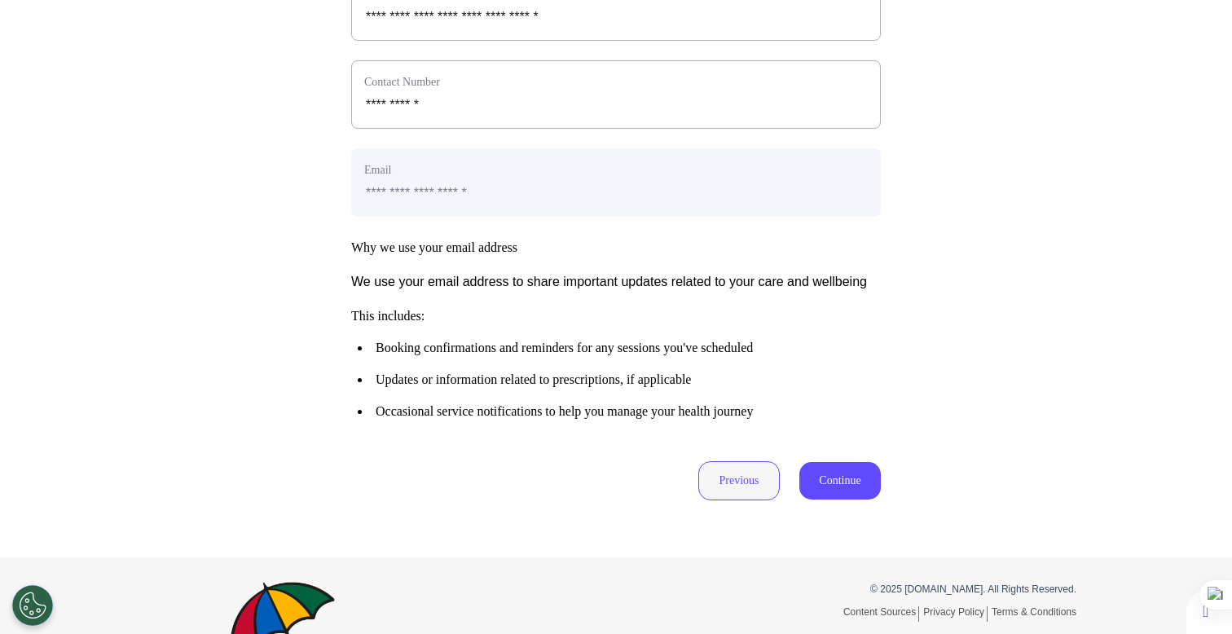
click at [750, 500] on button "Previous" at bounding box center [738, 480] width 81 height 39
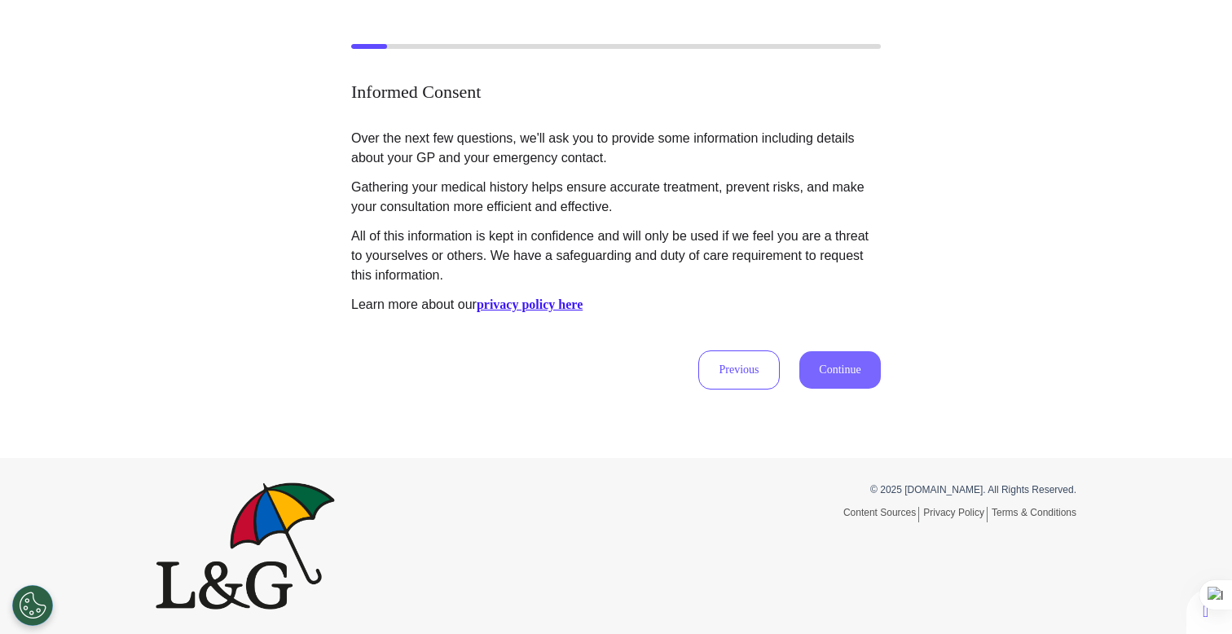
click at [821, 378] on button "Continue" at bounding box center [839, 369] width 81 height 37
select select "****"
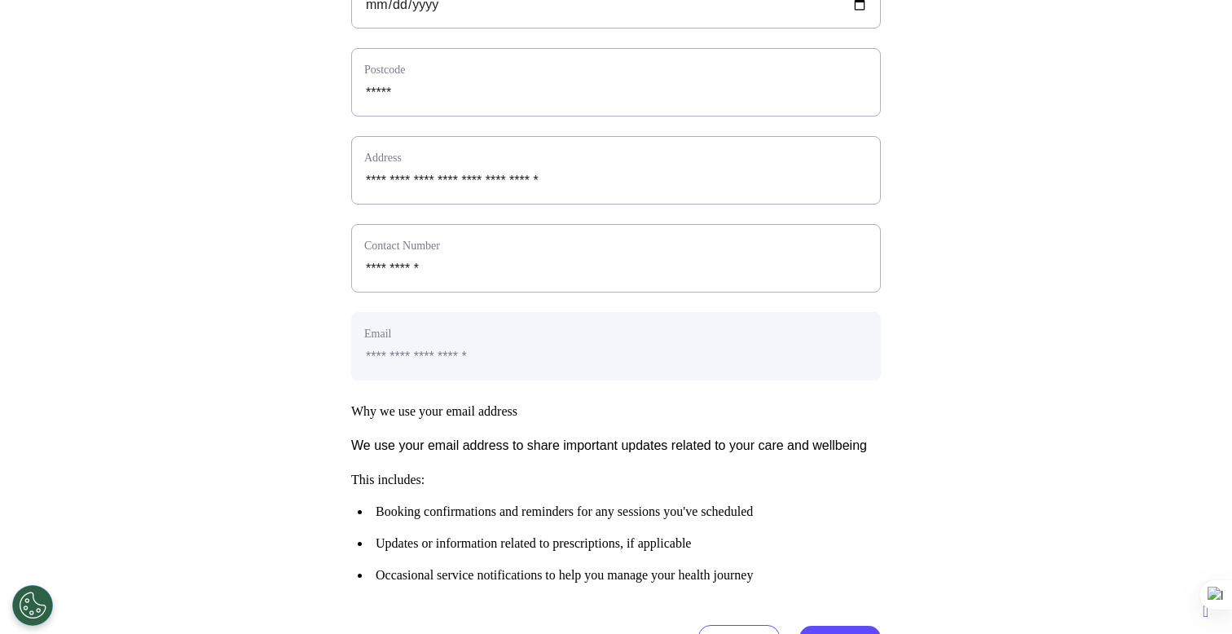
scroll to position [811, 0]
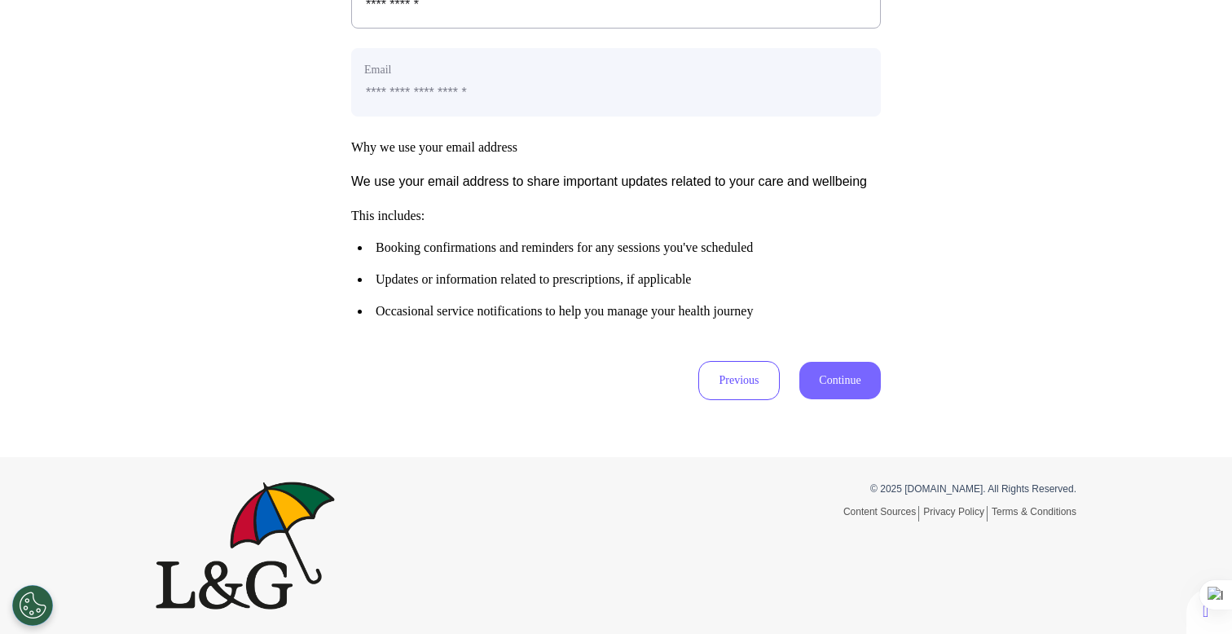
click at [830, 390] on button "Continue" at bounding box center [839, 380] width 81 height 37
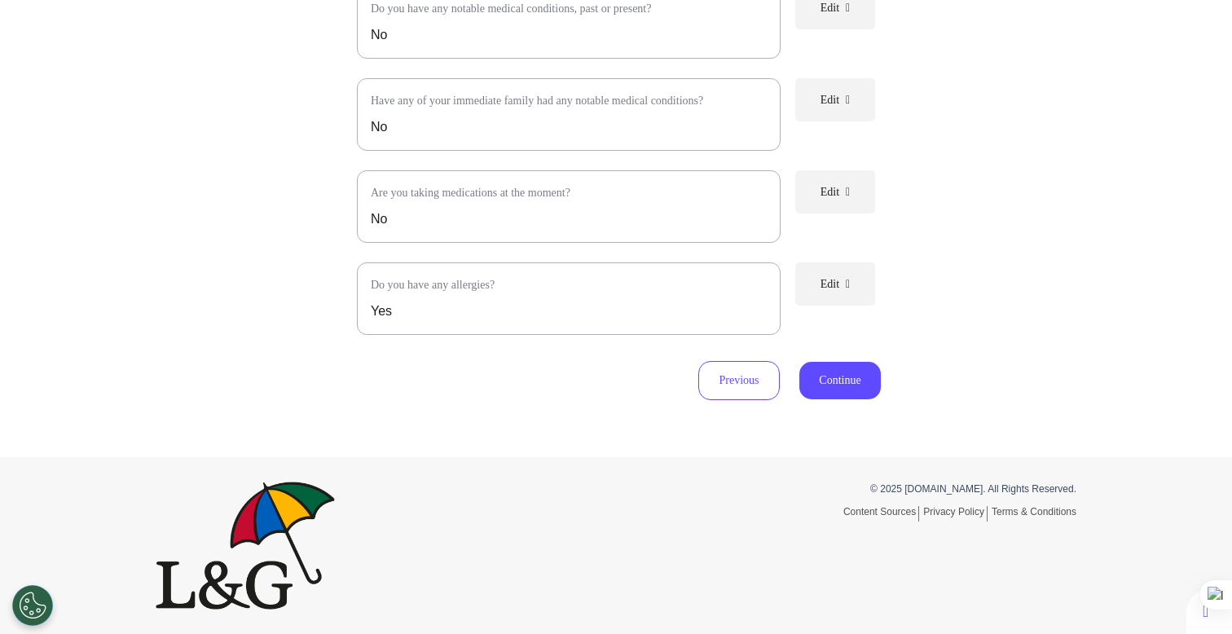
scroll to position [156, 0]
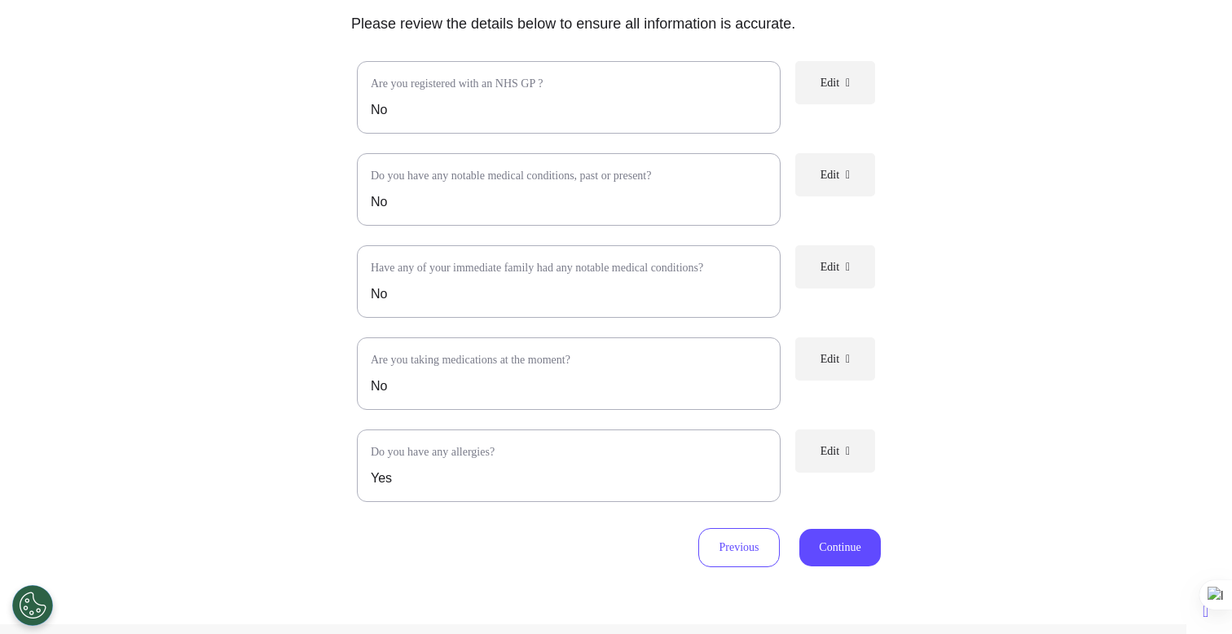
click at [843, 460] on button "Edit" at bounding box center [835, 450] width 80 height 43
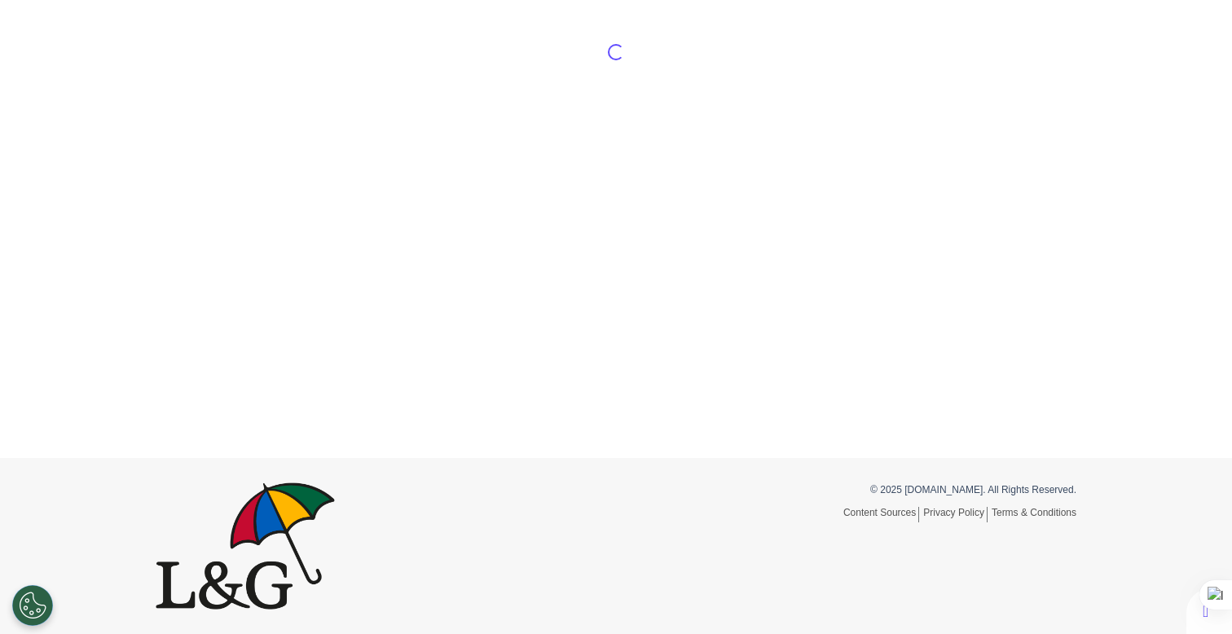
scroll to position [76, 0]
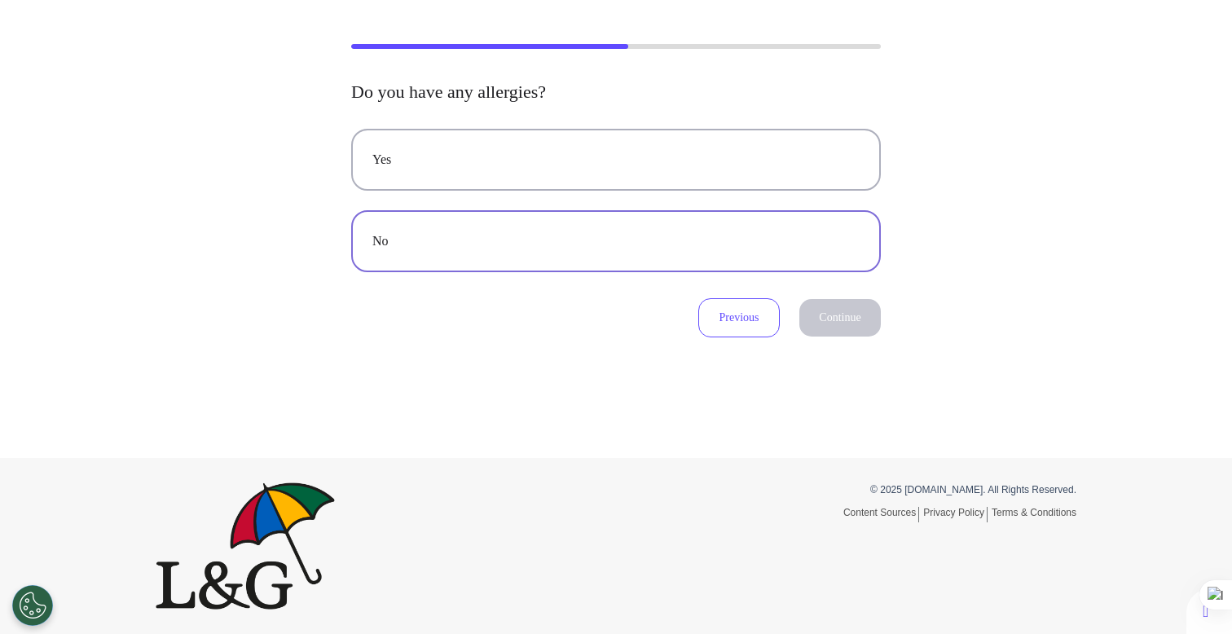
click at [634, 246] on div "No" at bounding box center [615, 241] width 487 height 20
click at [817, 309] on button "Continue" at bounding box center [839, 317] width 81 height 37
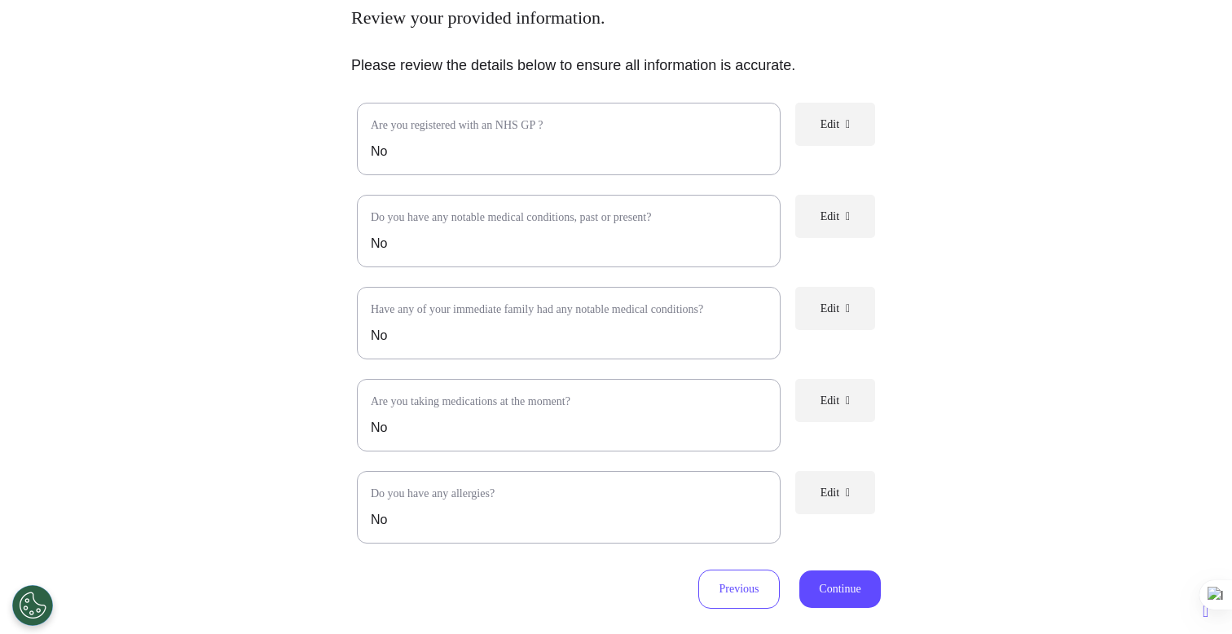
scroll to position [153, 0]
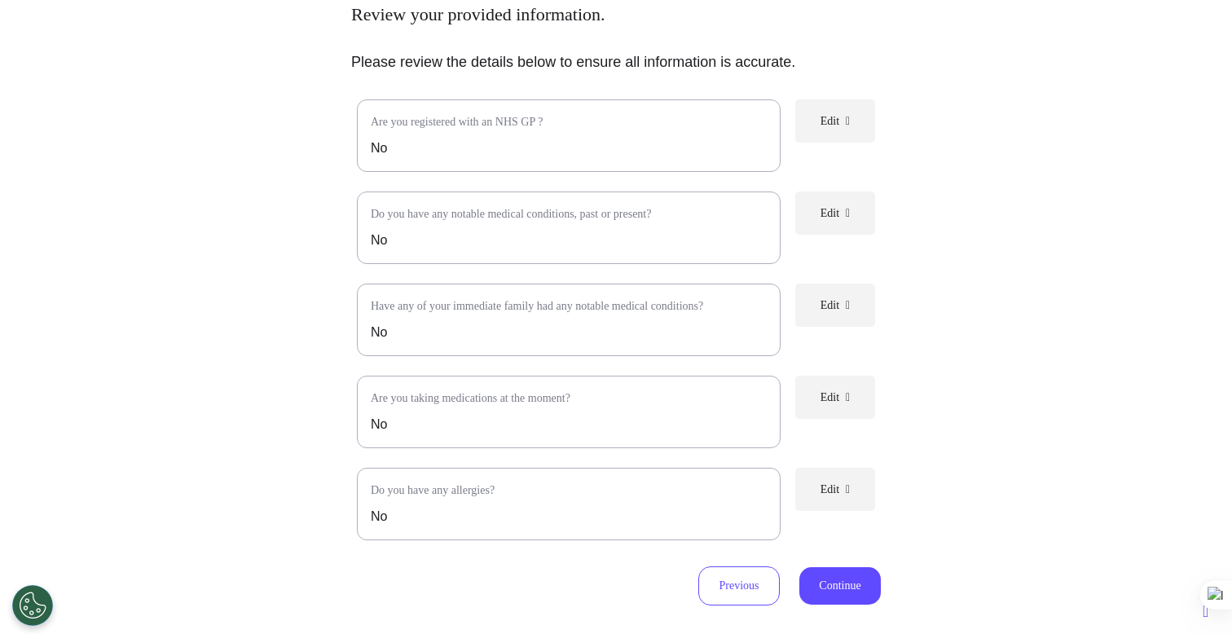
click at [821, 495] on span "Edit" at bounding box center [830, 489] width 19 height 12
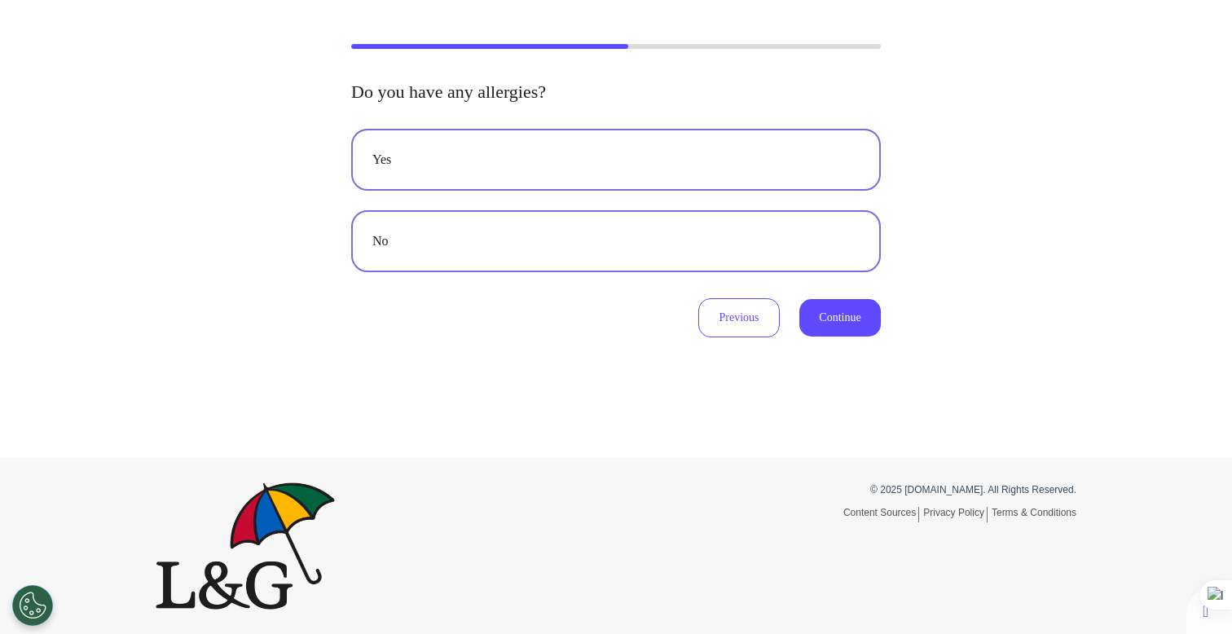
click at [562, 157] on div "Yes" at bounding box center [615, 160] width 487 height 20
click at [829, 324] on button "Continue" at bounding box center [839, 317] width 81 height 37
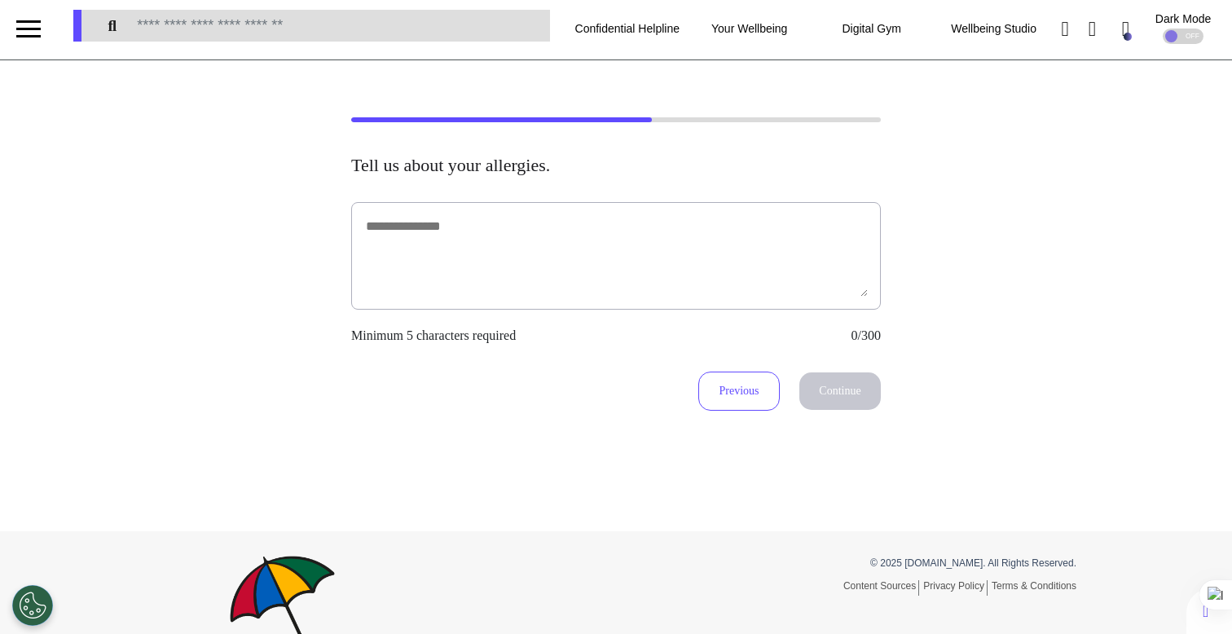
scroll to position [0, 0]
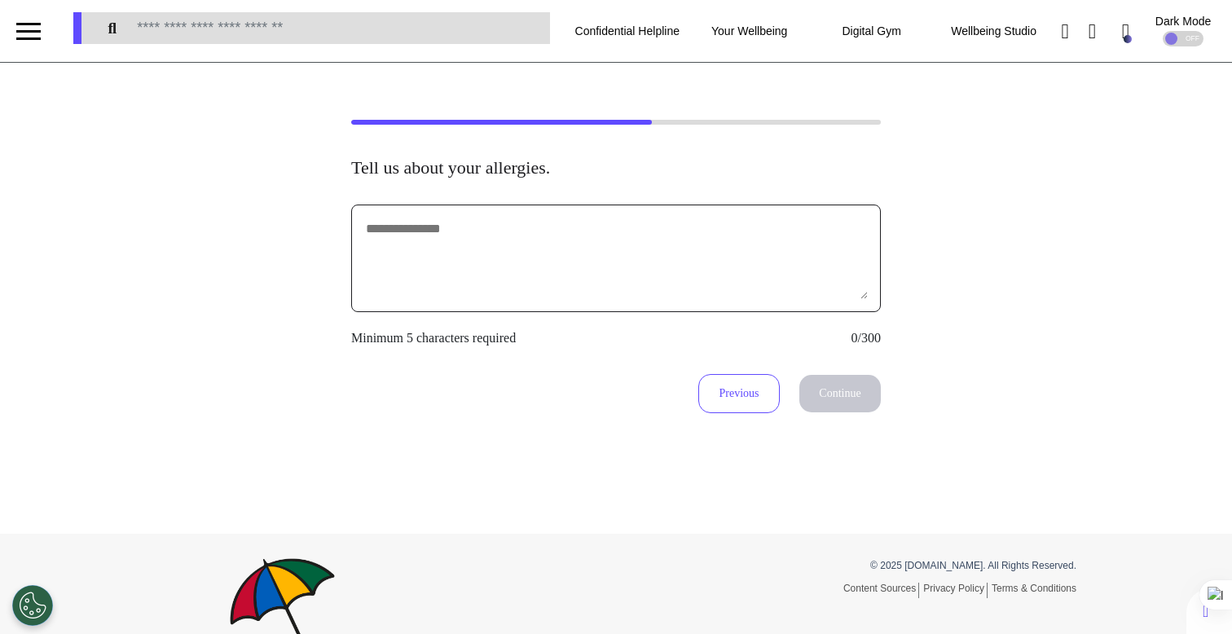
click at [497, 248] on textarea at bounding box center [616, 258] width 504 height 81
type textarea "********"
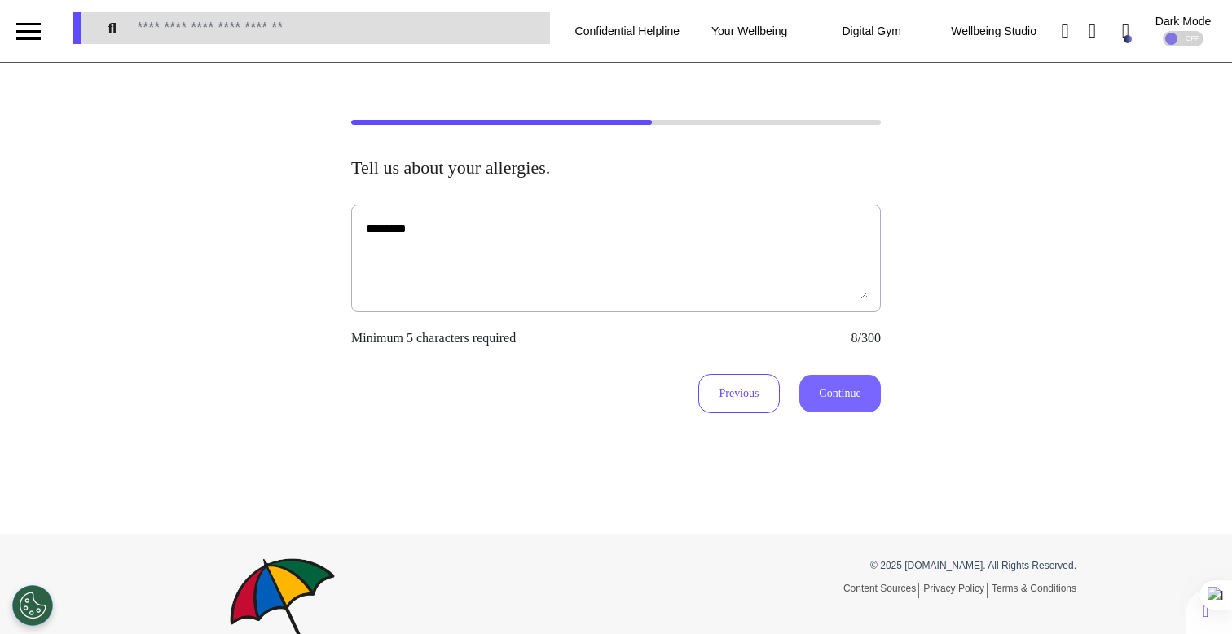
click at [843, 394] on button "Continue" at bounding box center [839, 393] width 81 height 37
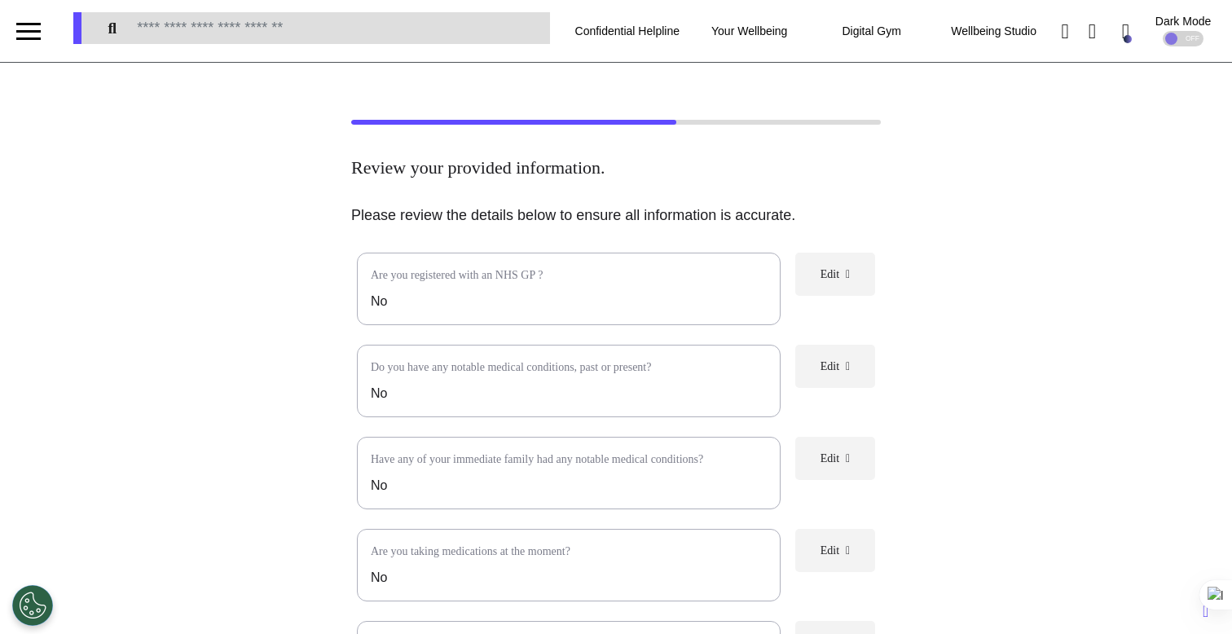
scroll to position [468, 0]
